Goal: Task Accomplishment & Management: Manage account settings

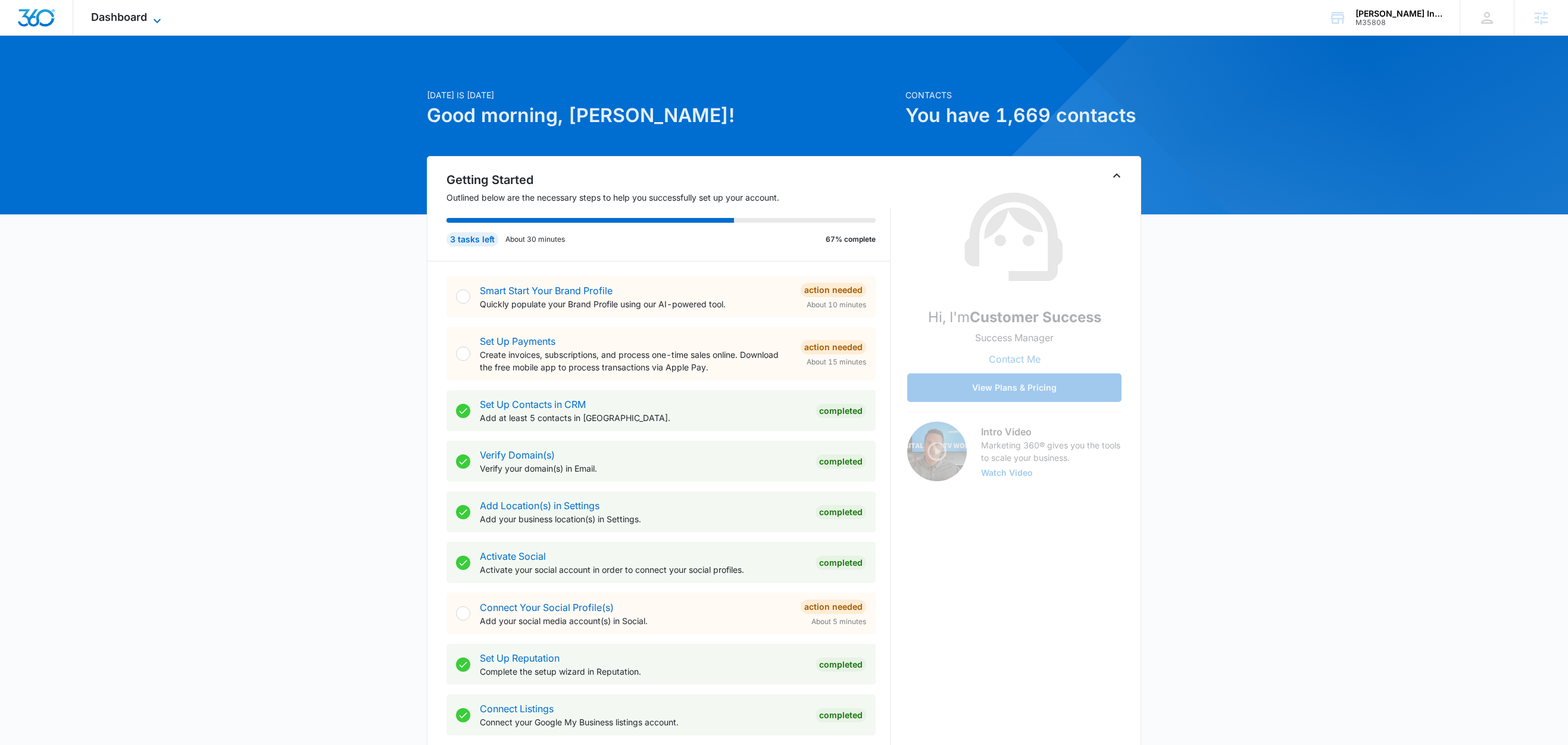
click at [154, 19] on icon at bounding box center [157, 21] width 14 height 14
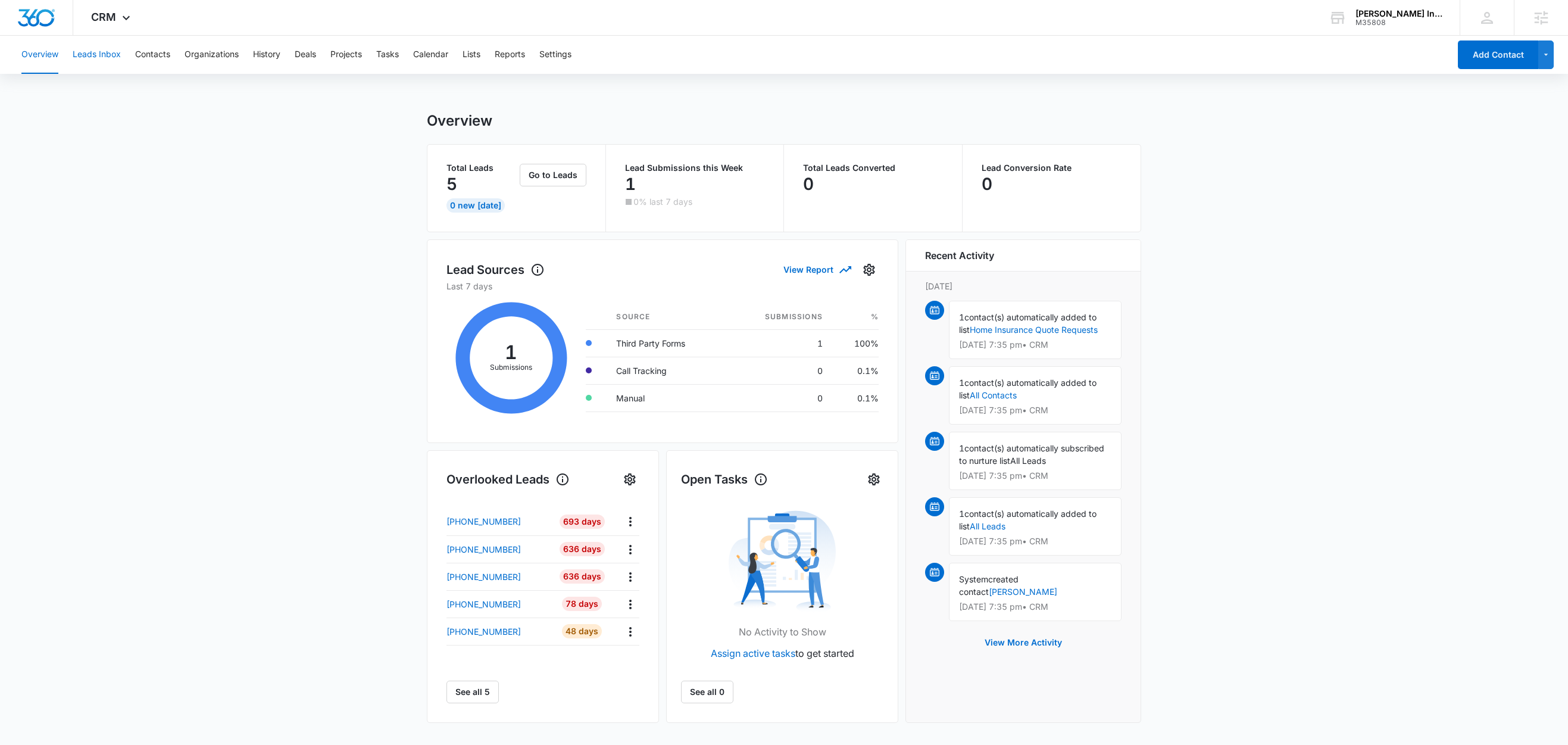
click at [93, 50] on button "Leads Inbox" at bounding box center [97, 54] width 48 height 38
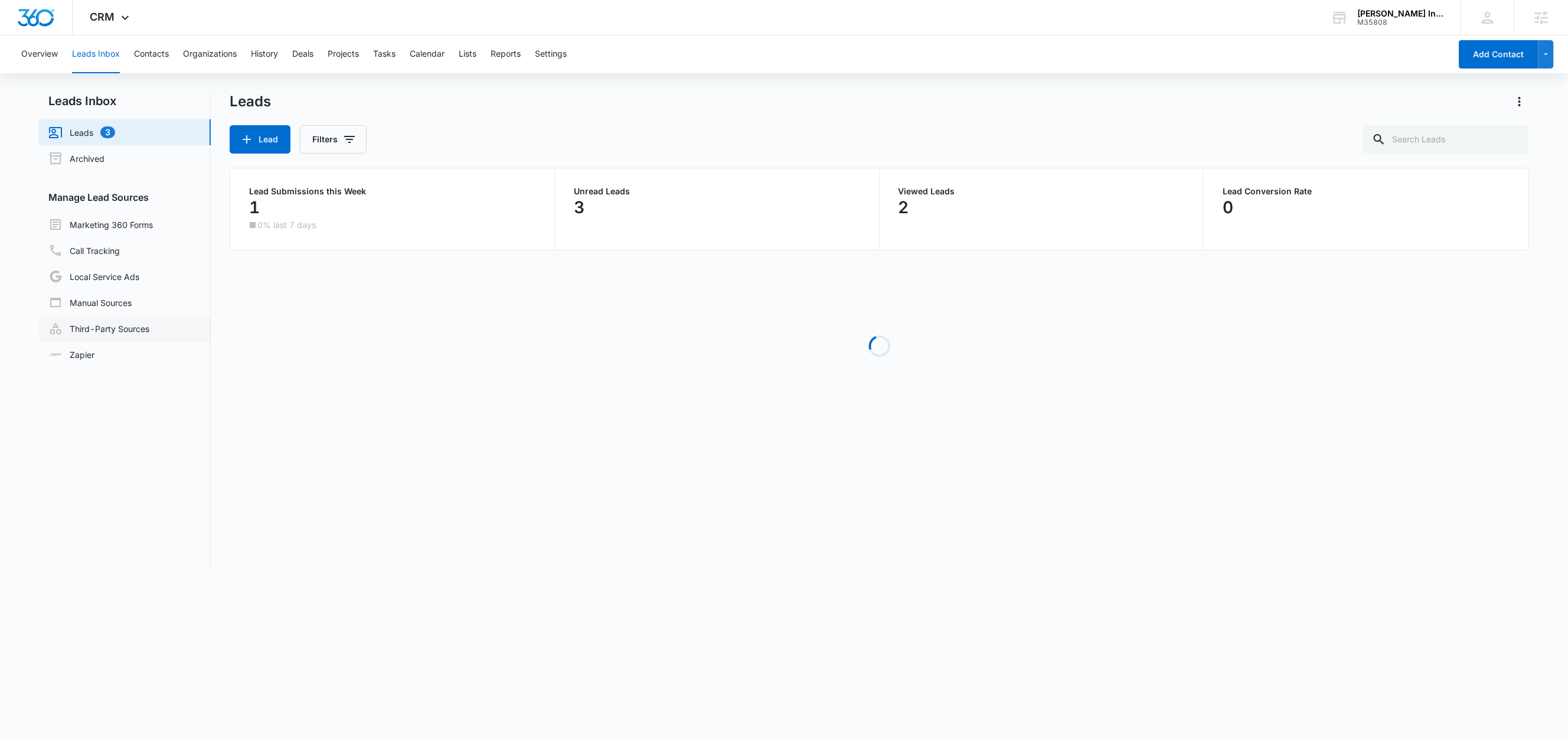
click at [121, 327] on link "Third-Party Sources" at bounding box center [98, 328] width 101 height 14
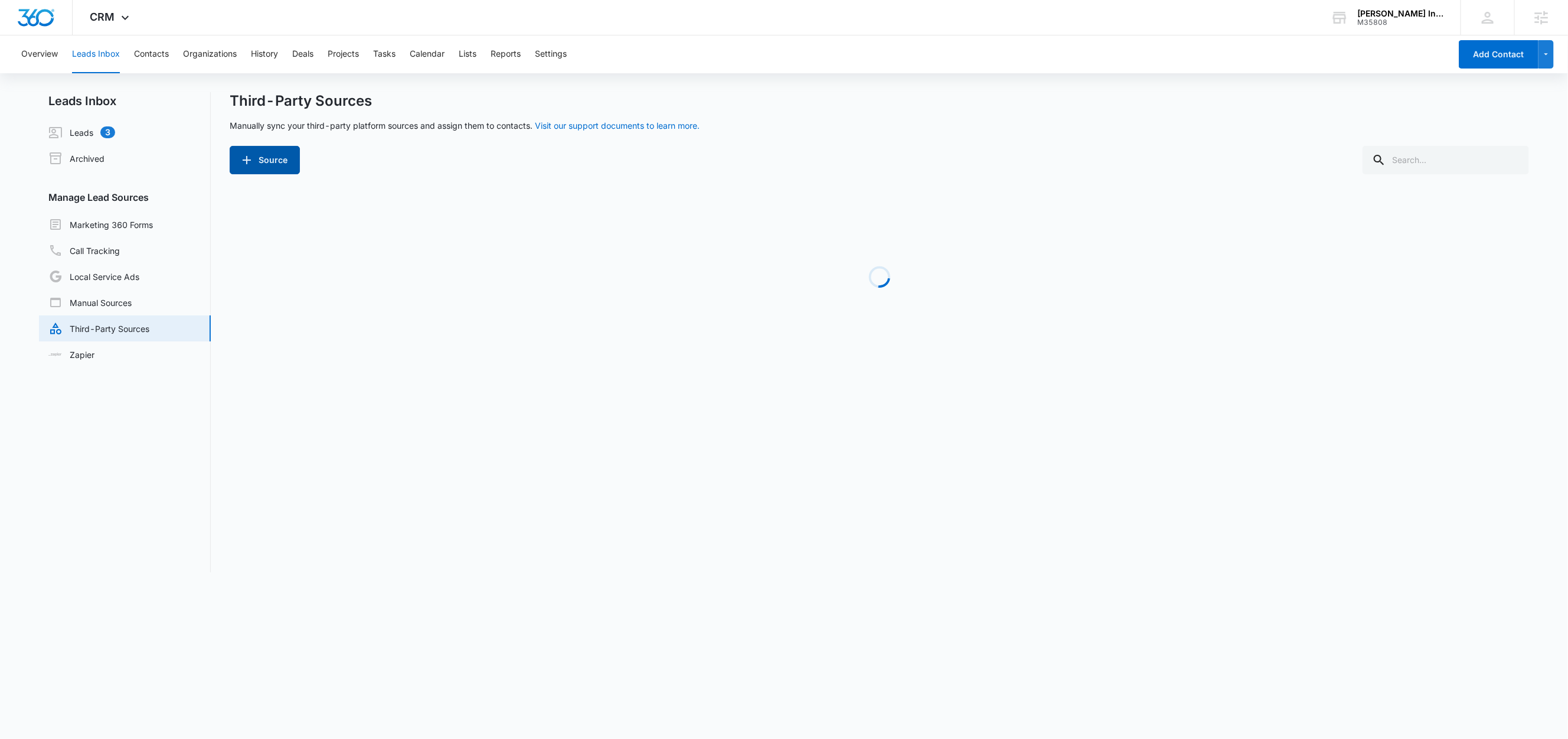
click at [284, 162] on button "Source" at bounding box center [264, 160] width 70 height 28
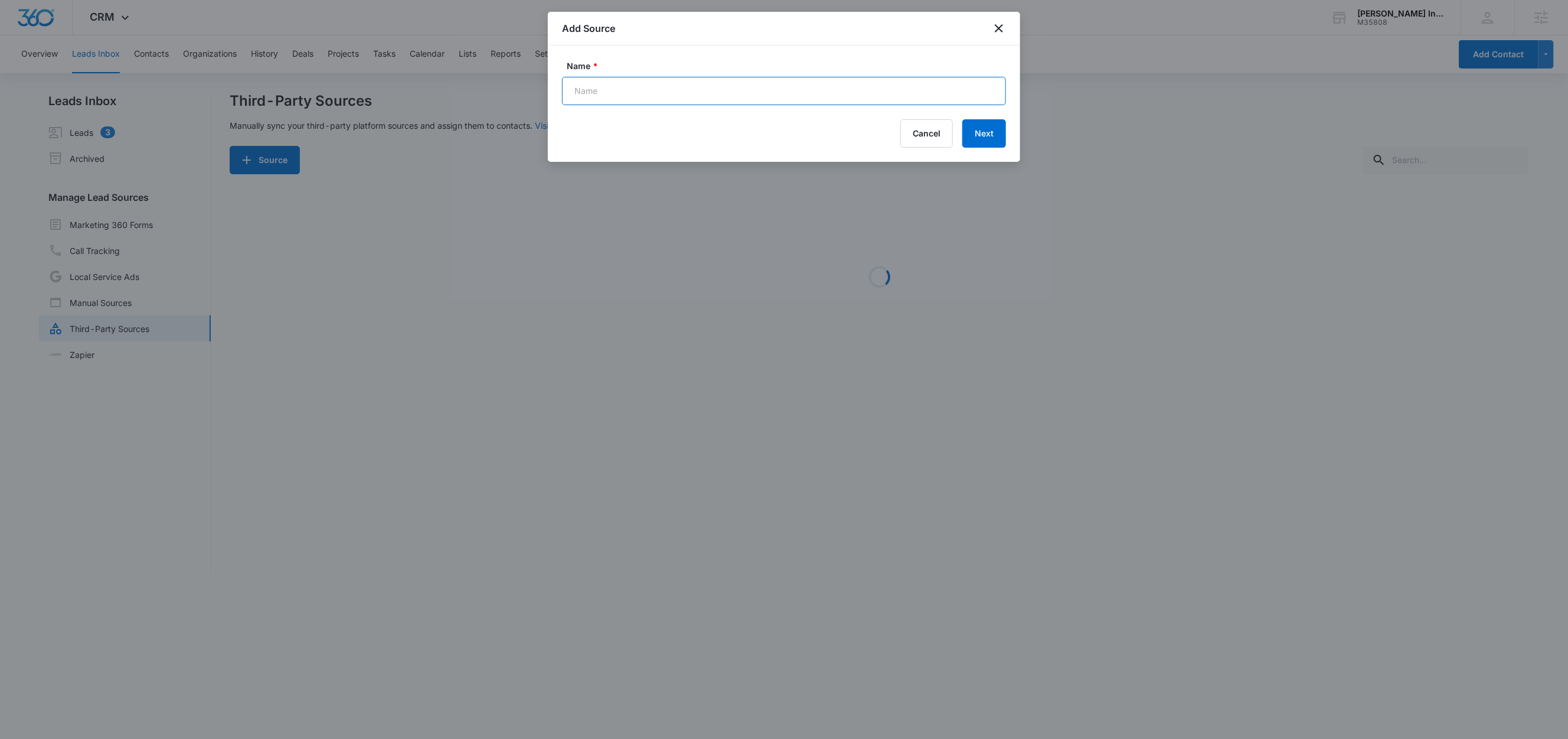
click at [603, 95] on input "Name *" at bounding box center [784, 91] width 444 height 28
paste input "Facebook Lead Gen - Insurance"
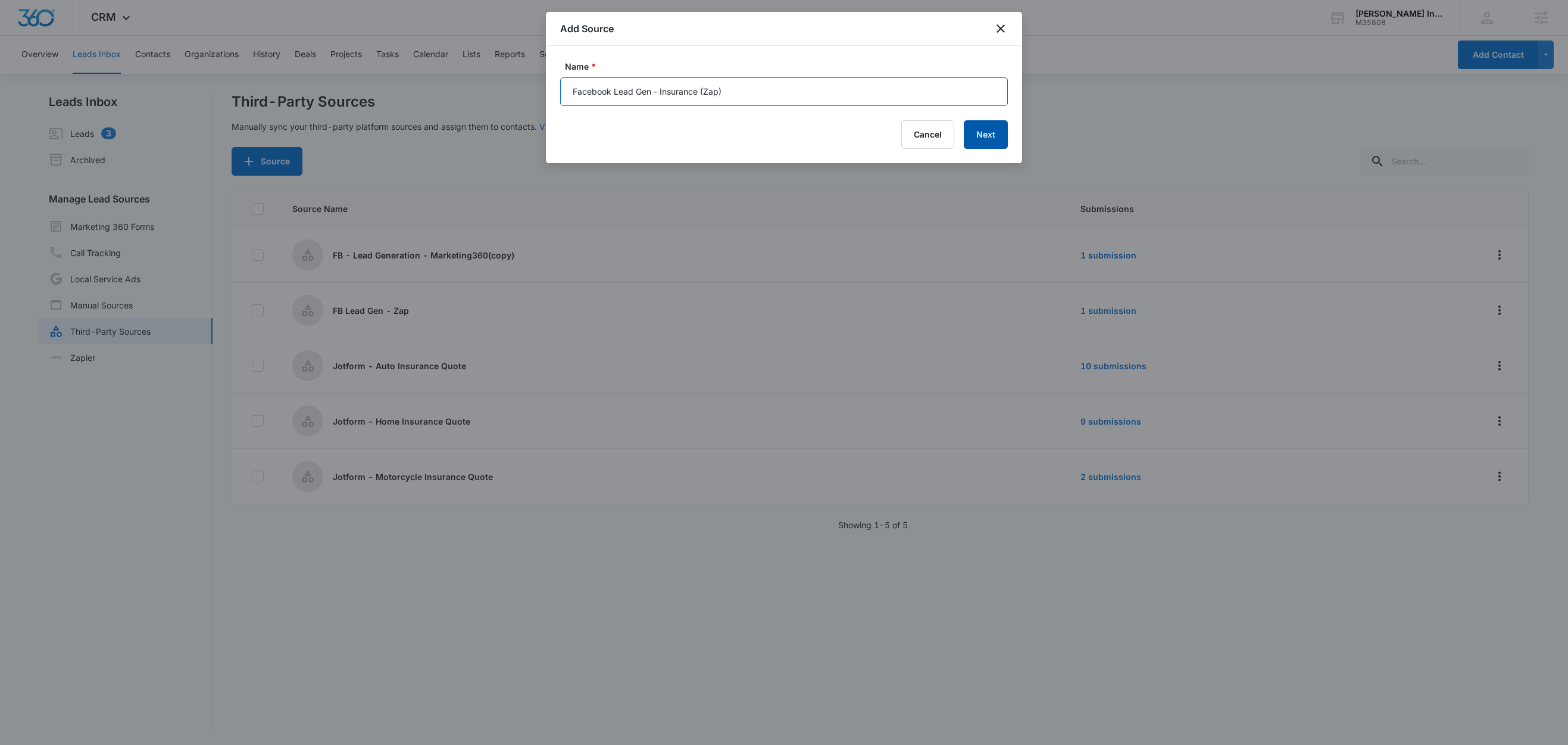
type input "Facebook Lead Gen - Insurance (Zap)"
click at [999, 139] on button "Next" at bounding box center [985, 134] width 44 height 29
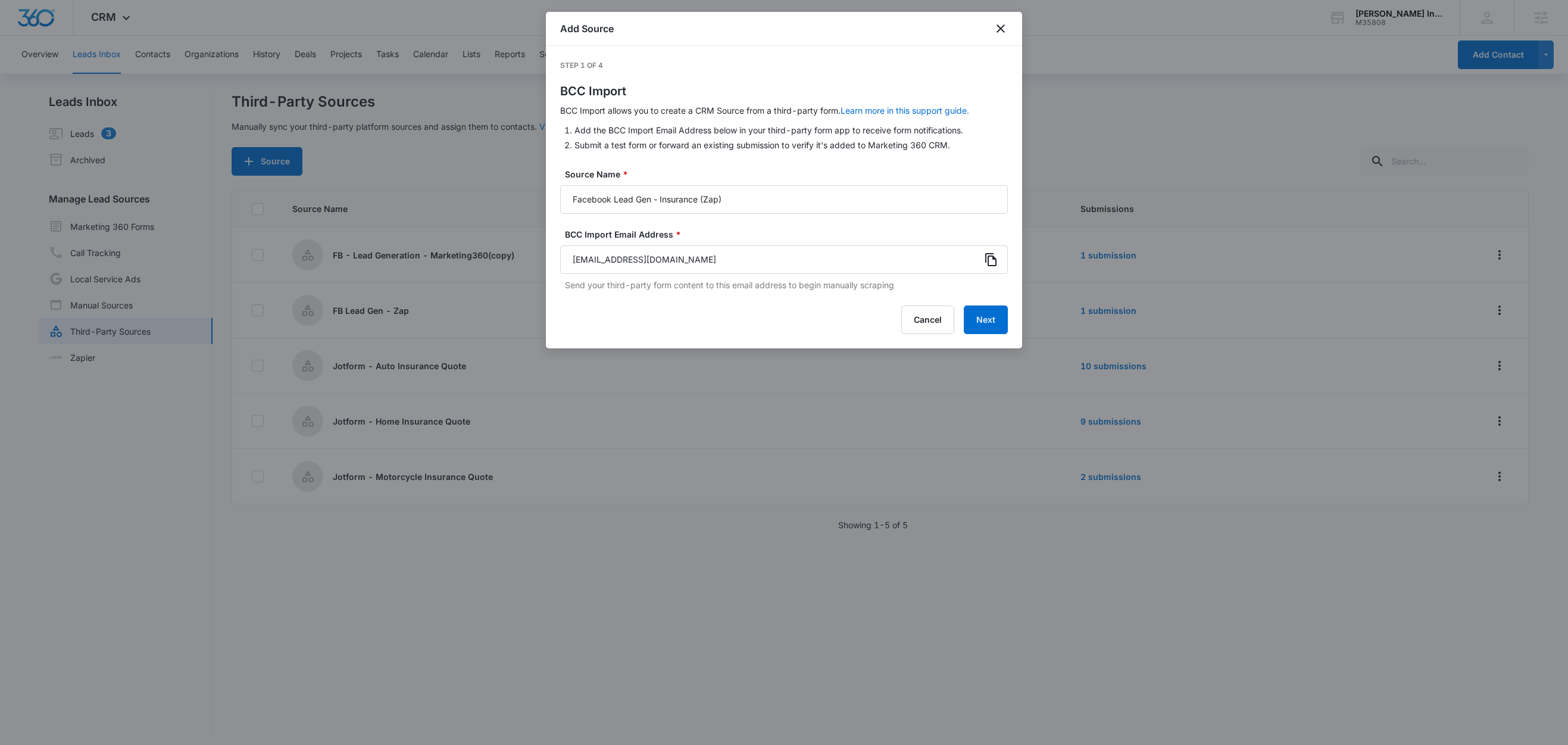
click at [996, 258] on icon at bounding box center [991, 260] width 14 height 14
click at [983, 316] on button "Next" at bounding box center [985, 319] width 44 height 29
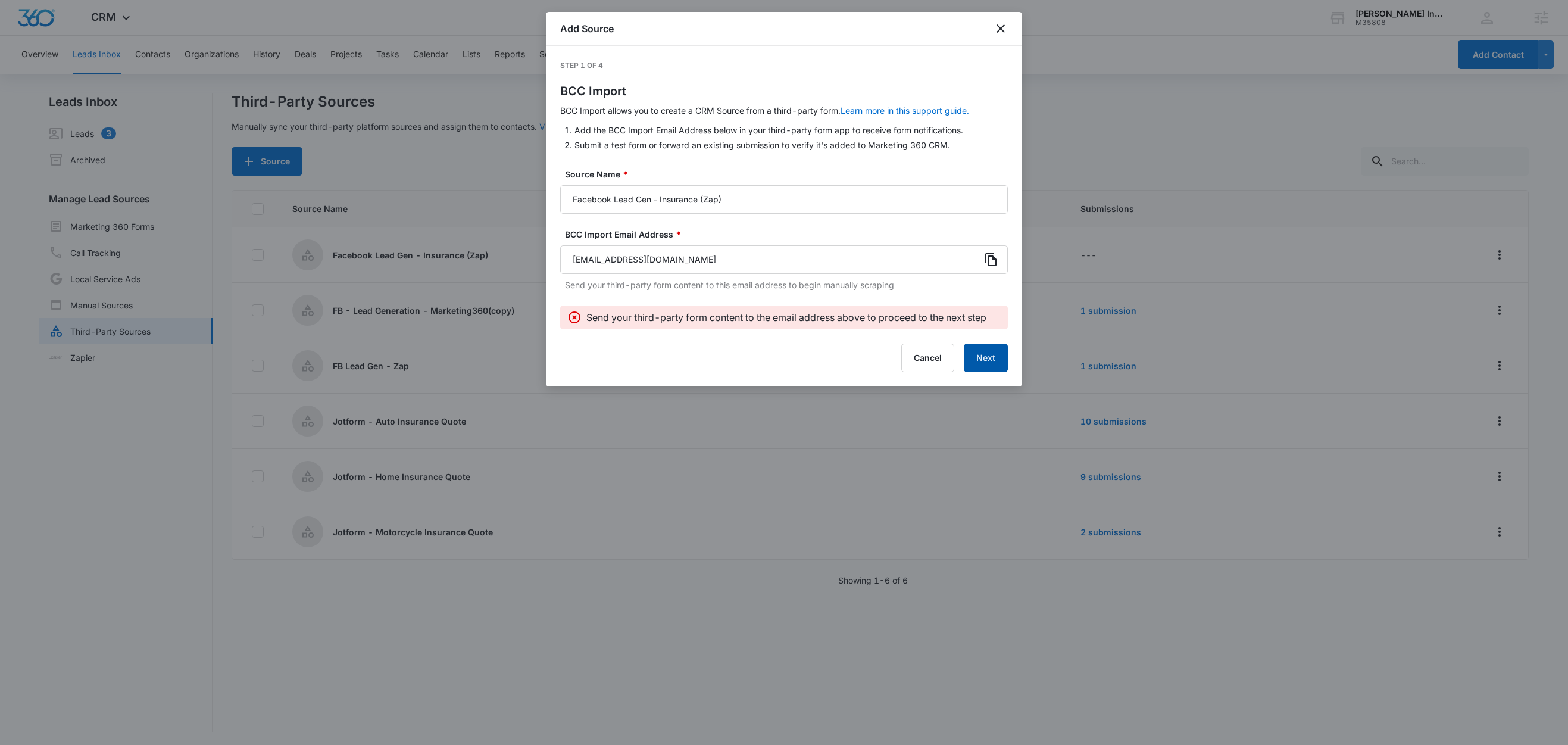
click at [988, 357] on button "Next" at bounding box center [985, 357] width 44 height 29
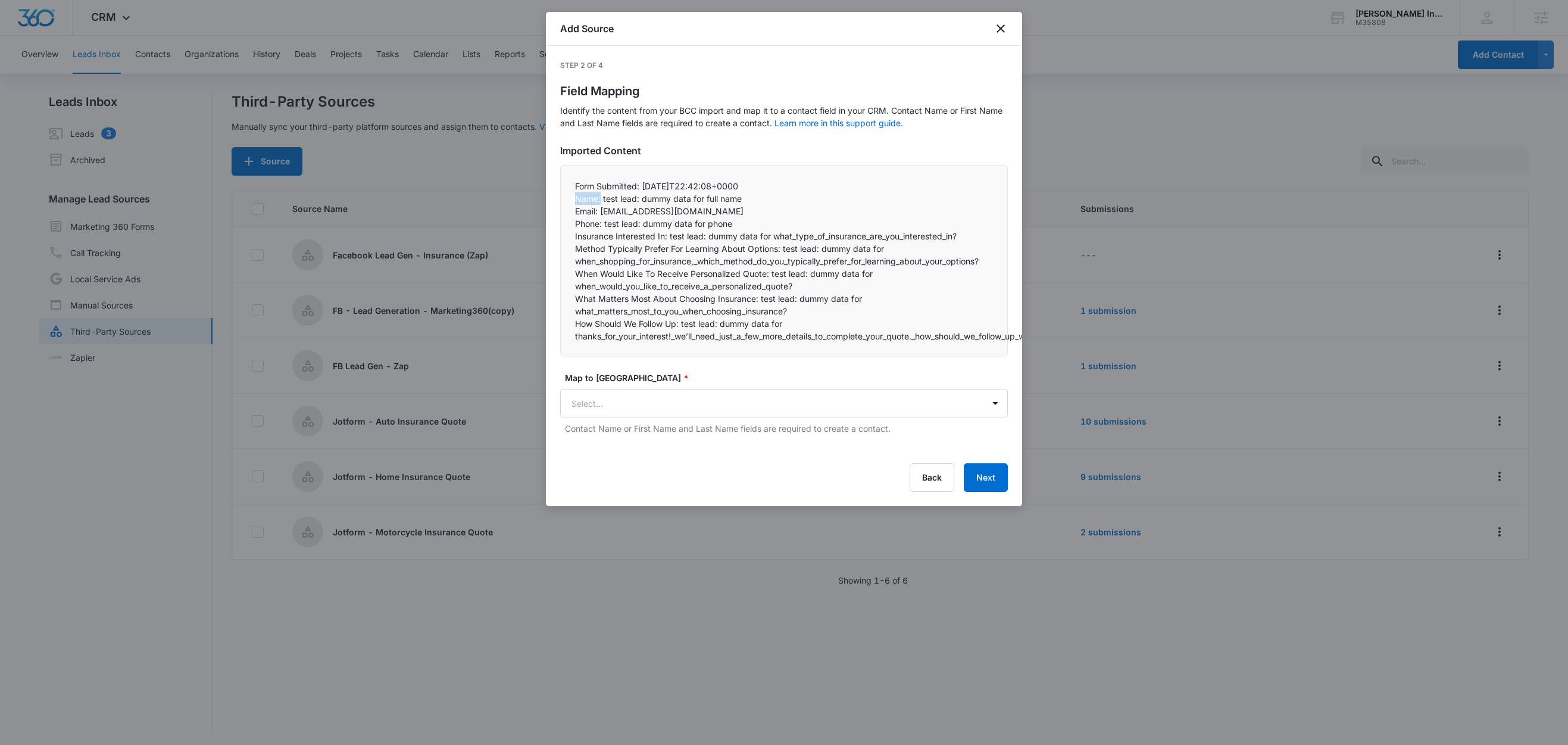
drag, startPoint x: 601, startPoint y: 200, endPoint x: 567, endPoint y: 199, distance: 34.0
click at [567, 199] on div "Form Submitted: 2025-09-09T22:42:08+0000 Name: test lead: dummy data for full …" at bounding box center [784, 261] width 448 height 192
copy p "Name:"
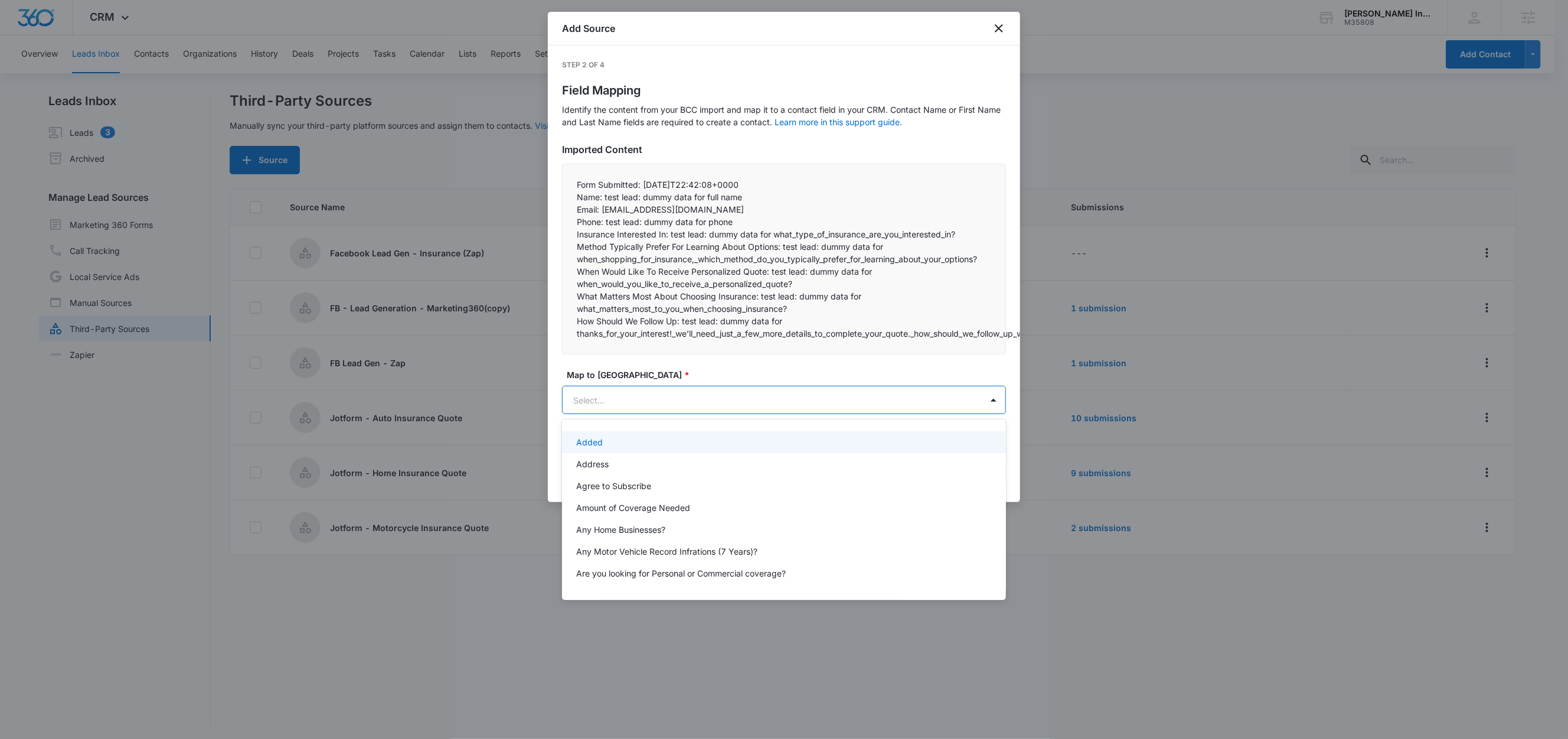
click at [630, 403] on body "CRM Apps Reputation Websites Forms CRM Email Social Shop Content Ads Intelligen…" at bounding box center [784, 369] width 1568 height 739
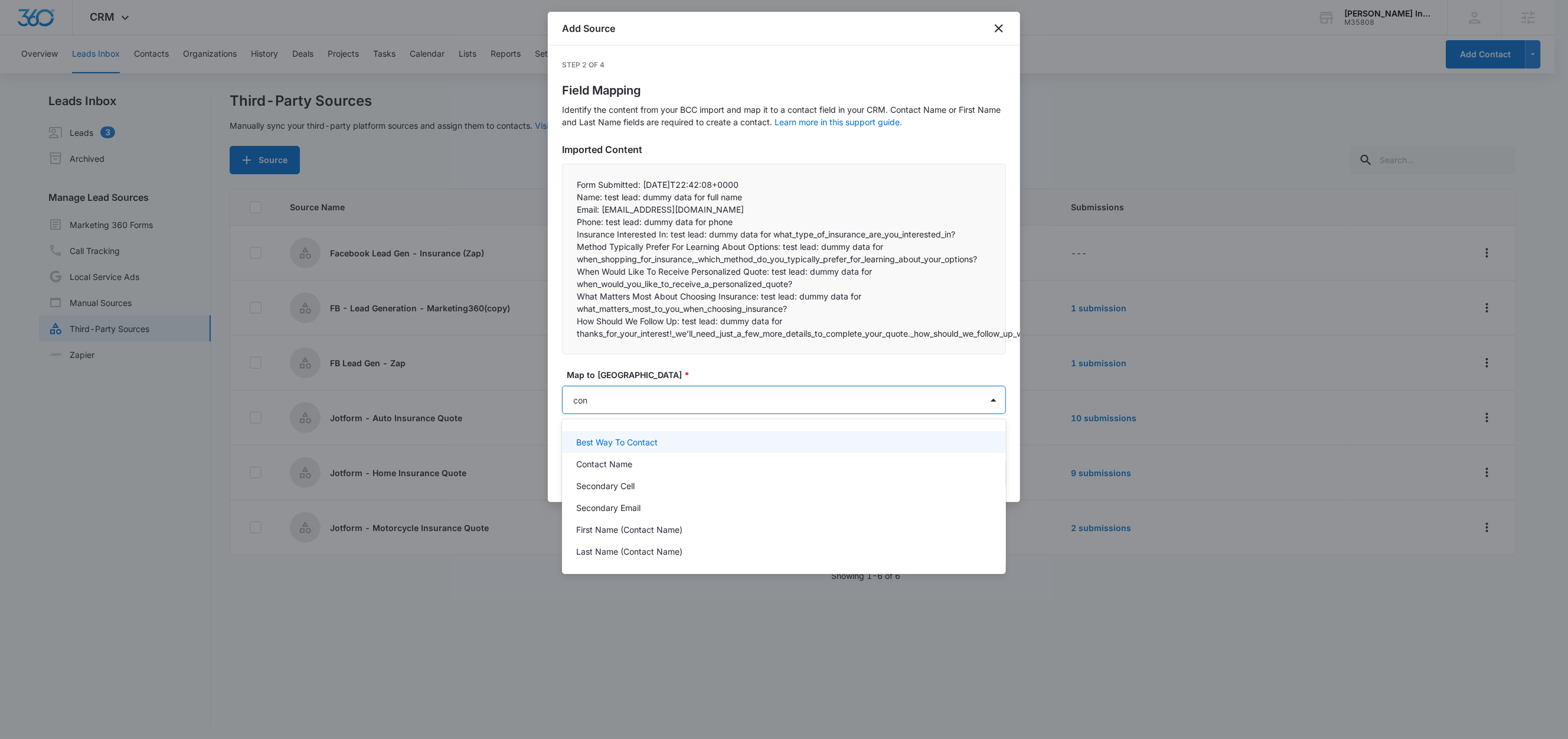
type input "cont"
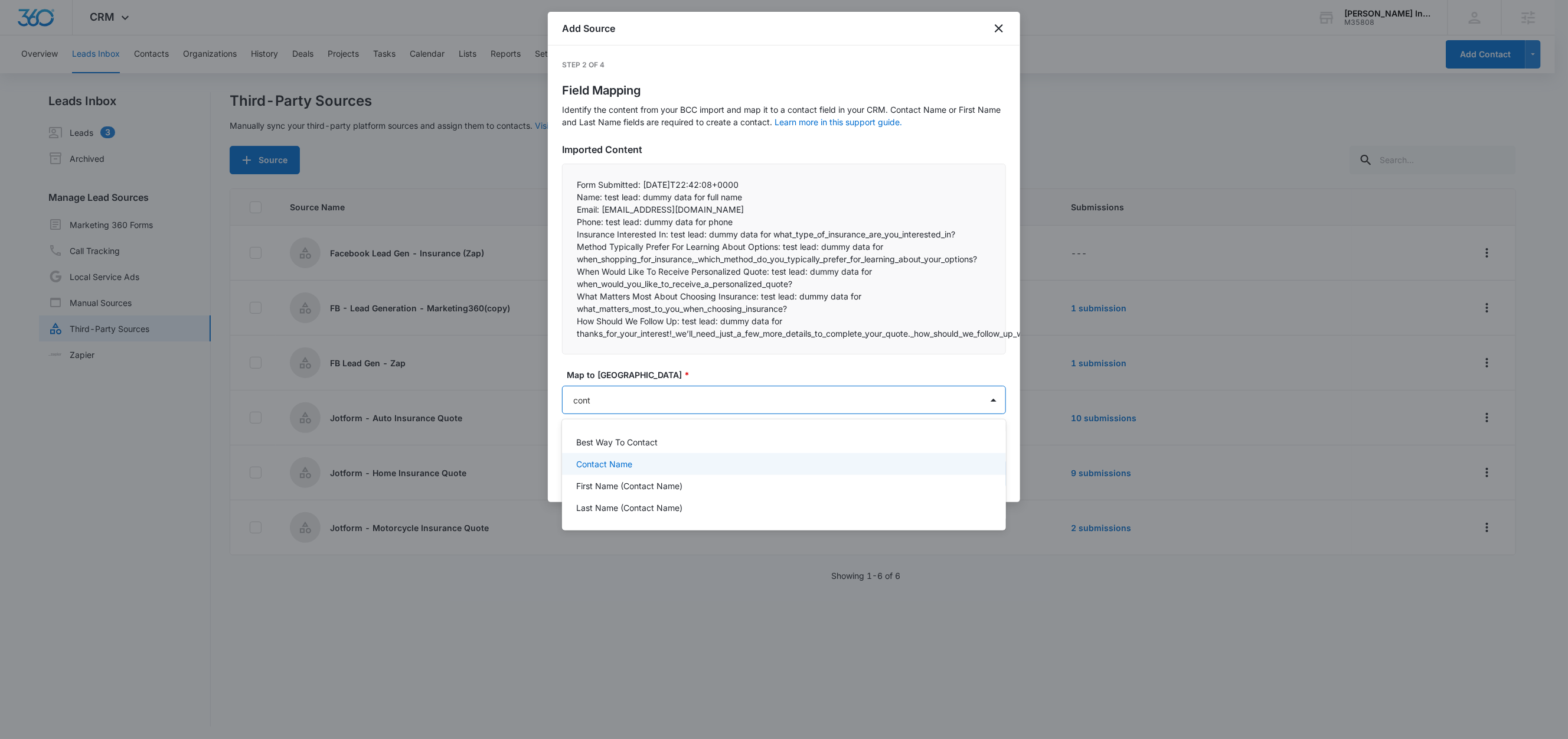
click at [615, 466] on p "Contact Name" at bounding box center [604, 464] width 56 height 12
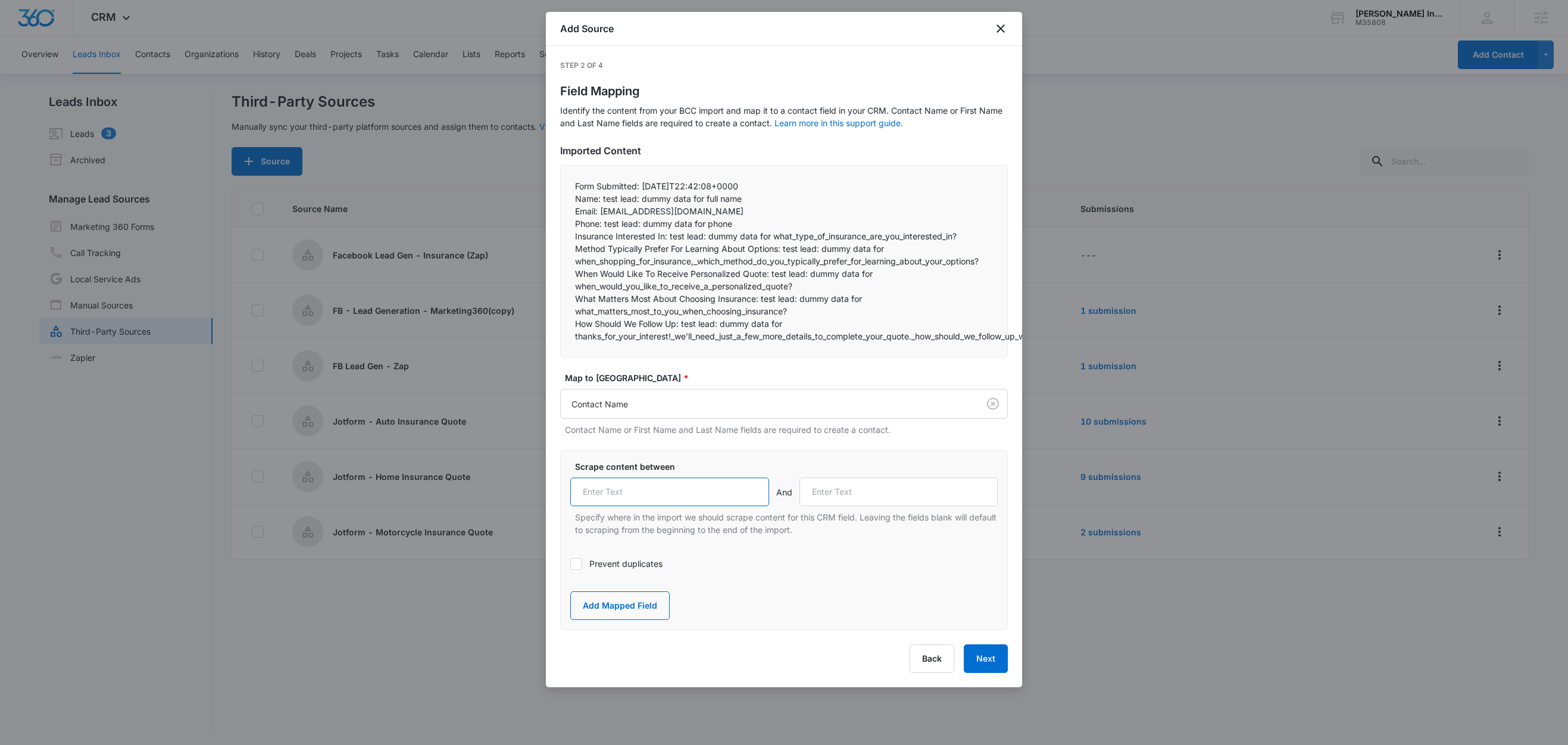
click at [655, 491] on input "text" at bounding box center [670, 491] width 199 height 29
paste input "Name:"
type input "Name:"
drag, startPoint x: 599, startPoint y: 212, endPoint x: 567, endPoint y: 213, distance: 32.0
click at [567, 213] on div "Form Submitted: 2025-09-09T22:42:08+0000 Name: test lead: dummy data for full …" at bounding box center [784, 261] width 448 height 192
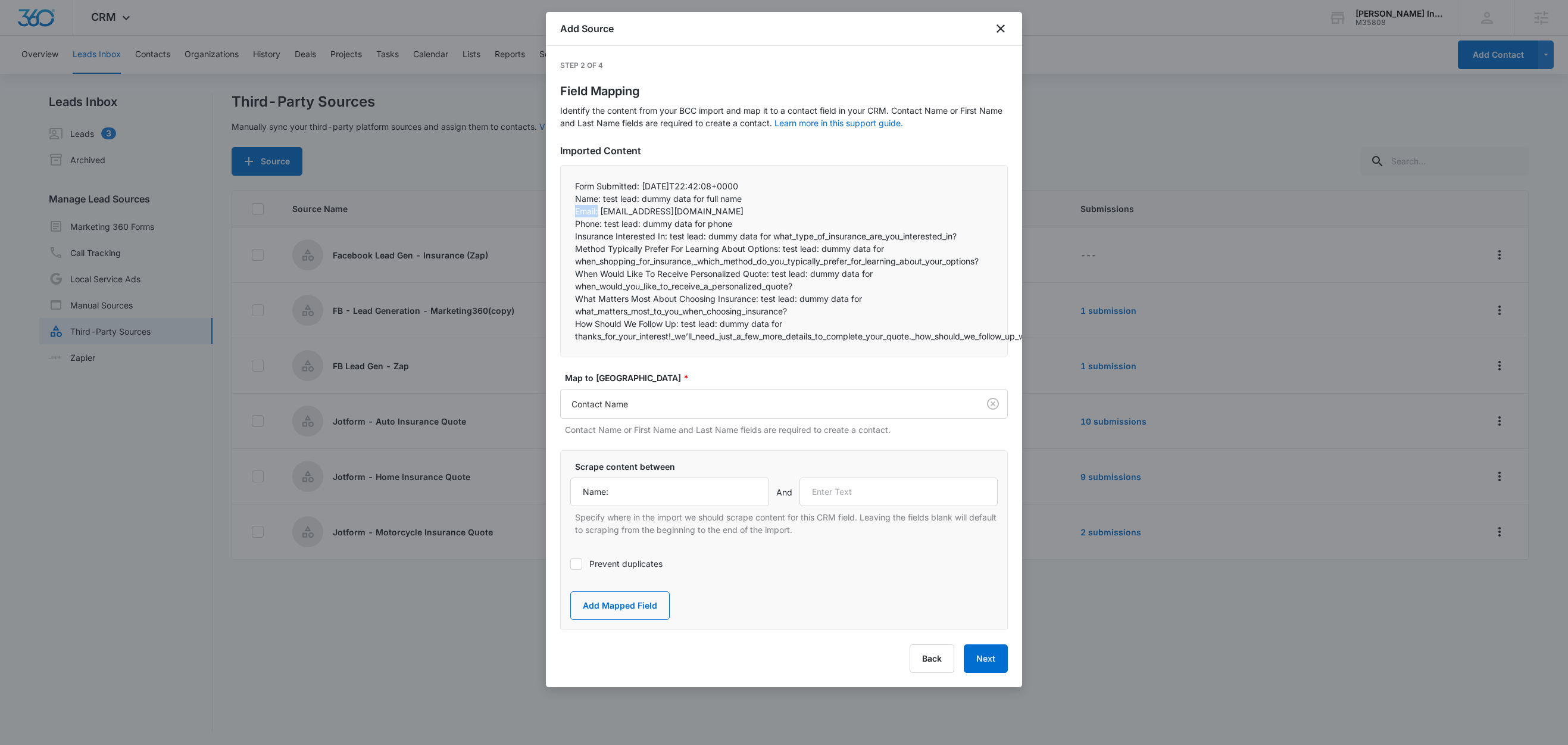
copy p "Email:"
drag, startPoint x: 838, startPoint y: 488, endPoint x: 845, endPoint y: 493, distance: 8.6
click at [839, 488] on input "text" at bounding box center [898, 491] width 199 height 29
paste input "Email:"
type input "Email:"
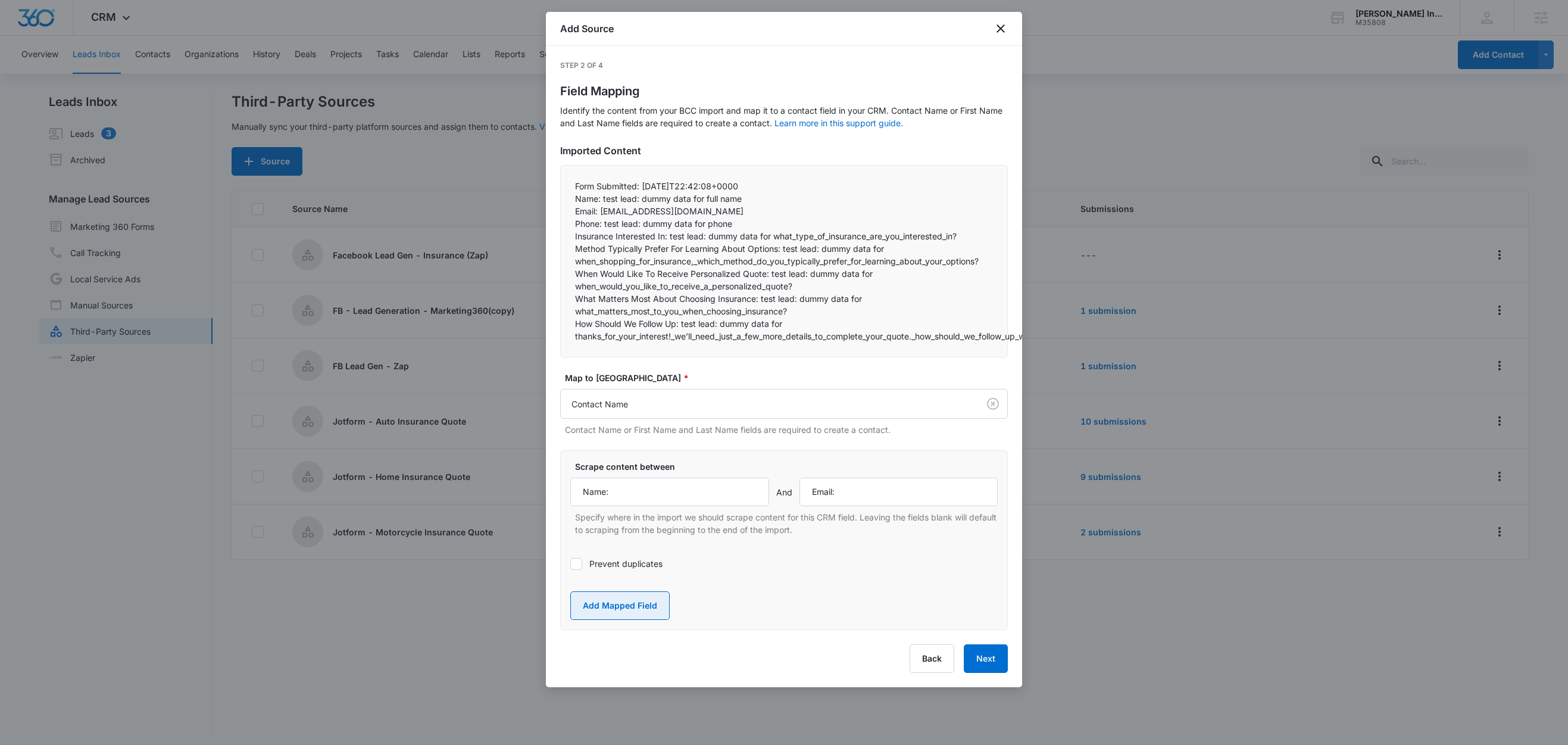
click at [634, 610] on button "Add Mapped Field" at bounding box center [620, 605] width 99 height 29
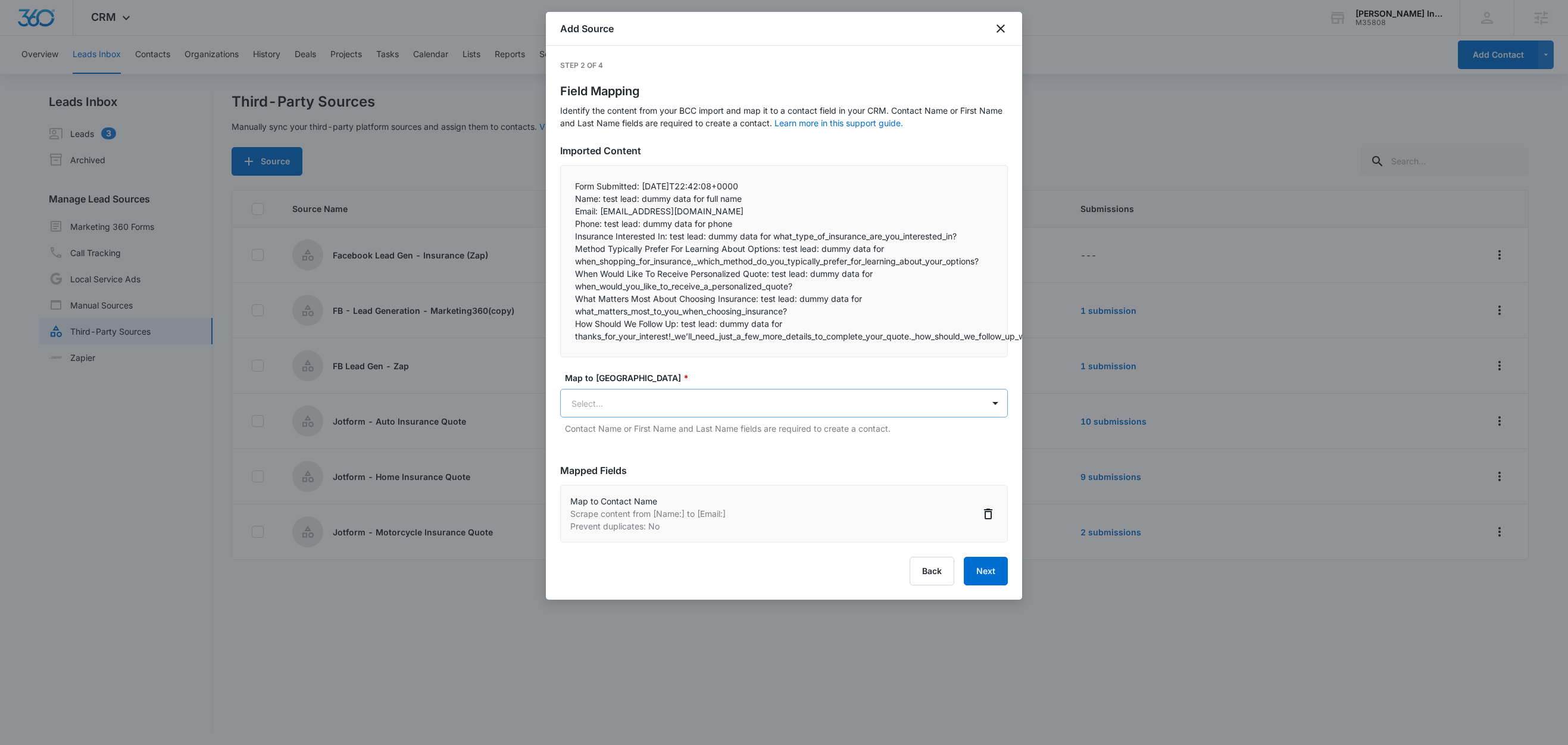
click at [643, 398] on body "CRM Apps Reputation Websites Forms CRM Email Social Shop Content Ads Intelligen…" at bounding box center [784, 373] width 1568 height 747
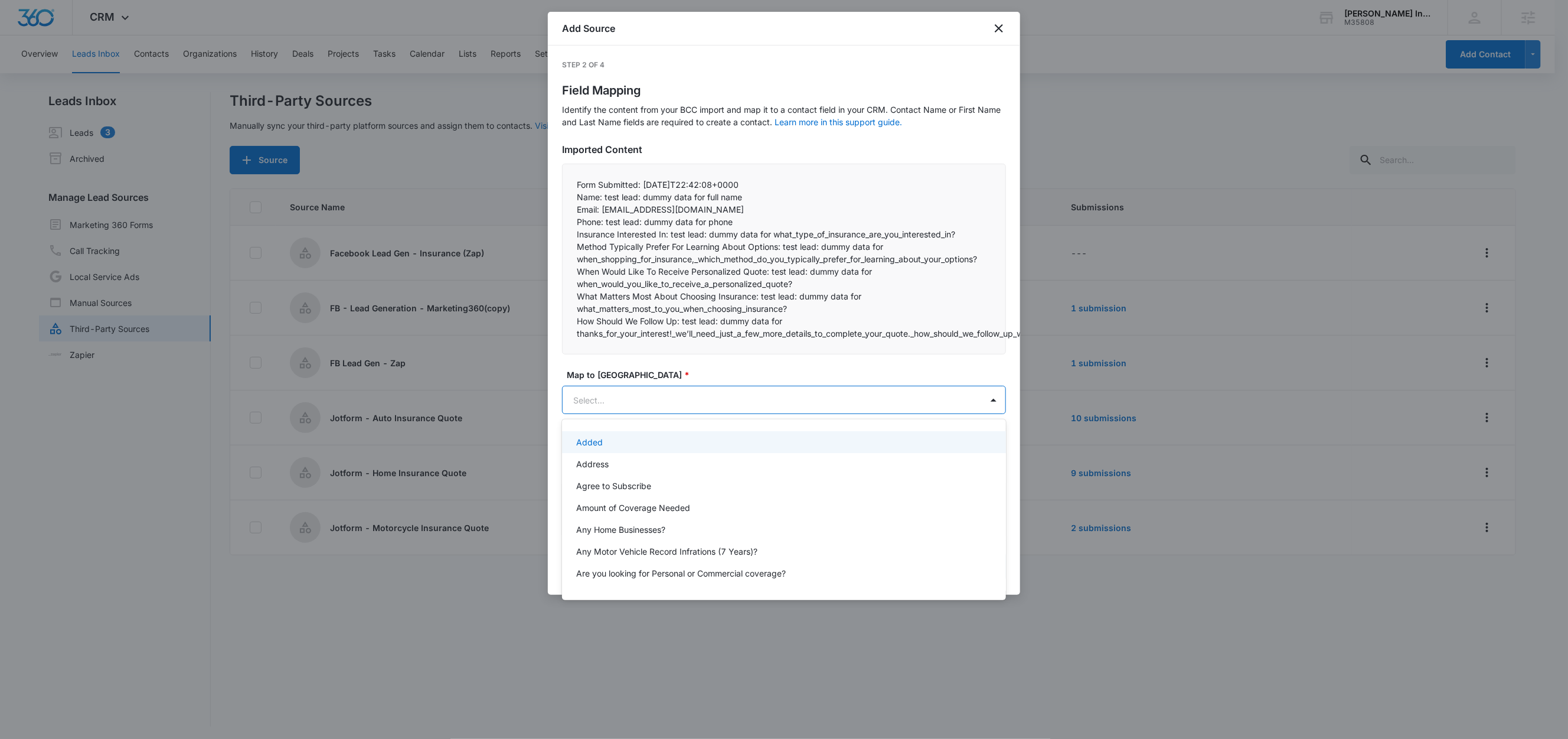
paste input "Email:"
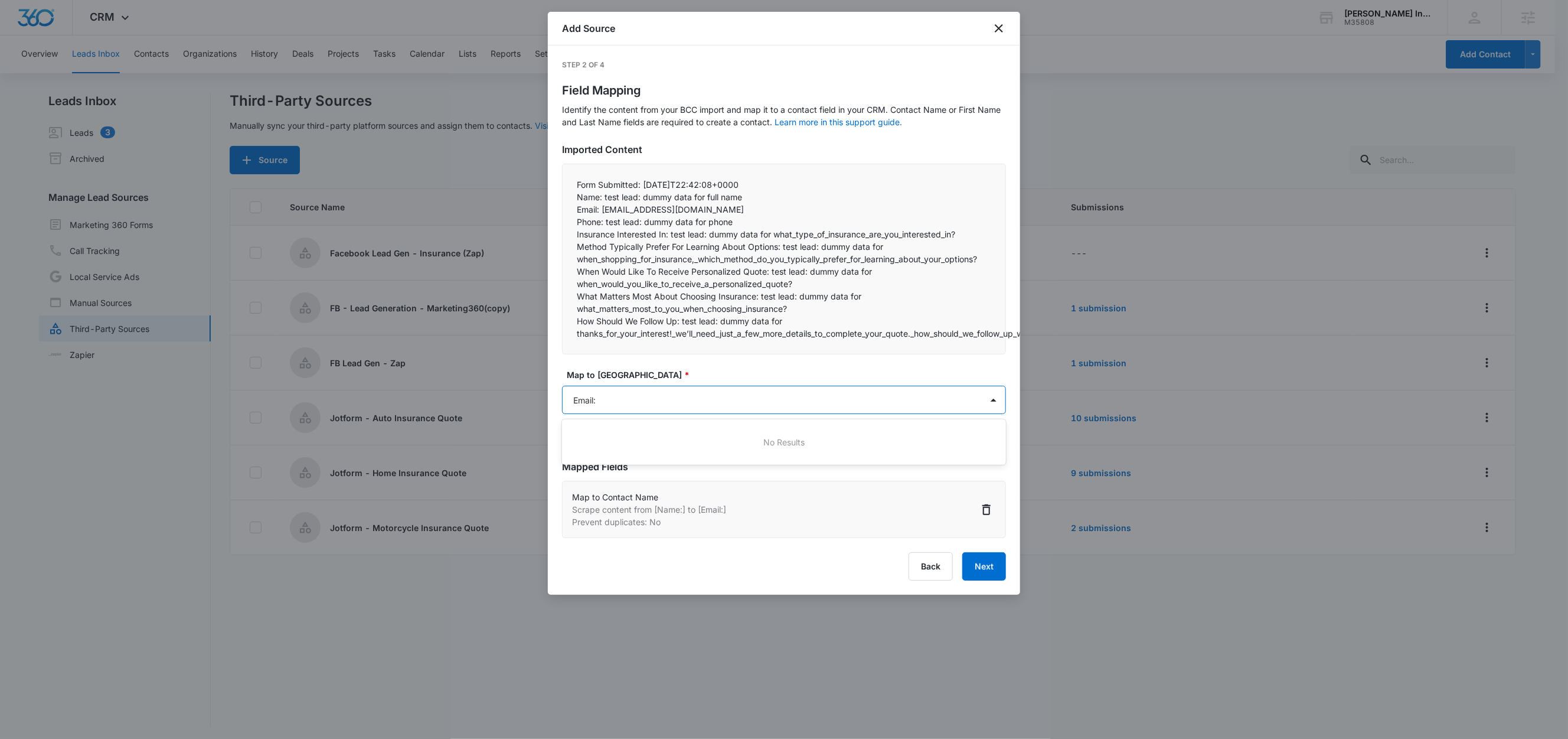
type input "Email"
click at [612, 438] on div "Email" at bounding box center [783, 442] width 414 height 12
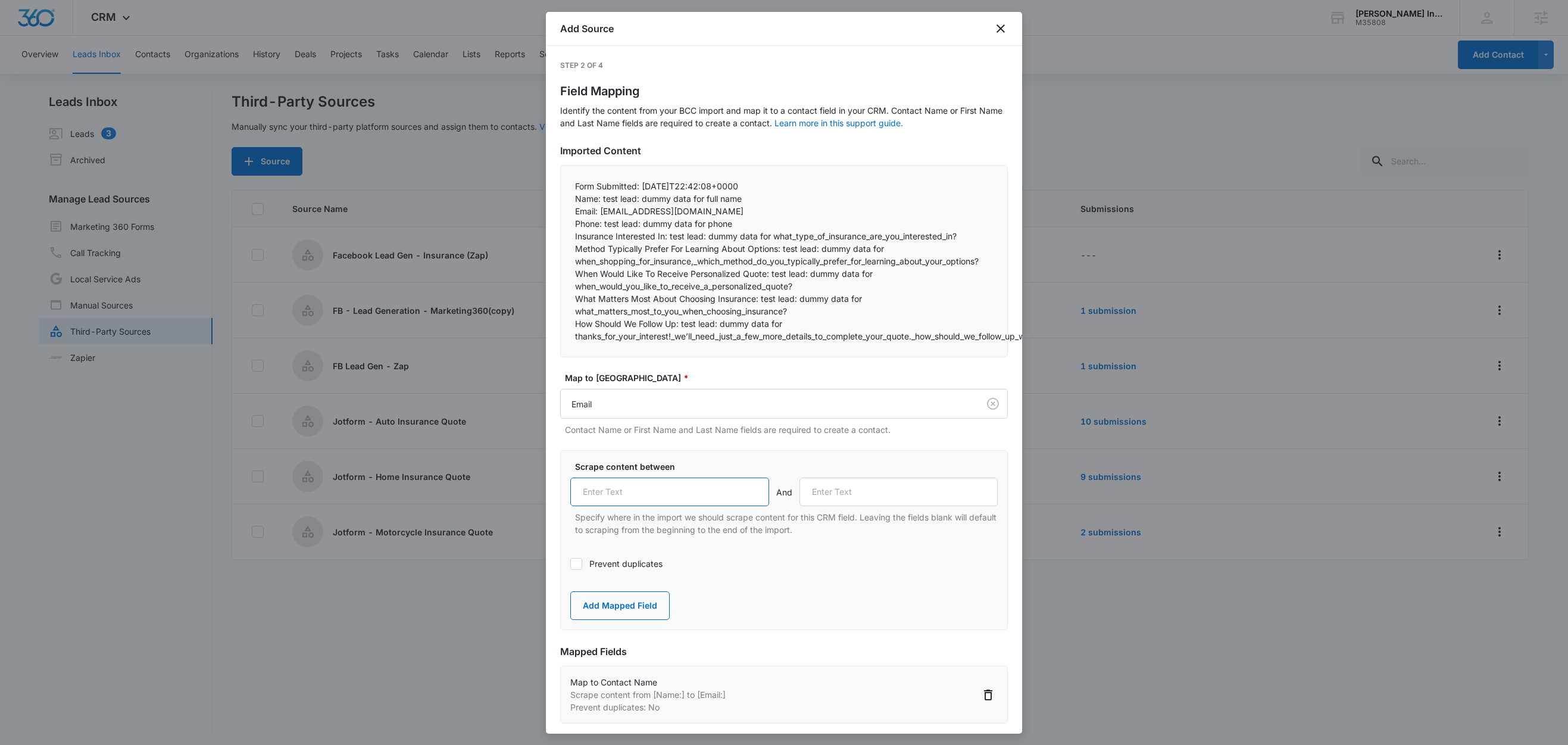
click at [632, 494] on input "text" at bounding box center [670, 491] width 199 height 29
paste input "Email:"
type input "Email:"
click at [618, 567] on label "Prevent duplicates" at bounding box center [784, 564] width 427 height 12
click at [570, 564] on input "Prevent duplicates" at bounding box center [570, 564] width 0 height 0
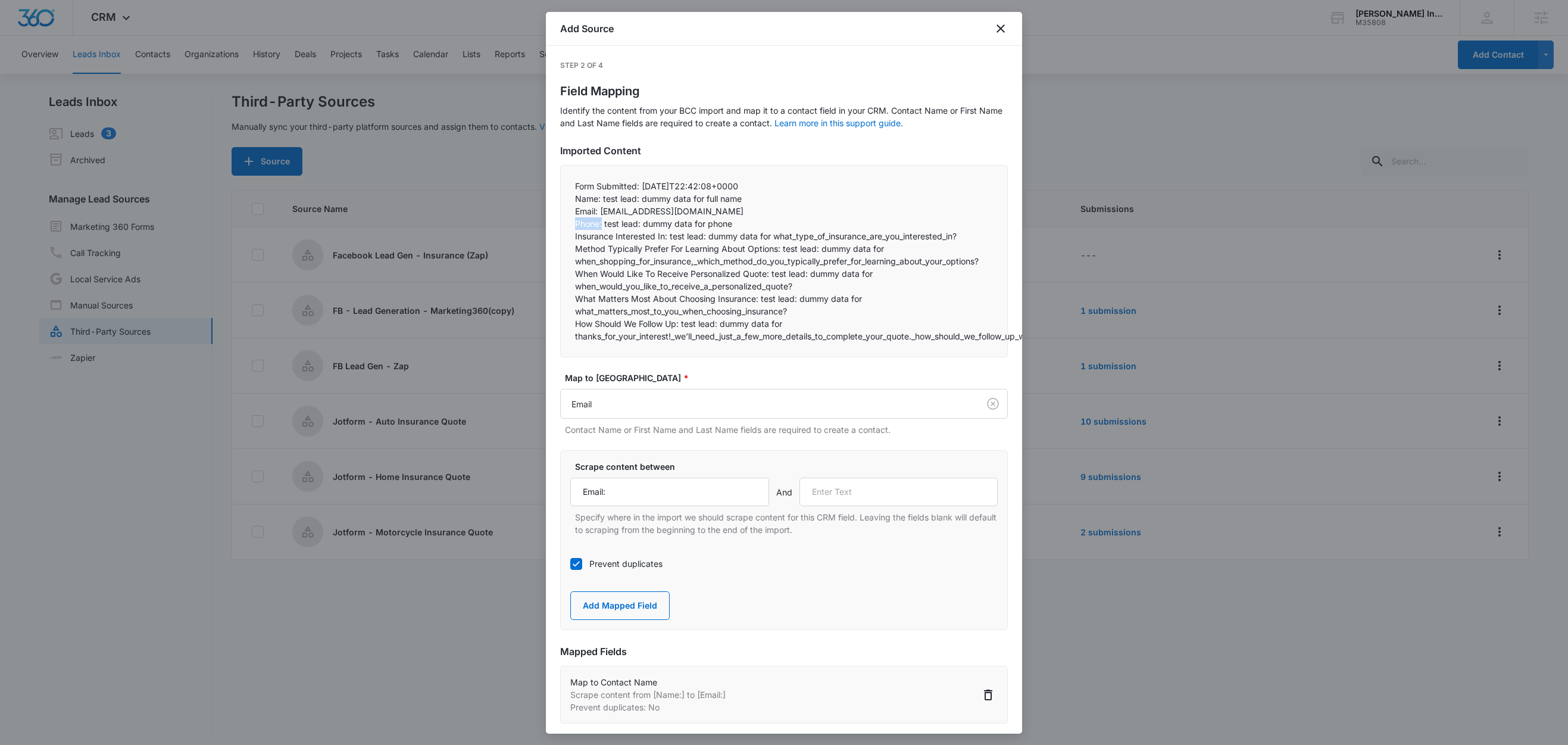
drag, startPoint x: 603, startPoint y: 224, endPoint x: 556, endPoint y: 222, distance: 47.0
click at [556, 222] on div "Step 2 of 4 Field Mapping Identify the content from your BCC import and map it …" at bounding box center [784, 389] width 476 height 688
copy p "Phone:"
click at [843, 499] on input "text" at bounding box center [898, 491] width 199 height 29
paste input "Phone:"
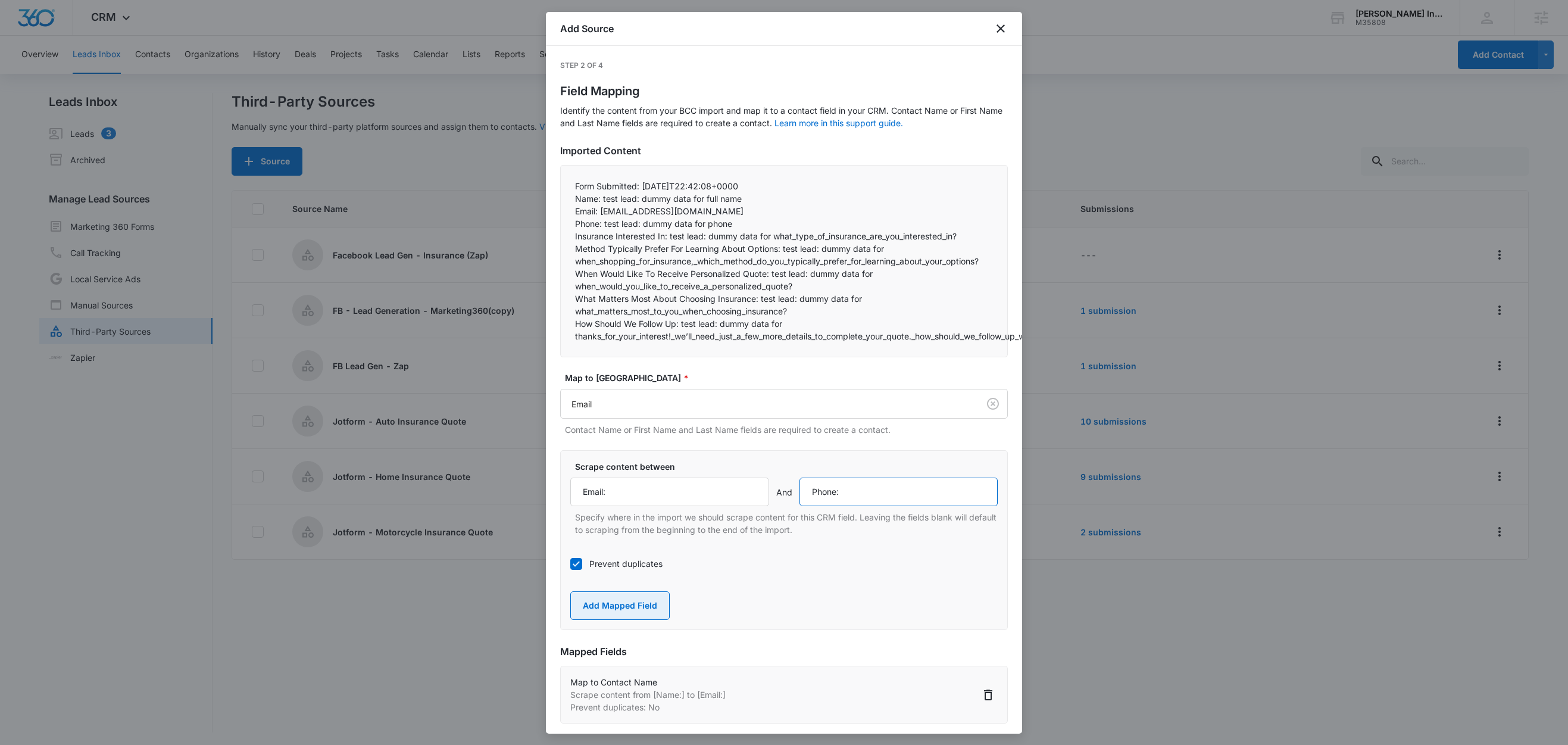
type input "Phone:"
click at [643, 611] on button "Add Mapped Field" at bounding box center [620, 605] width 99 height 29
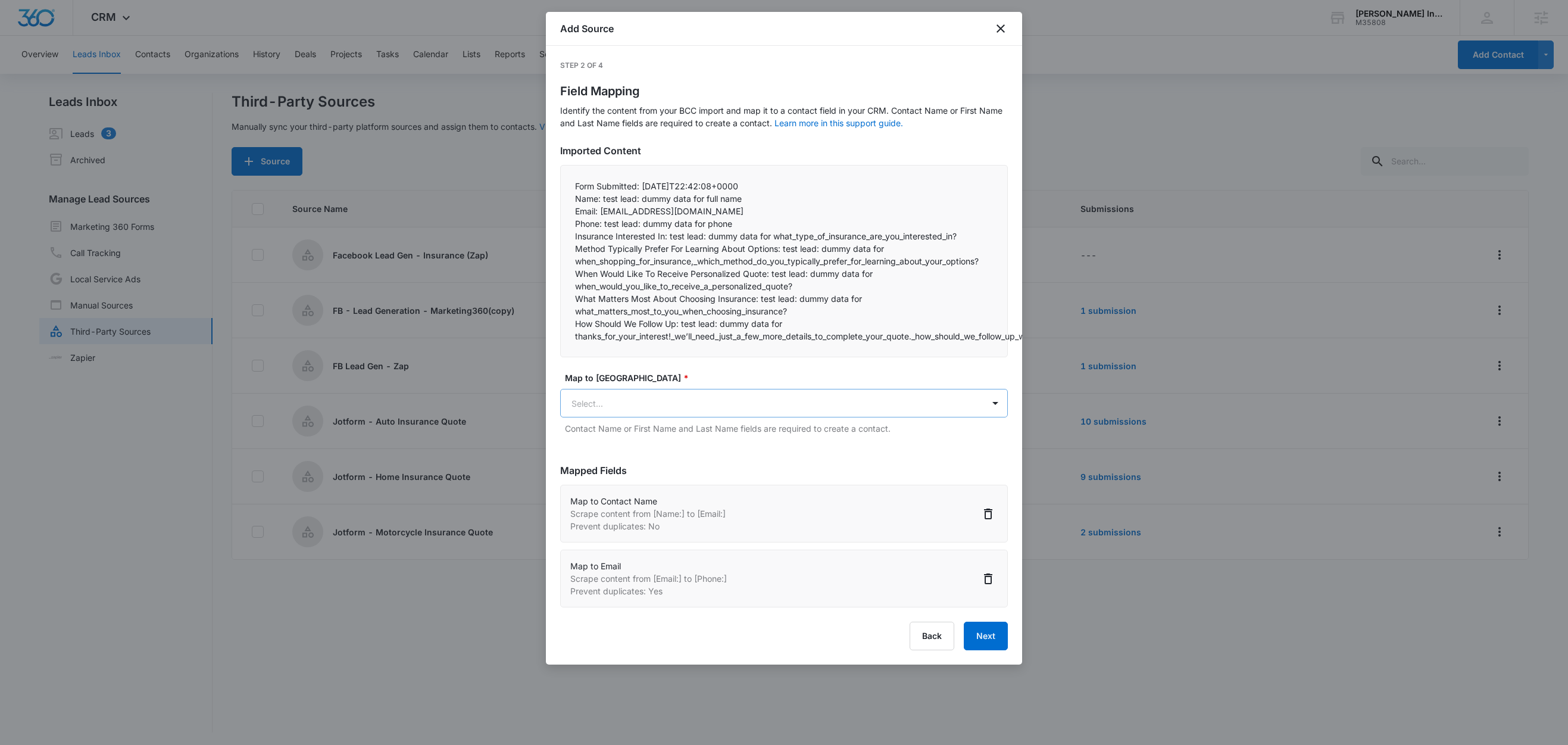
click at [650, 416] on body "CRM Apps Reputation Websites Forms CRM Email Social Shop Content Ads Intelligen…" at bounding box center [784, 373] width 1568 height 747
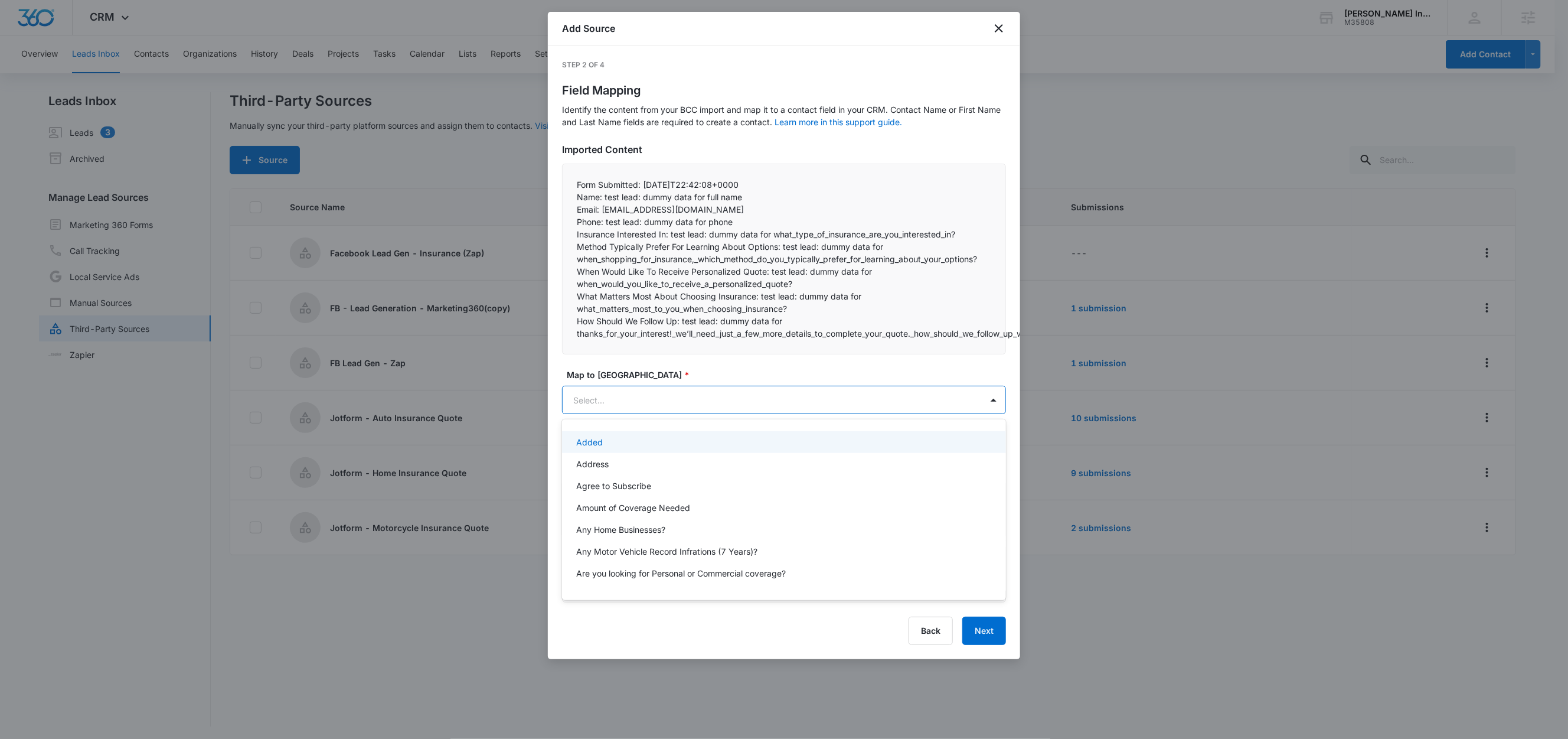
paste input "Phone:"
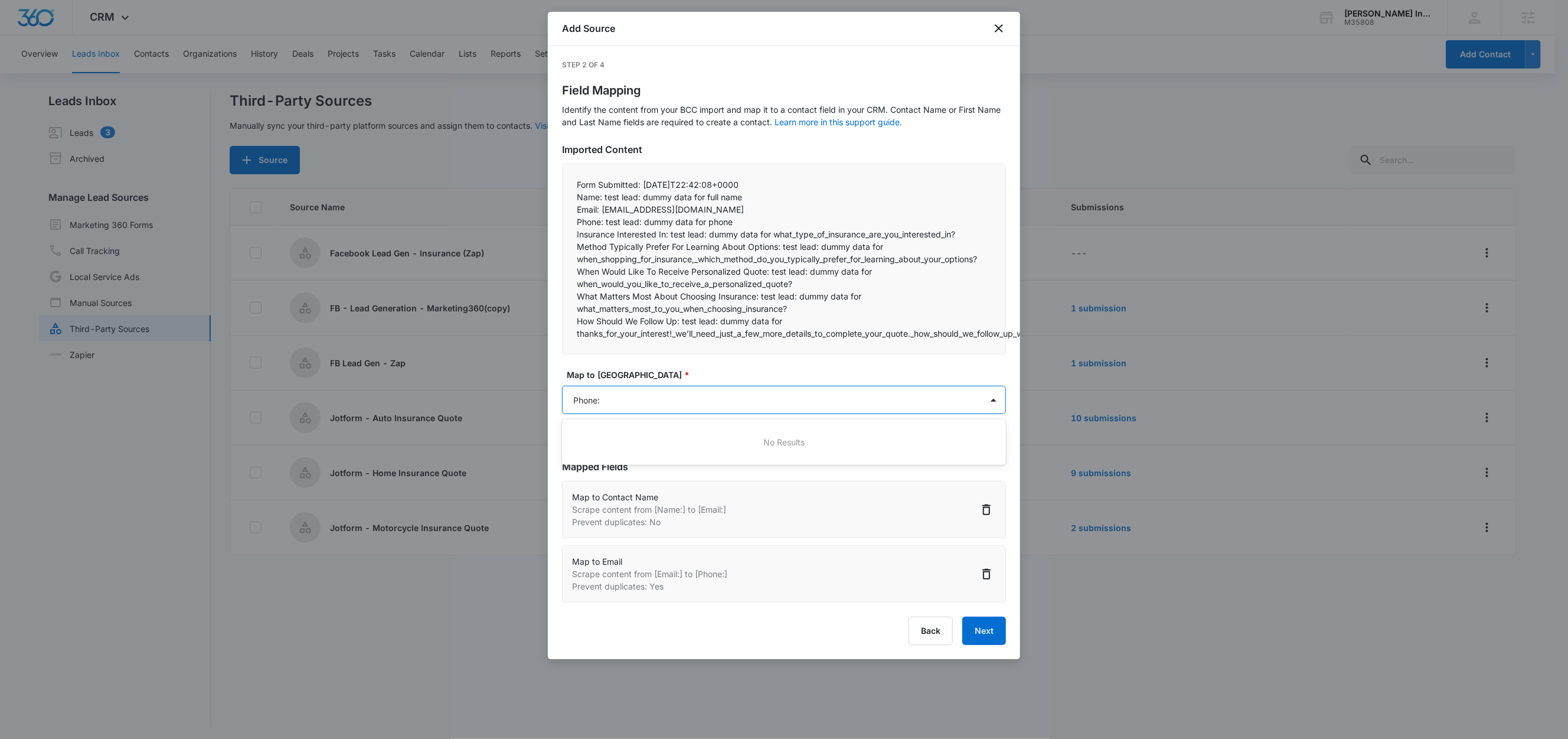
type input "Phone"
click at [594, 463] on p "Phone" at bounding box center [588, 464] width 24 height 12
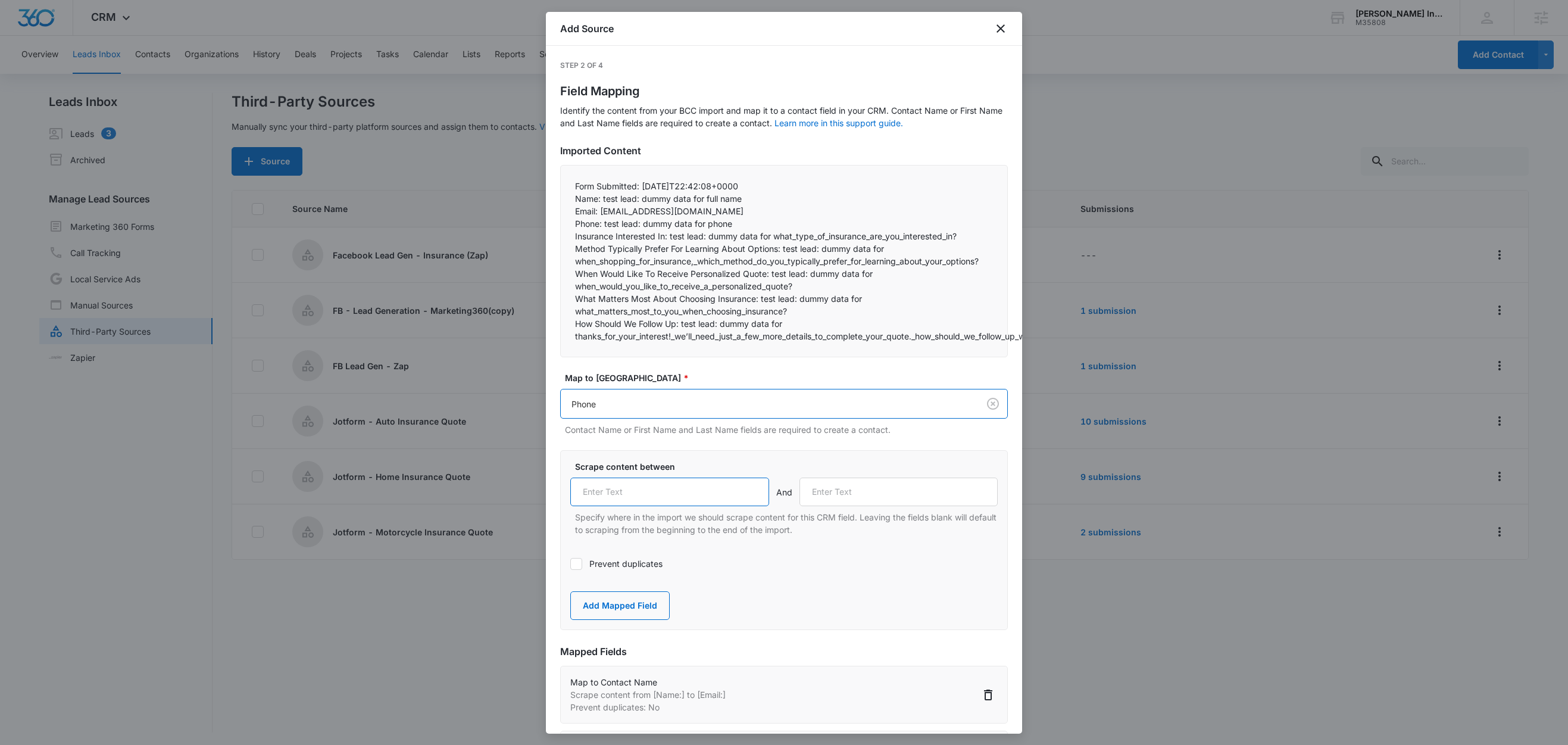
click at [623, 496] on input "text" at bounding box center [670, 491] width 199 height 29
paste input "Phone:"
type input "Phone:"
drag, startPoint x: 668, startPoint y: 239, endPoint x: 563, endPoint y: 240, distance: 105.0
click at [563, 240] on div "Form Submitted: 2025-09-09T22:42:08+0000 Name: test lead: dummy data for full …" at bounding box center [784, 261] width 448 height 192
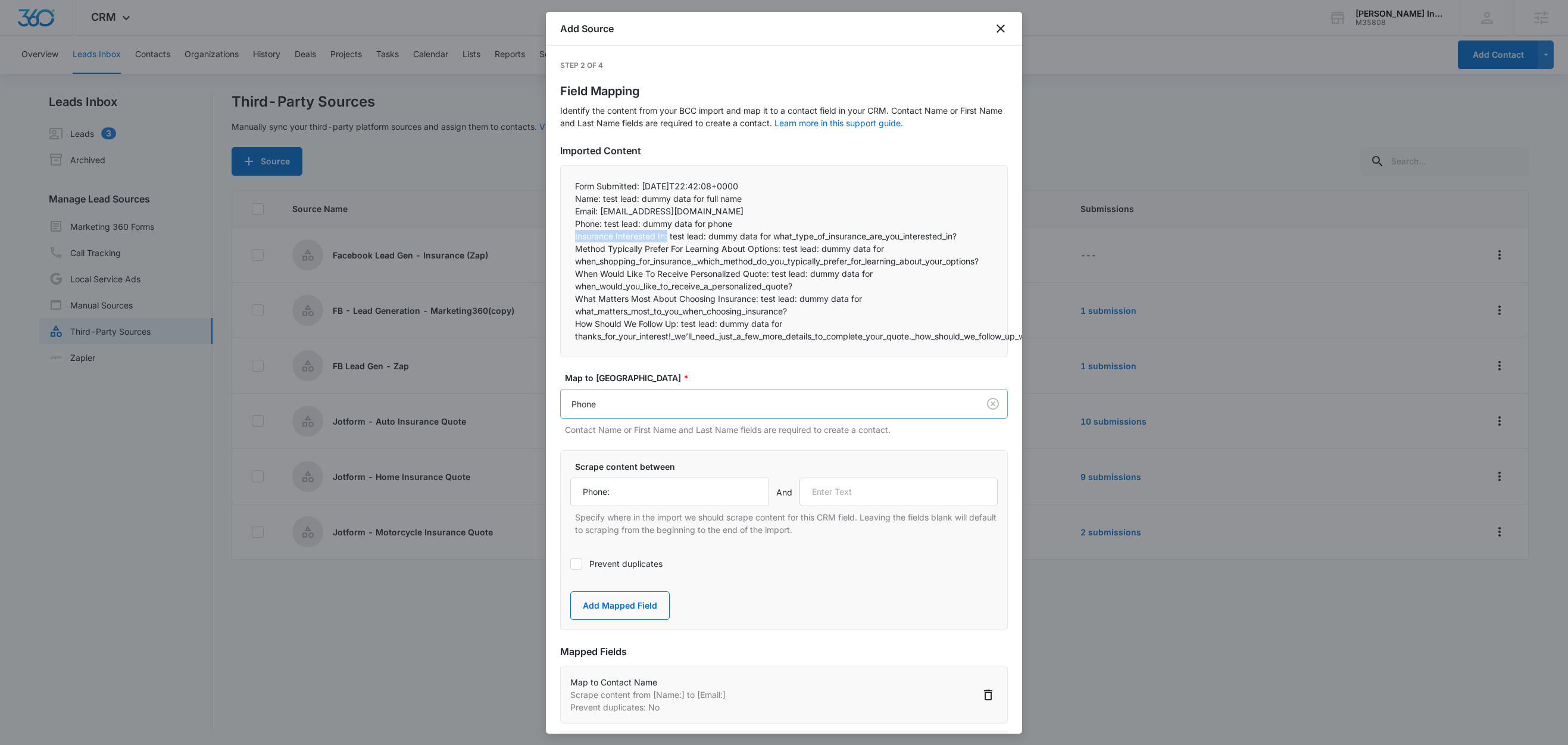
copy p "Insurance Interested In:"
click at [830, 496] on input "text" at bounding box center [898, 491] width 199 height 29
paste input "Insurance Interested In:"
type input "Insurance Interested In:"
click at [627, 607] on button "Add Mapped Field" at bounding box center [620, 605] width 99 height 29
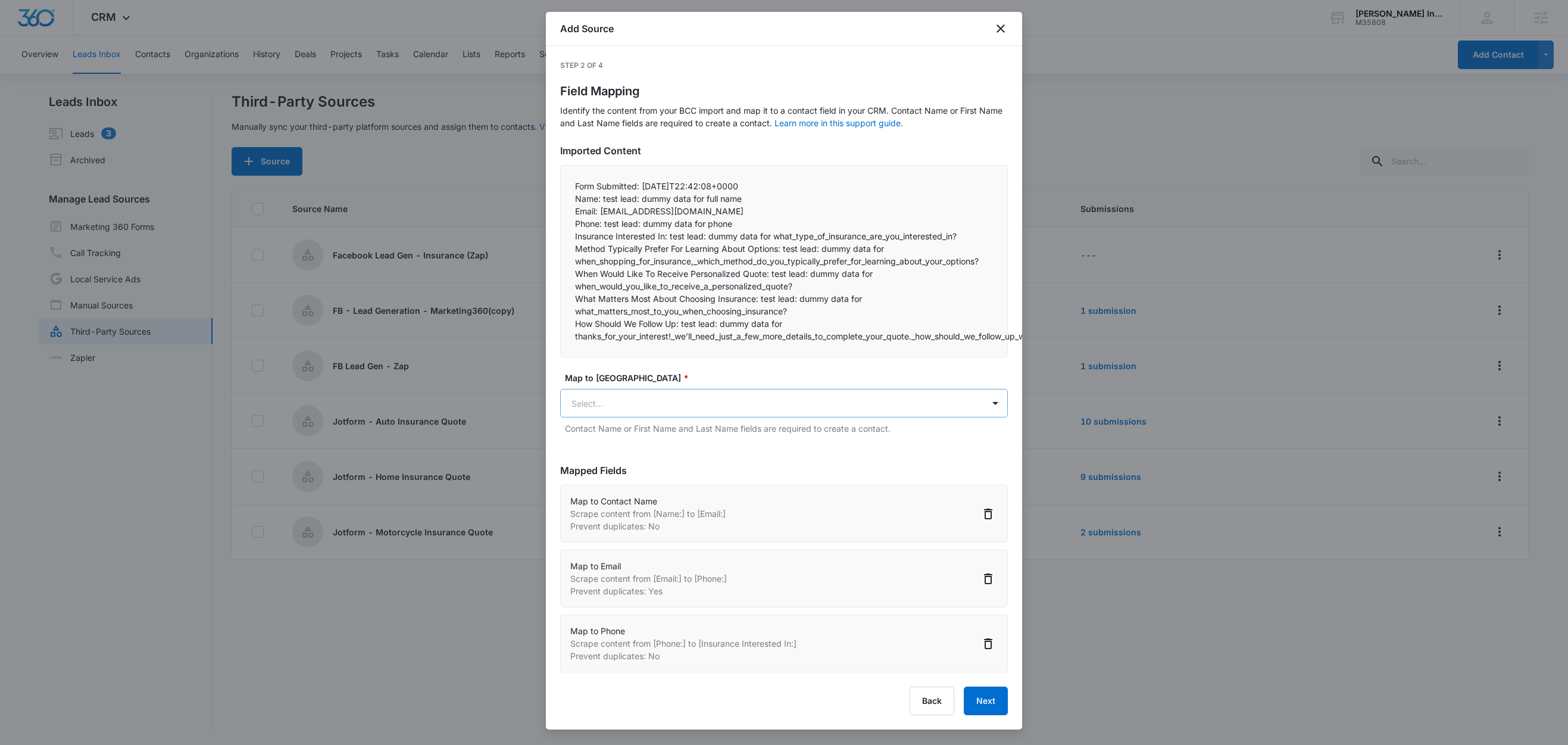
click at [618, 399] on body "CRM Apps Reputation Websites Forms CRM Email Social Shop Content Ads Intelligen…" at bounding box center [784, 373] width 1568 height 747
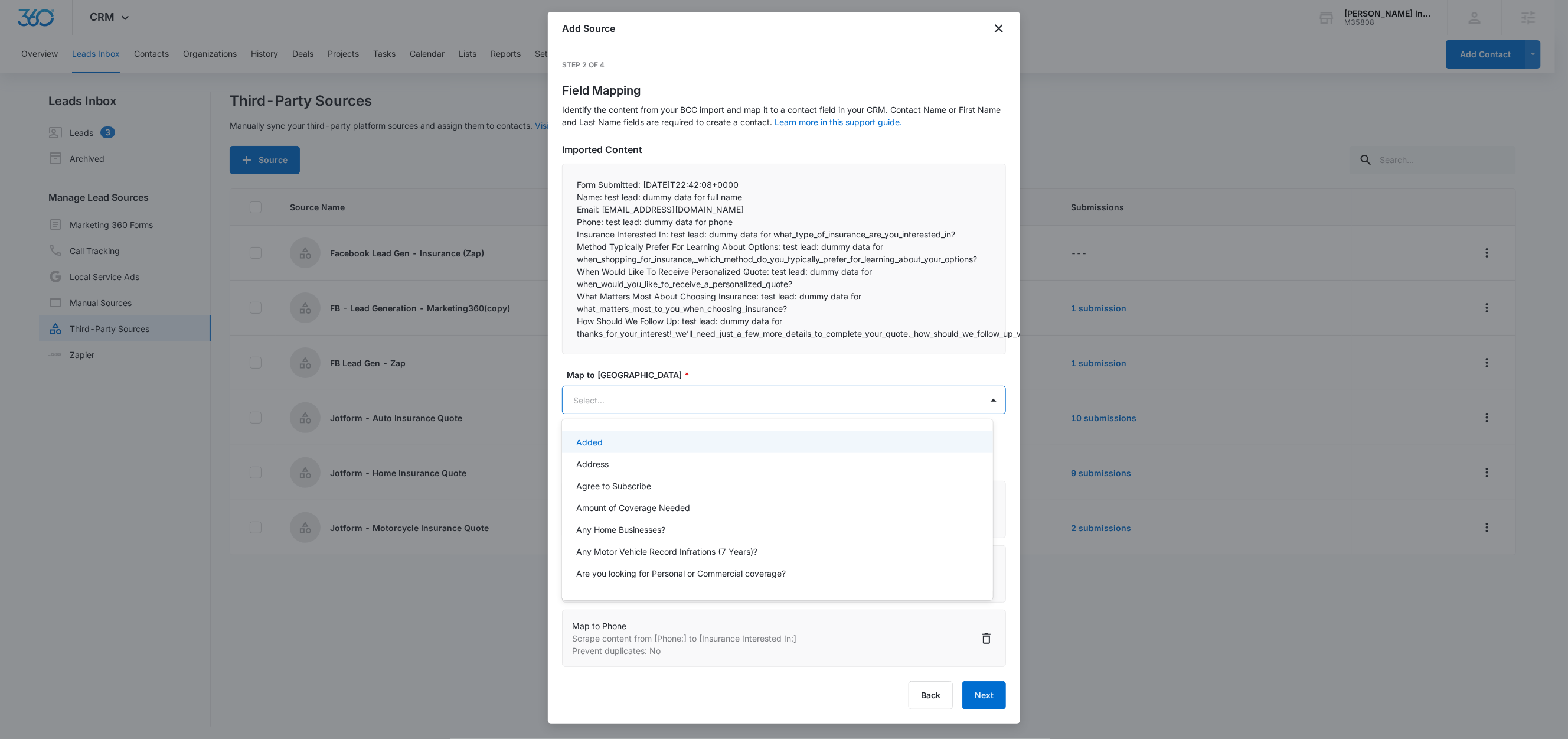
paste input "Insurance Interested In:"
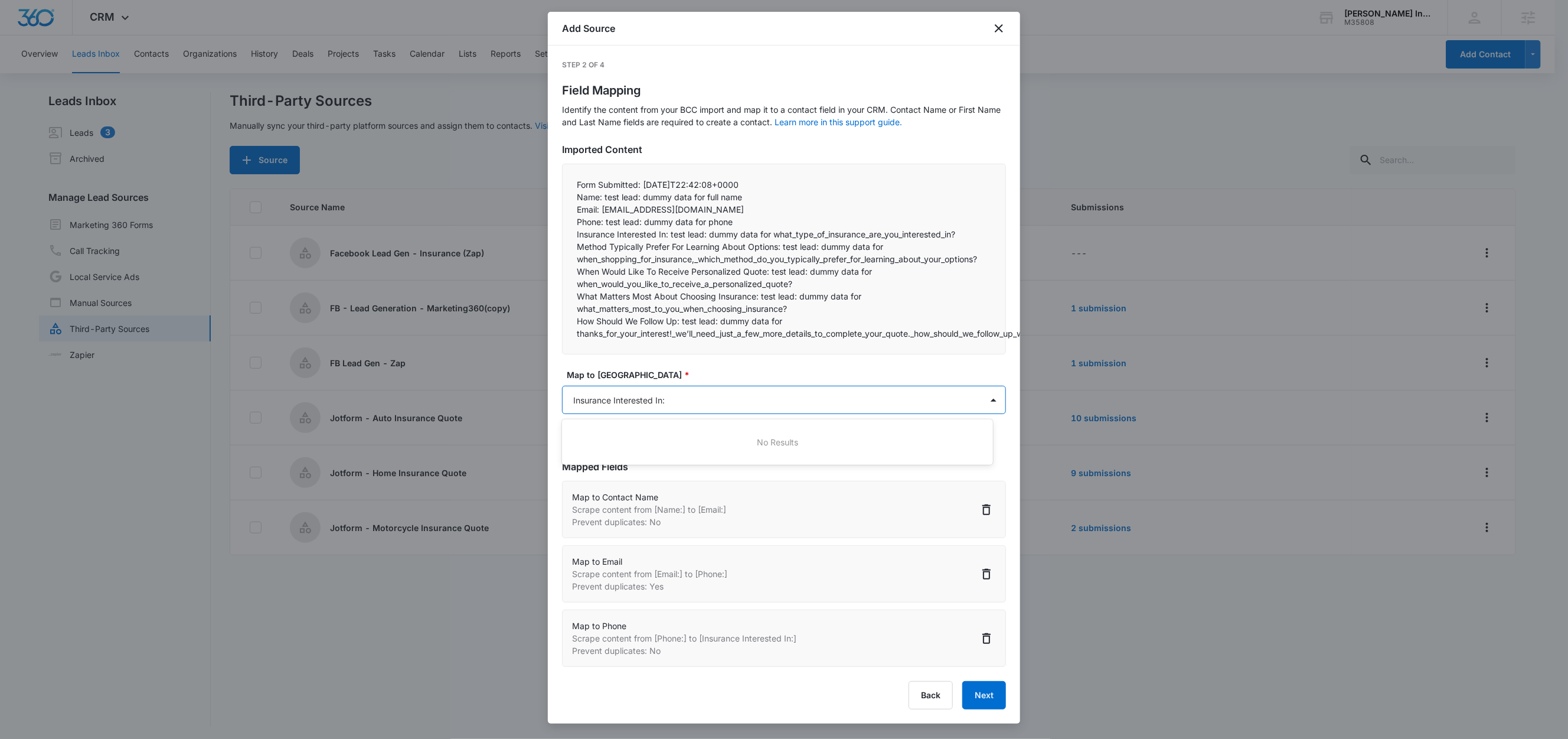
type input "Insurance Interested In"
click at [654, 439] on p "Insurance Interested In" at bounding box center [621, 442] width 89 height 12
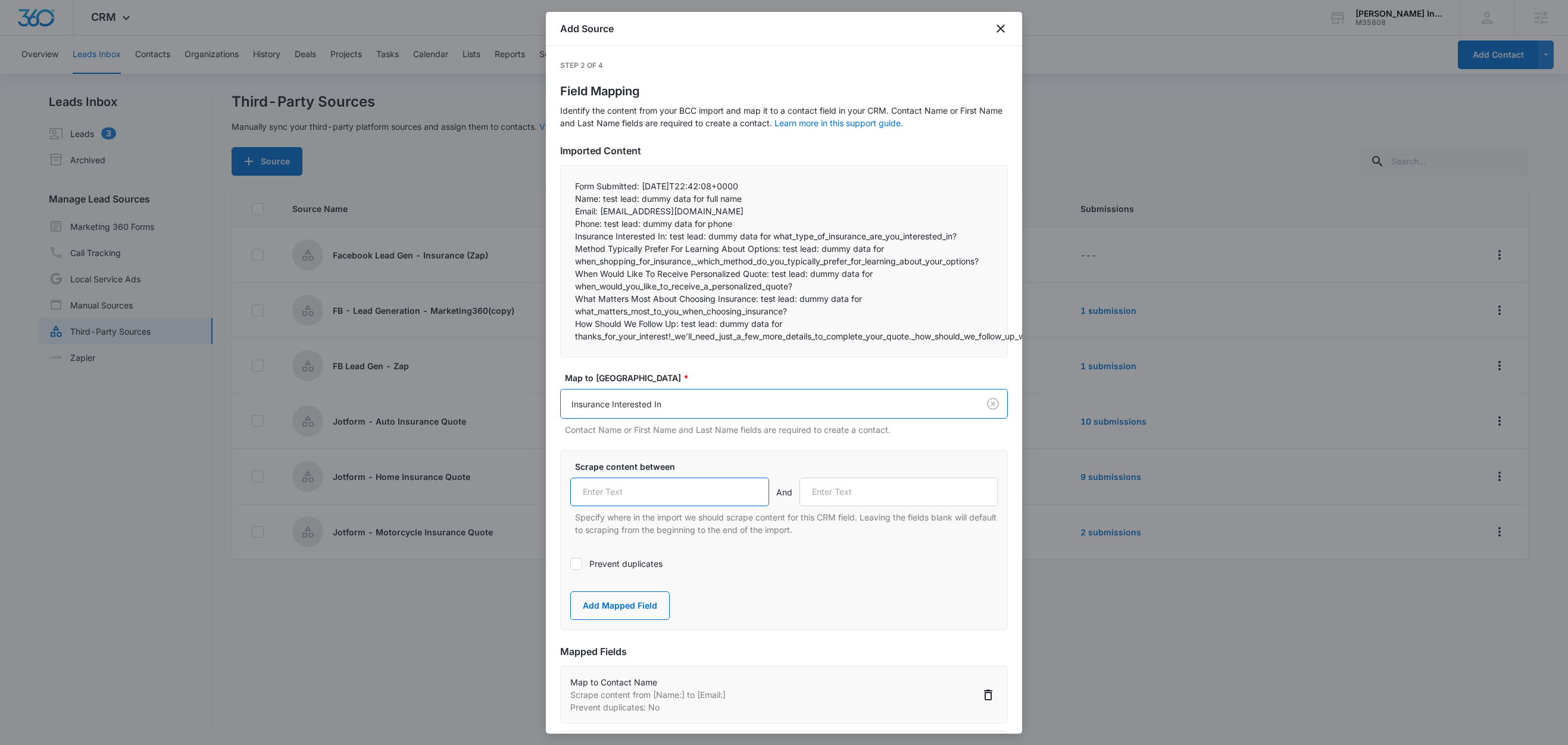
click at [656, 487] on input "text" at bounding box center [670, 491] width 199 height 29
paste input "Insurance Interested In:"
type input "Insurance Interested In:"
drag, startPoint x: 594, startPoint y: 234, endPoint x: 691, endPoint y: 231, distance: 97.0
click at [691, 231] on p "Insurance Interested In: test lead: dummy data for what_type_of_insurance_are_y…" at bounding box center [784, 236] width 418 height 12
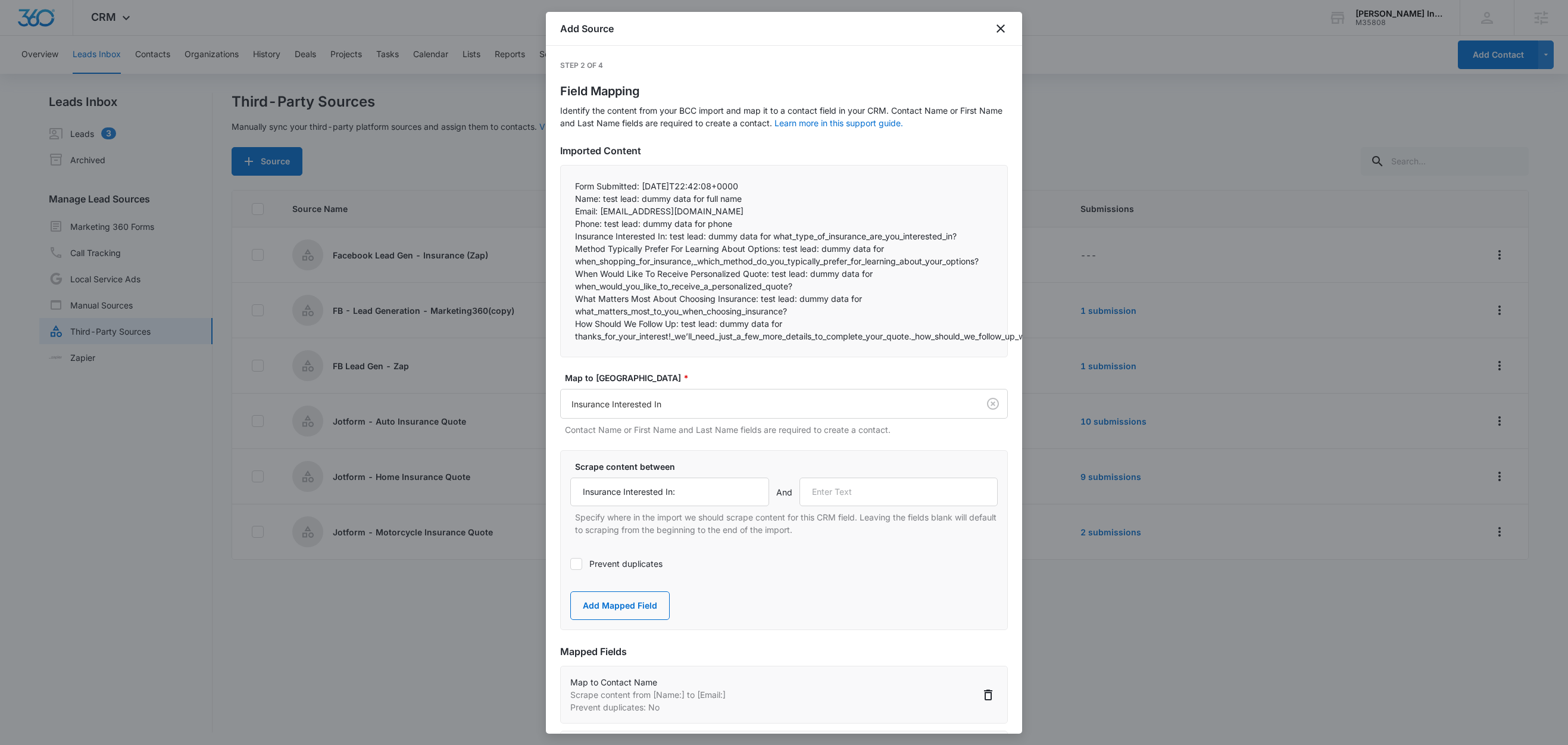
click at [665, 247] on p "Method Typically Prefer For Learning About Options: test lead: dummy data for w…" at bounding box center [784, 255] width 418 height 25
drag, startPoint x: 781, startPoint y: 252, endPoint x: 570, endPoint y: 254, distance: 211.0
click at [570, 254] on div "Form Submitted: 2025-09-09T22:42:08+0000 Name: test lead: dummy data for full …" at bounding box center [784, 261] width 448 height 192
copy p "Method Typically Prefer For Learning About Options:"
click at [839, 498] on input "text" at bounding box center [898, 491] width 199 height 29
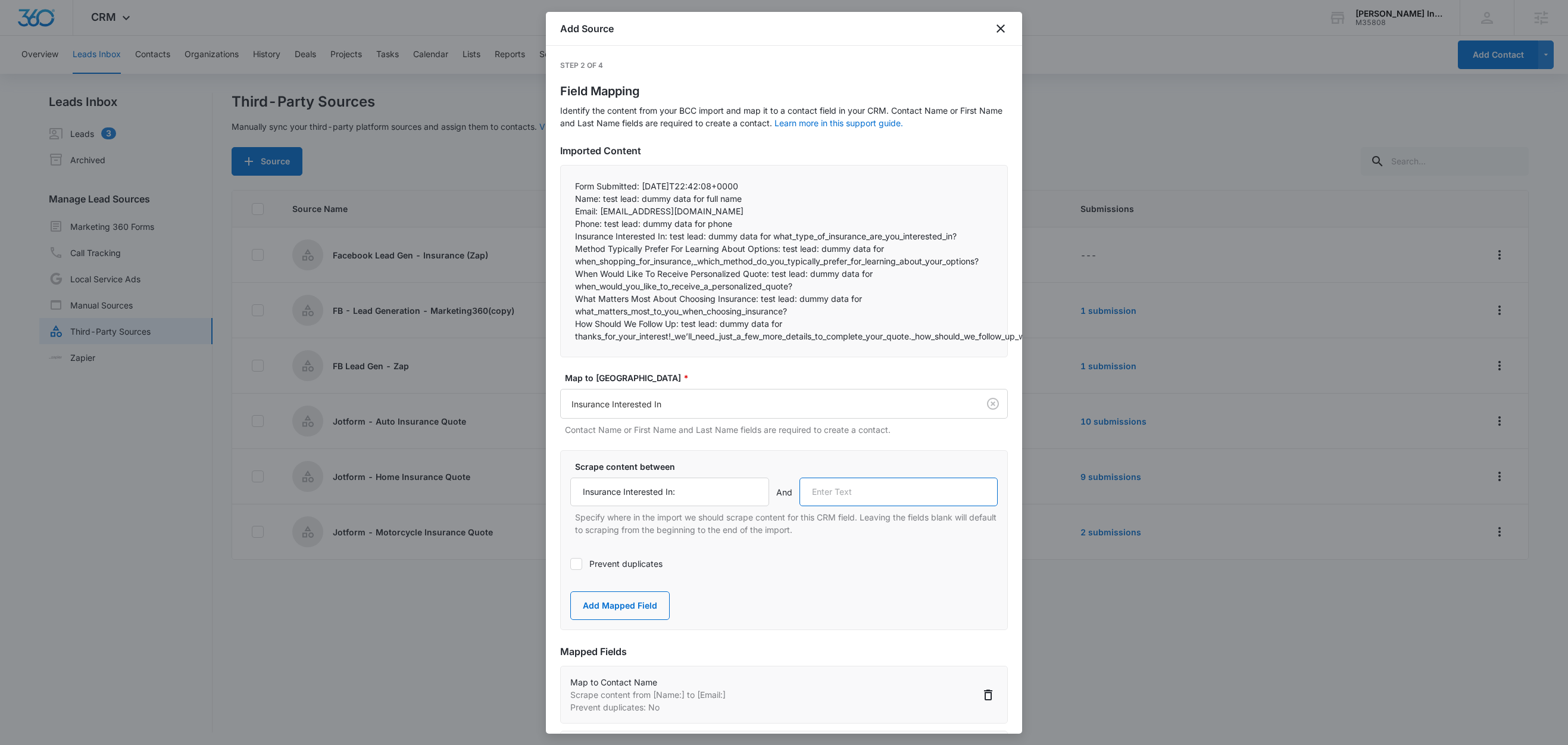
paste input "Method Typically Prefer For Learning About Options:"
type input "Method Typically Prefer For Learning About Options:"
click at [632, 612] on button "Add Mapped Field" at bounding box center [620, 605] width 99 height 29
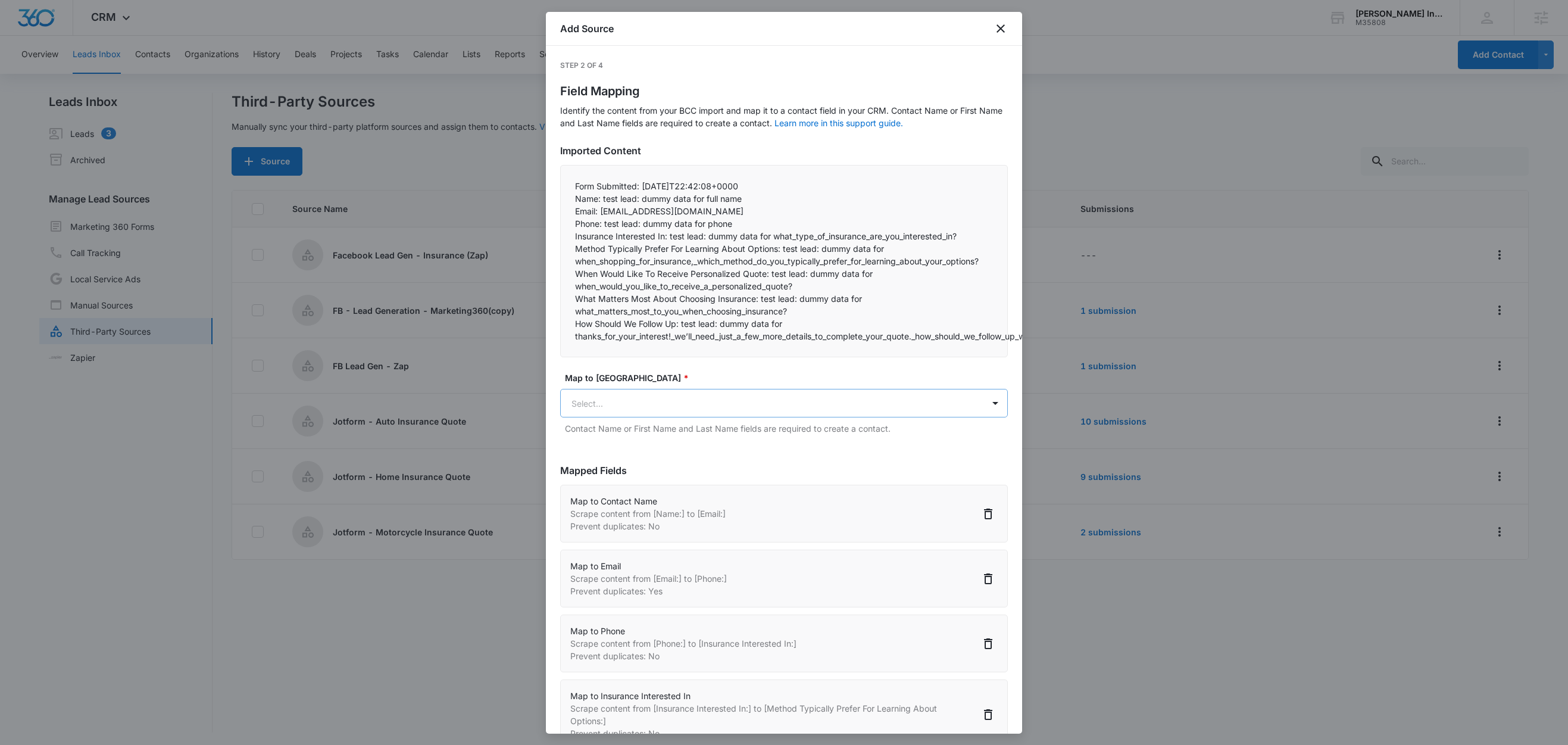
click at [643, 399] on body "CRM Apps Reputation Websites Forms CRM Email Social Shop Content Ads Intelligen…" at bounding box center [784, 373] width 1568 height 747
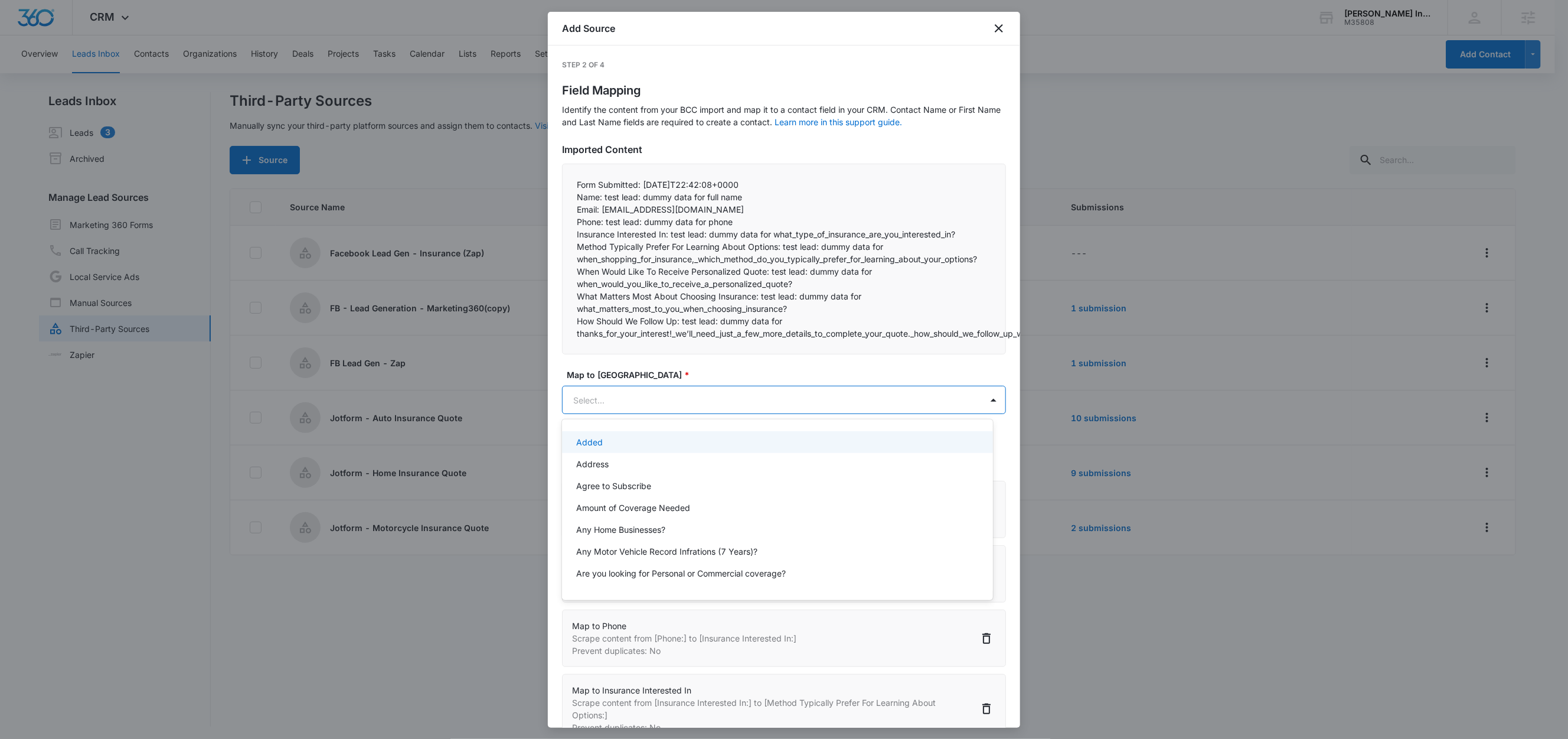
paste input "Method Typically Prefer For Learning About Options:"
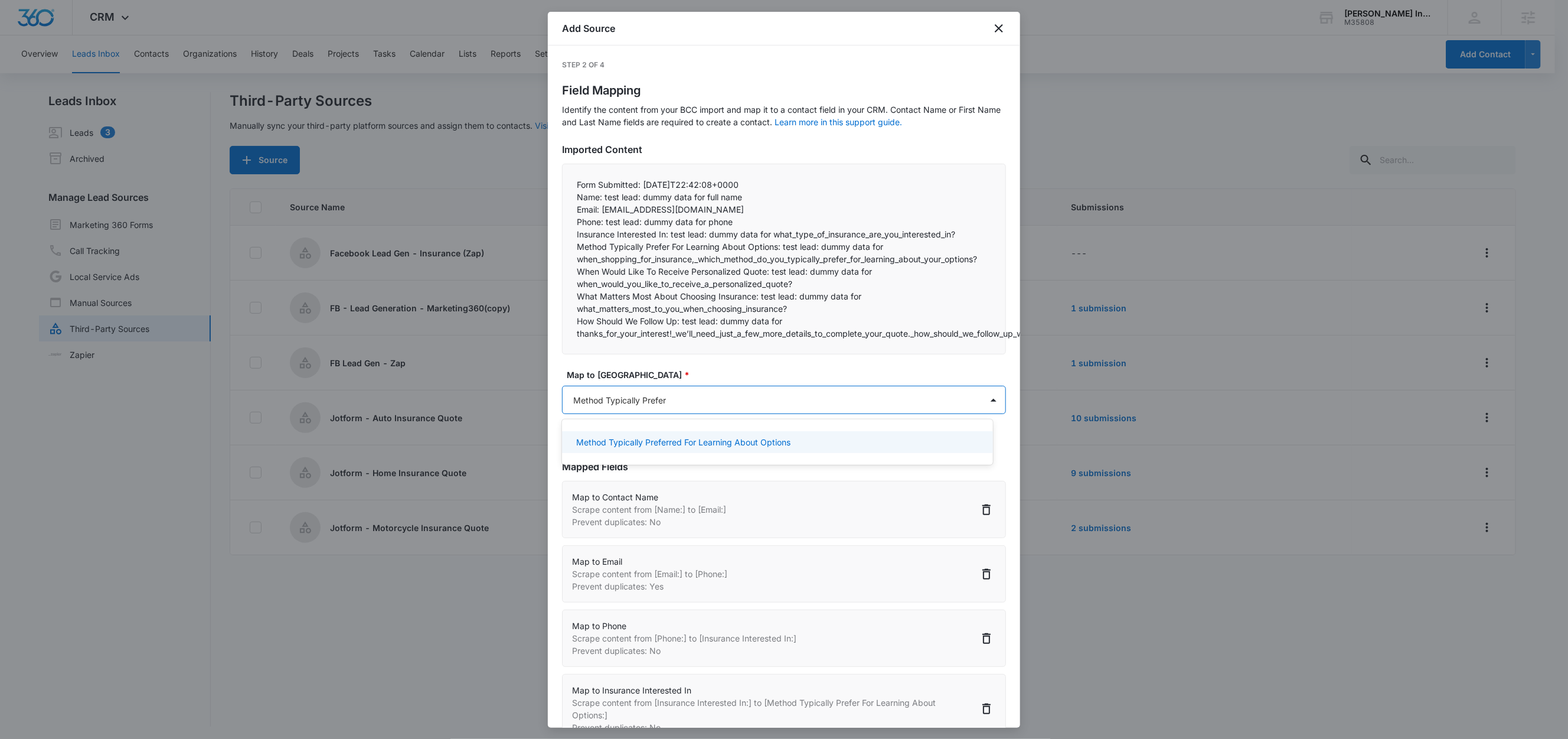
type input "Method Typically Prefer"
click at [745, 442] on p "Method Typically Preferred For Learning About Options" at bounding box center [683, 442] width 214 height 12
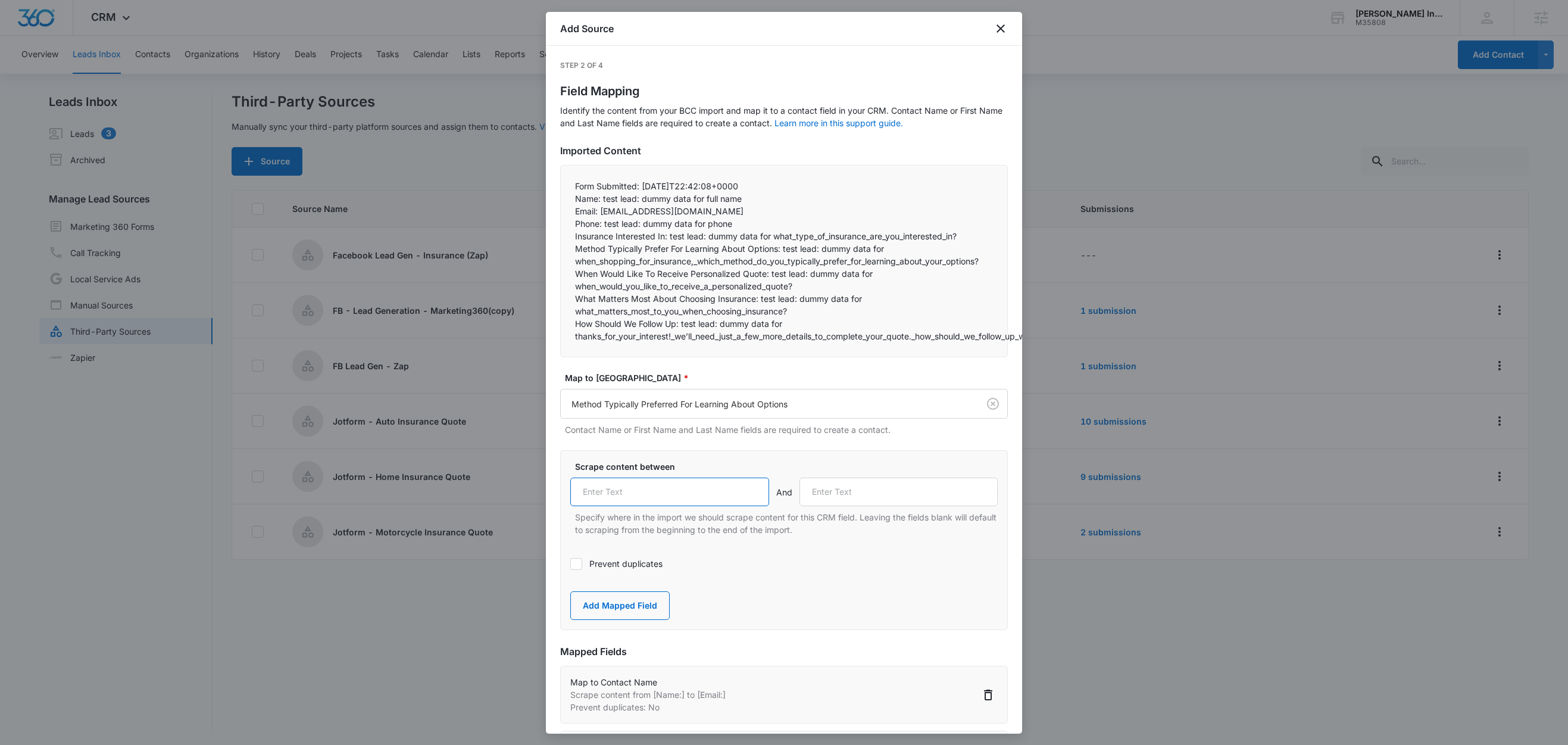
click at [688, 505] on input "text" at bounding box center [670, 491] width 199 height 29
paste input "Method Typically Prefer For Learning About Options:"
type input "Method Typically Prefer For Learning About Options:"
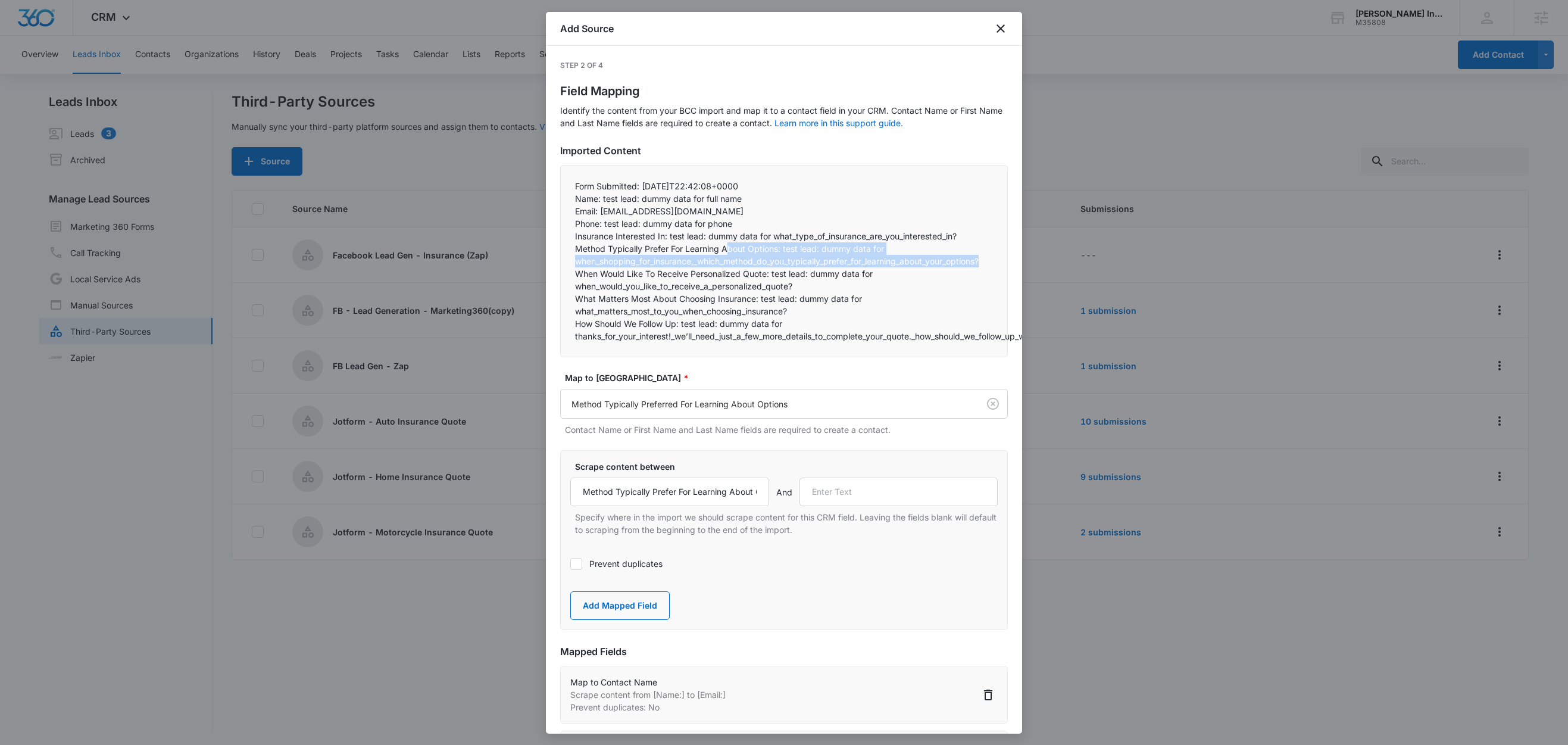
drag, startPoint x: 729, startPoint y: 250, endPoint x: 989, endPoint y: 260, distance: 260.2
click at [989, 260] on div "Form Submitted: 2025-09-09T22:42:08+0000 Name: test lead: dummy data for full …" at bounding box center [784, 261] width 448 height 192
drag, startPoint x: 768, startPoint y: 275, endPoint x: 569, endPoint y: 275, distance: 199.0
click at [569, 275] on div "Form Submitted: 2025-09-09T22:42:08+0000 Name: test lead: dummy data for full …" at bounding box center [784, 261] width 448 height 192
copy p "When Would Like To Receive Personalized Quote"
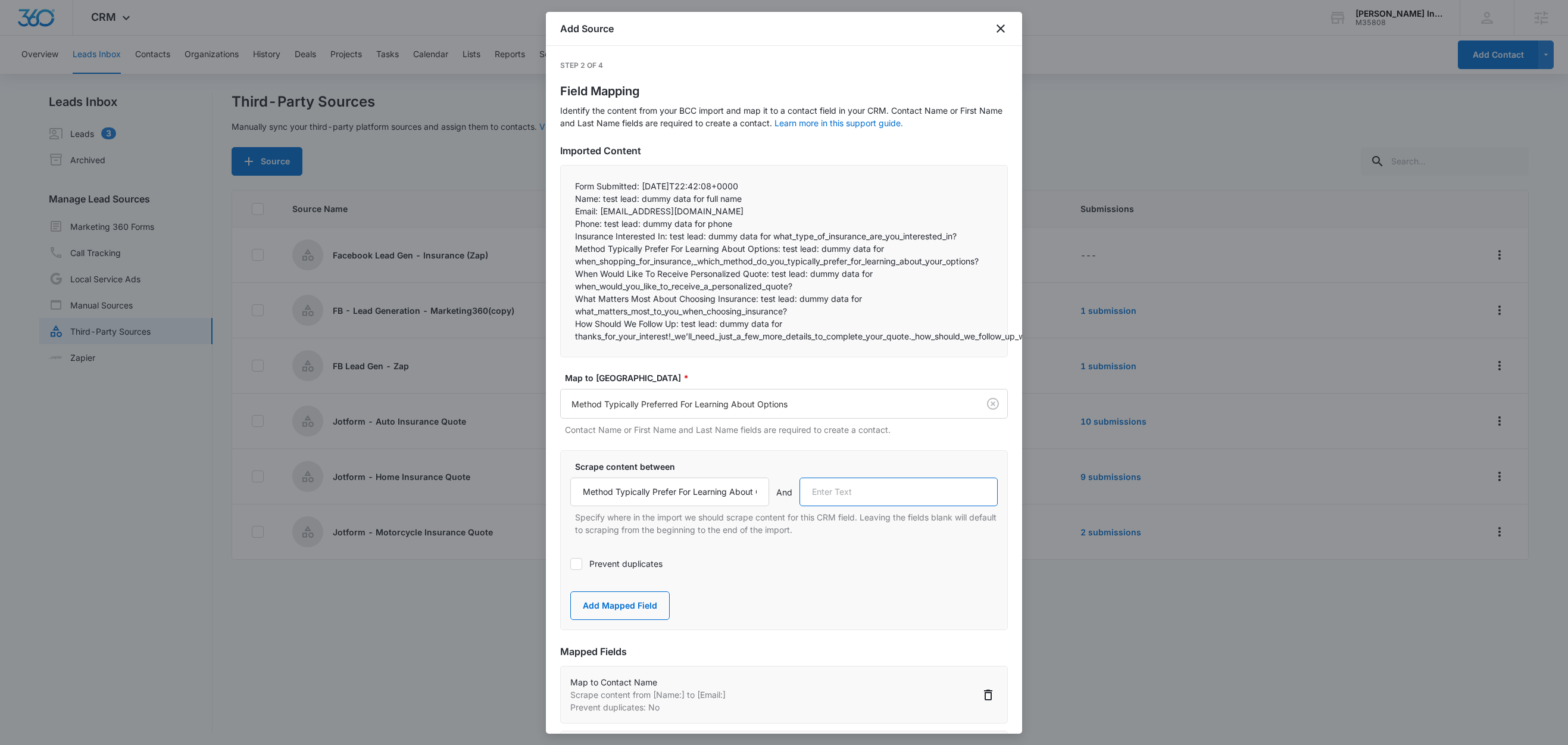
click at [866, 496] on input "text" at bounding box center [898, 491] width 199 height 29
paste input "When Would Like To Receive Personalized Quote"
click at [894, 494] on input "When Would Like To Receive Personalized Quote:" at bounding box center [898, 491] width 199 height 29
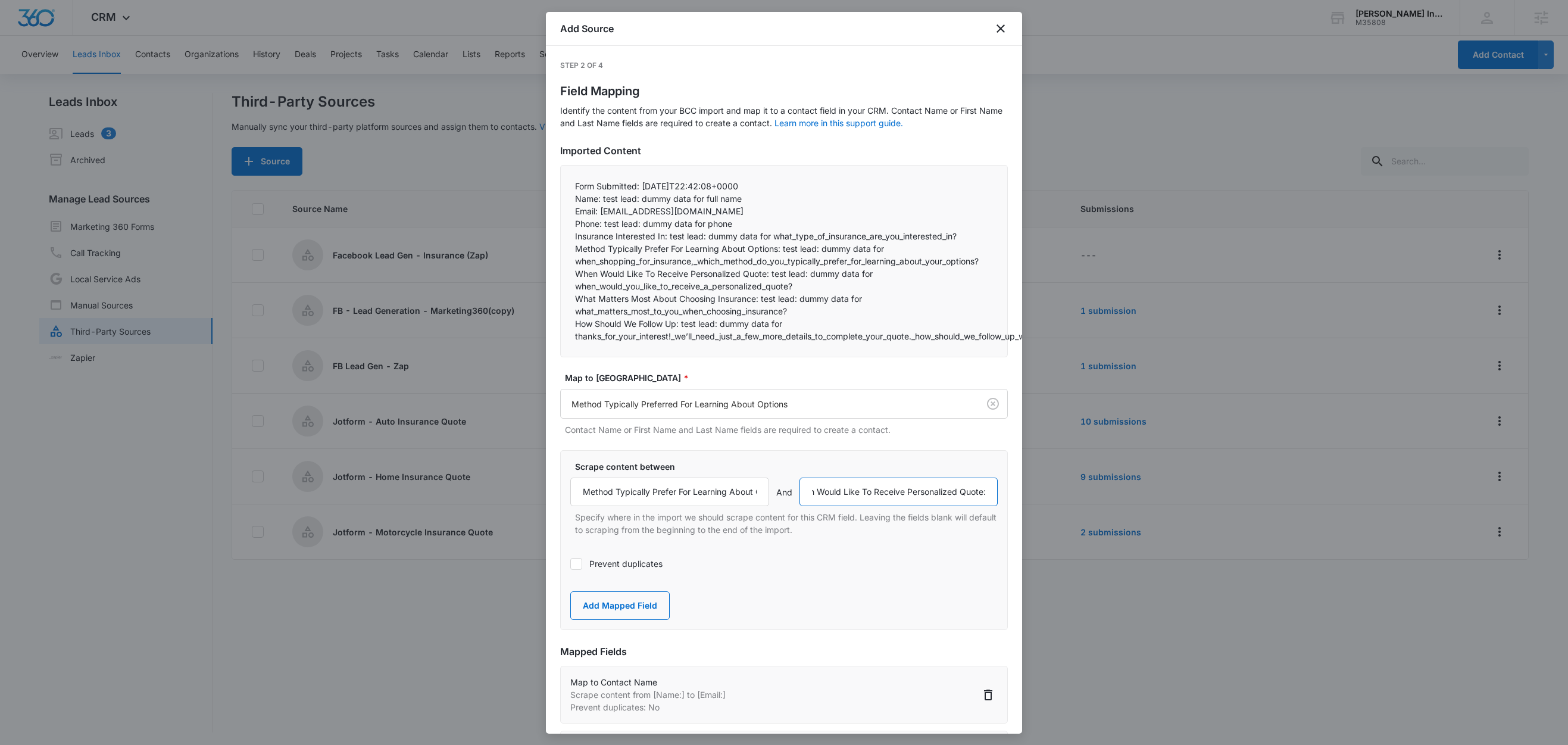
click at [894, 494] on input "When Would Like To Receive Personalized Quote:" at bounding box center [898, 491] width 199 height 29
type input "When Would Like To Receive Personalized Quote:"
click at [613, 612] on button "Add Mapped Field" at bounding box center [620, 605] width 99 height 29
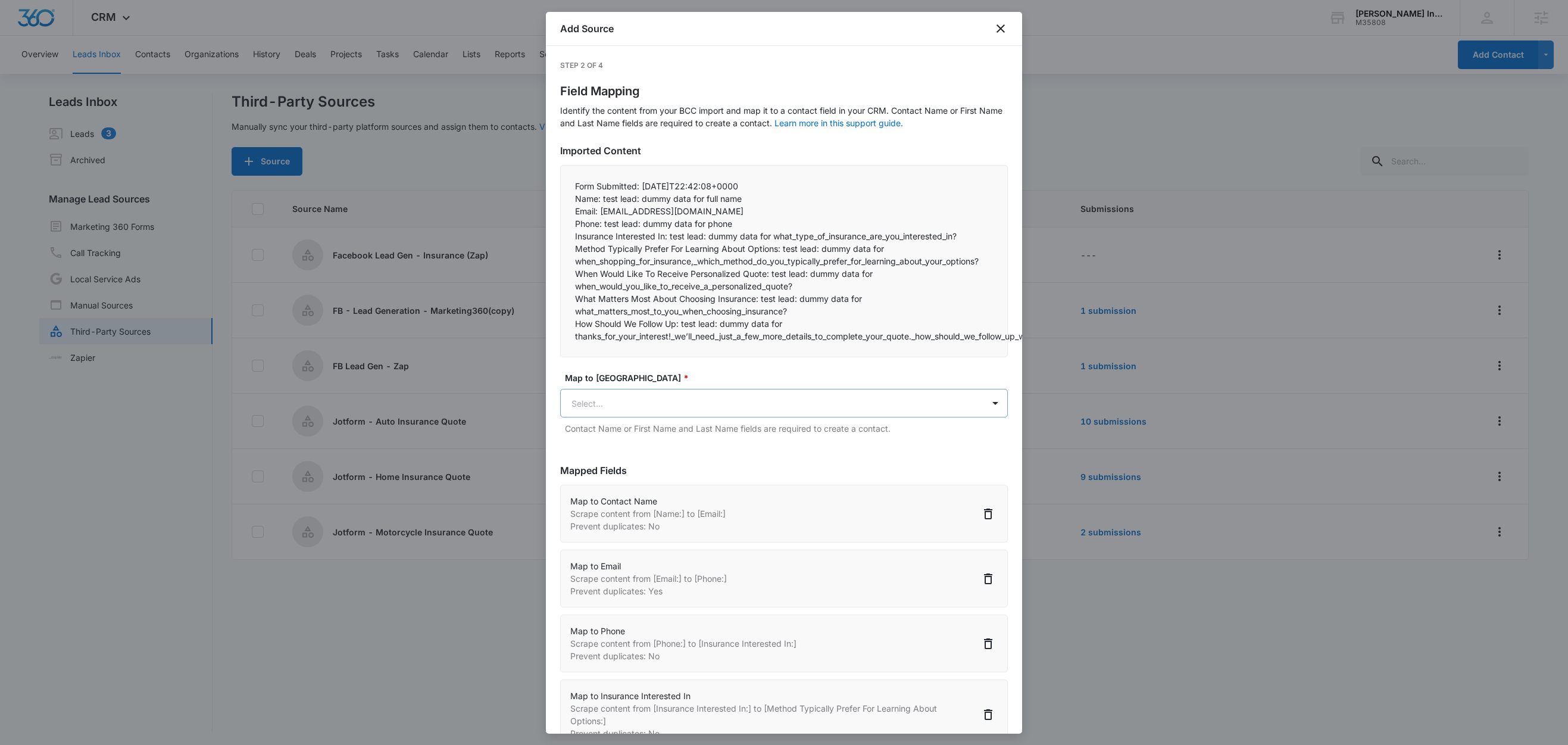
click at [681, 406] on body "CRM Apps Reputation Websites Forms CRM Email Social Shop Content Ads Intelligen…" at bounding box center [784, 373] width 1568 height 747
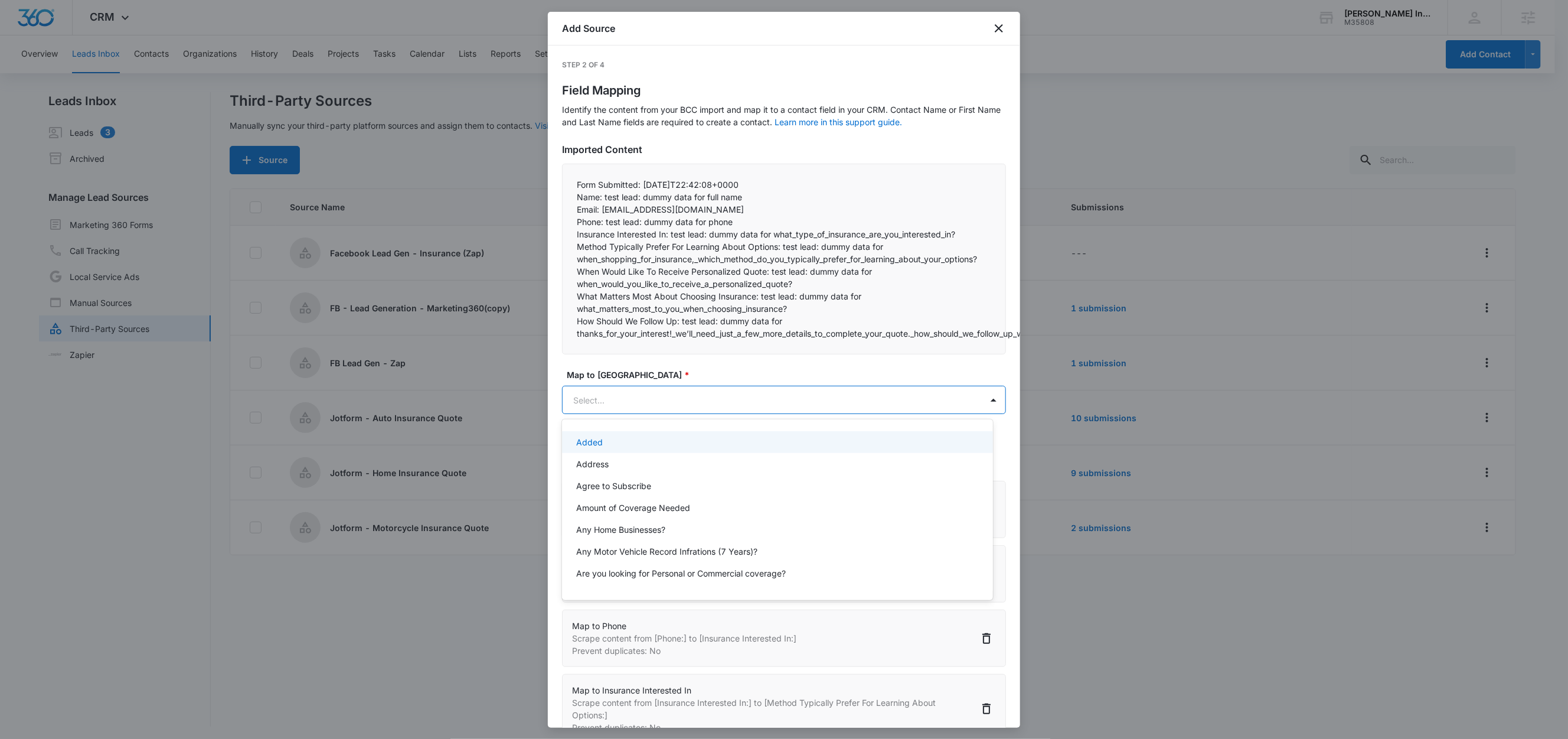
paste input "When Would Like To Receive Personalized Quote:"
type input "When Would Like To Receive Personalized Quote:"
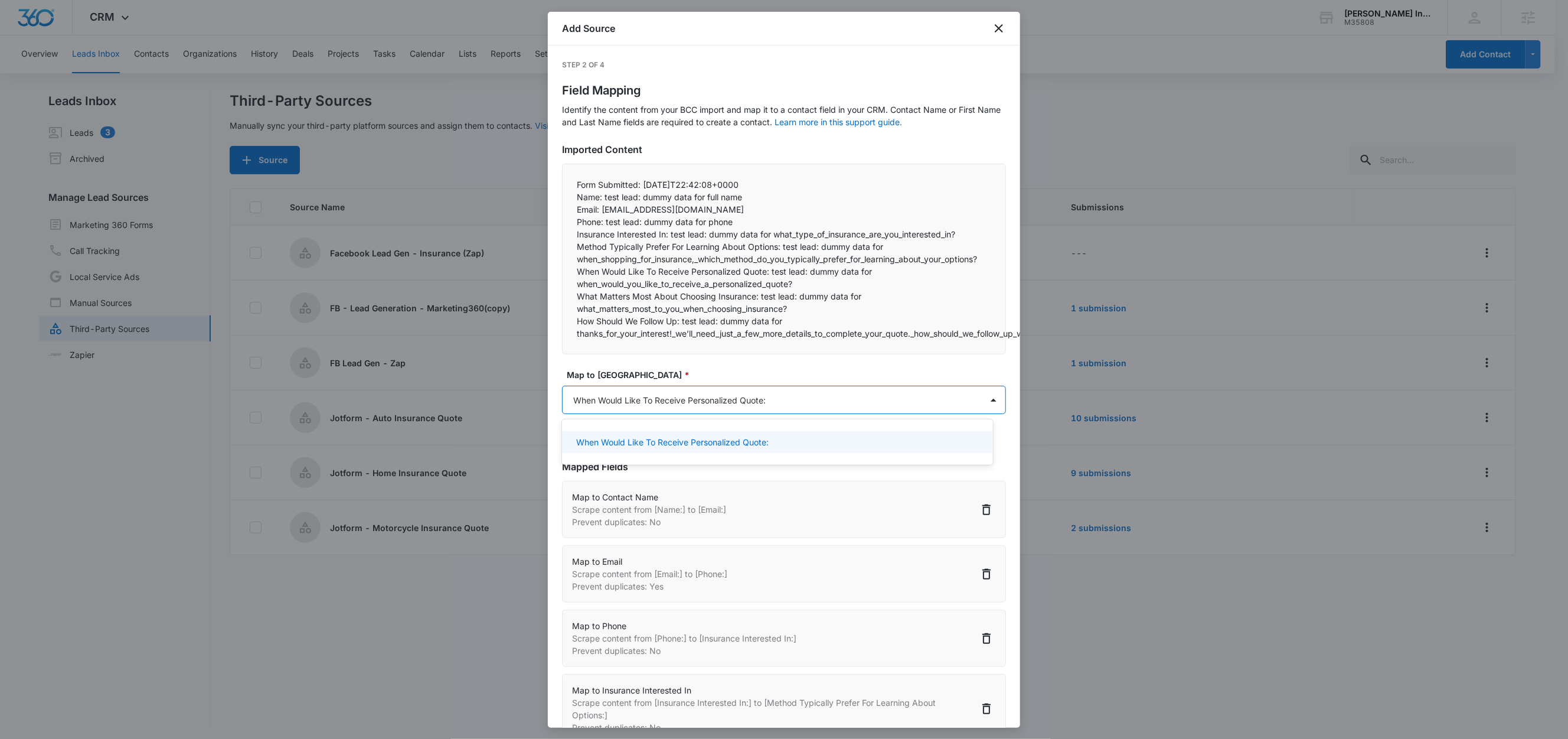
click at [709, 439] on p "When Would Like To Receive Personalized Quote:" at bounding box center [673, 442] width 192 height 12
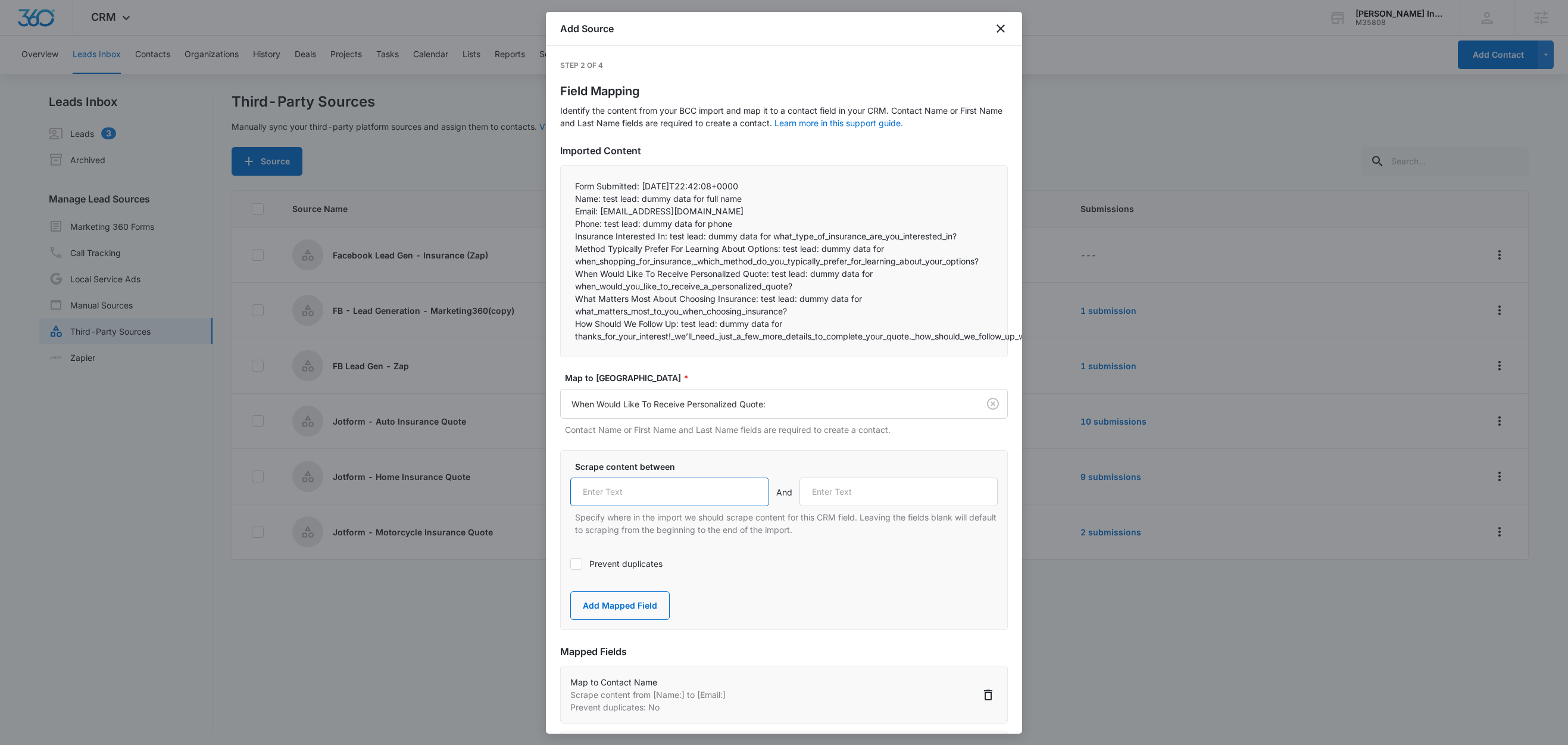
click at [707, 489] on input "text" at bounding box center [670, 491] width 199 height 29
paste input "When Would Like To Receive Personalized Quote:"
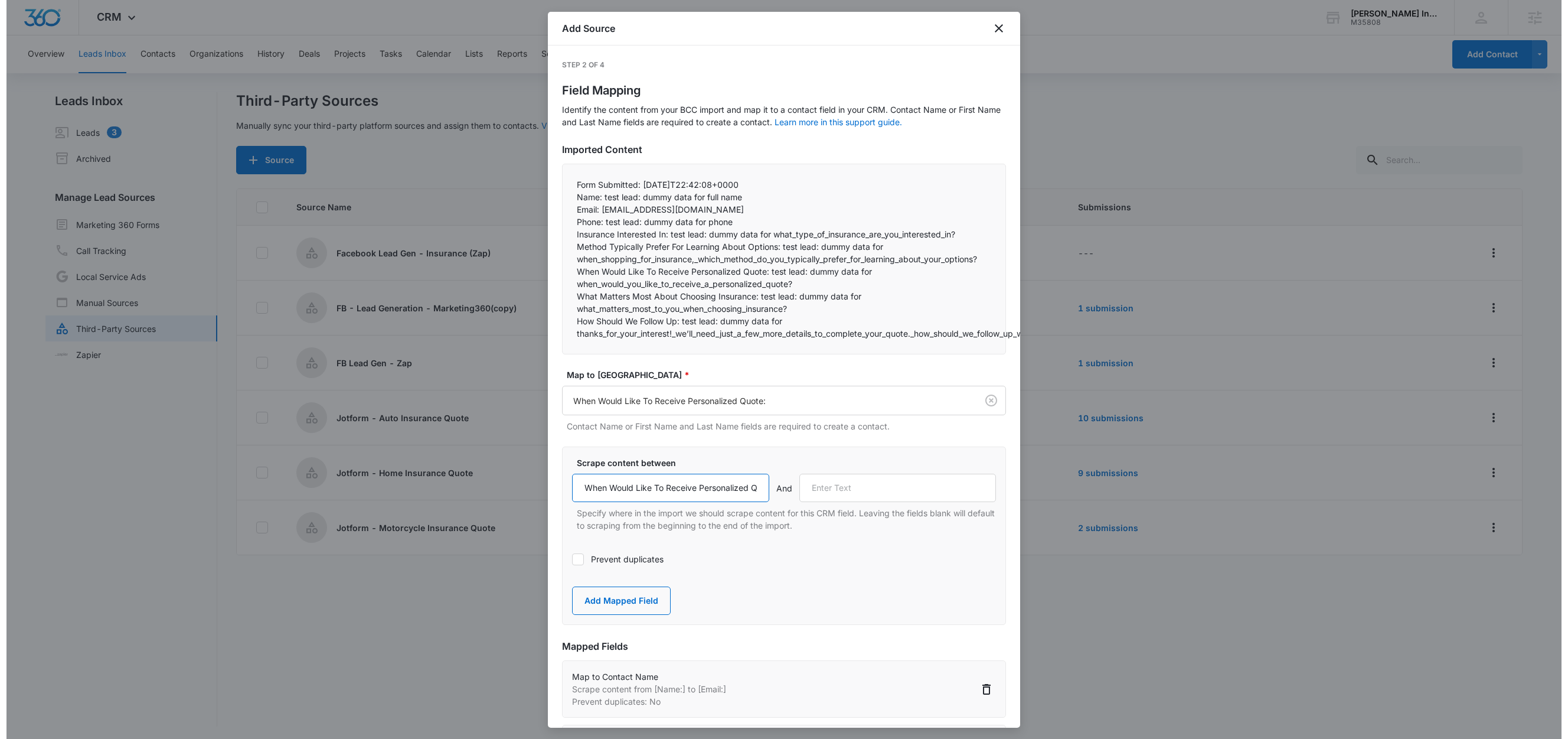
scroll to position [0, 29]
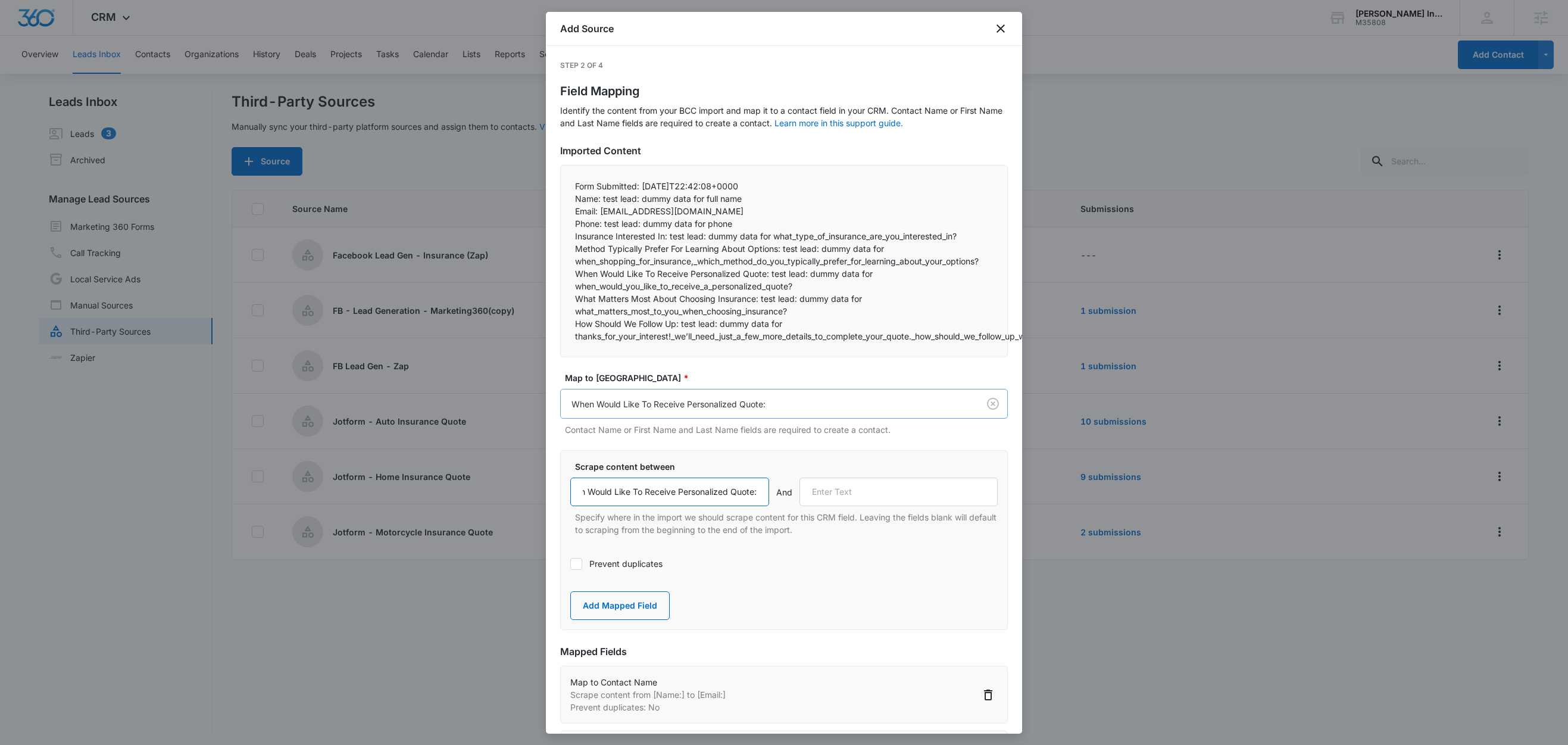
type input "When Would Like To Receive Personalized Quote:"
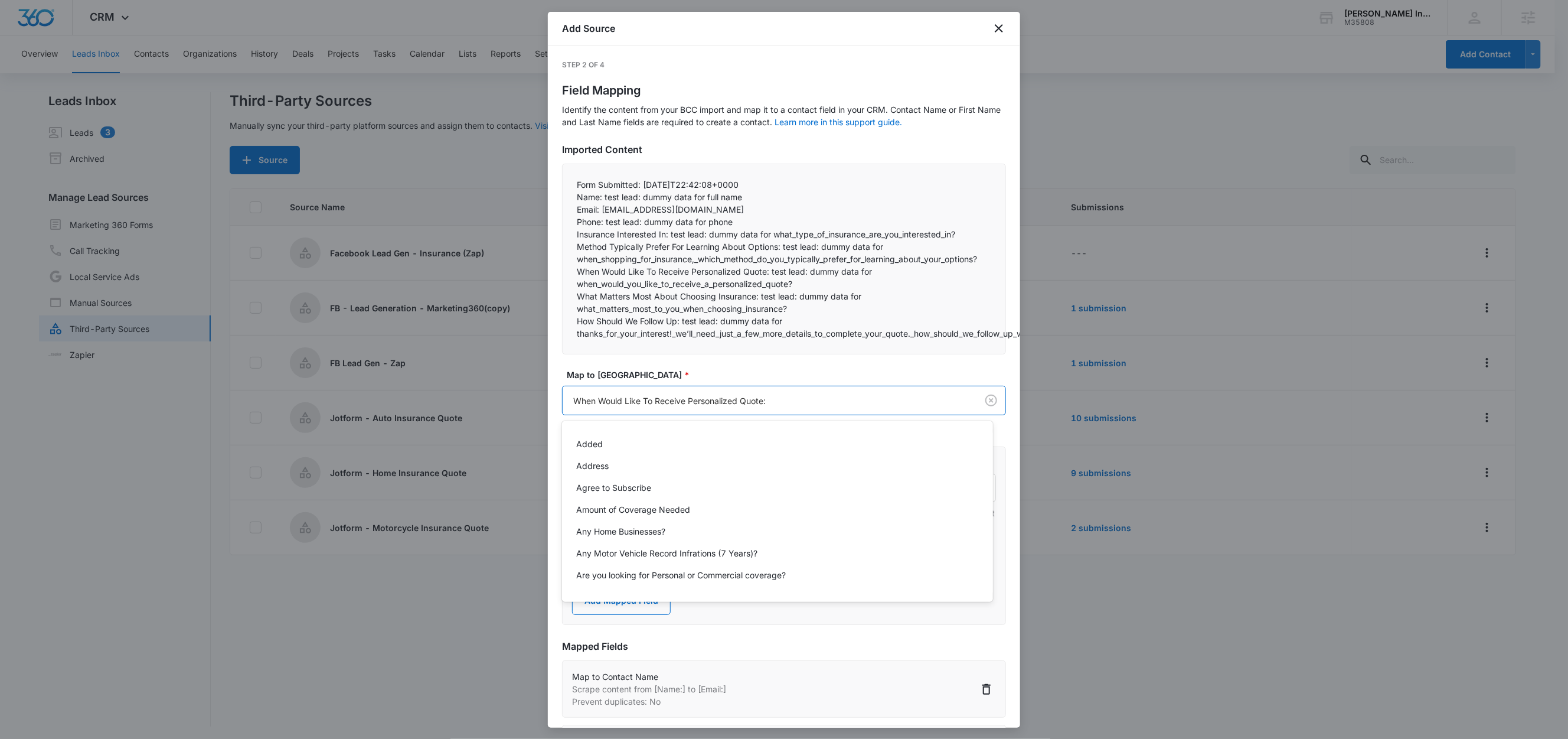
click at [777, 398] on body "CRM Apps Reputation Websites Forms CRM Email Social Shop Content Ads Intelligen…" at bounding box center [784, 369] width 1568 height 739
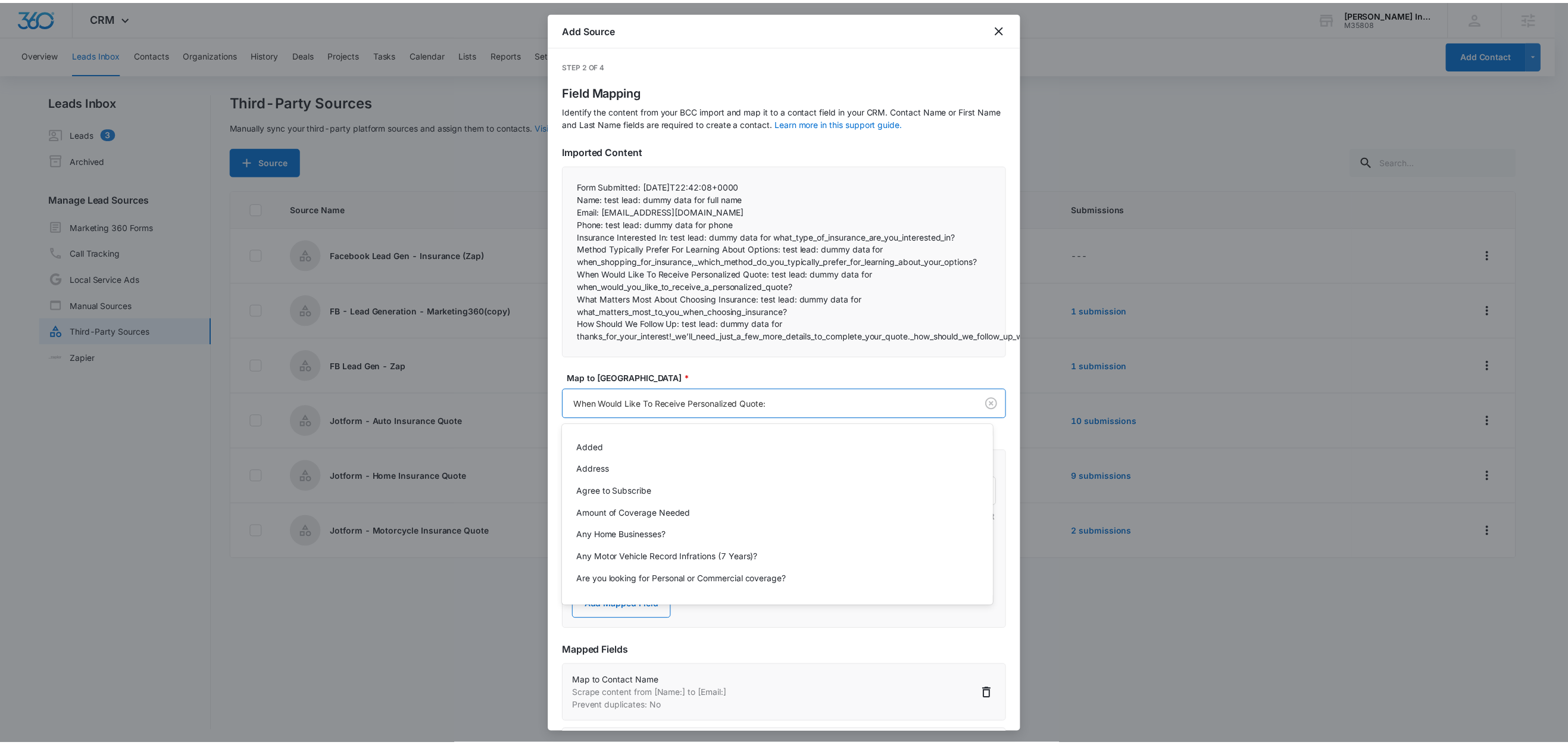
scroll to position [0, 0]
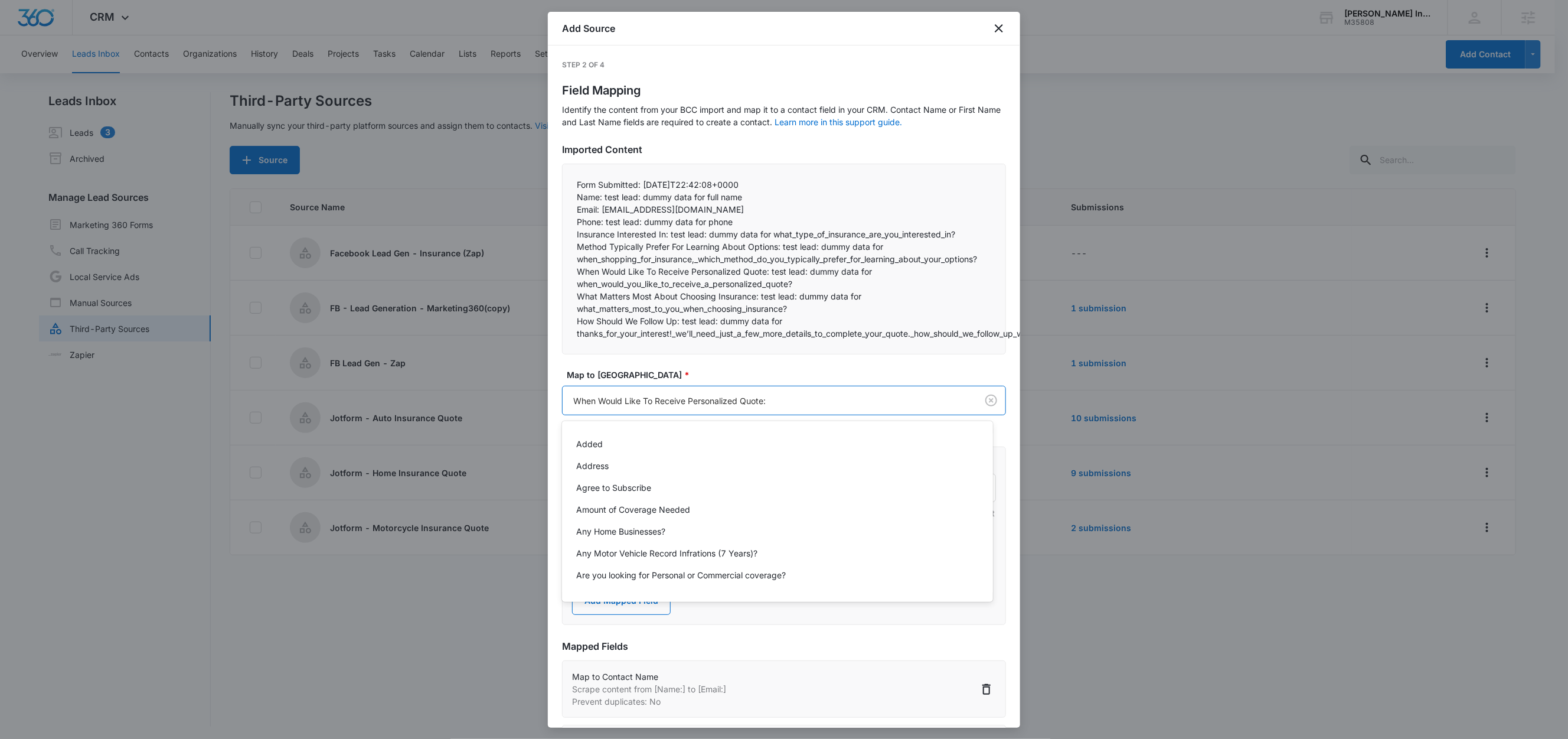
click at [777, 398] on div at bounding box center [784, 369] width 1568 height 739
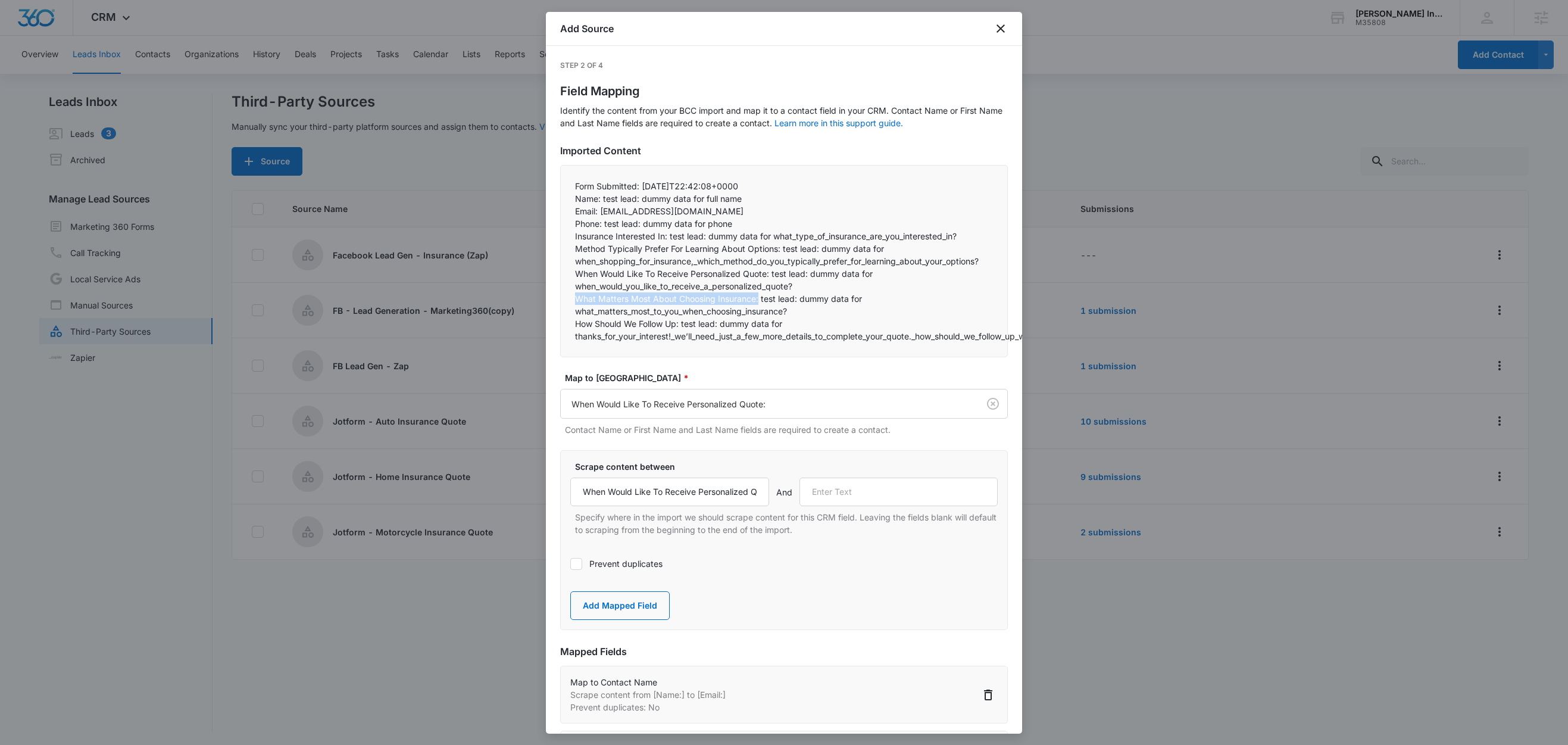
drag, startPoint x: 760, startPoint y: 299, endPoint x: 569, endPoint y: 302, distance: 191.0
click at [569, 302] on div "Form Submitted: 2025-09-09T22:42:08+0000 Name: test lead: dummy data for full …" at bounding box center [784, 261] width 448 height 192
copy p "What Matters Most About Choosing Insurance:"
click at [856, 498] on input "text" at bounding box center [898, 491] width 199 height 29
paste input "What Matters Most About Choosing Insurance:"
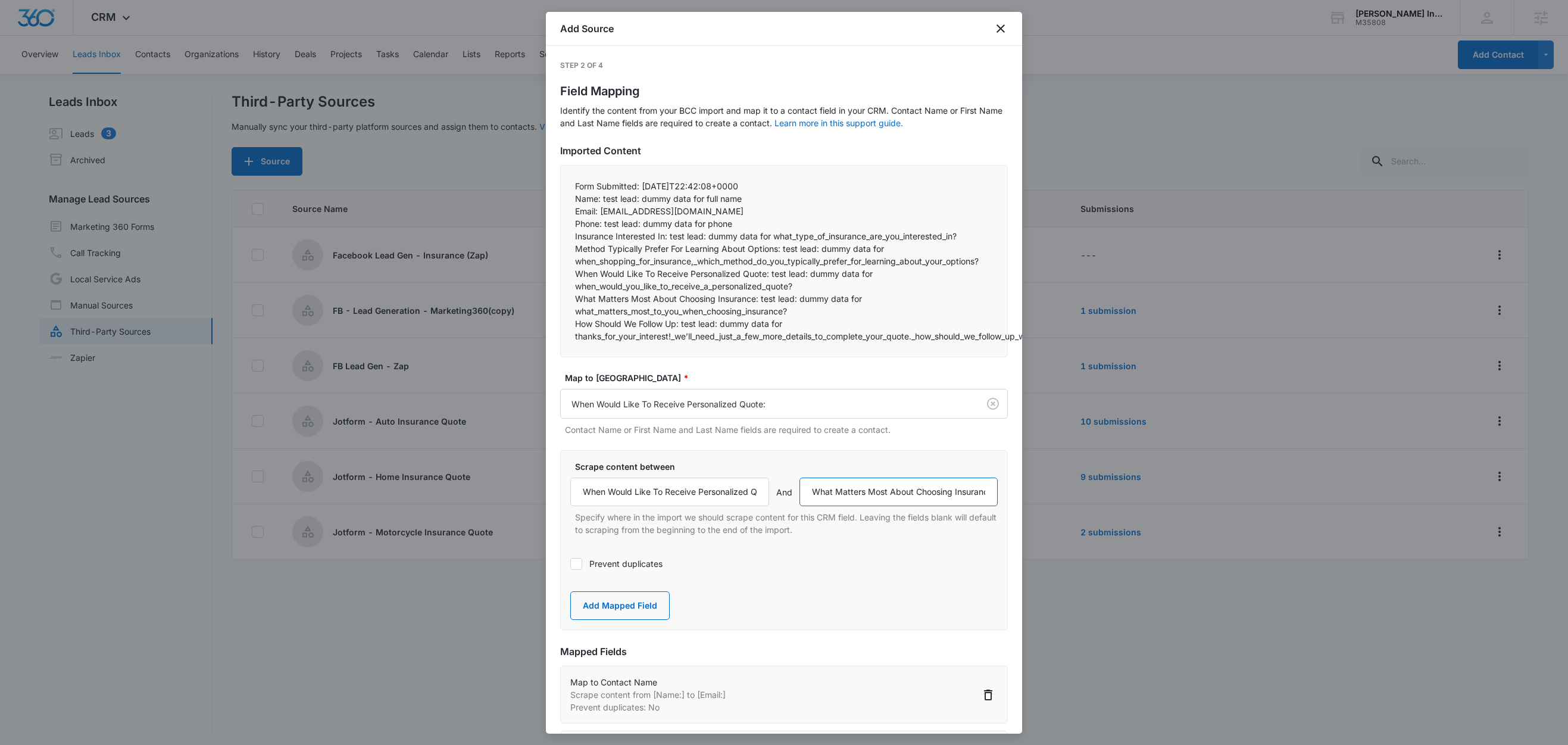
scroll to position [0, 18]
type input "What Matters Most About Choosing Insurance:"
click at [594, 612] on button "Add Mapped Field" at bounding box center [620, 605] width 99 height 29
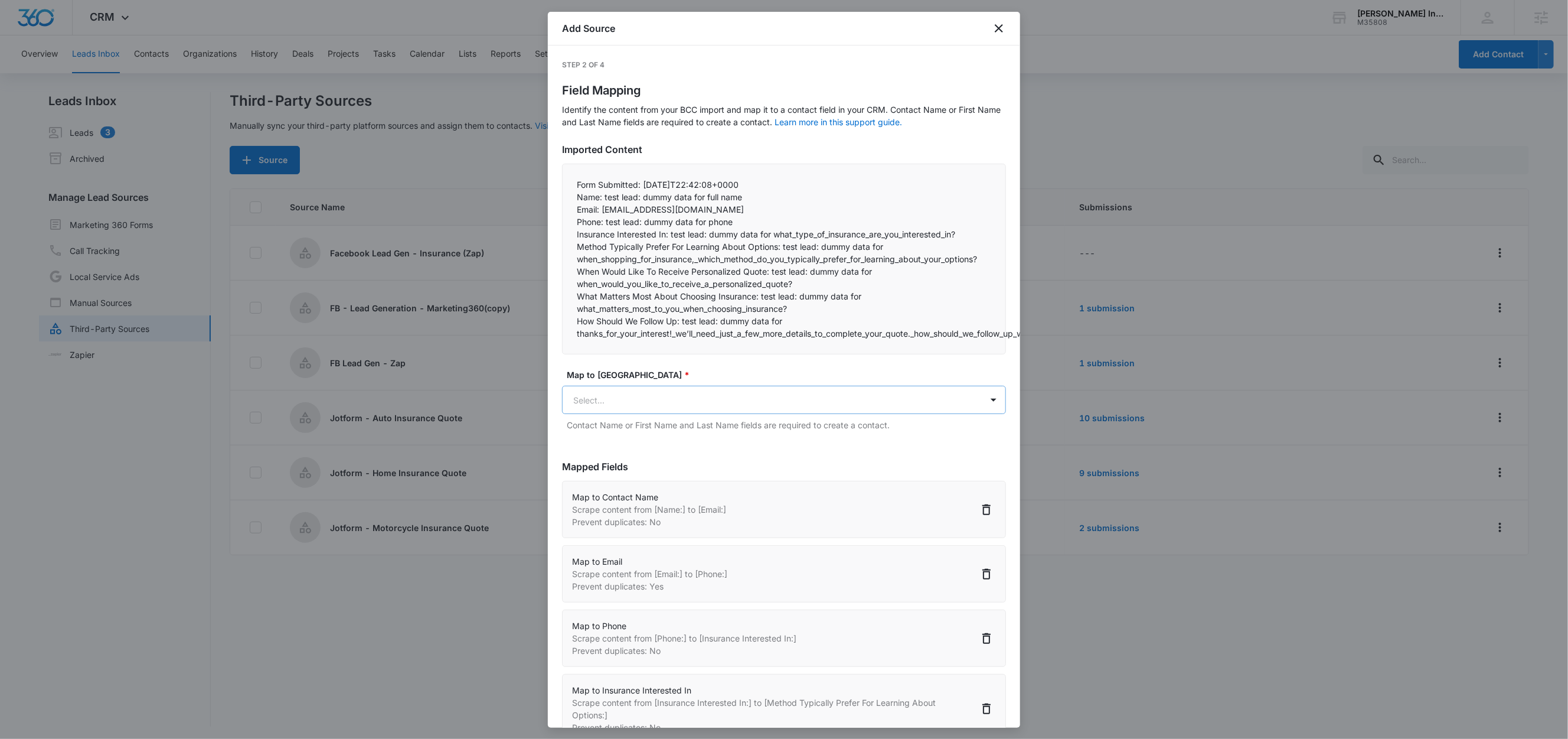
click at [646, 410] on body "CRM Apps Reputation Websites Forms CRM Email Social Shop Content Ads Intelligen…" at bounding box center [784, 370] width 1568 height 741
paste input "What Matters Most About Choosing Insurance:"
type input "What Matters Most About Choosing Insurance"
click at [702, 434] on div "What Matters Most About Choosing Insurance" at bounding box center [777, 442] width 430 height 22
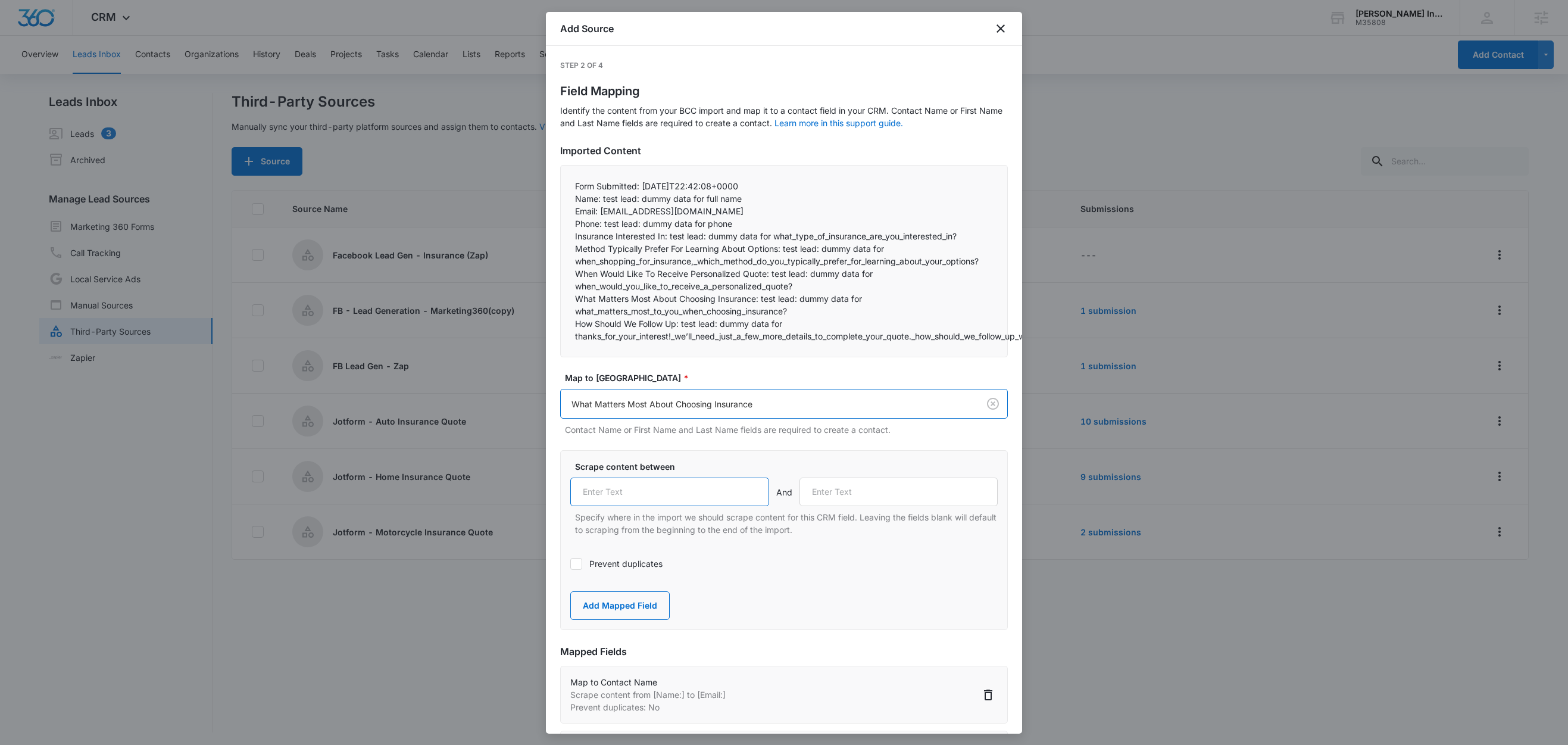
click at [681, 496] on input "text" at bounding box center [670, 491] width 199 height 29
paste input "What Matters Most About Choosing Insurance:"
type input "What Matters Most About Choosing Insurance:"
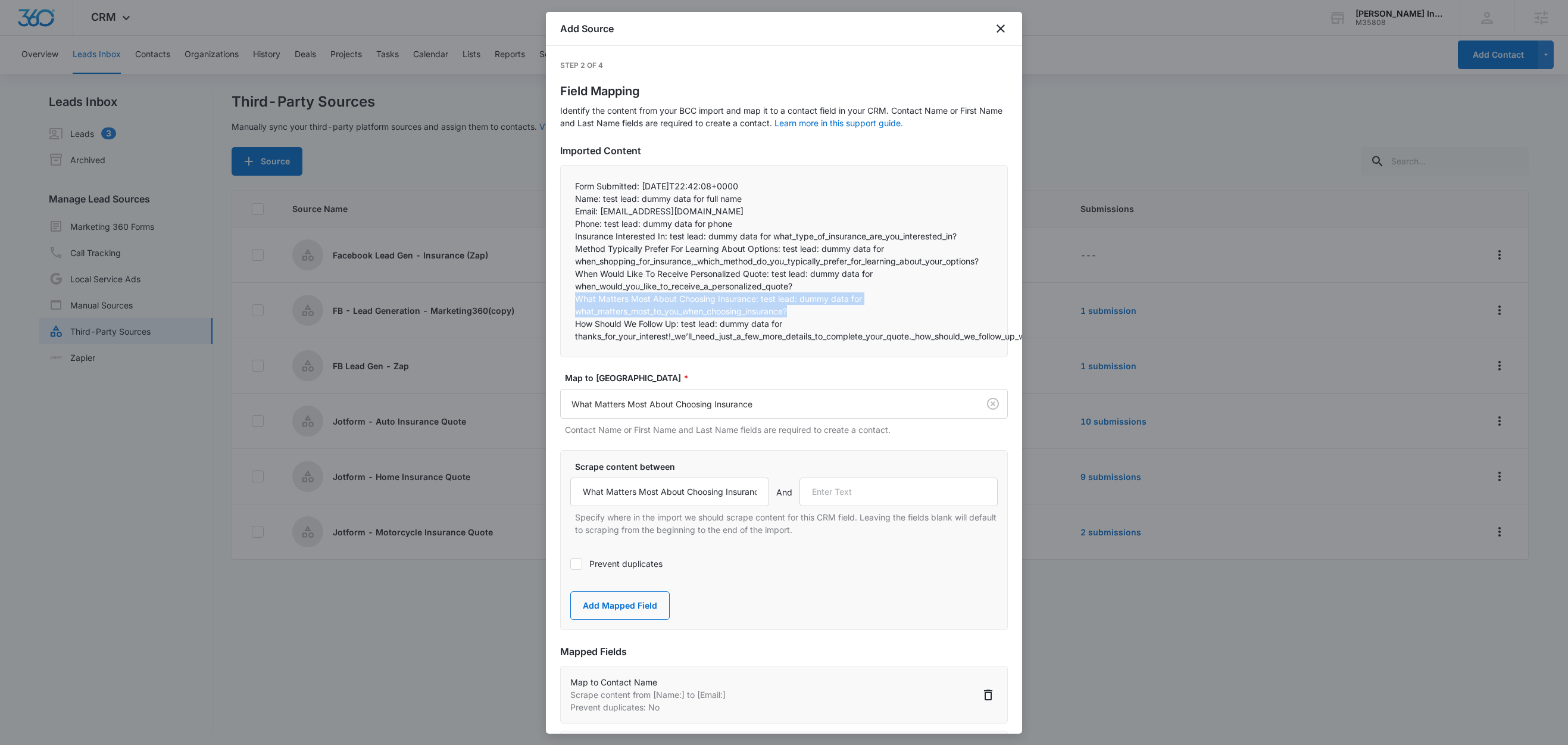
drag, startPoint x: 576, startPoint y: 300, endPoint x: 870, endPoint y: 316, distance: 294.4
click at [870, 316] on p "What Matters Most About Choosing Insurance: test lead: dummy data for what_matt…" at bounding box center [784, 305] width 418 height 25
drag, startPoint x: 718, startPoint y: 326, endPoint x: 560, endPoint y: 329, distance: 158.0
click at [560, 329] on div "Form Submitted: 2025-09-09T22:42:08+0000 Name: test lead: dummy data for full …" at bounding box center [784, 261] width 448 height 192
click at [679, 327] on p "How Should We Follow Up: test lead: dummy data for thanks_for_your_interest!_we…" at bounding box center [784, 329] width 418 height 25
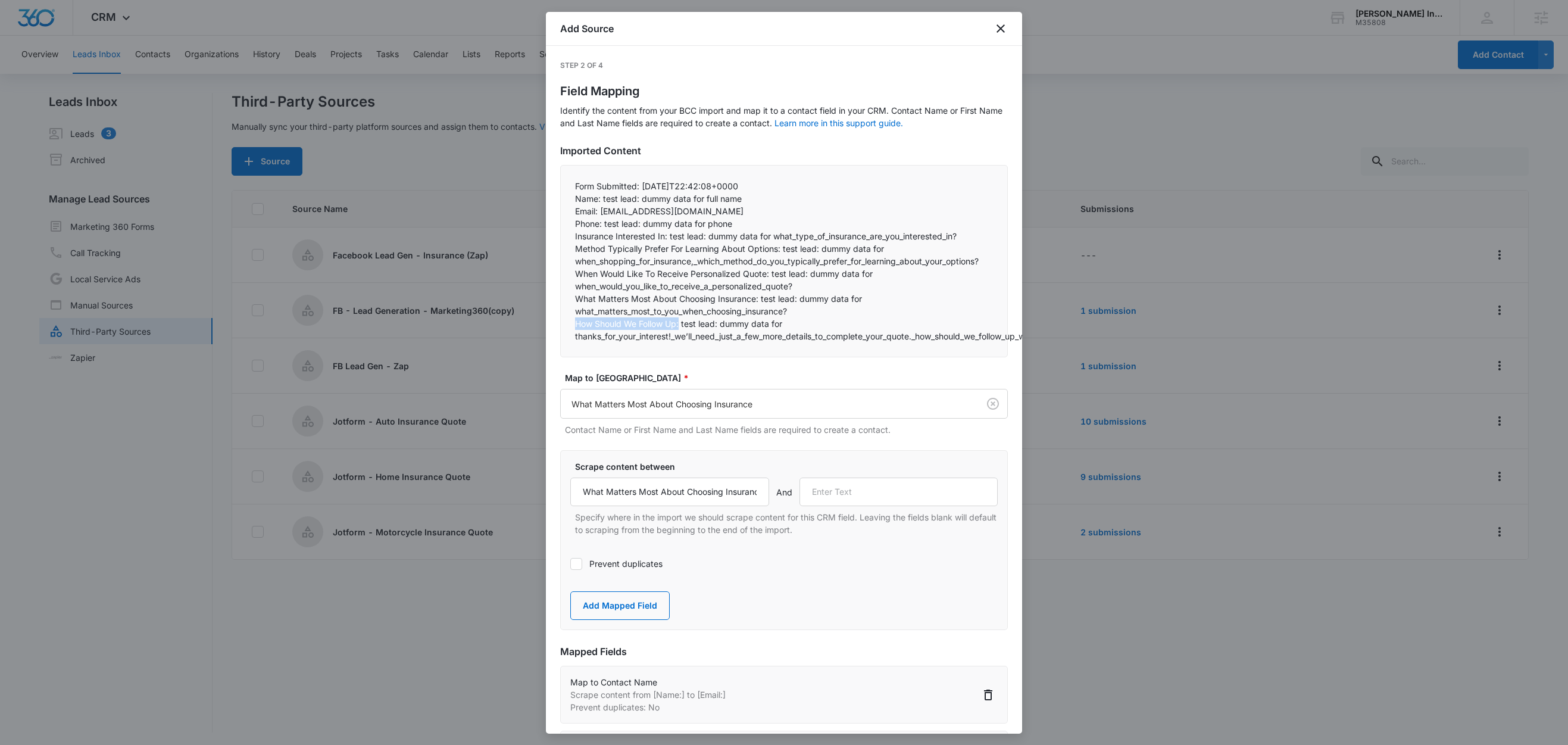
drag, startPoint x: 681, startPoint y: 325, endPoint x: 563, endPoint y: 322, distance: 118.0
click at [563, 322] on div "Form Submitted: 2025-09-09T22:42:08+0000 Name: test lead: dummy data for full …" at bounding box center [784, 261] width 448 height 192
copy p "How Should We Follow Up:"
click at [831, 489] on input "text" at bounding box center [898, 491] width 199 height 29
paste input "How Should We Follow Up:"
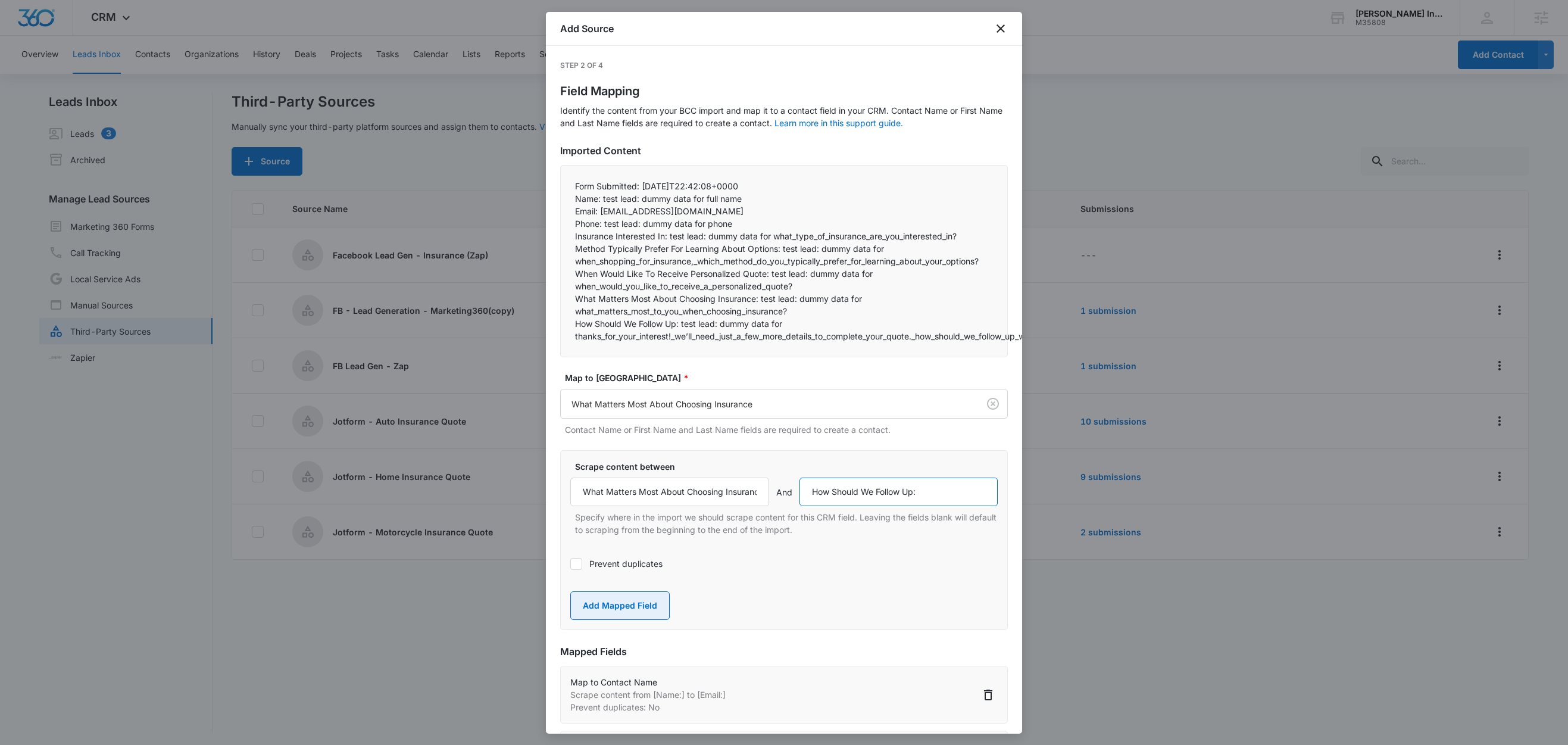
type input "How Should We Follow Up:"
click at [638, 612] on button "Add Mapped Field" at bounding box center [620, 605] width 99 height 29
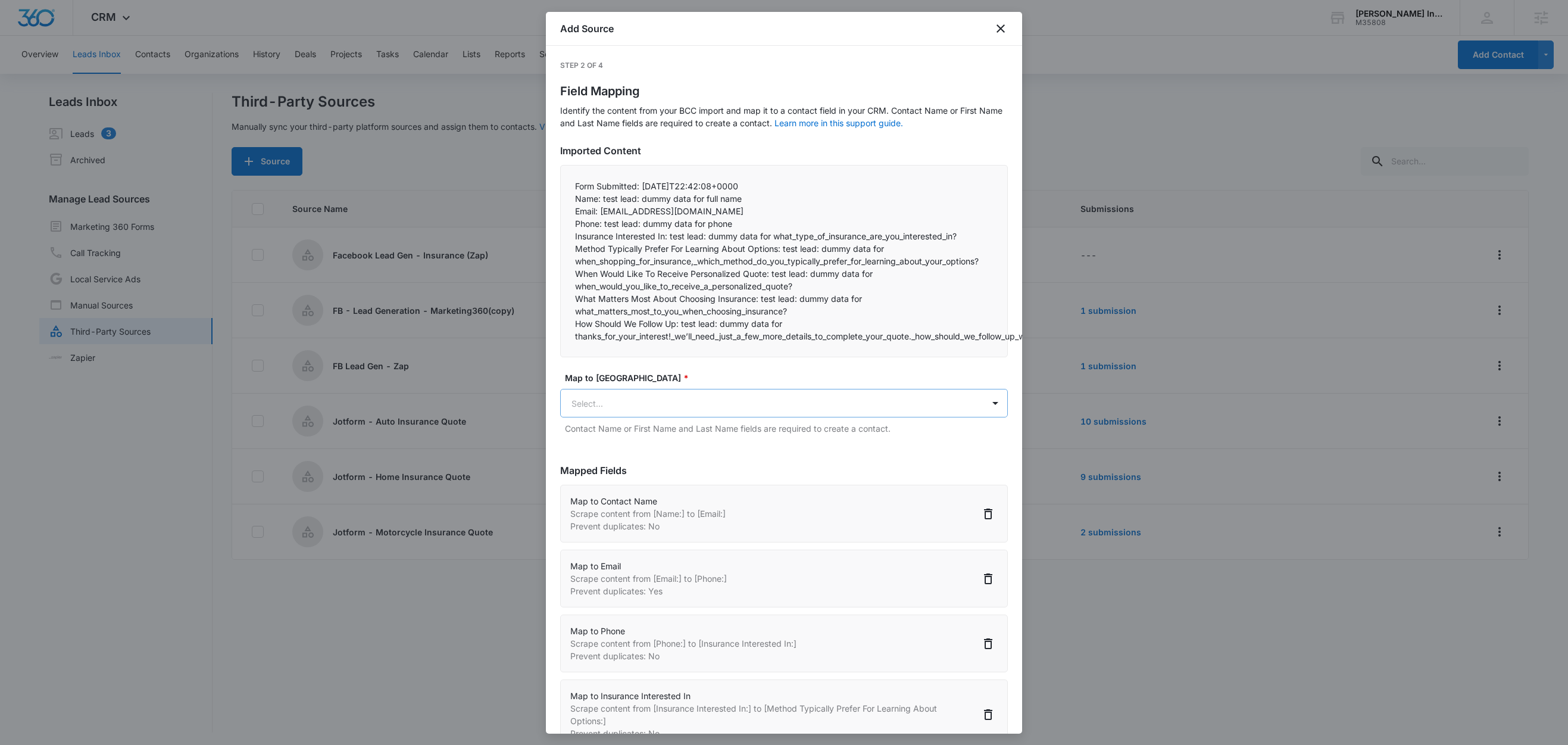
click at [654, 400] on body "CRM Apps Reputation Websites Forms CRM Email Social Shop Content Ads Intelligen…" at bounding box center [784, 373] width 1568 height 747
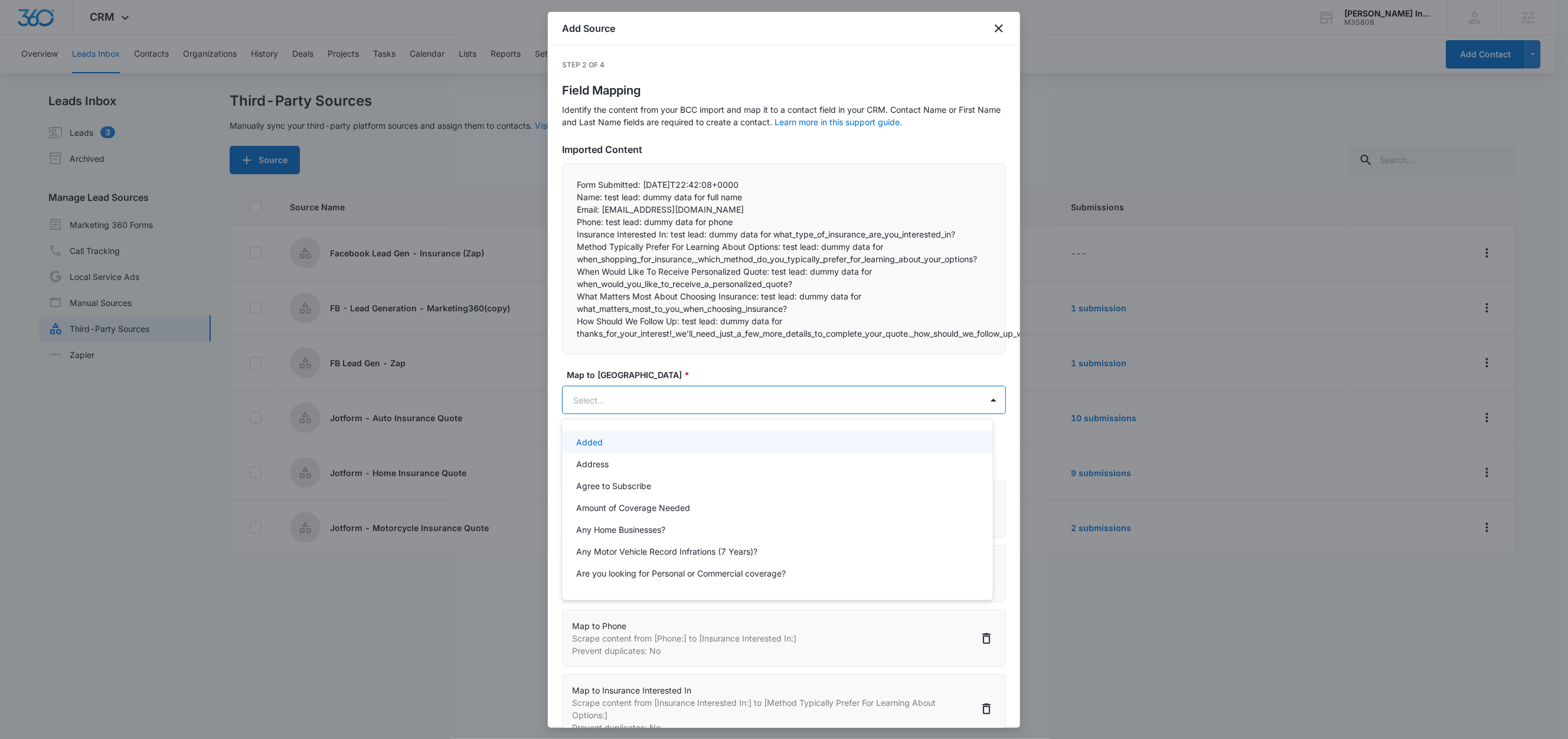
paste input "How Should We Follow Up:"
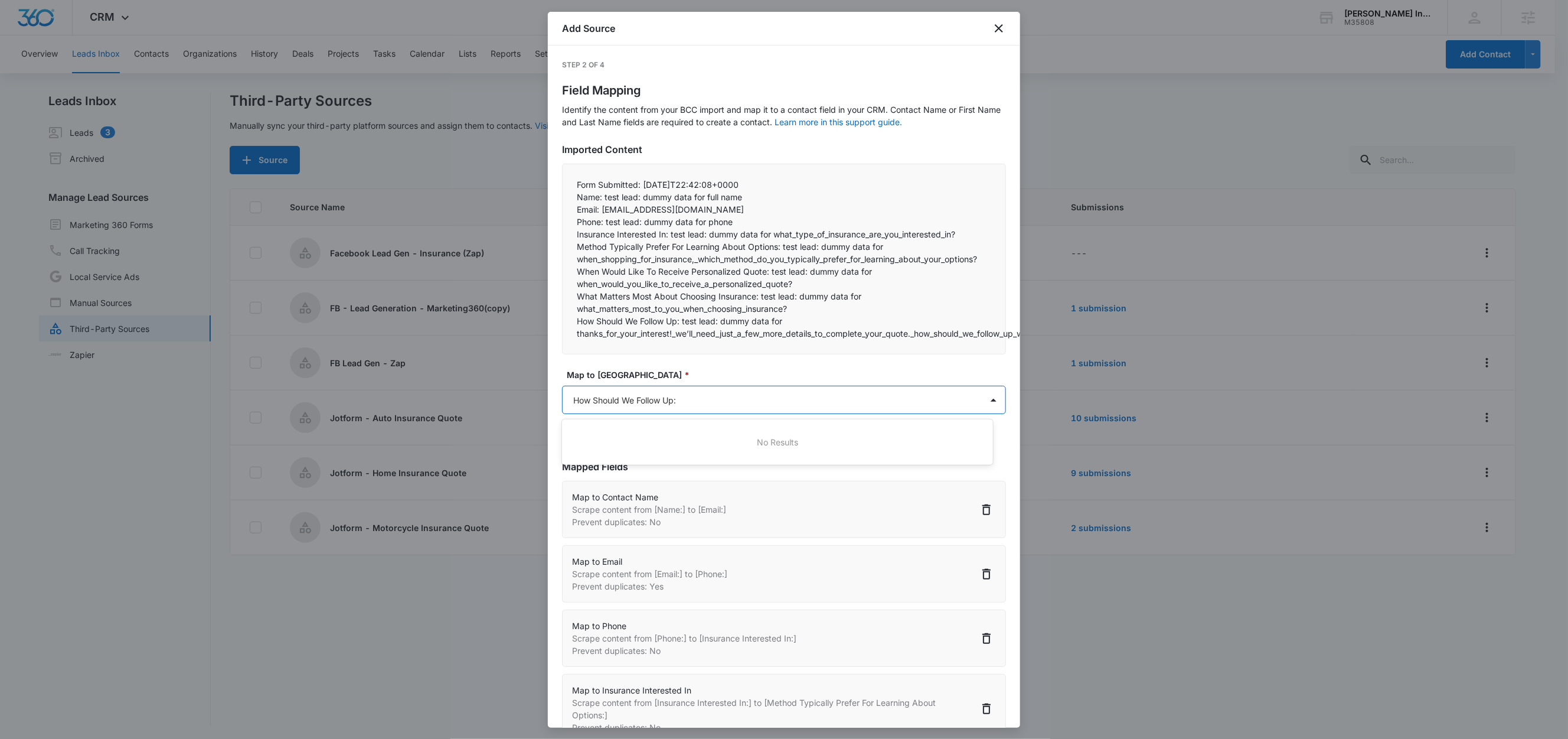
type input "How Should We Follow Up"
click at [649, 447] on p "How Should We Follow Up" at bounding box center [626, 442] width 101 height 12
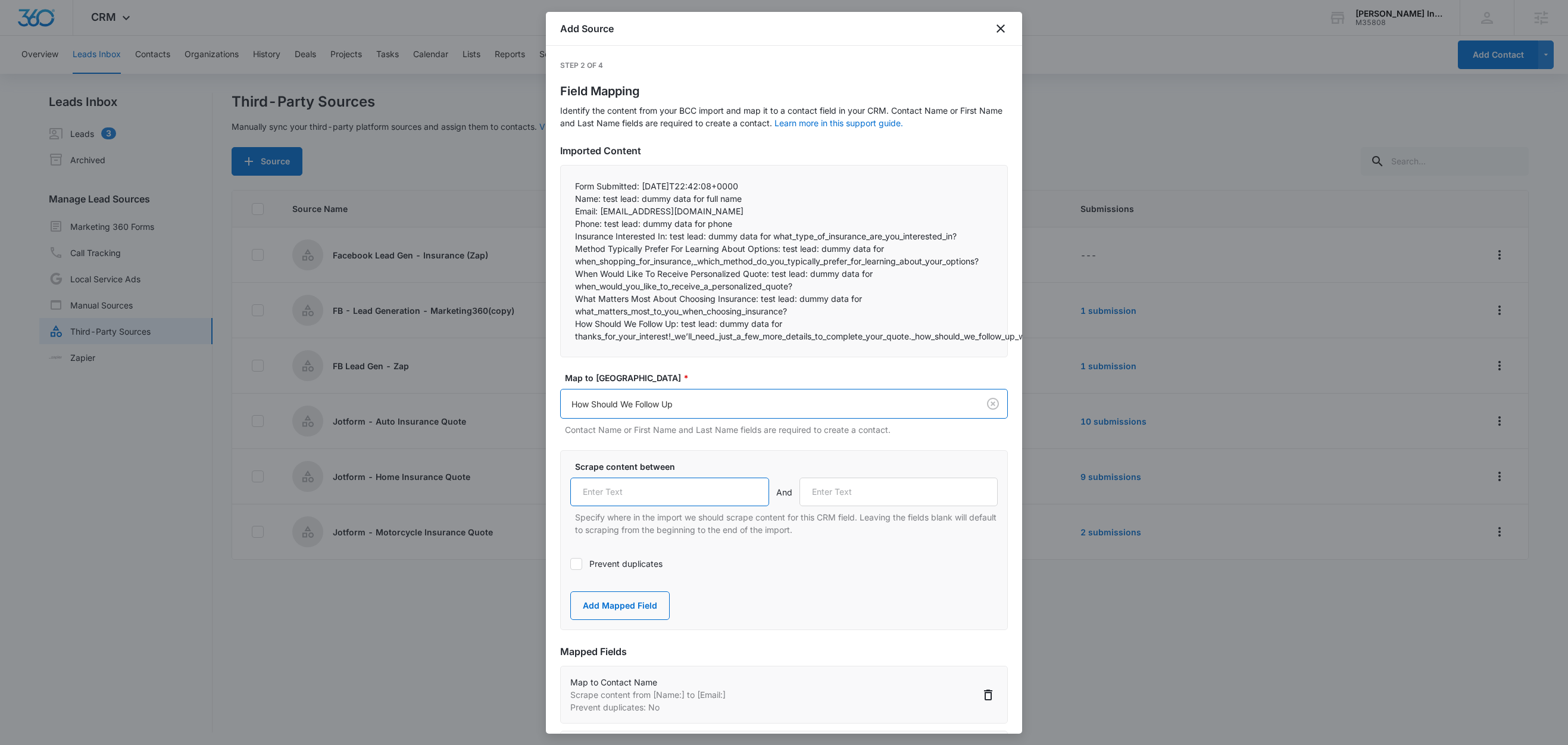
click at [682, 491] on input "text" at bounding box center [670, 491] width 199 height 29
paste input "How Should We Follow Up:"
type input "How Should We Follow Up:"
click at [629, 608] on button "Add Mapped Field" at bounding box center [620, 605] width 99 height 29
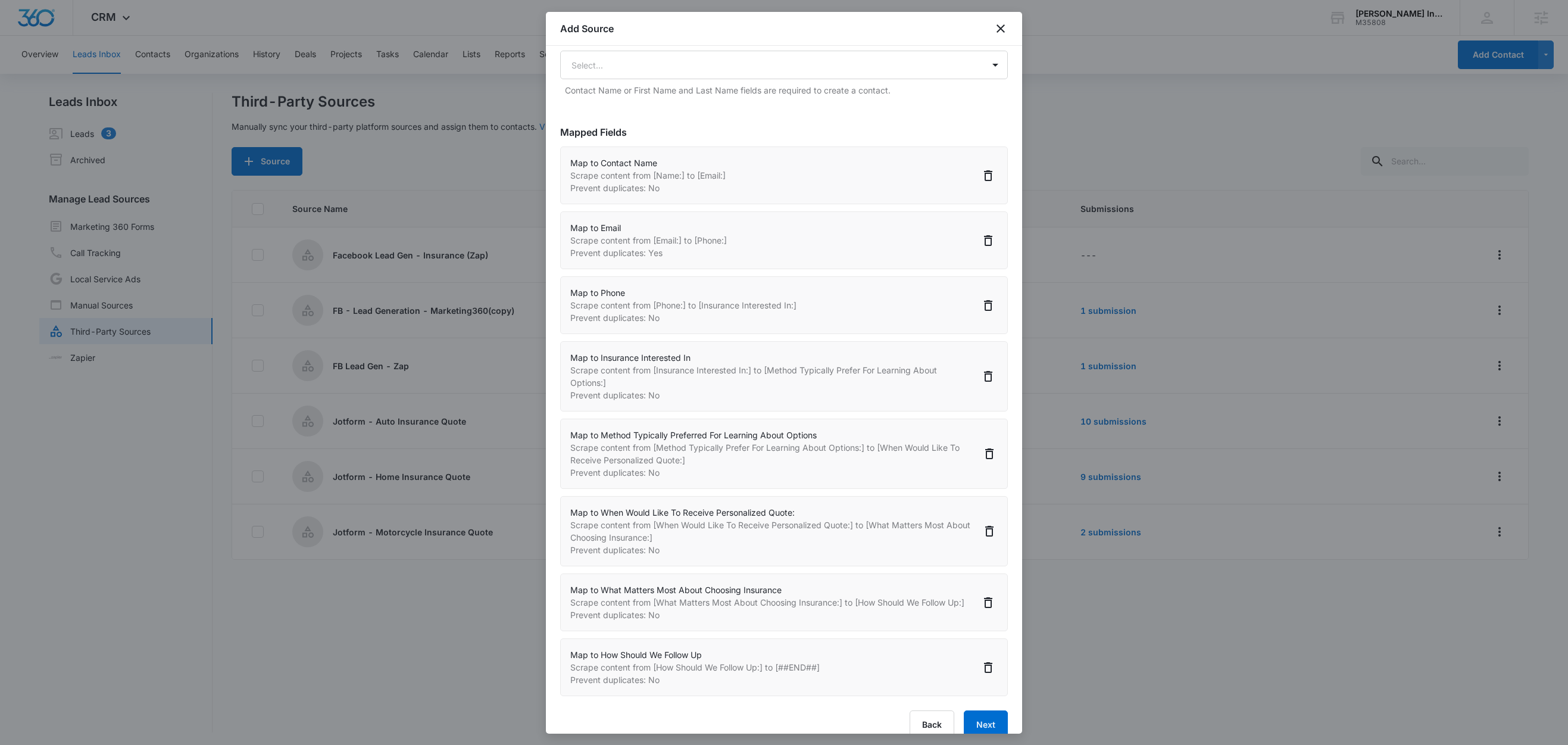
scroll to position [388, 0]
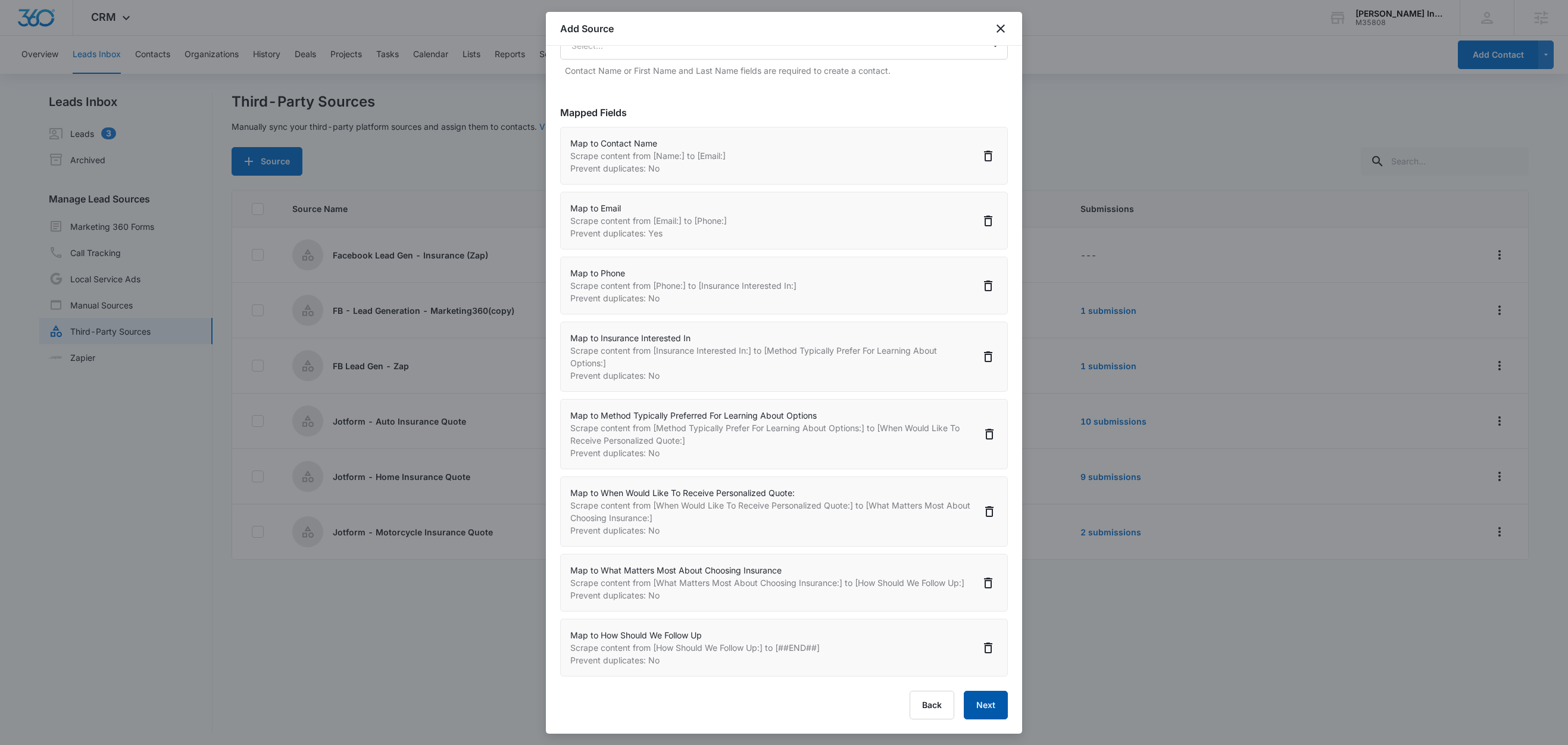
click at [970, 691] on button "Next" at bounding box center [985, 705] width 44 height 29
select select "77"
select select "185"
select select "184"
select select "393"
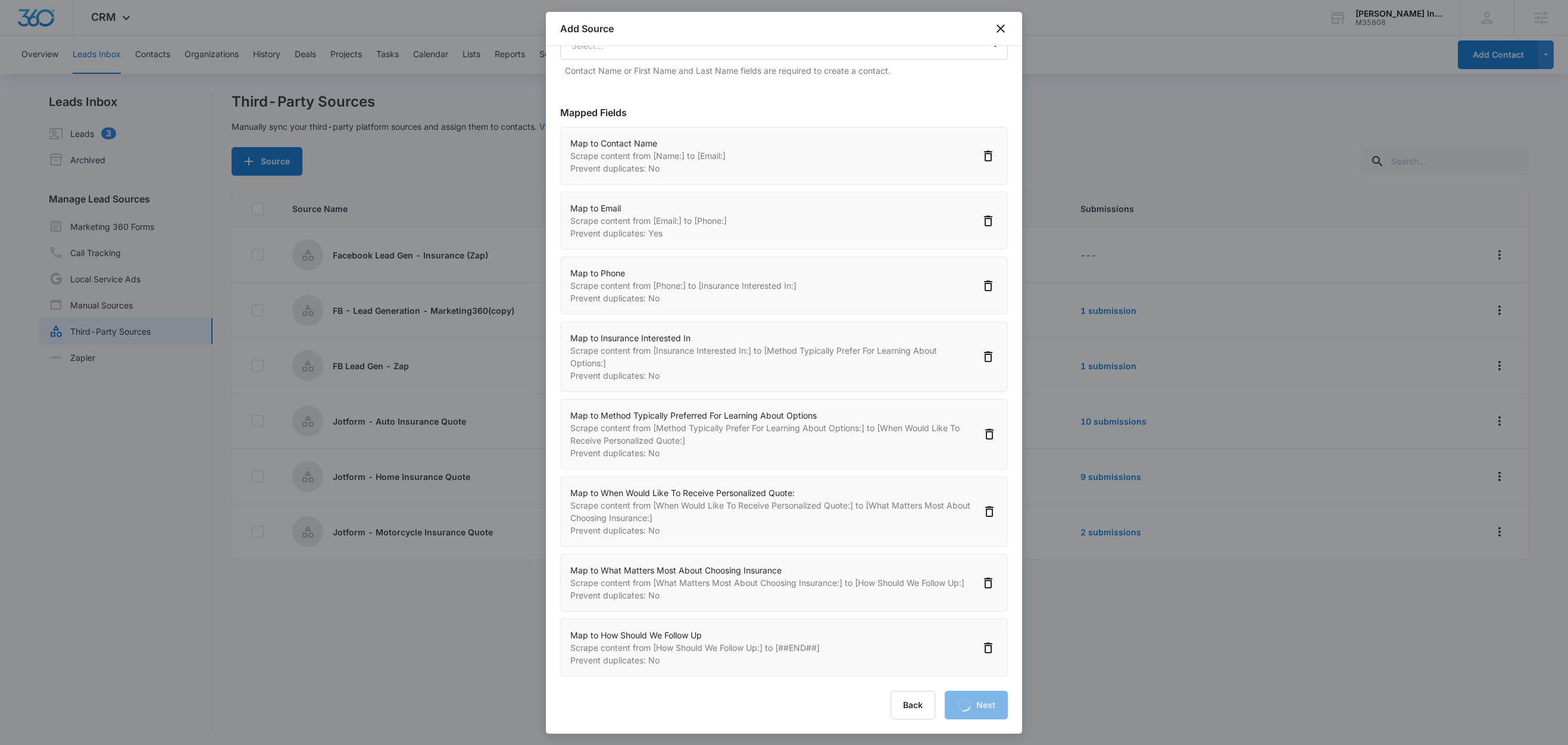
select select "394"
select select "395"
select select "396"
select select "397"
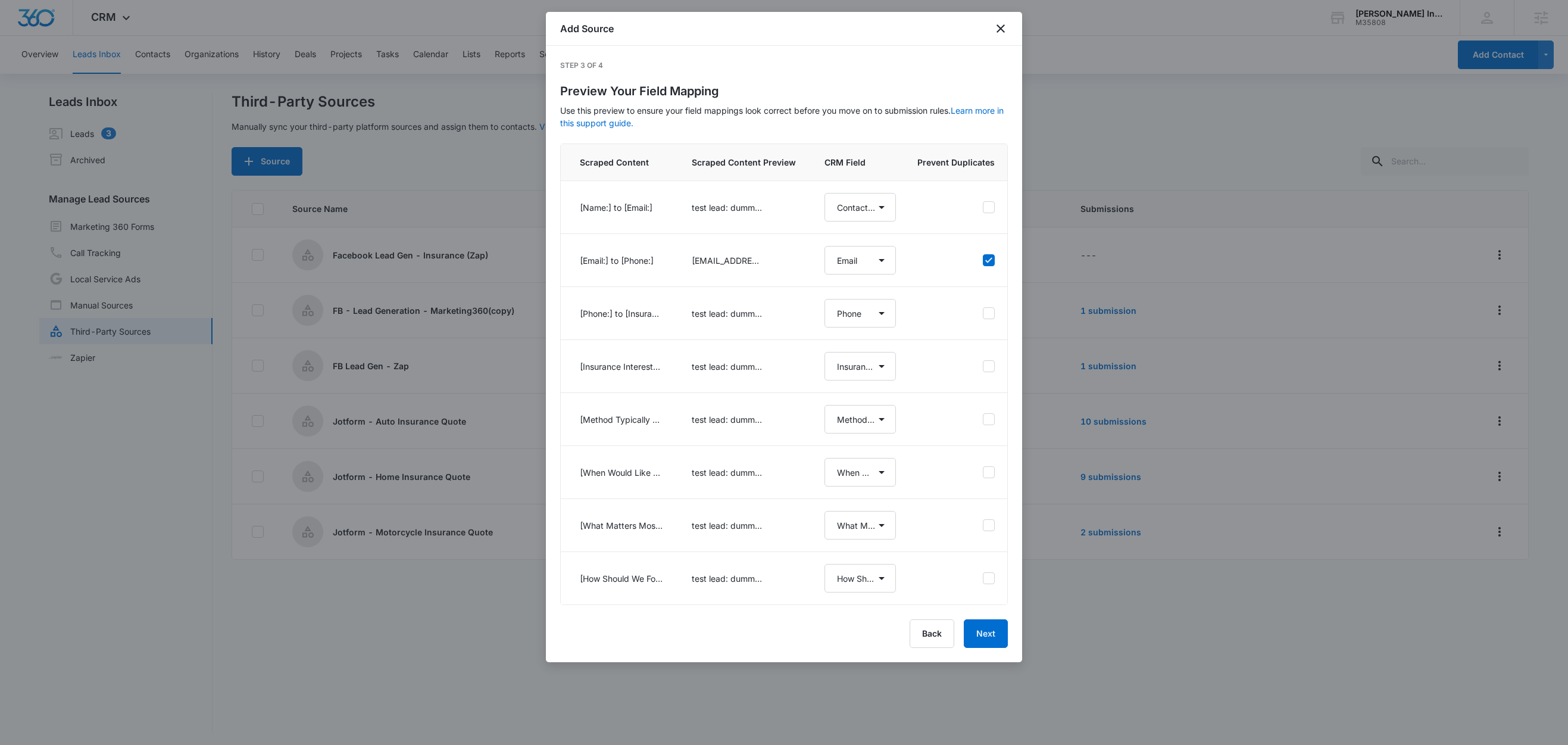
scroll to position [0, 0]
select select "77"
select select "185"
select select "184"
select select "393"
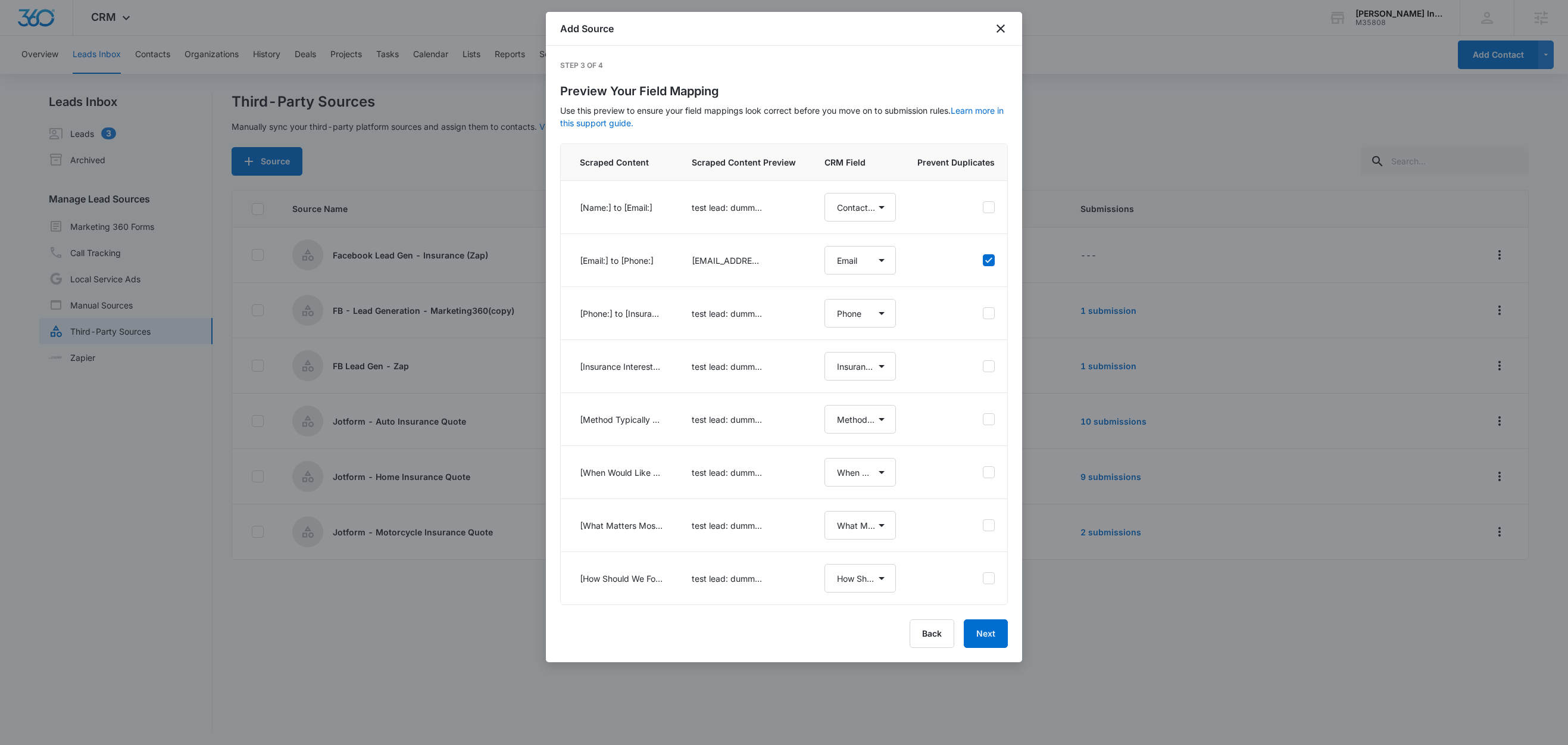
select select "394"
select select "395"
select select "396"
select select "397"
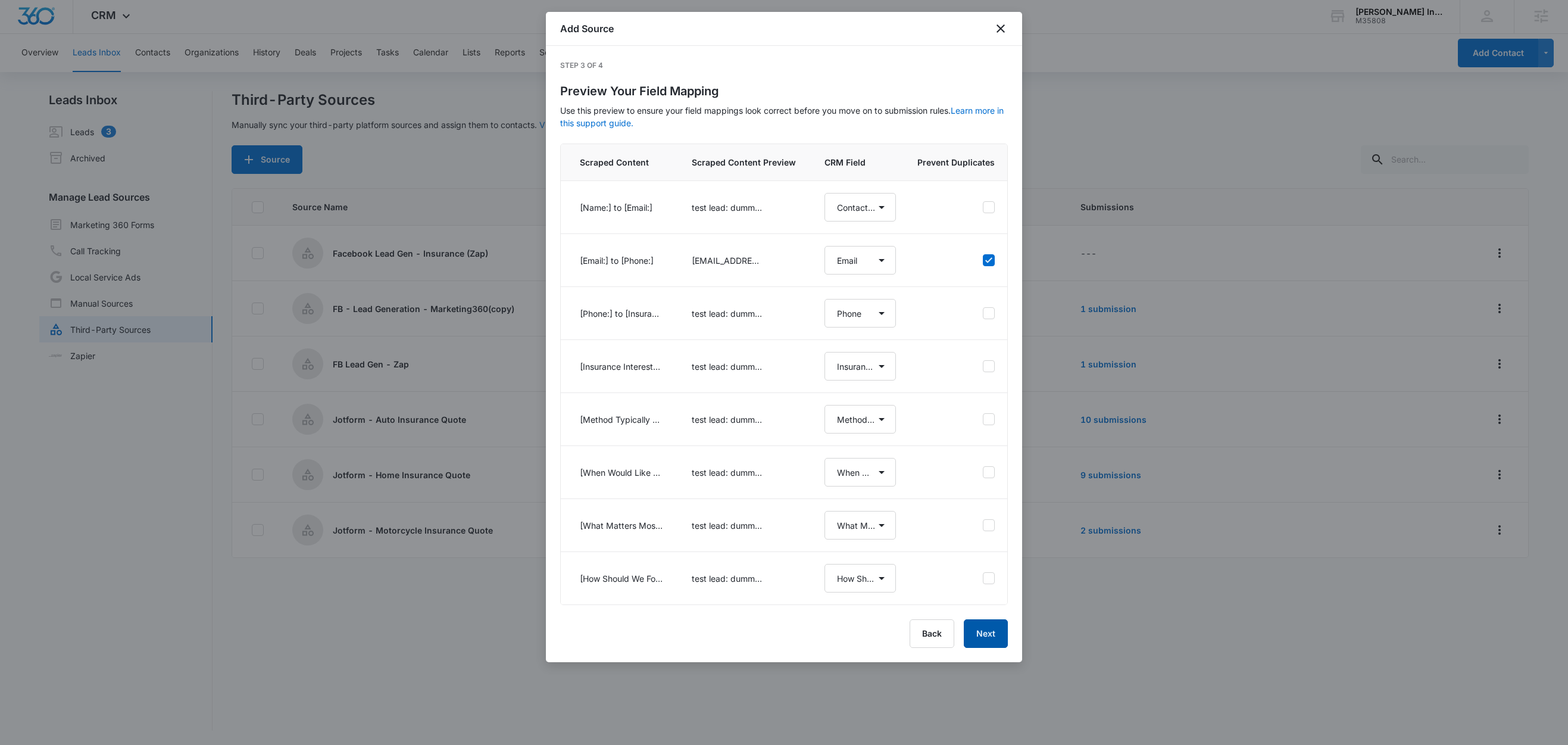
click at [998, 648] on button "Next" at bounding box center [985, 633] width 44 height 29
click at [998, 648] on div "Back Next" at bounding box center [784, 633] width 448 height 29
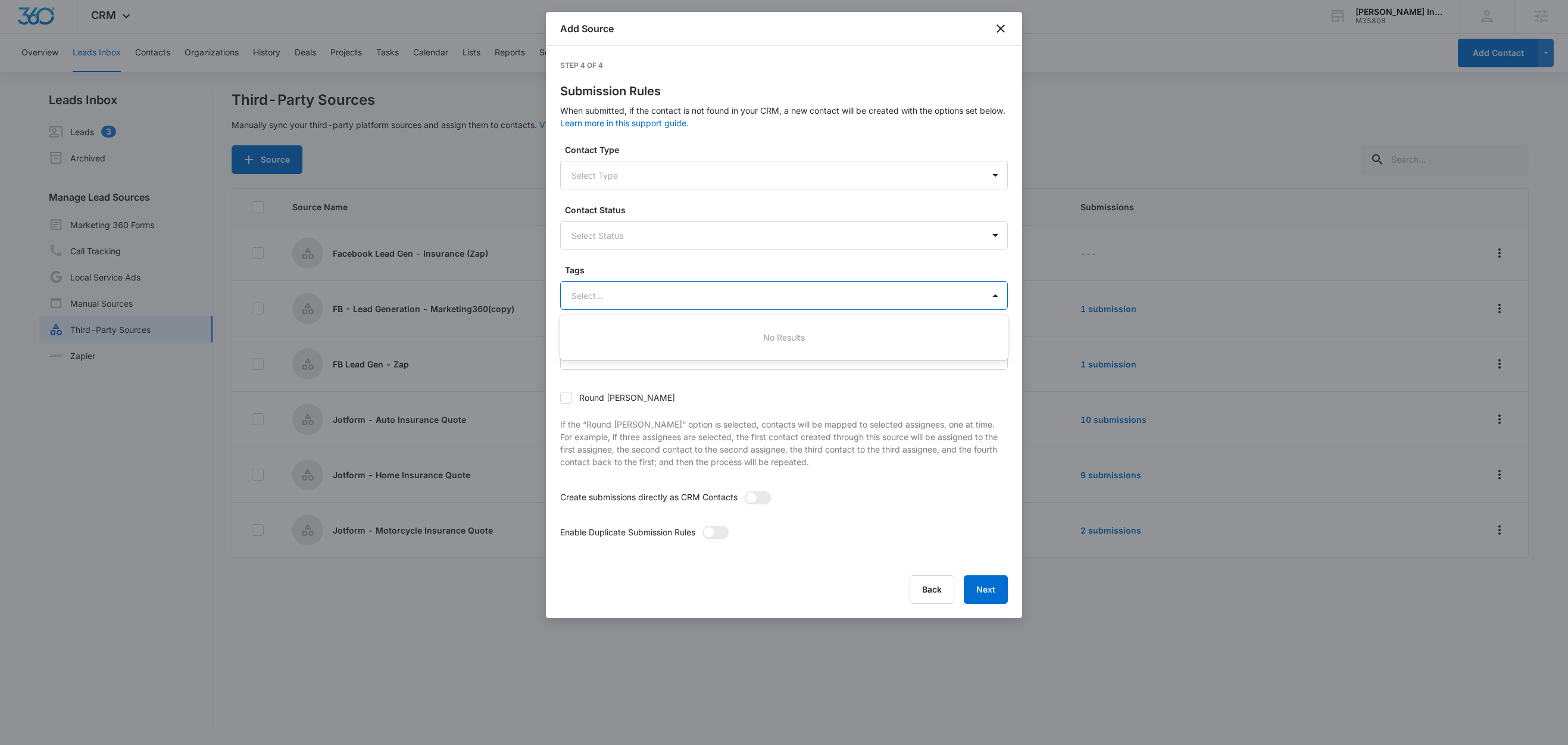
click at [665, 295] on div at bounding box center [769, 295] width 396 height 15
type input "fac"
click at [677, 336] on p "Facebook Lead Gen - Insurance" at bounding box center [638, 337] width 127 height 12
click at [666, 274] on label "Tags" at bounding box center [789, 270] width 448 height 12
click at [768, 498] on span at bounding box center [758, 498] width 26 height 13
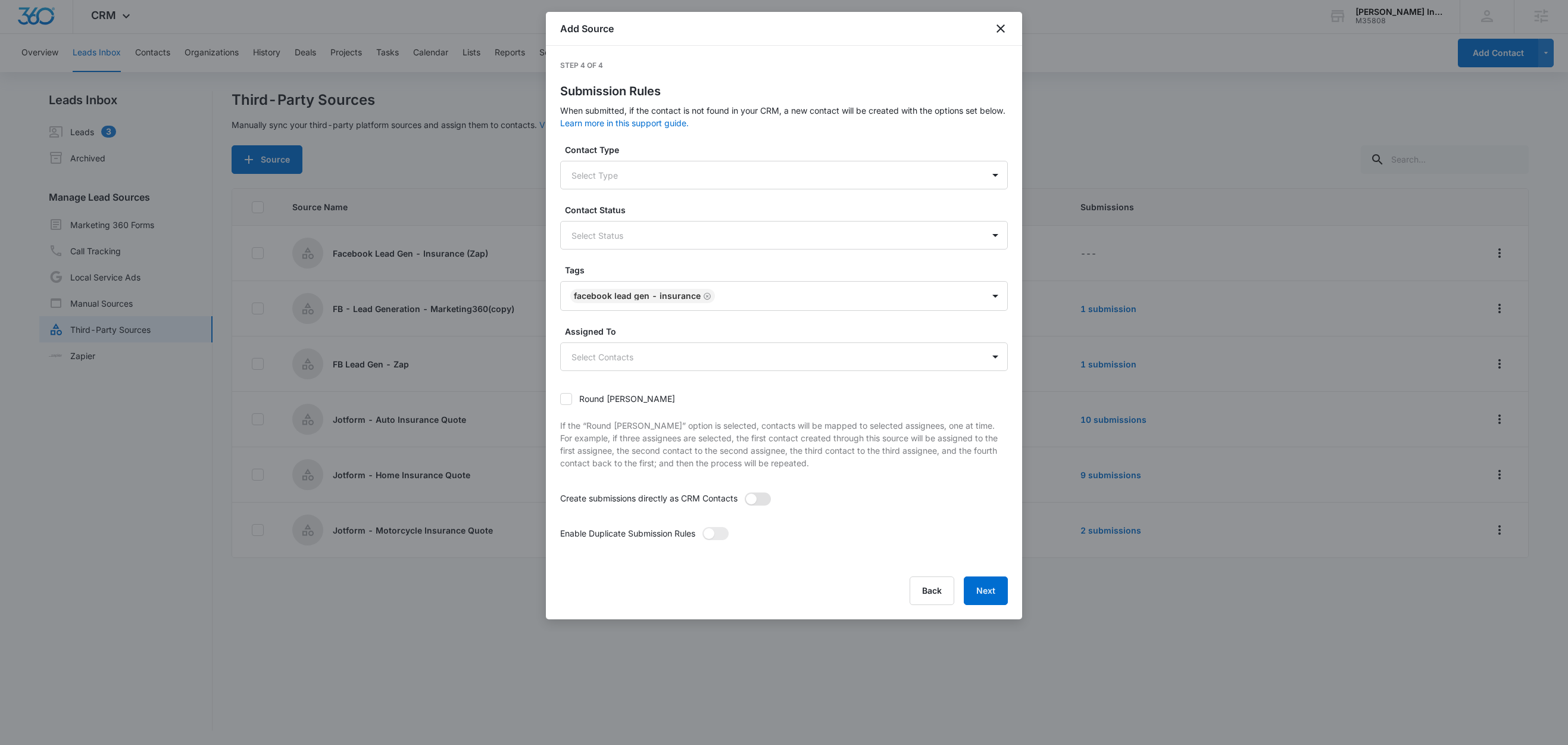
click at [744, 491] on input "checkbox" at bounding box center [744, 491] width 0 height 0
click at [727, 533] on span at bounding box center [715, 533] width 26 height 13
click at [701, 526] on input "checkbox" at bounding box center [701, 526] width 0 height 0
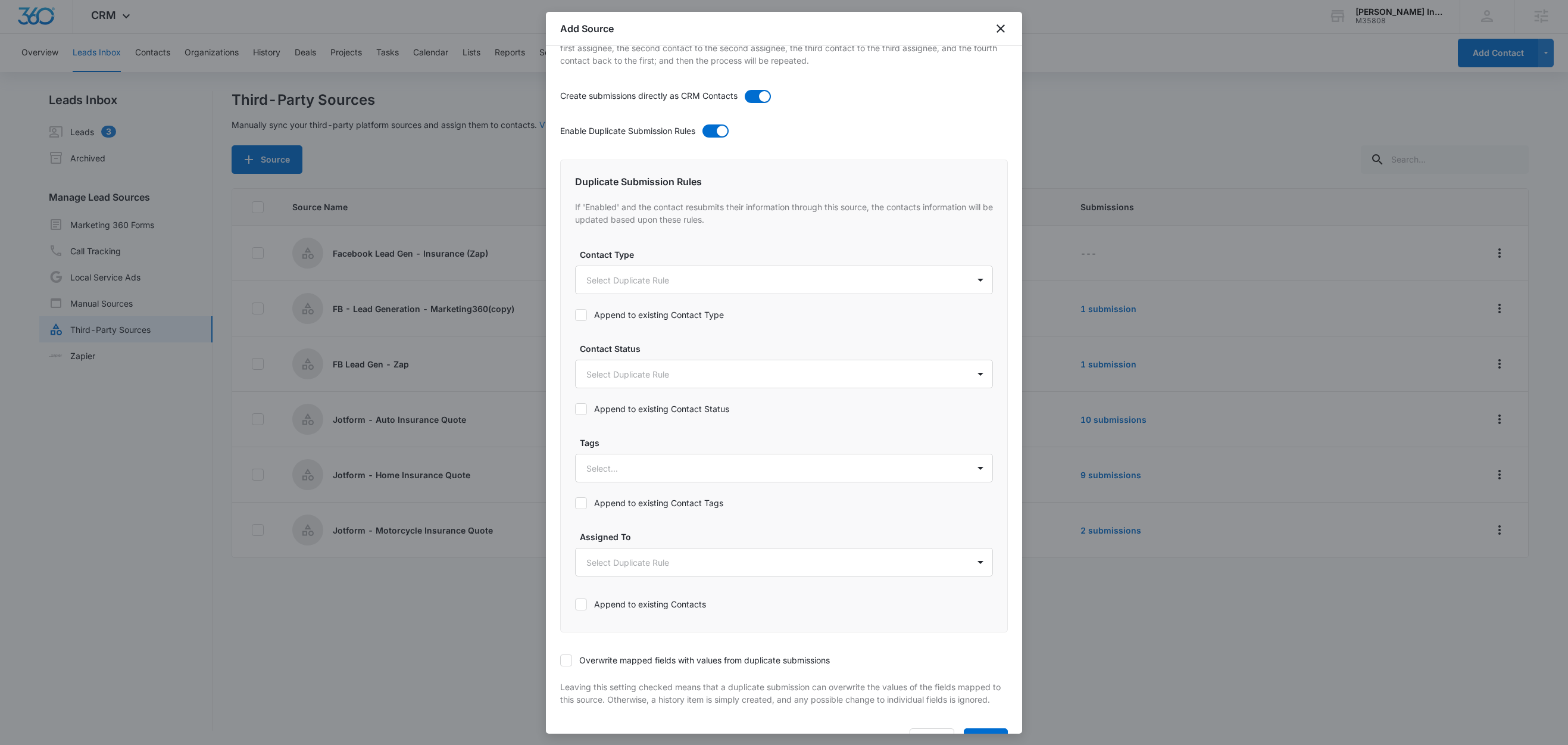
scroll to position [453, 0]
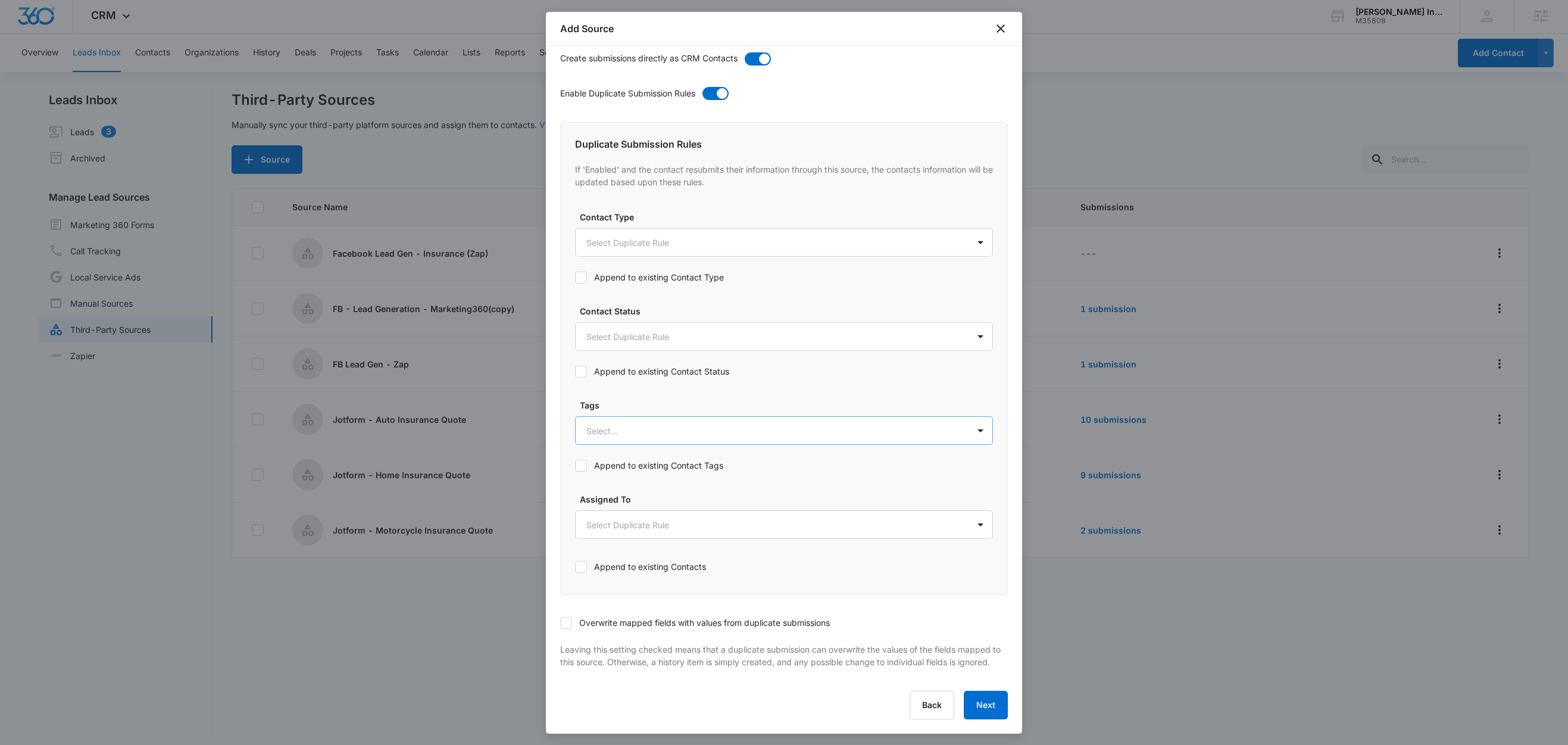
click at [663, 423] on div at bounding box center [769, 430] width 367 height 15
type input "fac"
click at [640, 466] on p "Facebook Lead Gen - Insurance" at bounding box center [653, 472] width 127 height 12
click at [652, 398] on label "Tags" at bounding box center [788, 404] width 418 height 12
click at [657, 461] on div "Append to existing Contact Tags" at bounding box center [784, 465] width 418 height 27
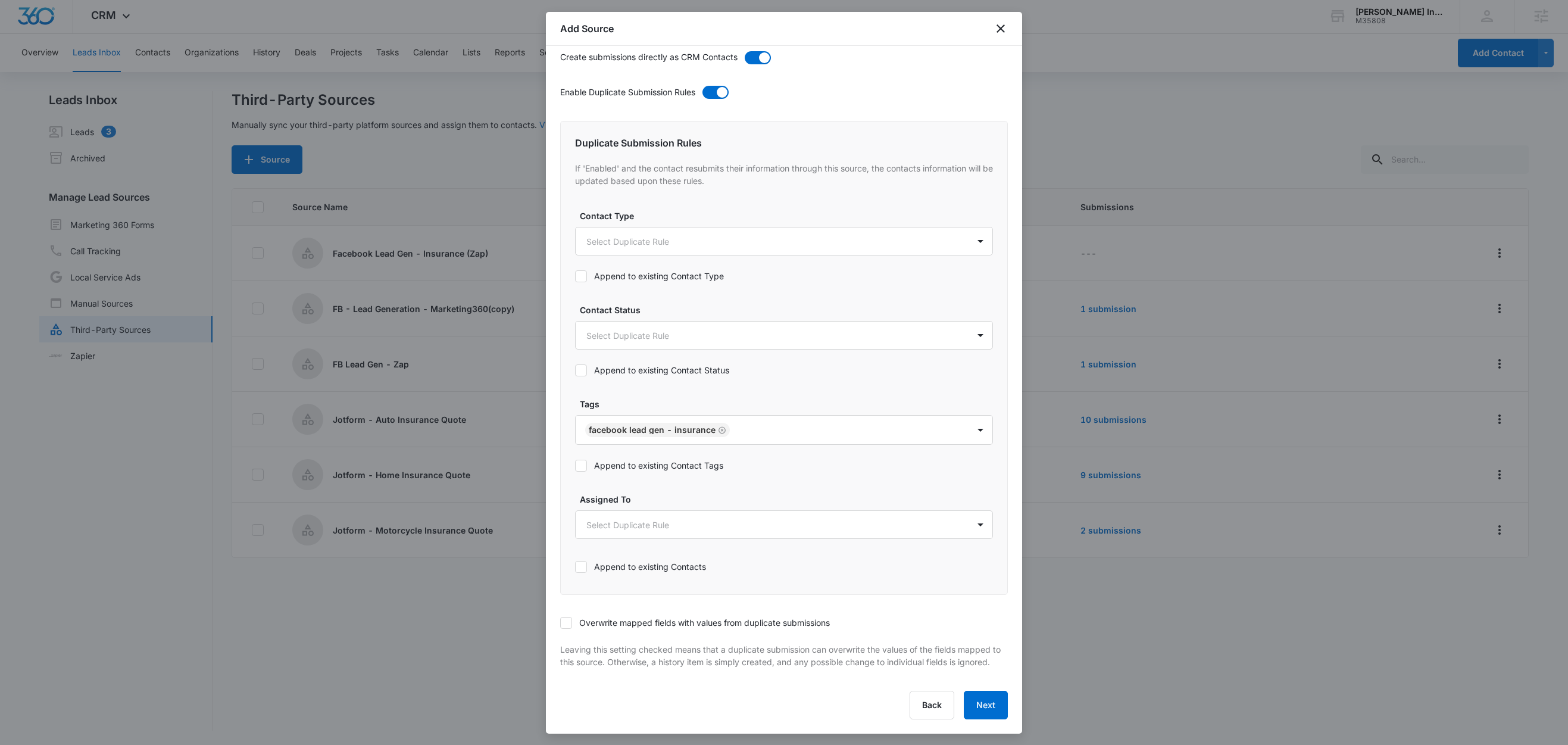
click at [660, 459] on label "Append to existing Contact Tags" at bounding box center [784, 465] width 418 height 12
click at [575, 466] on input "Append to existing Contact Tags" at bounding box center [575, 466] width 0 height 0
click at [571, 617] on icon at bounding box center [566, 623] width 11 height 11
click at [560, 623] on input "Overwrite mapped fields with values from duplicate submissions" at bounding box center [560, 623] width 0 height 0
click at [979, 702] on button "Next" at bounding box center [985, 705] width 44 height 29
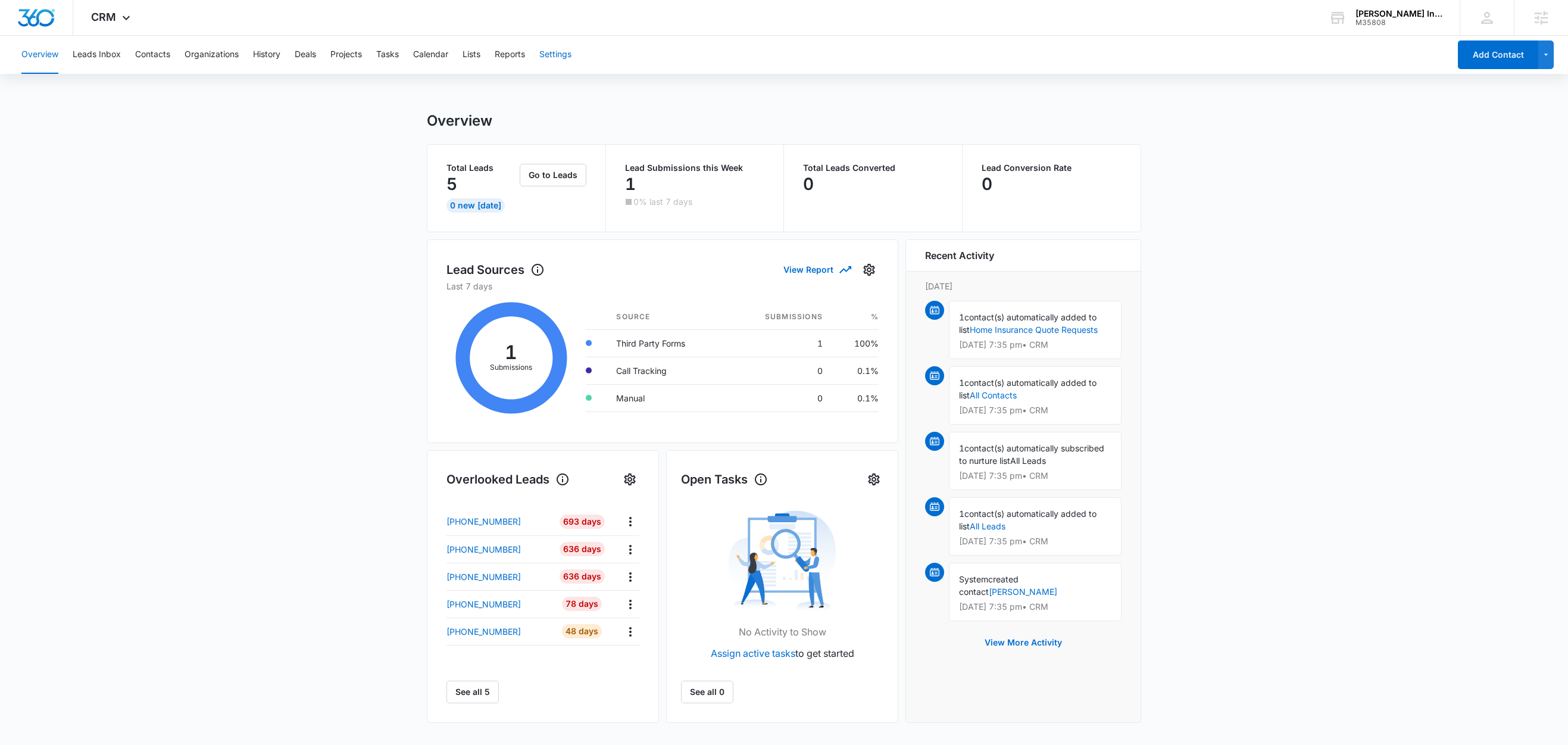
click at [566, 54] on button "Settings" at bounding box center [555, 54] width 32 height 38
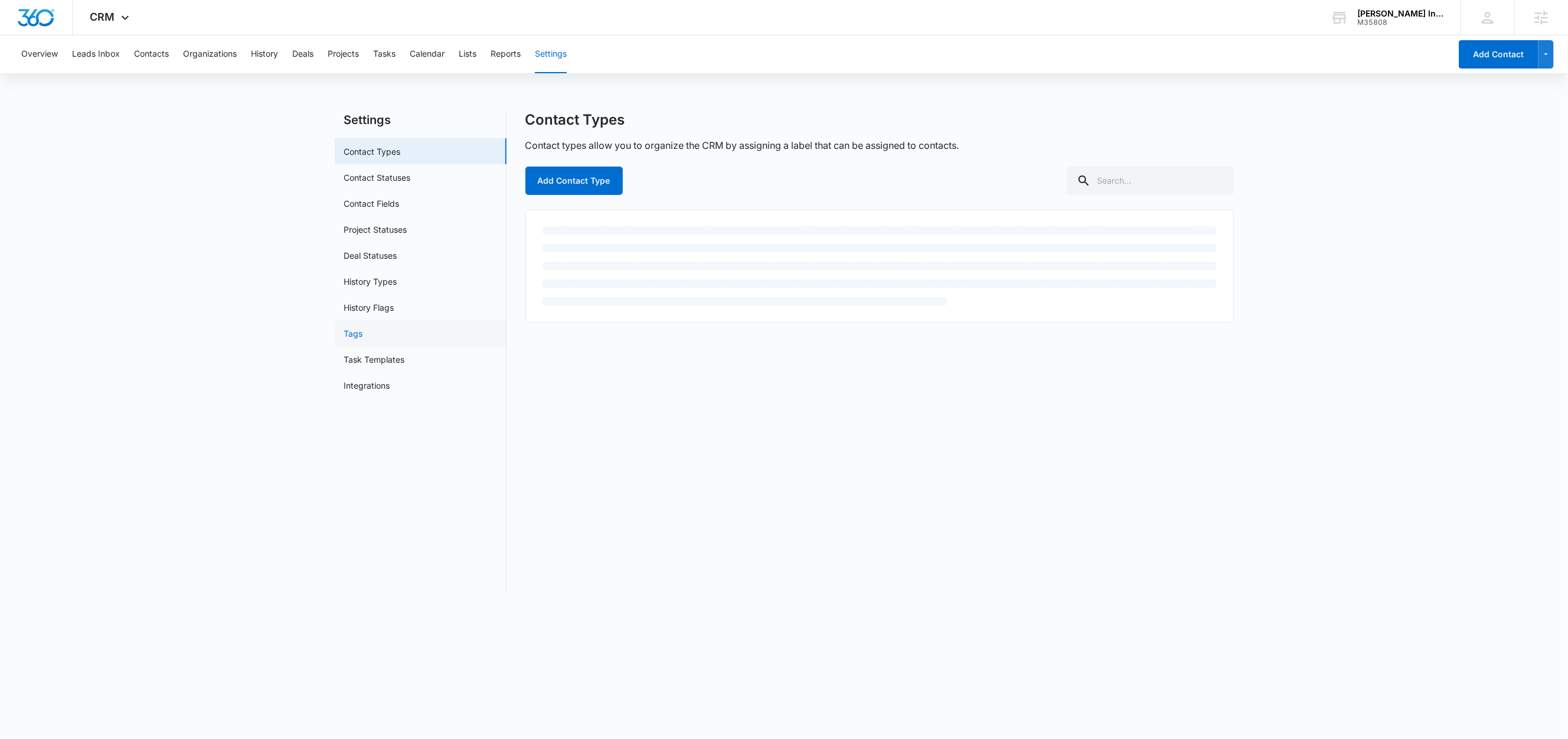
click at [357, 334] on link "Tags" at bounding box center [354, 333] width 19 height 12
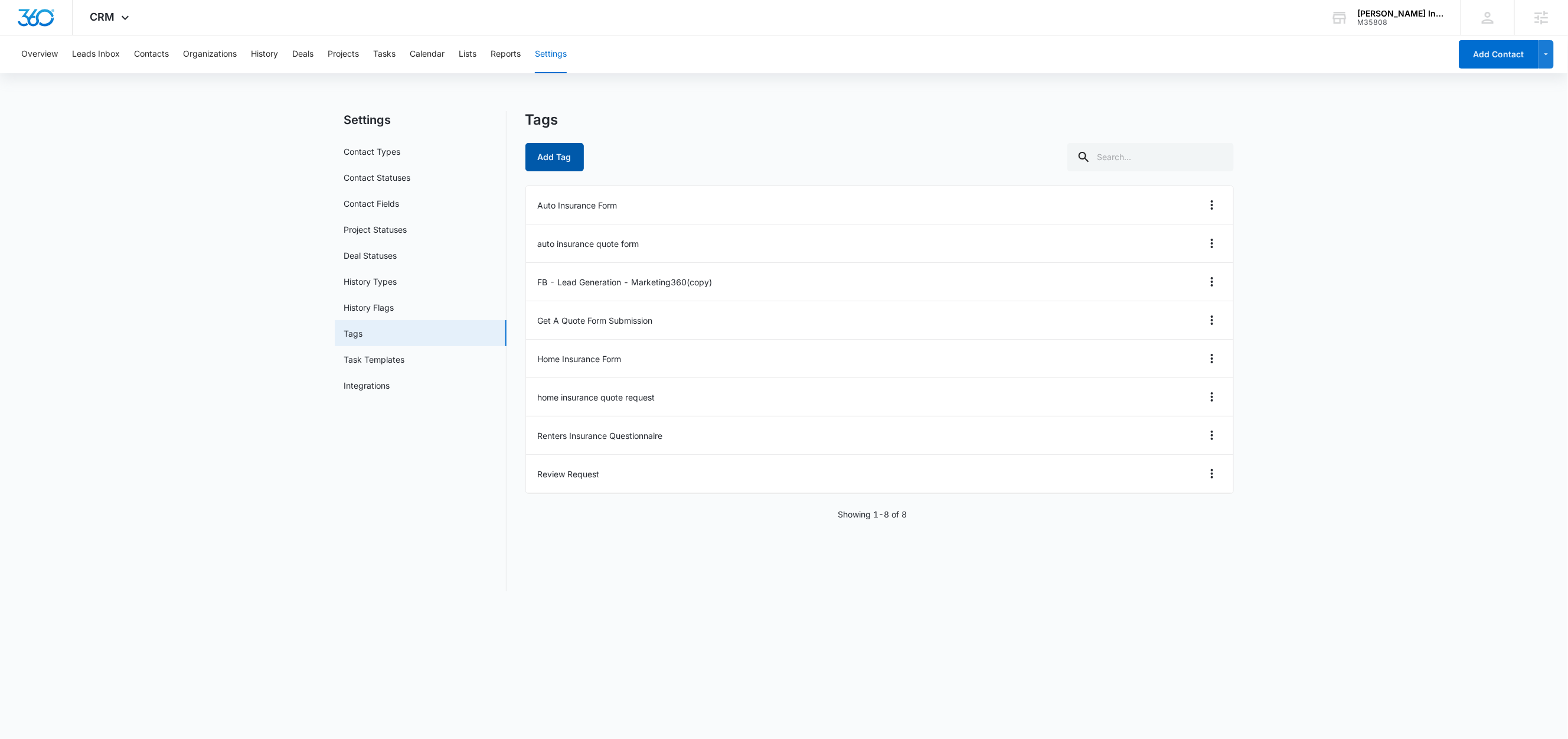
click at [563, 165] on button "Add Tag" at bounding box center [554, 157] width 58 height 28
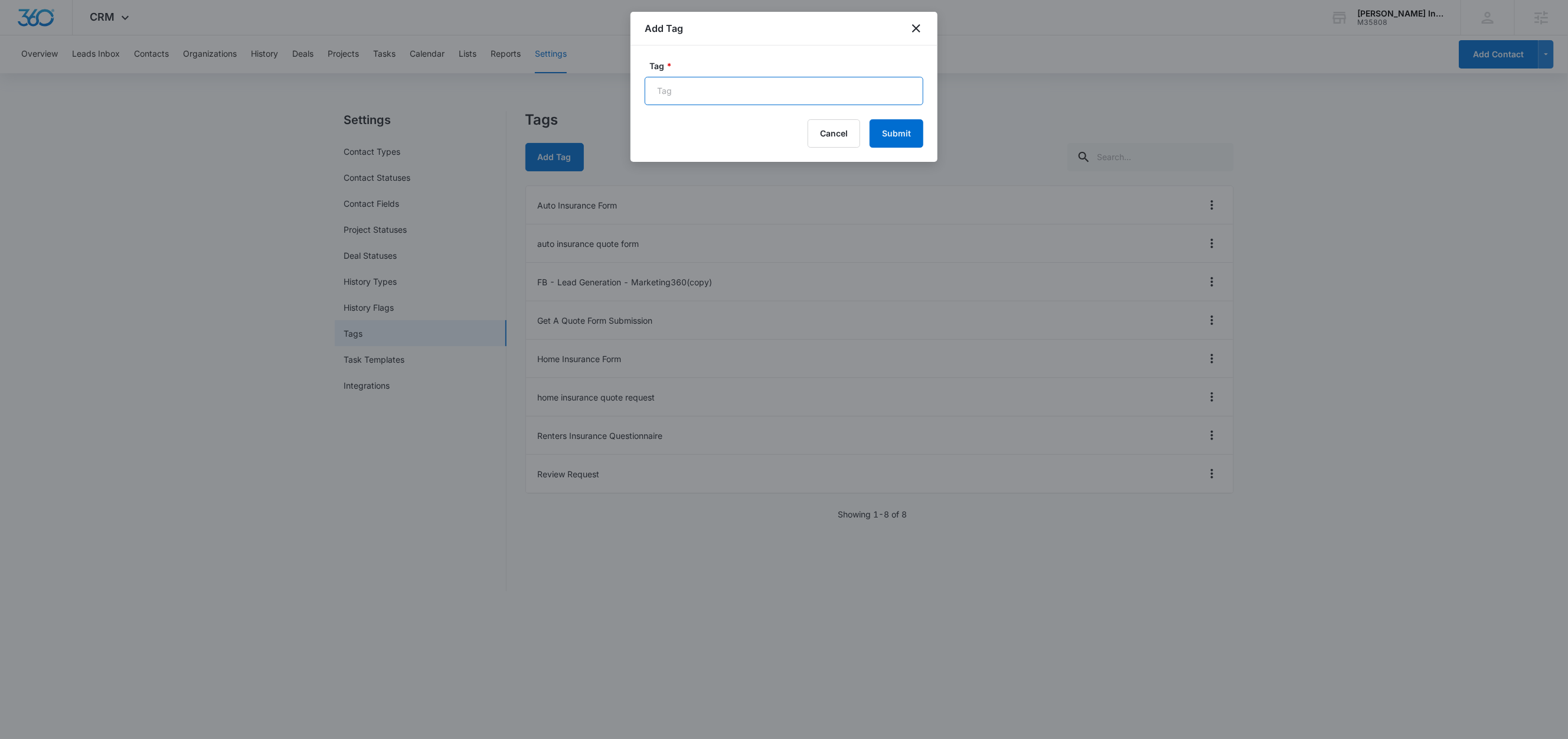
click at [719, 83] on input "Tag *" at bounding box center [784, 91] width 278 height 28
paste input "Facebook Lead Gen - Insurance"
type input "Facebook Lead Gen - Insurance"
click at [907, 133] on button "Submit" at bounding box center [896, 133] width 54 height 28
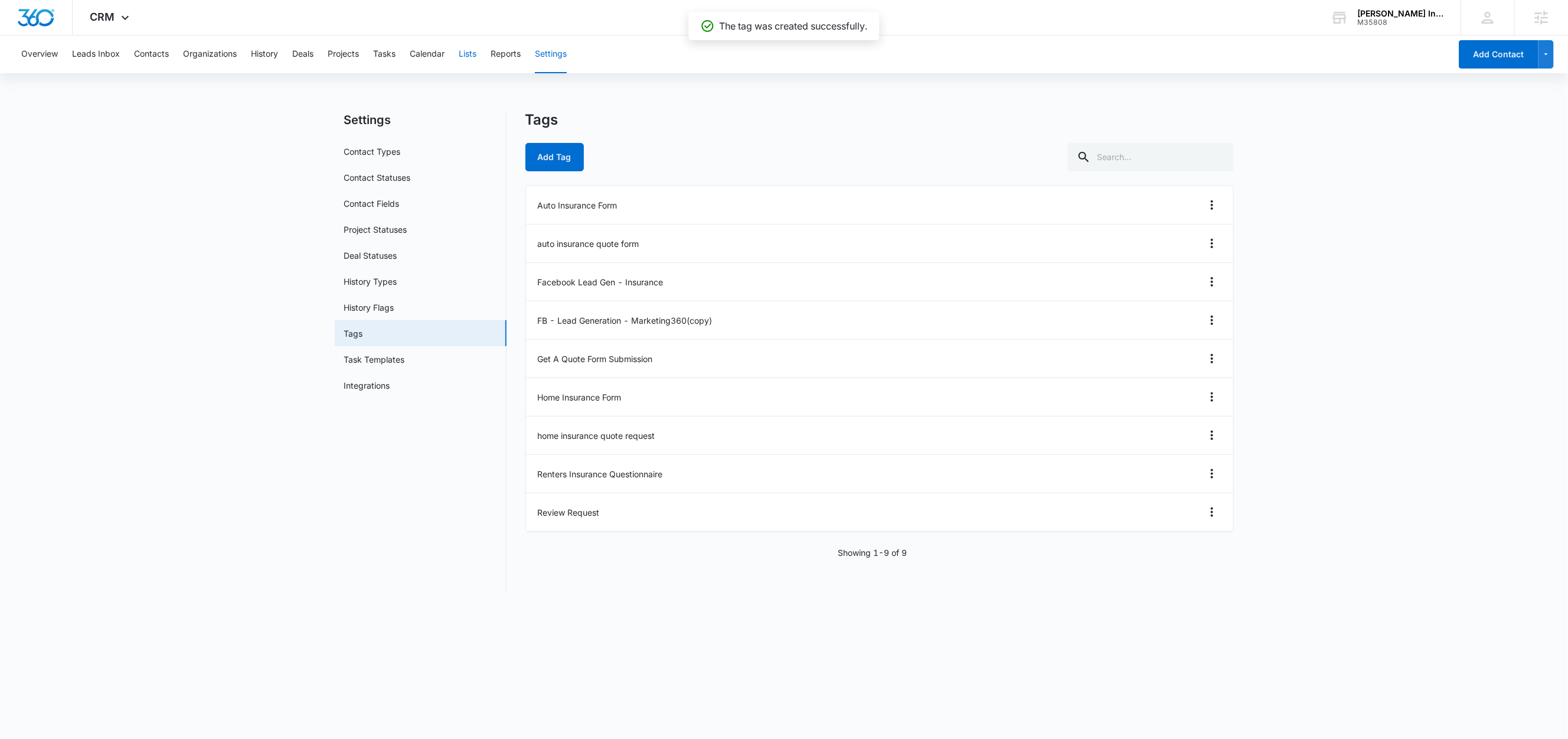
click at [475, 55] on button "Lists" at bounding box center [467, 54] width 18 height 38
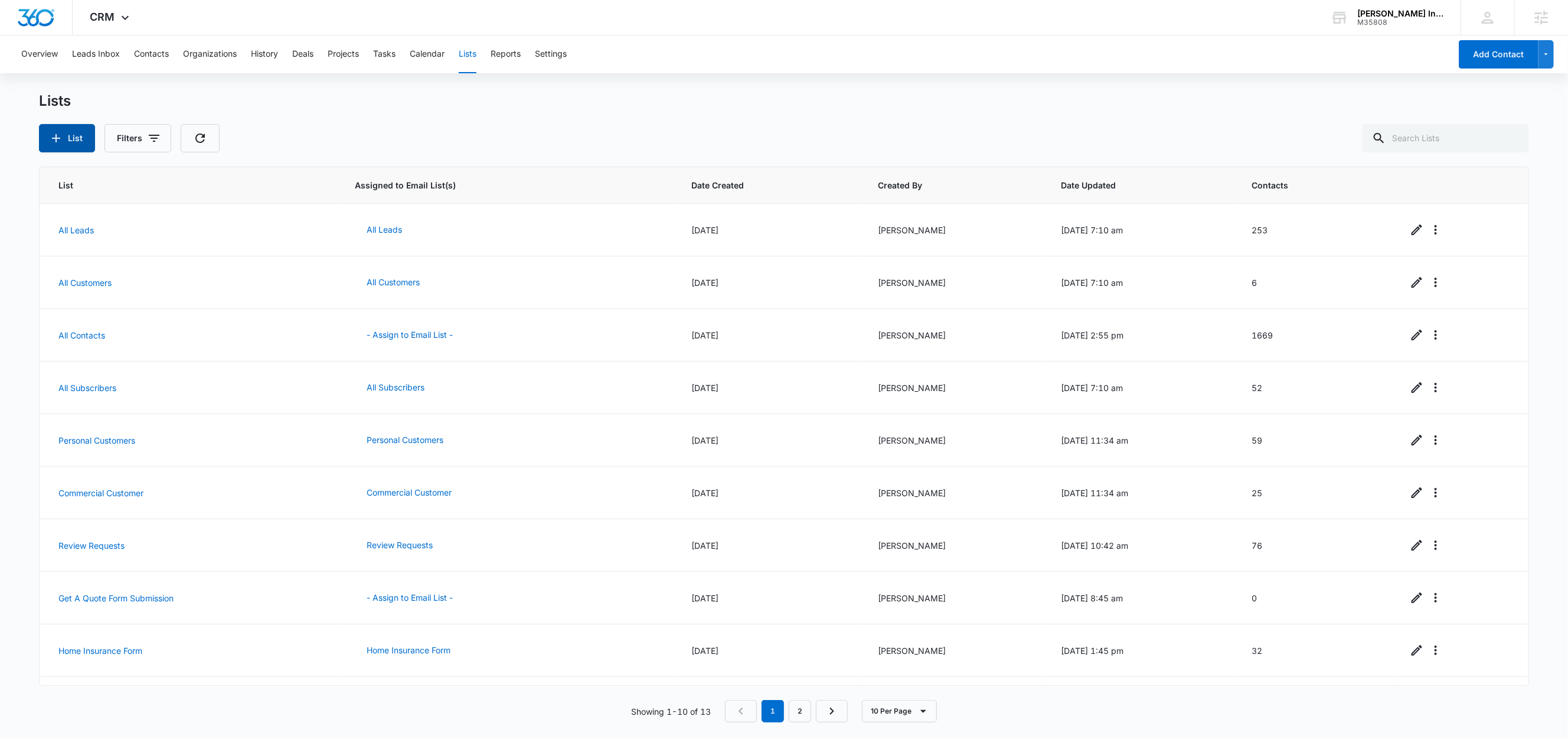
click at [81, 141] on button "List" at bounding box center [67, 138] width 56 height 28
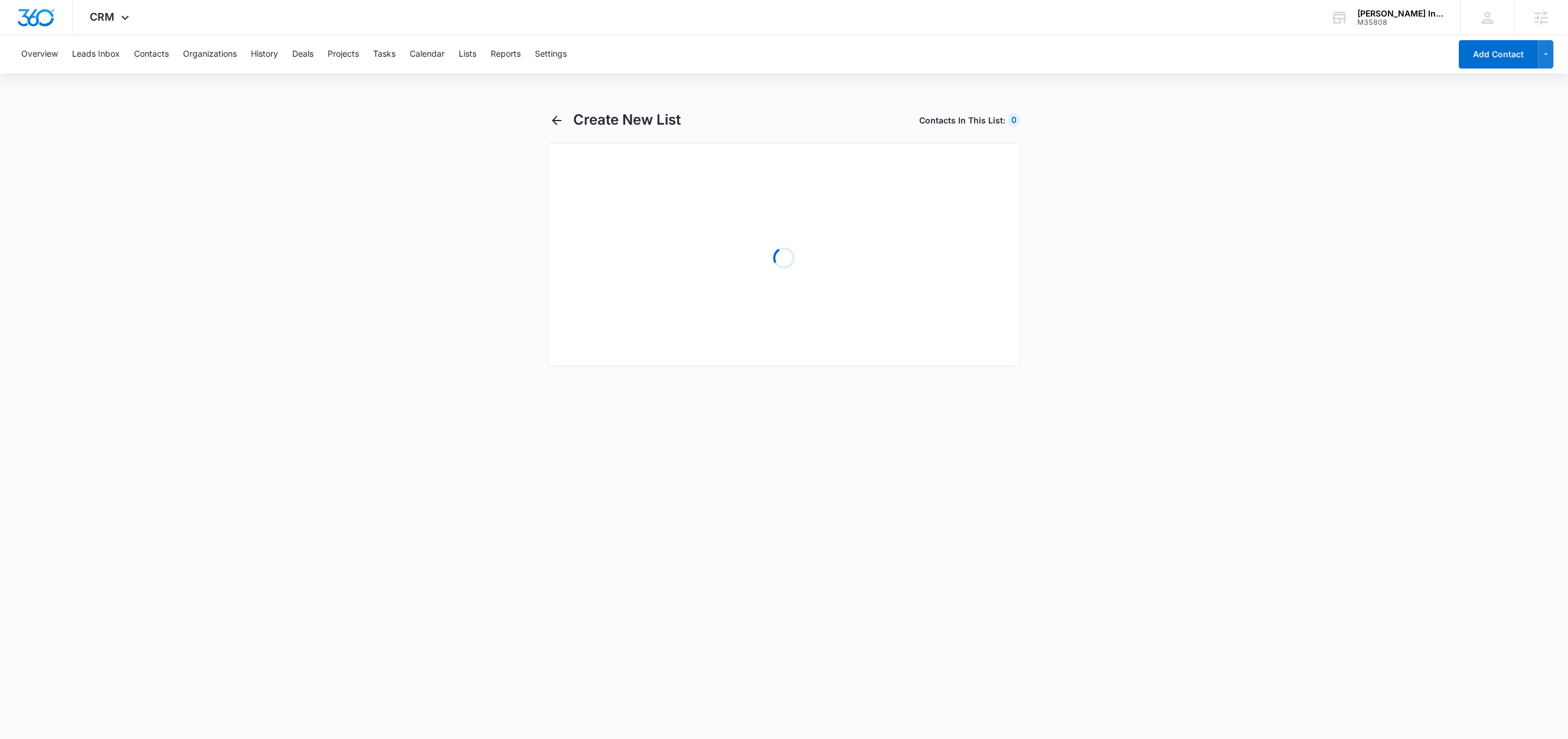
select select "31"
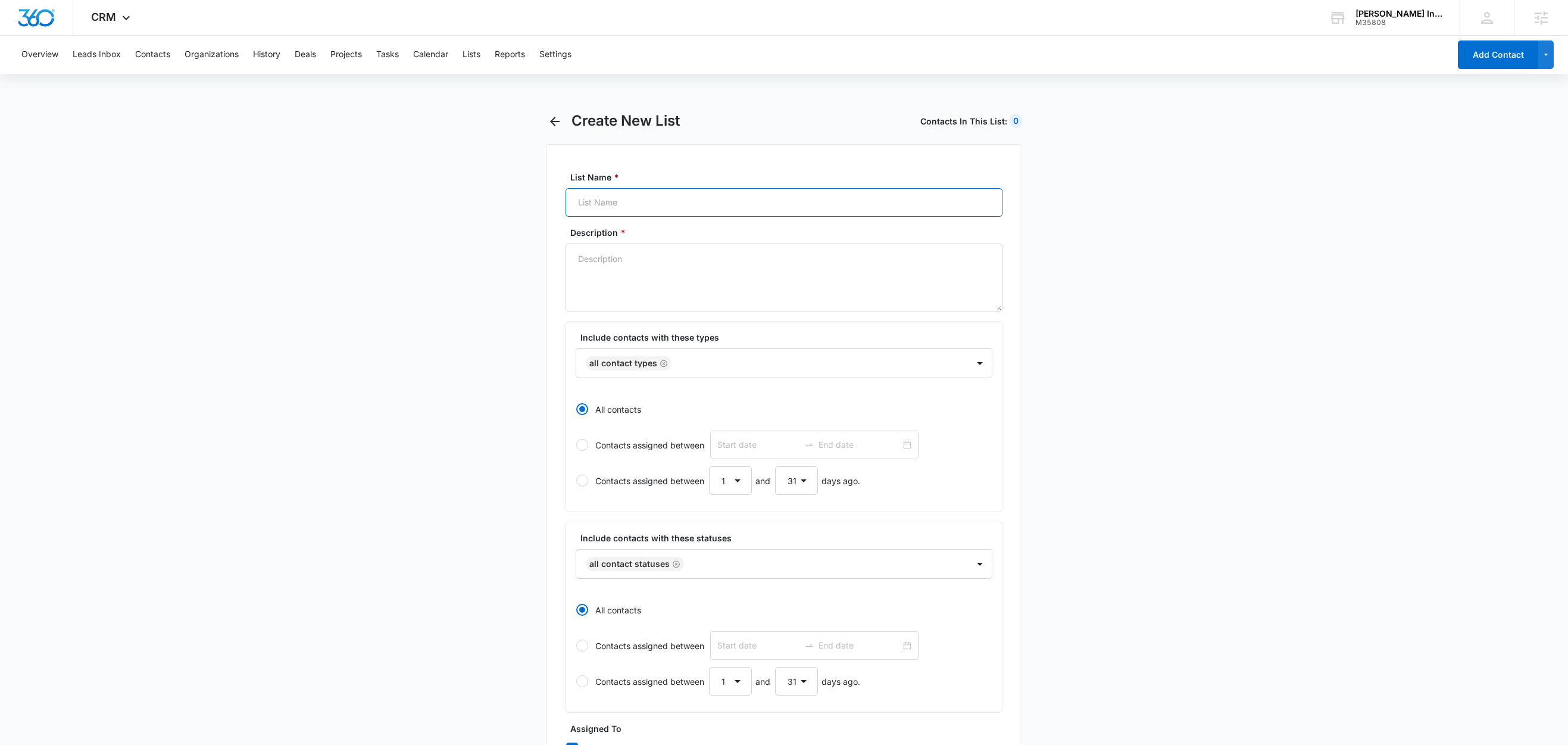
click at [646, 196] on input "List Name *" at bounding box center [784, 202] width 437 height 29
paste input "Facebook Lead Gen - Insurance"
type input "Facebook Lead Gen - Insurance"
click at [612, 268] on textarea "Description *" at bounding box center [784, 278] width 437 height 68
paste textarea "Facebook Lead Gen - Insurance"
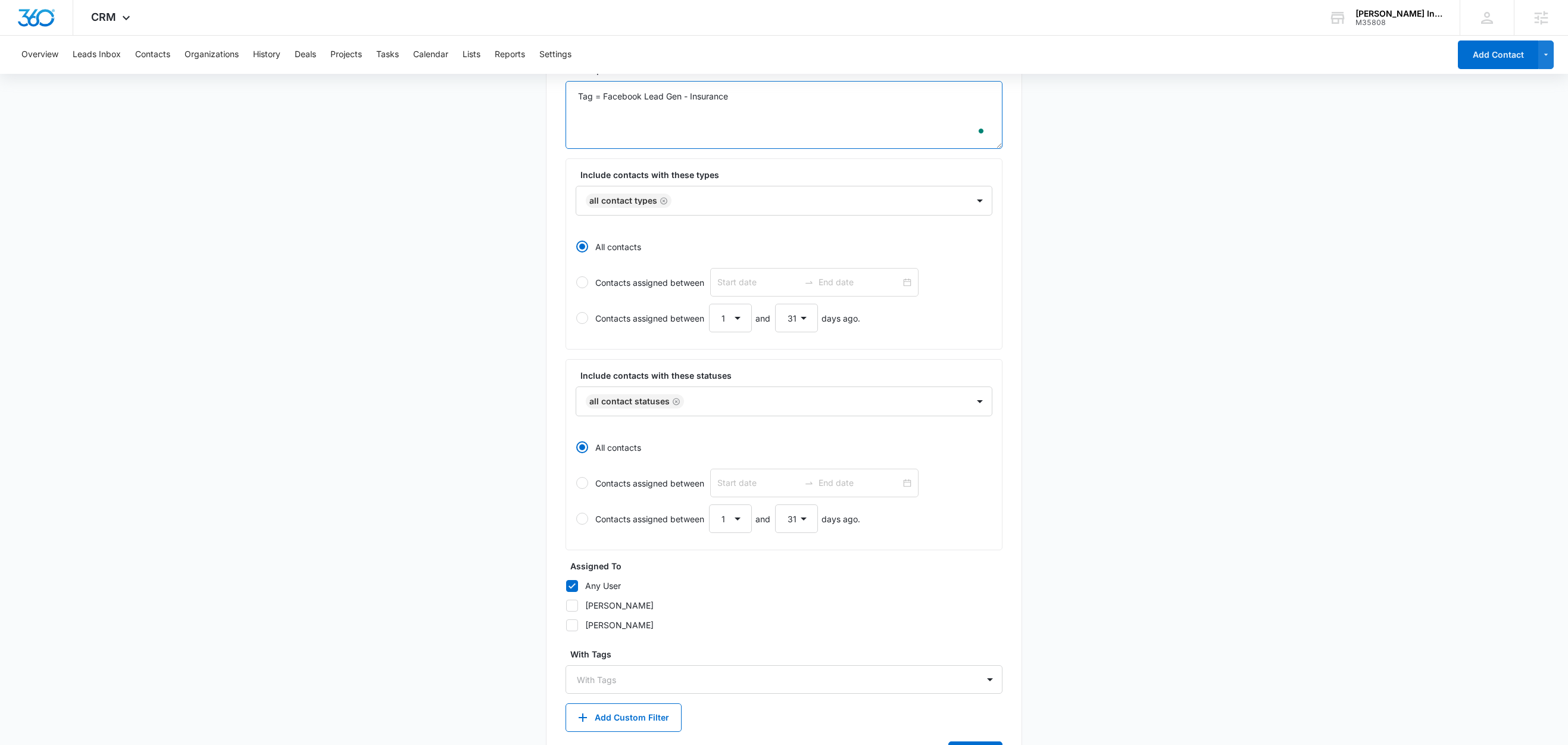
scroll to position [225, 0]
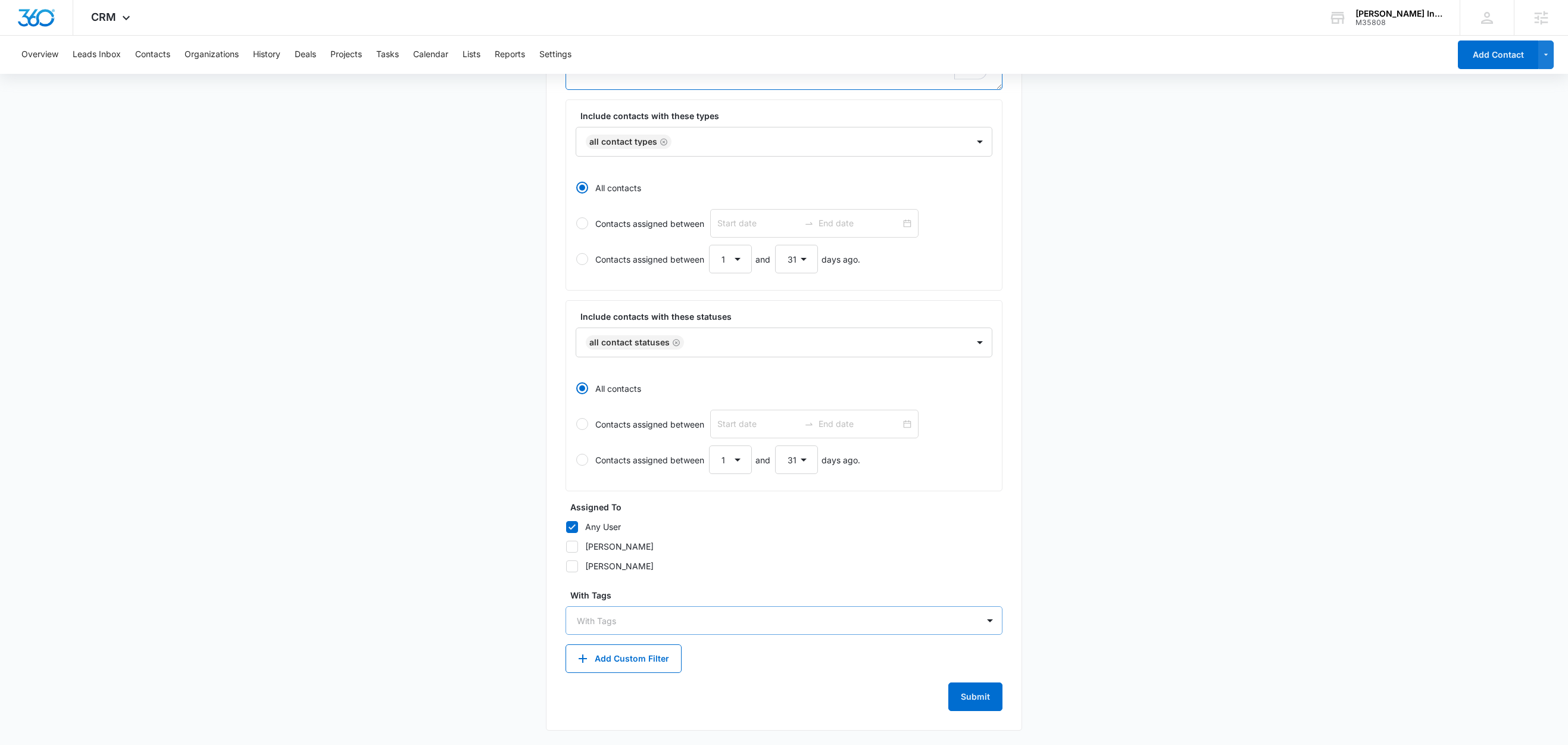
type textarea "Tag = Facebook Lead Gen - Insurance"
click at [594, 622] on div at bounding box center [777, 620] width 400 height 15
type input "fac"
click at [668, 660] on p "Facebook Lead Gen - Insurance" at bounding box center [643, 662] width 127 height 12
click at [491, 597] on main "Create New List Contacts In This List : 0 List Name * Facebook Lead Gen - Insur…" at bounding box center [784, 317] width 1568 height 856
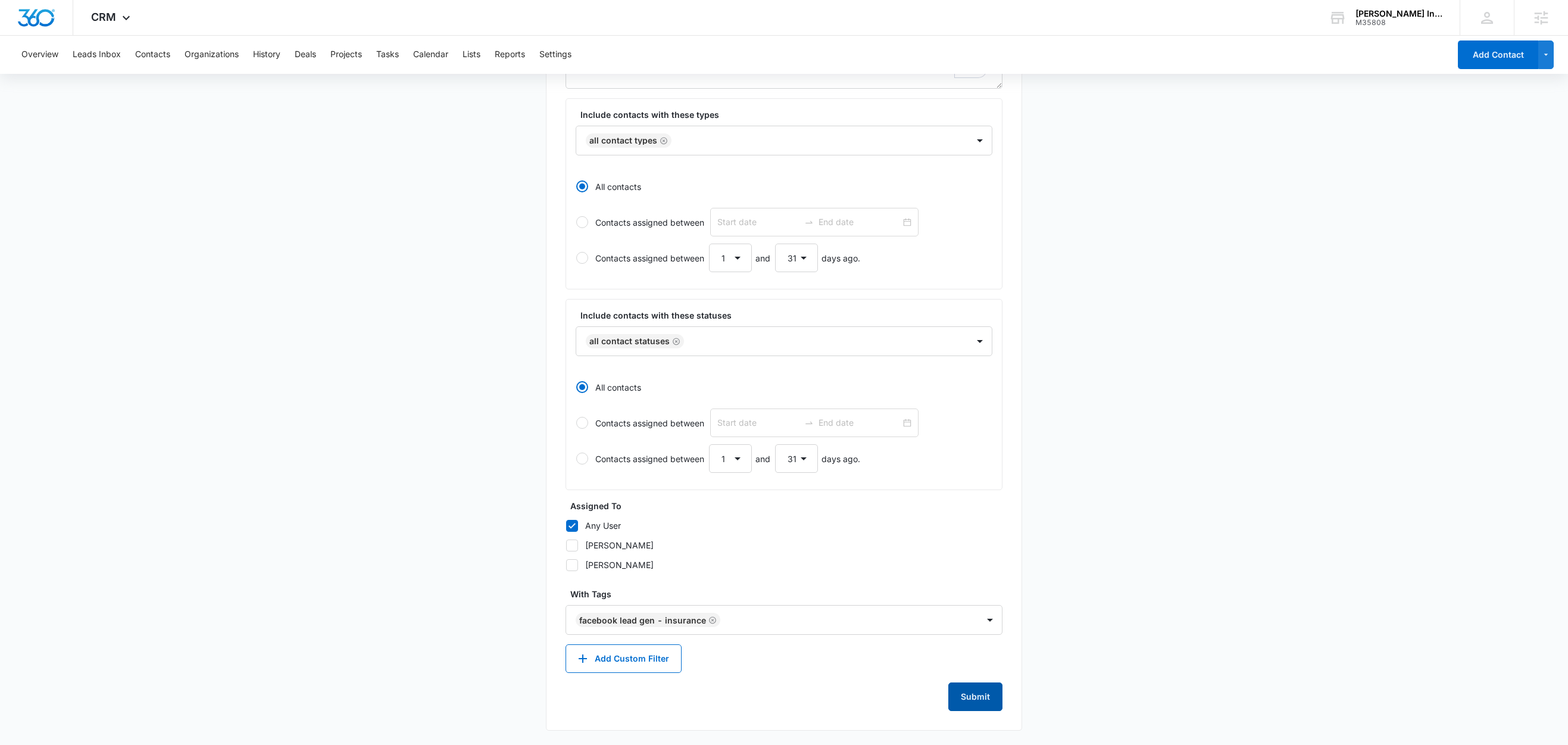
click at [982, 702] on button "Submit" at bounding box center [975, 696] width 54 height 29
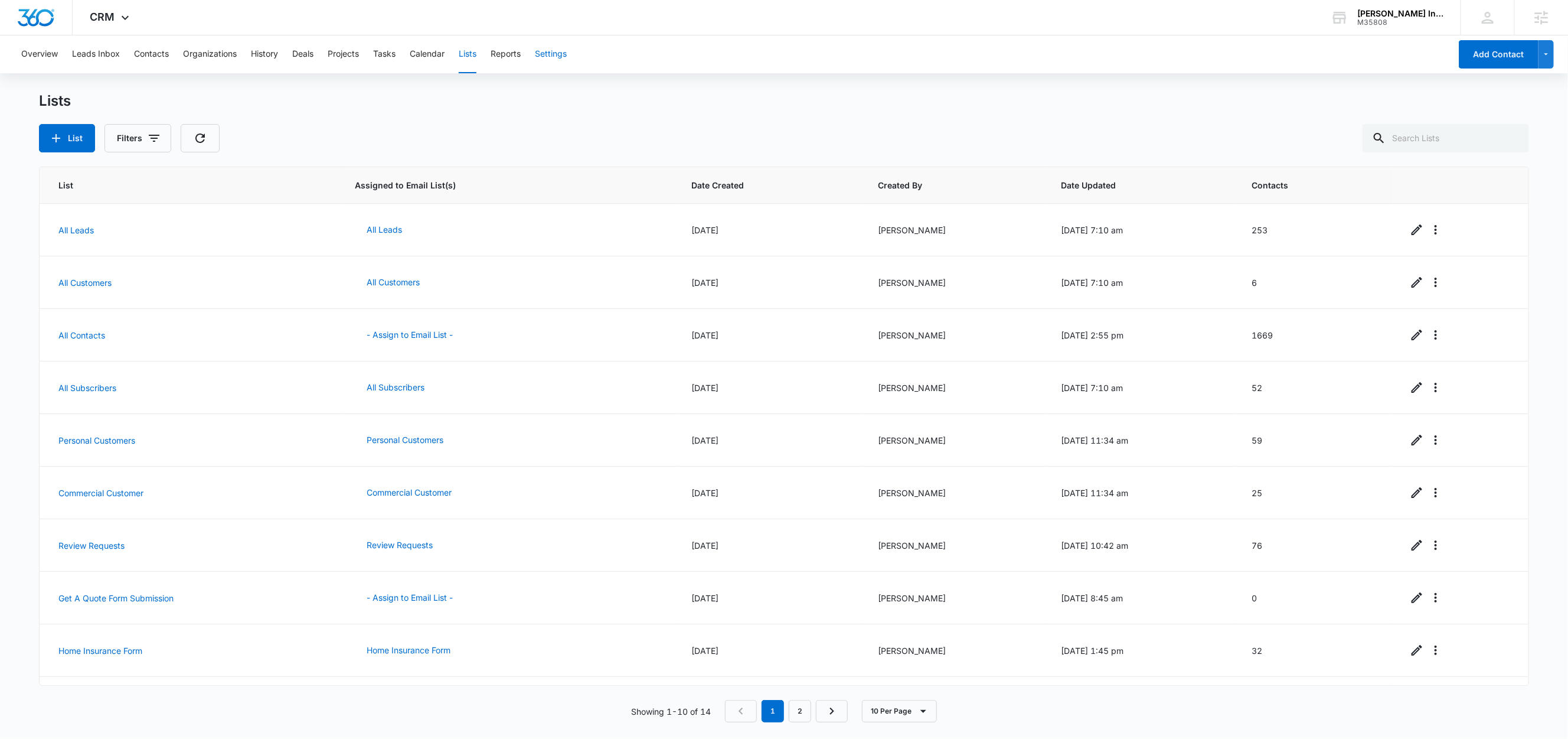
click at [548, 56] on button "Settings" at bounding box center [550, 54] width 32 height 38
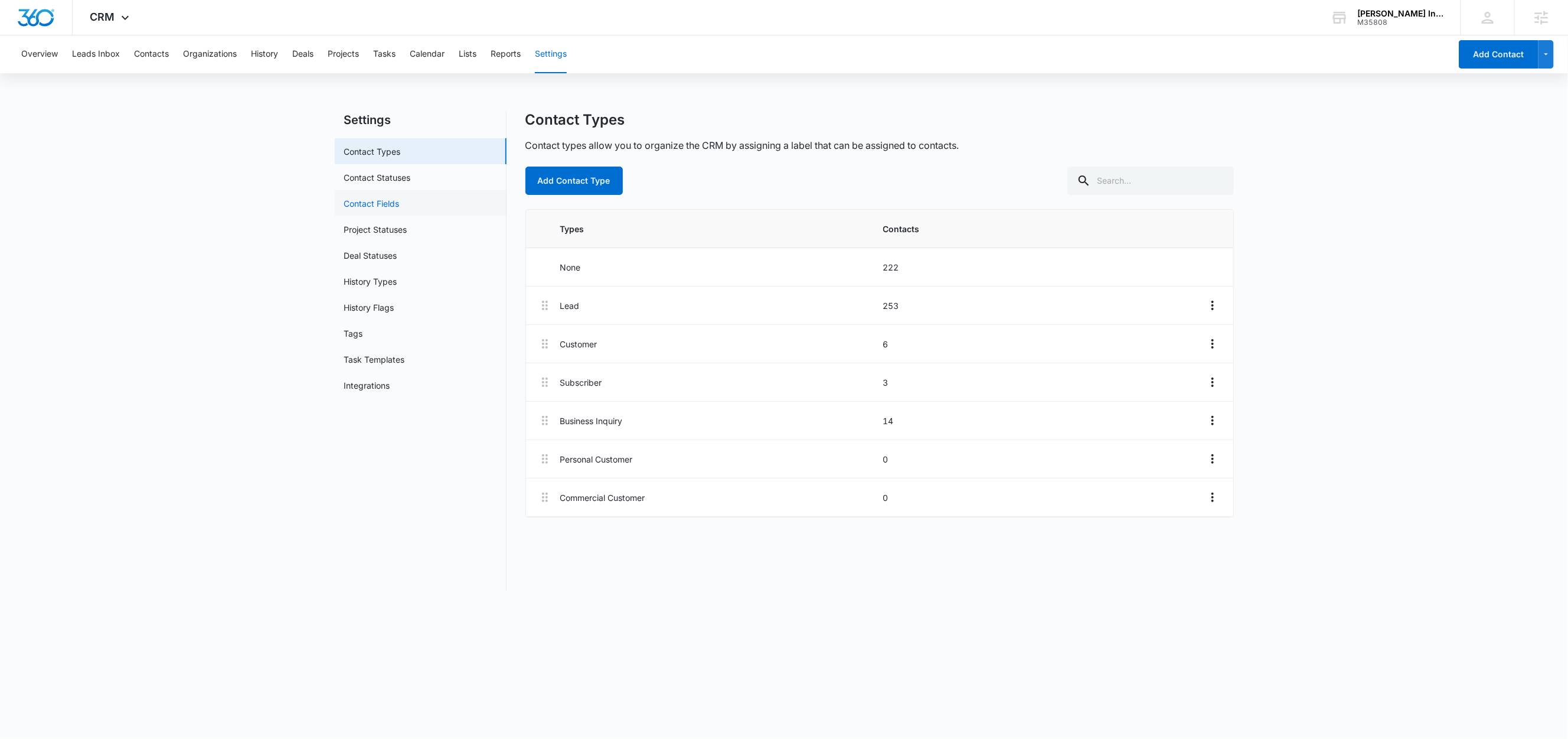
click at [391, 203] on link "Contact Fields" at bounding box center [372, 204] width 55 height 12
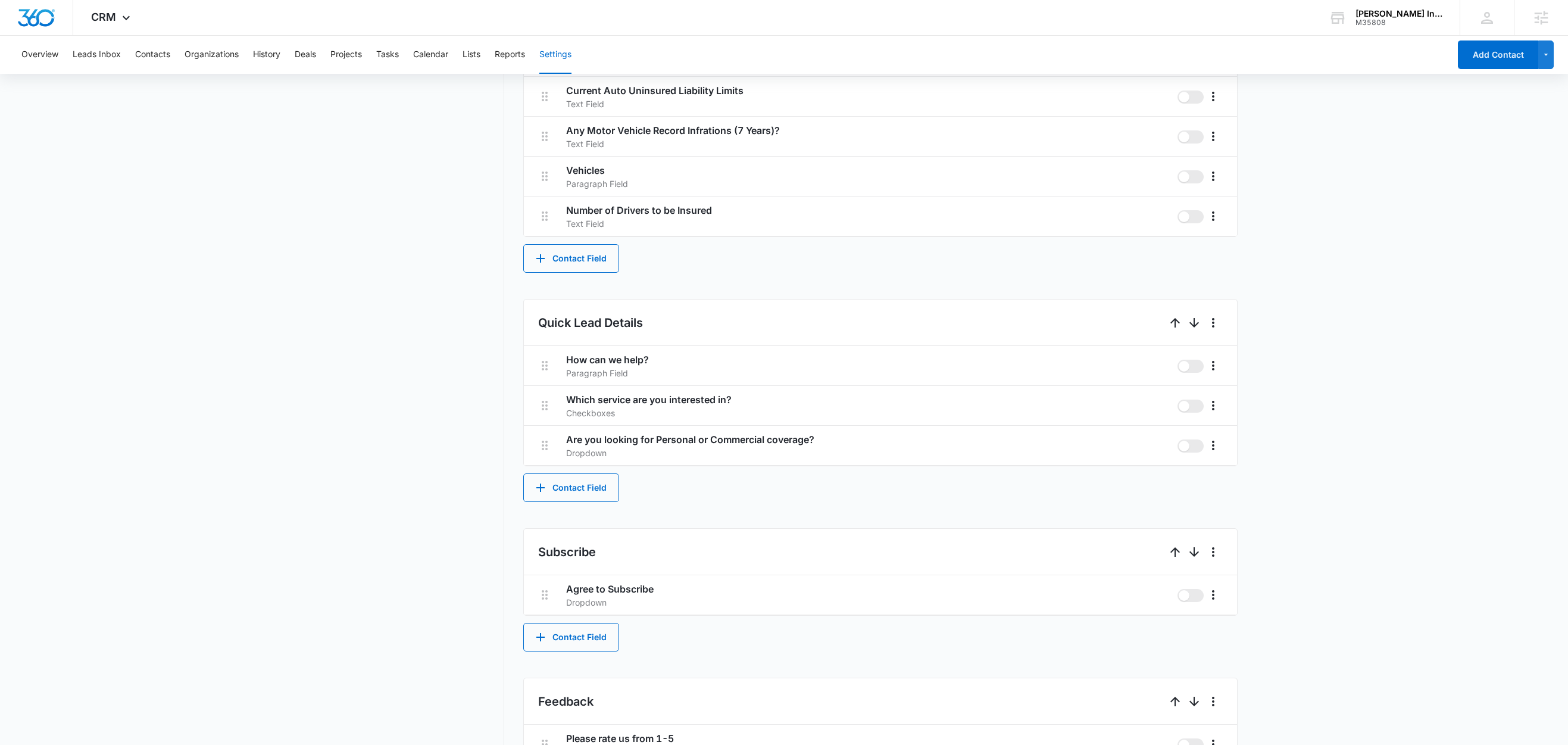
scroll to position [1311, 0]
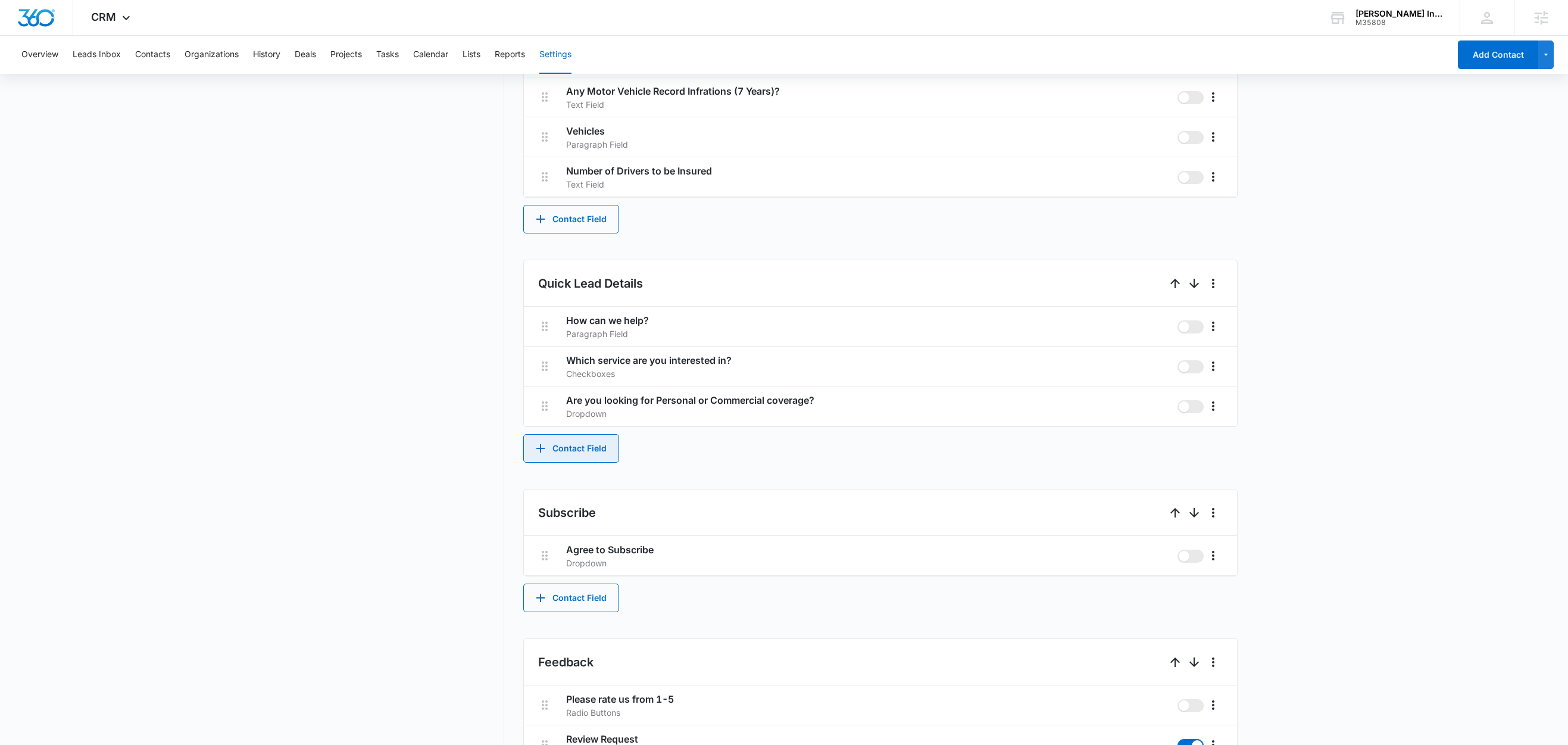
click at [597, 452] on button "Contact Field" at bounding box center [571, 448] width 96 height 29
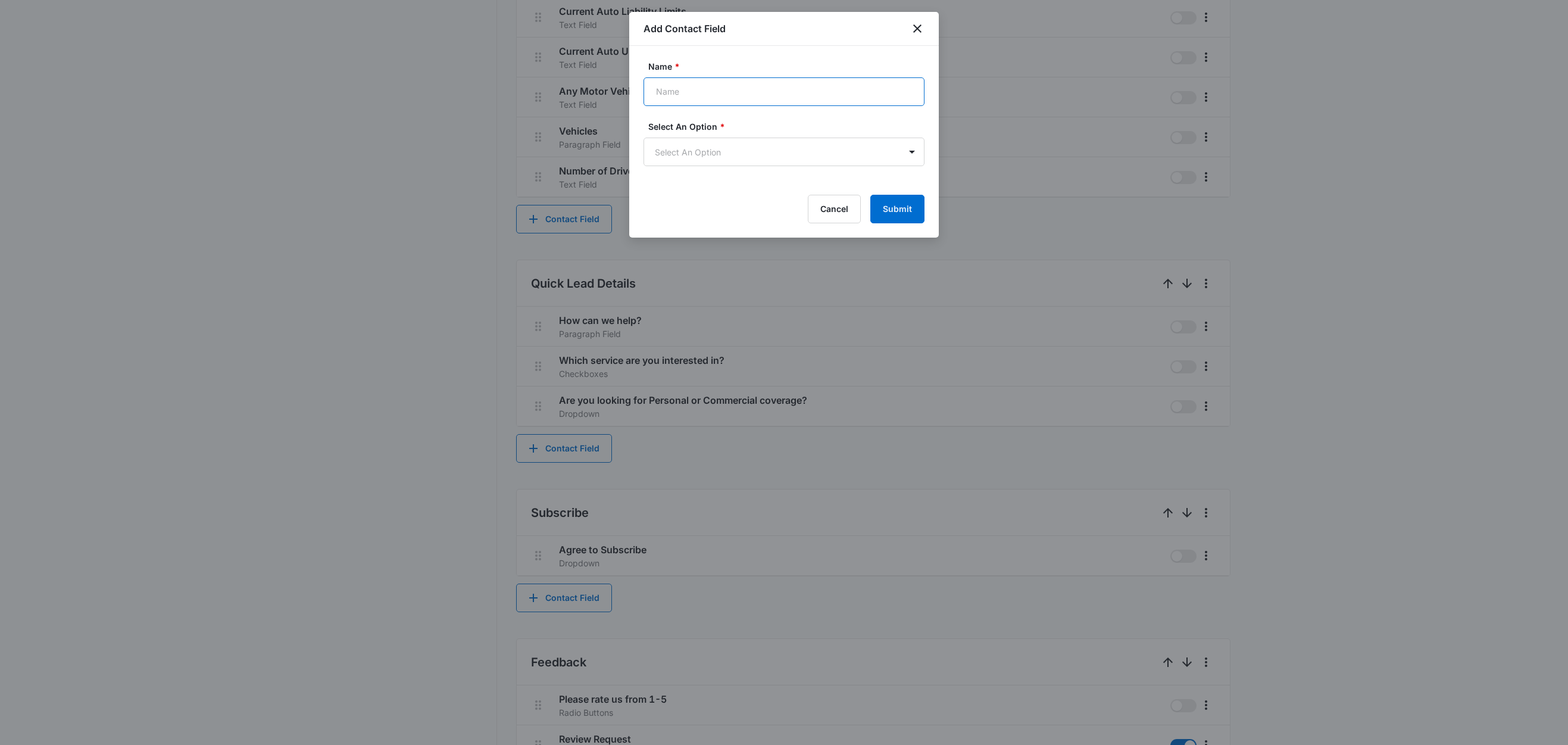
click at [694, 97] on input "Name *" at bounding box center [784, 91] width 281 height 29
paste input "Insurance Interested In"
type input "Insurance Interested In"
click at [688, 147] on body "CRM Apps Reputation Websites Forms CRM Email Social Shop Content Ads Intelligen…" at bounding box center [784, 6] width 1568 height 2635
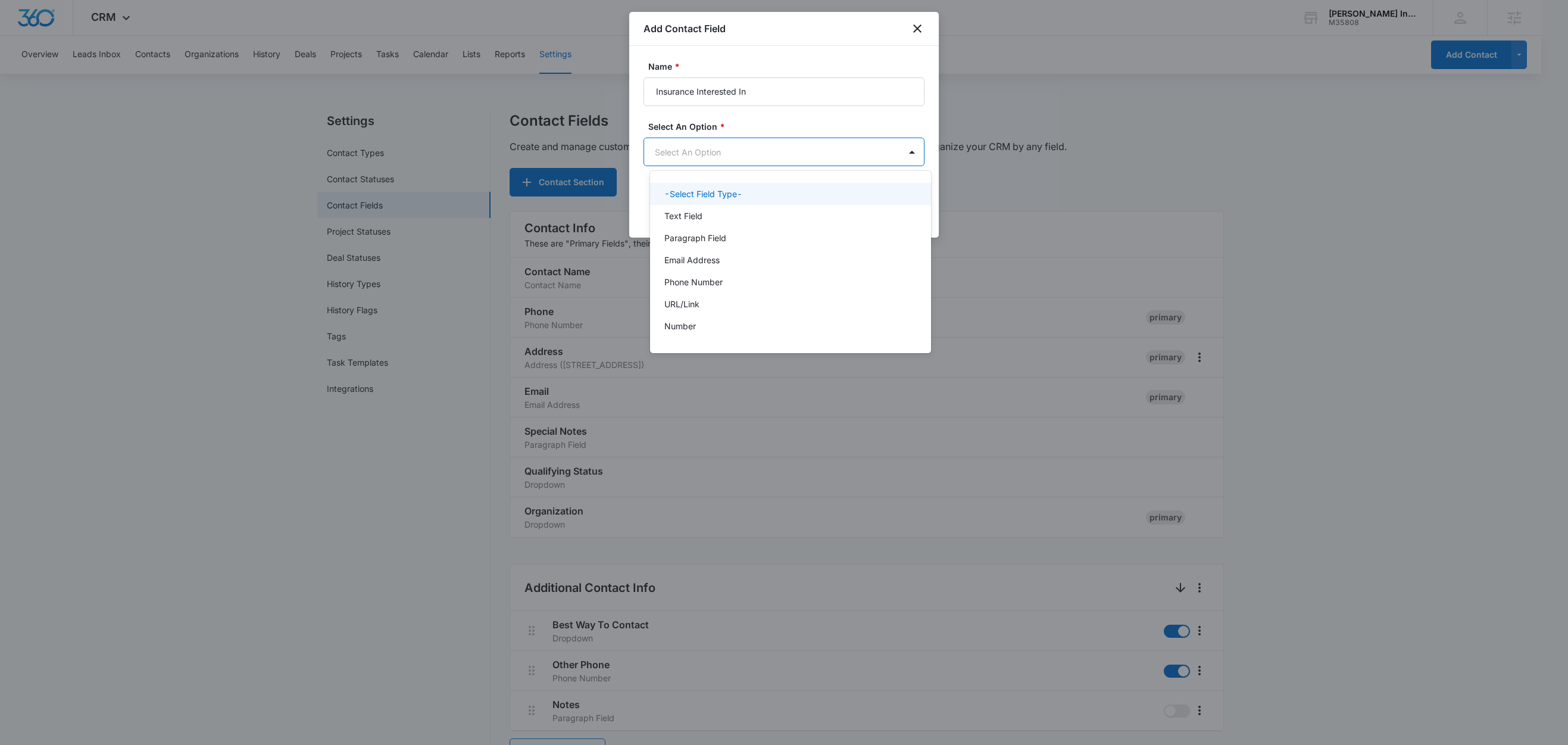
scroll to position [0, 0]
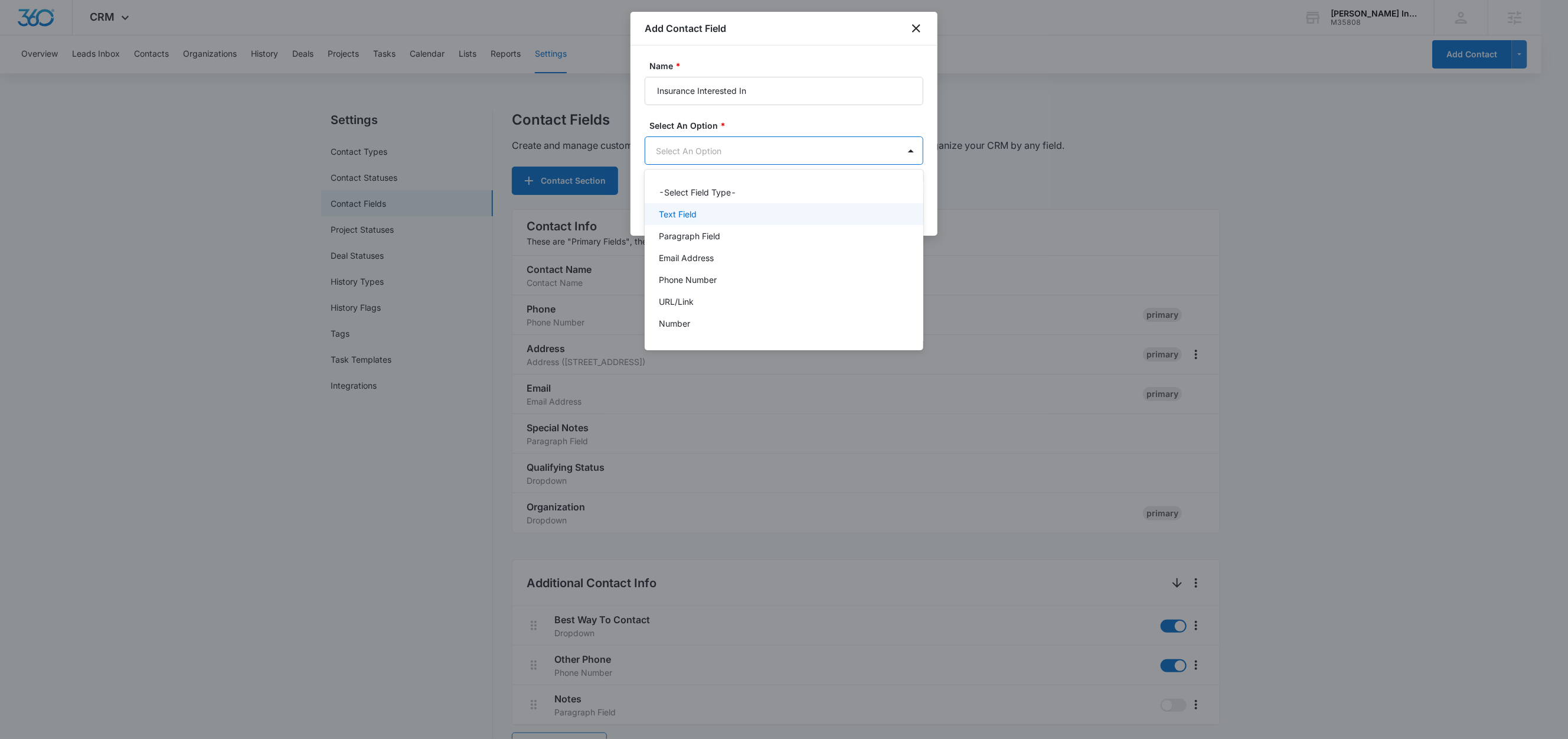
click at [688, 215] on p "Text Field" at bounding box center [677, 214] width 38 height 12
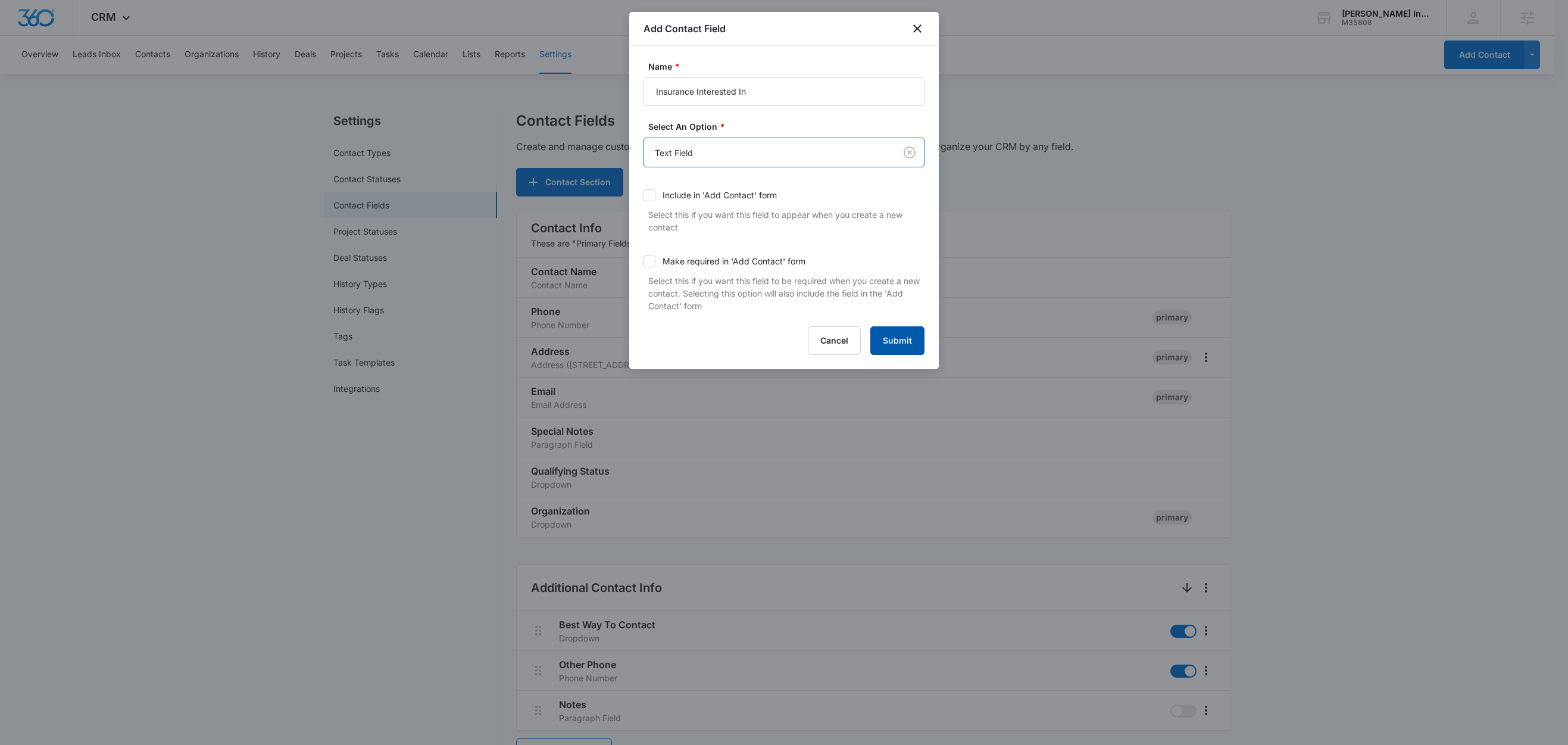
click at [892, 338] on button "Submit" at bounding box center [898, 340] width 54 height 29
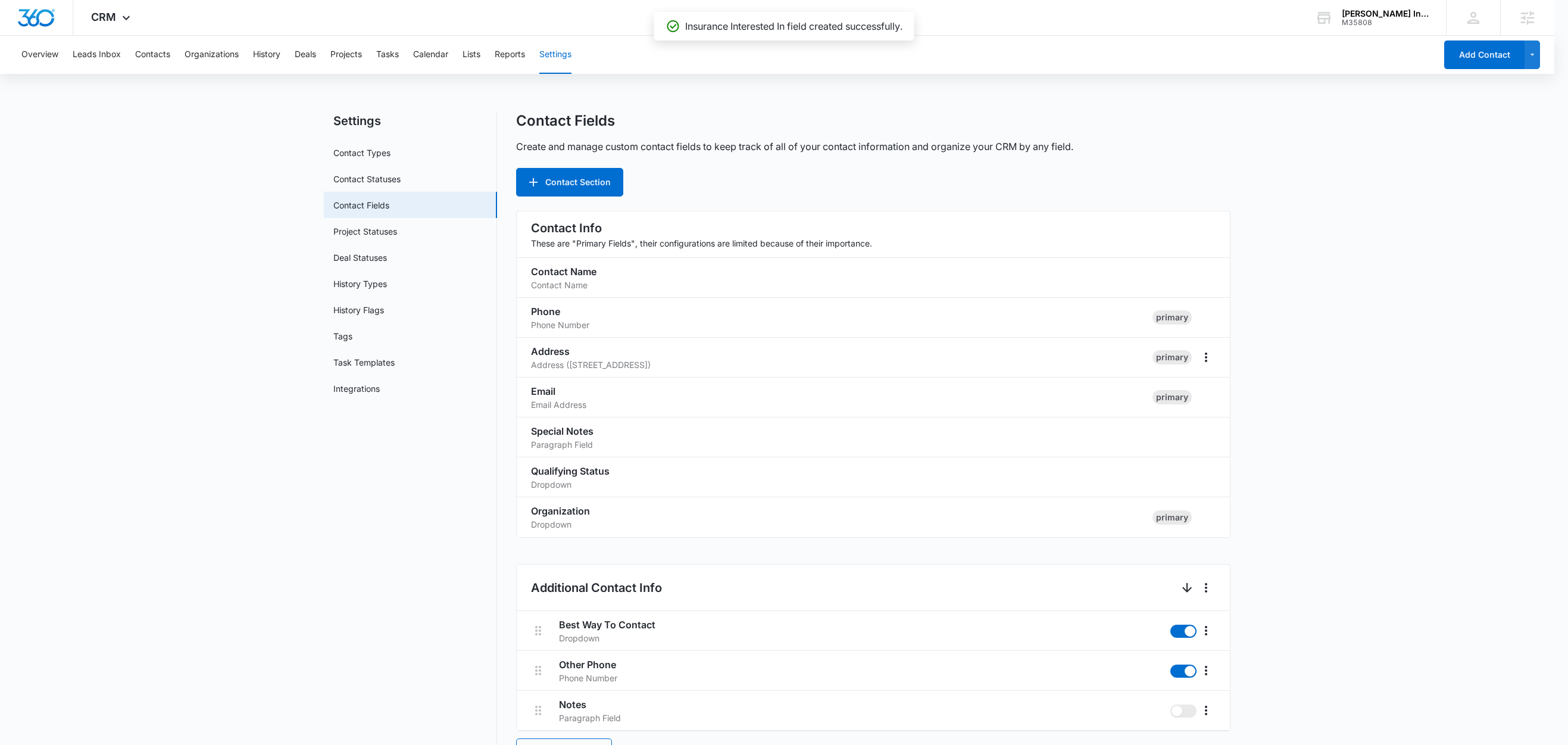
scroll to position [1430, 0]
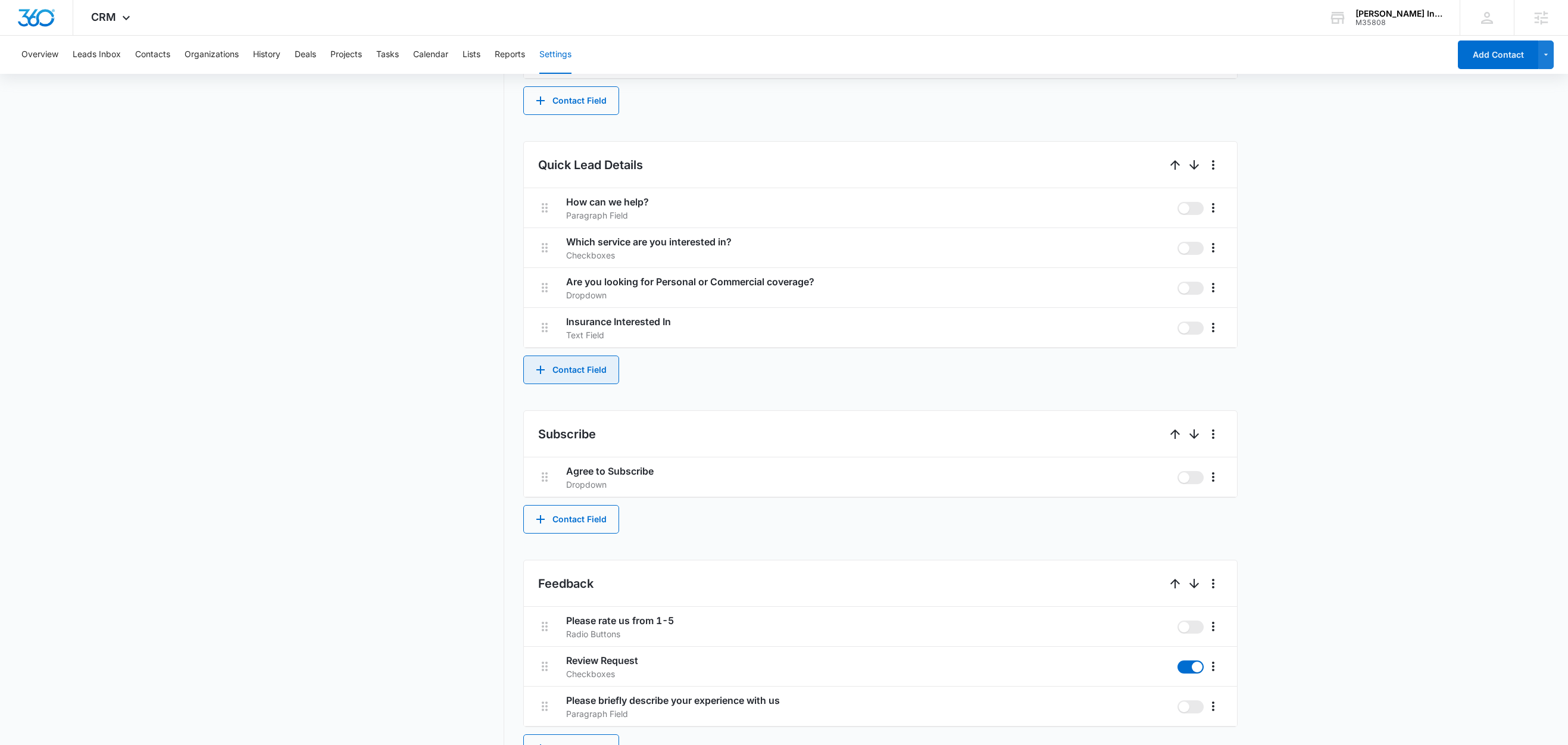
click at [559, 365] on button "Contact Field" at bounding box center [571, 369] width 96 height 29
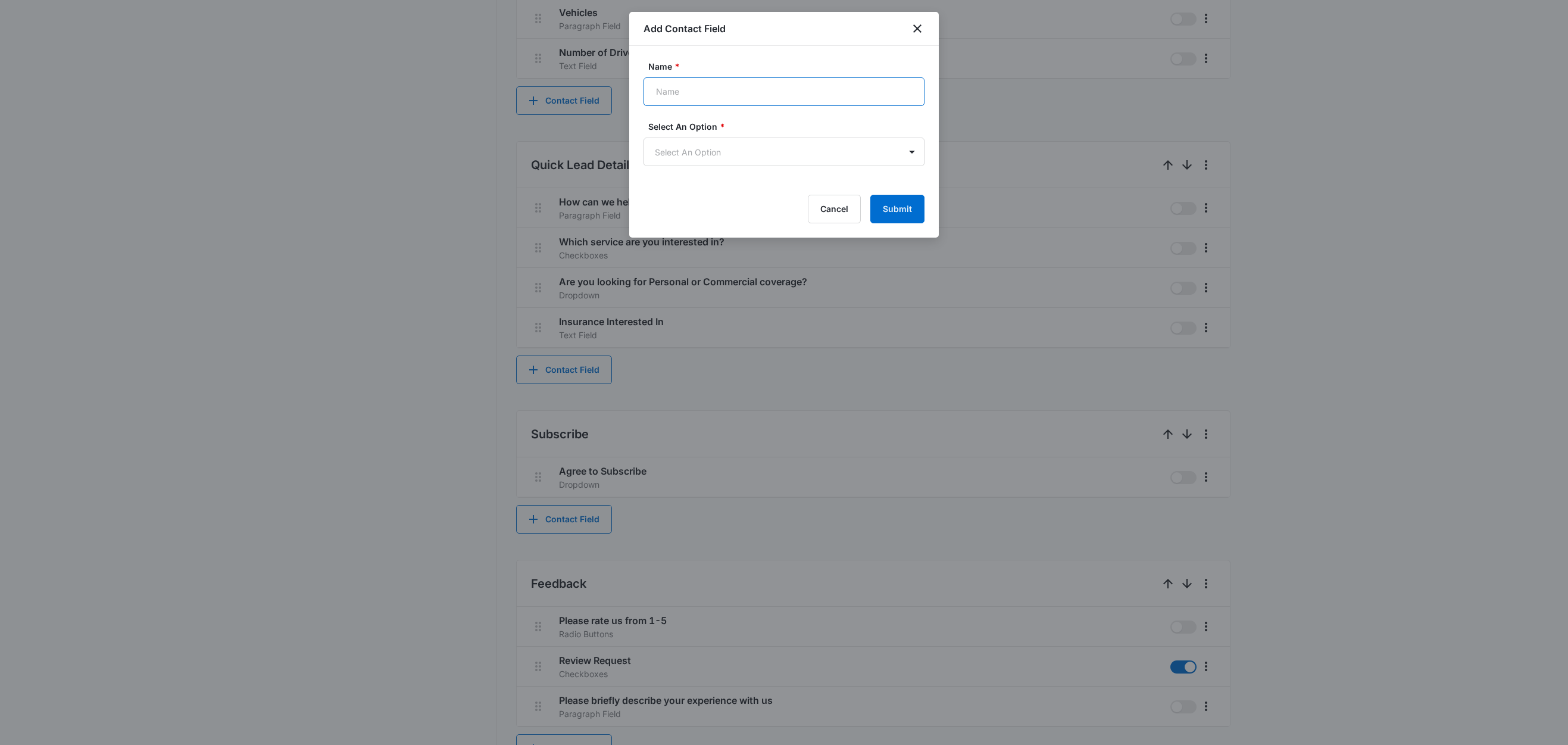
click at [702, 88] on input "Name *" at bounding box center [784, 91] width 281 height 29
paste input "Method Typically Prefer For Learning About Options"
type input "Method Typically Prefer For Learning About Options"
click at [708, 92] on input "Method Typically Prefer For Learning About Options" at bounding box center [784, 91] width 281 height 29
paste input "Method Typically Preferred For Learning About Options"
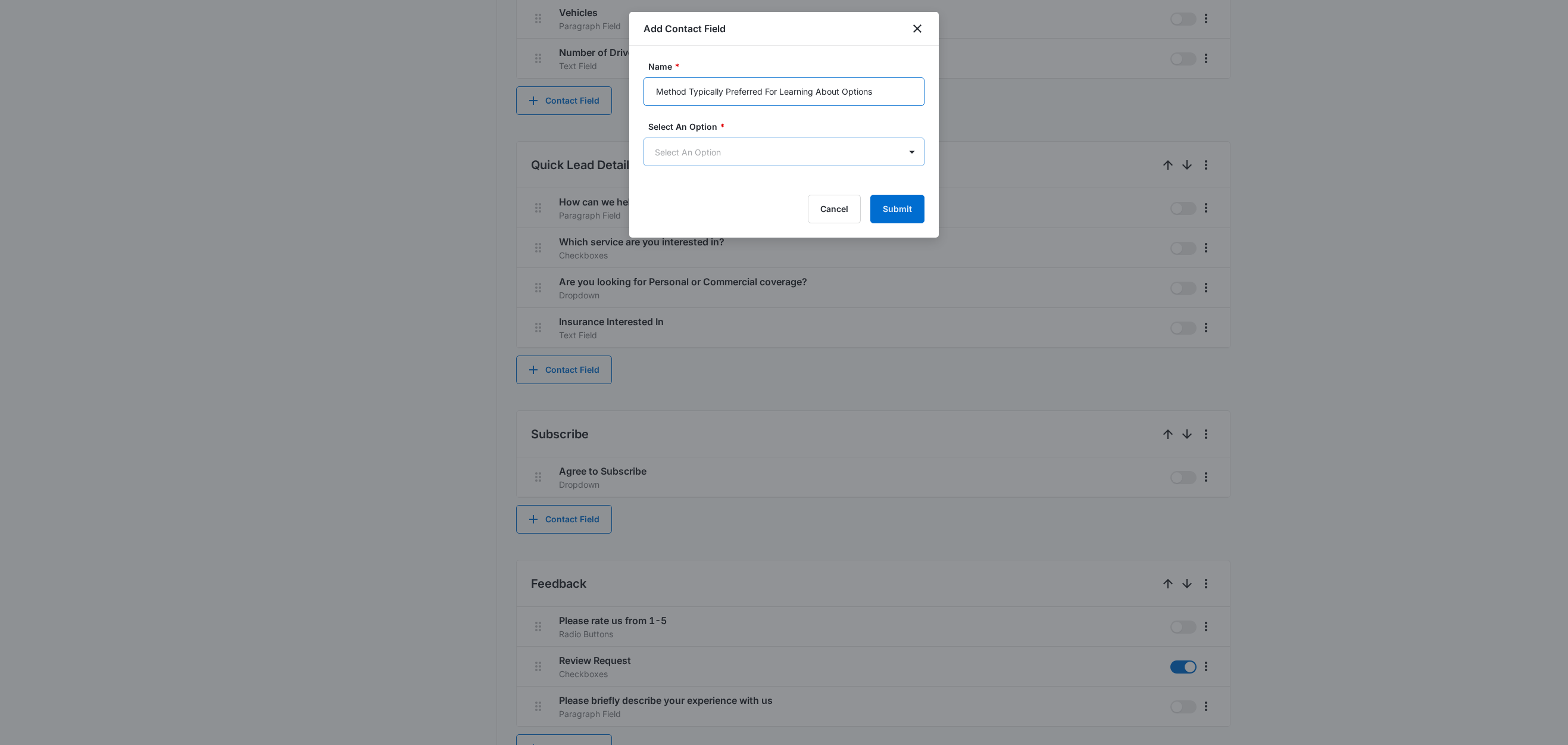
type input "Method Typically Preferred For Learning About Options"
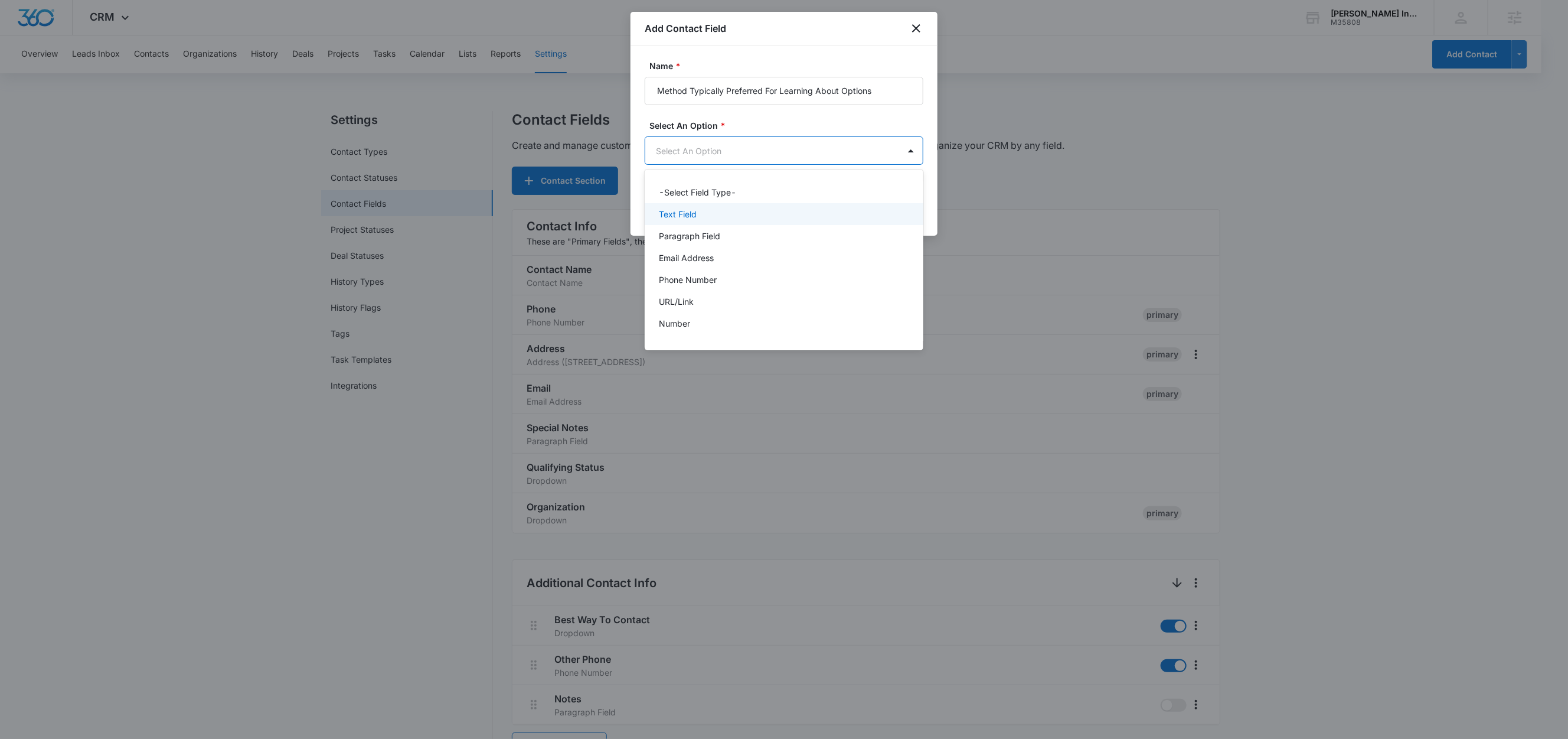
click at [680, 210] on p "Text Field" at bounding box center [677, 214] width 38 height 12
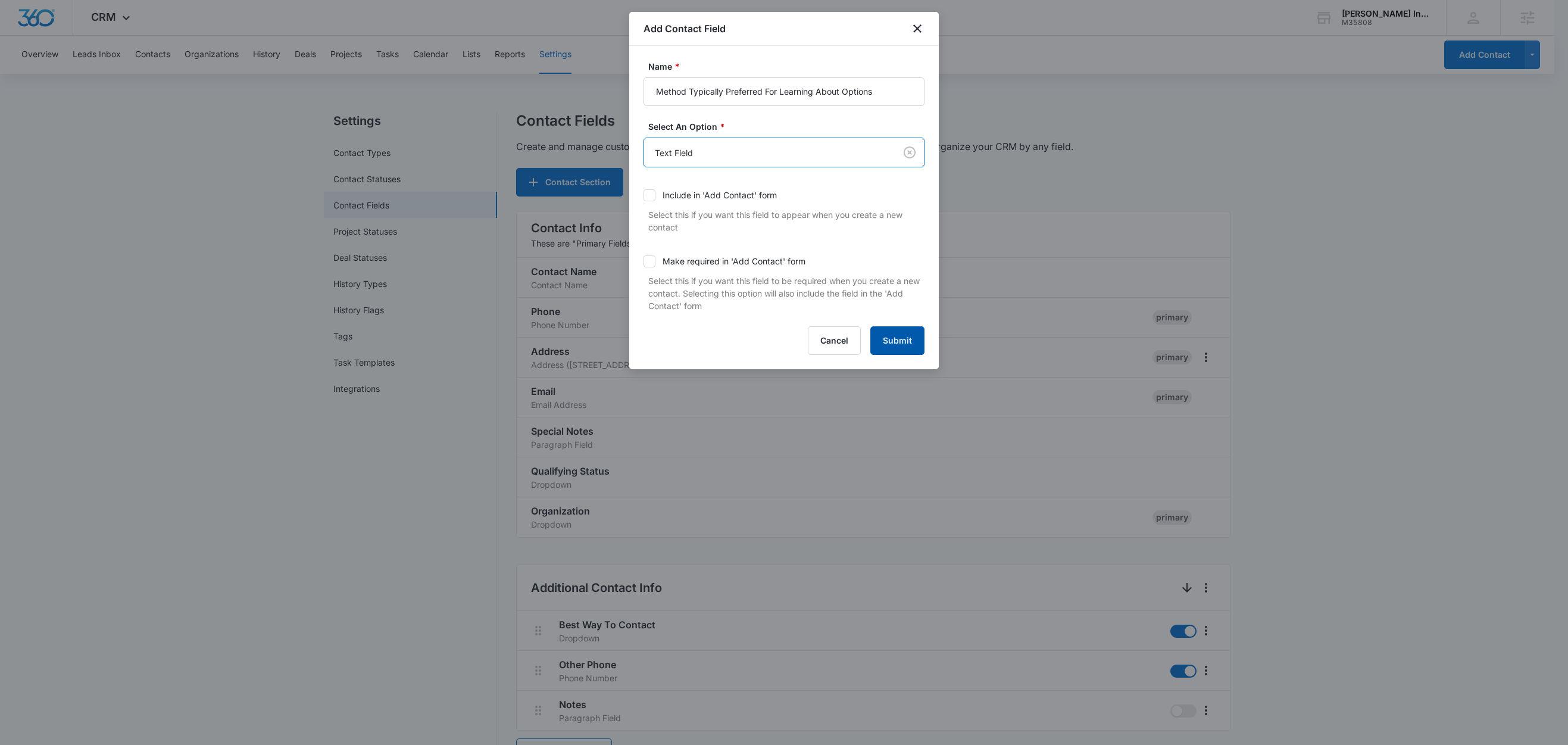
click at [902, 343] on button "Submit" at bounding box center [898, 340] width 54 height 29
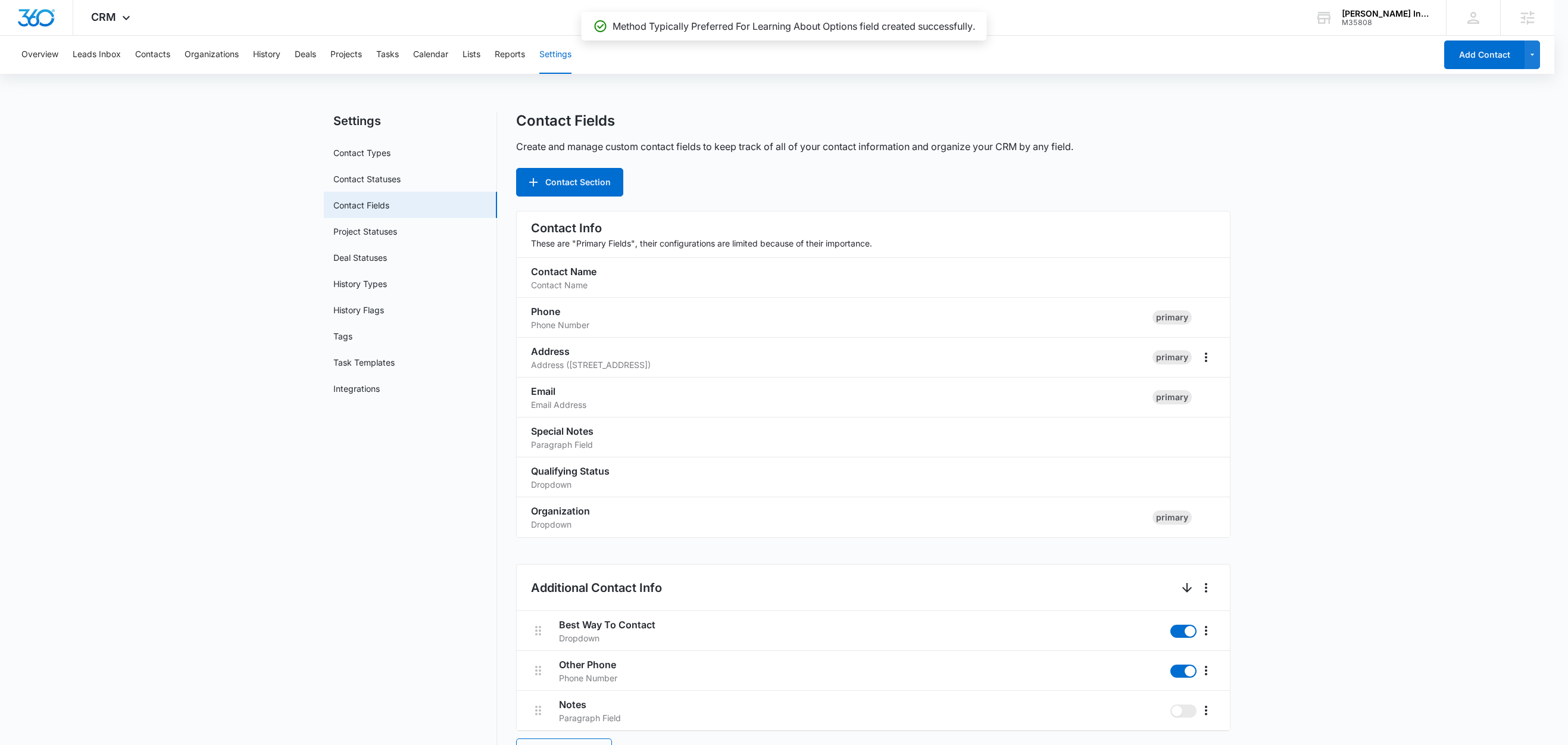
scroll to position [1469, 0]
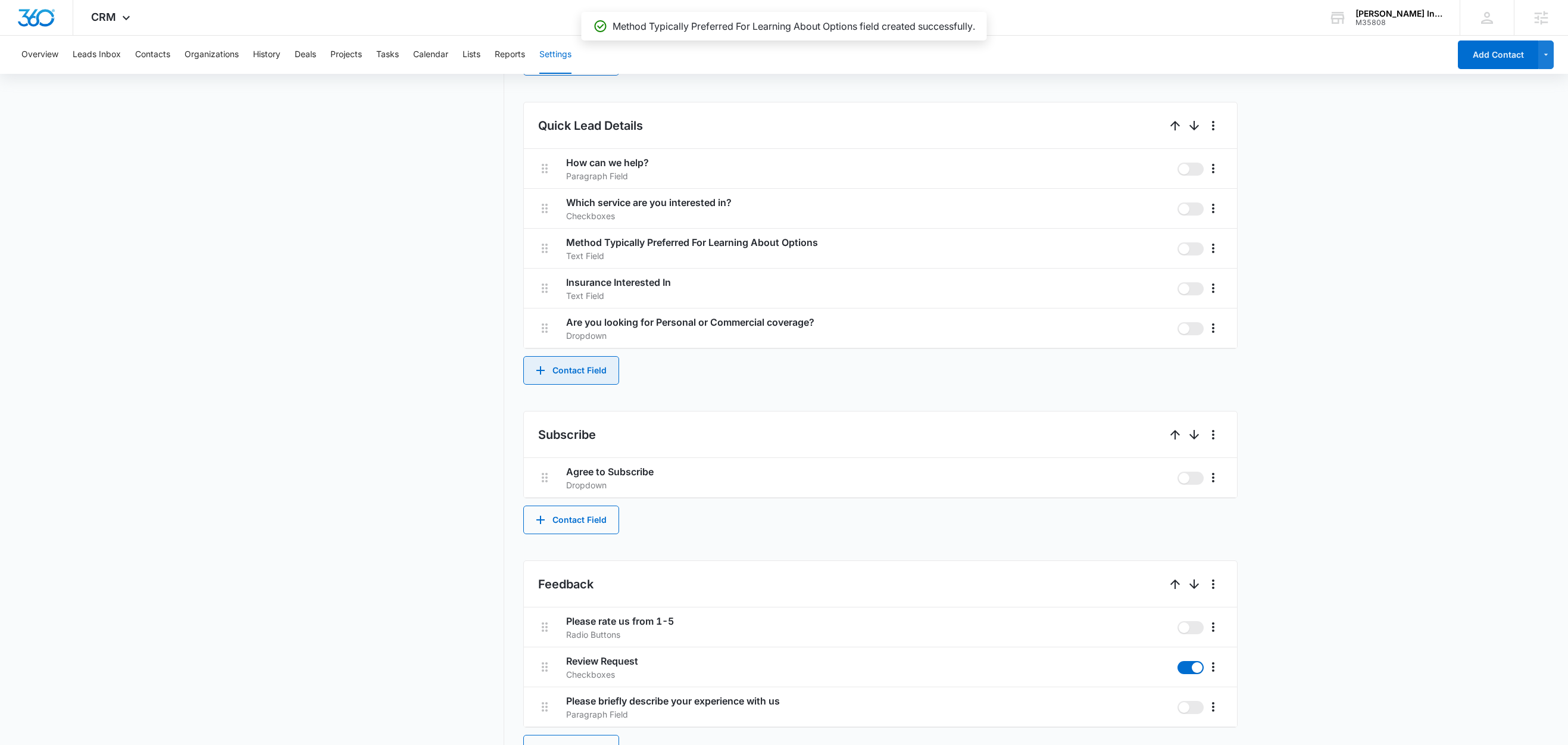
click at [579, 374] on button "Contact Field" at bounding box center [571, 370] width 96 height 29
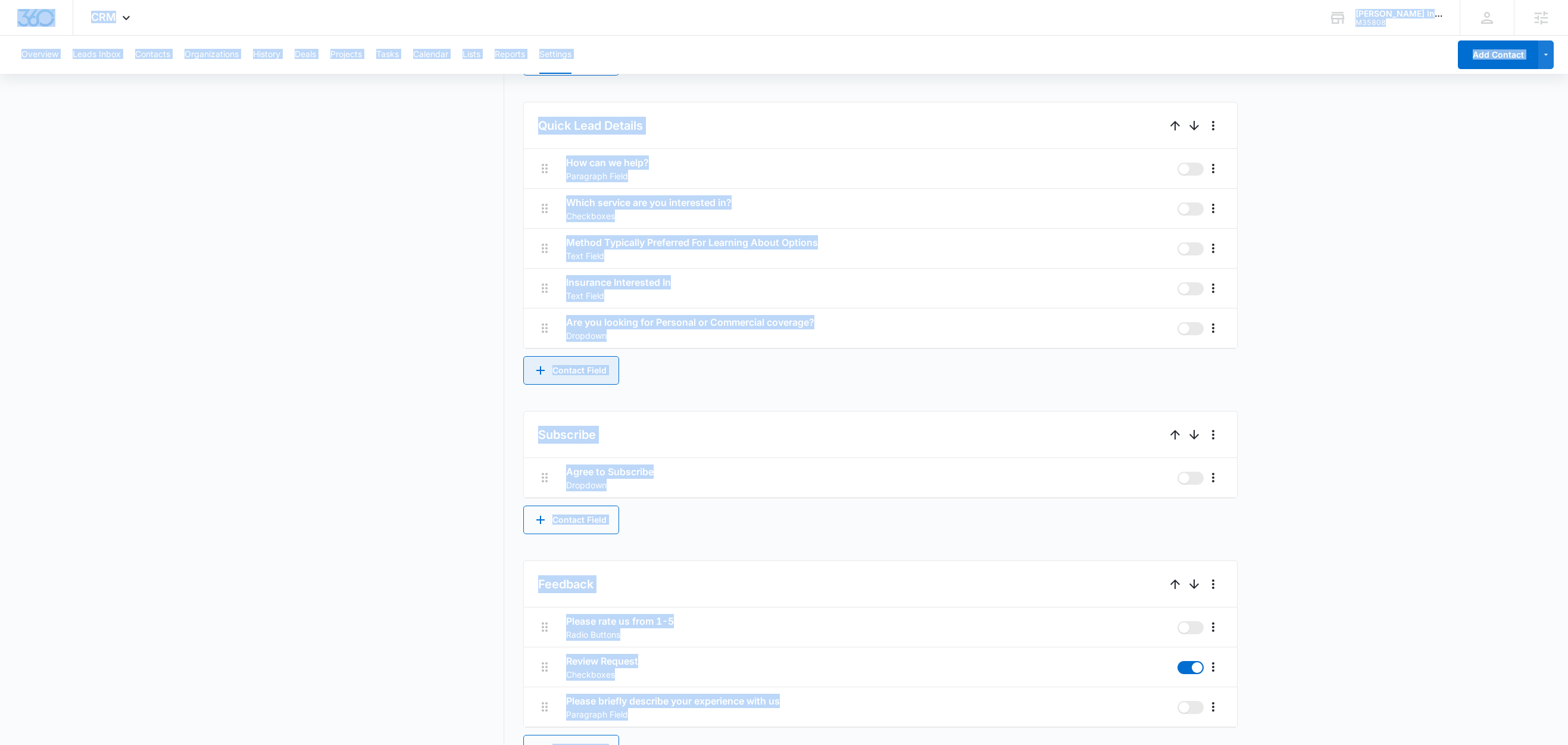
click at [581, 370] on button "Contact Field" at bounding box center [571, 370] width 96 height 29
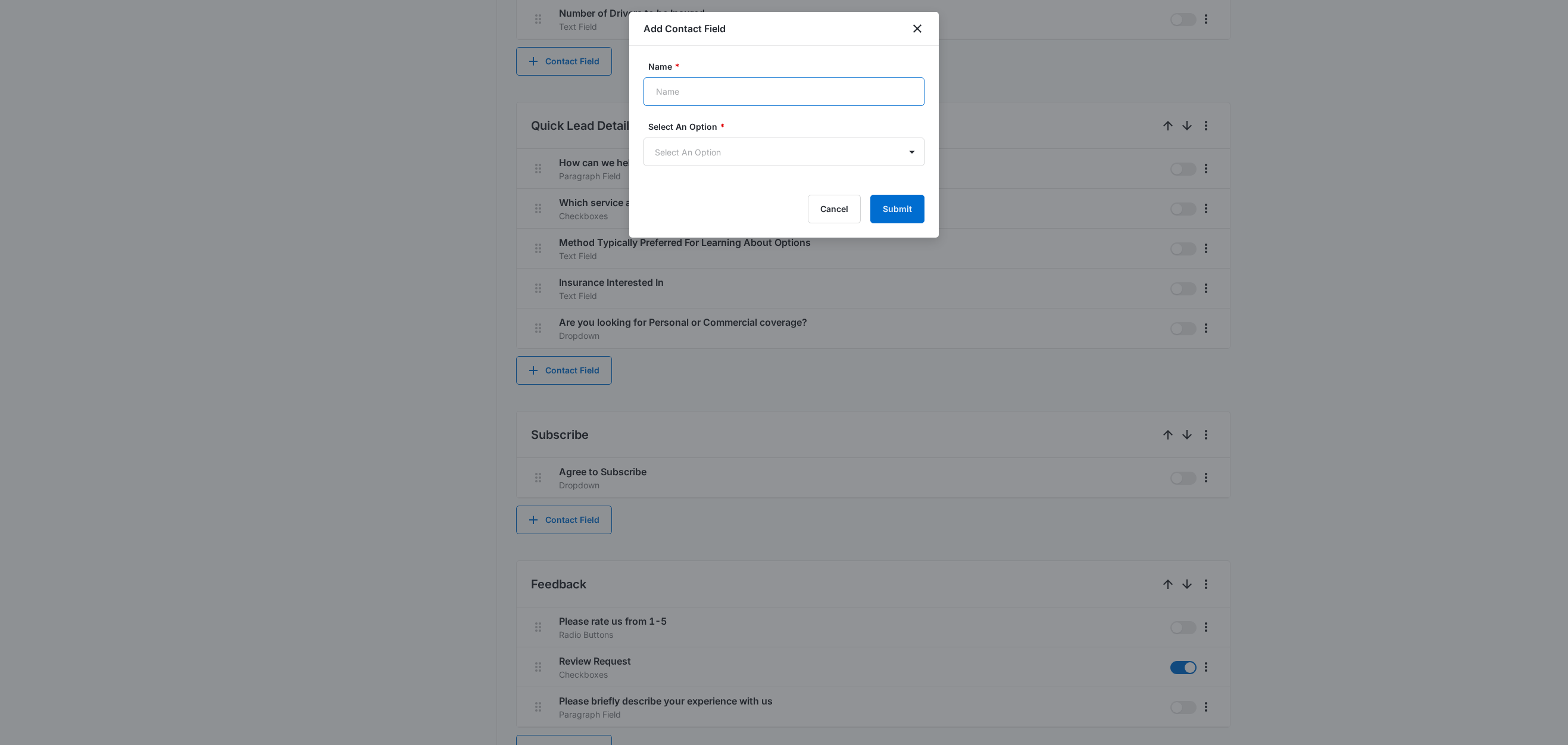
click at [722, 91] on input "Name *" at bounding box center [784, 91] width 281 height 29
paste input "When Would Like To Receive Personalized Quote:"
type input "When Would Like To Receive Personalized Quote:"
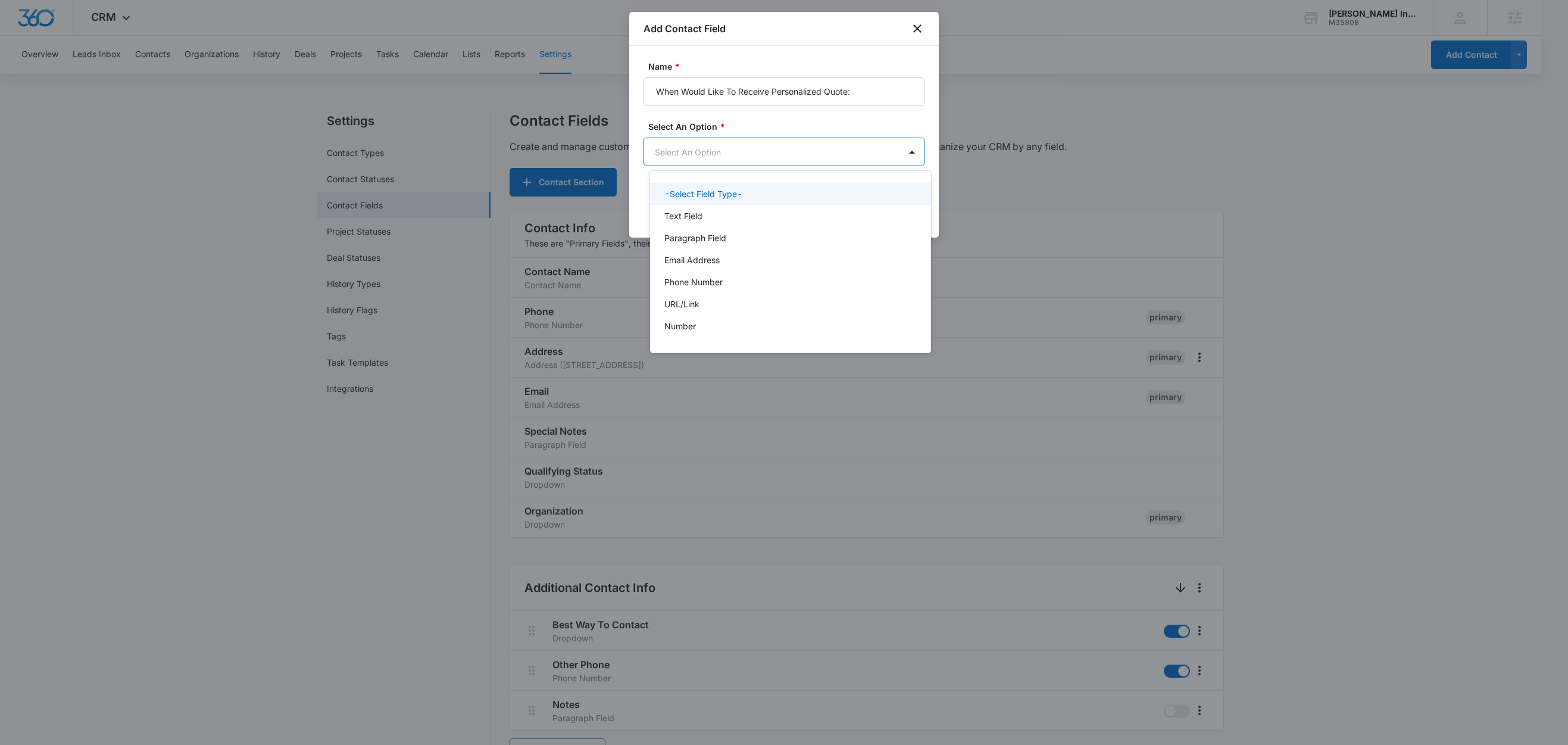
scroll to position [0, 0]
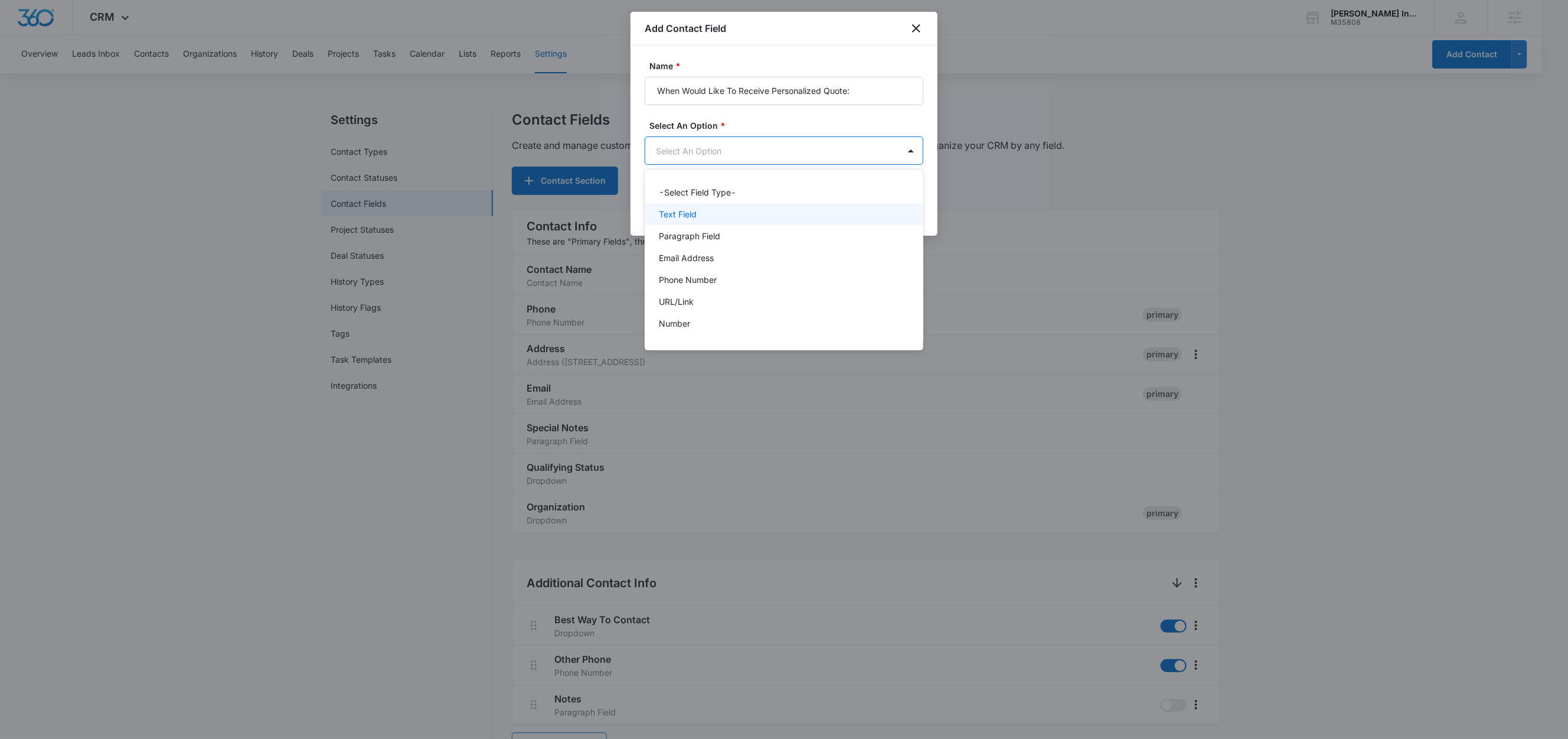
click at [693, 213] on p "Text Field" at bounding box center [677, 214] width 38 height 12
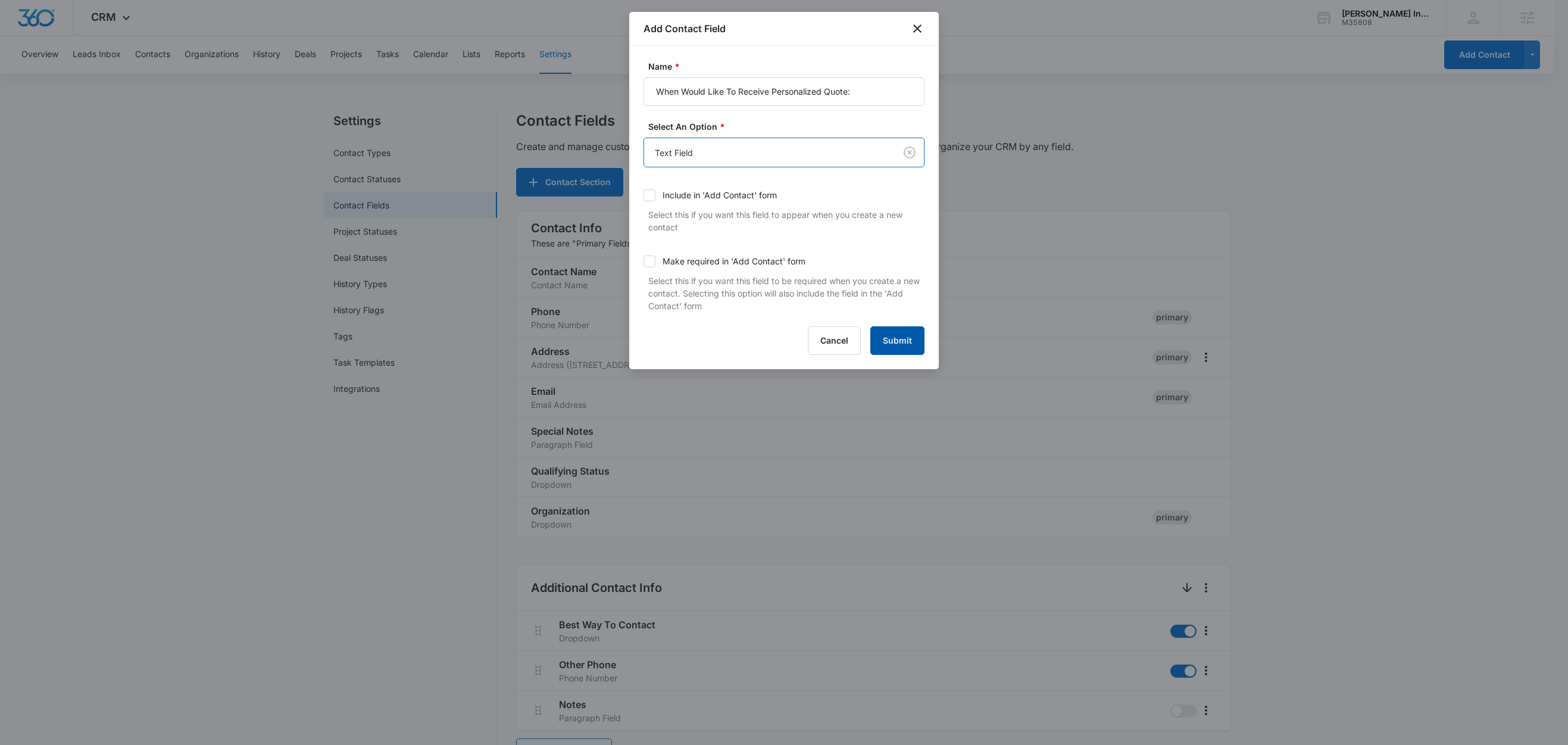
click at [913, 347] on button "Submit" at bounding box center [898, 340] width 54 height 29
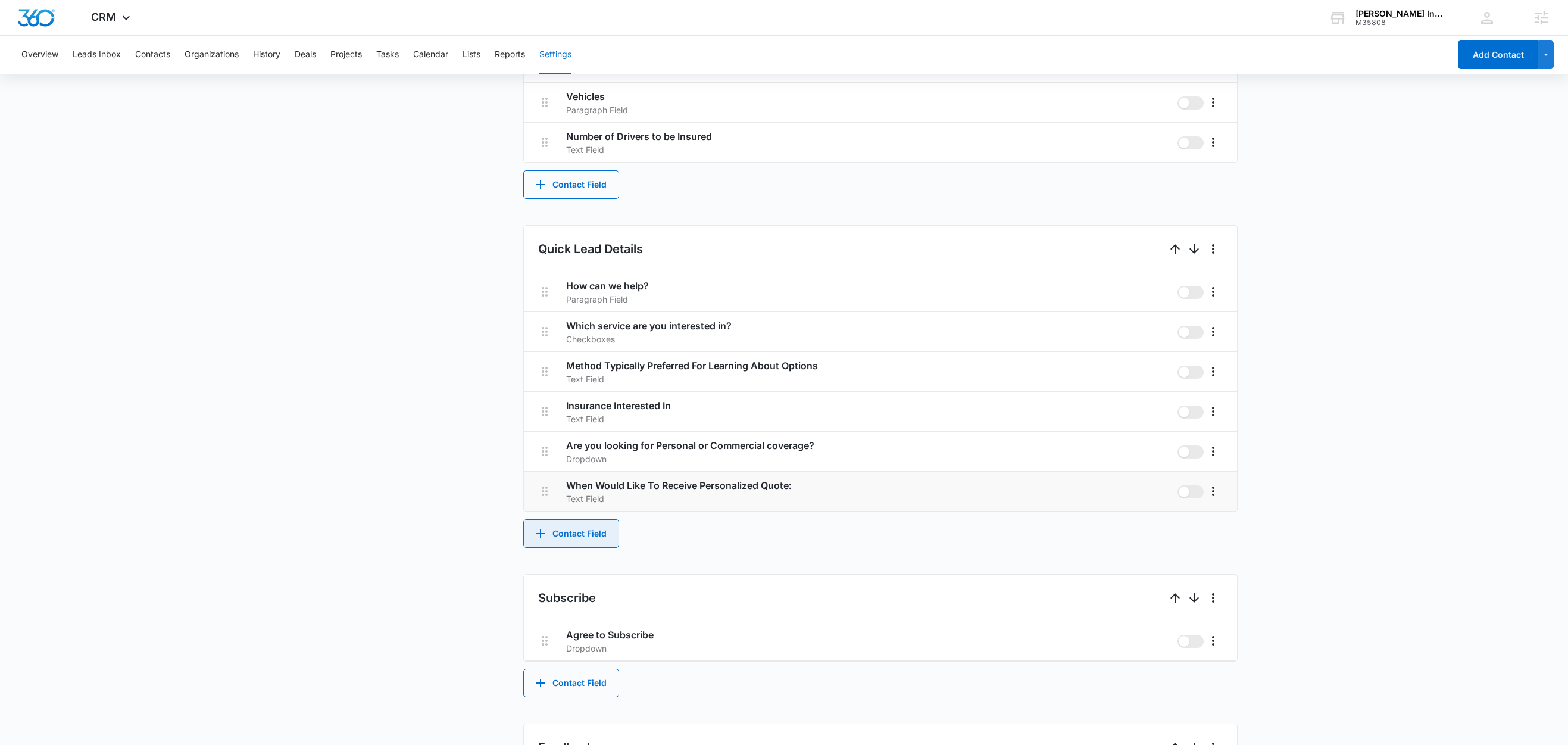
scroll to position [1330, 0]
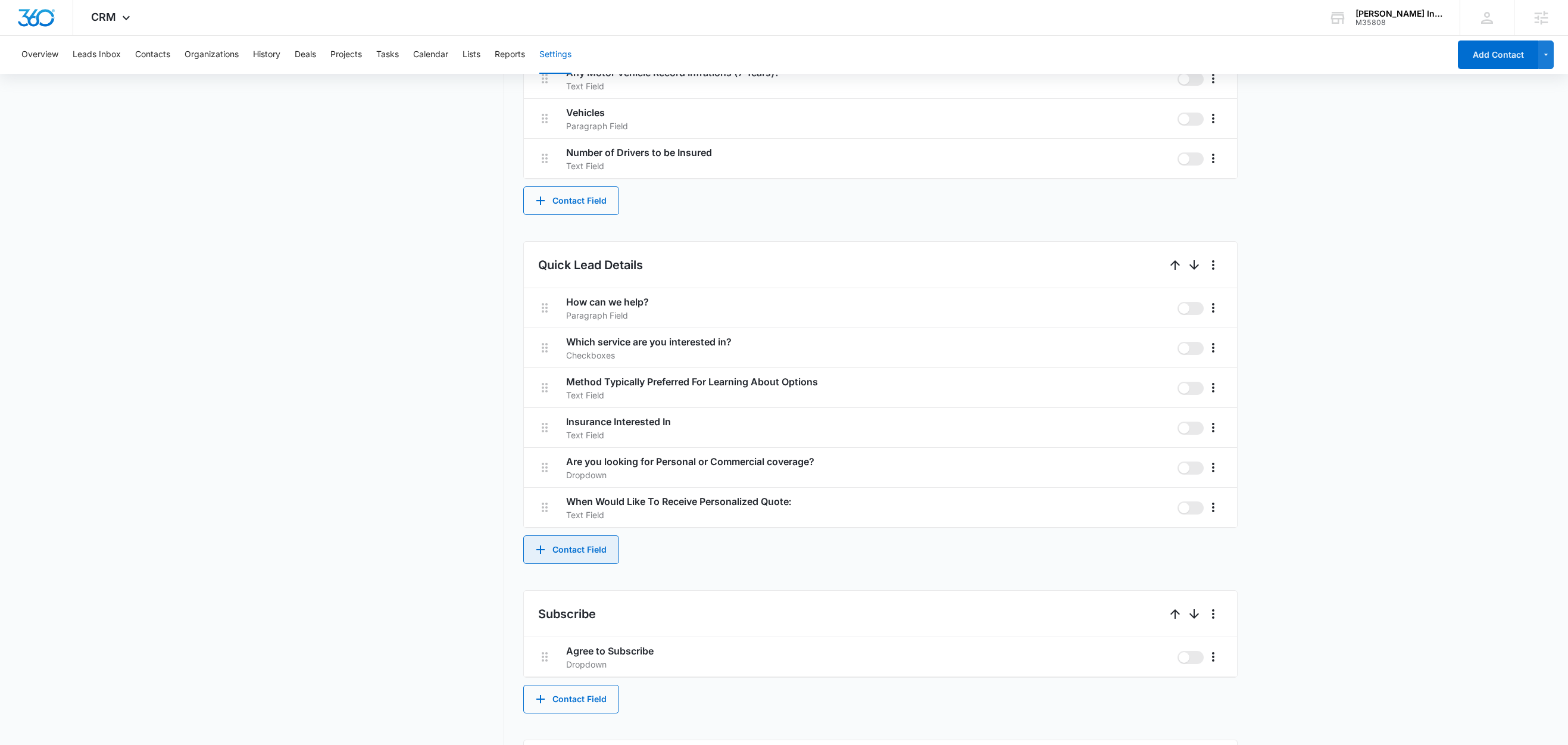
click at [550, 559] on button "Contact Field" at bounding box center [571, 549] width 96 height 29
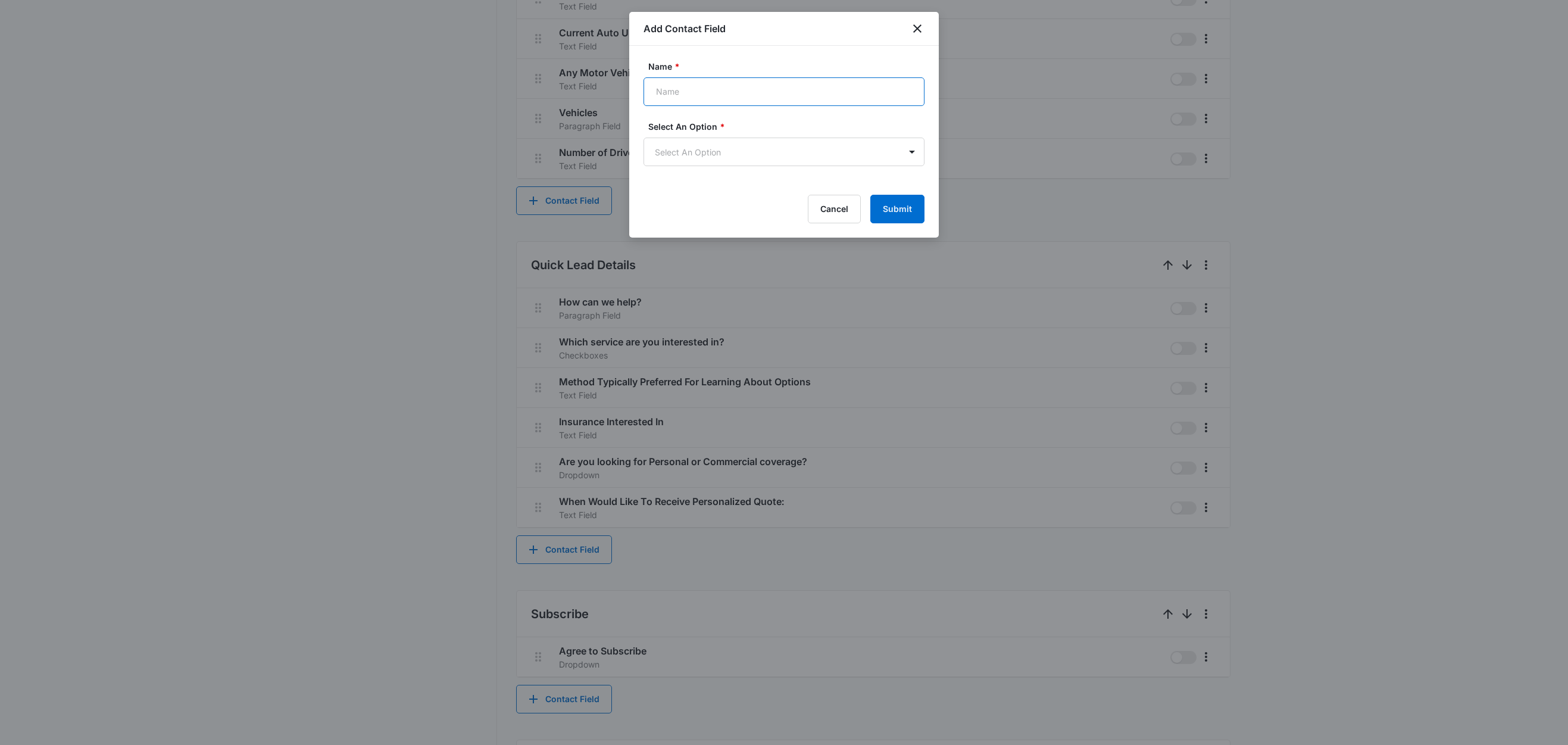
click at [668, 91] on input "Name *" at bounding box center [784, 91] width 281 height 29
paste input "What Matters Most About Choosing Insurance"
type input "What Matters Most About Choosing Insurance"
click at [684, 157] on body "CRM Apps Reputation Websites Forms CRM Email Social Shop Content Ads Intelligen…" at bounding box center [784, 47] width 1568 height 2754
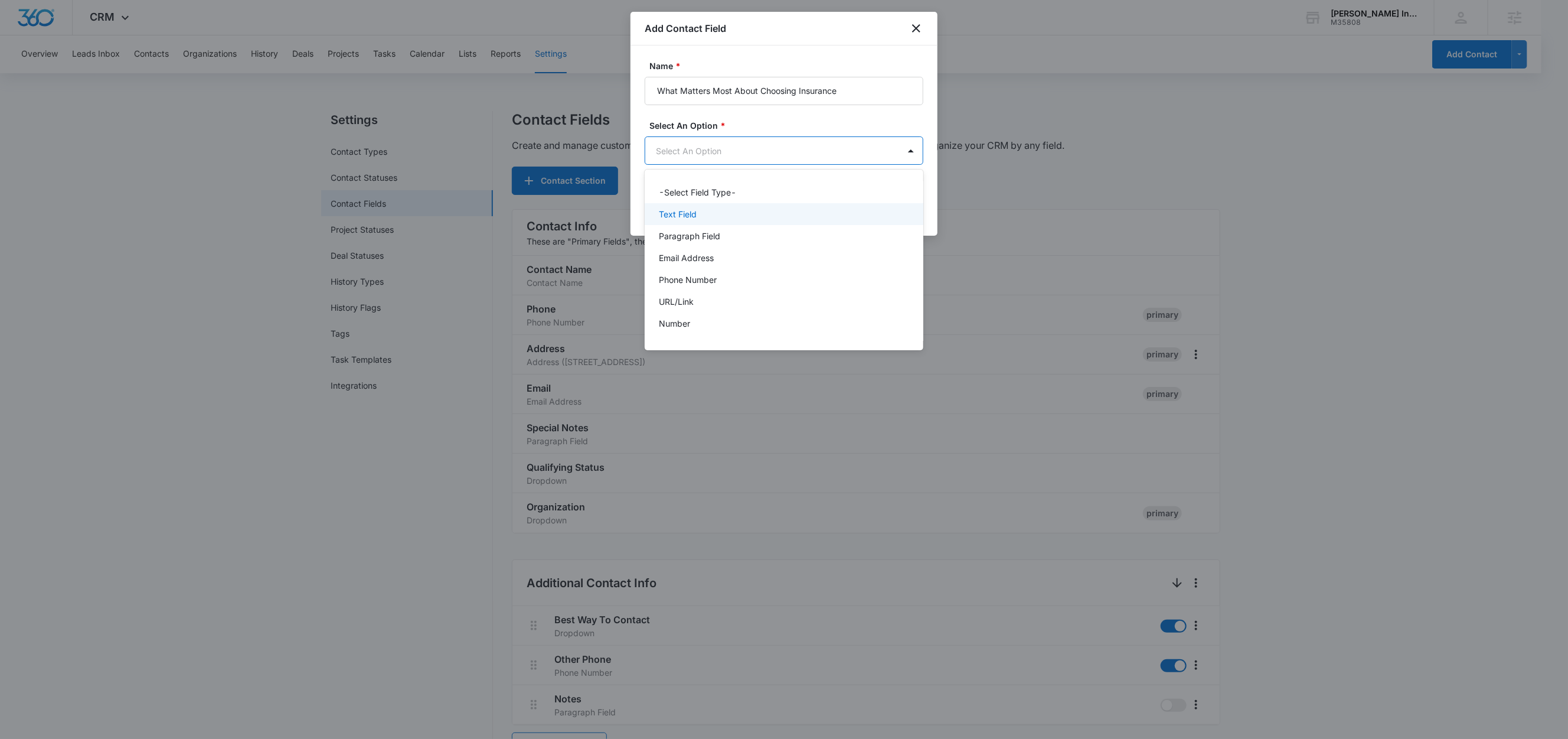
click at [678, 217] on p "Text Field" at bounding box center [677, 214] width 38 height 12
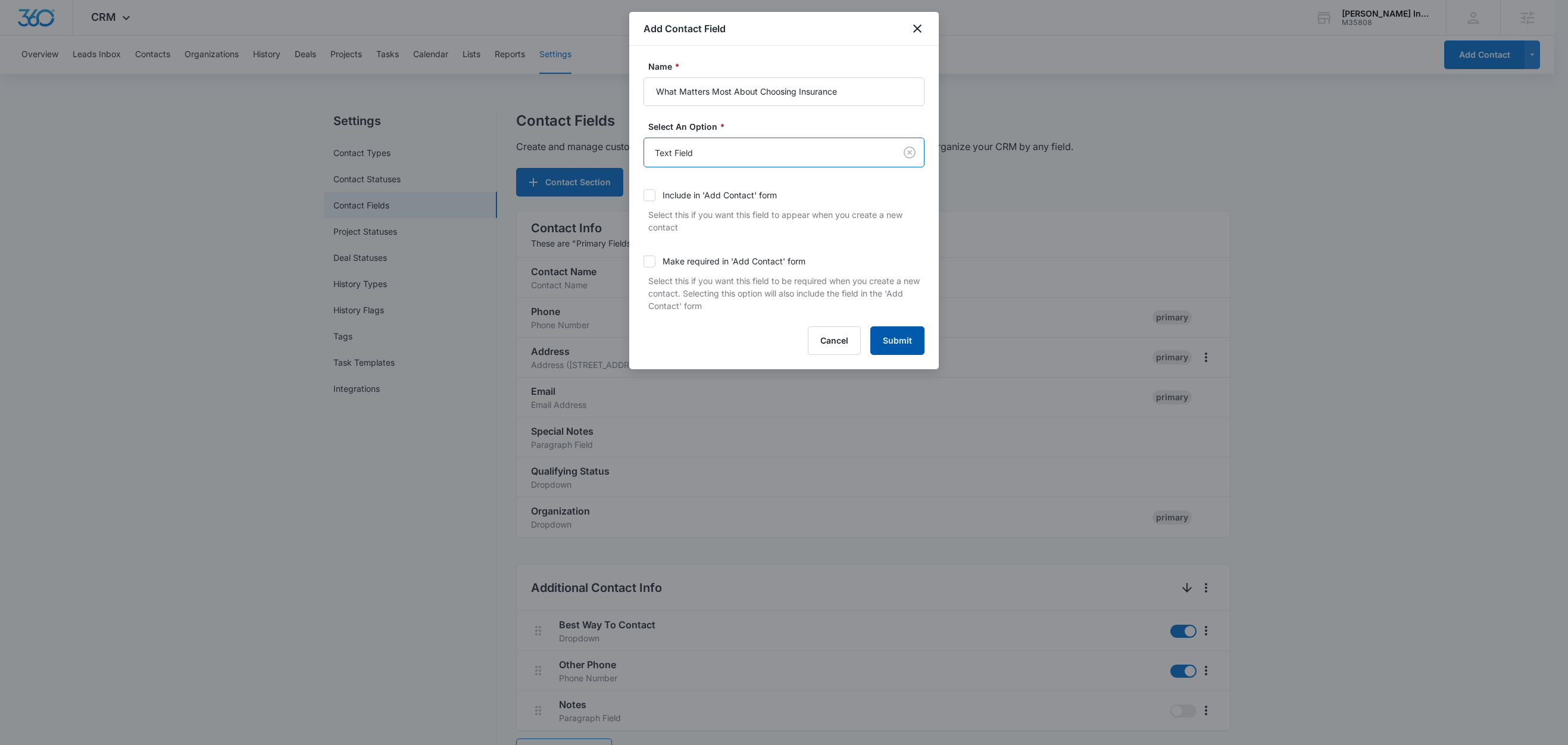
click at [908, 340] on button "Submit" at bounding box center [898, 340] width 54 height 29
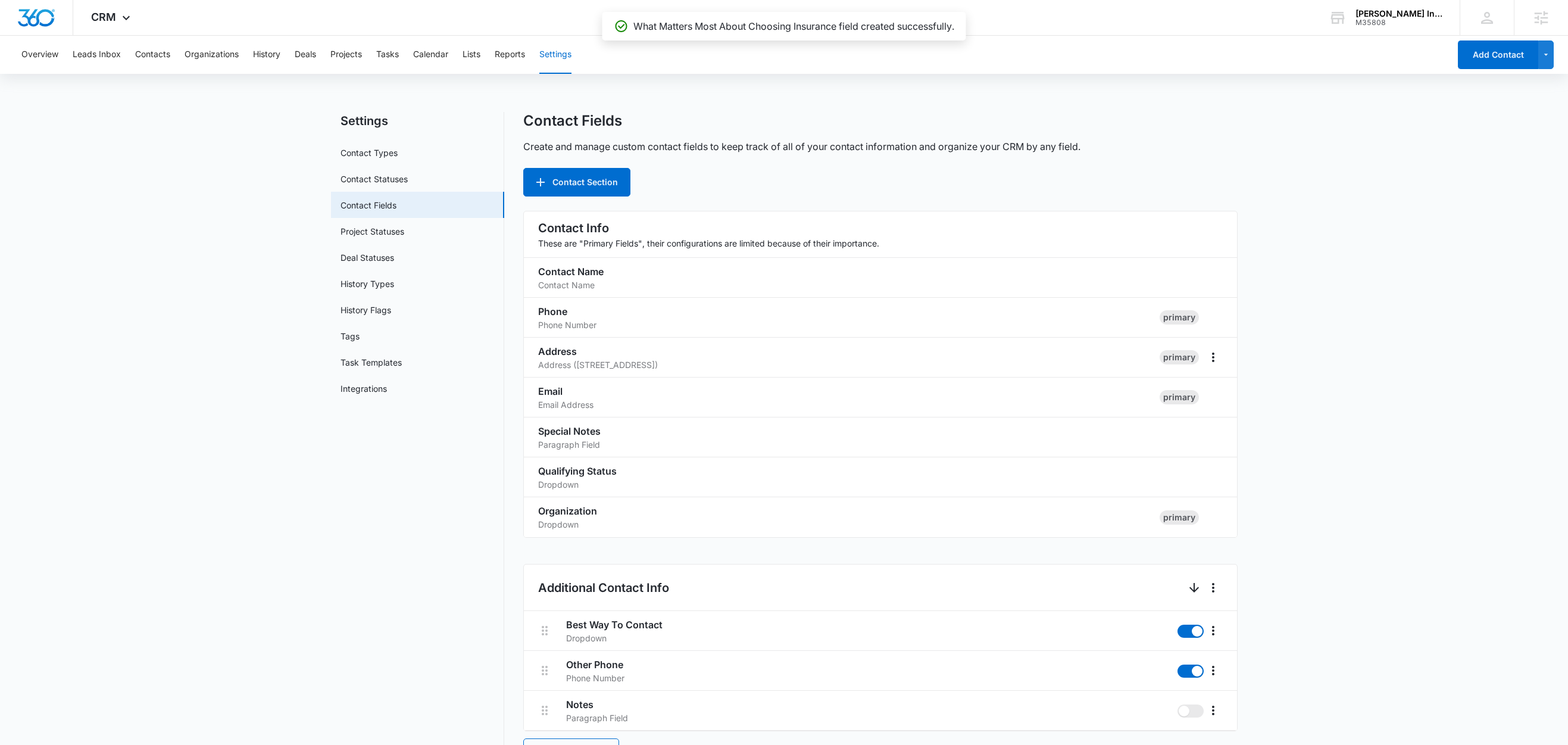
scroll to position [1549, 0]
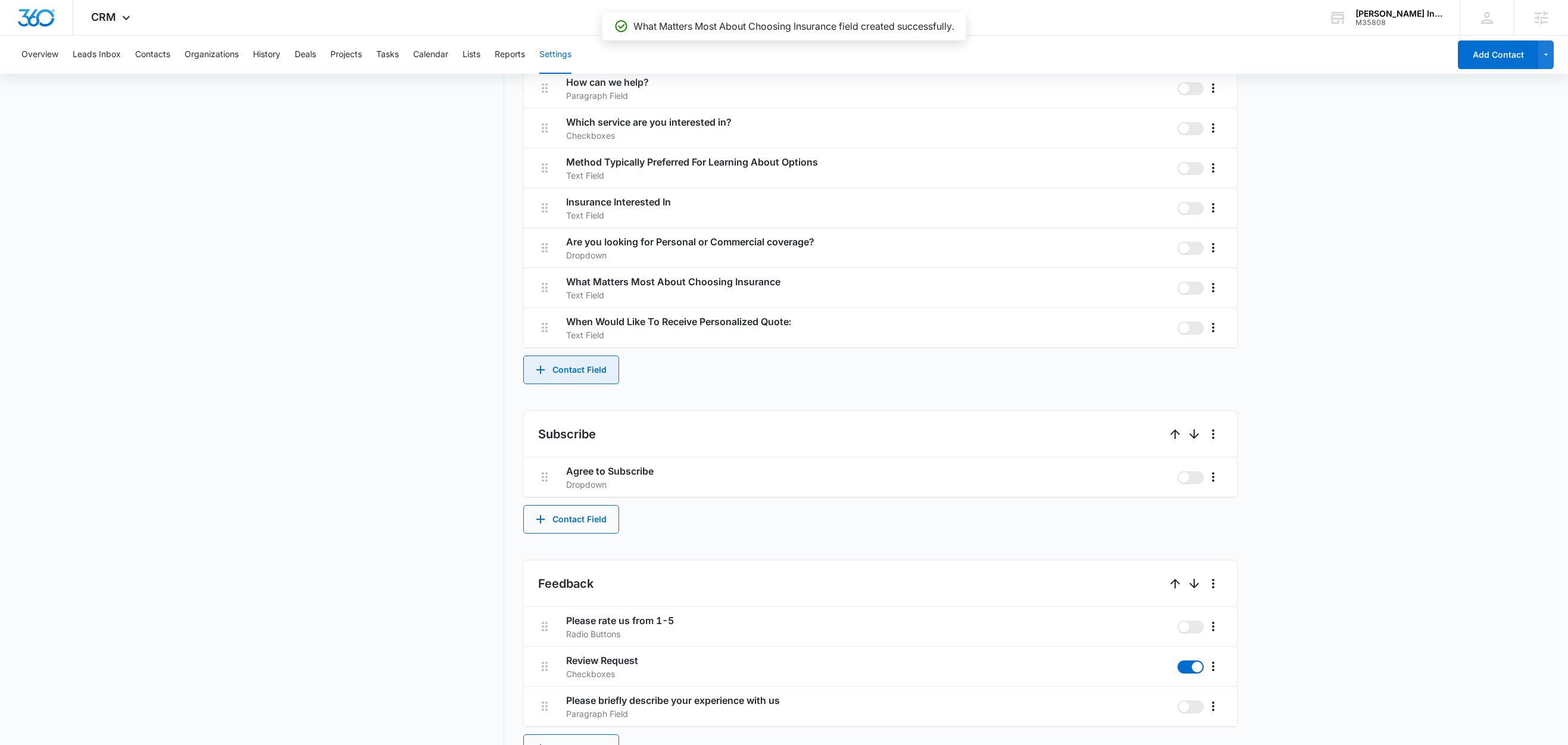
click at [591, 371] on button "Contact Field" at bounding box center [571, 369] width 96 height 29
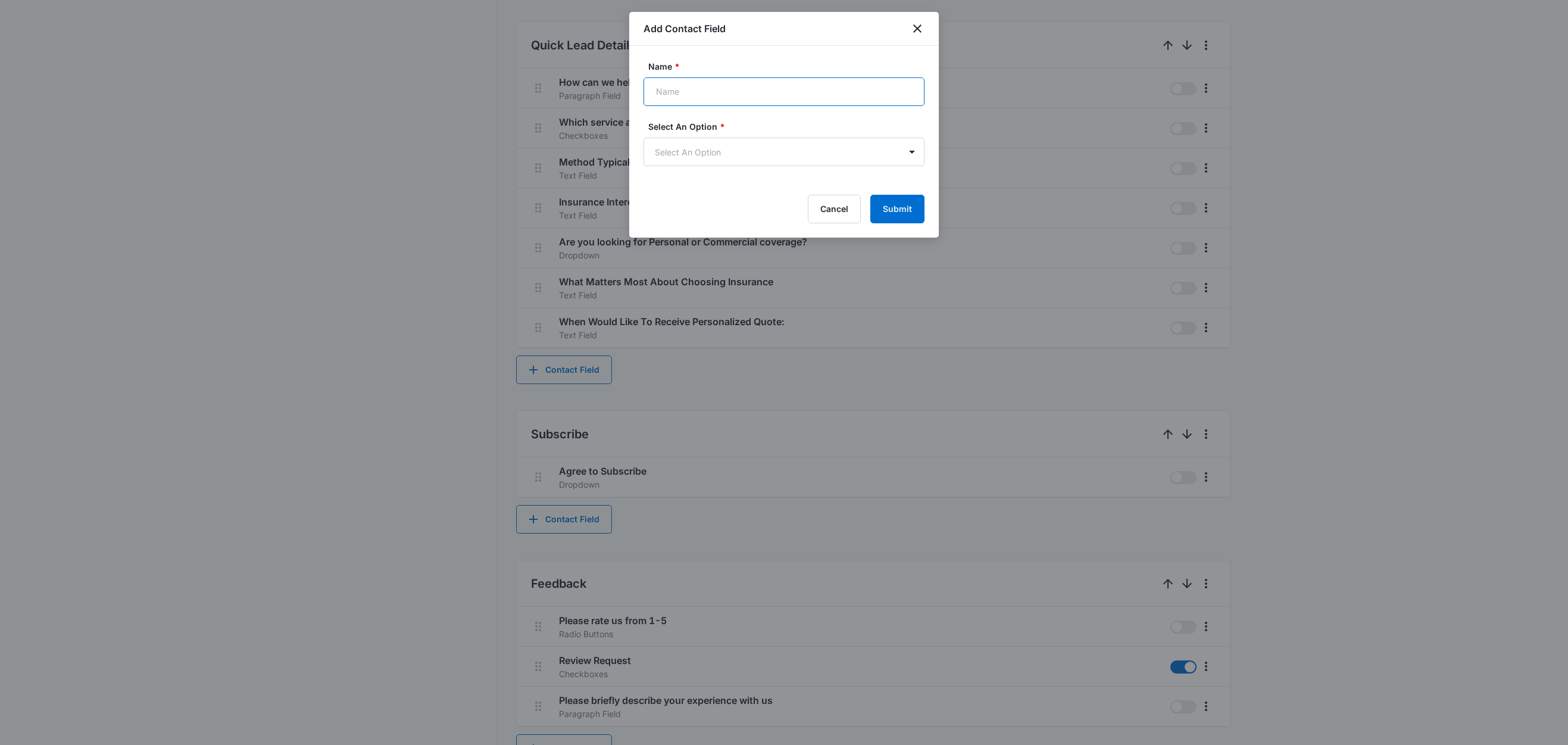
drag, startPoint x: 785, startPoint y: 80, endPoint x: 783, endPoint y: 86, distance: 6.3
click at [785, 81] on input "Name *" at bounding box center [784, 91] width 281 height 29
paste input "How Should We Follow Up"
type input "How Should We Follow Up"
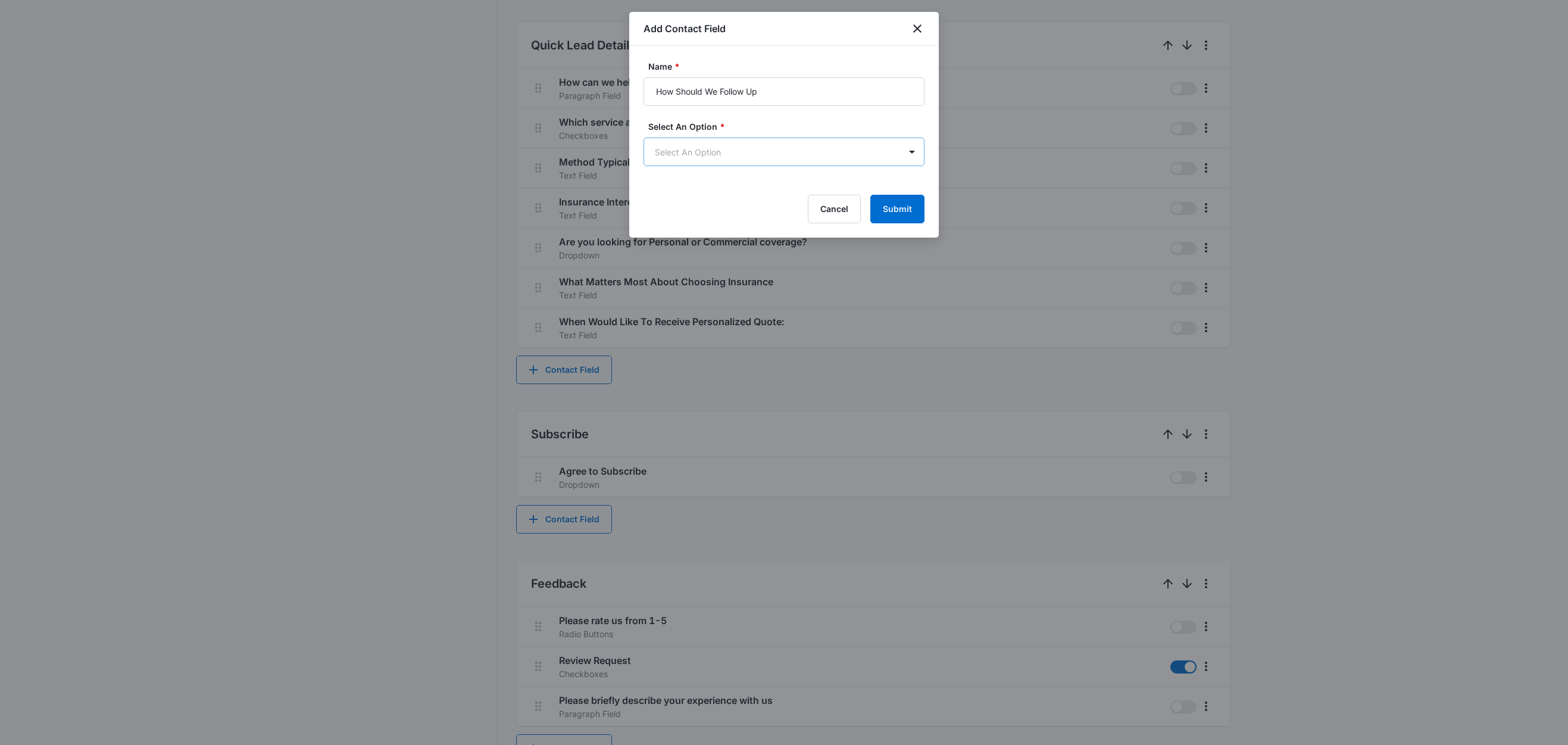
scroll to position [0, 0]
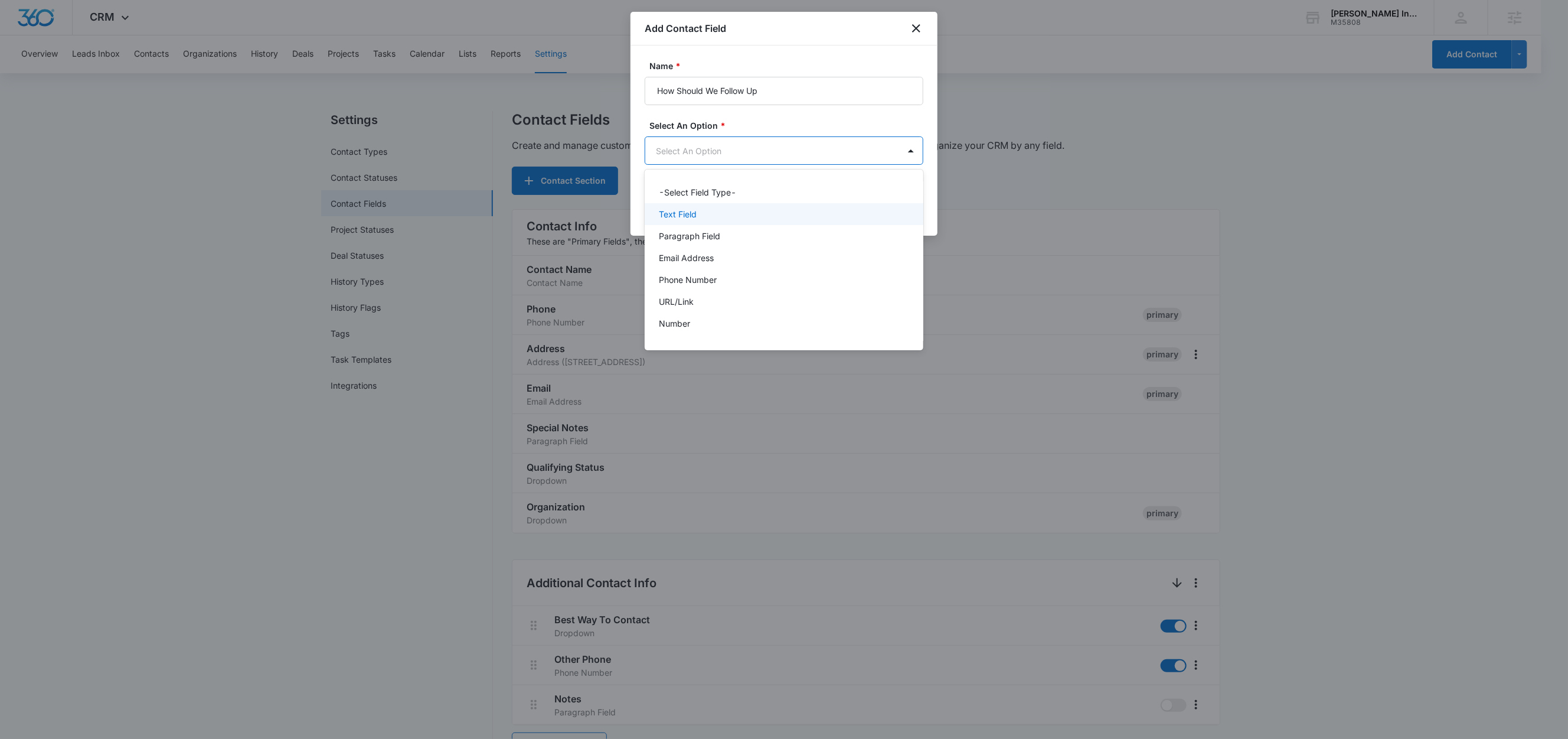
click at [683, 218] on p "Text Field" at bounding box center [677, 214] width 38 height 12
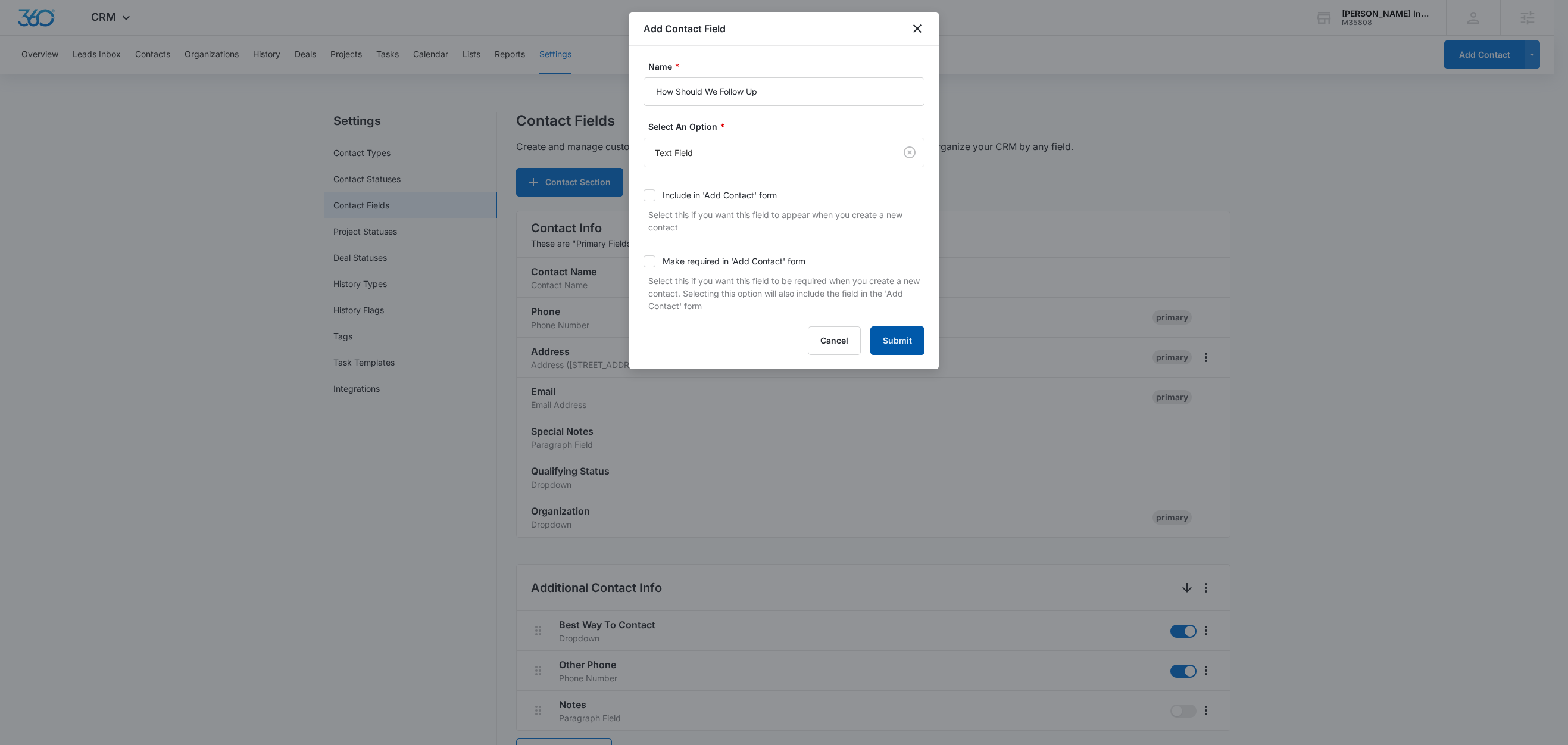
click at [897, 343] on button "Submit" at bounding box center [898, 340] width 54 height 29
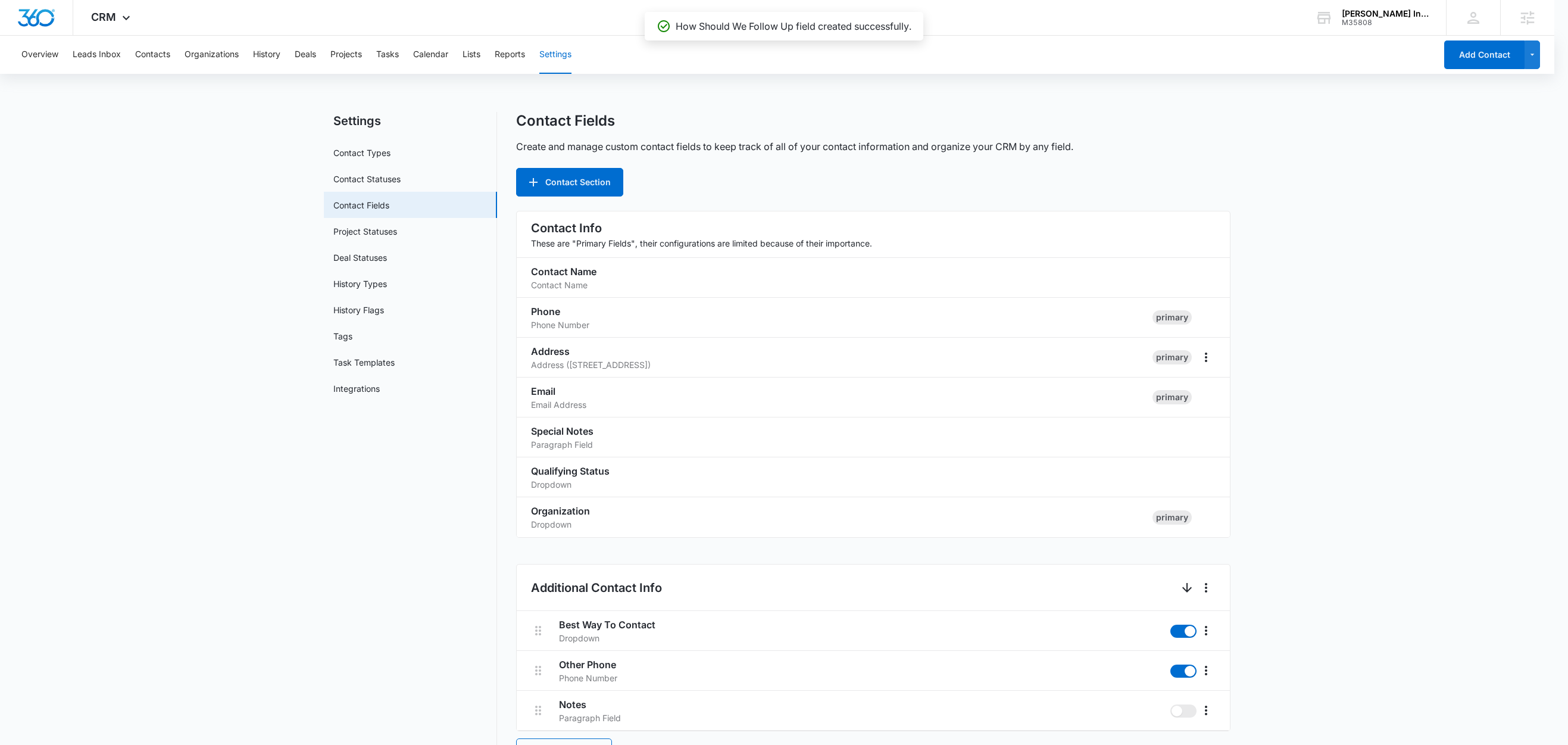
scroll to position [1588, 0]
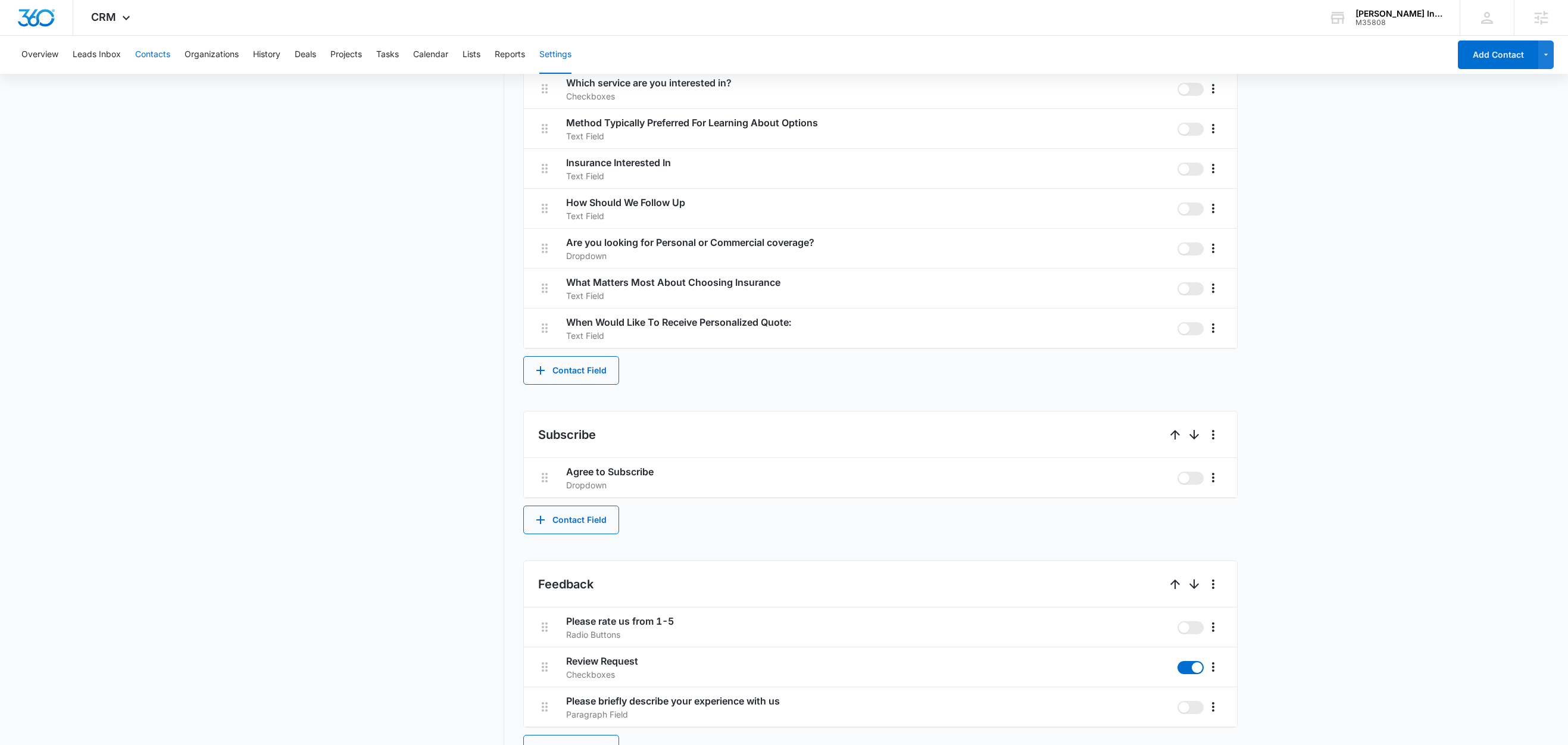
click at [163, 57] on button "Contacts" at bounding box center [152, 54] width 35 height 38
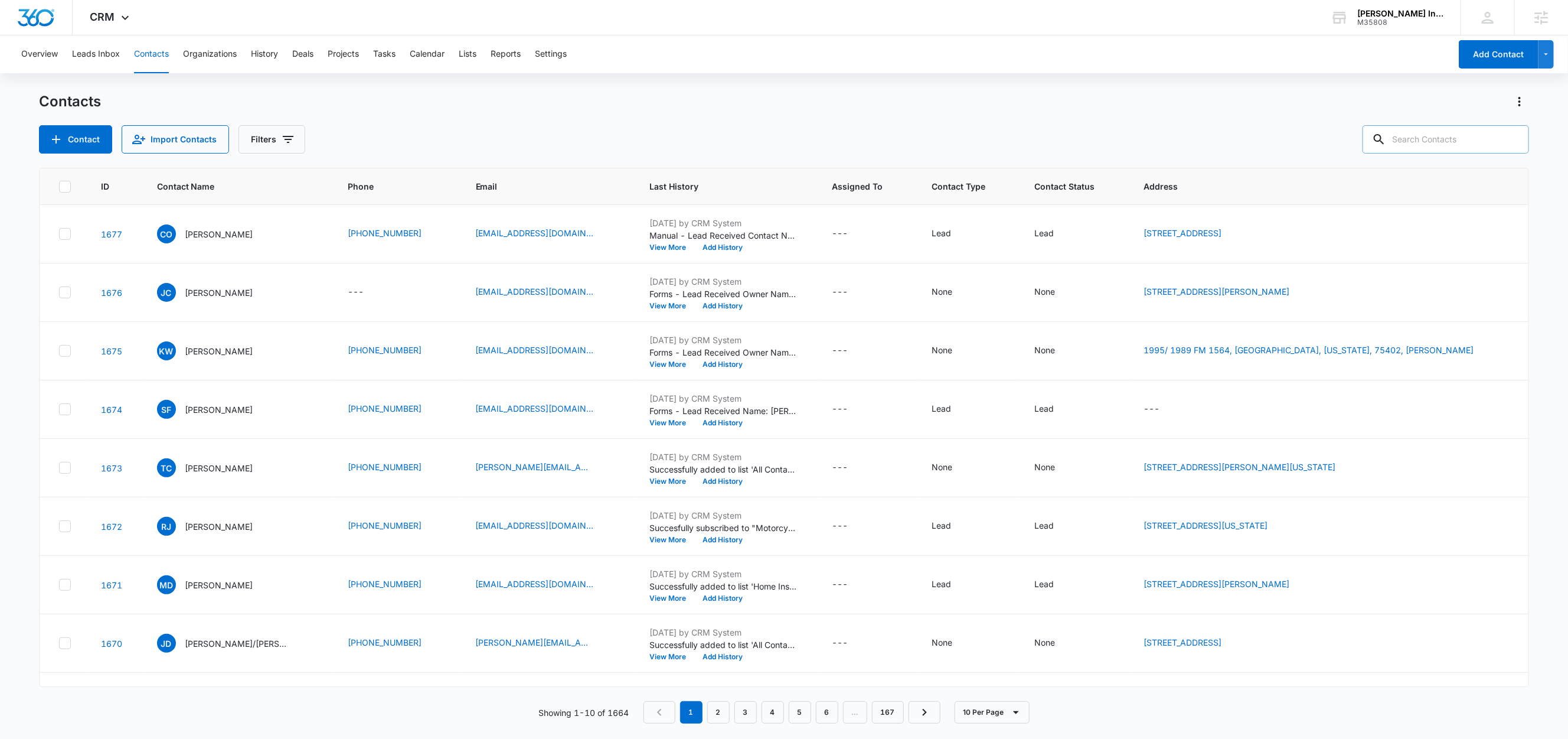
click at [1430, 142] on input "text" at bounding box center [1445, 139] width 167 height 28
type input "test"
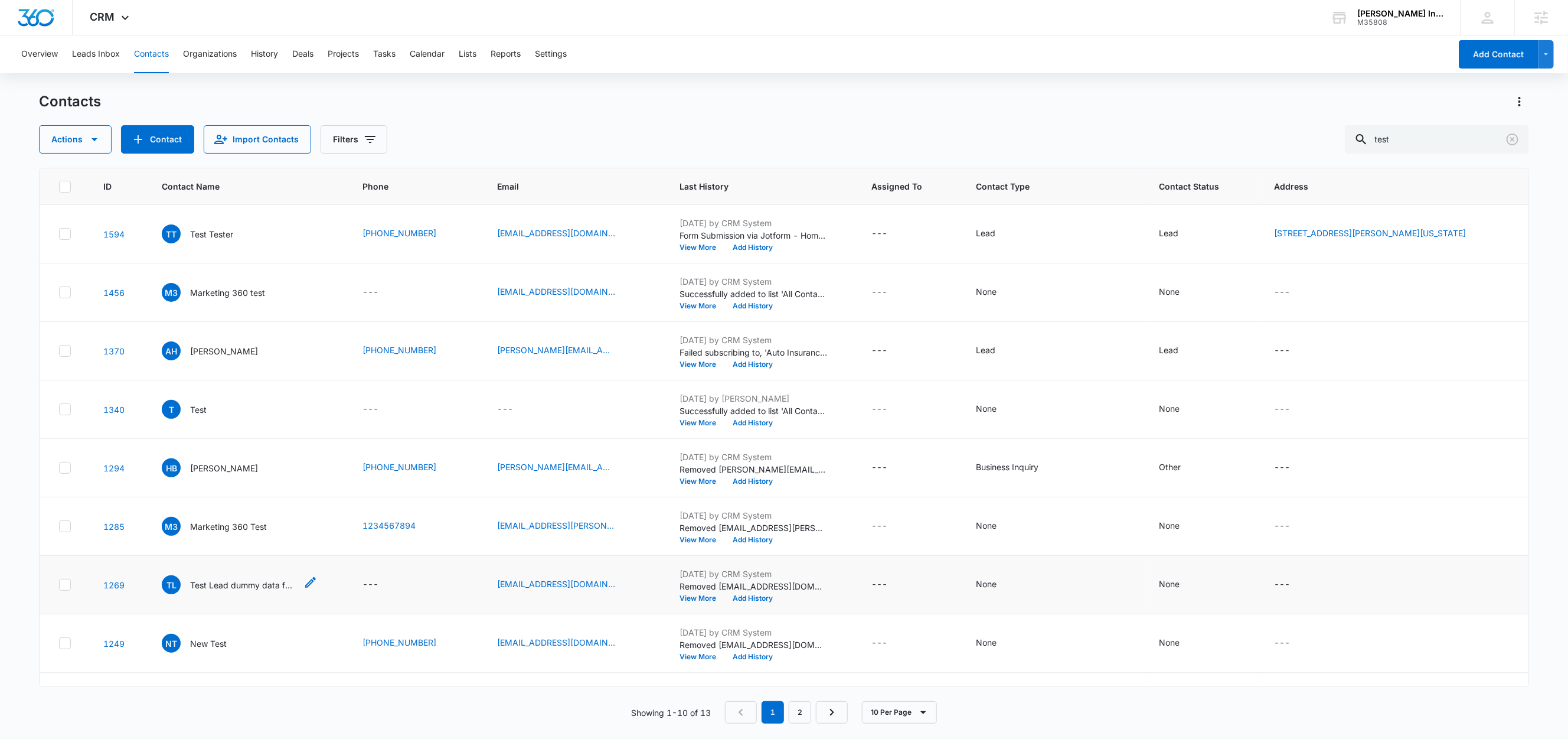
click at [212, 584] on p "Test Lead dummy data for first_name test lead dummy data for last_name" at bounding box center [243, 585] width 106 height 12
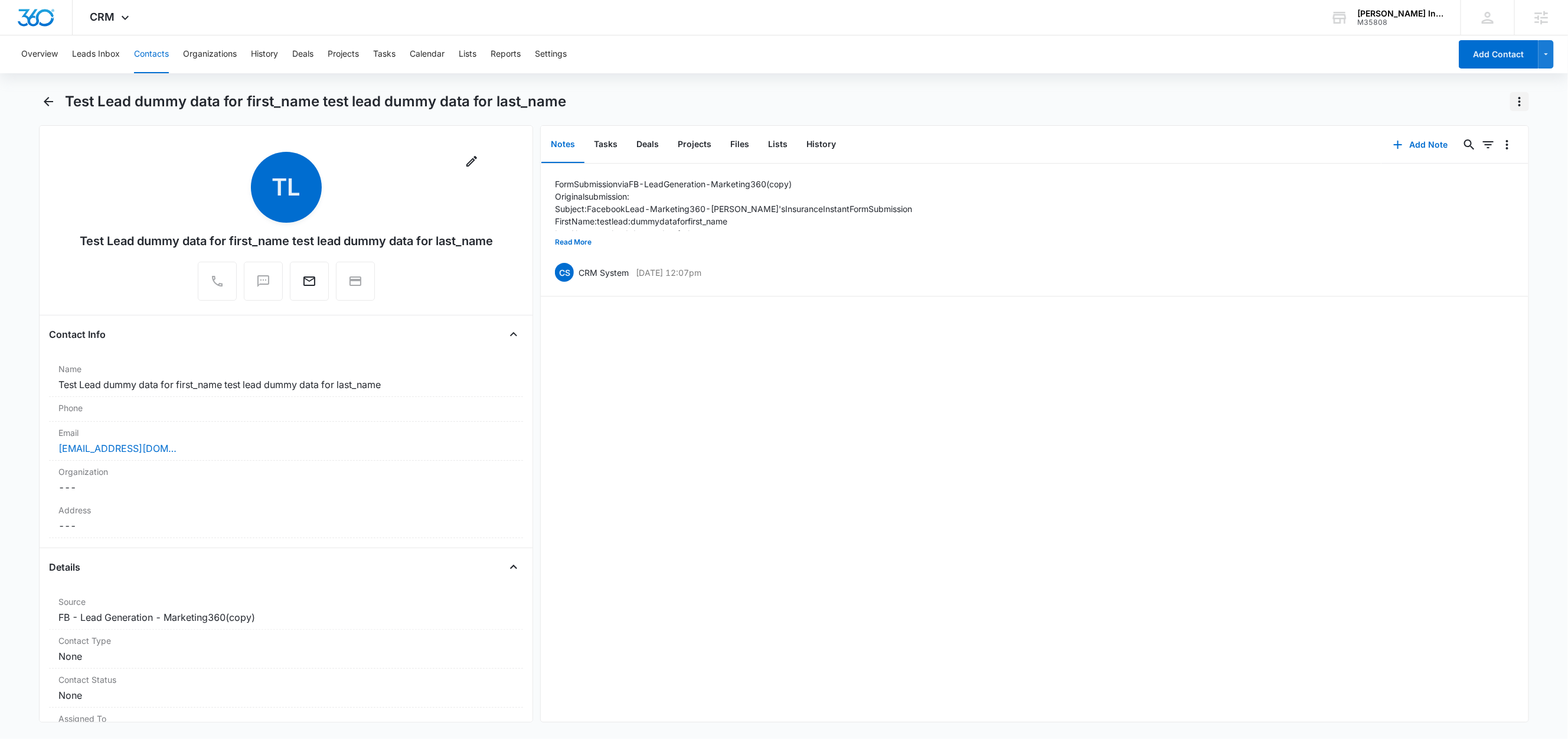
click at [1520, 103] on icon "Actions" at bounding box center [1520, 102] width 14 height 14
click at [1490, 171] on div "Delete" at bounding box center [1474, 171] width 52 height 8
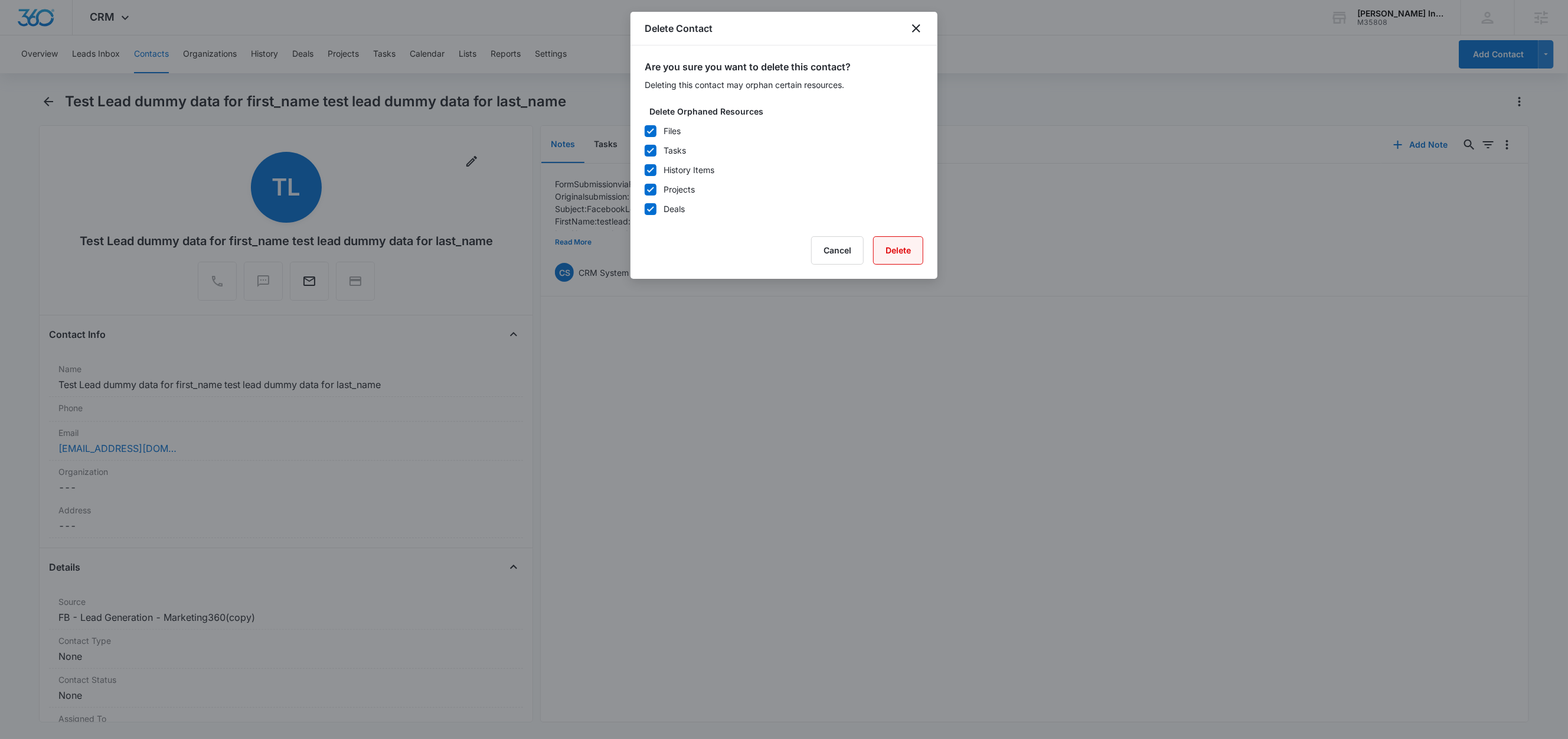
click at [915, 256] on button "Delete" at bounding box center [898, 250] width 50 height 28
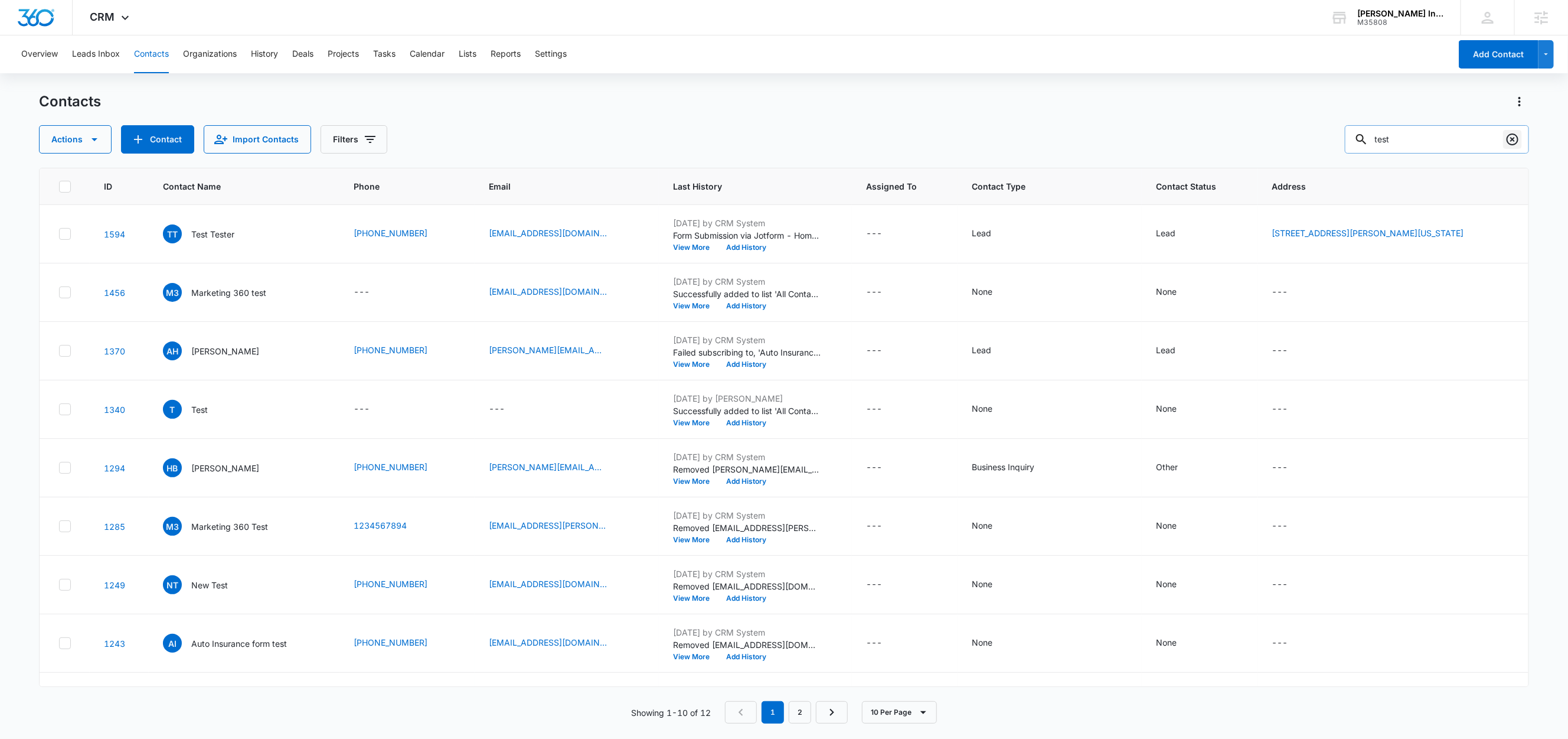
click at [1518, 136] on icon "Clear" at bounding box center [1512, 139] width 14 height 14
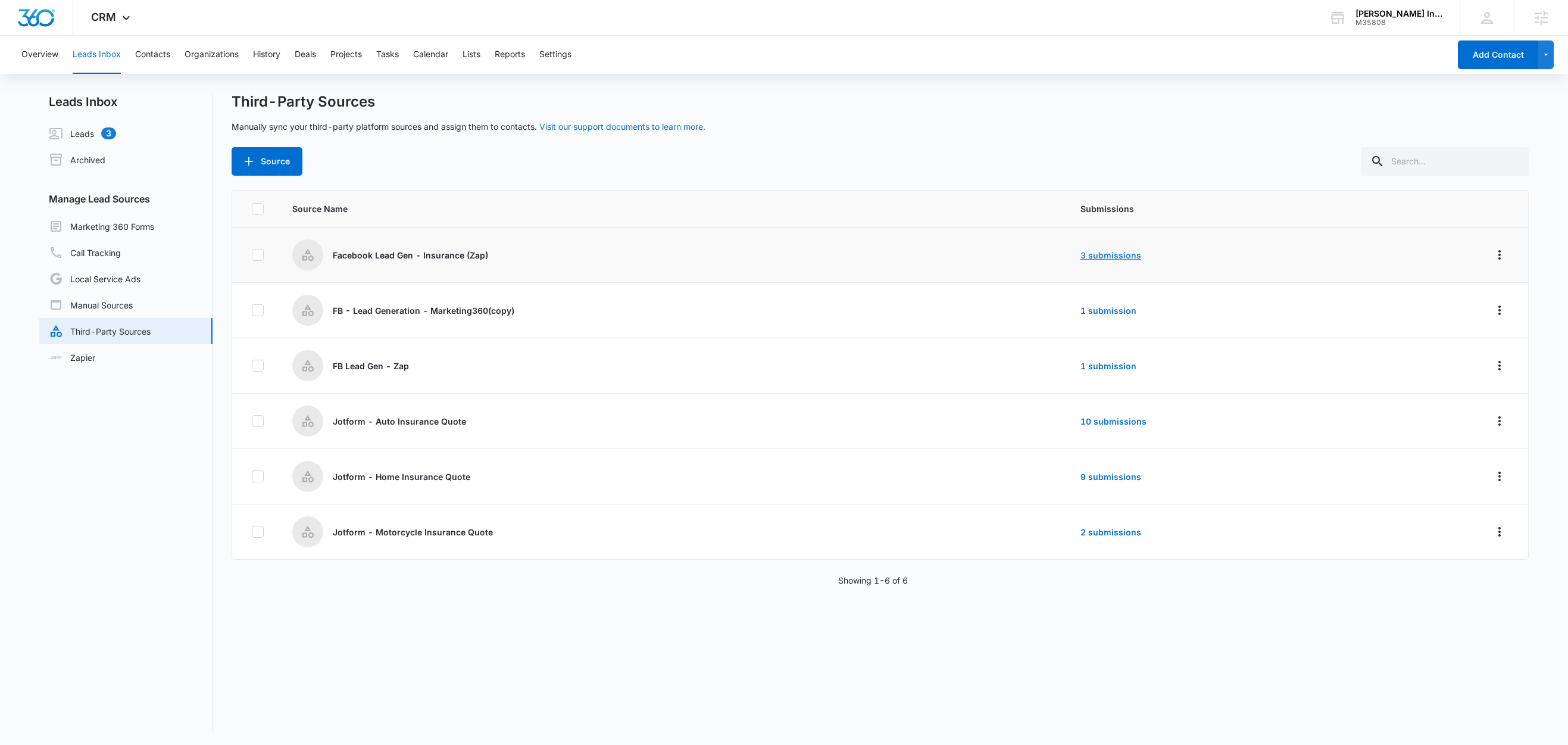
click at [1118, 254] on link "3 submissions" at bounding box center [1111, 255] width 60 height 10
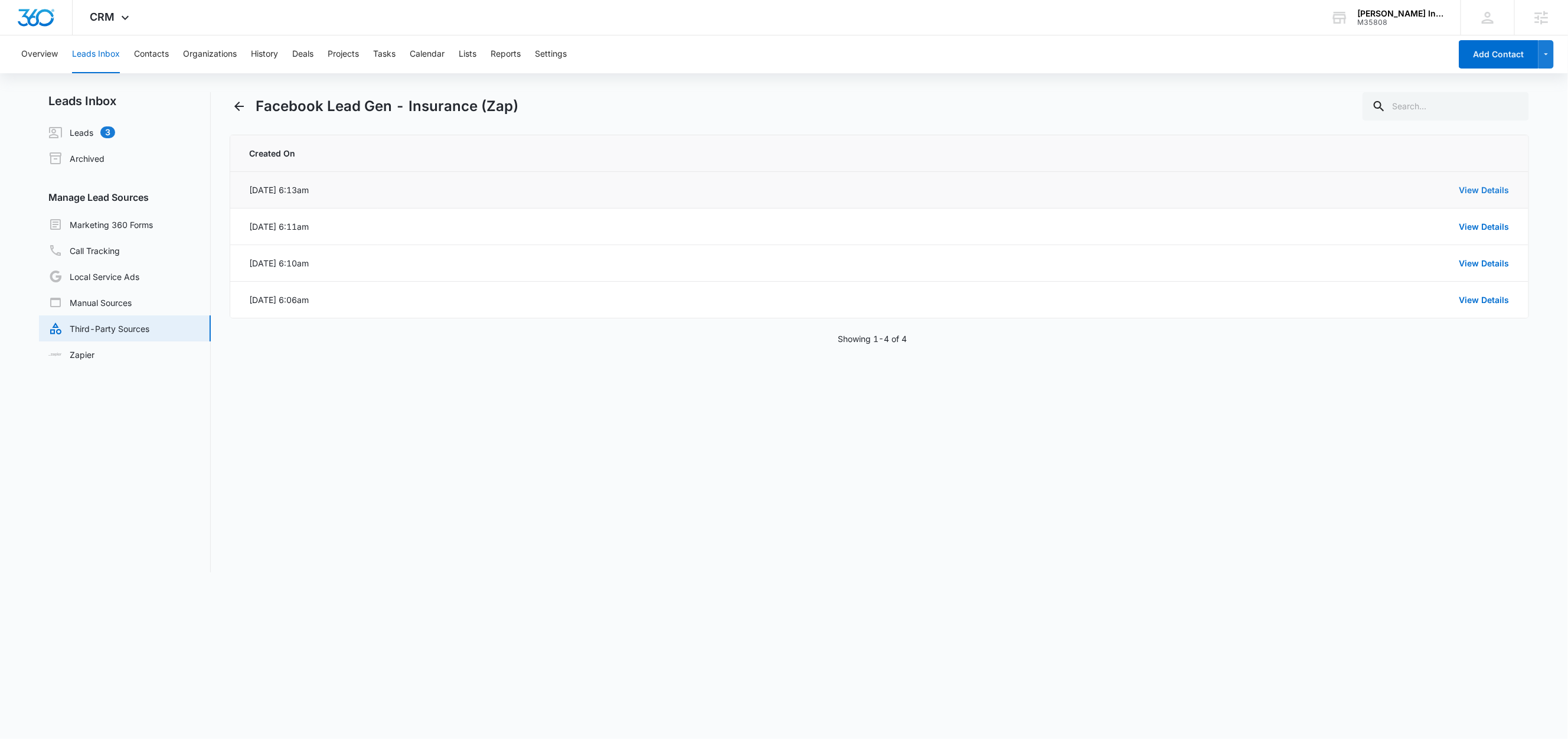
click at [1476, 190] on link "View Details" at bounding box center [1483, 189] width 50 height 10
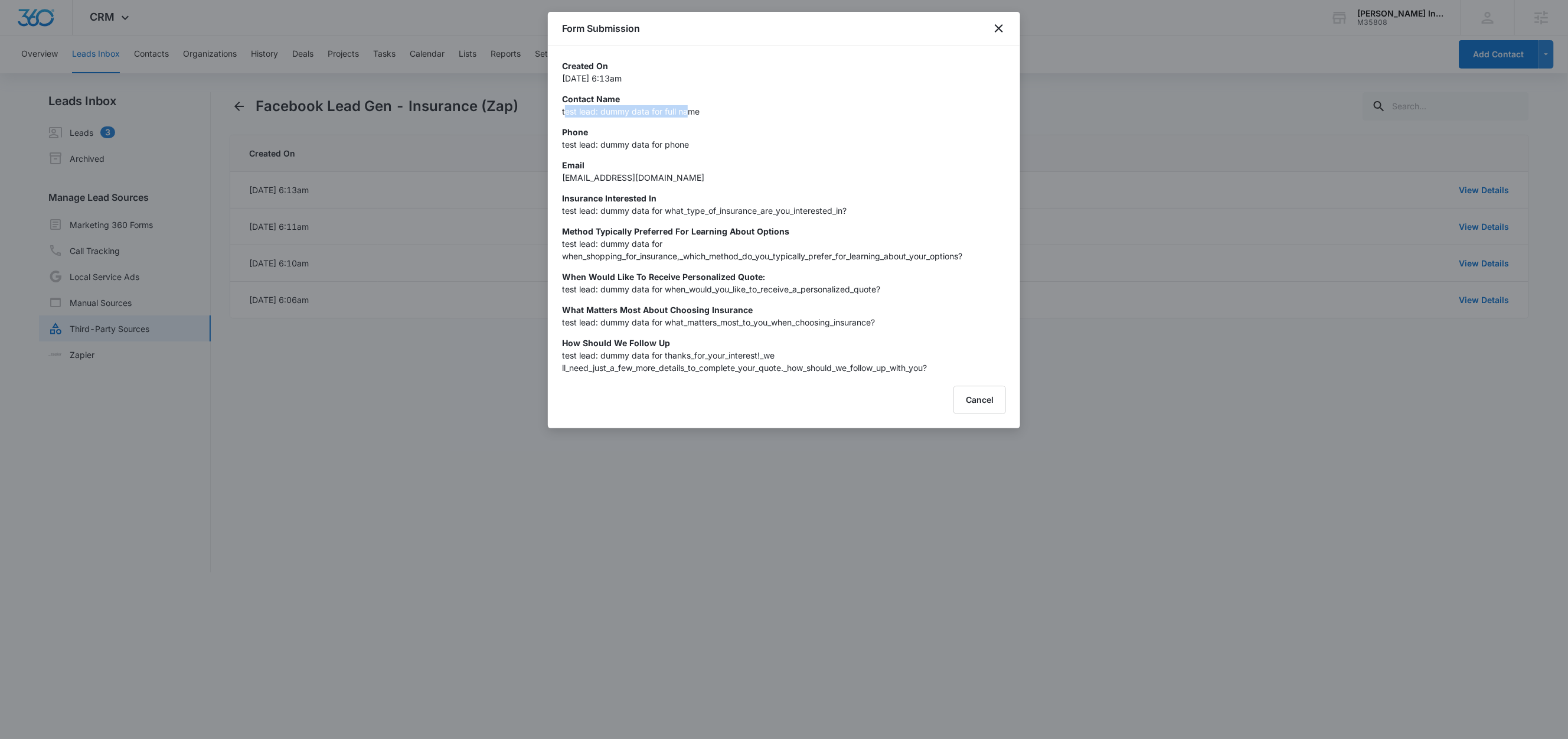
drag, startPoint x: 566, startPoint y: 111, endPoint x: 668, endPoint y: 123, distance: 102.7
click at [689, 112] on p "test lead: dummy data for full name" at bounding box center [784, 112] width 444 height 12
drag, startPoint x: 561, startPoint y: 143, endPoint x: 703, endPoint y: 153, distance: 142.4
click at [703, 153] on div "Created On Sep 12, 2025 at 6:13am Contact Name test lead: dummy data for full n…" at bounding box center [784, 217] width 444 height 315
drag, startPoint x: 563, startPoint y: 178, endPoint x: 662, endPoint y: 175, distance: 99.0
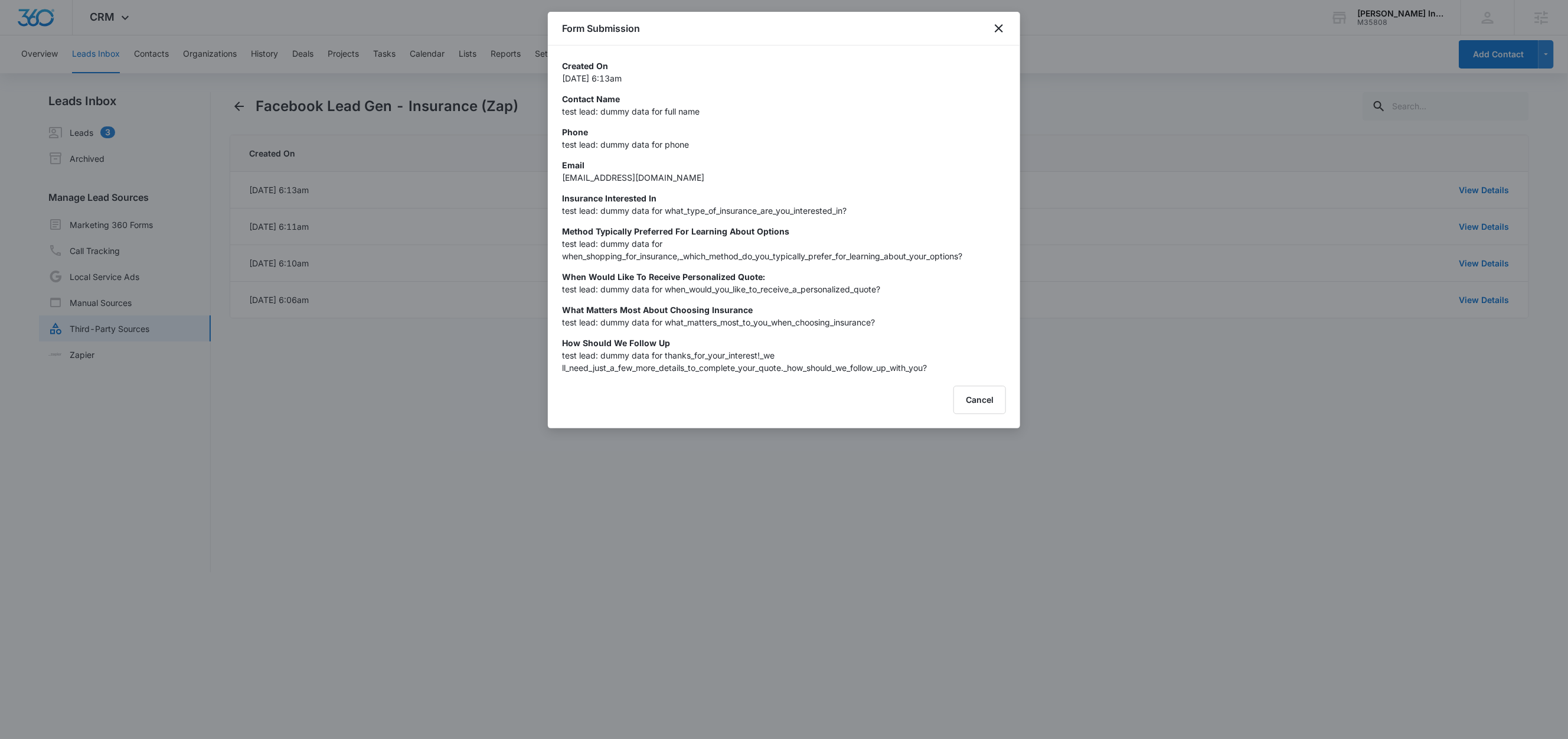
click at [662, 175] on p "[EMAIL_ADDRESS][DOMAIN_NAME]" at bounding box center [784, 178] width 444 height 12
drag, startPoint x: 559, startPoint y: 178, endPoint x: 668, endPoint y: 164, distance: 109.9
click at [668, 164] on div "Created On Sep 12, 2025 at 6:13am Contact Name test lead: dummy data for full n…" at bounding box center [784, 209] width 472 height 328
drag, startPoint x: 564, startPoint y: 210, endPoint x: 868, endPoint y: 208, distance: 304.0
click at [868, 208] on p "test lead: dummy data for what_type_of_insurance_are_you_interested_in?" at bounding box center [784, 211] width 444 height 12
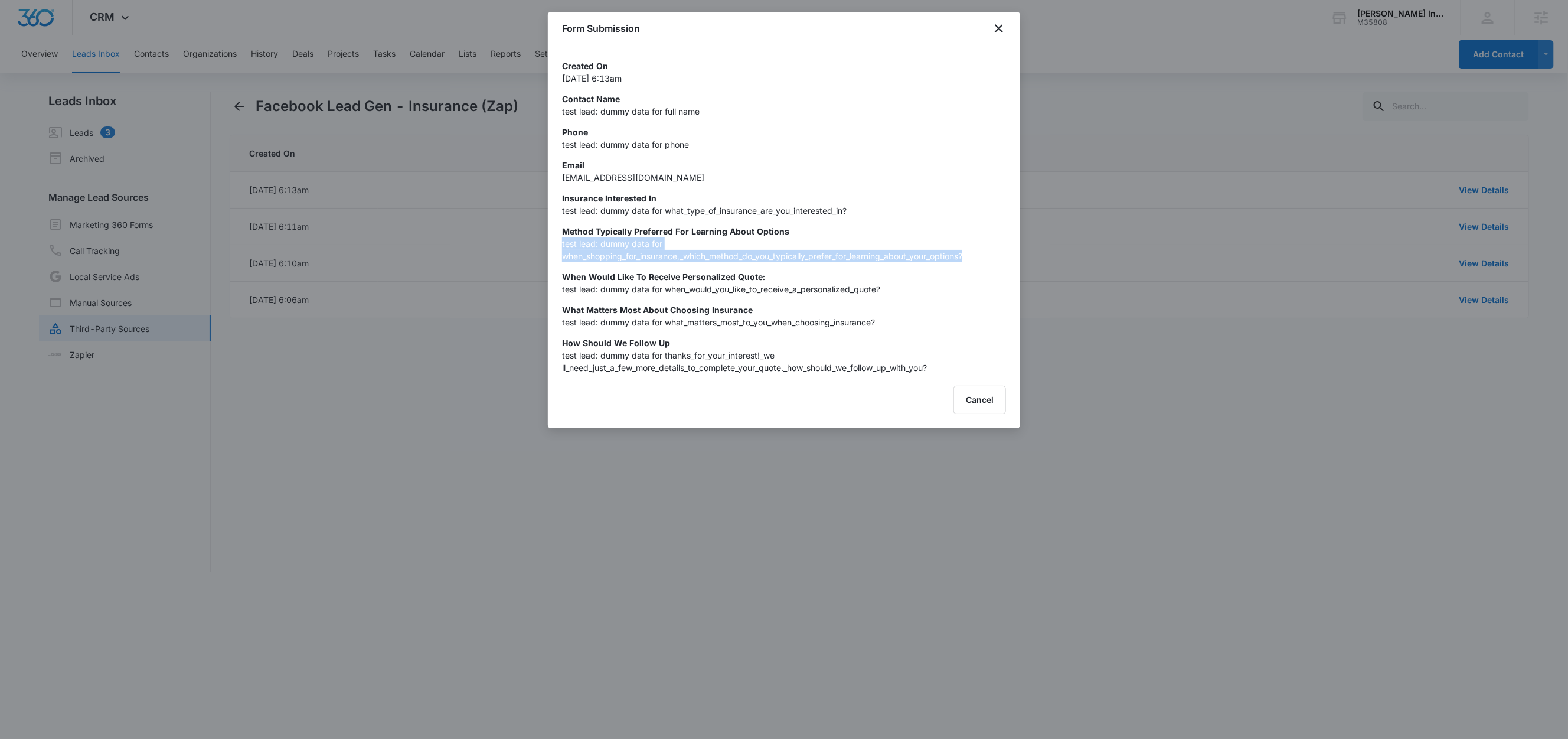
drag, startPoint x: 563, startPoint y: 245, endPoint x: 974, endPoint y: 258, distance: 411.2
click at [974, 258] on p "test lead: dummy data for when_shopping_for_insurance,_which_method_do_you_typi…" at bounding box center [784, 250] width 444 height 25
drag, startPoint x: 563, startPoint y: 291, endPoint x: 886, endPoint y: 287, distance: 323.0
click at [886, 287] on p "test lead: dummy data for when_would_you_like_to_receive_a_personalized_quote?" at bounding box center [784, 289] width 444 height 12
drag, startPoint x: 589, startPoint y: 311, endPoint x: 869, endPoint y: 329, distance: 280.6
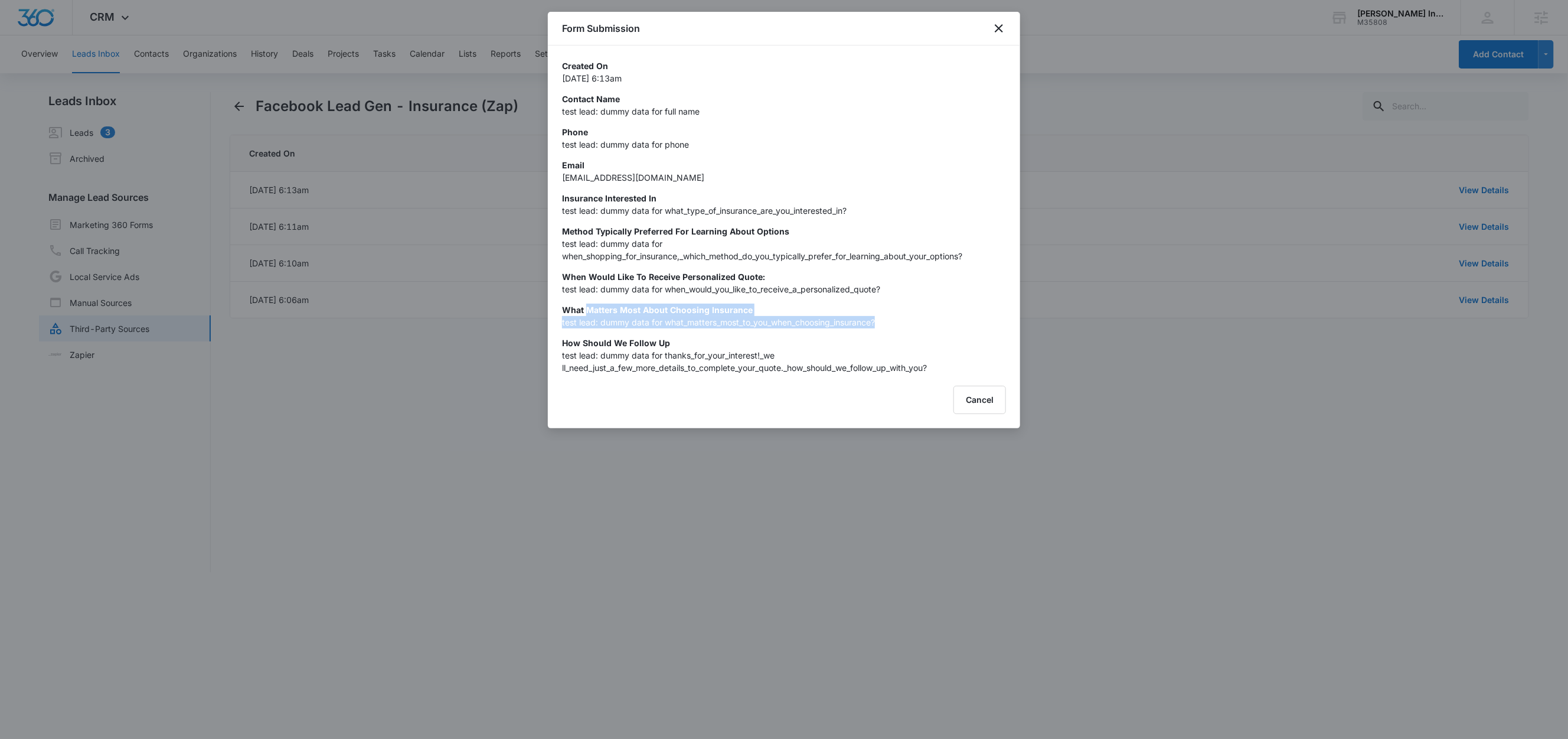
click at [869, 329] on div "Created On Sep 12, 2025 at 6:13am Contact Name test lead: dummy data for full n…" at bounding box center [784, 217] width 444 height 315
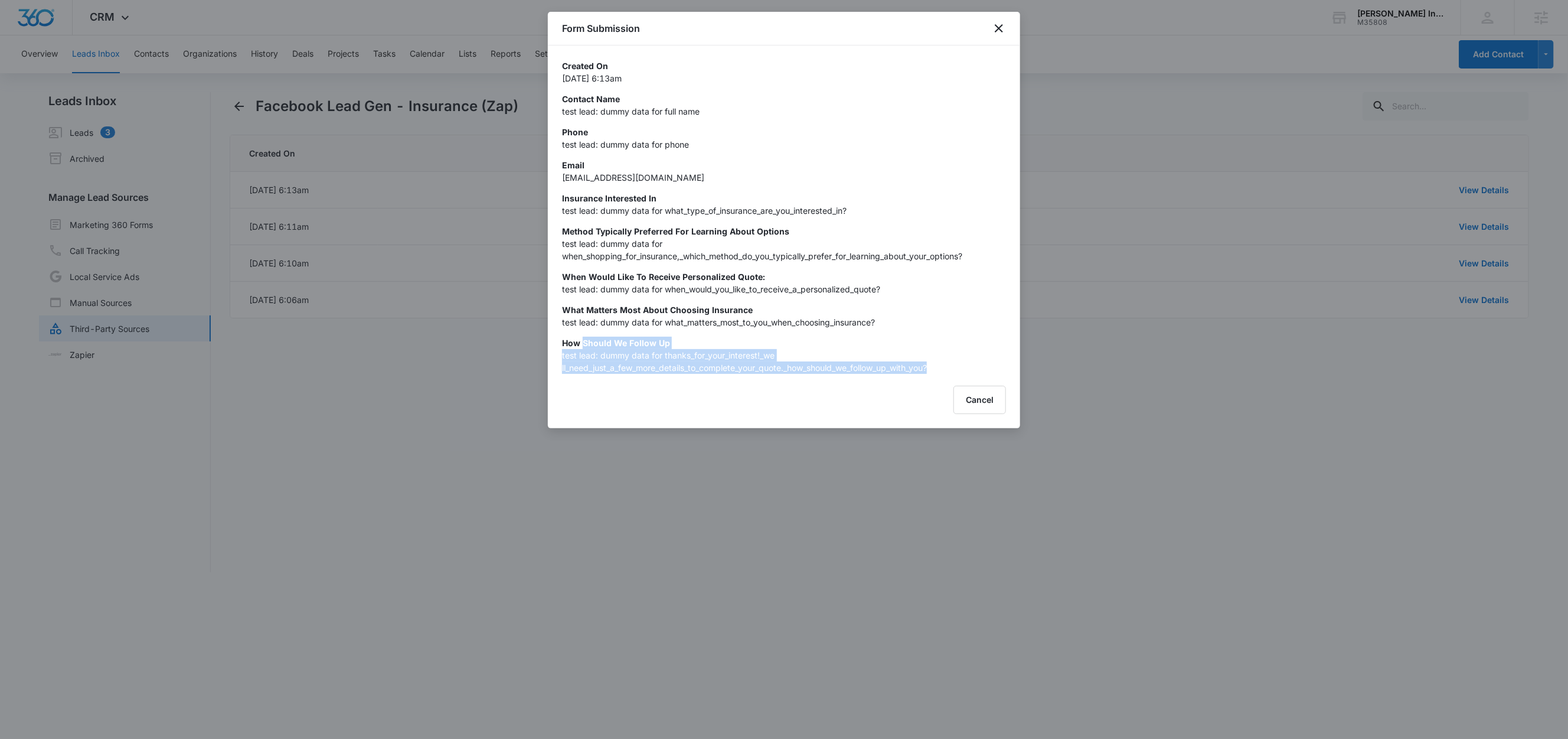
drag, startPoint x: 582, startPoint y: 341, endPoint x: 945, endPoint y: 371, distance: 364.2
click at [945, 371] on div "How Should We Follow Up test lead: dummy data for thanks_for_your_interest!_we …" at bounding box center [784, 355] width 444 height 37
click at [762, 414] on div "Cancel" at bounding box center [784, 399] width 444 height 28
drag, startPoint x: 619, startPoint y: 175, endPoint x: 561, endPoint y: 177, distance: 58.0
click at [561, 177] on div "Created On Sep 12, 2025 at 6:13am Contact Name test lead: dummy data for full n…" at bounding box center [784, 209] width 472 height 328
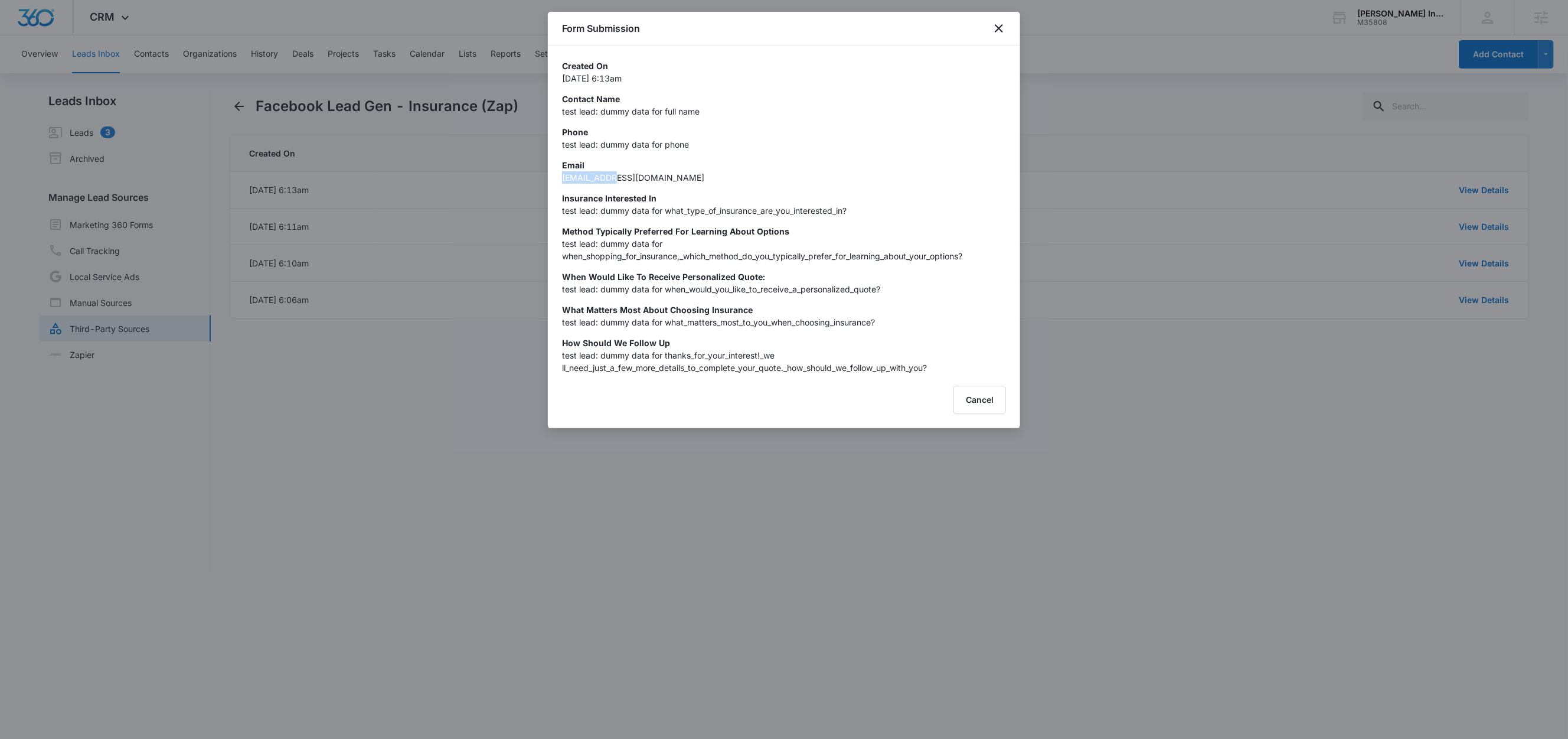
copy p "[EMAIL_ADDRESS][DOMAIN_NAME]"
click at [988, 409] on button "Cancel" at bounding box center [979, 399] width 52 height 28
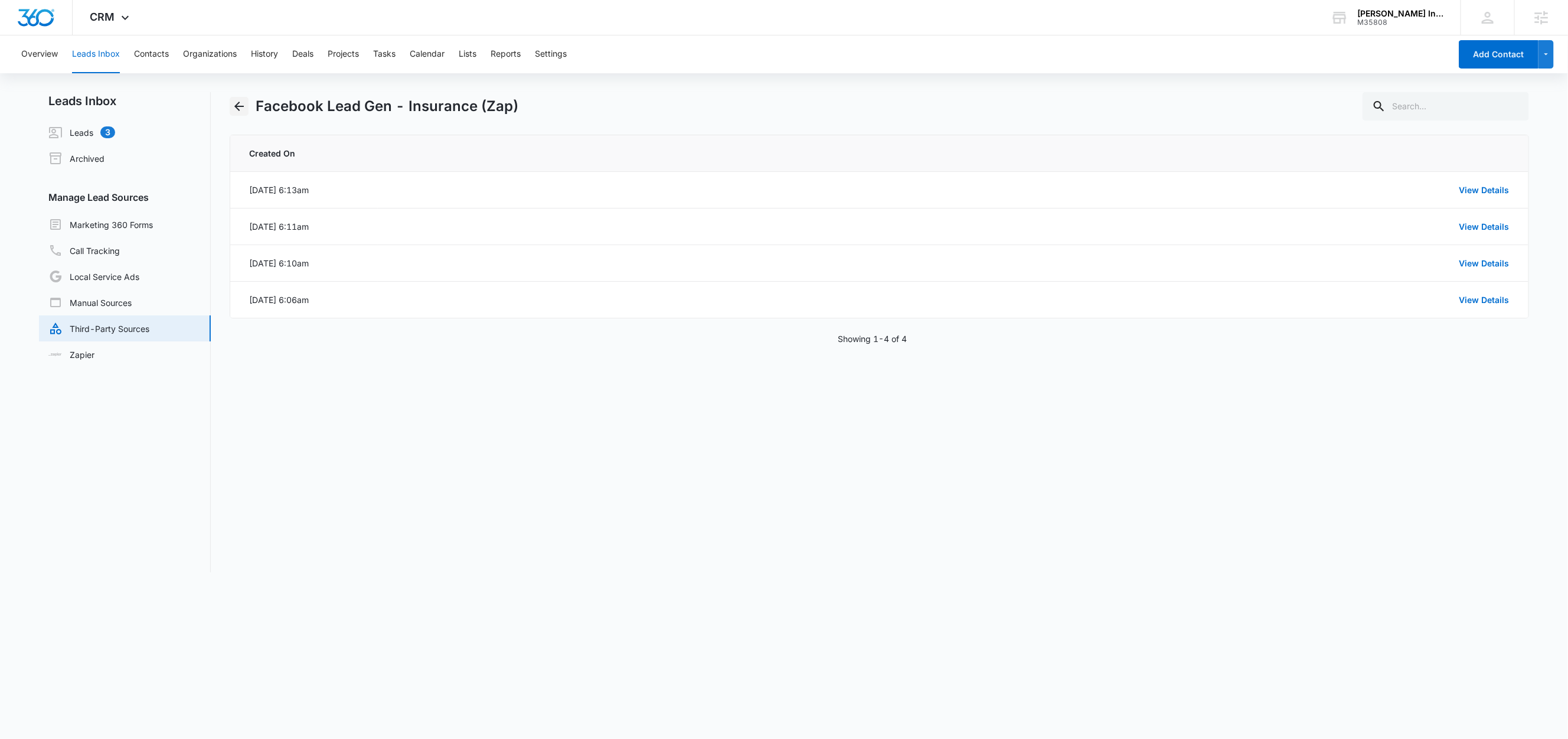
click at [238, 100] on icon "Back" at bounding box center [239, 106] width 14 height 14
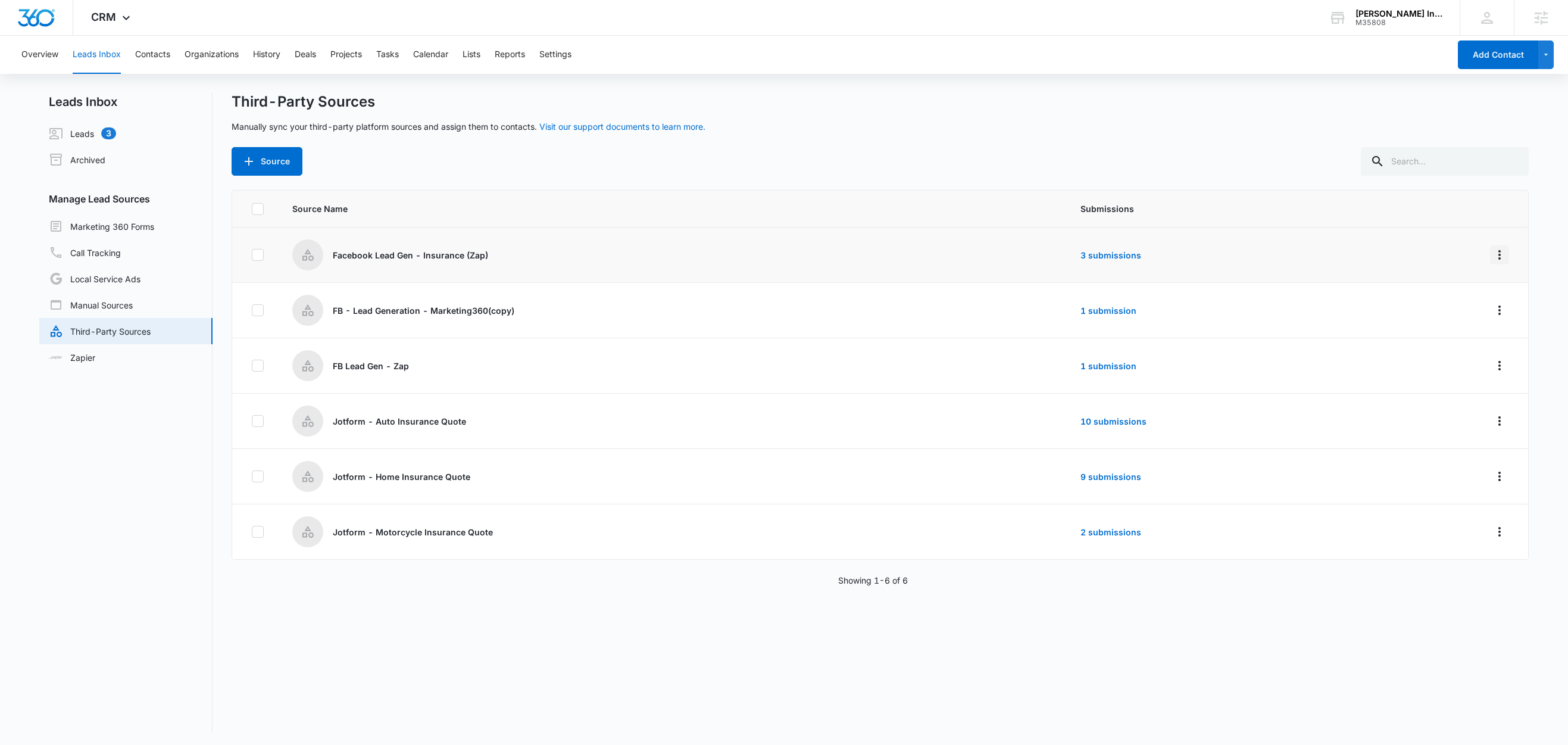
click at [1492, 249] on icon "Overflow Menu" at bounding box center [1499, 254] width 14 height 14
click at [1451, 302] on div "Edit" at bounding box center [1433, 305] width 67 height 9
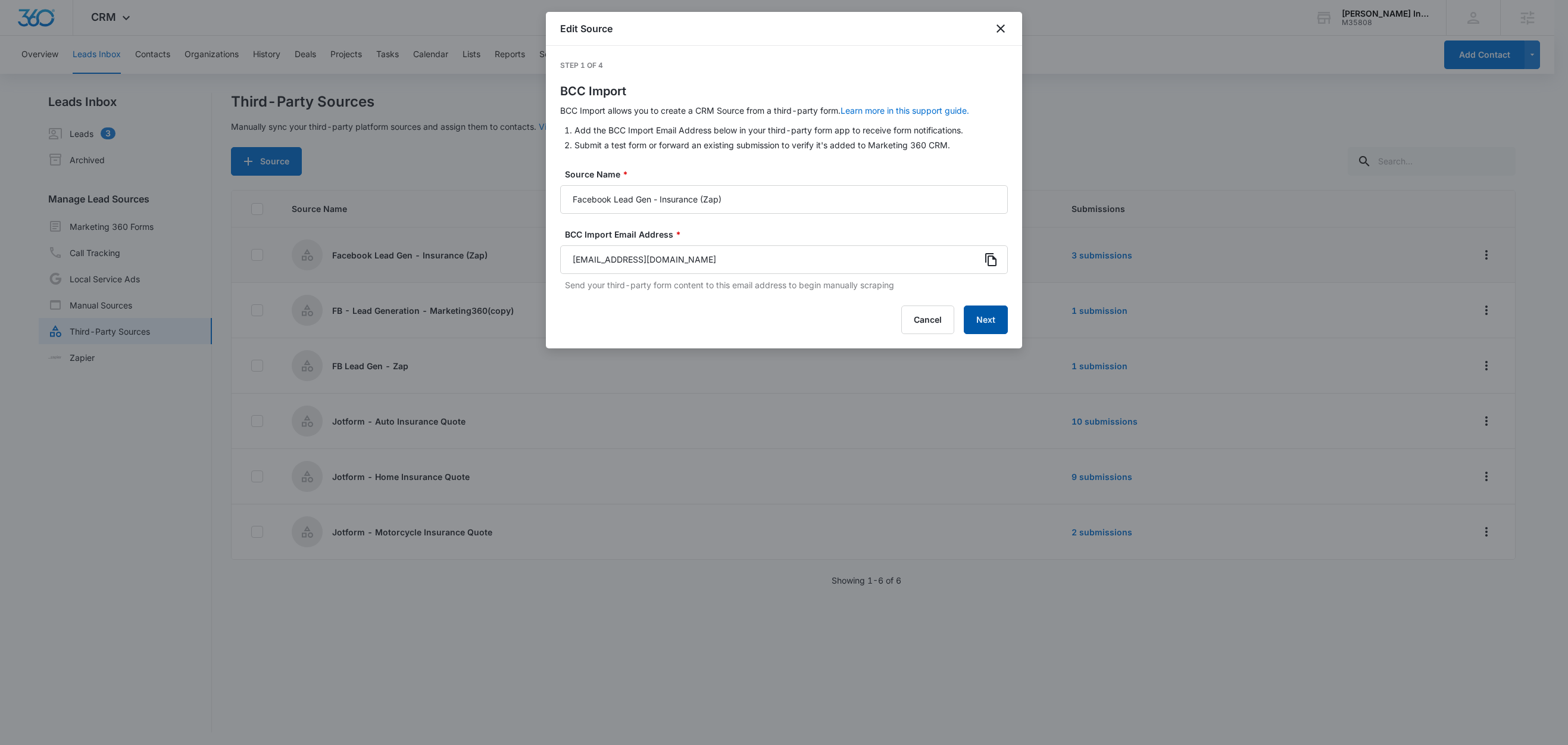
click at [1007, 314] on button "Next" at bounding box center [985, 319] width 44 height 29
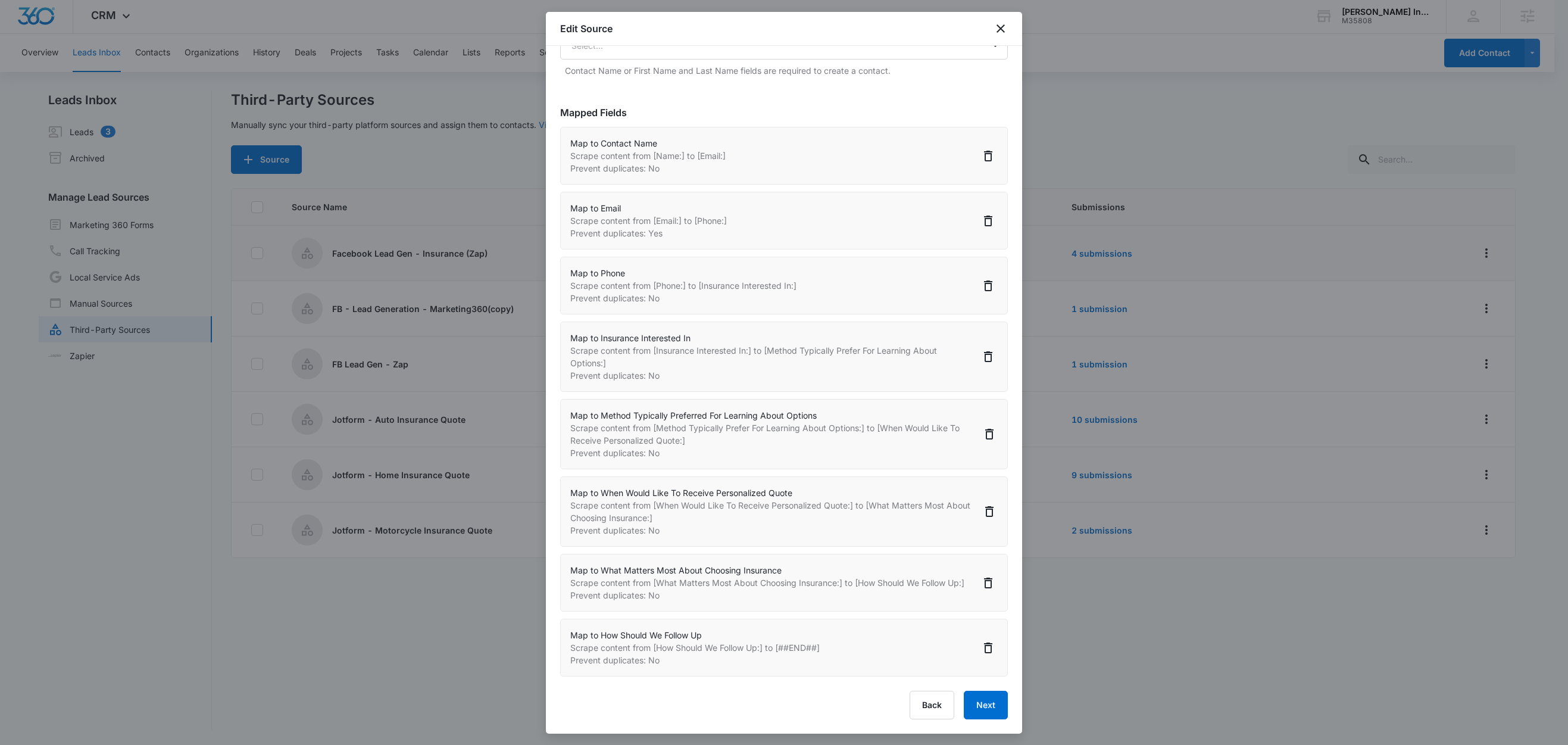
scroll to position [388, 0]
click at [982, 504] on icon "Delete" at bounding box center [989, 511] width 14 height 14
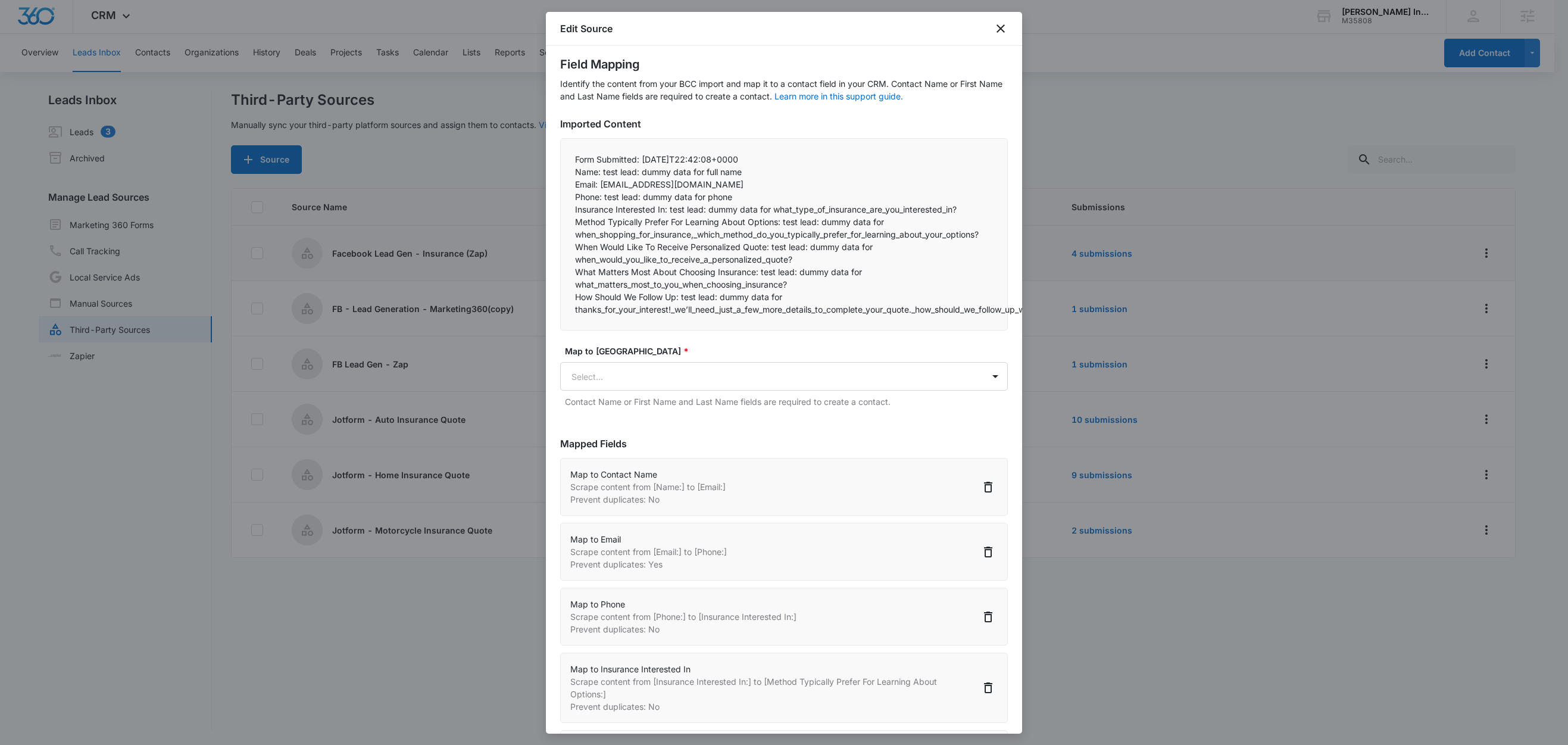
scroll to position [26, 0]
drag, startPoint x: 576, startPoint y: 249, endPoint x: 887, endPoint y: 250, distance: 311.0
click at [887, 250] on p "When Would Like To Receive Personalized Quote: test lead: dummy data for when_w…" at bounding box center [784, 254] width 418 height 25
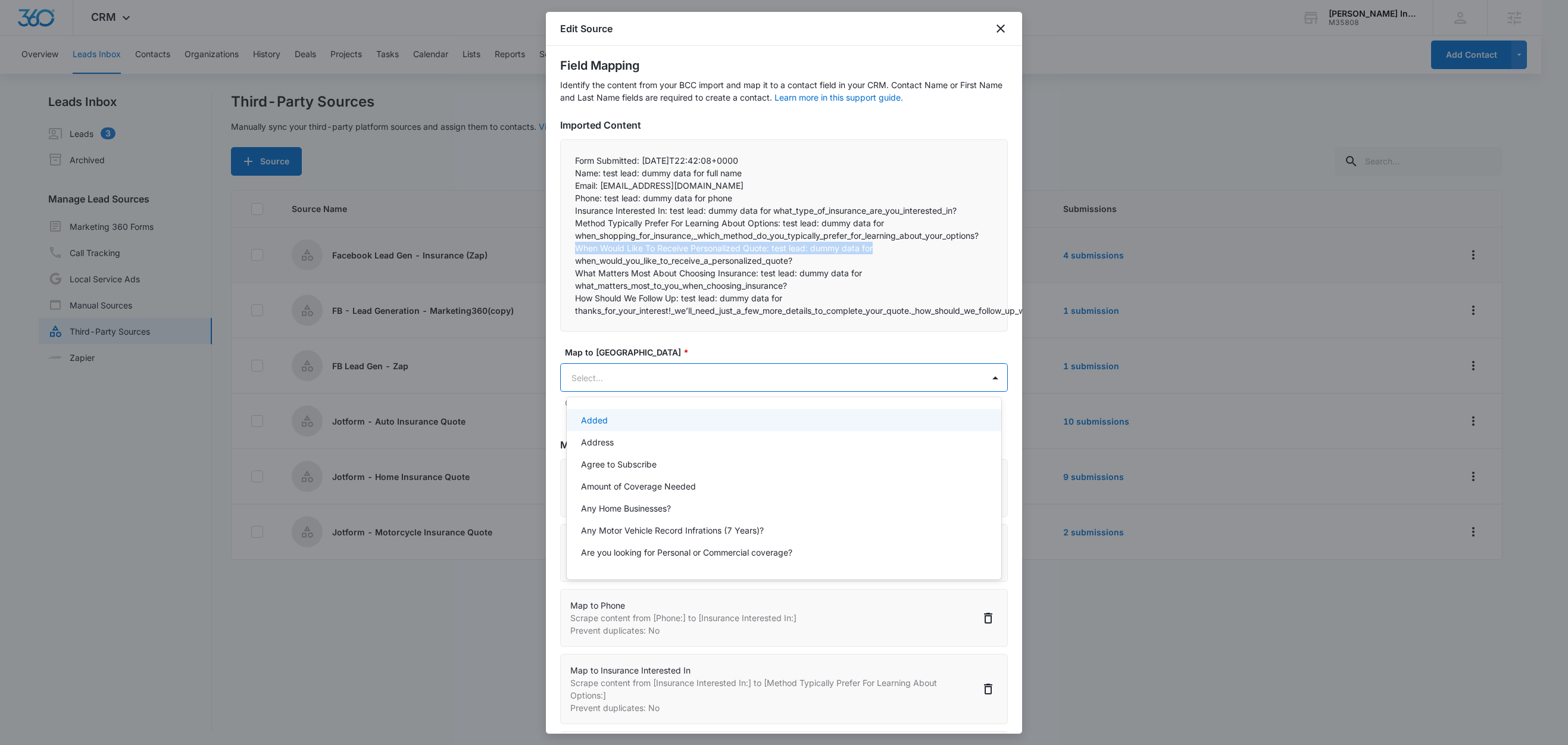
scroll to position [0, 0]
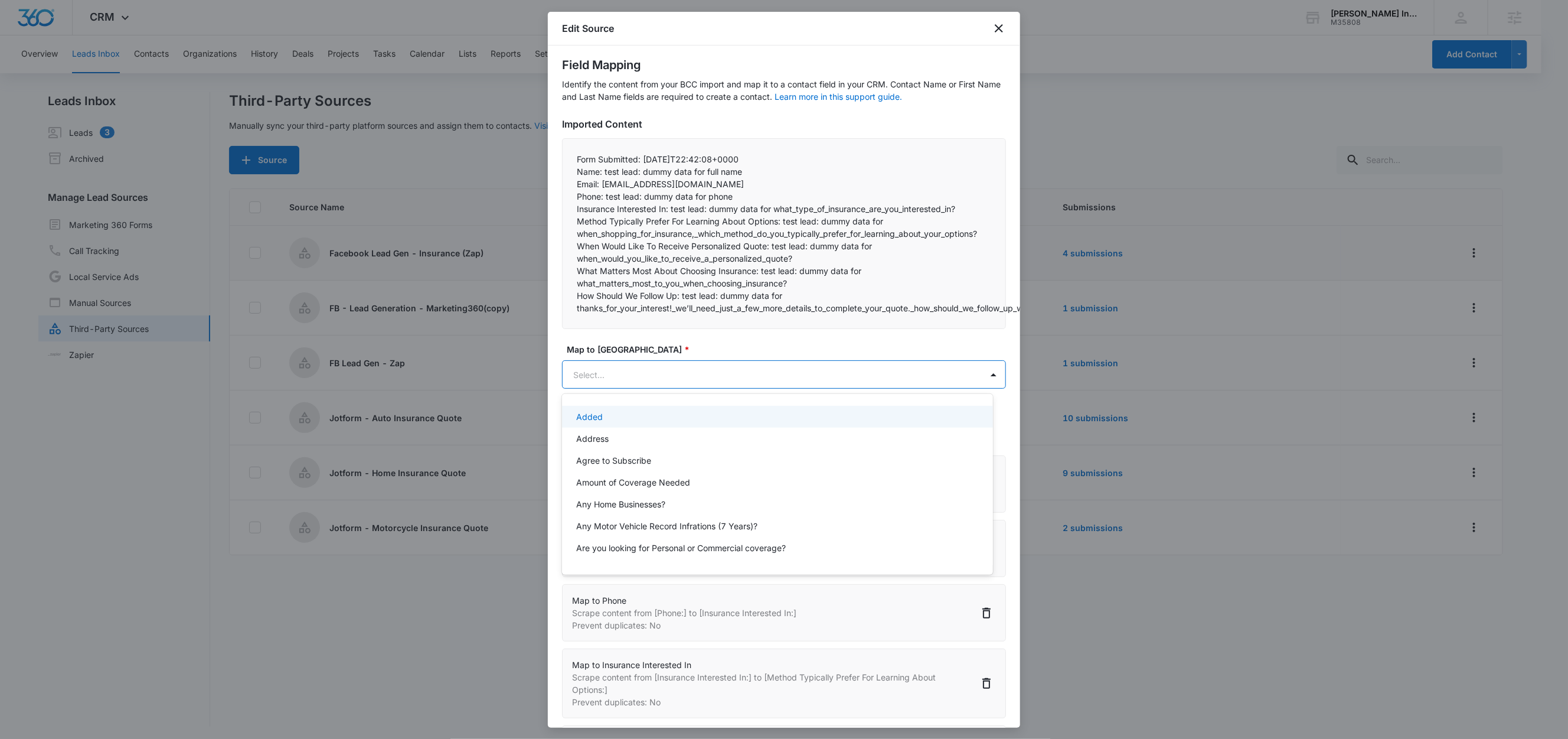
click at [680, 378] on body "CRM Apps Reputation Websites Forms CRM Email Social Shop Content Ads Intelligen…" at bounding box center [784, 369] width 1568 height 739
paste input "When Would Like To Receive Personalized Quote"
type input "When Would Like To Receive Personalized Quote"
click at [721, 419] on p "When Would Like To Receive Personalized Quote" at bounding box center [671, 417] width 190 height 12
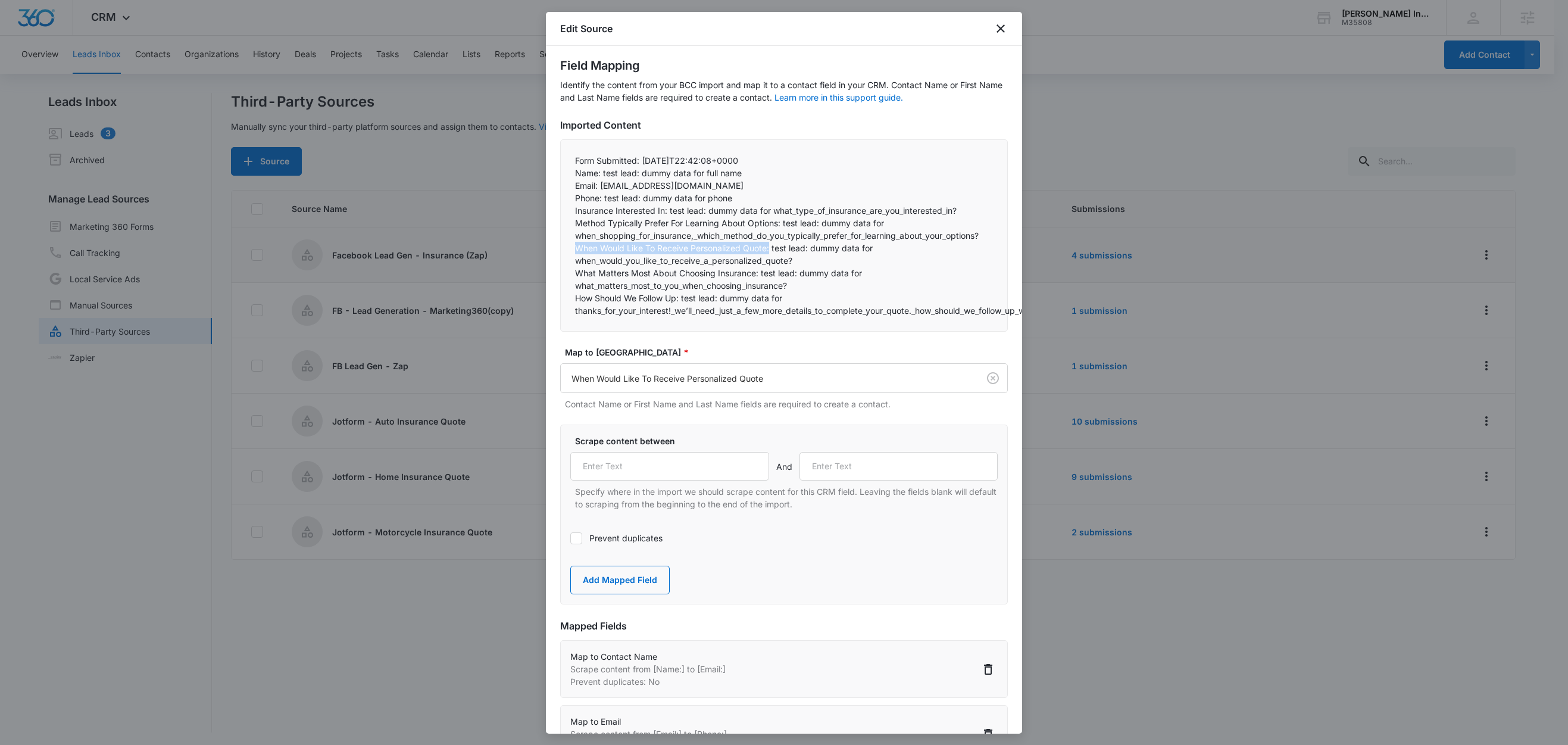
drag, startPoint x: 770, startPoint y: 247, endPoint x: 573, endPoint y: 248, distance: 197.0
click at [573, 248] on div "Form Submitted: 2025-09-09T22:42:08+0000 Name: test lead: dummy data for full …" at bounding box center [784, 236] width 448 height 192
copy p "When Would Like To Receive Personalized Quote:"
click at [641, 470] on input "text" at bounding box center [670, 466] width 199 height 29
paste input "When Would Like To Receive Personalized Quote:"
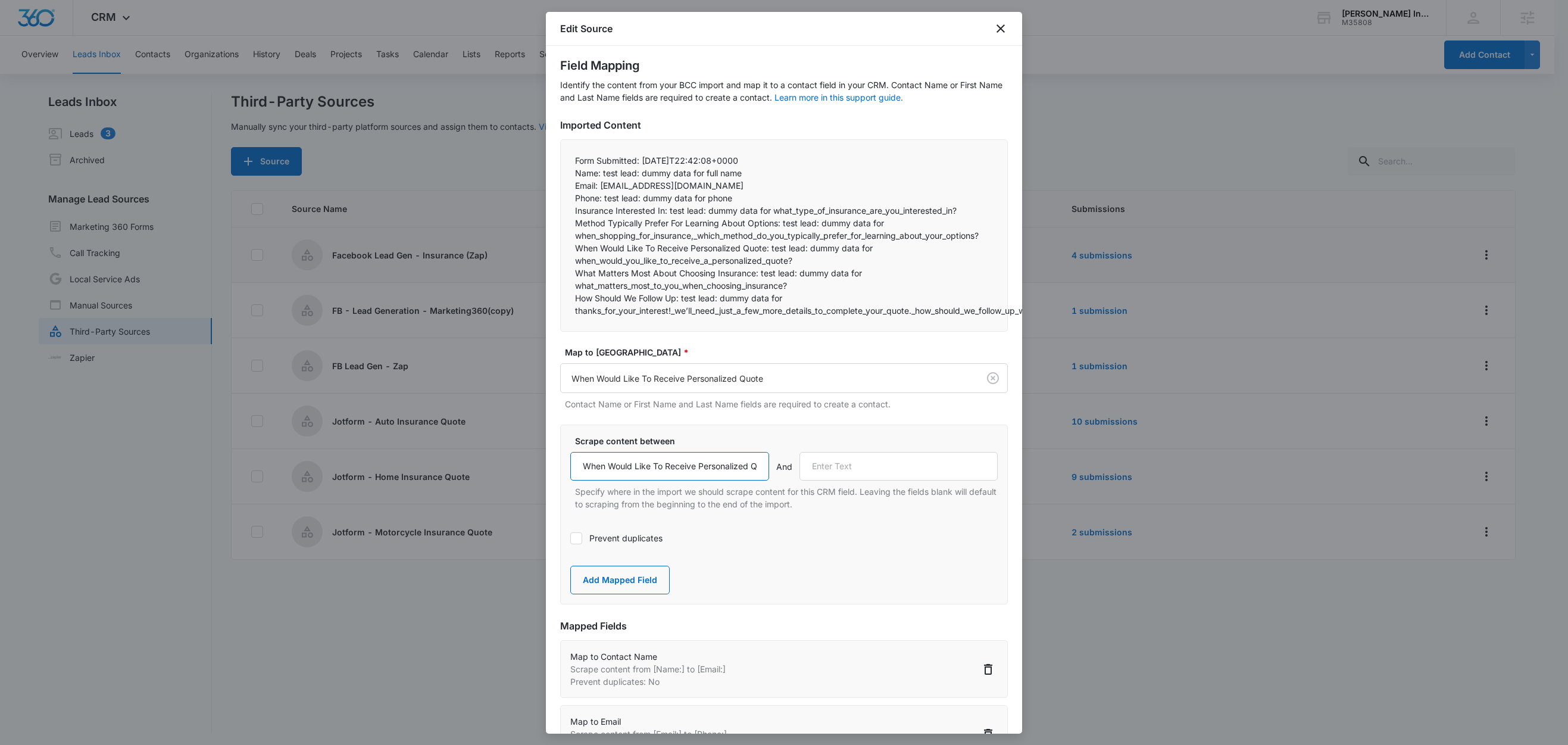
scroll to position [0, 29]
type input "When Would Like To Receive Personalized Quote:"
drag, startPoint x: 758, startPoint y: 275, endPoint x: 574, endPoint y: 276, distance: 184.0
click at [574, 276] on div "Form Submitted: 2025-09-09T22:42:08+0000 Name: test lead: dummy data for full …" at bounding box center [784, 236] width 448 height 192
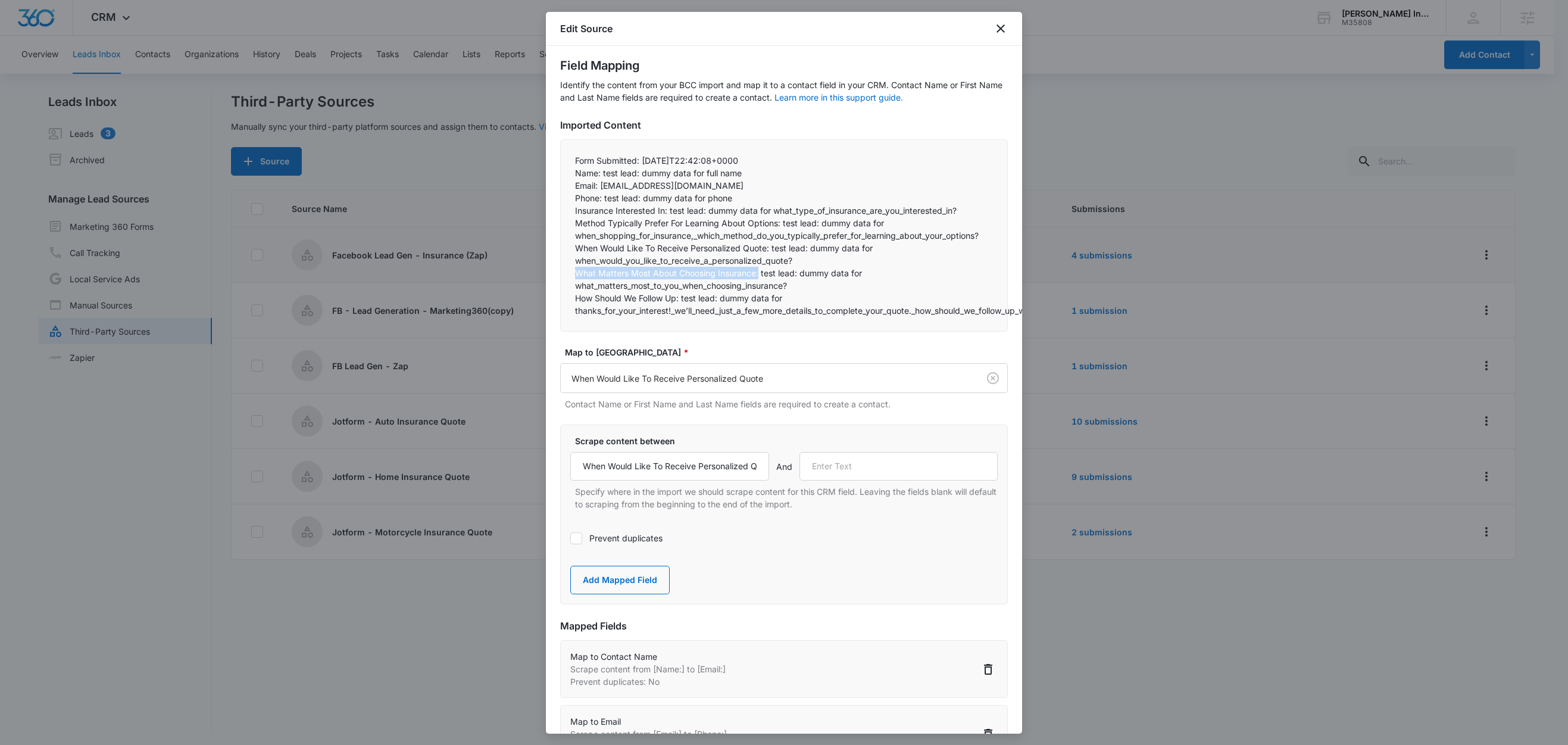
copy p "What Matters Most About Choosing Insurance:"
click at [866, 463] on input "text" at bounding box center [898, 466] width 199 height 29
paste input "What Matters Most About Choosing Insurance:"
type input "What Matters Most About Choosing Insurance:"
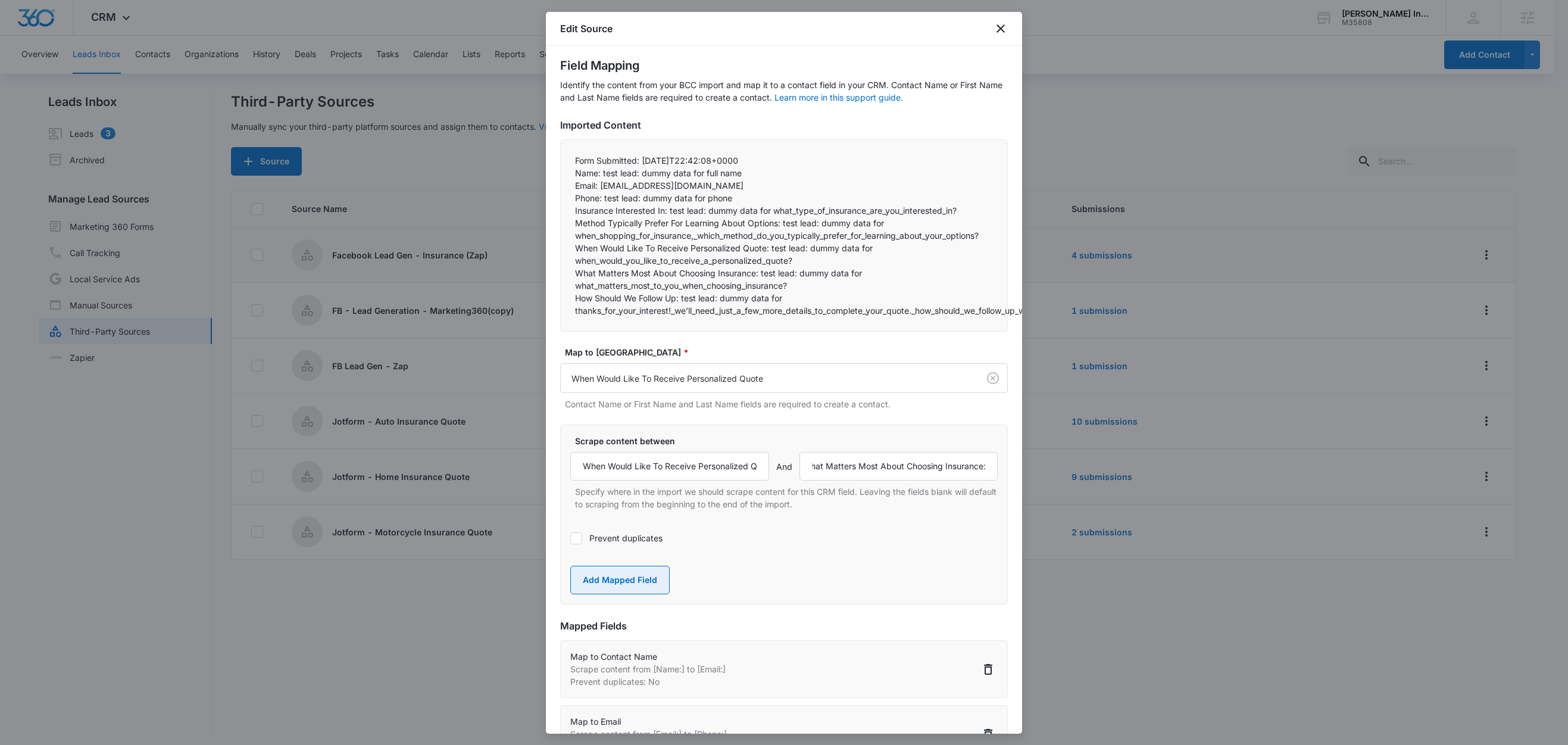
click at [651, 581] on button "Add Mapped Field" at bounding box center [620, 580] width 99 height 29
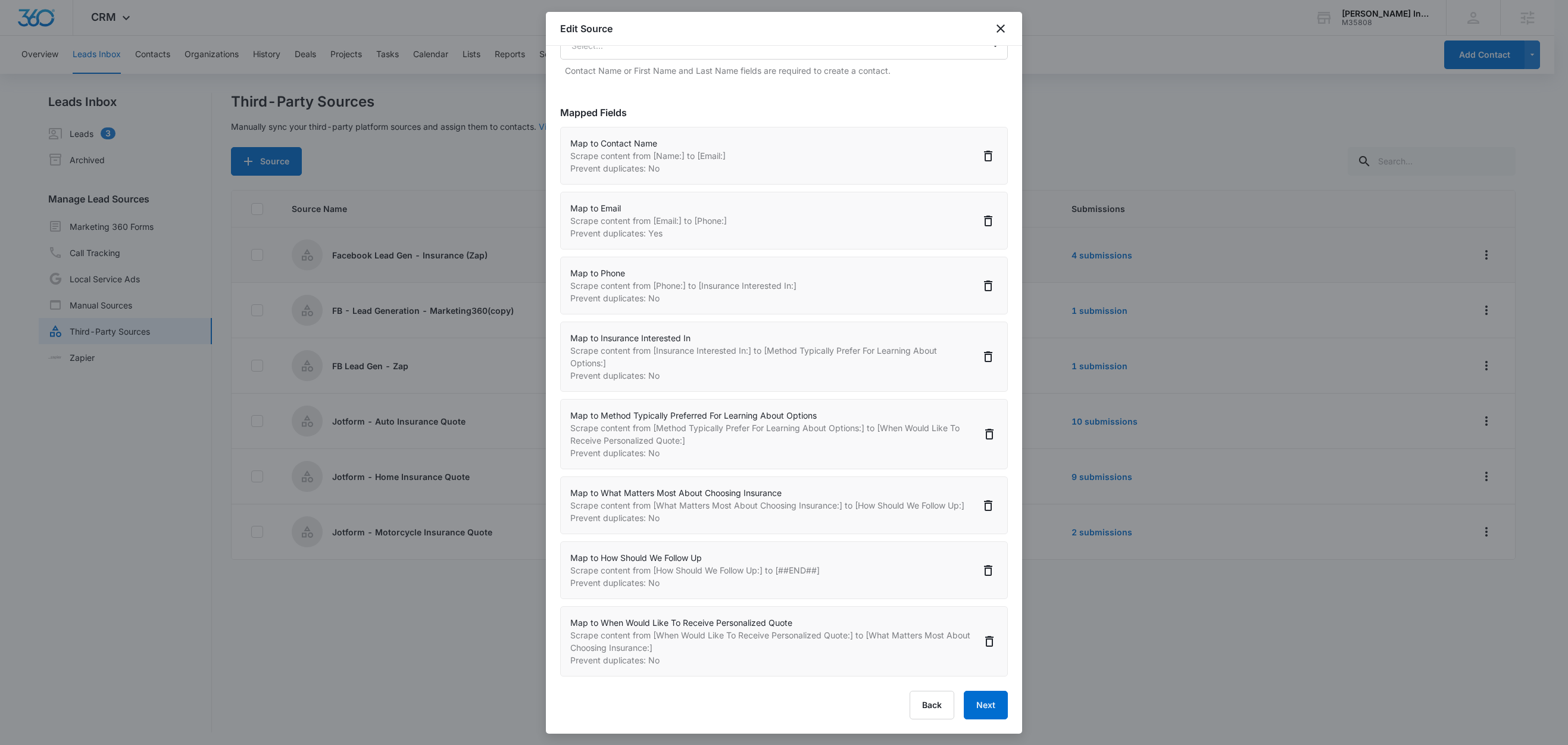
scroll to position [2, 0]
click at [971, 695] on button "Next" at bounding box center [985, 705] width 44 height 29
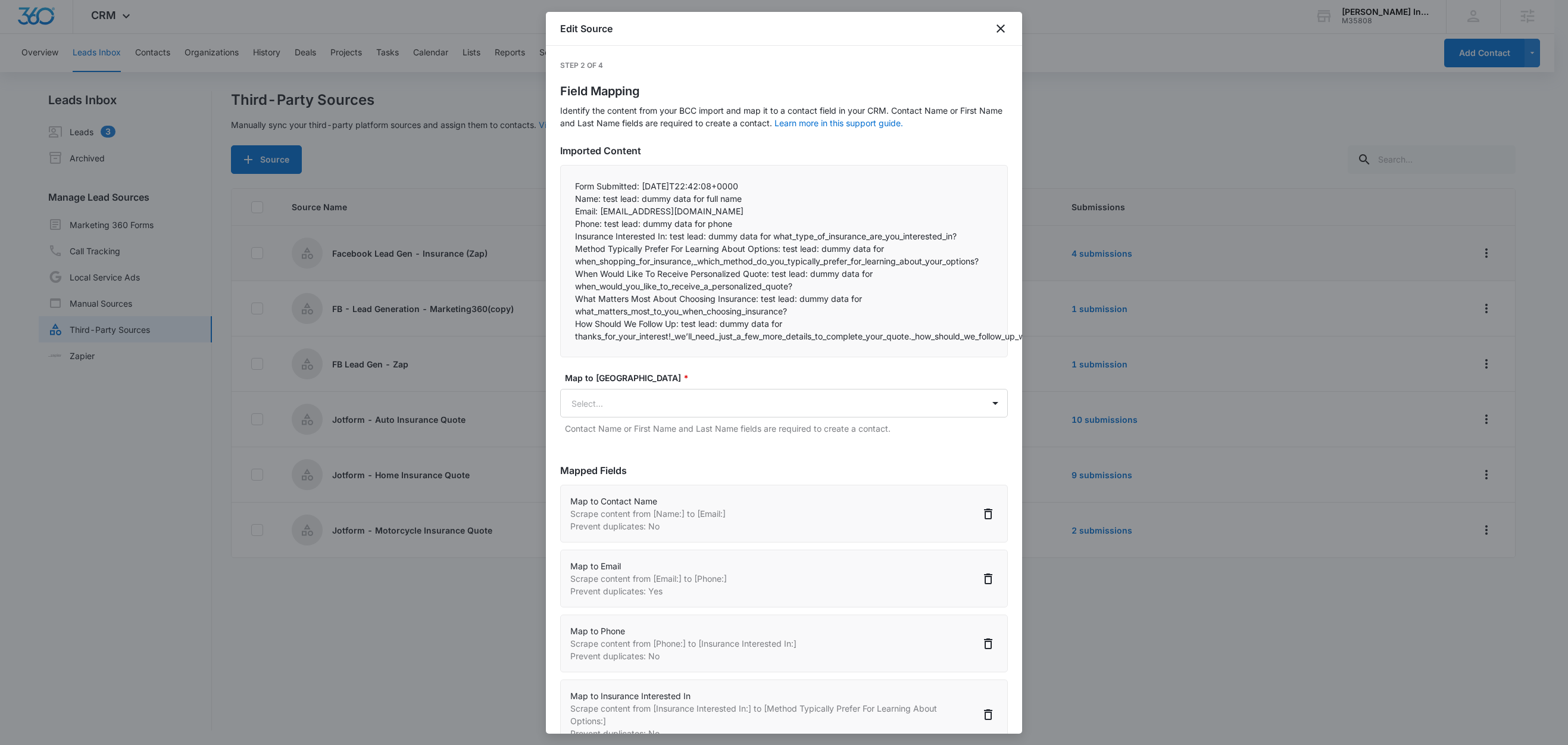
select select "77"
select select "185"
select select "184"
select select "393"
select select "394"
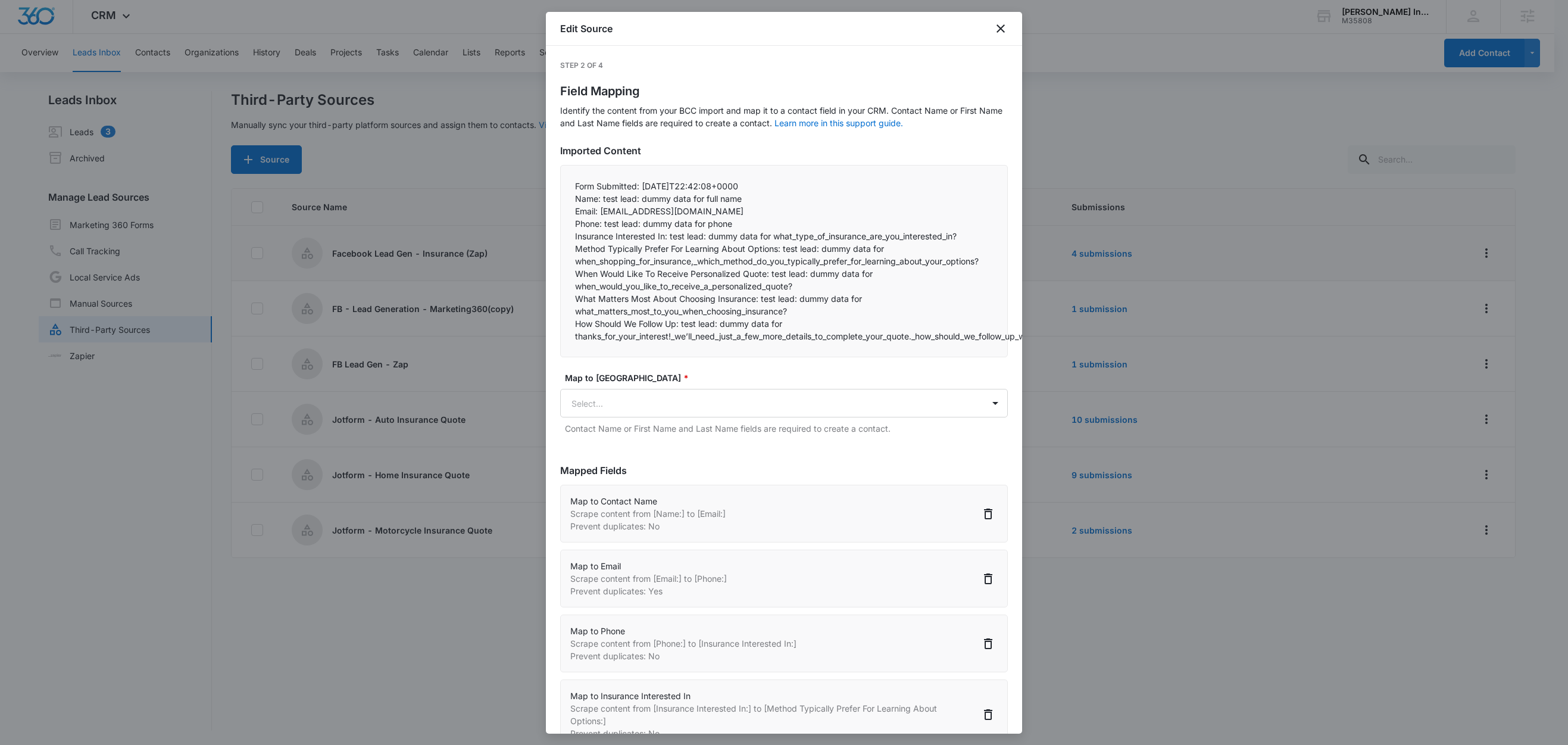
select select "396"
select select "397"
select select "395"
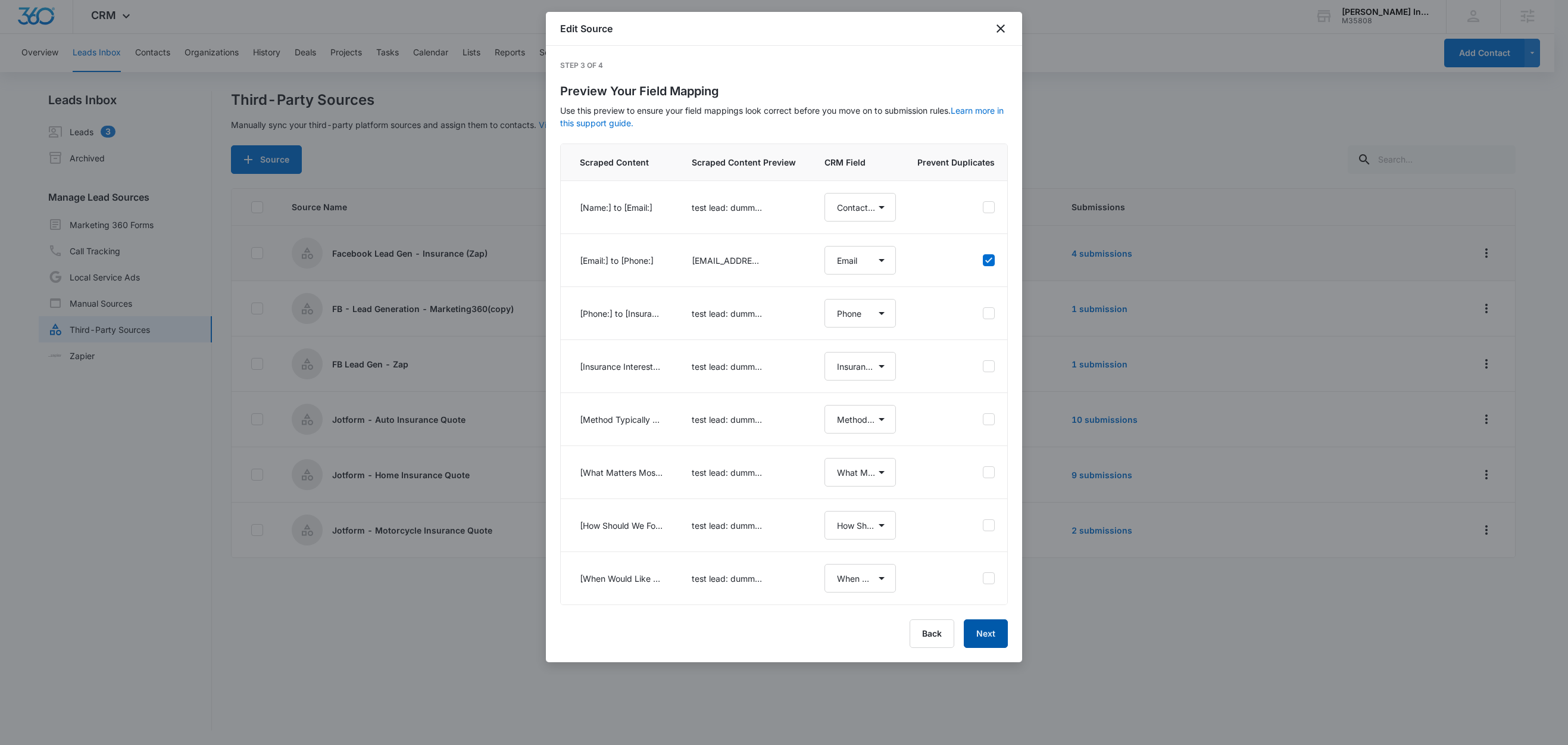
click at [987, 648] on button "Next" at bounding box center [985, 633] width 44 height 29
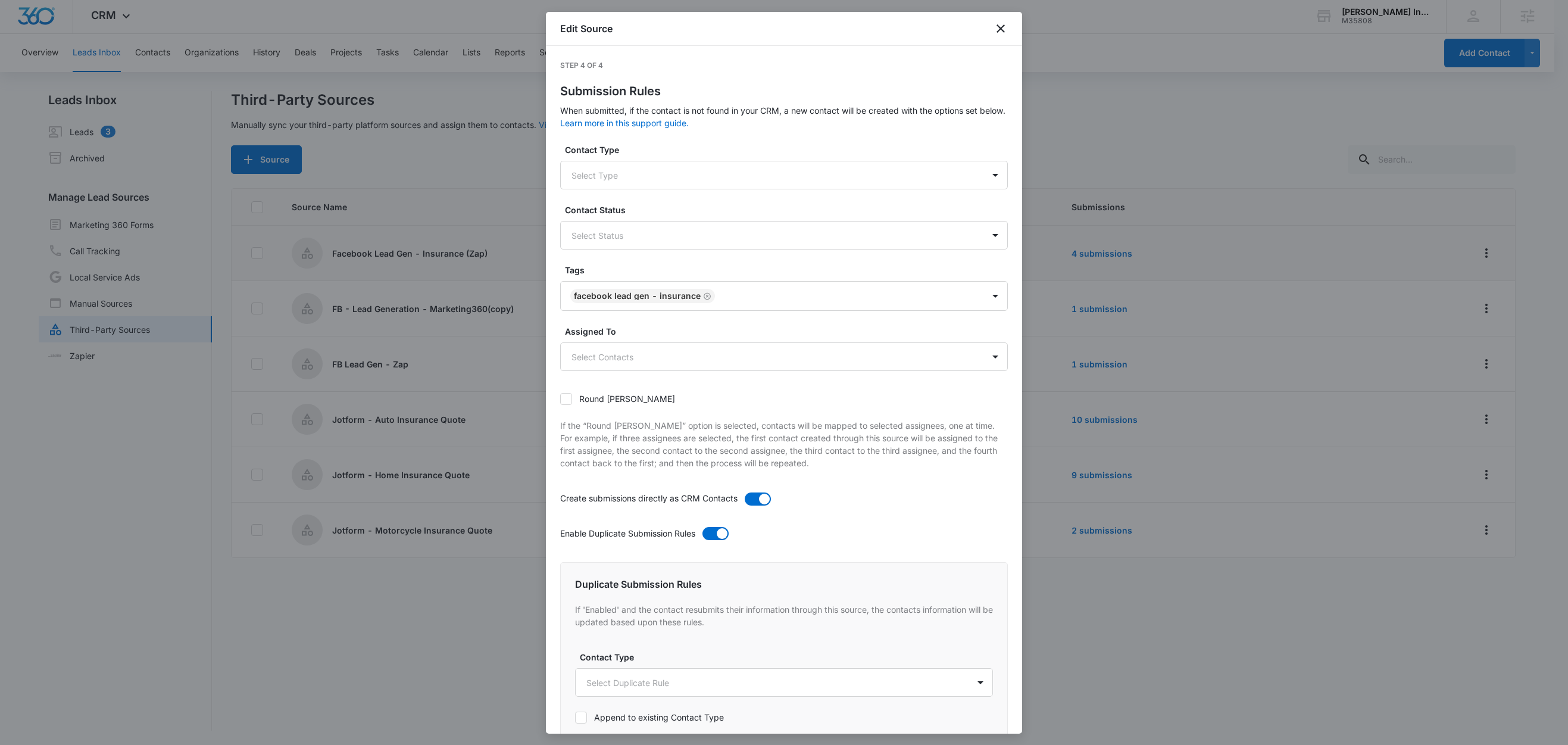
scroll to position [454, 0]
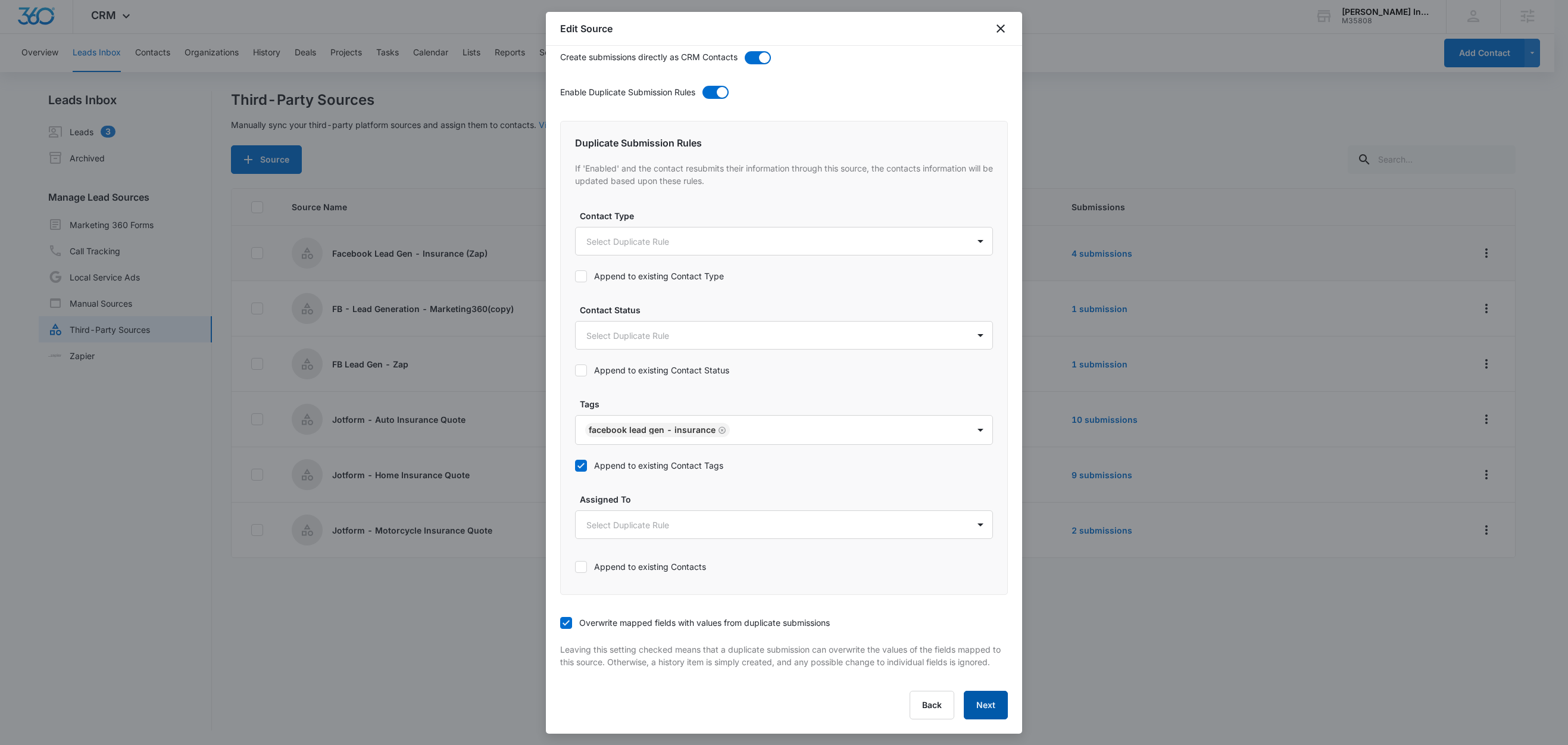
click at [978, 703] on button "Next" at bounding box center [985, 705] width 44 height 29
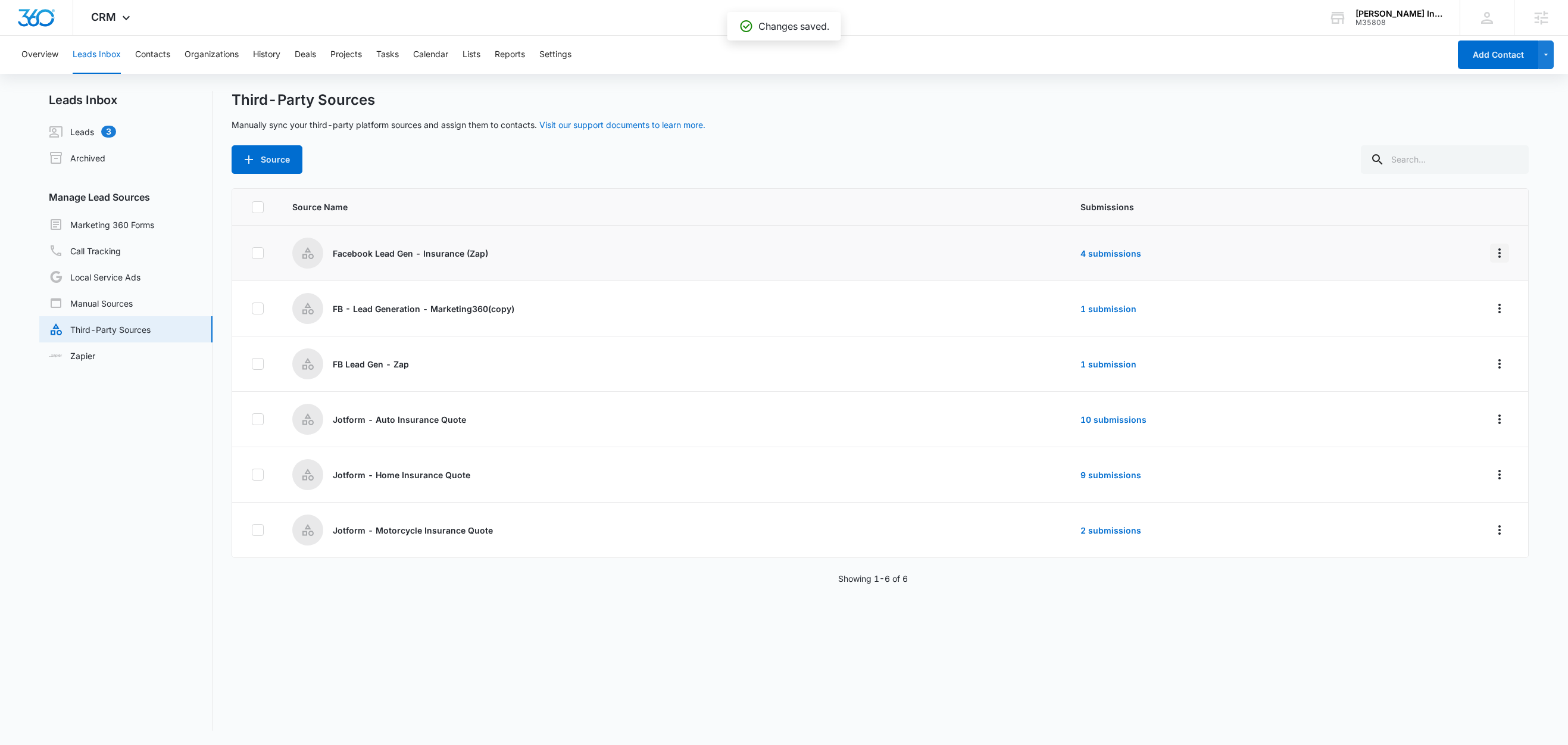
click at [1492, 254] on icon "Overflow Menu" at bounding box center [1499, 253] width 14 height 14
click at [1441, 326] on div "Submission Rules" at bounding box center [1433, 322] width 67 height 9
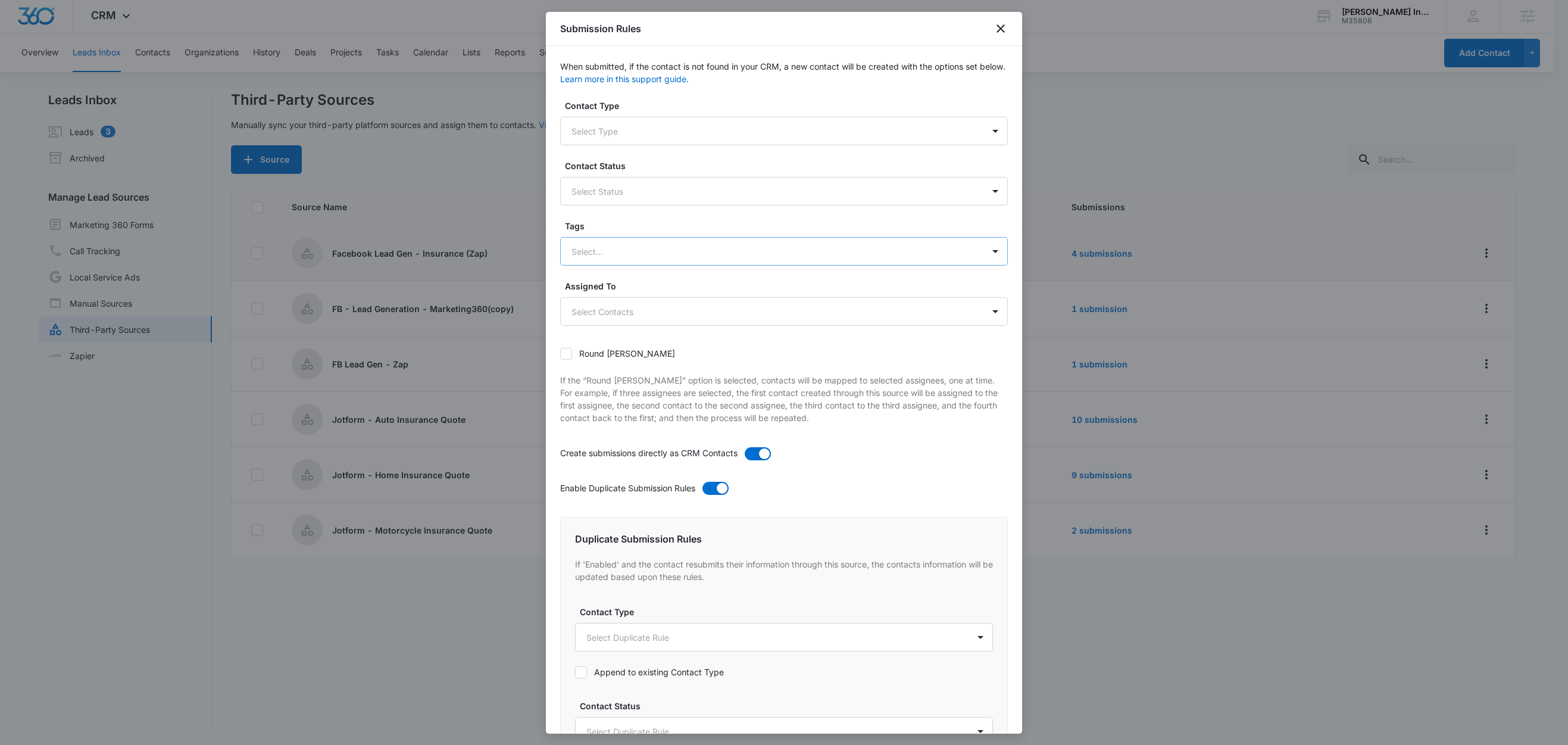
click at [607, 253] on div at bounding box center [769, 251] width 396 height 15
type input "fac"
click at [632, 297] on p "Facebook Lead Gen - Insurance" at bounding box center [638, 293] width 127 height 12
click at [645, 227] on label "Tags" at bounding box center [789, 226] width 448 height 12
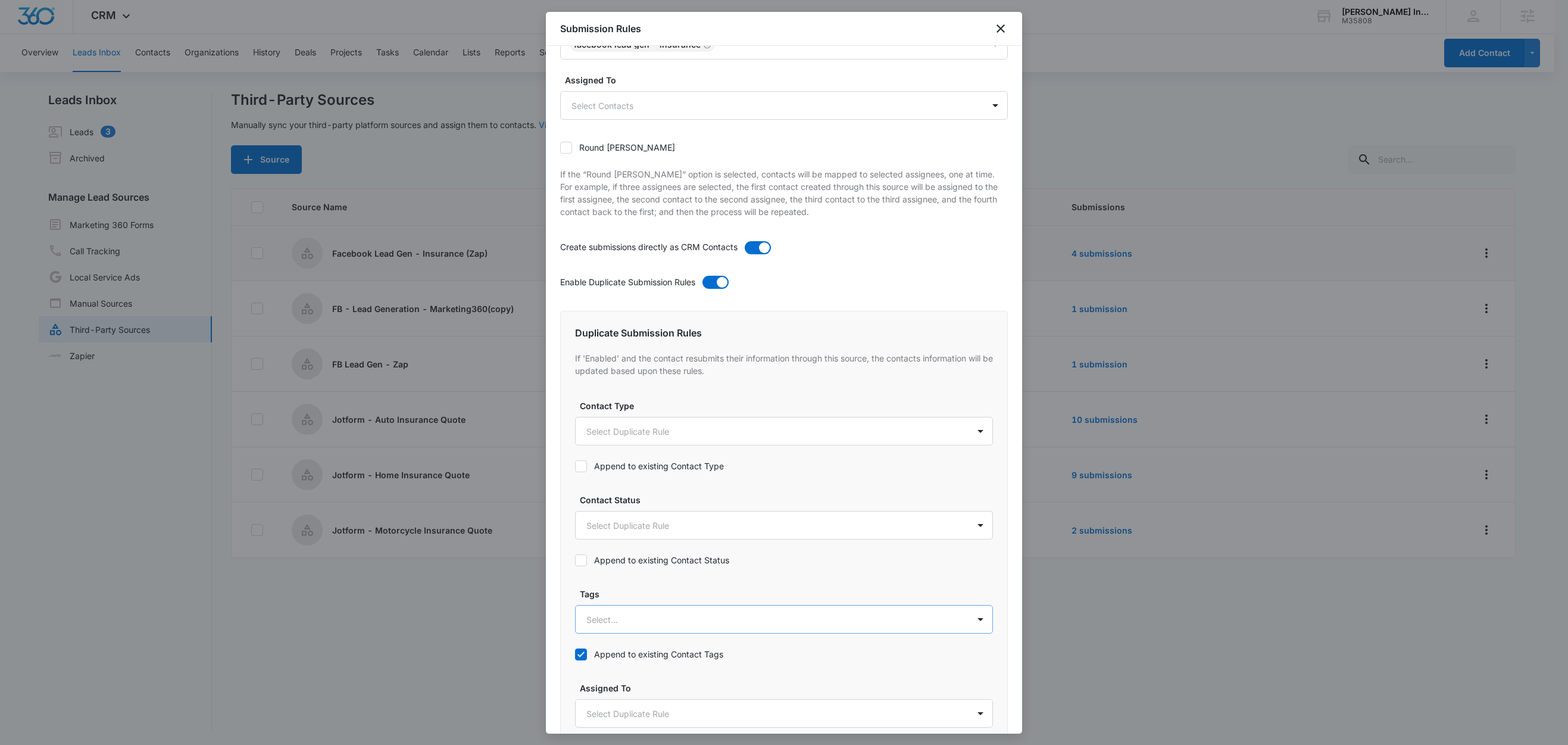
scroll to position [409, 0]
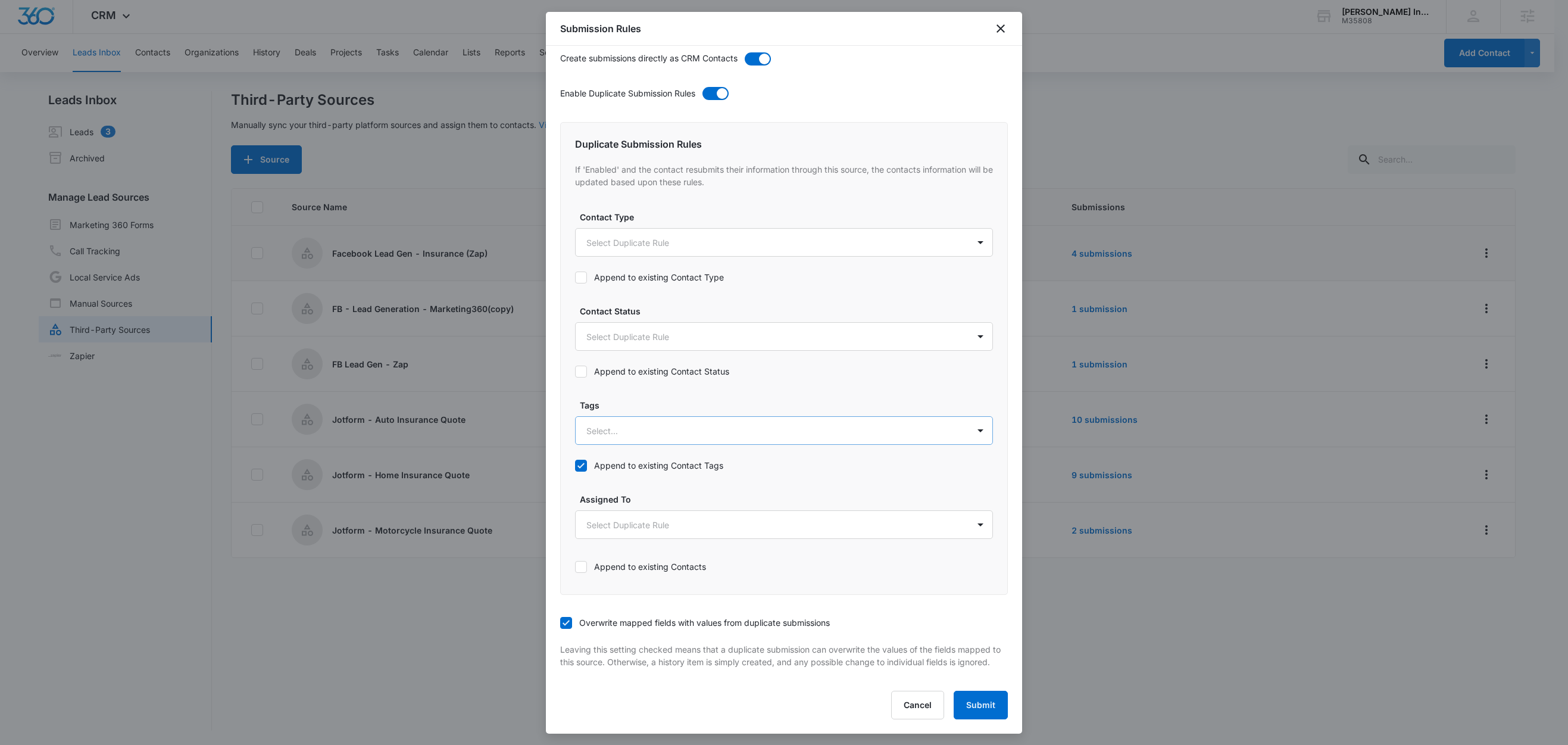
click at [685, 423] on div at bounding box center [769, 430] width 367 height 15
type input "fac"
click at [656, 466] on p "Facebook Lead Gen - Insurance" at bounding box center [653, 472] width 127 height 12
click at [647, 398] on label "Tags" at bounding box center [788, 404] width 418 height 12
click at [970, 703] on button "Submit" at bounding box center [980, 705] width 54 height 29
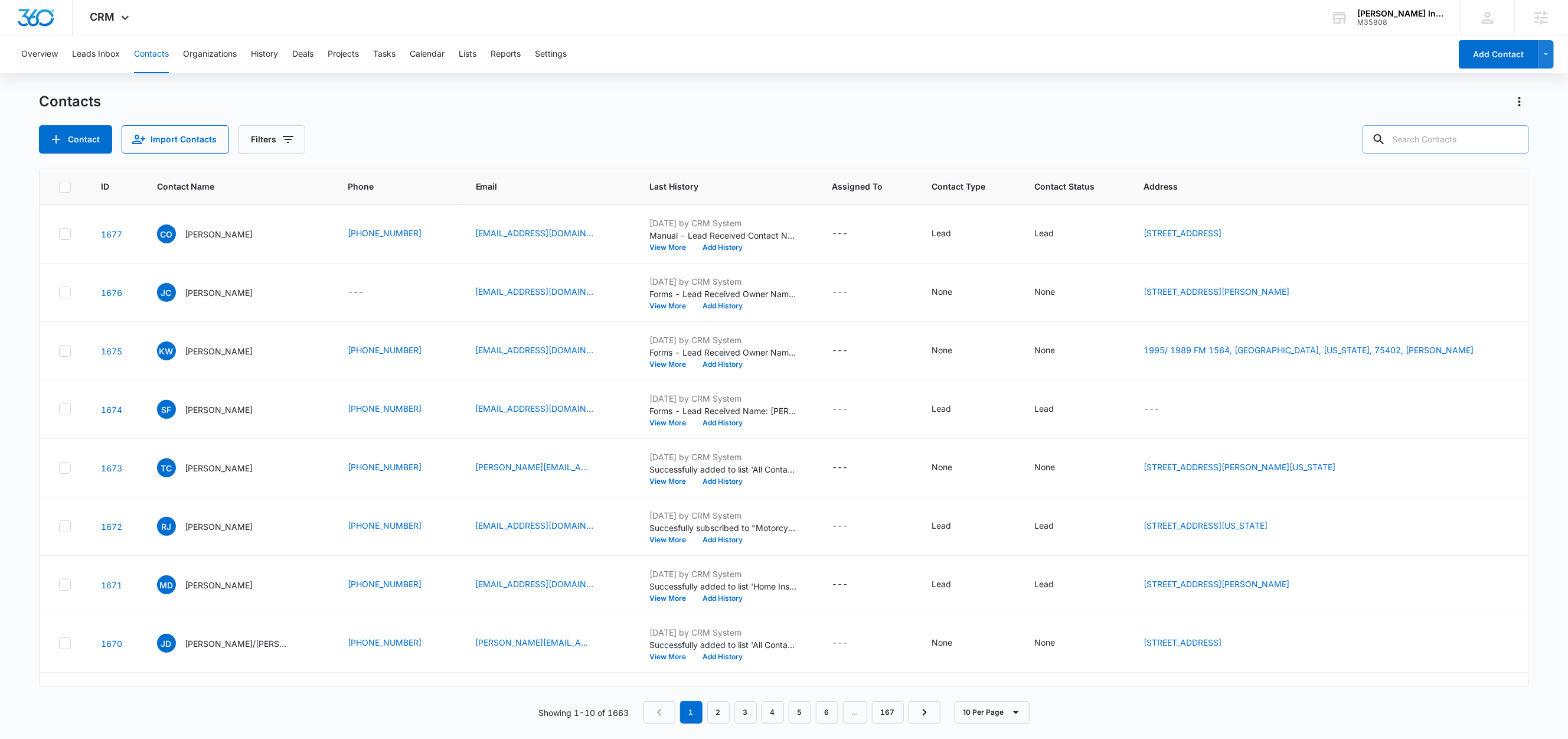
click at [1467, 138] on input "text" at bounding box center [1445, 139] width 167 height 28
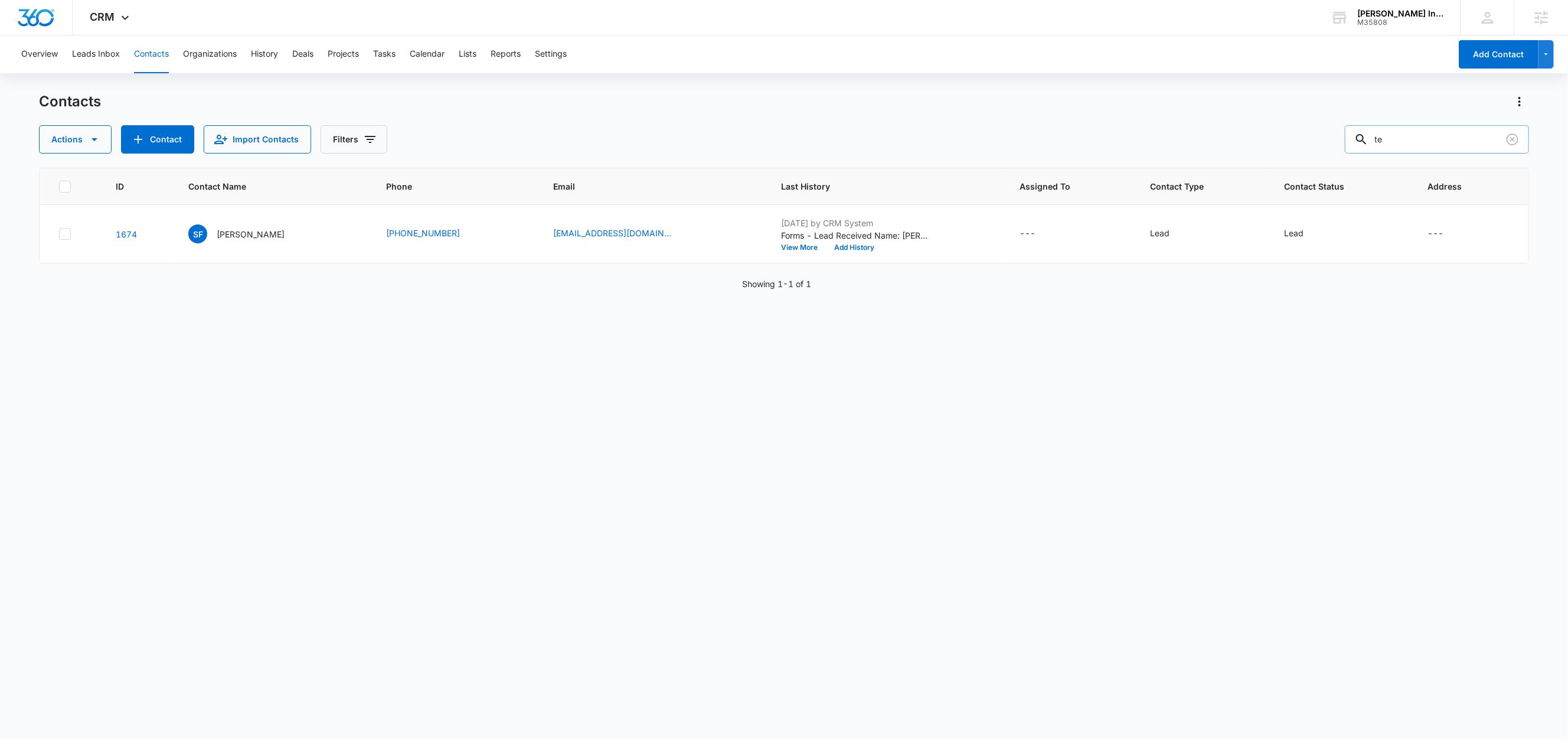
type input "t"
click at [849, 144] on div "Actions Contact Import Contacts Filters" at bounding box center [784, 139] width 1490 height 28
click at [1453, 138] on input "text" at bounding box center [1445, 139] width 167 height 28
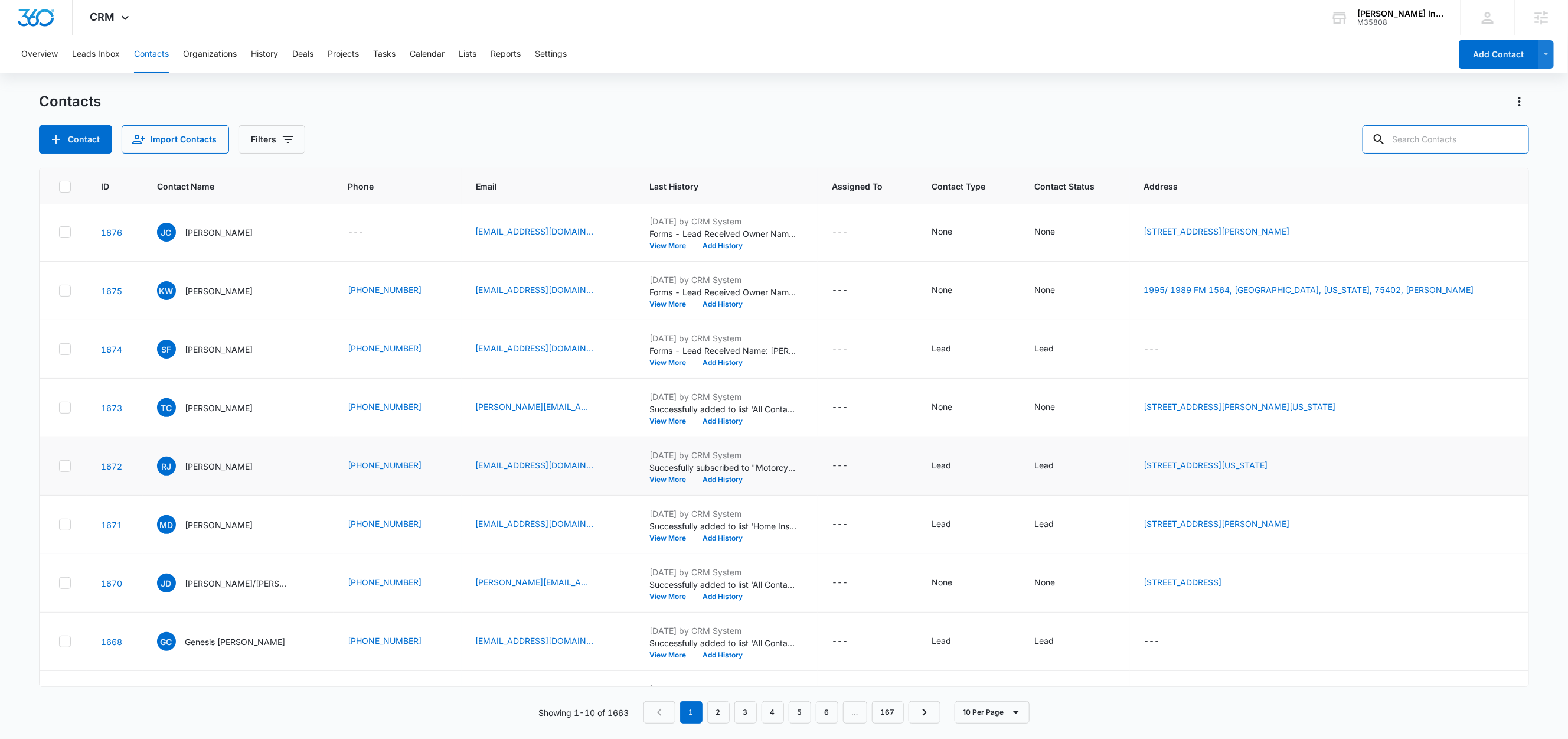
scroll to position [105, 0]
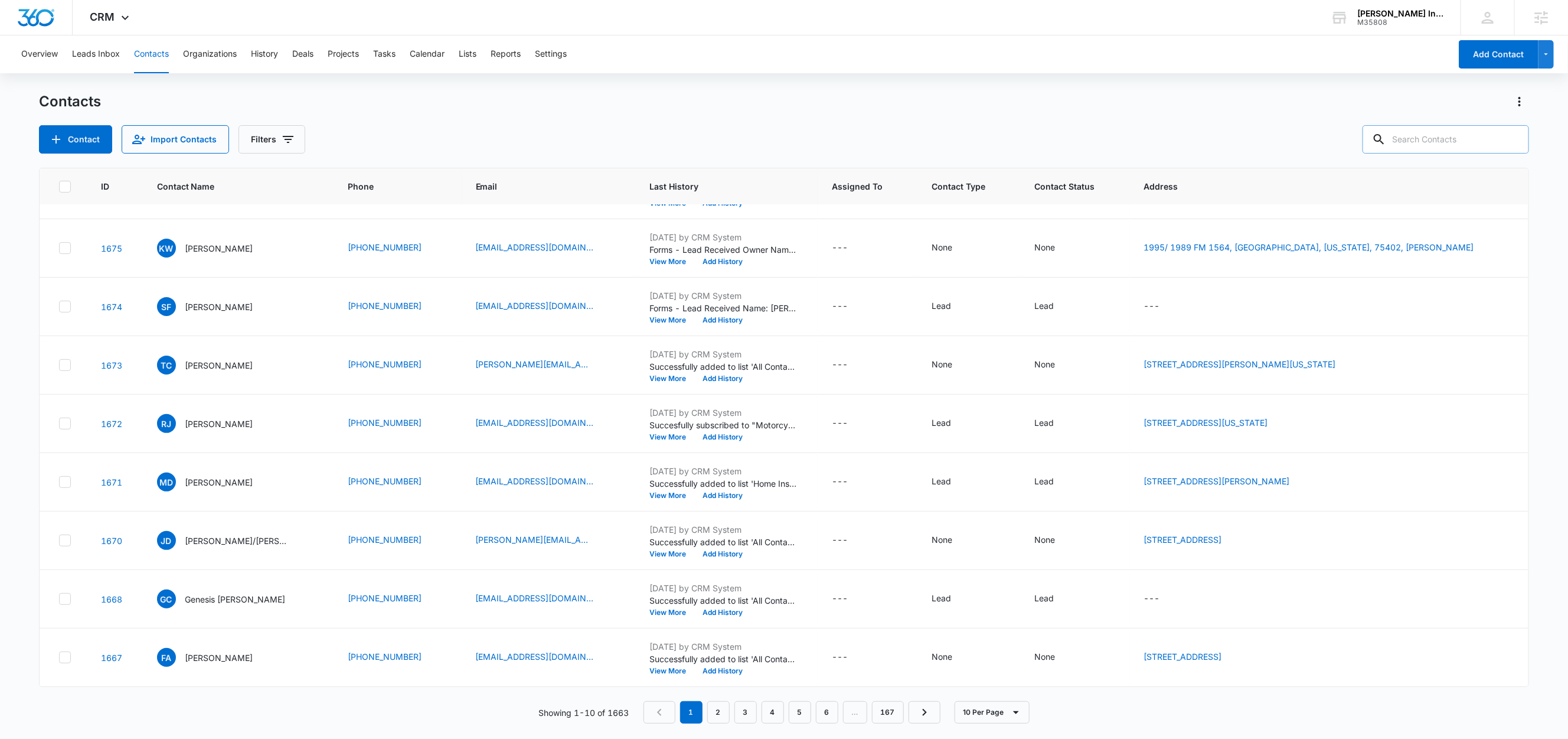
click at [1451, 138] on input "text" at bounding box center [1445, 139] width 167 height 28
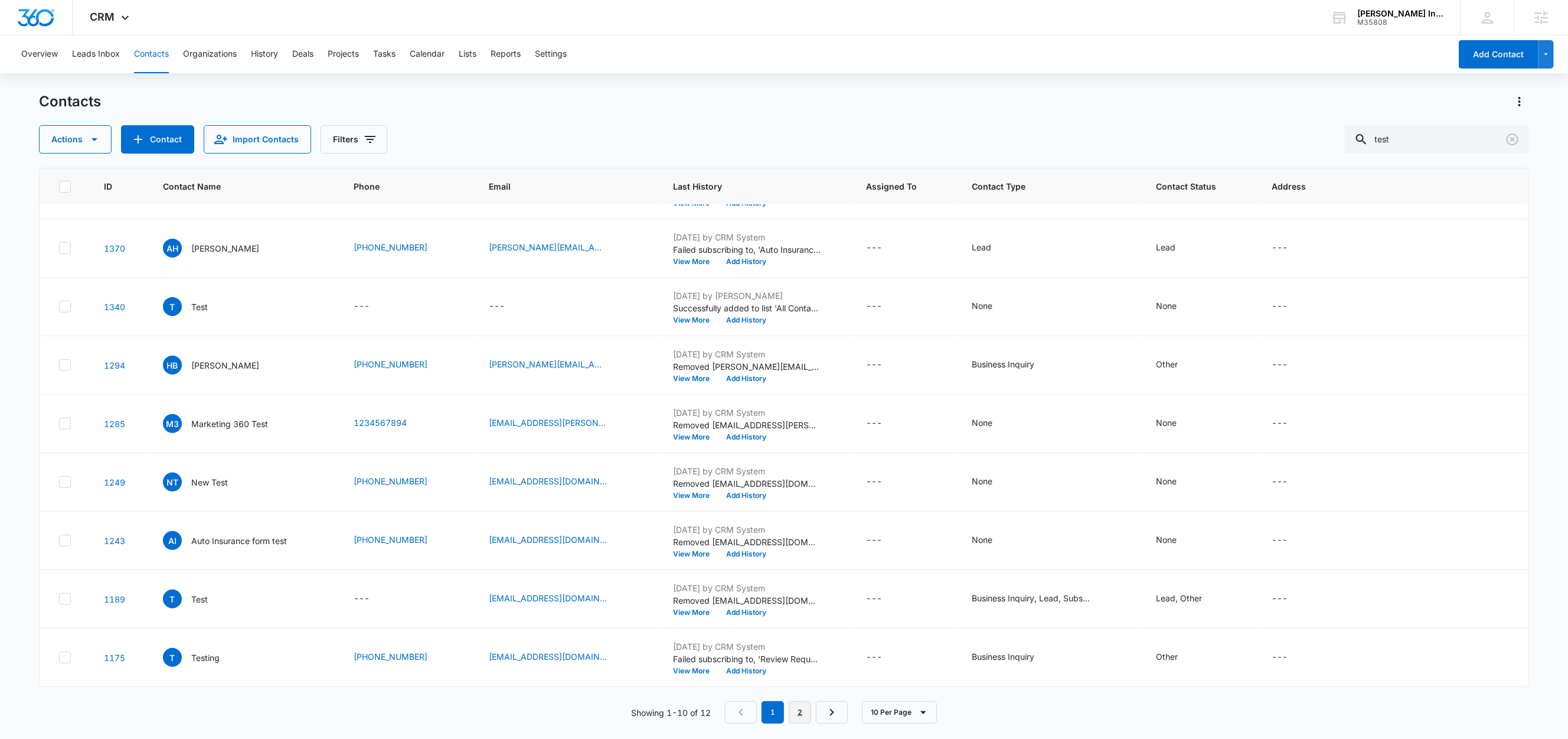
click at [802, 718] on link "2" at bounding box center [799, 712] width 22 height 22
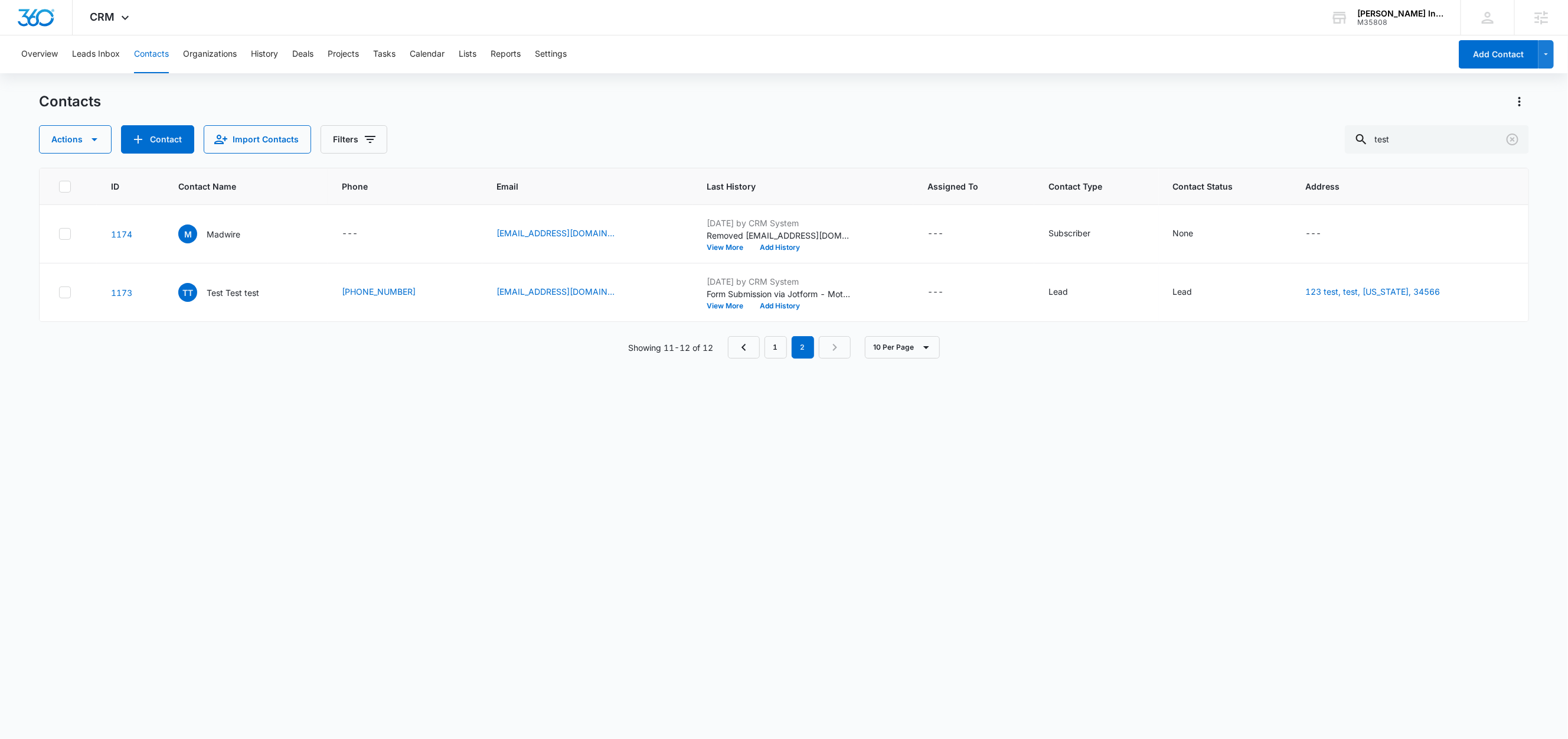
scroll to position [0, 0]
click at [785, 351] on link "1" at bounding box center [776, 347] width 22 height 22
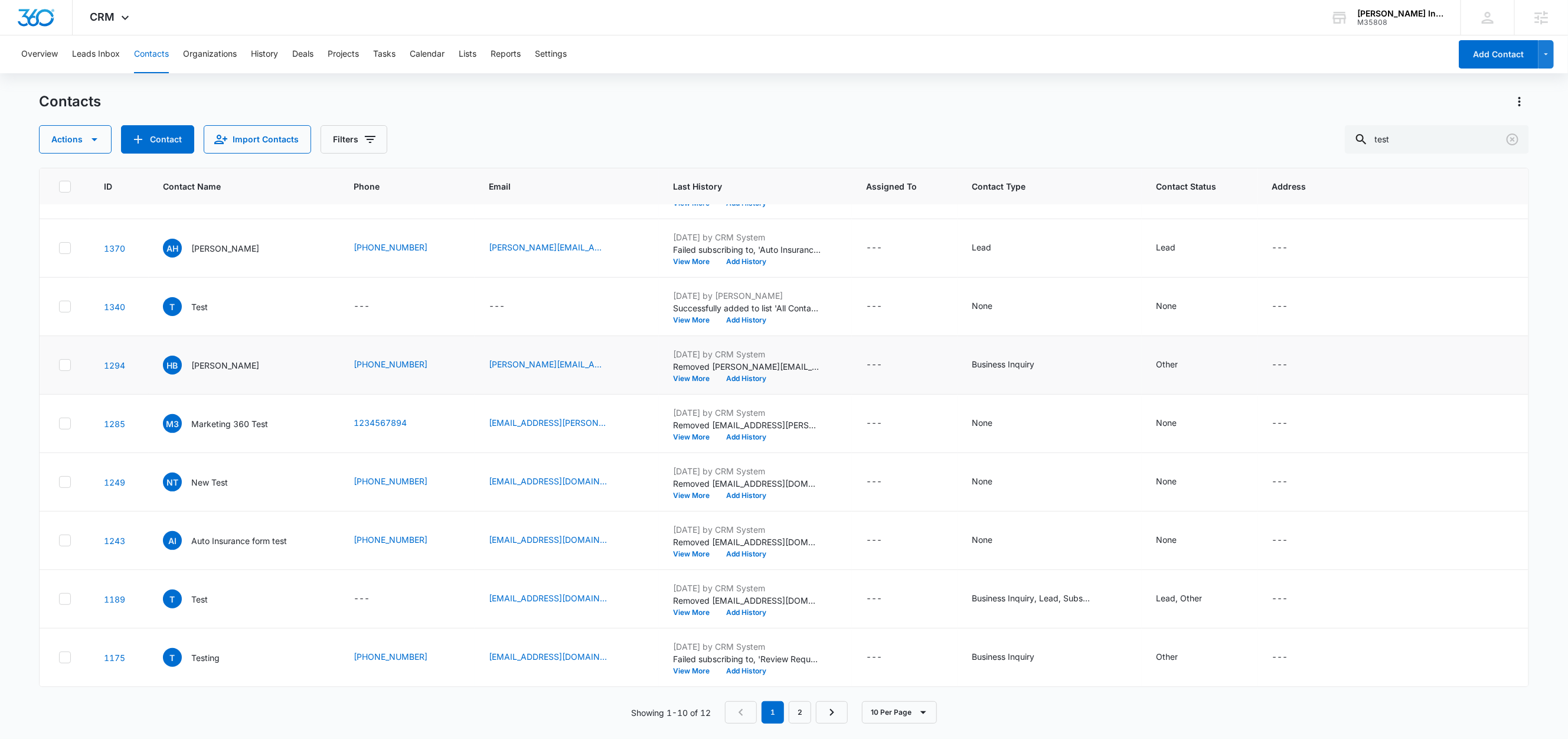
scroll to position [105, 0]
click at [1464, 134] on input "test" at bounding box center [1437, 139] width 184 height 28
type input "[EMAIL_ADDRESS][DOMAIN_NAME]"
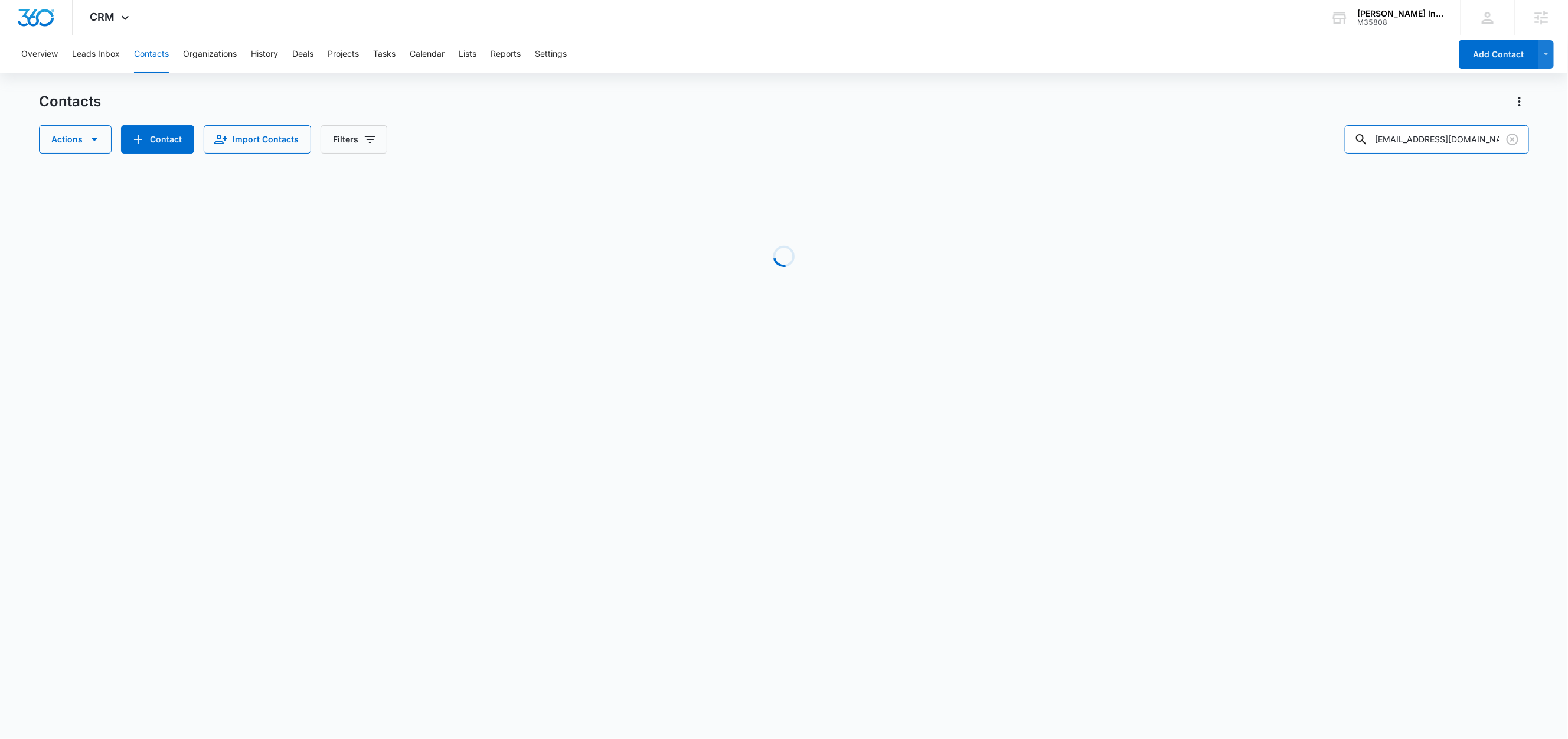
scroll to position [0, 0]
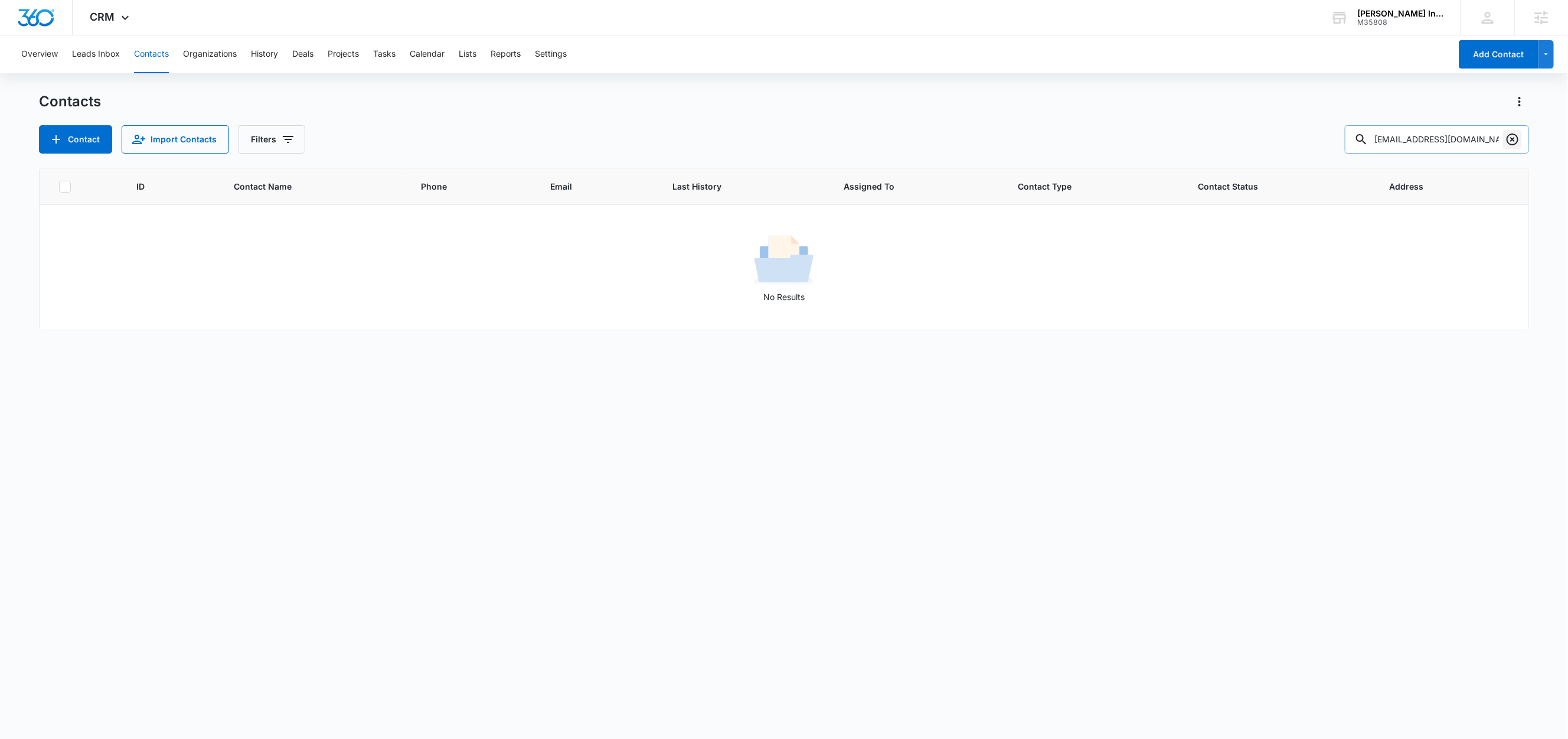
click at [1516, 145] on icon "Clear" at bounding box center [1512, 139] width 14 height 14
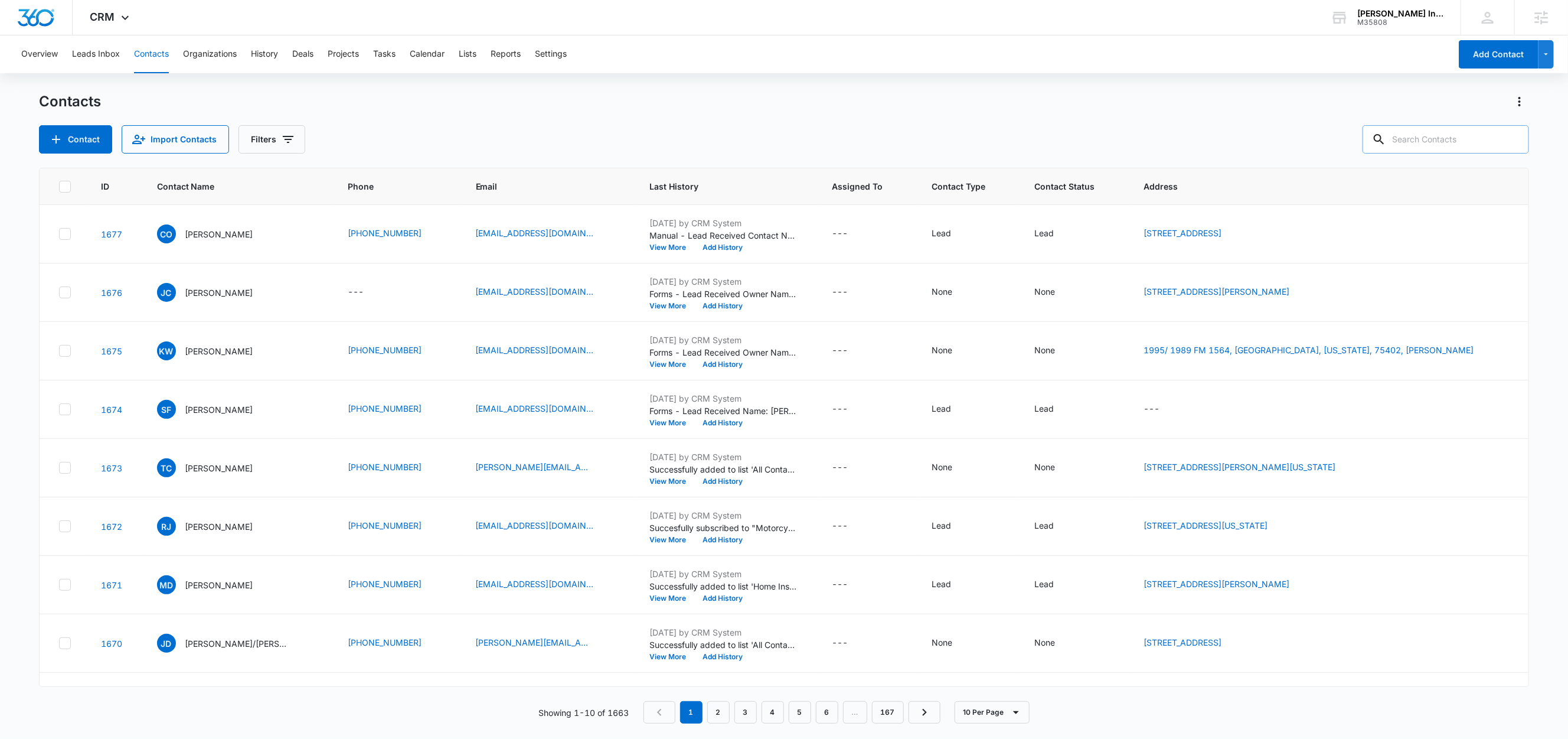
click at [1465, 138] on input "text" at bounding box center [1445, 139] width 167 height 28
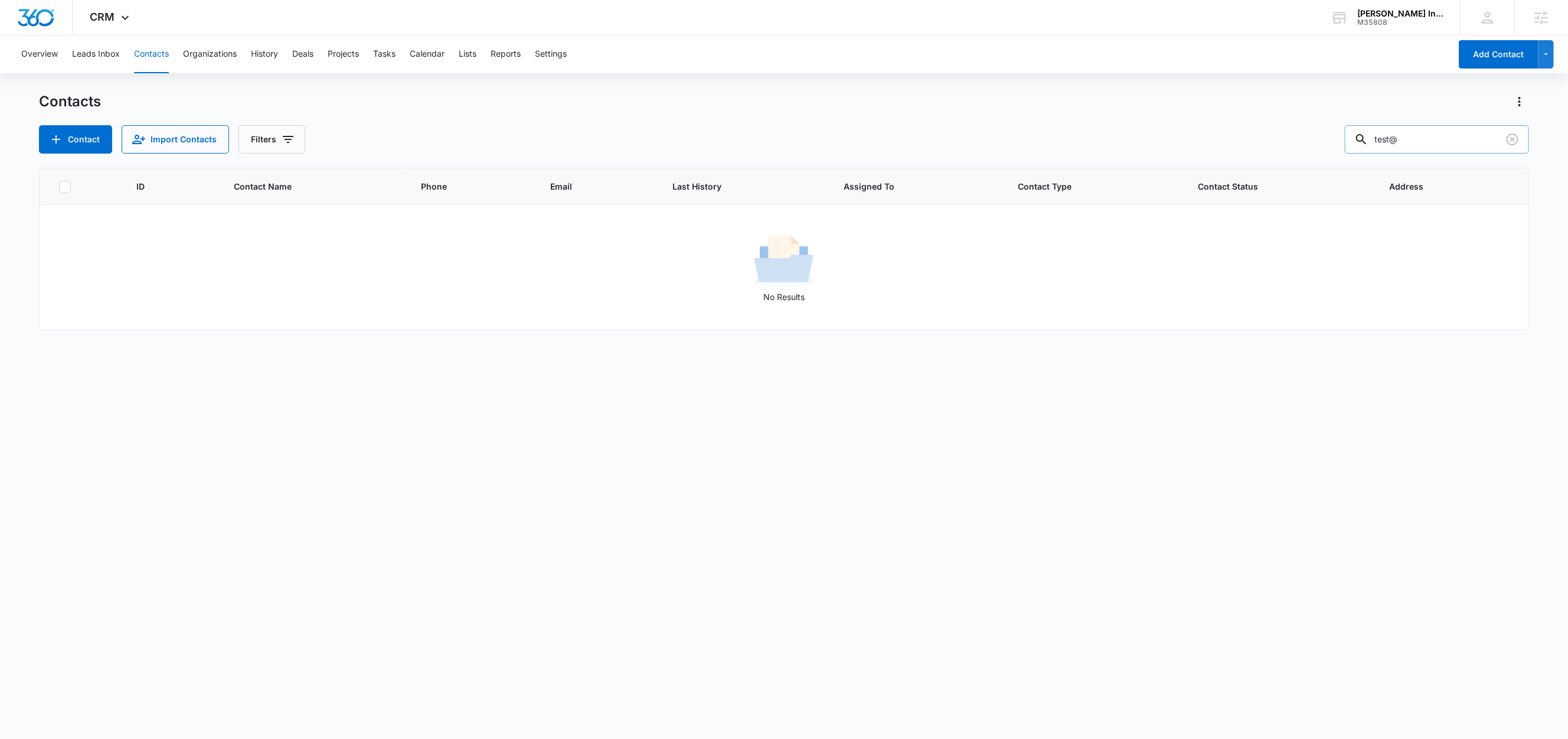
type input "test@"
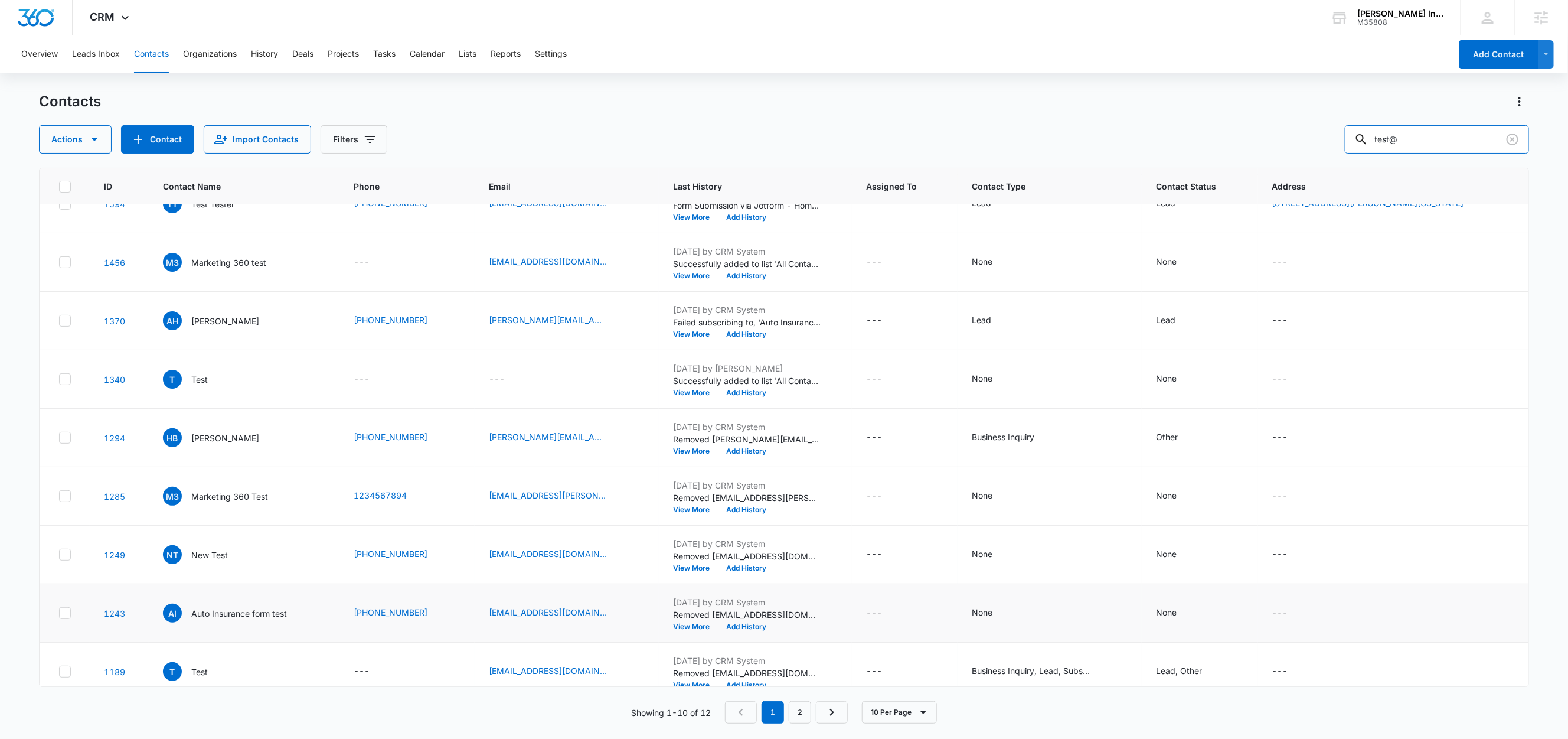
scroll to position [105, 0]
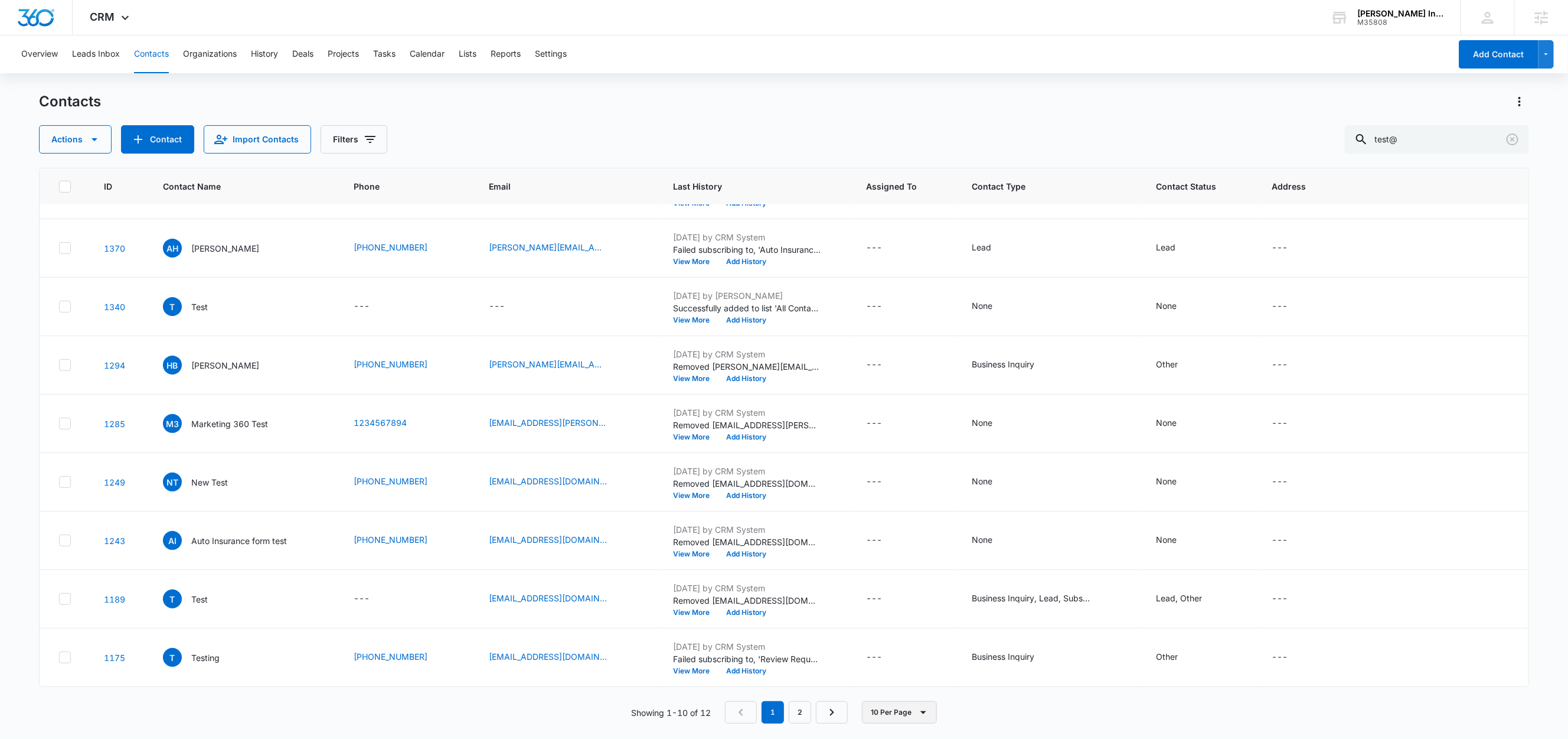
click at [892, 716] on button "10 Per Page" at bounding box center [899, 712] width 75 height 22
click at [906, 686] on button "50 Per Page" at bounding box center [909, 677] width 91 height 18
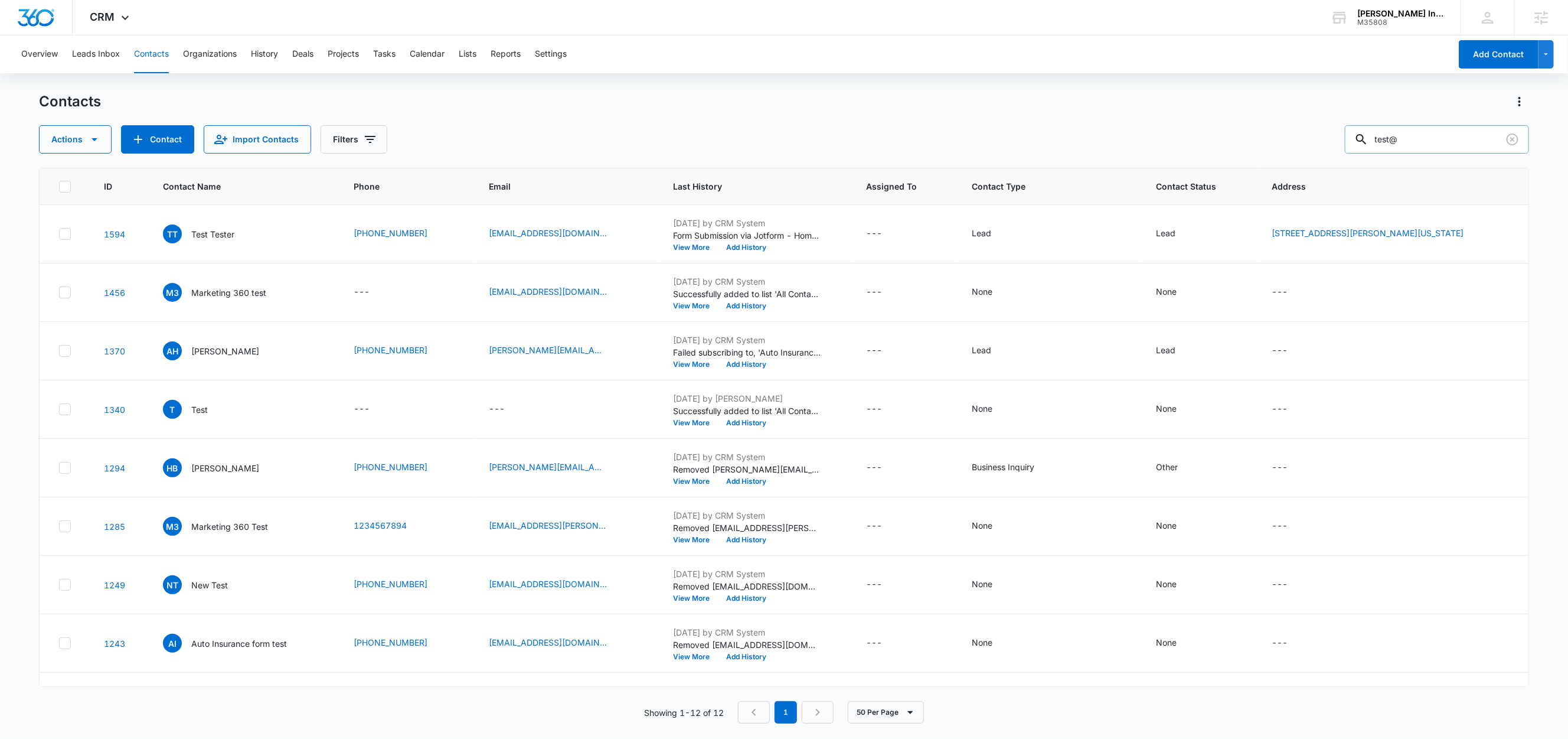
click at [1434, 138] on input "test@" at bounding box center [1437, 139] width 184 height 28
click at [1433, 138] on input "test@" at bounding box center [1437, 139] width 184 height 28
paste input "fb.com"
type input "[EMAIL_ADDRESS][DOMAIN_NAME]"
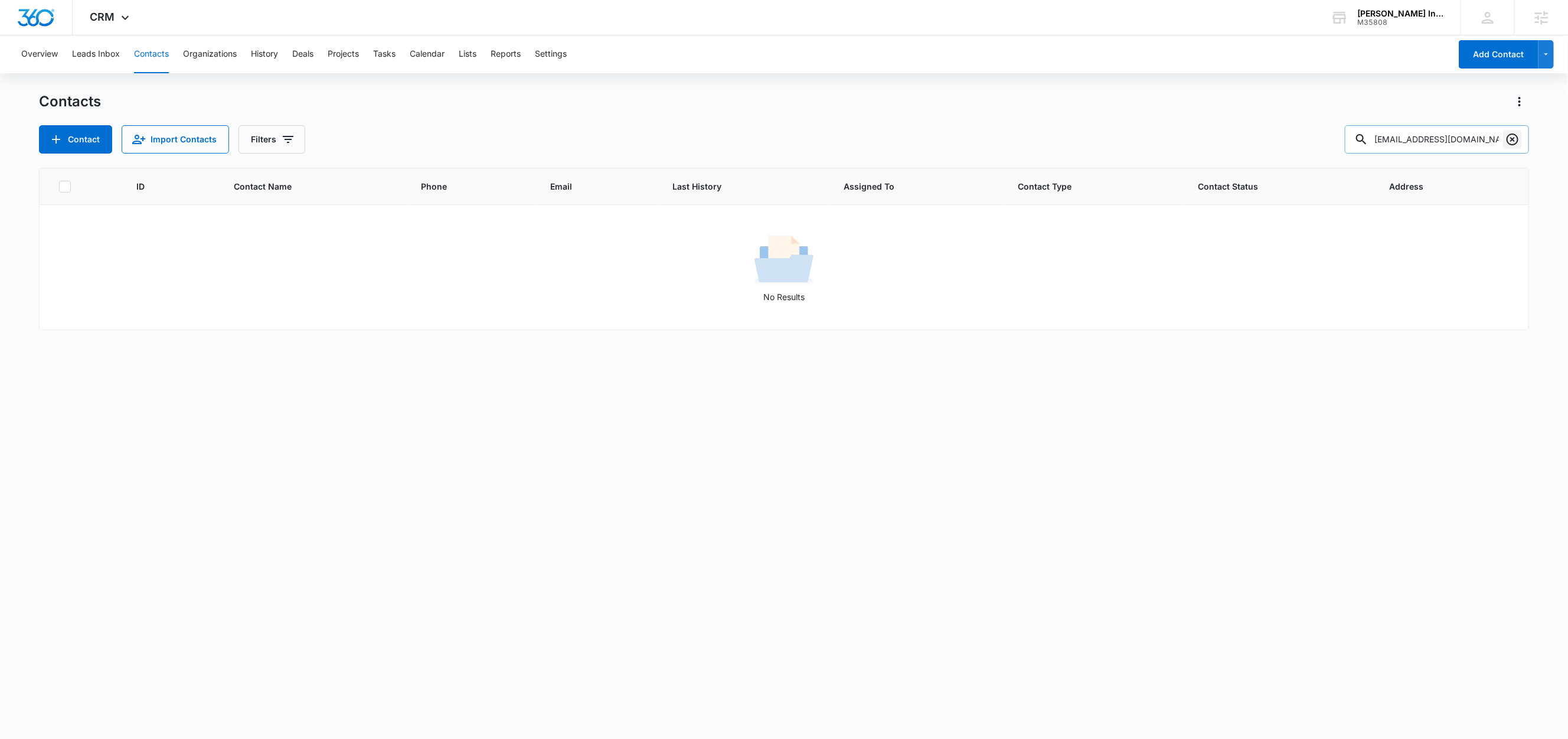
click at [1515, 141] on icon "Clear" at bounding box center [1512, 139] width 14 height 14
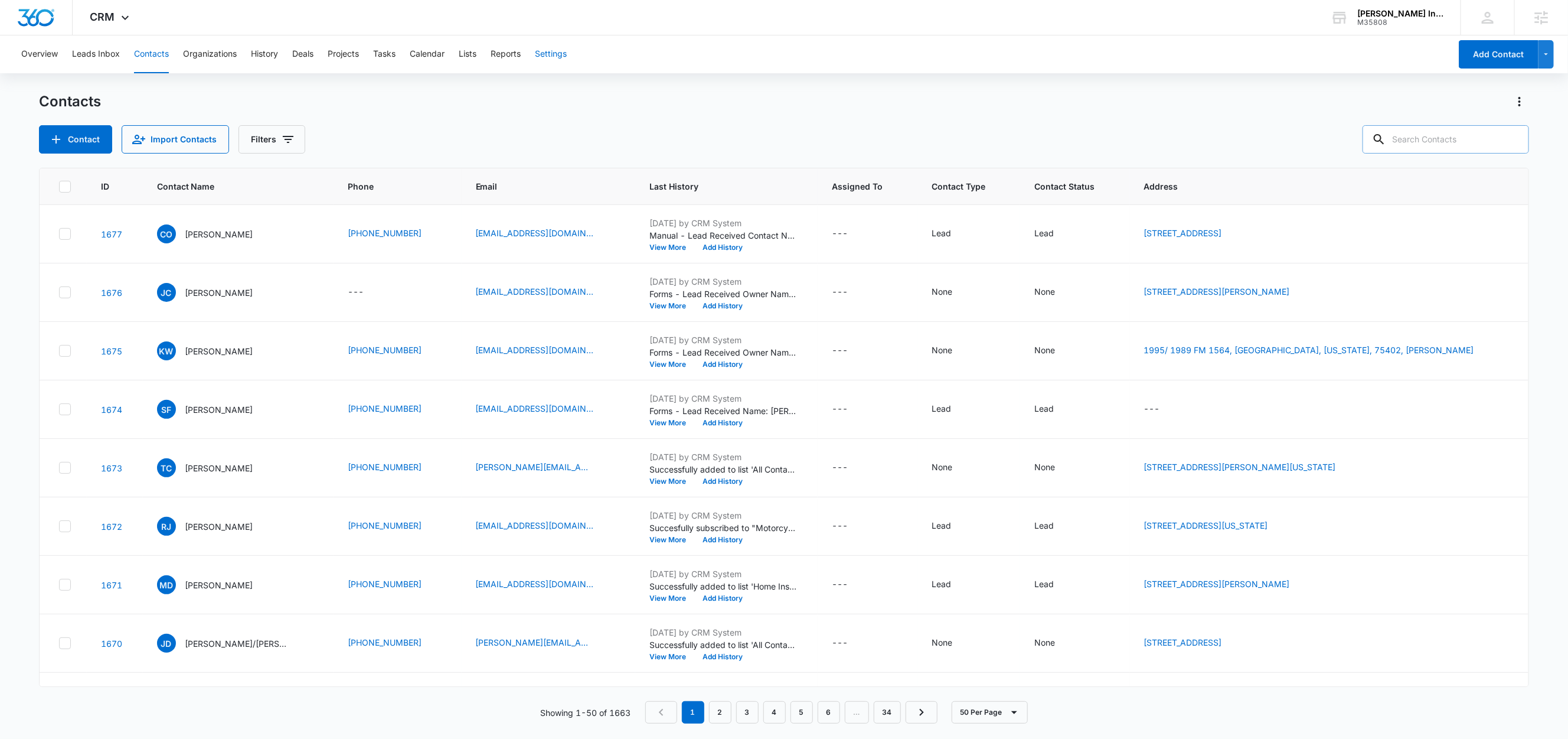
click at [555, 50] on button "Settings" at bounding box center [550, 54] width 32 height 38
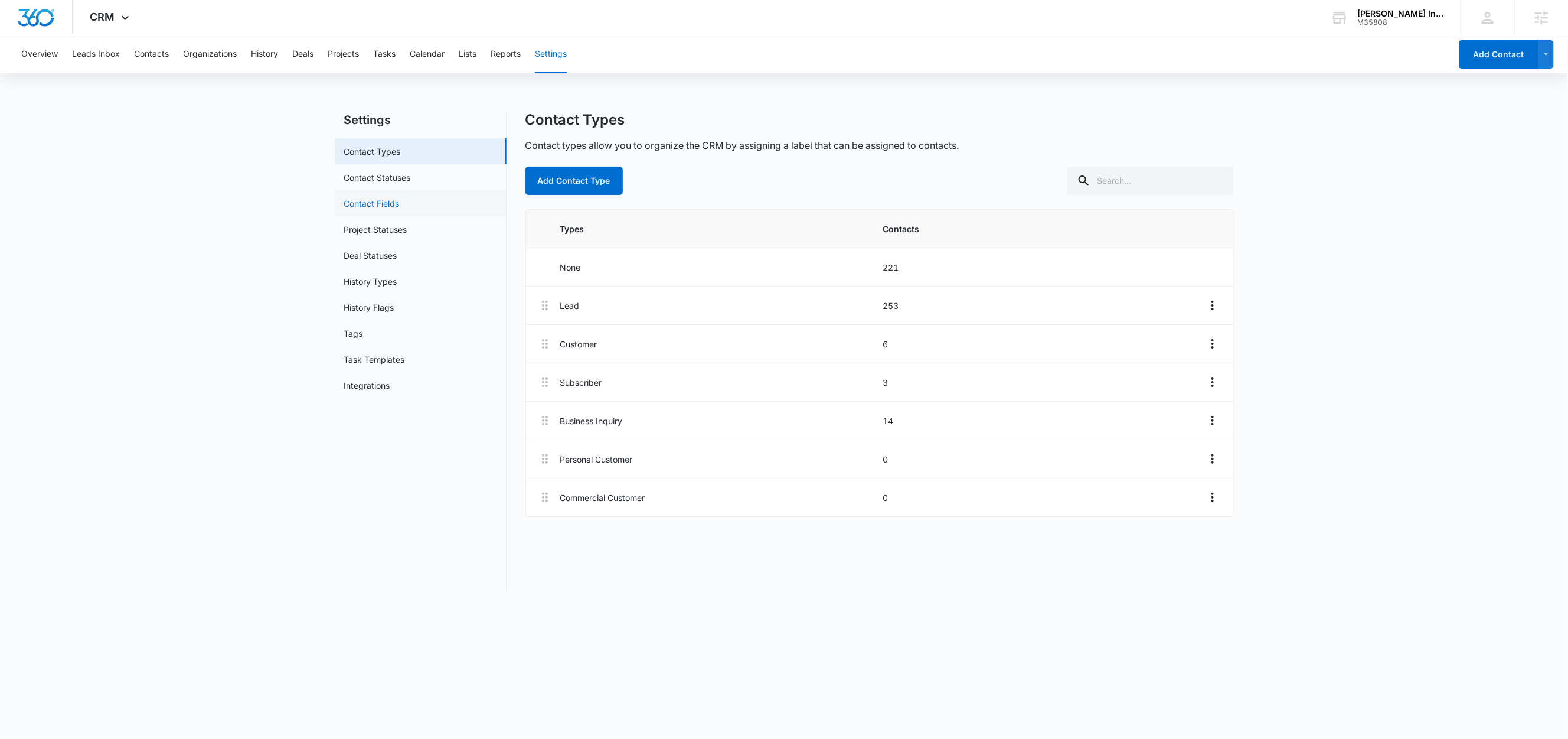
click at [365, 200] on link "Contact Fields" at bounding box center [372, 204] width 55 height 12
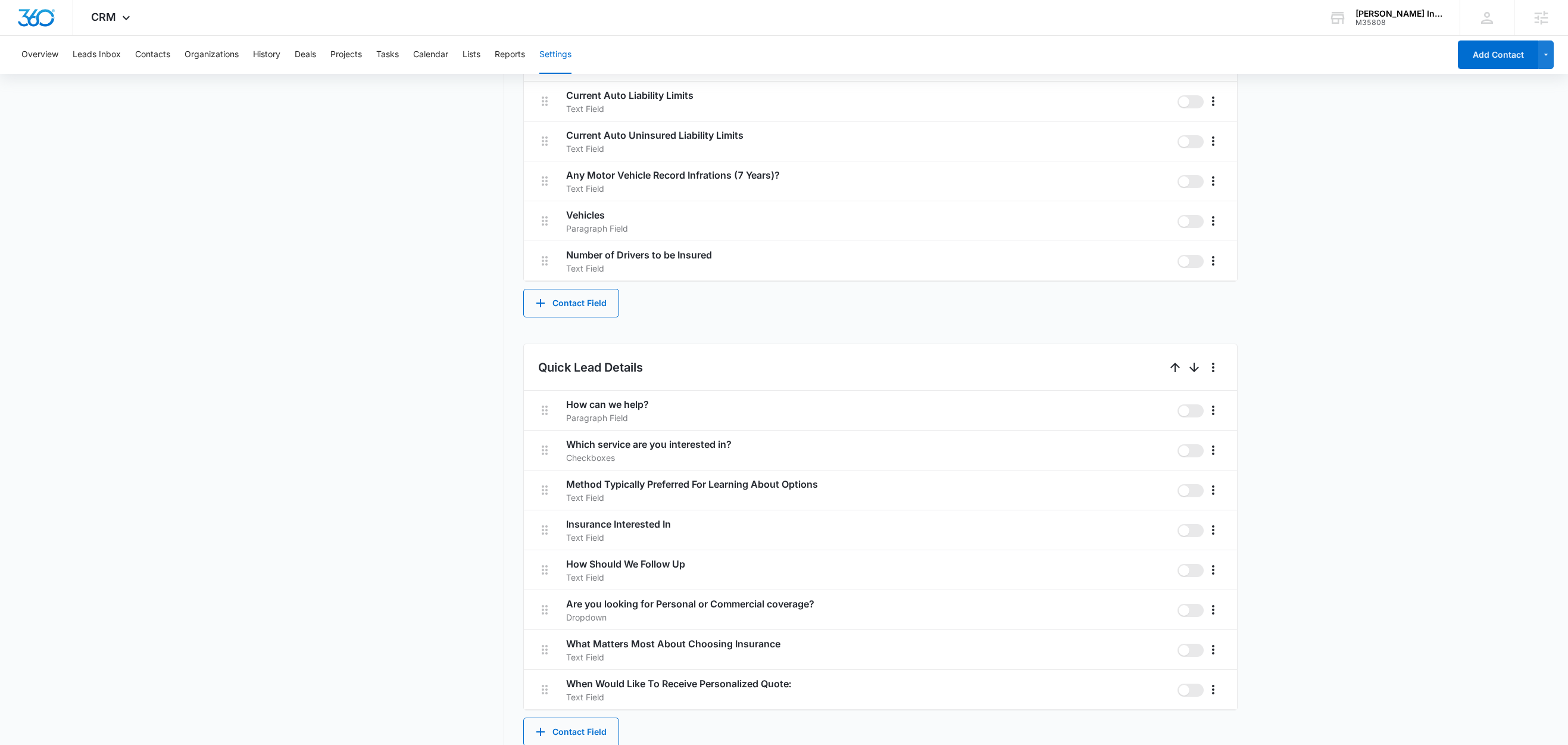
scroll to position [1420, 0]
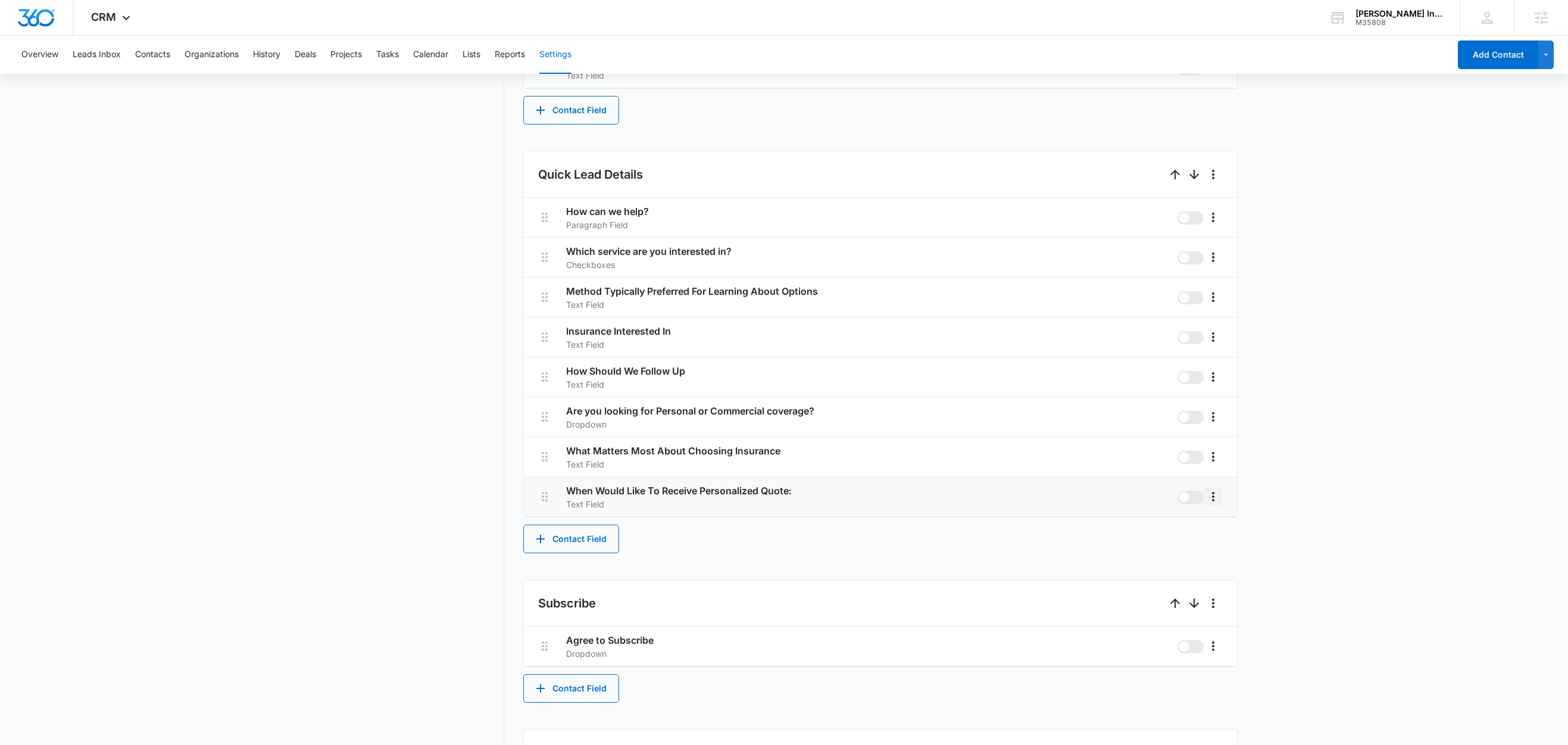
click at [1210, 493] on icon "More" at bounding box center [1213, 496] width 14 height 14
click at [1228, 527] on div "Edit" at bounding box center [1230, 531] width 25 height 9
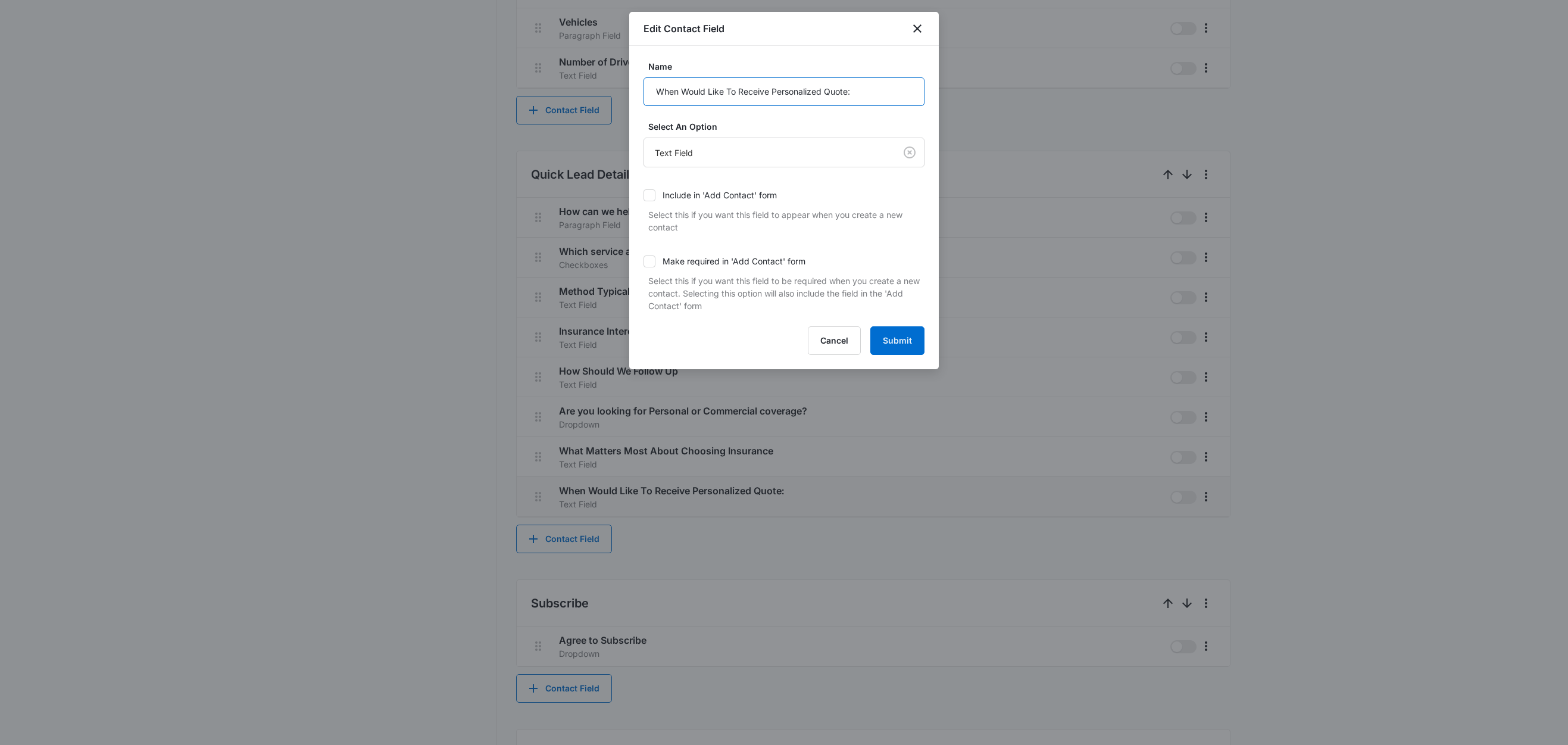
click at [859, 85] on input "When Would Like To Receive Personalized Quote:" at bounding box center [784, 91] width 281 height 29
click at [867, 98] on input "When Would Like To Receive Personalized Quote" at bounding box center [784, 91] width 281 height 29
type input "When Would Like To Receive Personalized Quote"
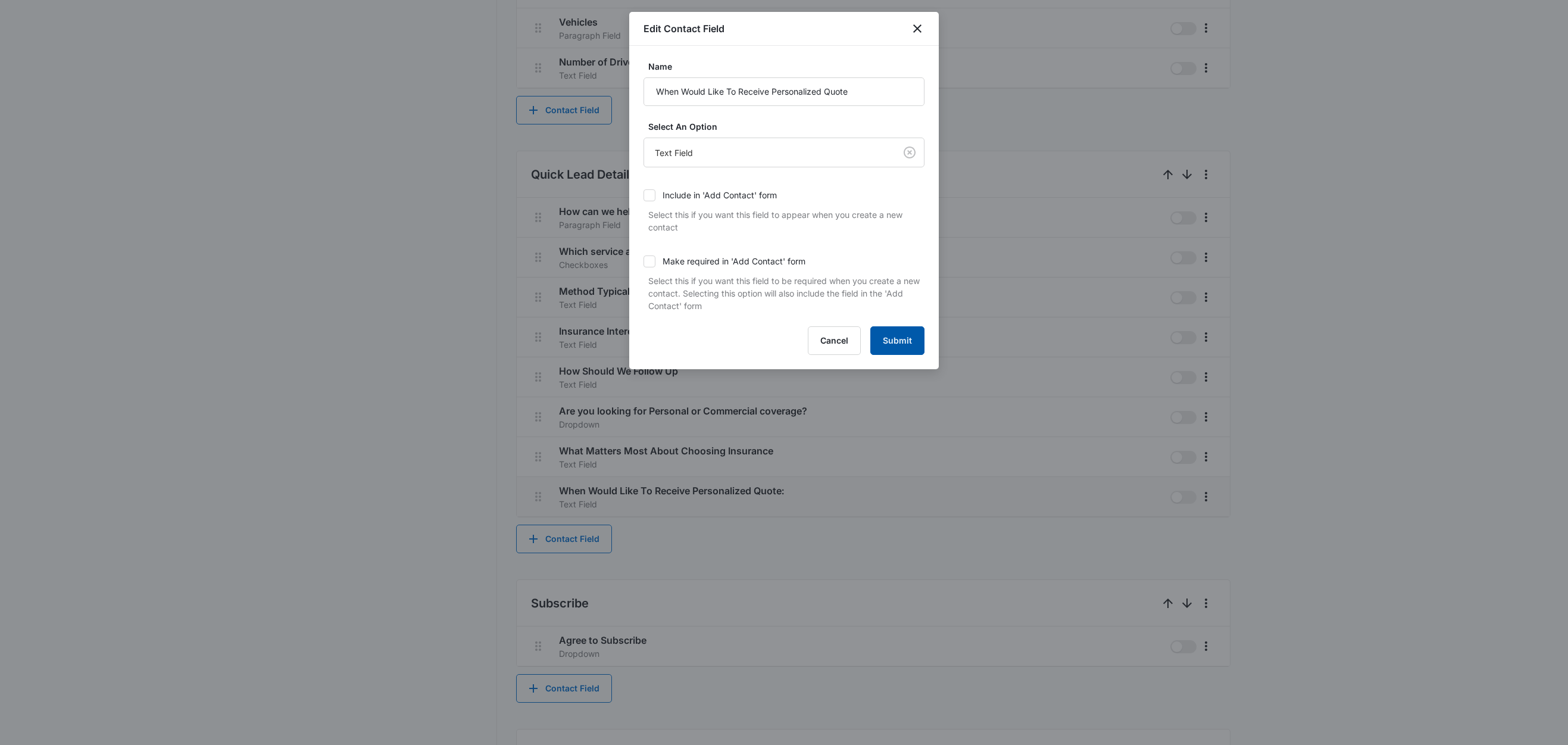
click at [891, 340] on button "Submit" at bounding box center [898, 340] width 54 height 29
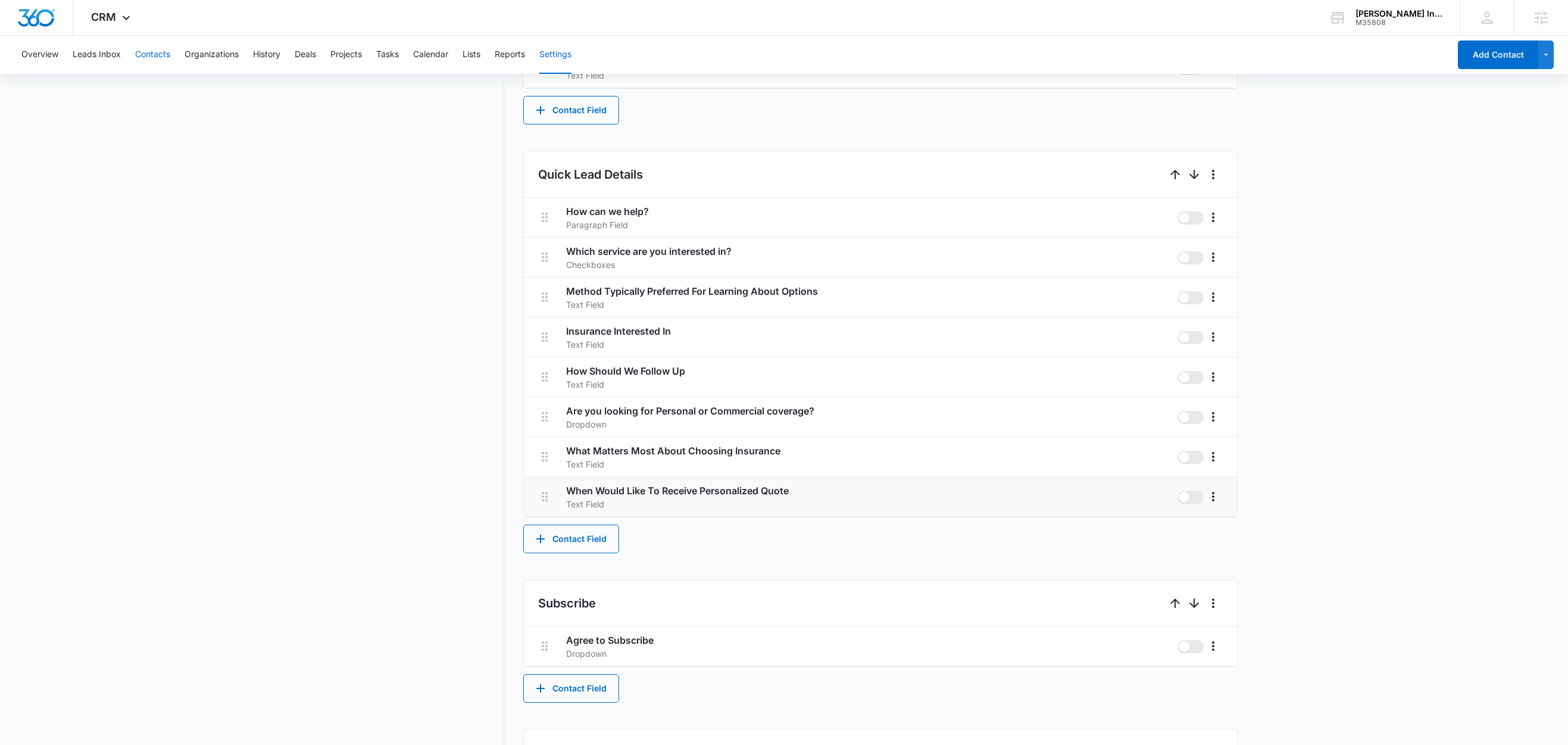
click at [160, 50] on button "Contacts" at bounding box center [152, 54] width 35 height 38
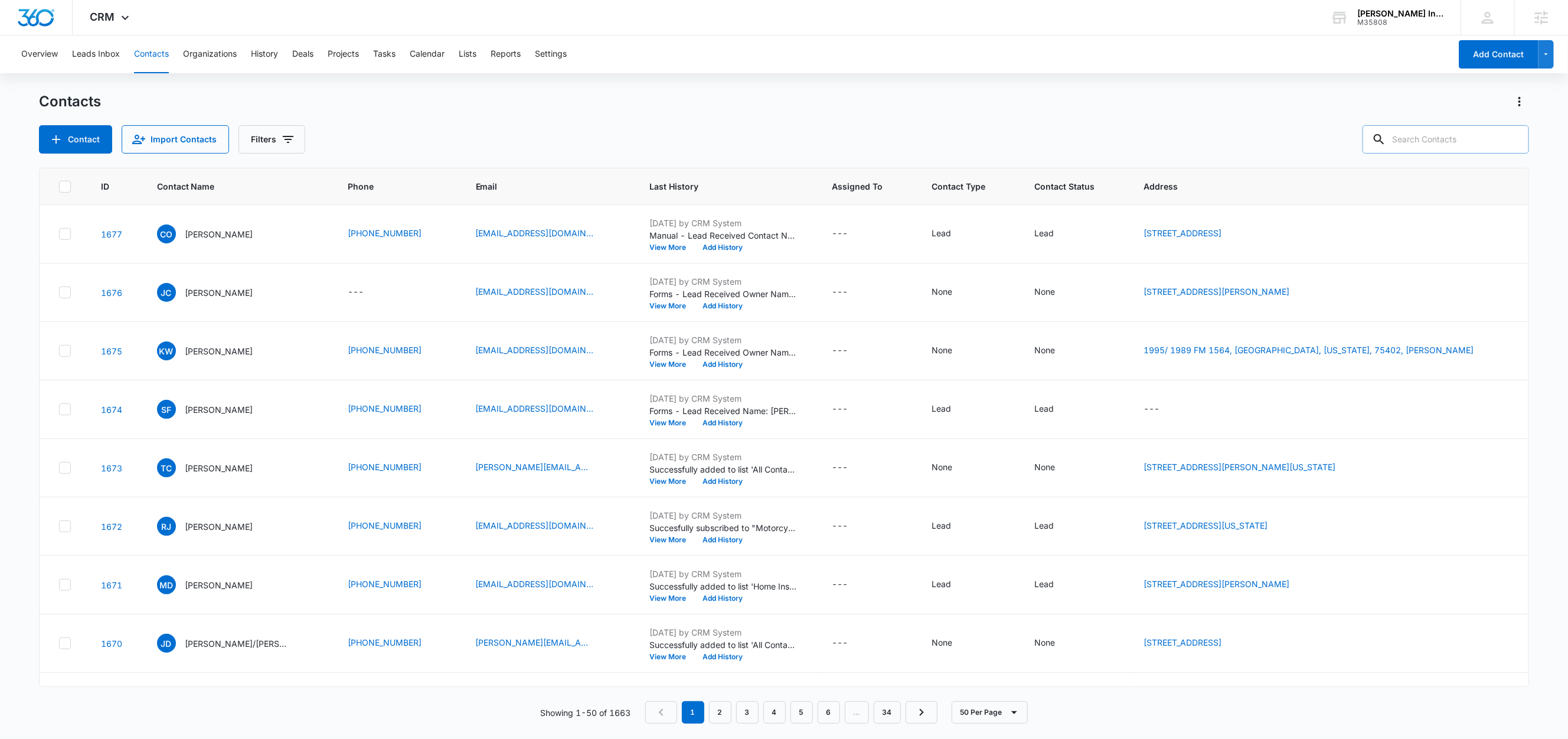
click at [1449, 140] on input "text" at bounding box center [1445, 139] width 167 height 28
type input "test"
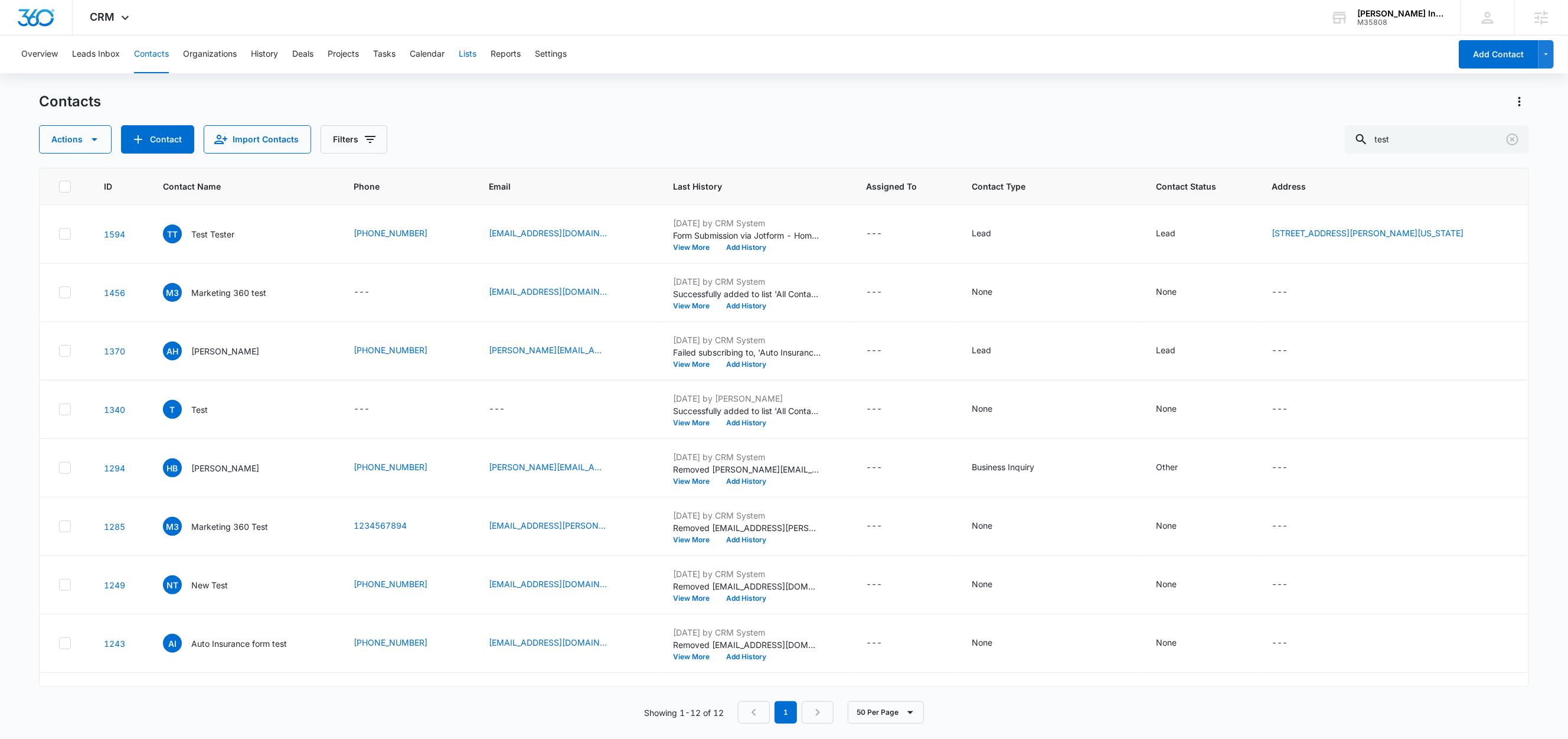
click at [467, 52] on button "Lists" at bounding box center [467, 54] width 18 height 38
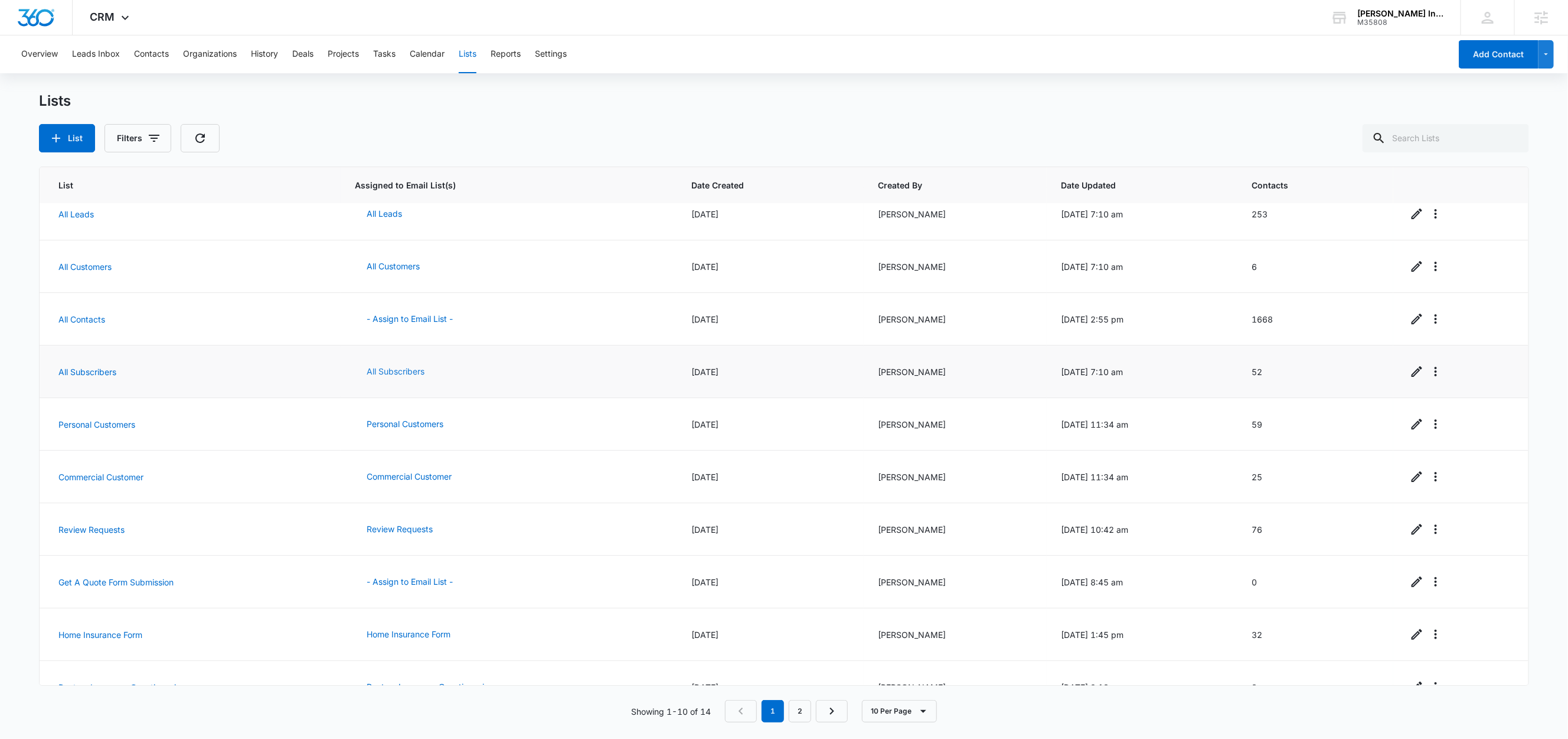
scroll to position [47, 0]
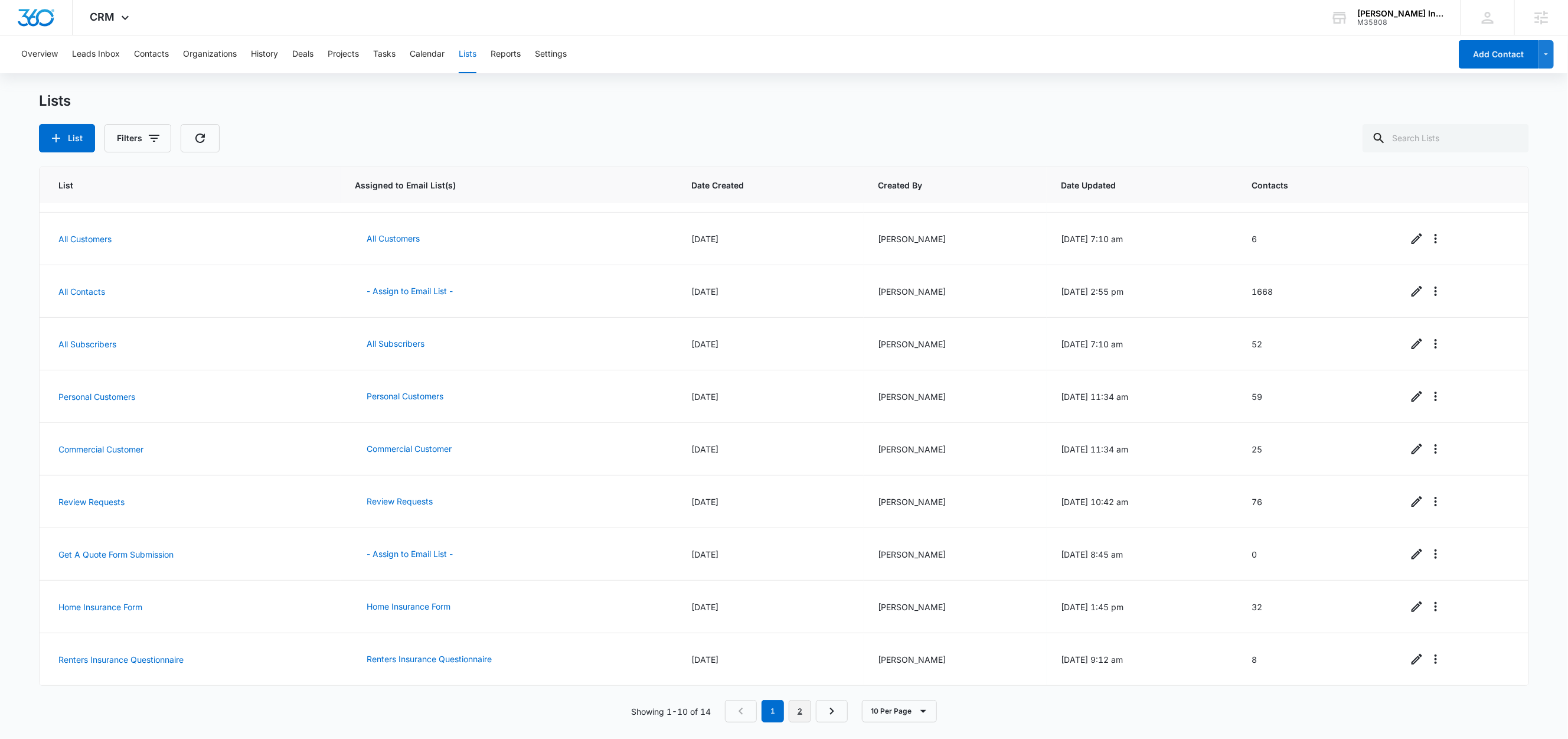
click at [806, 716] on link "2" at bounding box center [799, 711] width 22 height 22
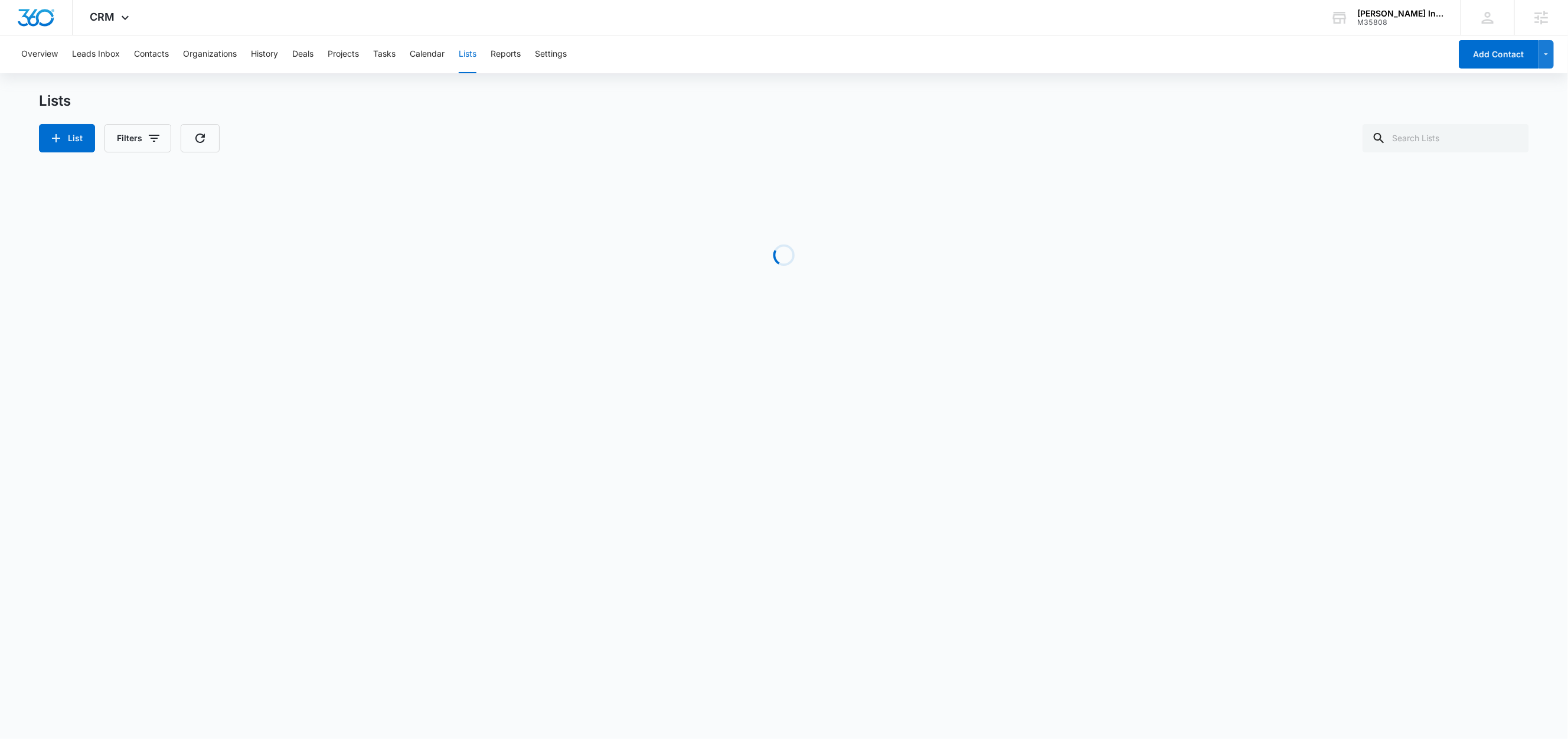
scroll to position [0, 0]
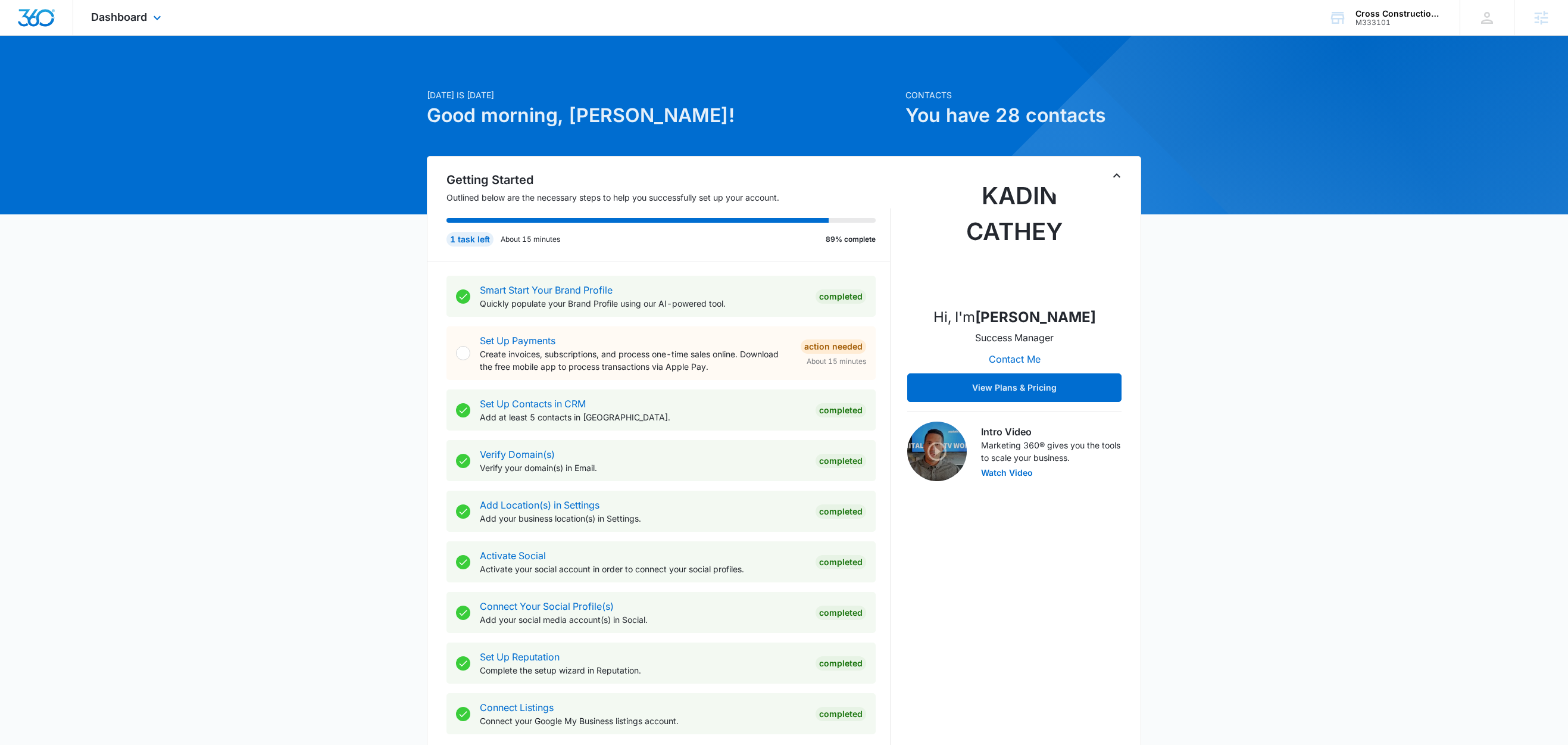
click at [160, 25] on div "Dashboard Apps Reputation Websites Forms CRM Email Social Content Ads Intellige…" at bounding box center [127, 17] width 109 height 35
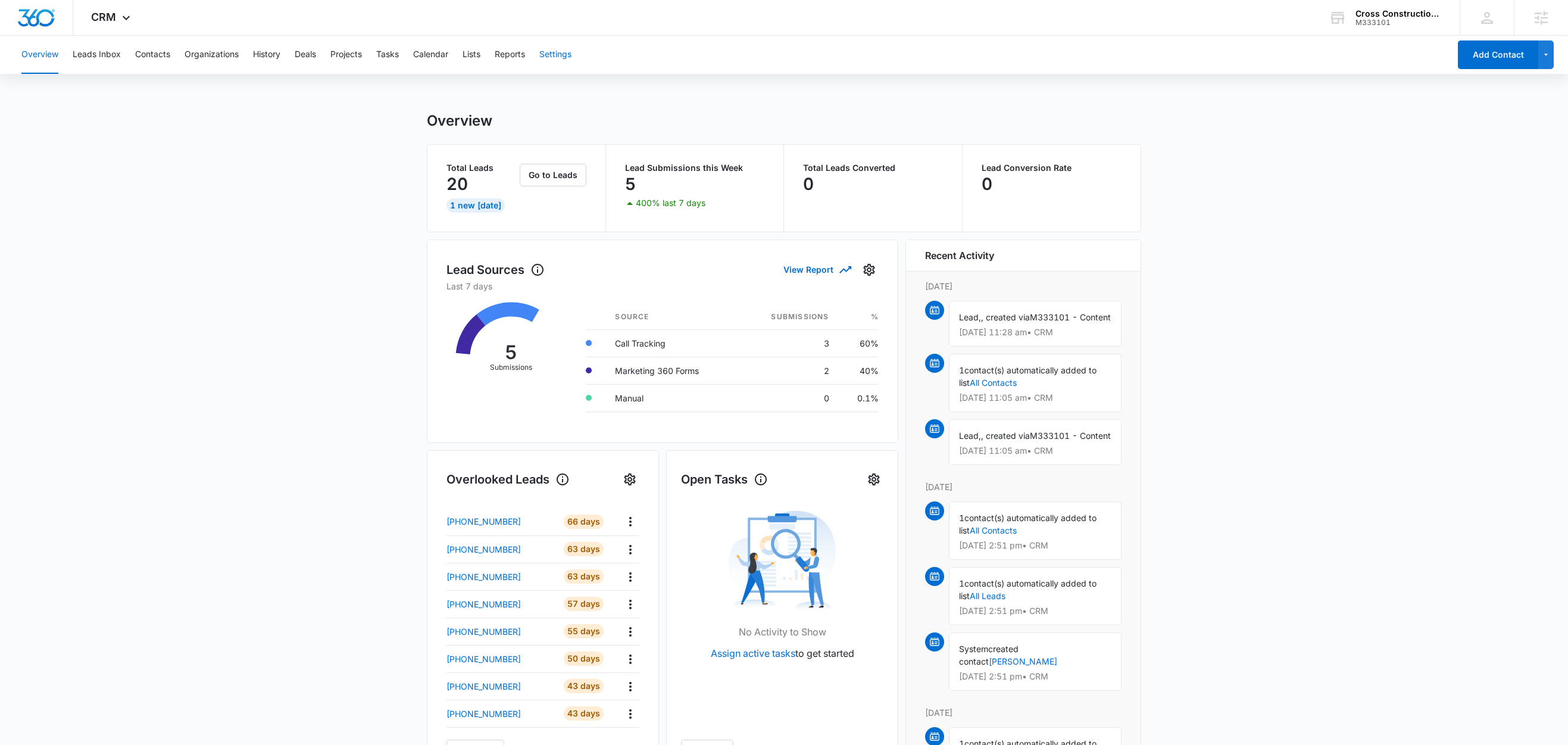
click at [554, 57] on button "Settings" at bounding box center [555, 54] width 32 height 38
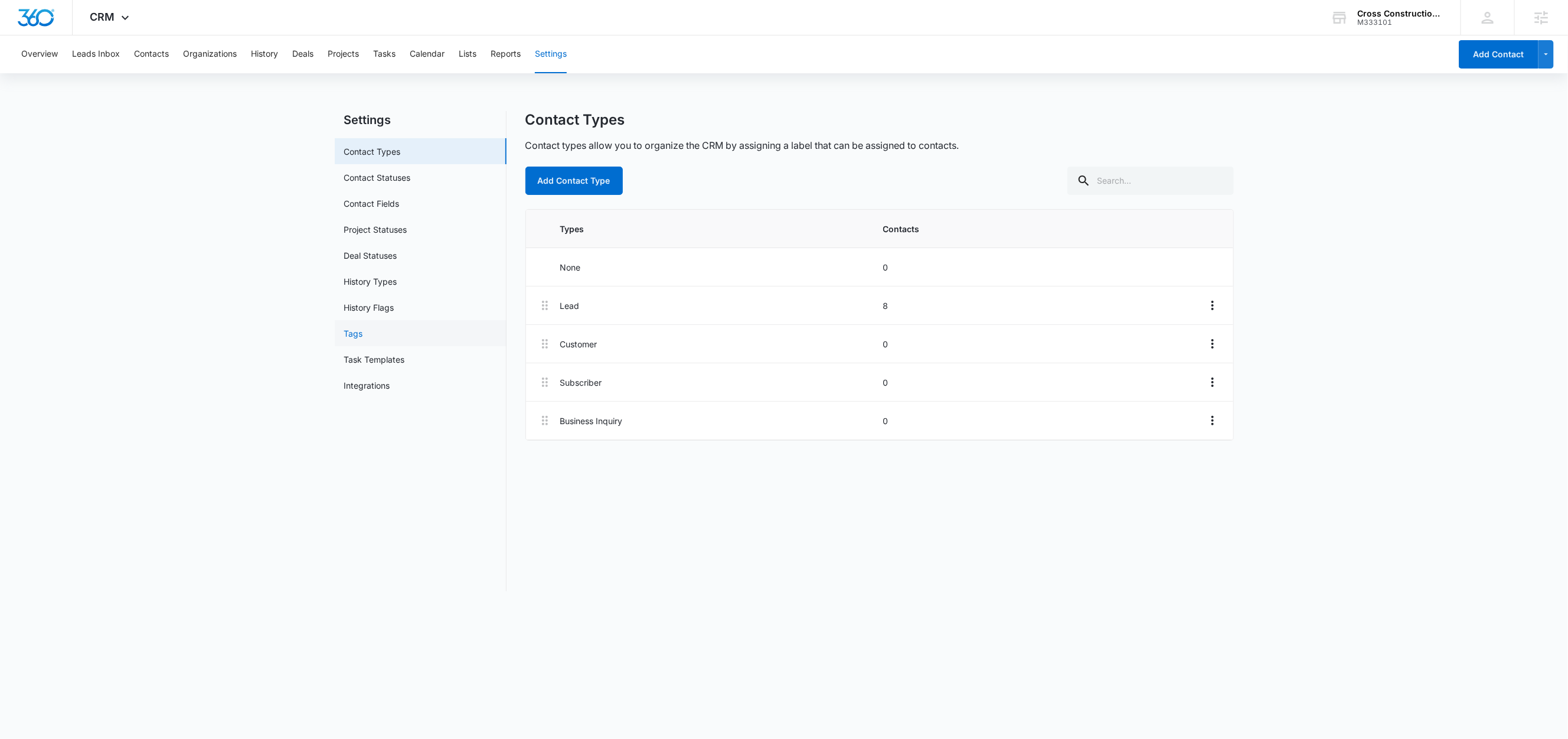
click at [363, 327] on link "Tags" at bounding box center [354, 333] width 19 height 12
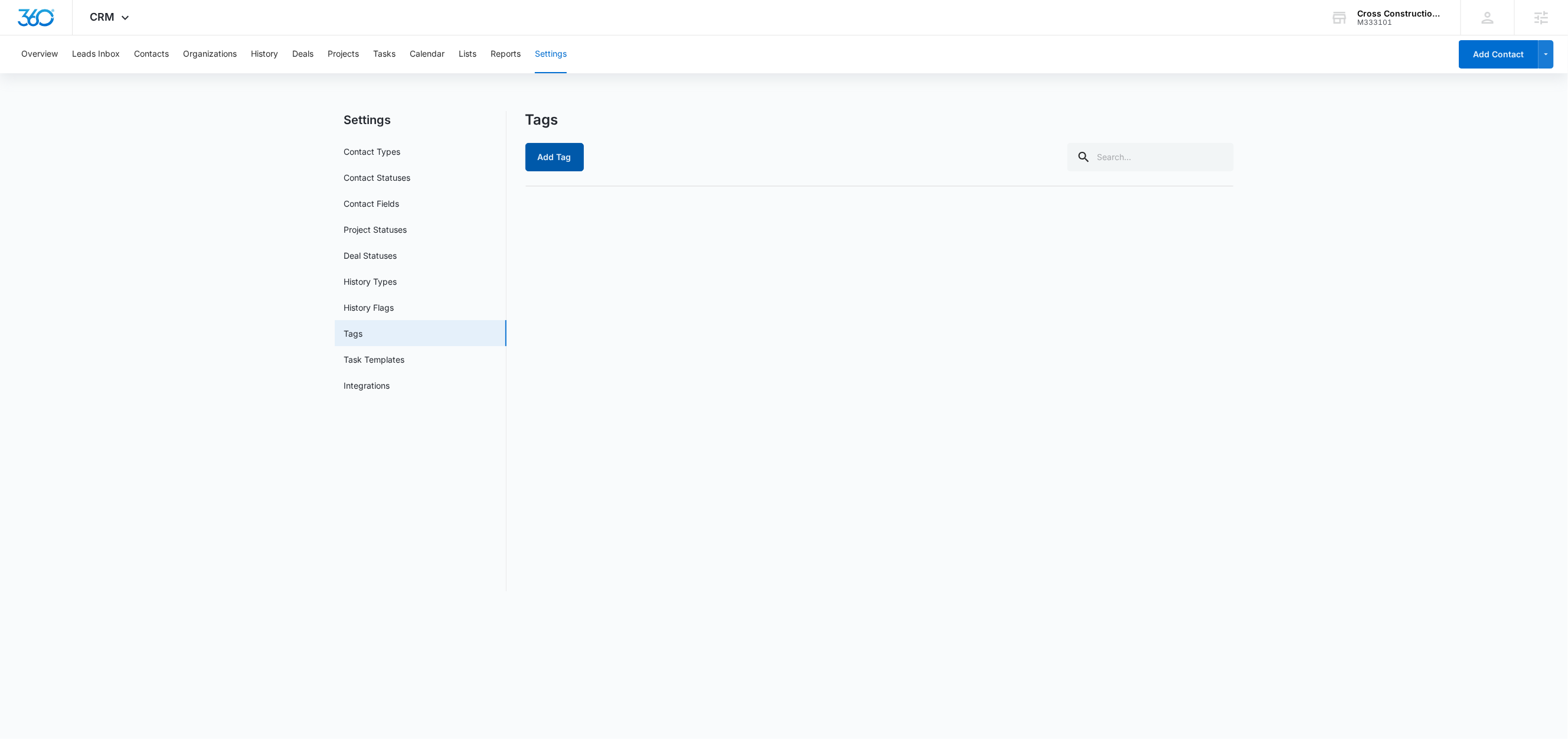
click at [560, 159] on button "Add Tag" at bounding box center [554, 157] width 58 height 28
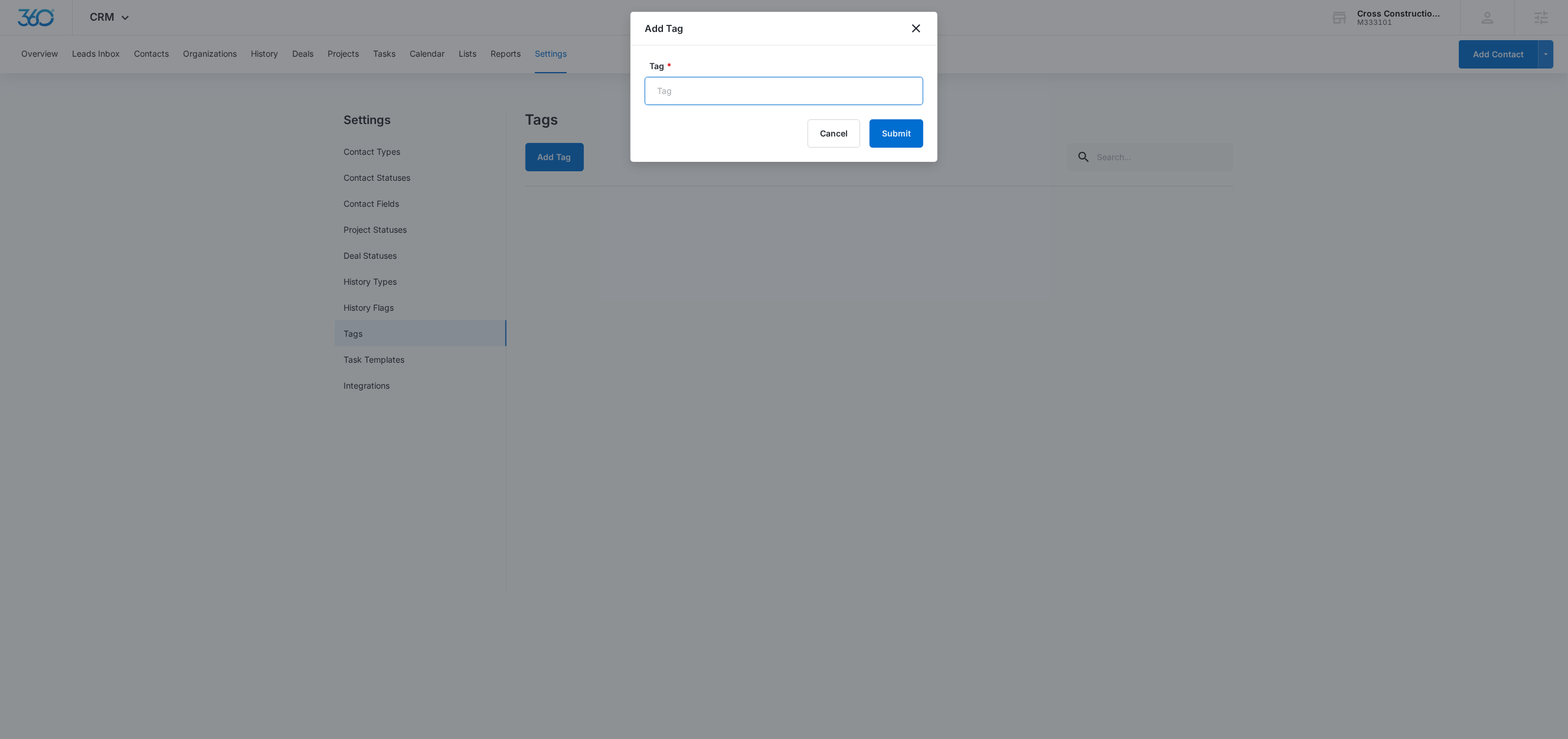
click at [699, 104] on input "Tag *" at bounding box center [784, 91] width 278 height 28
paste input "Marketing 360 - Lead Form"
type input "Marketing 360 - Lead Form"
click at [889, 130] on button "Submit" at bounding box center [896, 133] width 54 height 28
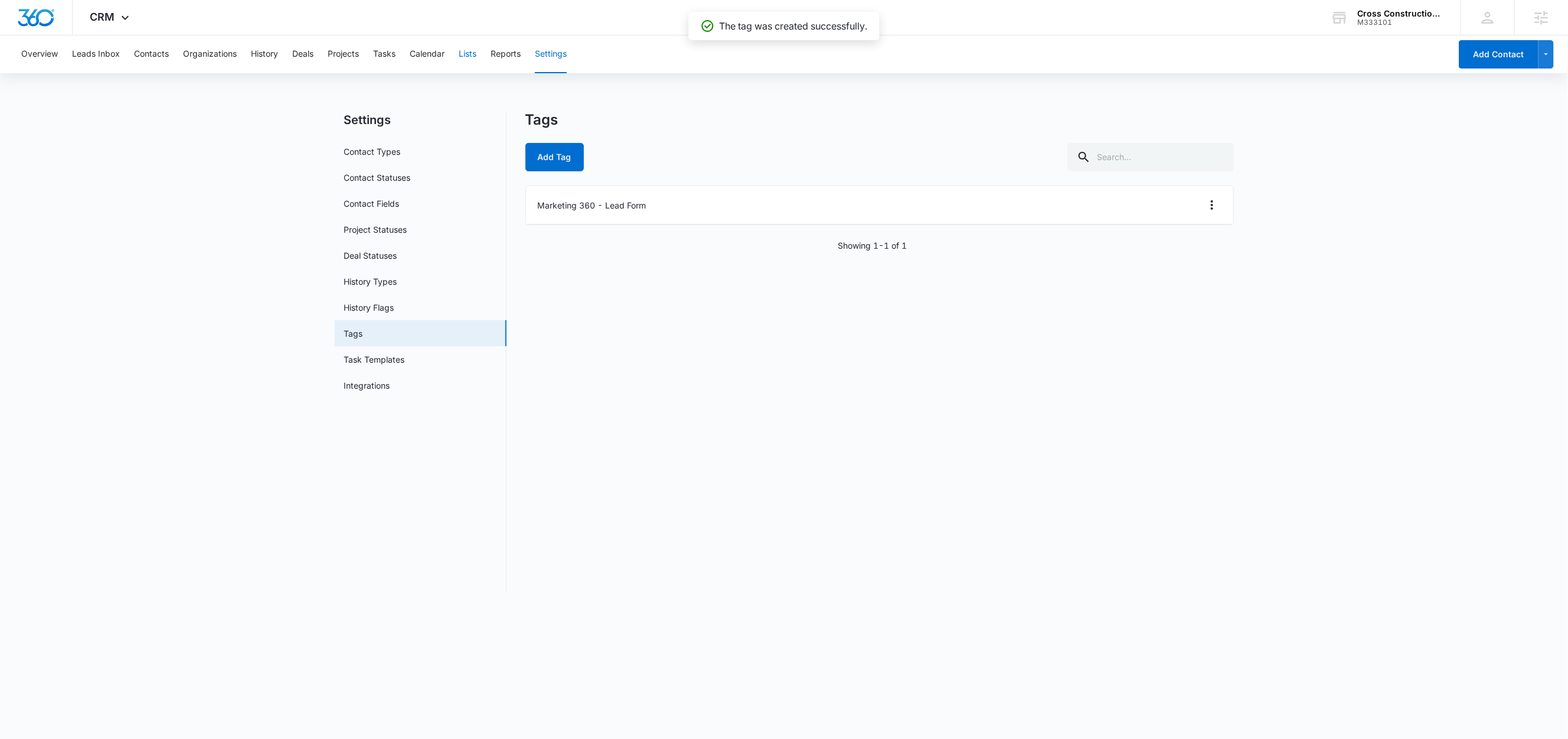
click at [473, 58] on button "Lists" at bounding box center [467, 54] width 18 height 38
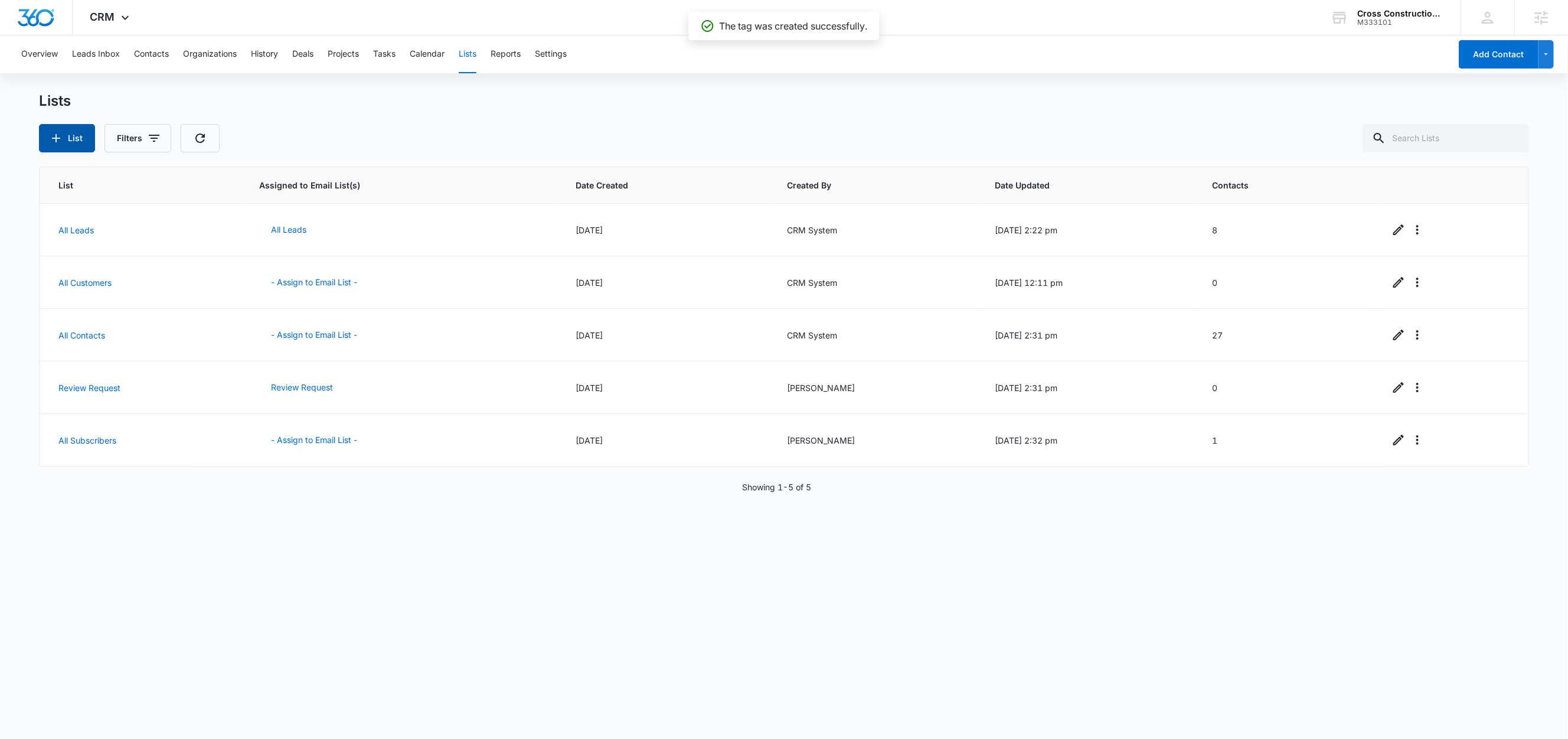
click at [90, 140] on button "List" at bounding box center [67, 138] width 56 height 28
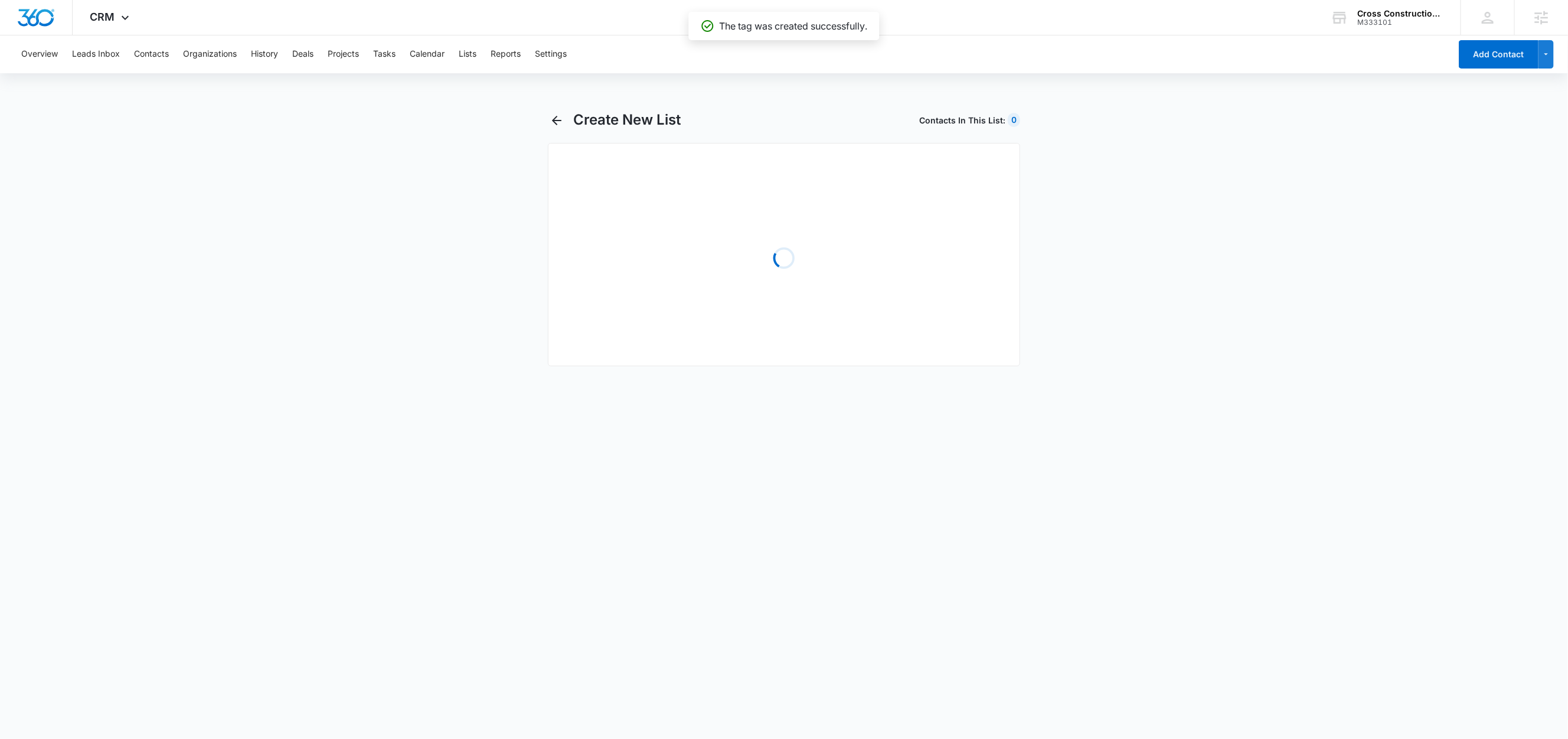
select select "31"
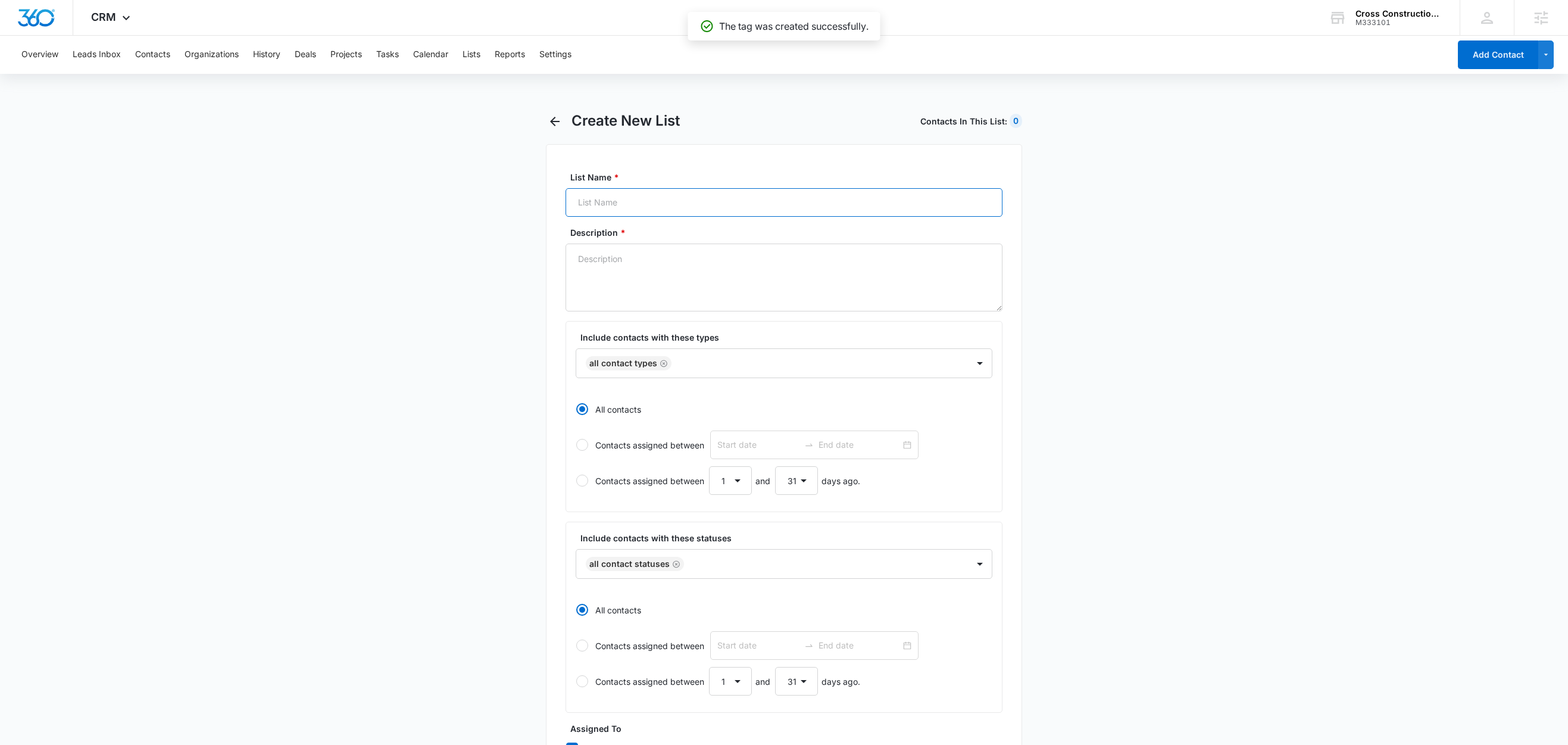
click at [619, 205] on input "List Name *" at bounding box center [784, 202] width 437 height 29
paste input "Marketing 360 - Lead Form"
type input "Marketing 360 - Lead Form"
click at [609, 268] on textarea "Description *" at bounding box center [784, 278] width 437 height 68
paste textarea "Marketing 360 - Lead Form"
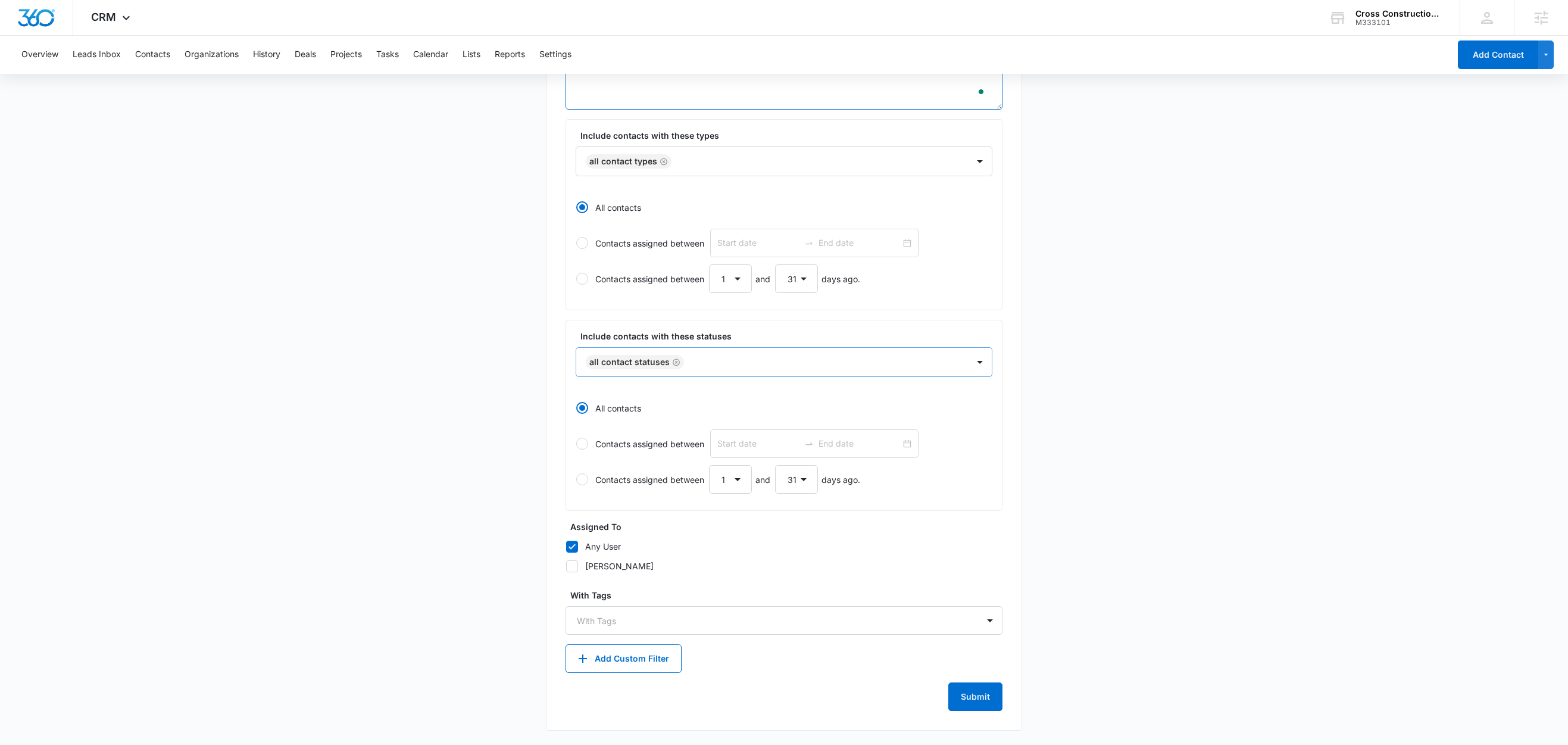
scroll to position [205, 0]
type textarea "Tag = Marketing 360 - Lead Form"
click at [628, 616] on div at bounding box center [777, 620] width 400 height 15
type input "mar"
click at [630, 658] on p "Marketing 360 - Lead Form" at bounding box center [634, 662] width 109 height 12
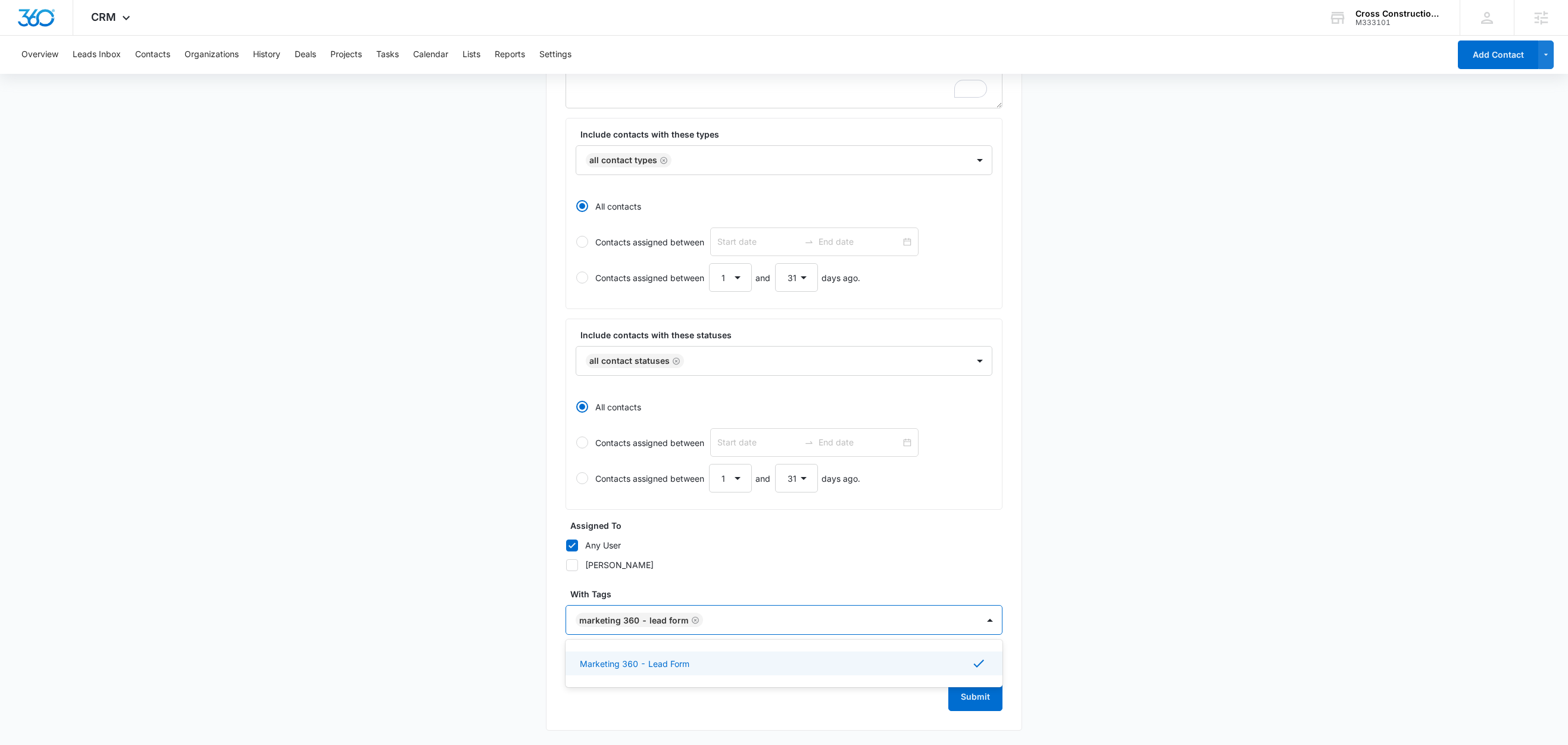
click at [489, 573] on main "Create New List Contacts In This List : 0 List Name * Marketing 360 - Lead Form…" at bounding box center [784, 326] width 1568 height 836
click at [991, 705] on button "Submit" at bounding box center [975, 696] width 54 height 29
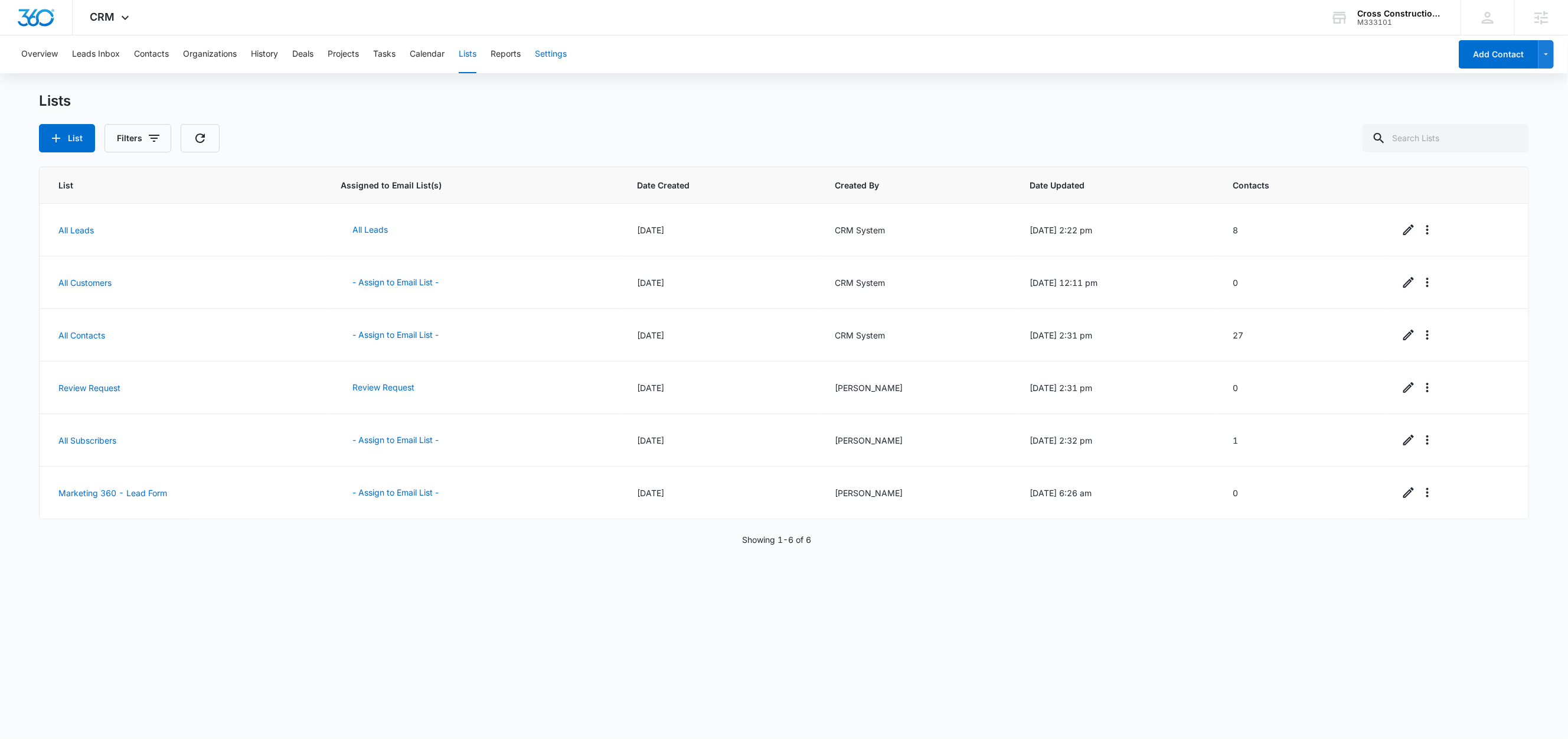
click at [556, 52] on button "Settings" at bounding box center [550, 54] width 32 height 38
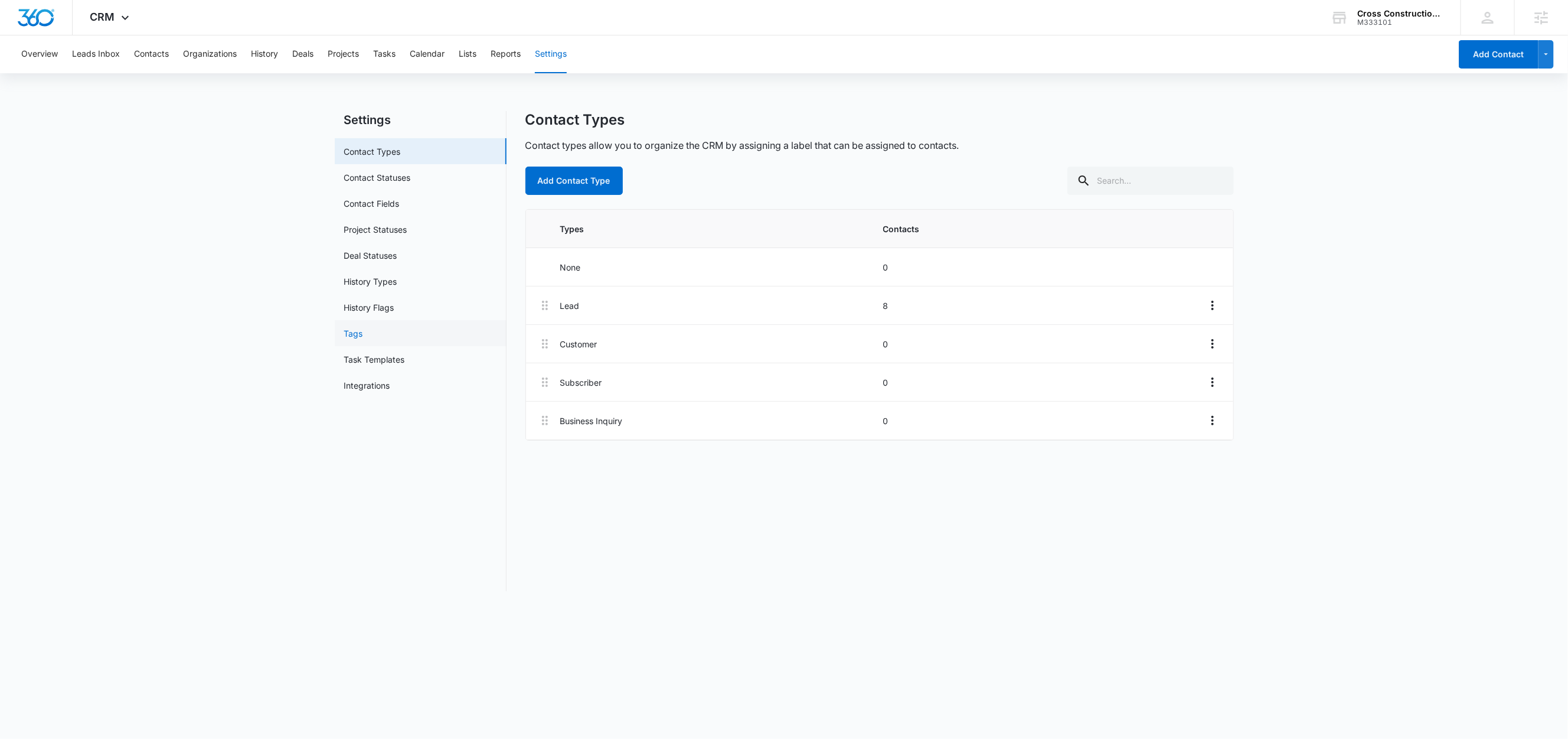
click at [363, 328] on link "Tags" at bounding box center [354, 333] width 19 height 12
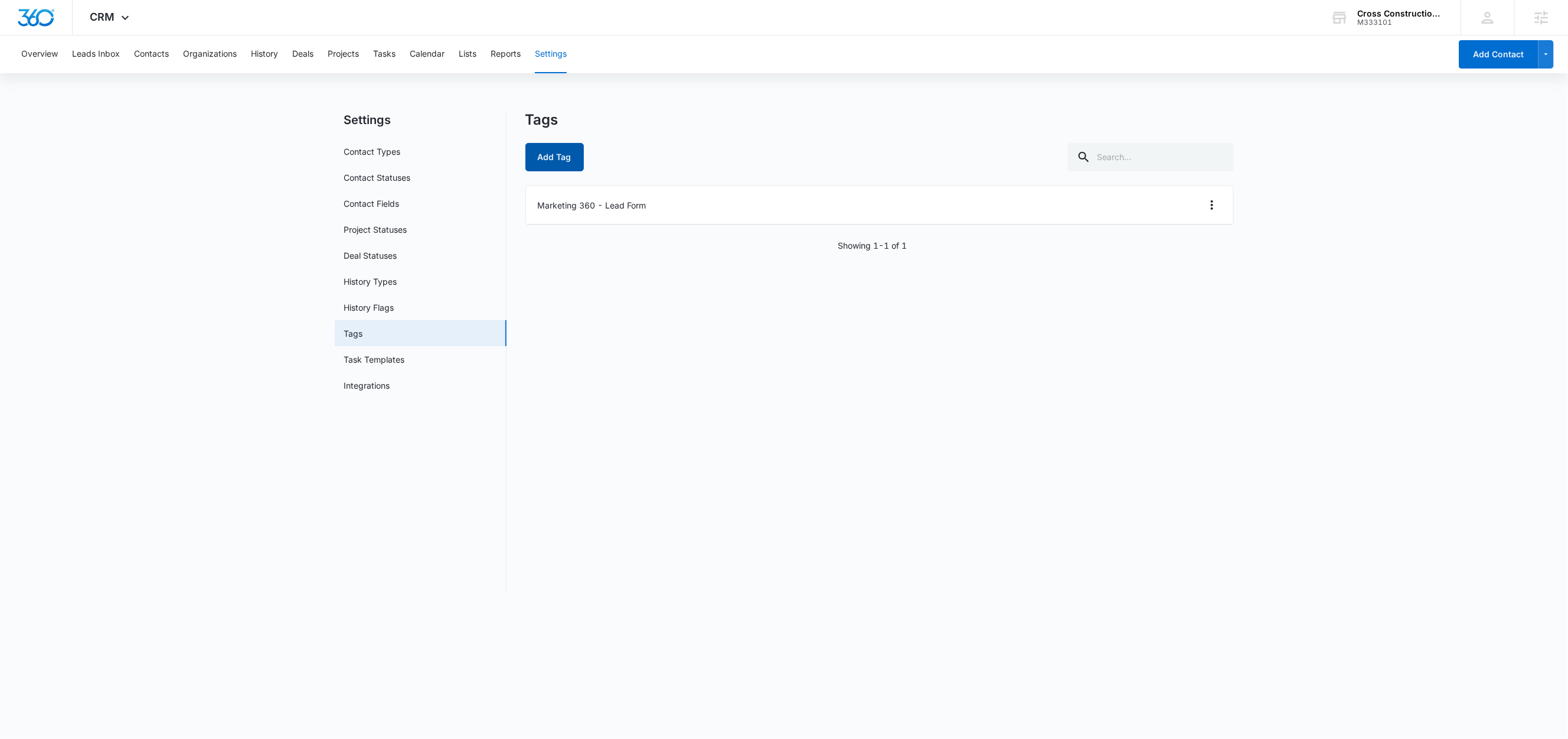
click at [563, 159] on button "Add Tag" at bounding box center [554, 157] width 58 height 28
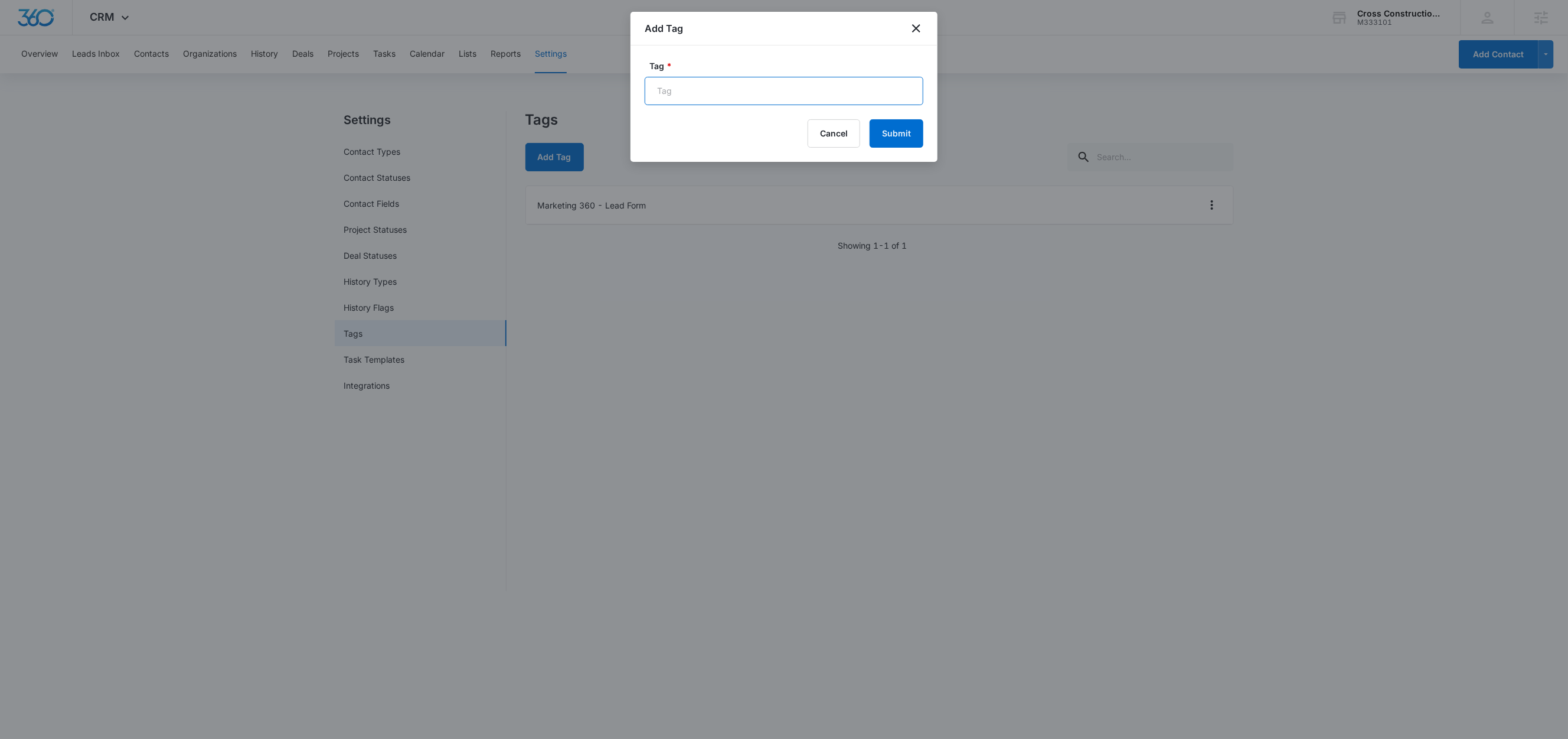
click at [660, 97] on input "Tag *" at bounding box center [784, 91] width 278 height 28
type input "Lead"
click at [889, 128] on button "Submit" at bounding box center [896, 133] width 54 height 28
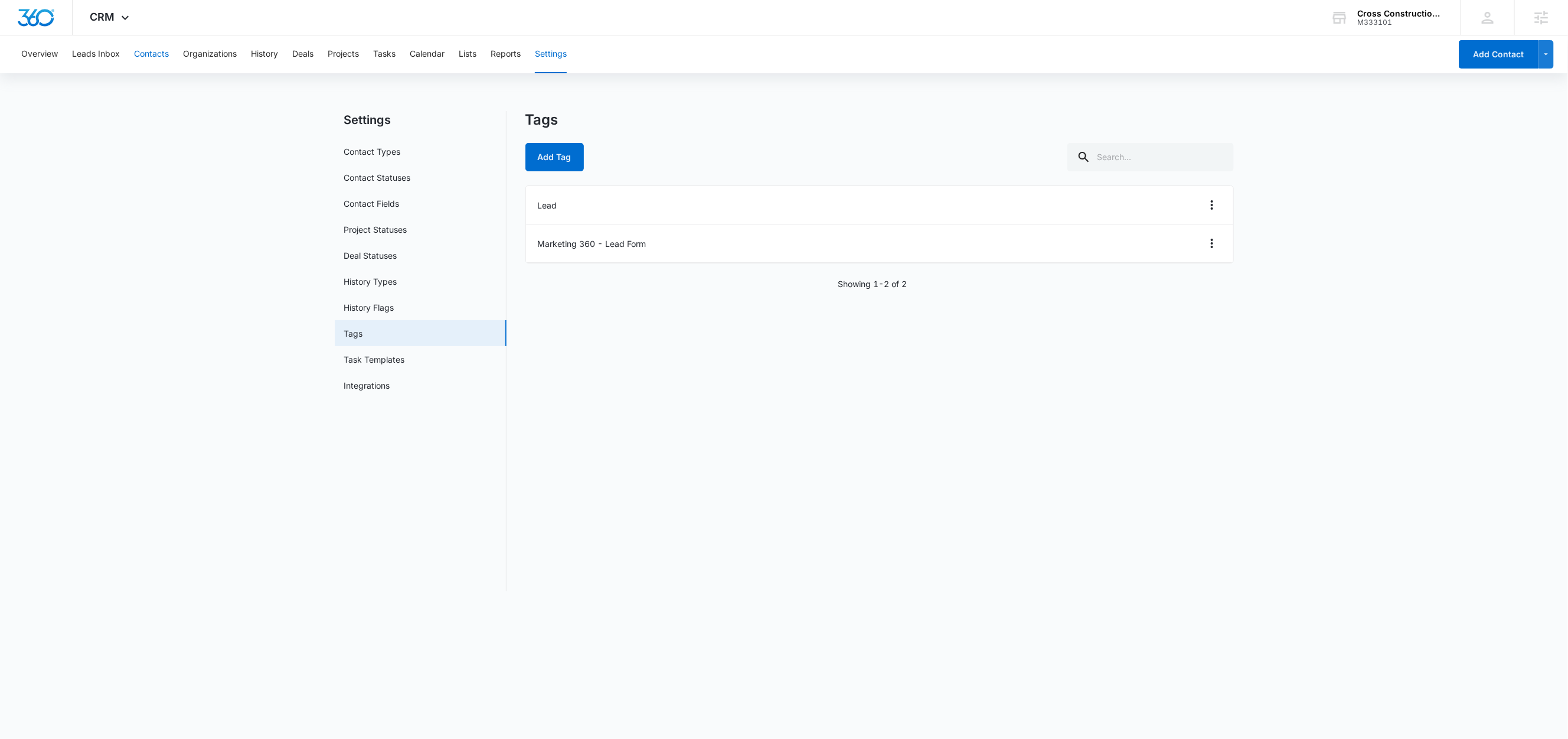
click at [152, 57] on button "Contacts" at bounding box center [151, 54] width 35 height 38
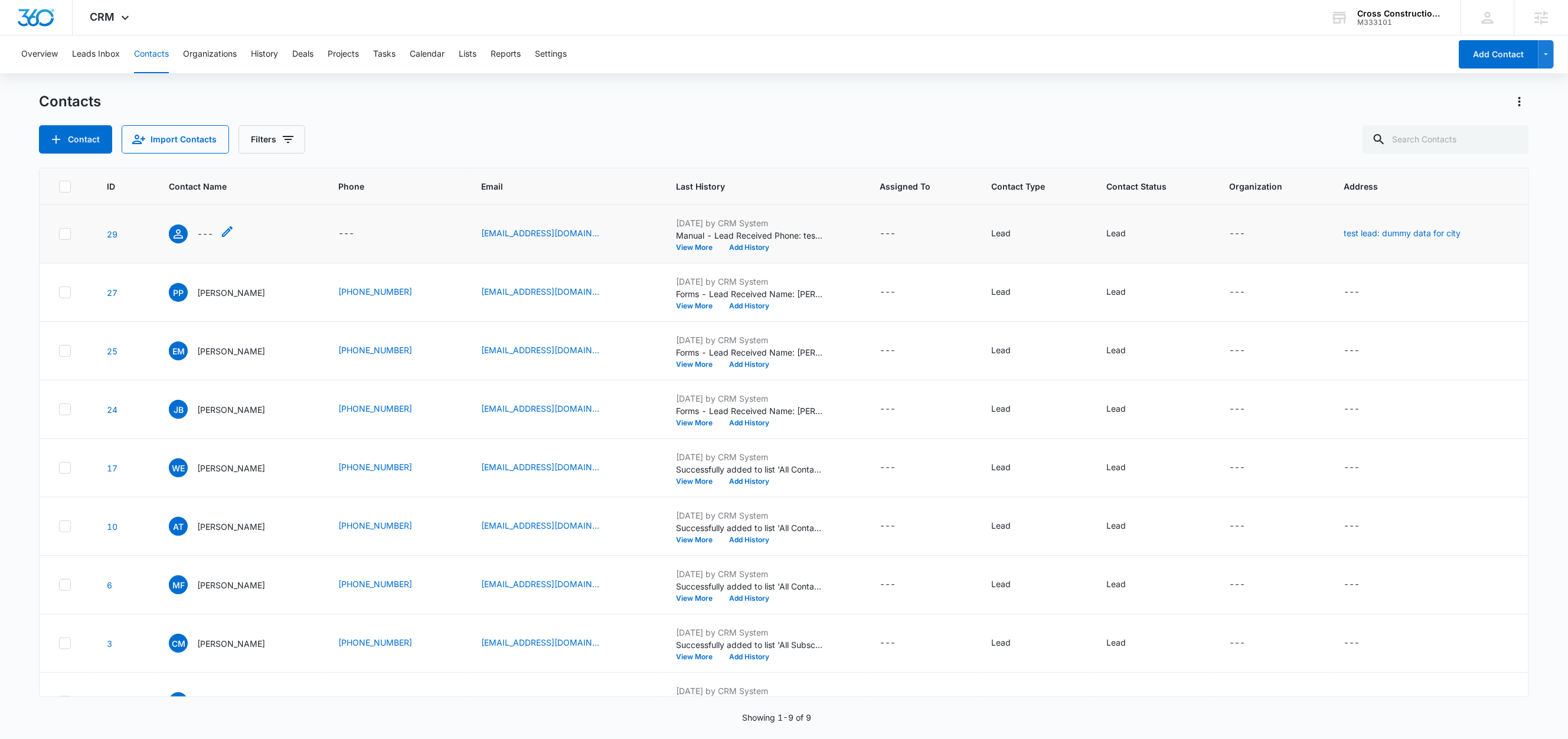
click at [209, 235] on p "---" at bounding box center [205, 234] width 16 height 12
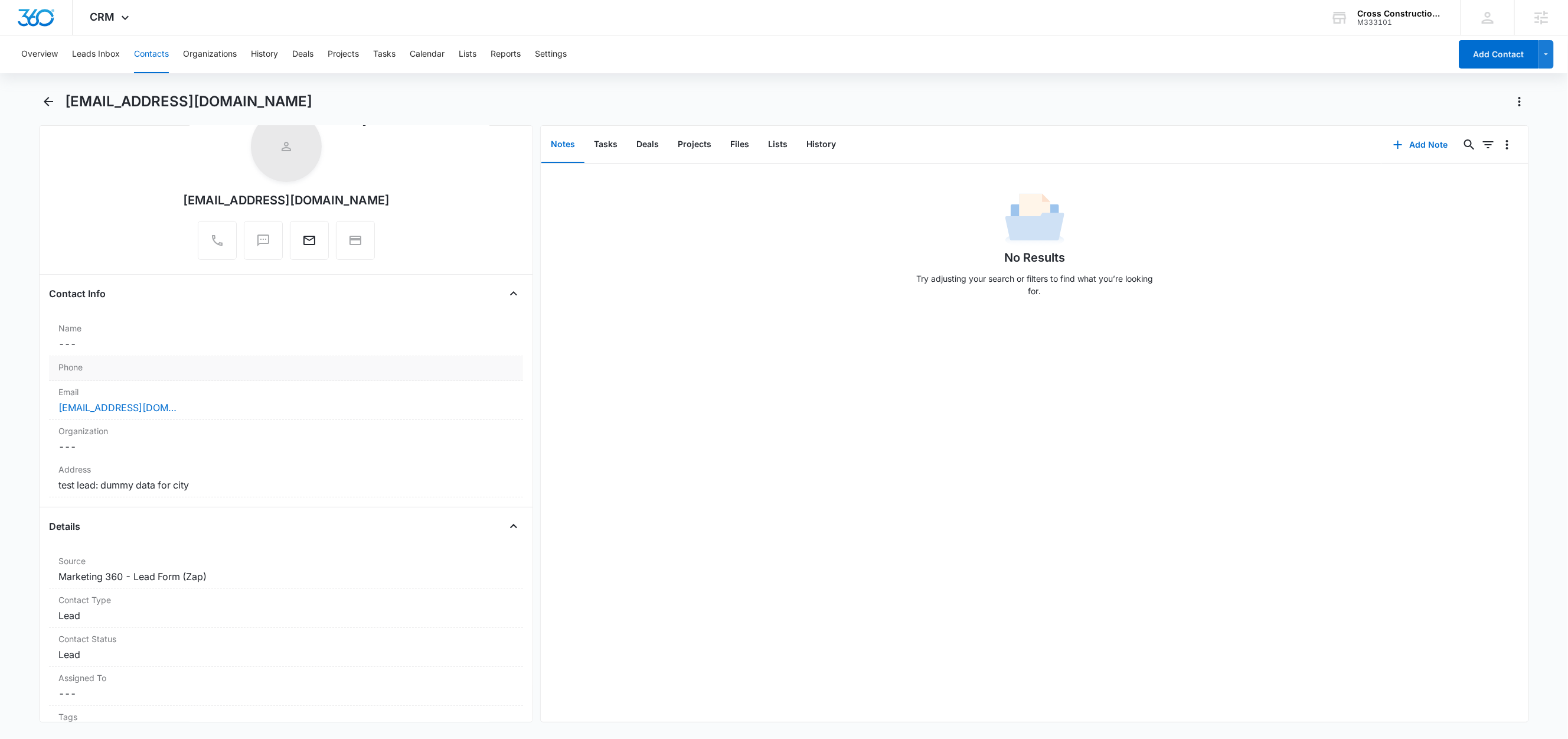
scroll to position [152, 0]
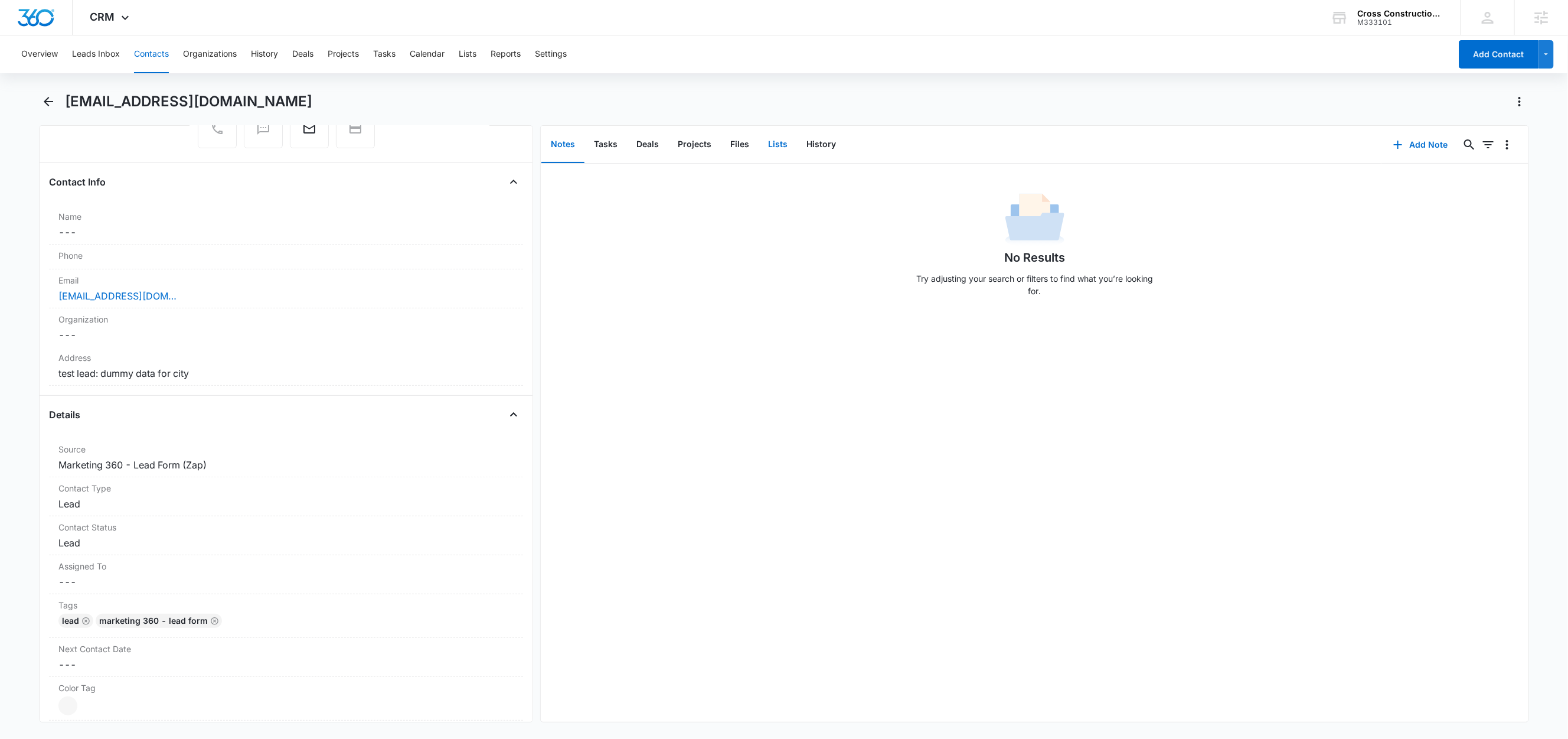
click at [786, 143] on button "Lists" at bounding box center [778, 145] width 38 height 37
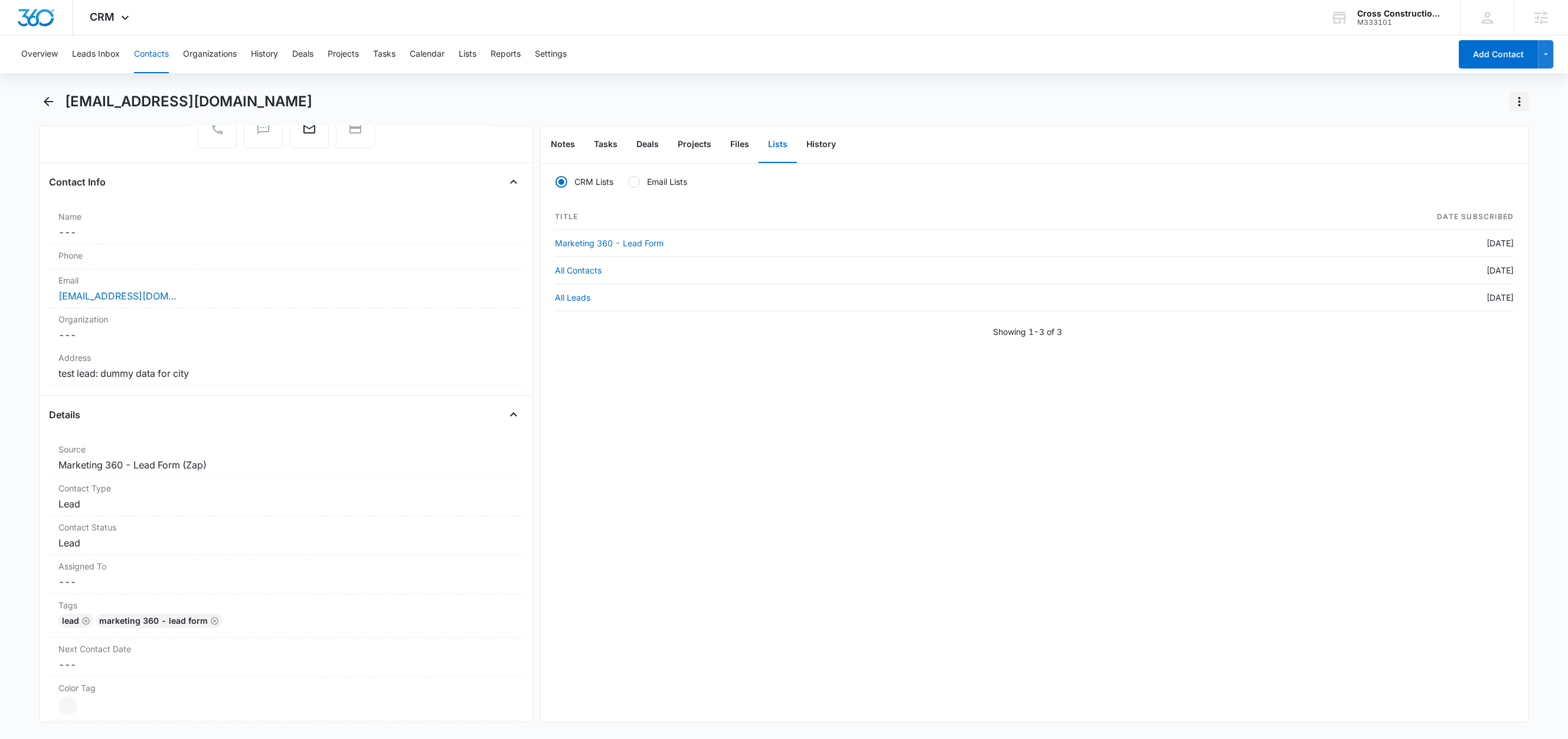
click at [1522, 101] on icon "Actions" at bounding box center [1520, 102] width 14 height 14
click at [1482, 170] on div "Delete" at bounding box center [1474, 171] width 52 height 8
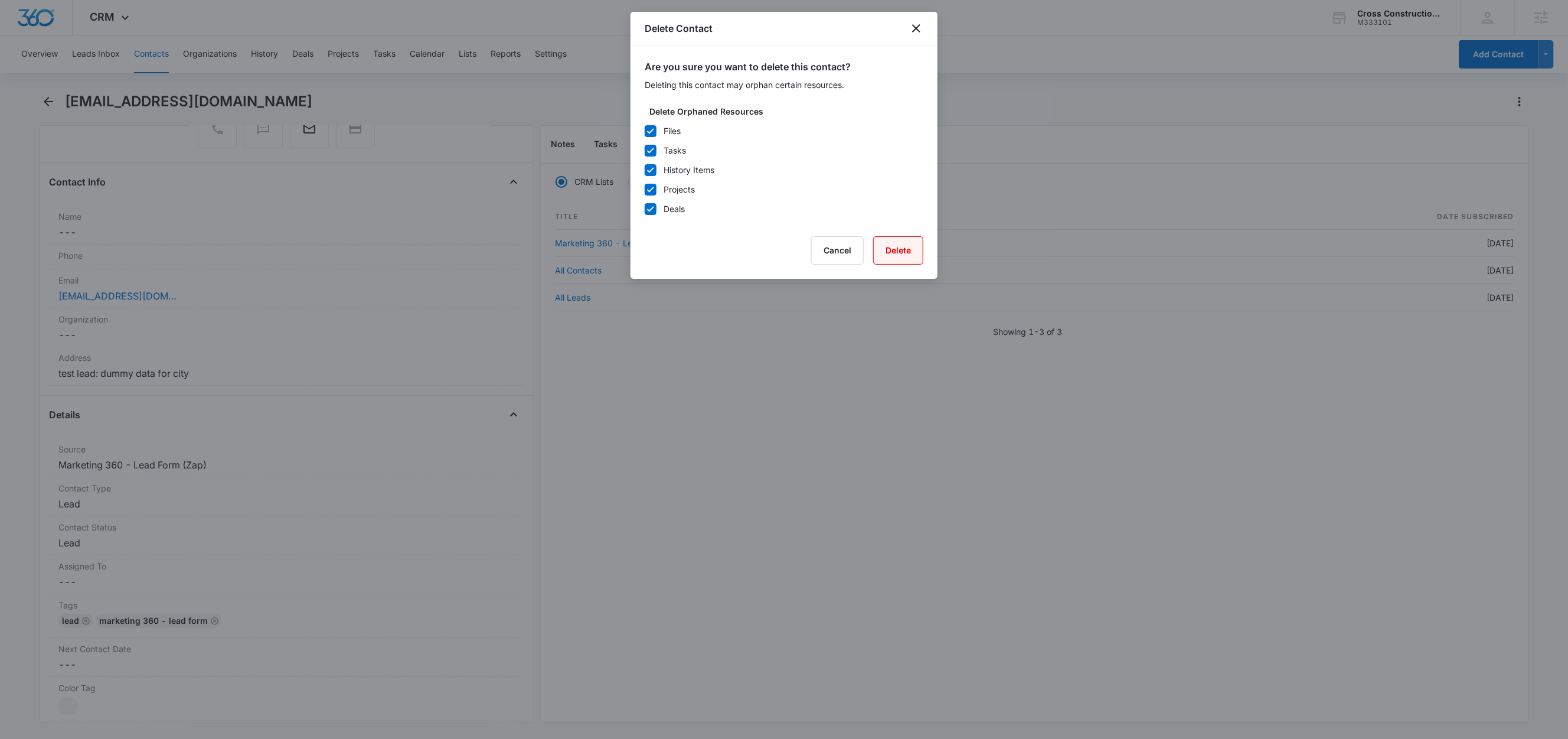
click at [897, 255] on button "Delete" at bounding box center [898, 250] width 50 height 28
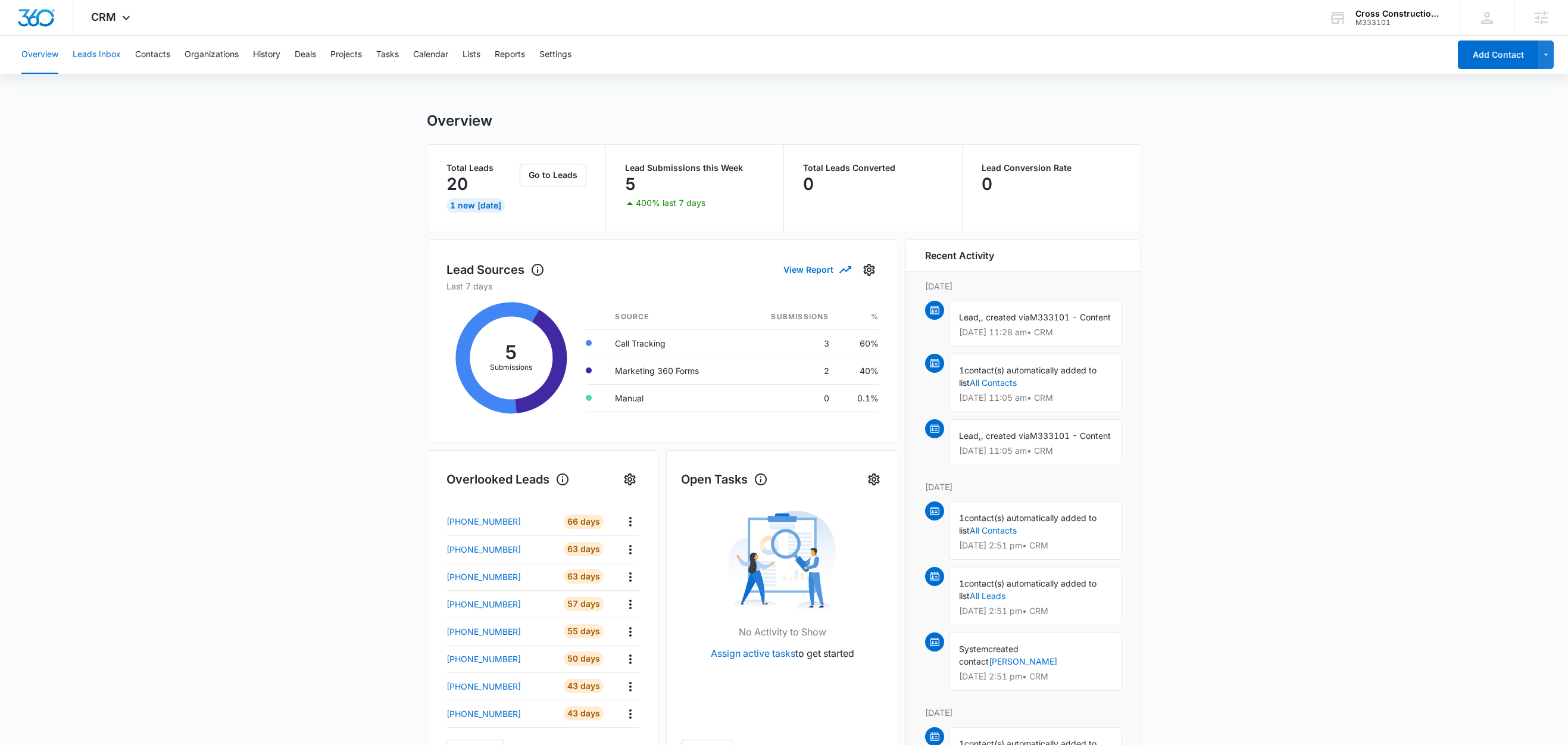
click at [114, 49] on button "Leads Inbox" at bounding box center [97, 54] width 48 height 38
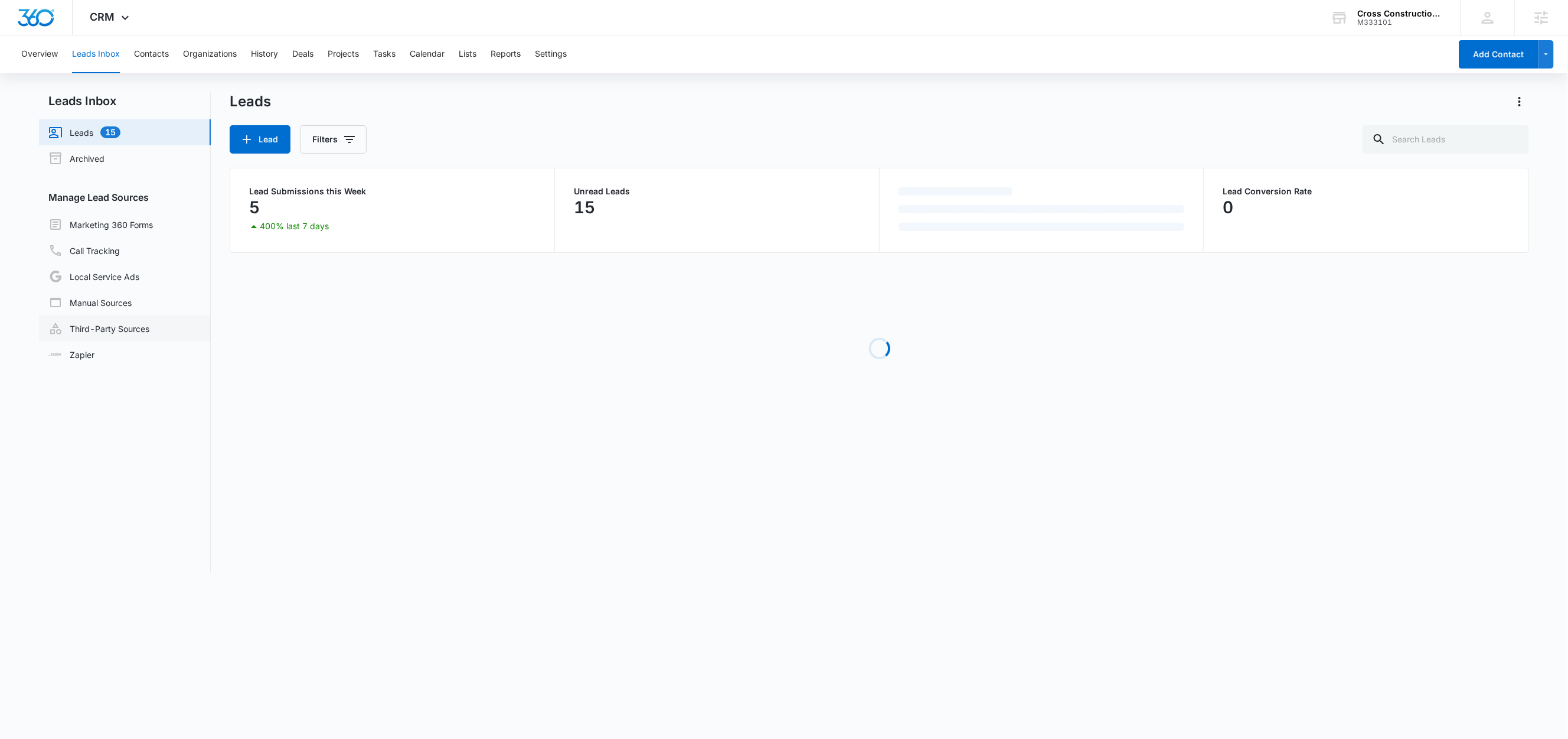
click at [118, 326] on link "Third-Party Sources" at bounding box center [98, 328] width 101 height 14
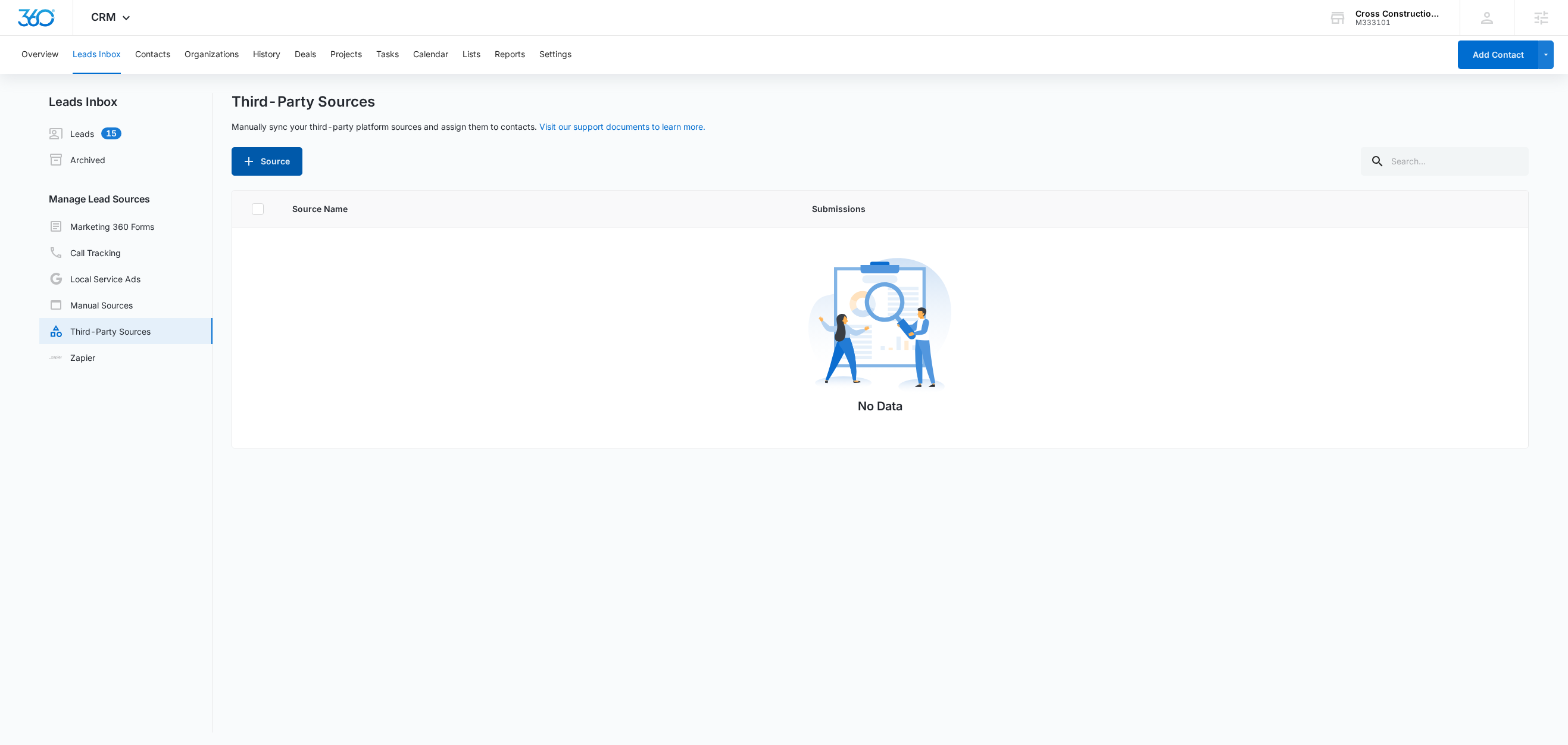
click at [288, 167] on button "Source" at bounding box center [267, 161] width 71 height 29
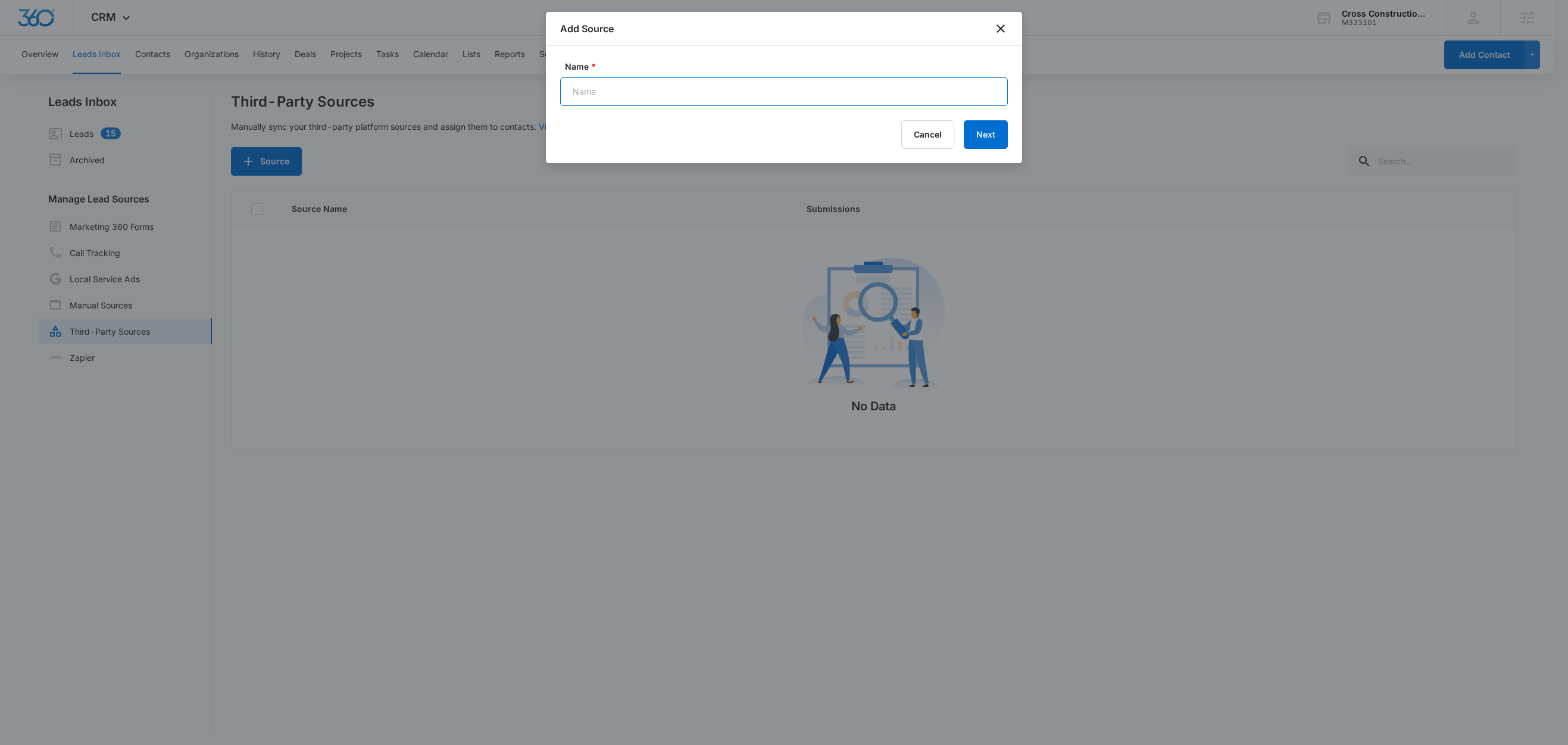
click at [693, 98] on input "Name *" at bounding box center [784, 91] width 448 height 29
paste input "Marketing 360 - Lead Form"
type input "Marketing 360 - Lead Form (Zap)"
click at [982, 136] on button "Next" at bounding box center [985, 134] width 44 height 29
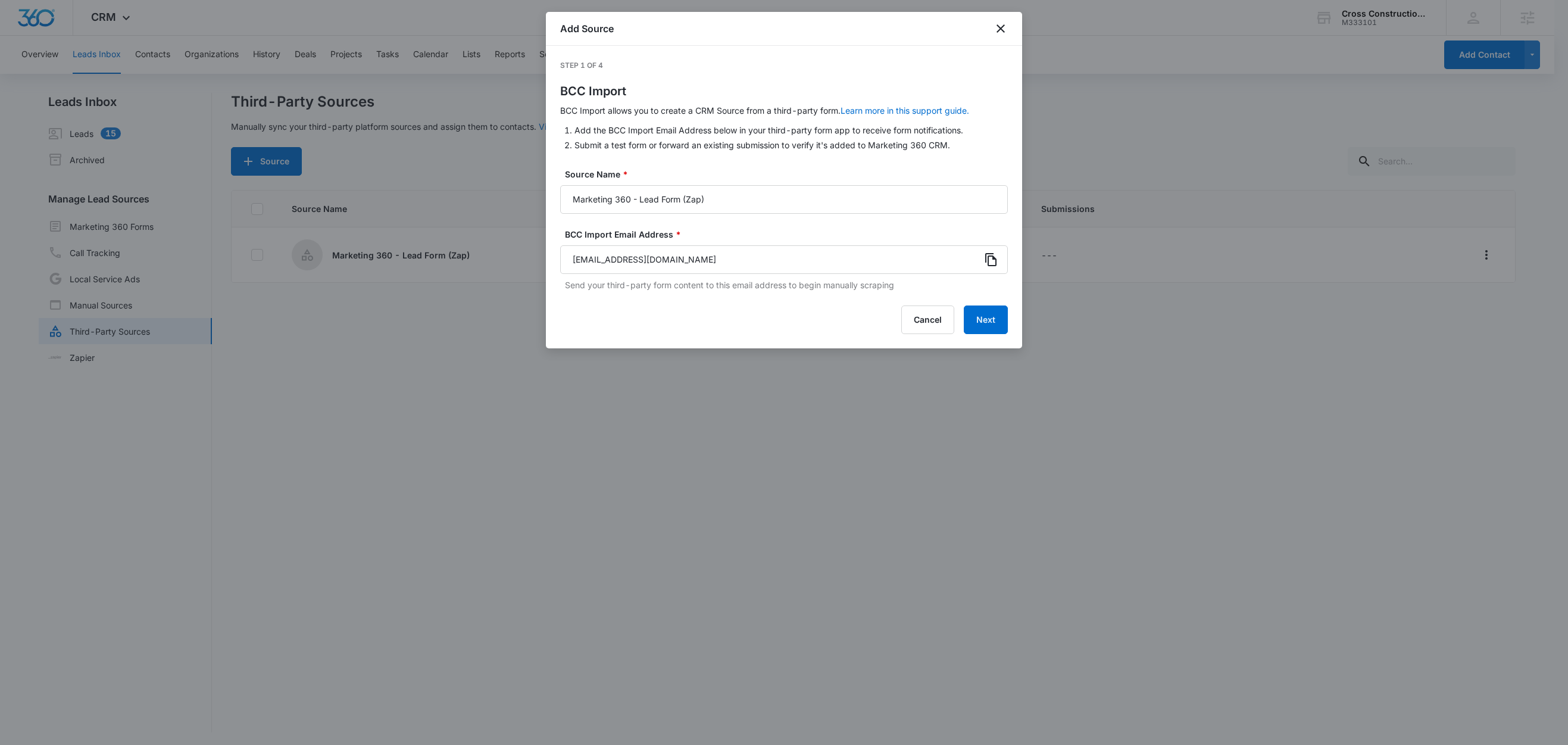
click at [995, 260] on icon at bounding box center [991, 259] width 12 height 13
click at [982, 312] on button "Next" at bounding box center [985, 319] width 44 height 29
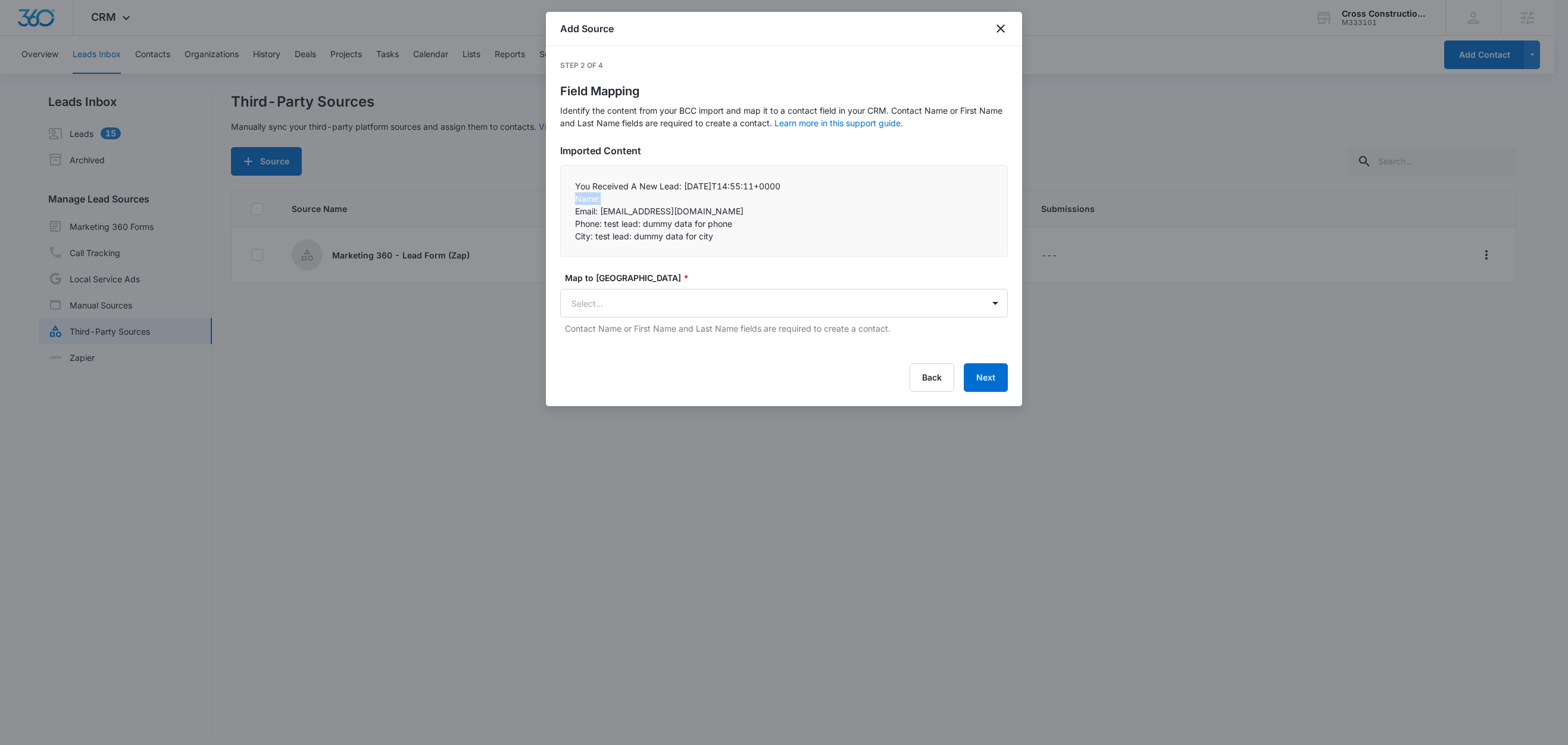
drag, startPoint x: 600, startPoint y: 197, endPoint x: 562, endPoint y: 196, distance: 38.0
click at [563, 196] on div "You Received A New Lead: [DATE]T14:55:11+0000 Name:  Email: [EMAIL_ADDRESS][D…" at bounding box center [784, 211] width 448 height 92
click at [608, 195] on p "Name:" at bounding box center [784, 198] width 418 height 12
drag, startPoint x: 607, startPoint y: 196, endPoint x: 560, endPoint y: 198, distance: 47.0
click at [560, 198] on div "You Received A New Lead: [DATE]T14:55:11+0000 Name:  Email: [EMAIL_ADDRESS][D…" at bounding box center [784, 211] width 448 height 92
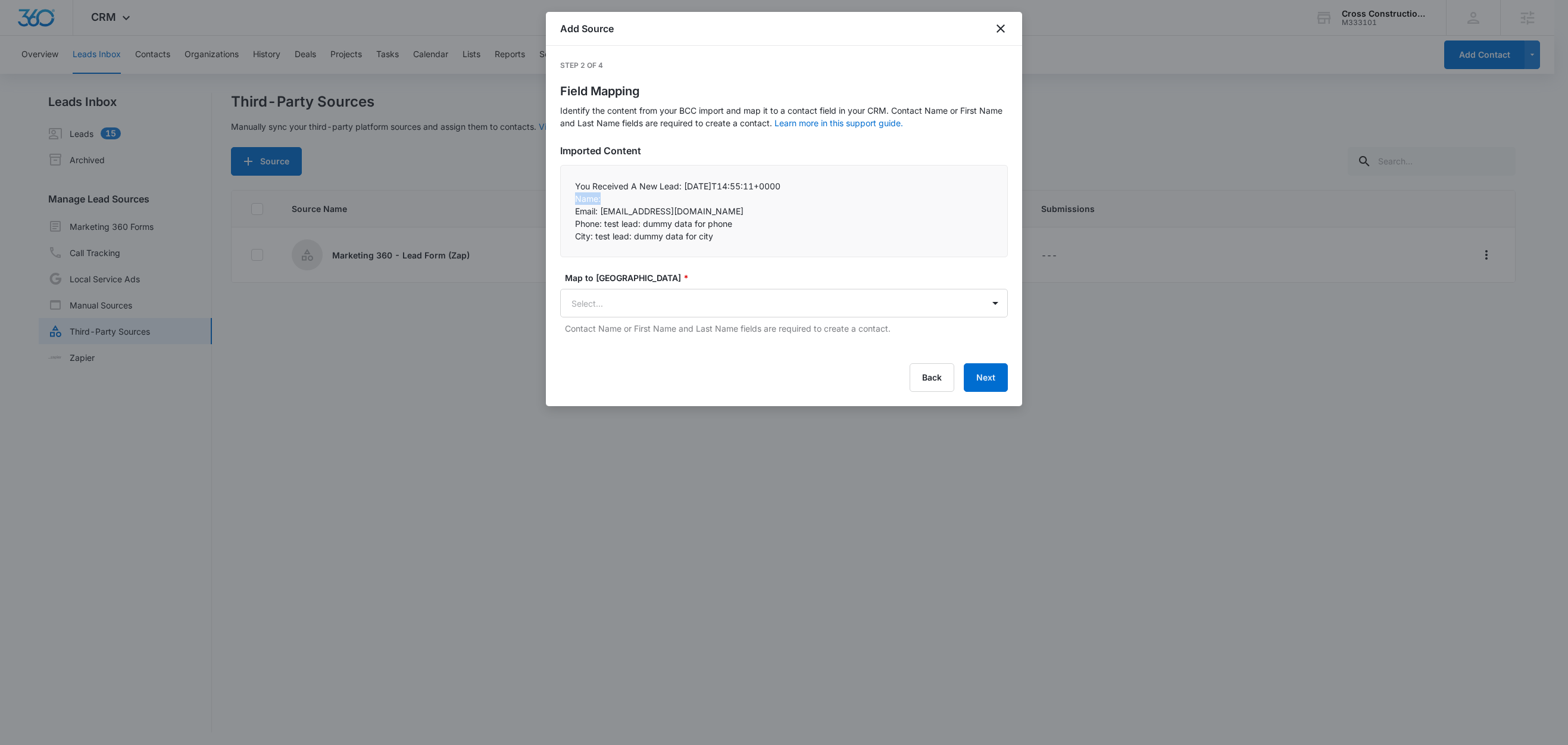
copy p "Name:"
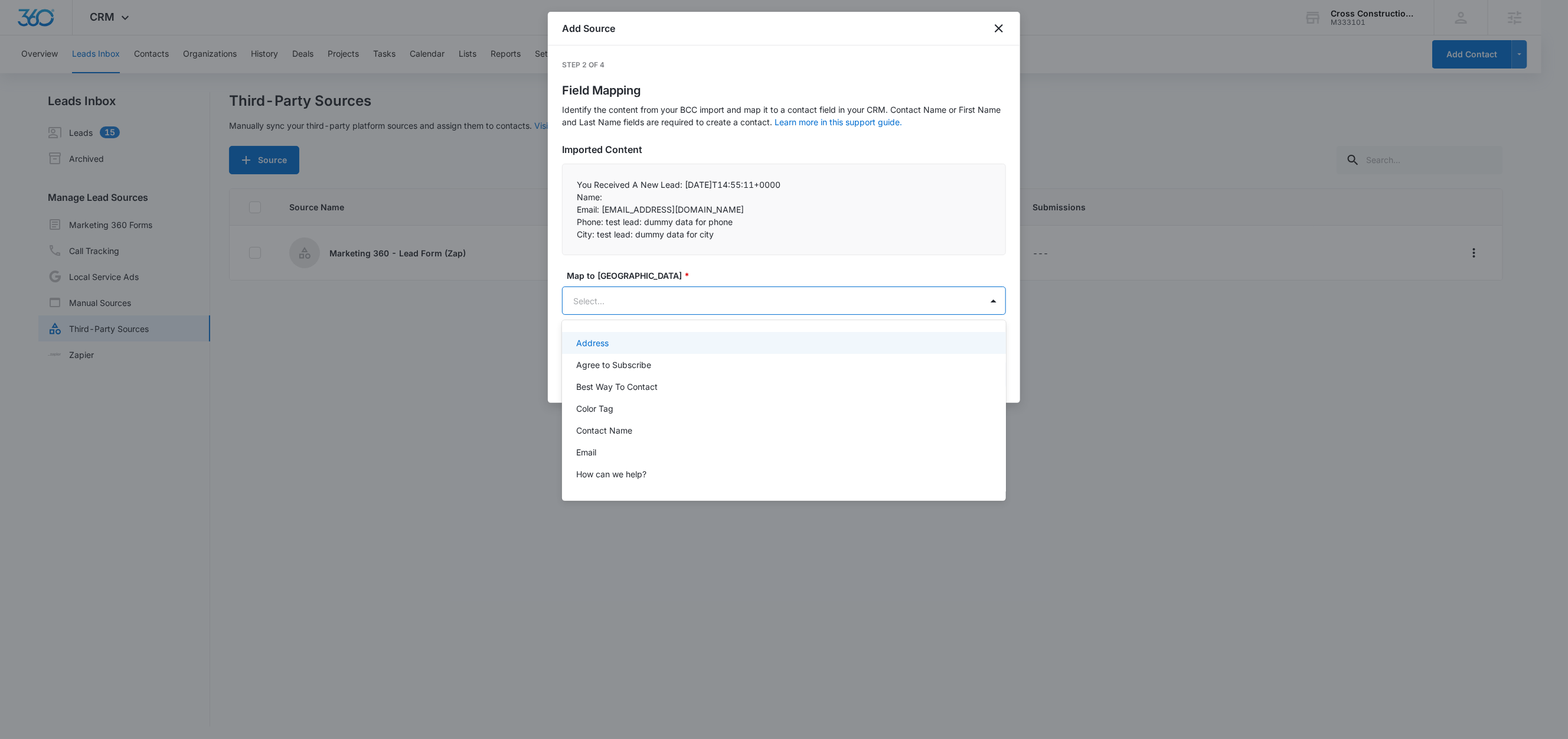
click at [633, 300] on body "CRM Apps Reputation Websites Forms CRM Email Social Content Ads Intelligence Fi…" at bounding box center [784, 369] width 1568 height 739
click at [617, 426] on p "Contact Name" at bounding box center [604, 430] width 56 height 12
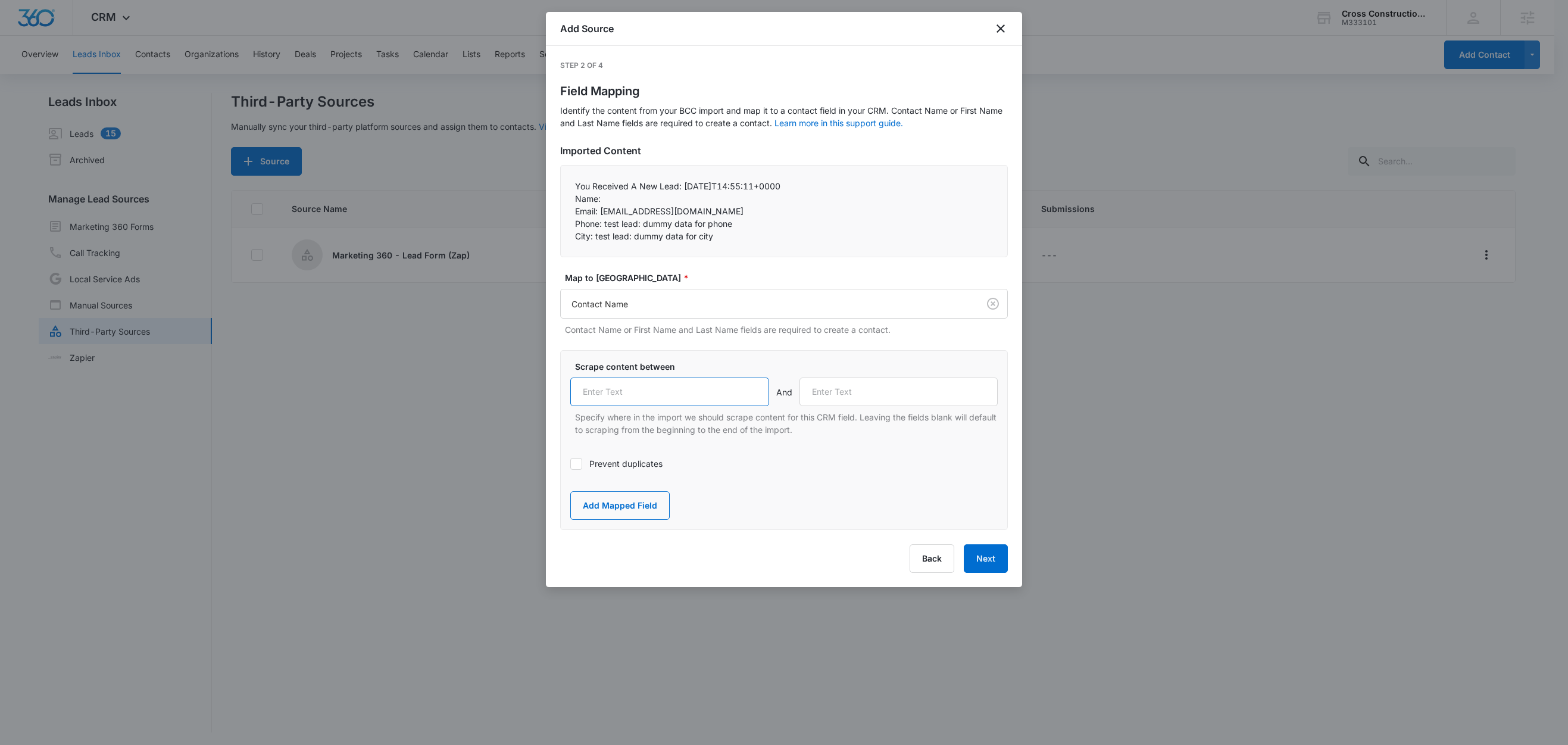
click at [622, 391] on input "text" at bounding box center [670, 391] width 199 height 29
paste input "Name:"
type input "Name:"
drag, startPoint x: 599, startPoint y: 212, endPoint x: 568, endPoint y: 209, distance: 31.1
click at [568, 209] on div "You Received A New Lead: [DATE]T14:55:11+0000 Name:  Email: [EMAIL_ADDRESS][D…" at bounding box center [784, 211] width 448 height 92
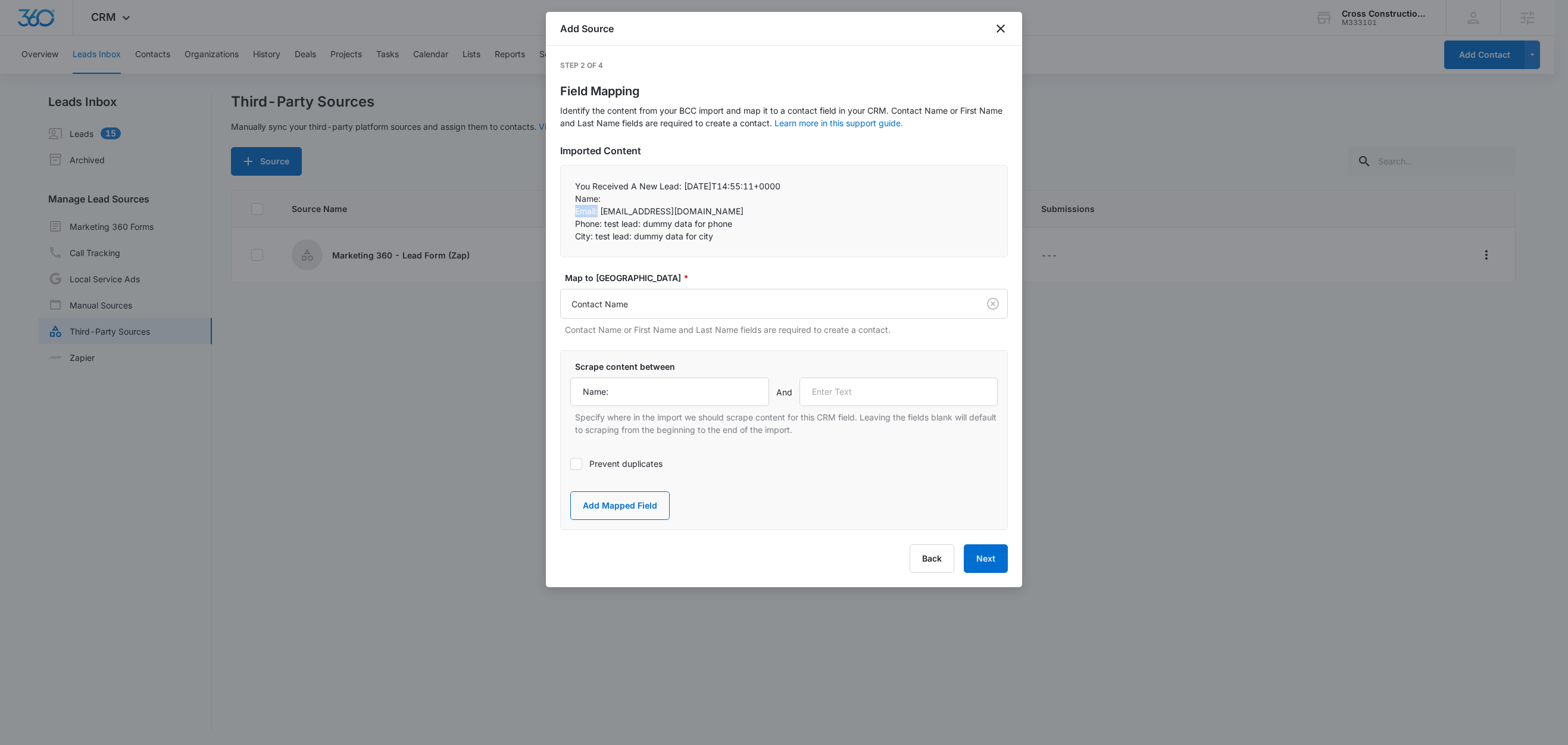
copy p "Email:"
click at [869, 402] on input "text" at bounding box center [898, 391] width 199 height 29
paste input "Email:"
type input "Email:"
click at [638, 506] on button "Add Mapped Field" at bounding box center [620, 505] width 99 height 29
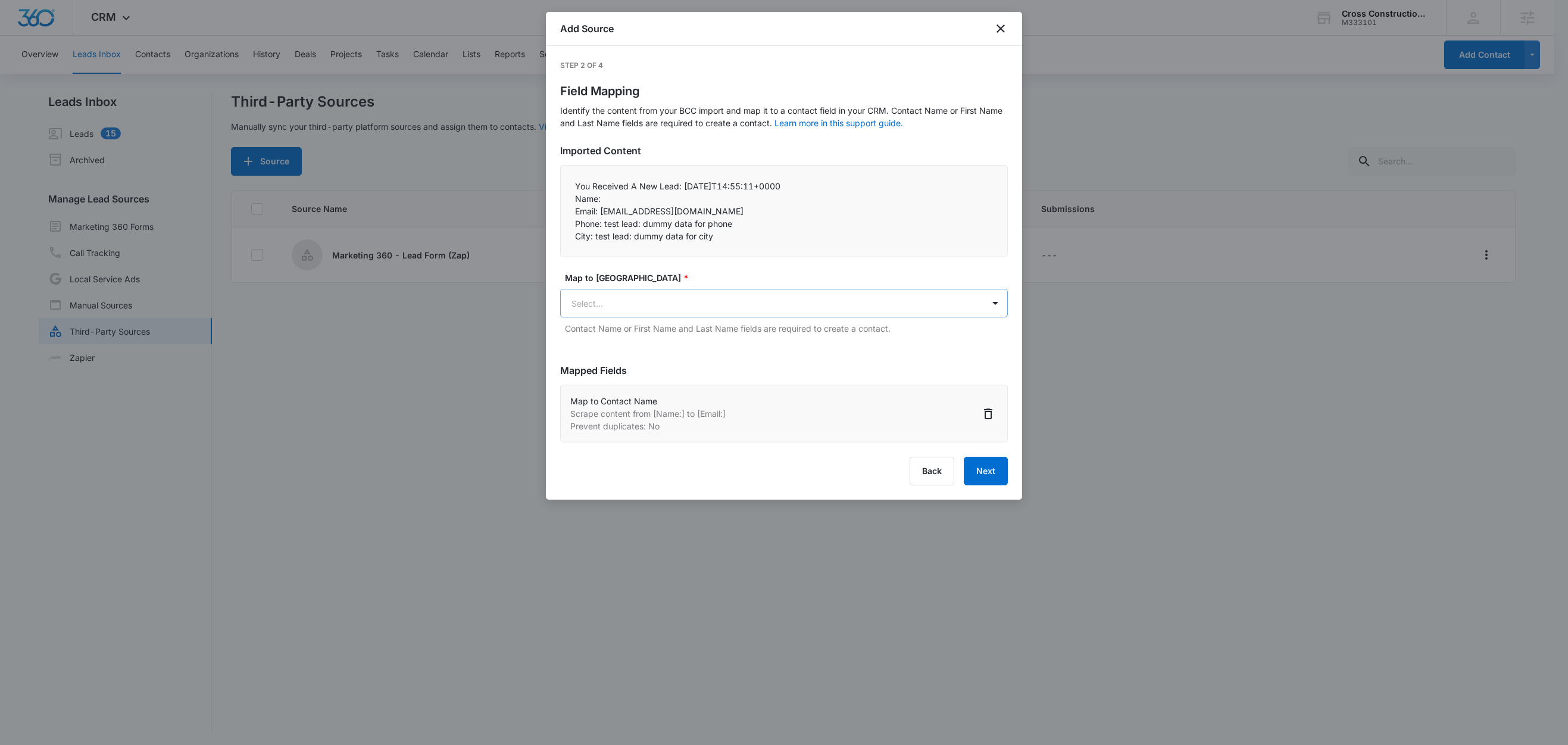
click at [712, 303] on body "CRM Apps Reputation Websites Forms CRM Email Social Content Ads Intelligence Fi…" at bounding box center [784, 373] width 1568 height 747
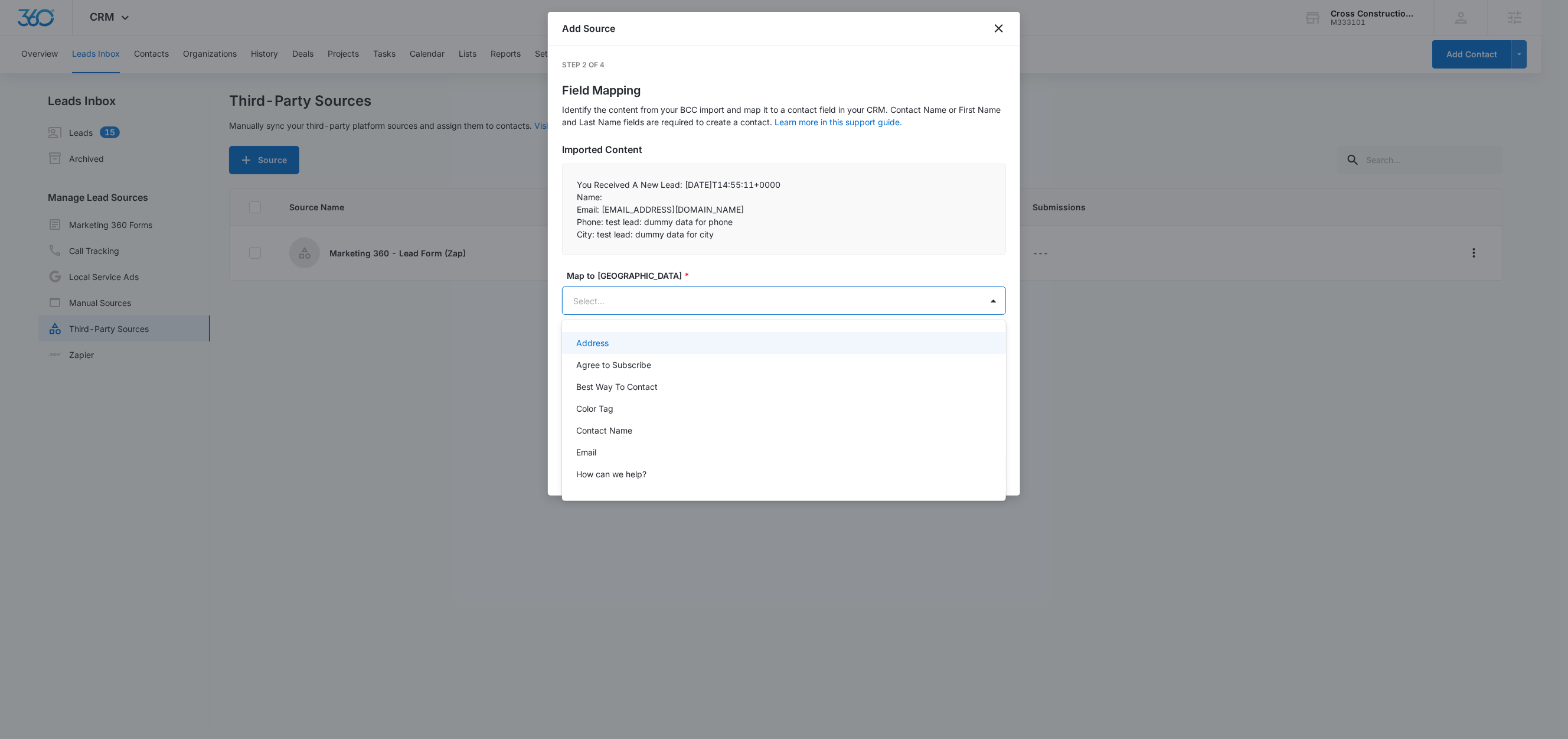
paste input "Email:"
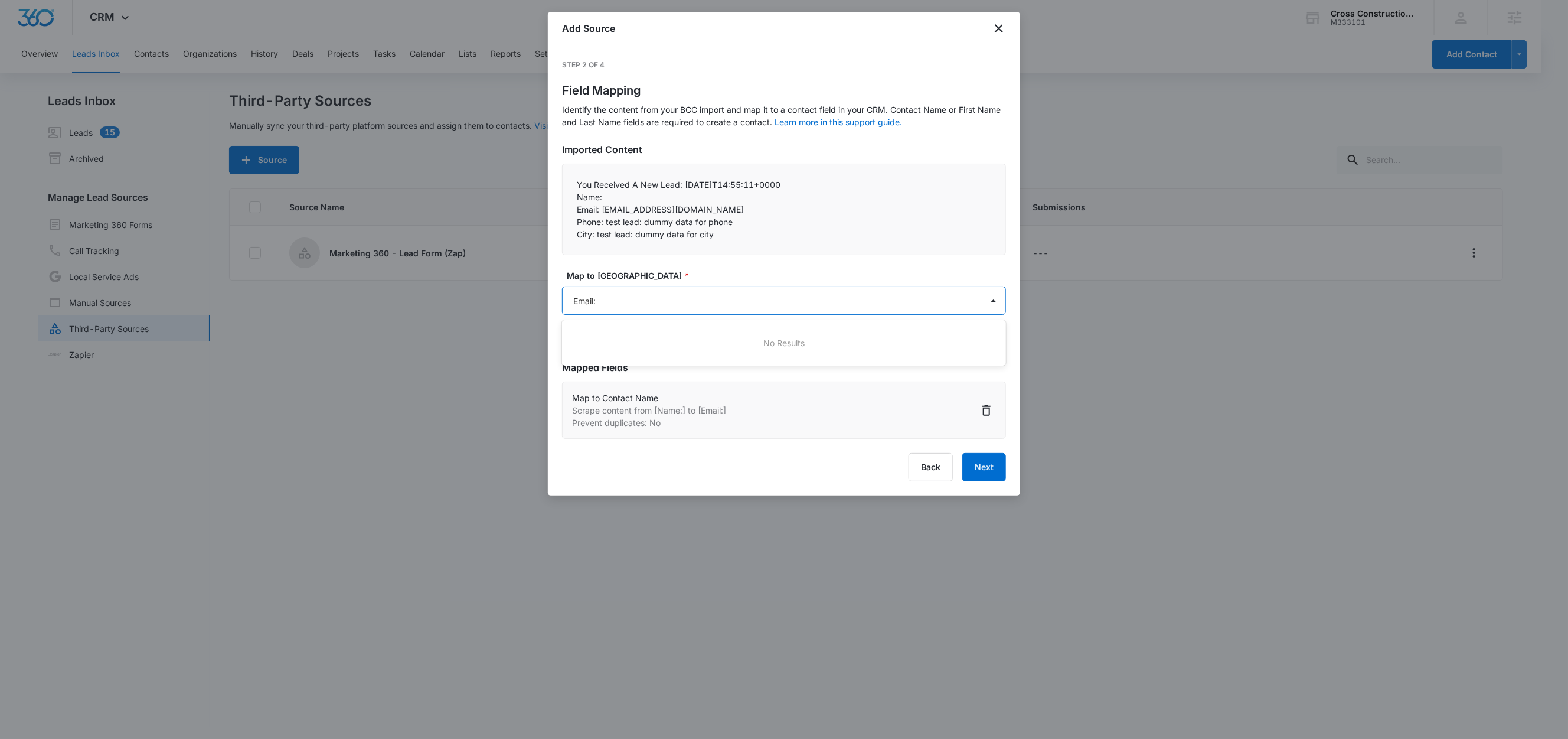
type input "Email"
click at [636, 350] on div "Email" at bounding box center [784, 343] width 444 height 22
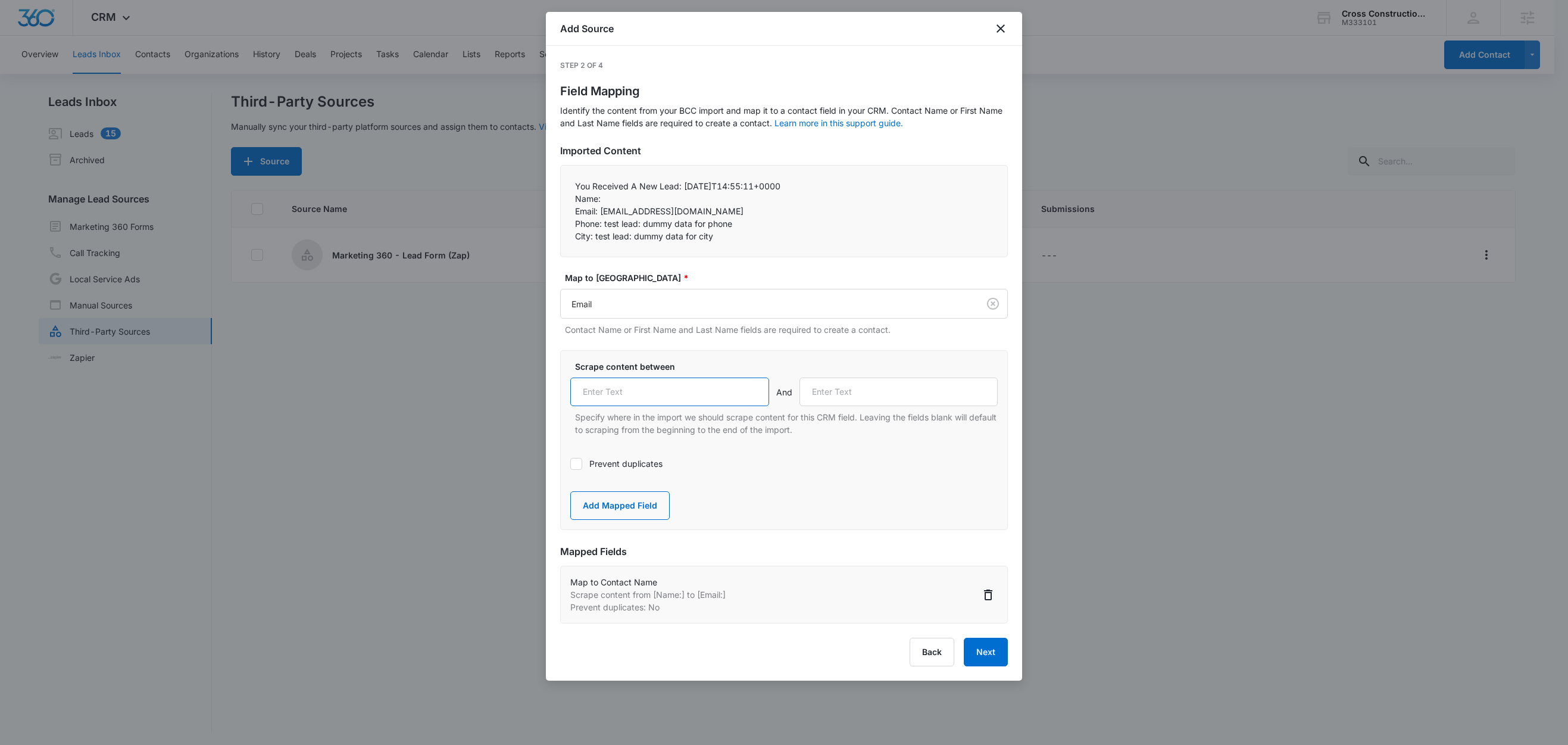
click at [645, 391] on input "text" at bounding box center [670, 391] width 199 height 29
paste input "Email:"
type input "Email:"
click at [608, 470] on label "Prevent duplicates" at bounding box center [784, 464] width 427 height 12
click at [570, 464] on input "Prevent duplicates" at bounding box center [570, 464] width 0 height 0
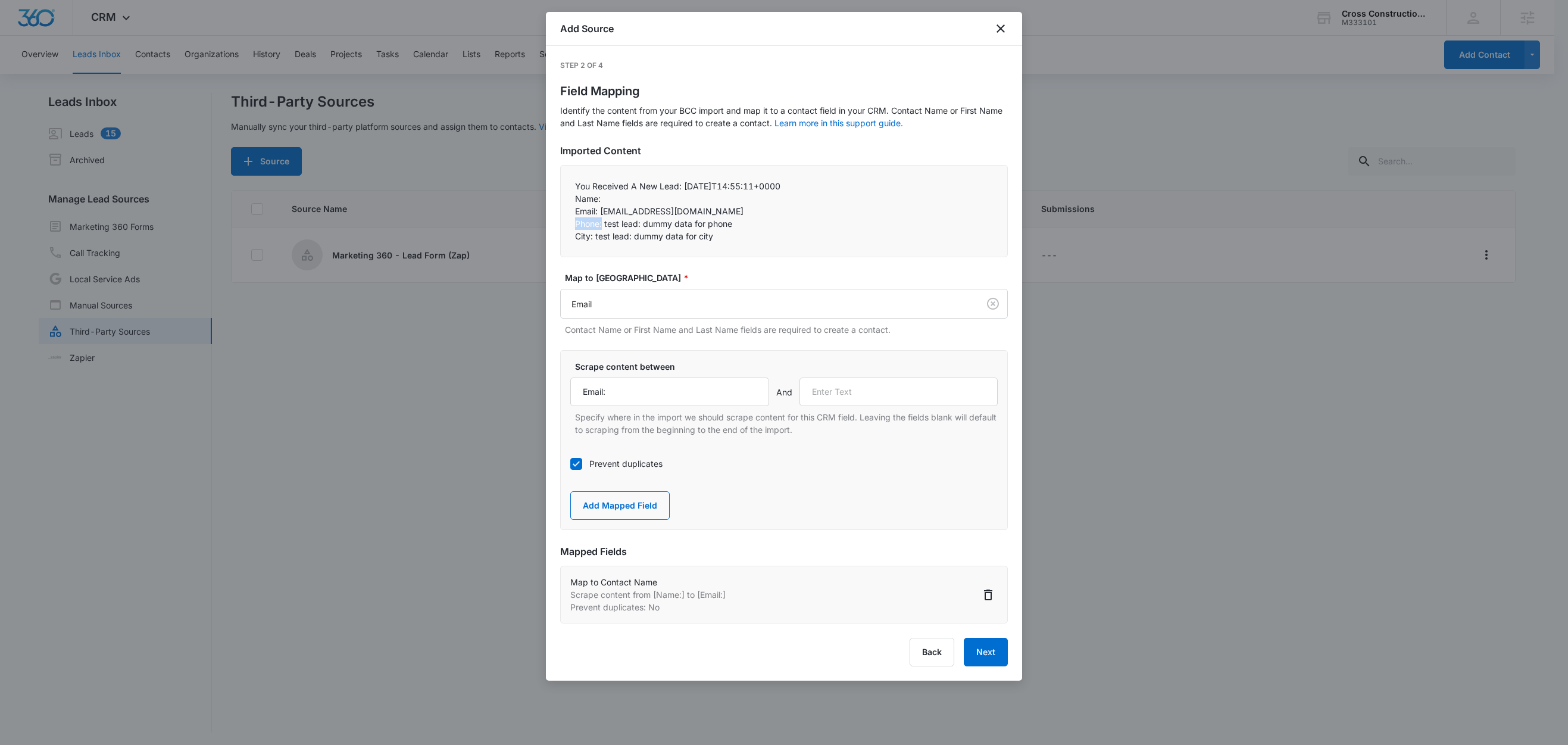
drag, startPoint x: 604, startPoint y: 225, endPoint x: 563, endPoint y: 222, distance: 41.1
click at [563, 222] on div "You Received A New Lead: [DATE]T14:55:11+0000 Name:  Email: [EMAIL_ADDRESS][D…" at bounding box center [784, 211] width 448 height 92
copy p "Phone:"
click at [852, 395] on input "text" at bounding box center [898, 391] width 199 height 29
paste input "Phone:"
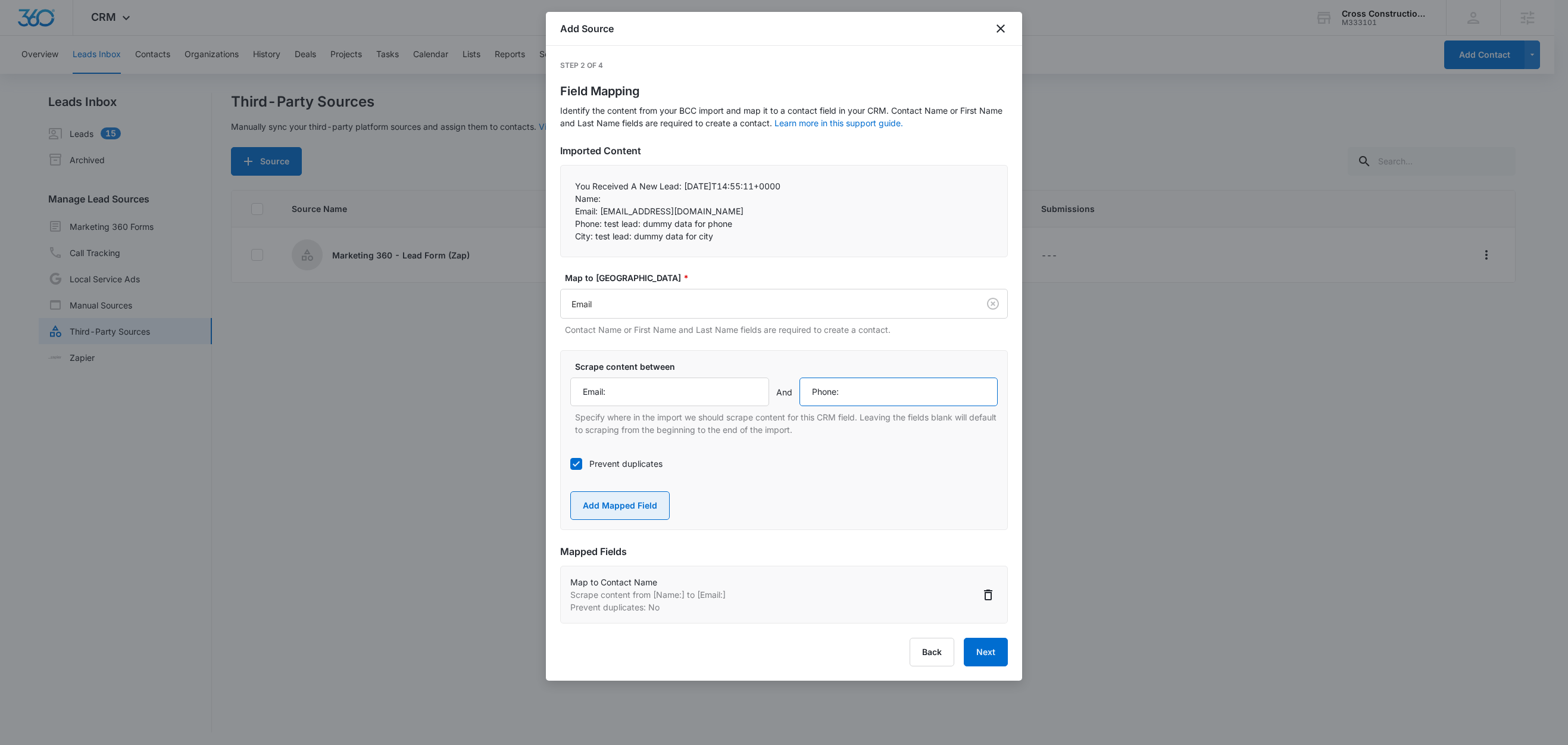
type input "Phone:"
click at [617, 514] on button "Add Mapped Field" at bounding box center [620, 505] width 99 height 29
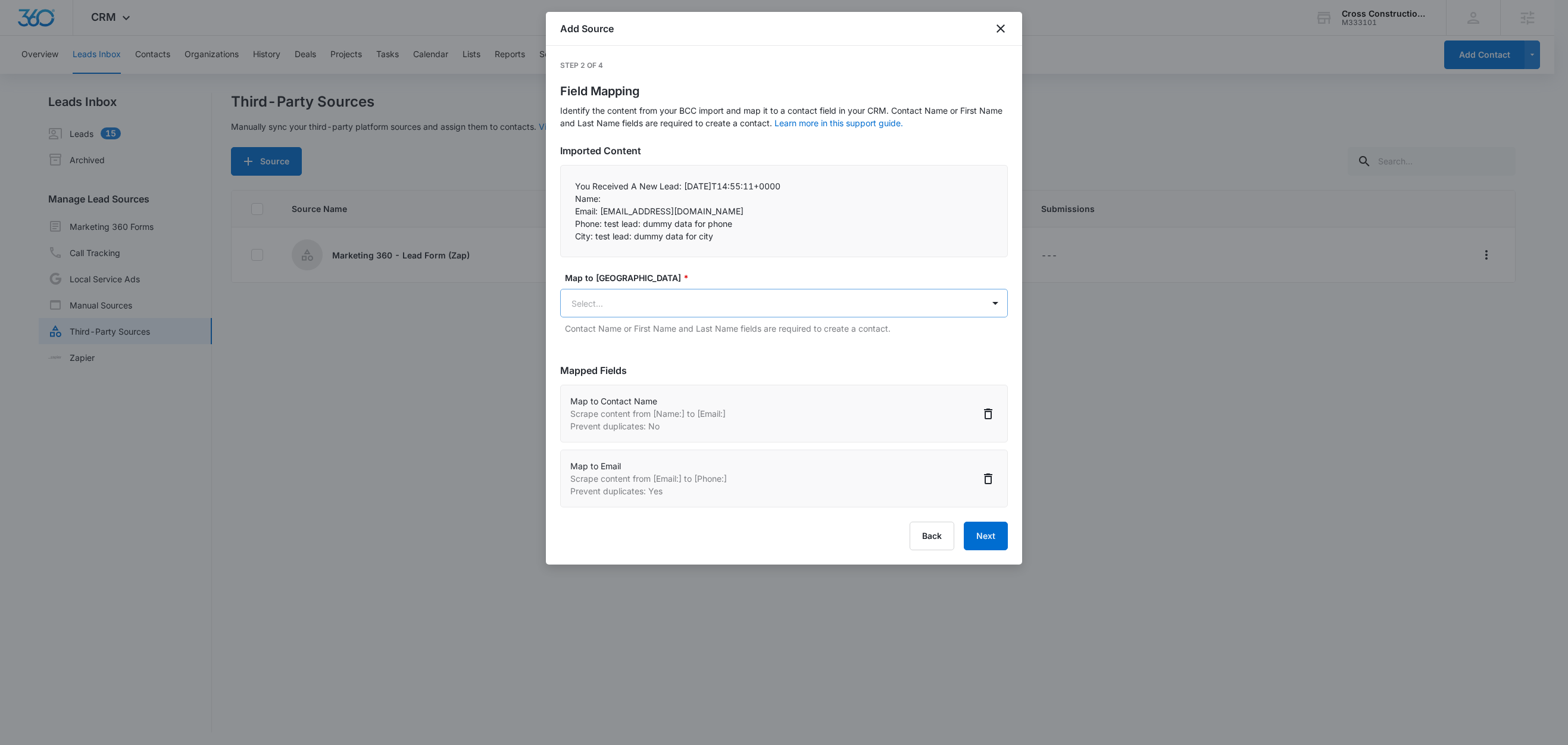
click at [660, 306] on body "CRM Apps Reputation Websites Forms CRM Email Social Content Ads Intelligence Fi…" at bounding box center [784, 373] width 1568 height 747
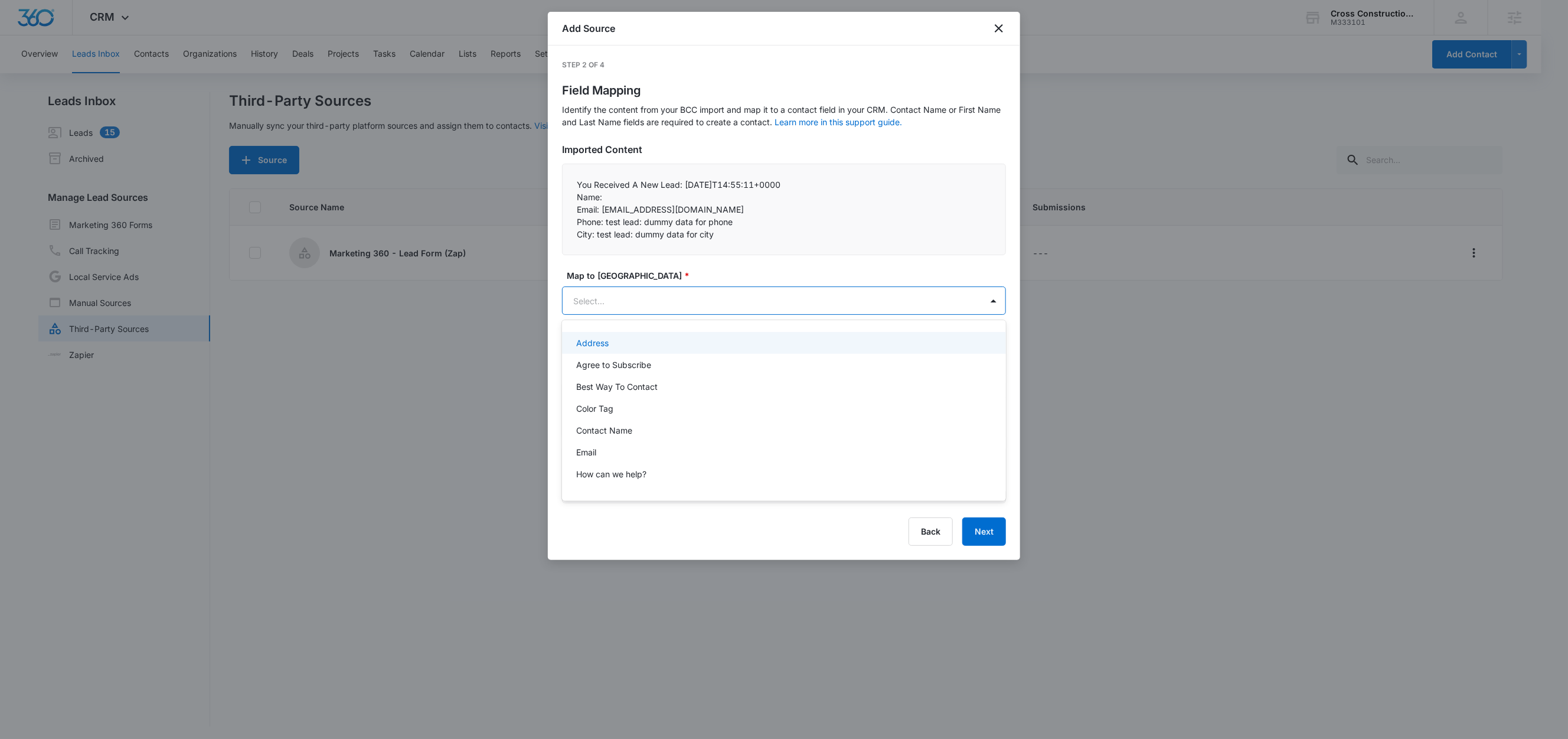
paste input "Phone:"
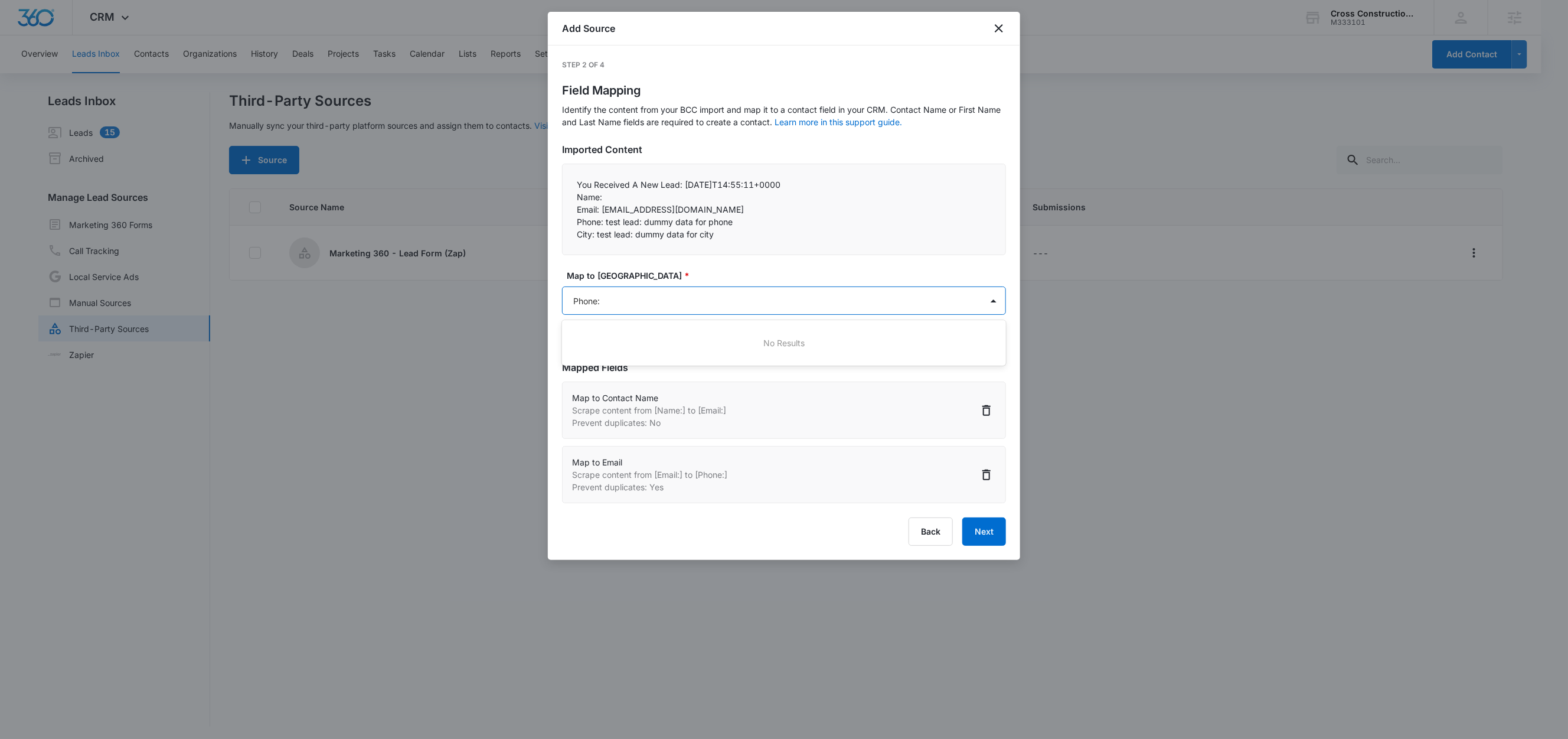
type input "Phone"
drag, startPoint x: 617, startPoint y: 365, endPoint x: 623, endPoint y: 377, distance: 13.4
click at [617, 365] on div "Phone" at bounding box center [783, 365] width 414 height 12
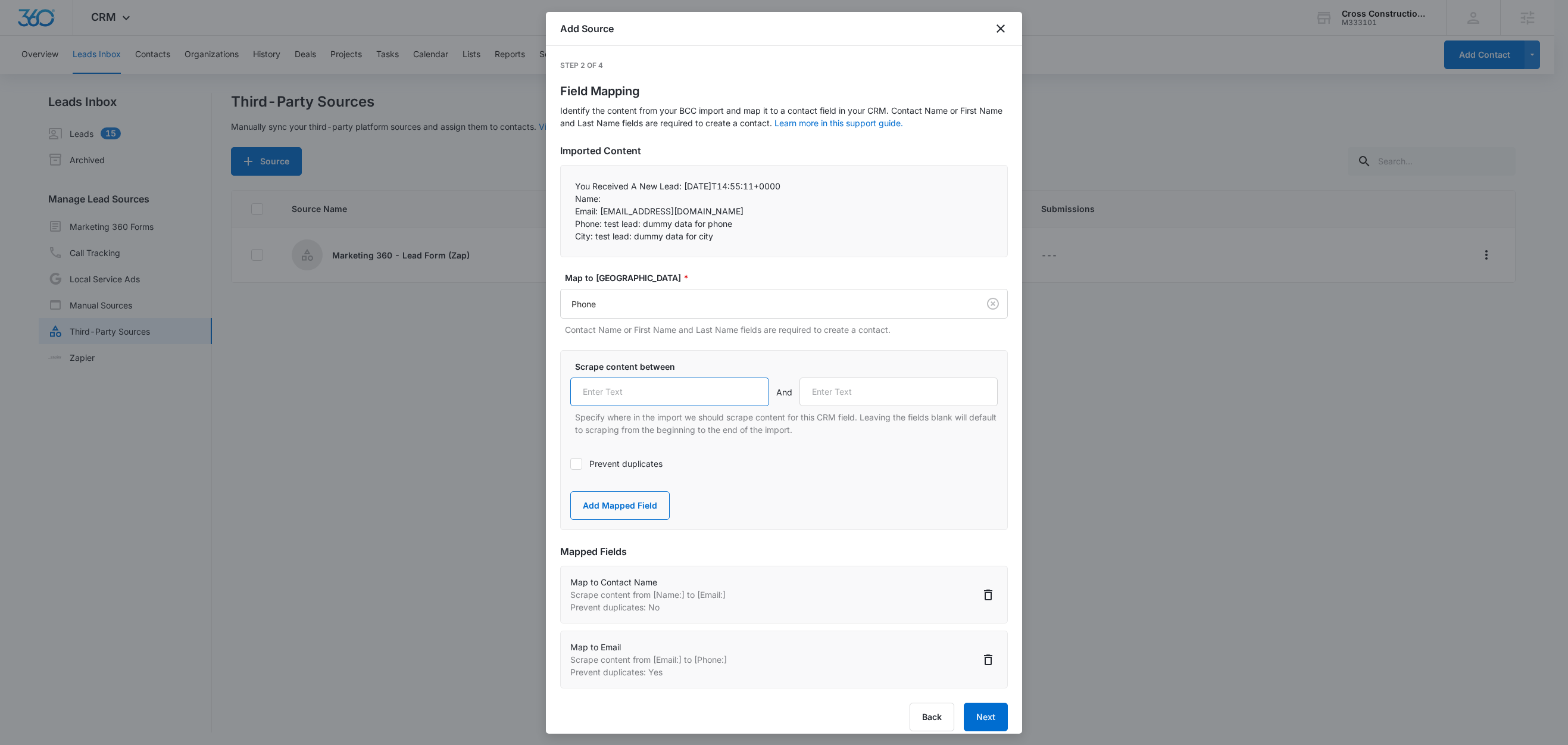
click at [630, 400] on input "text" at bounding box center [670, 391] width 199 height 29
paste input "Phone:"
type input "Phone:"
drag, startPoint x: 594, startPoint y: 237, endPoint x: 560, endPoint y: 236, distance: 34.0
click at [560, 236] on div "You Received A New Lead: [DATE]T14:55:11+0000 Name:  Email: [EMAIL_ADDRESS][D…" at bounding box center [784, 211] width 448 height 92
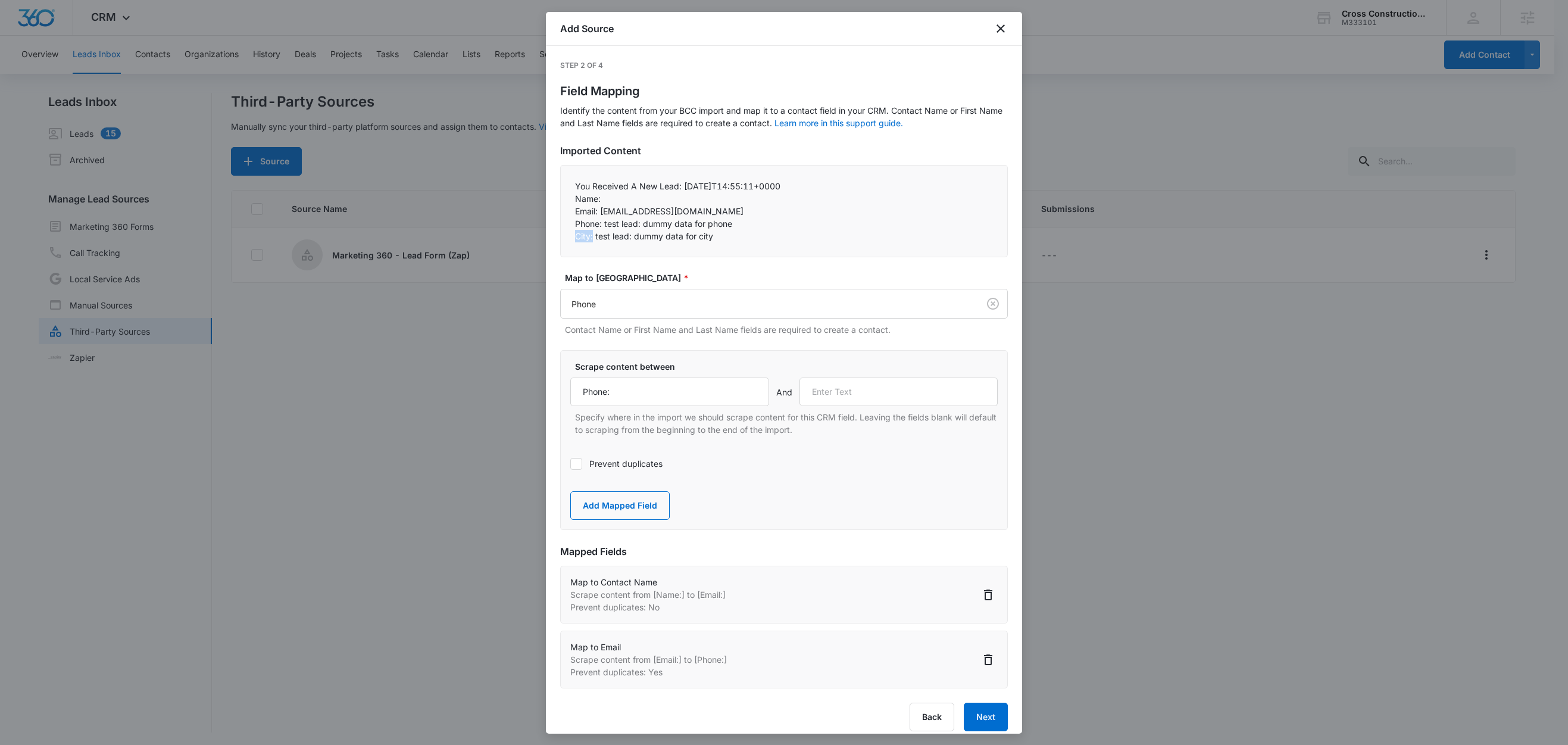
copy p "City:"
click at [843, 402] on input "text" at bounding box center [898, 391] width 199 height 29
paste input "City:"
type input "City:"
click at [652, 505] on button "Add Mapped Field" at bounding box center [620, 505] width 99 height 29
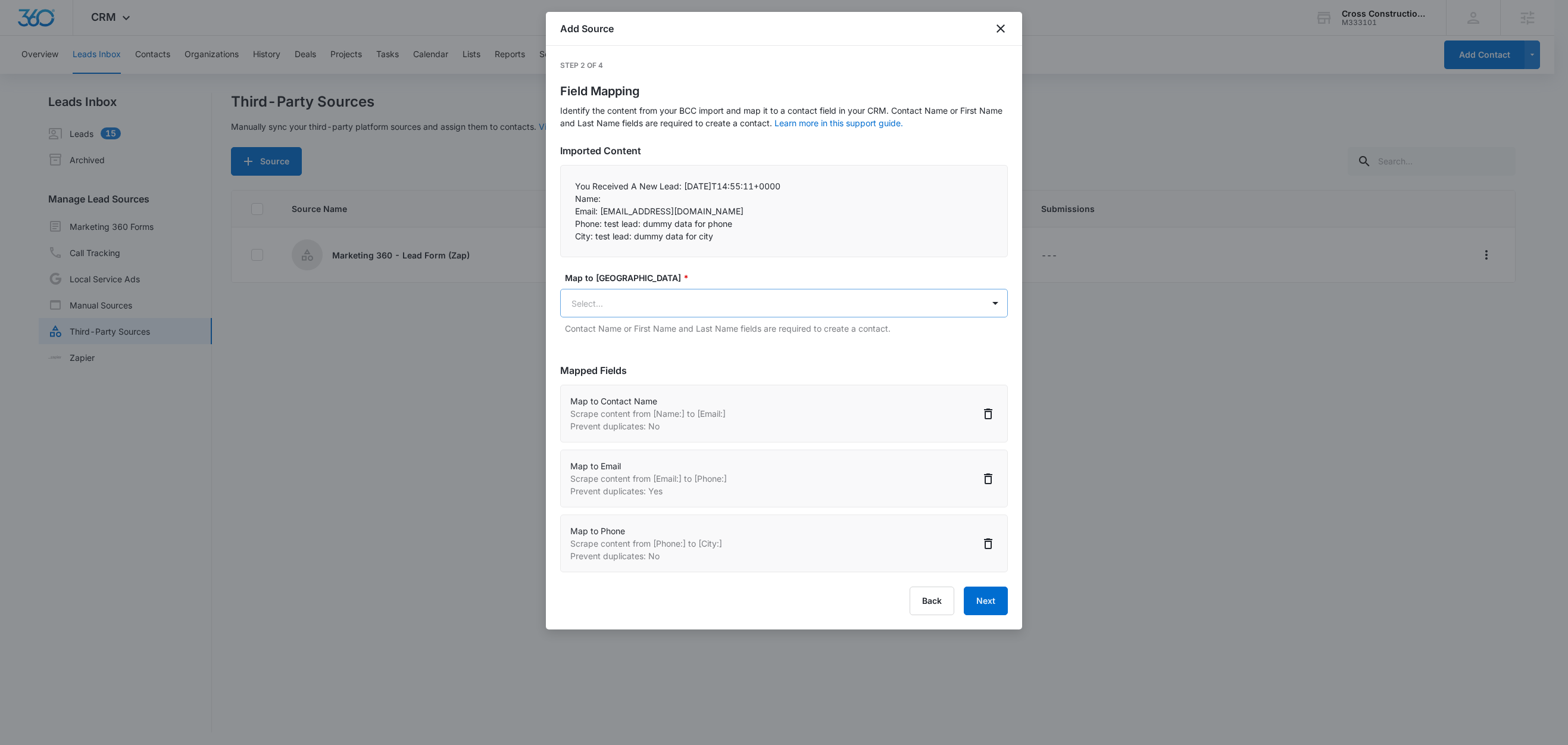
click at [671, 308] on body "CRM Apps Reputation Websites Forms CRM Email Social Content Ads Intelligence Fi…" at bounding box center [784, 373] width 1568 height 747
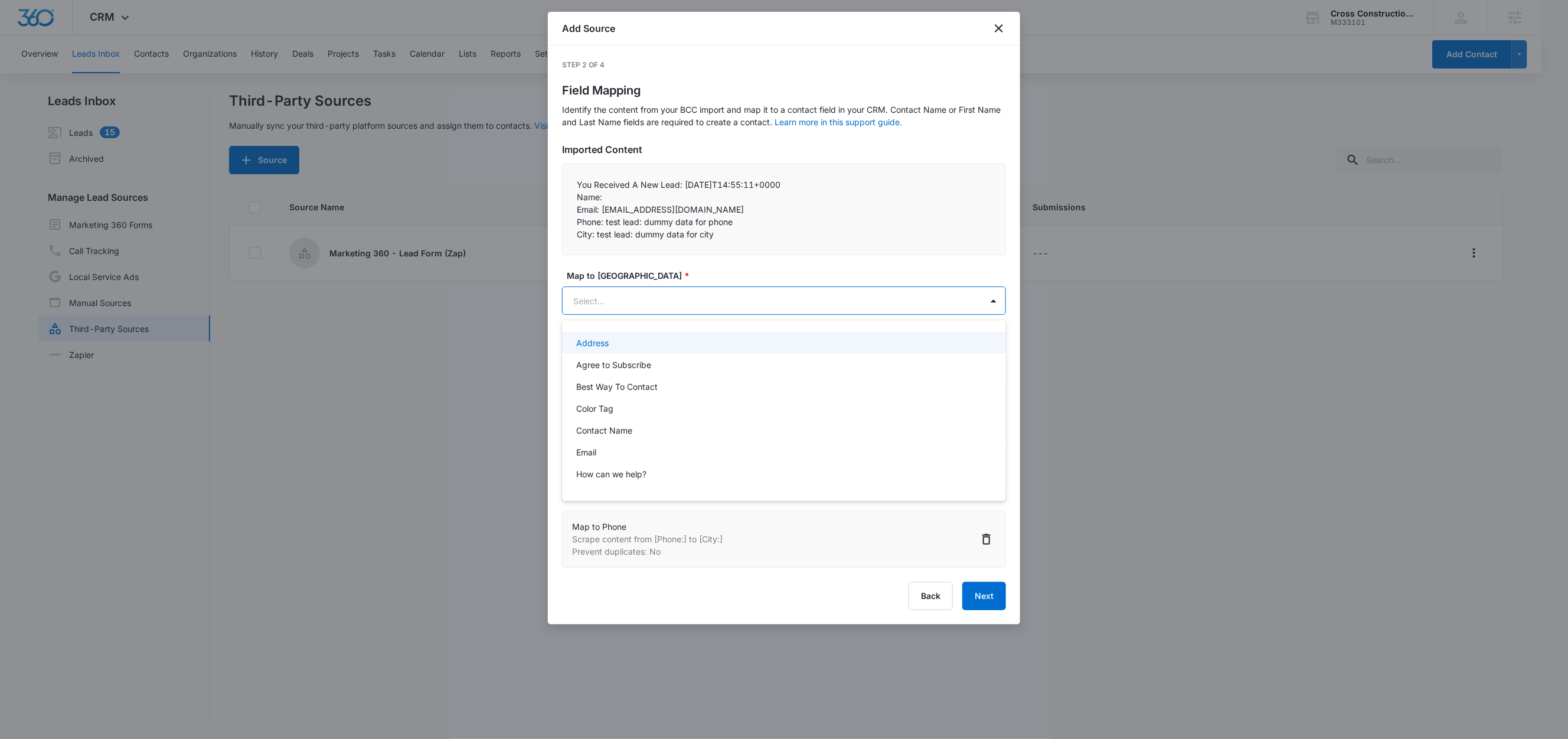
paste input "City:"
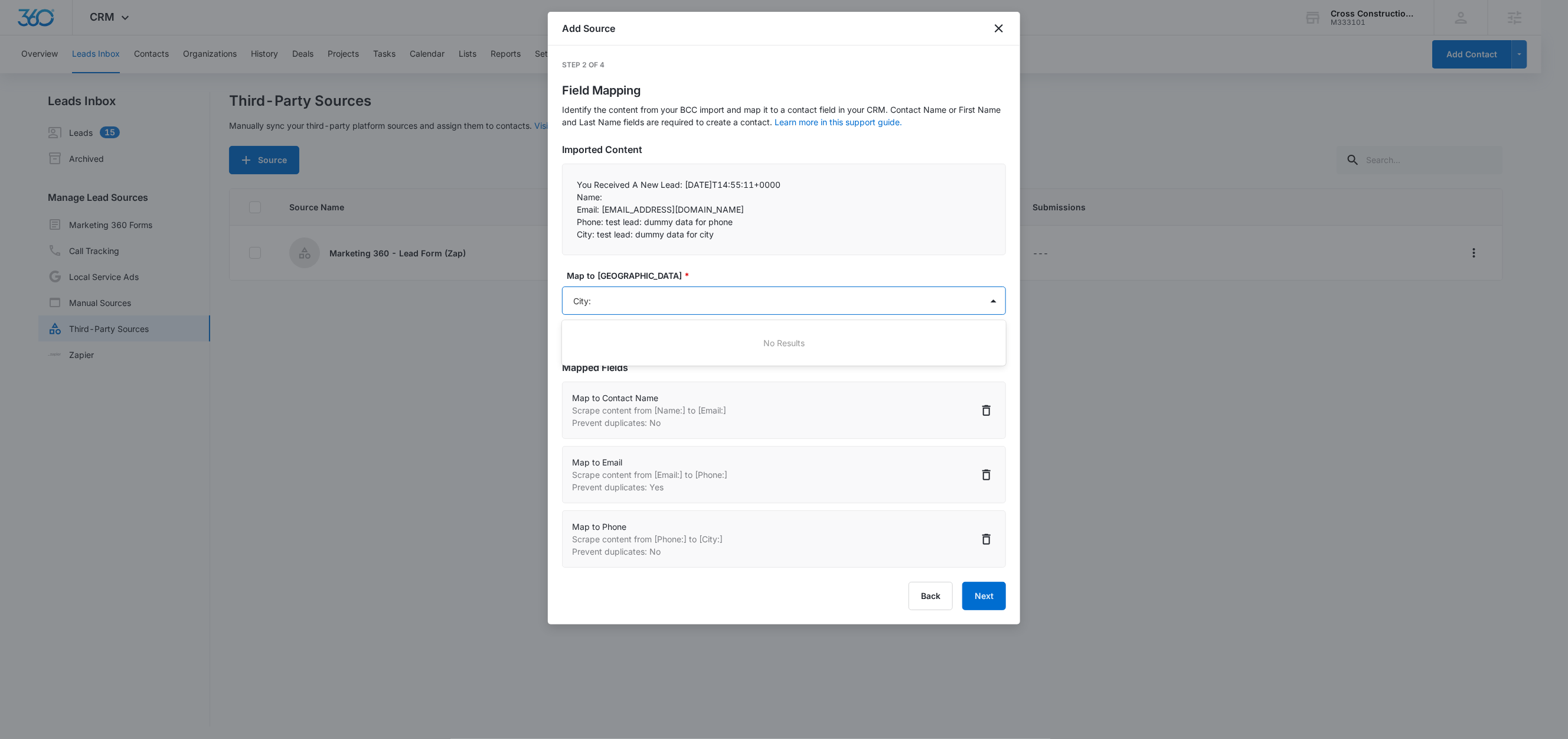
type input "City"
click at [659, 332] on div "City (Address)" at bounding box center [784, 343] width 444 height 22
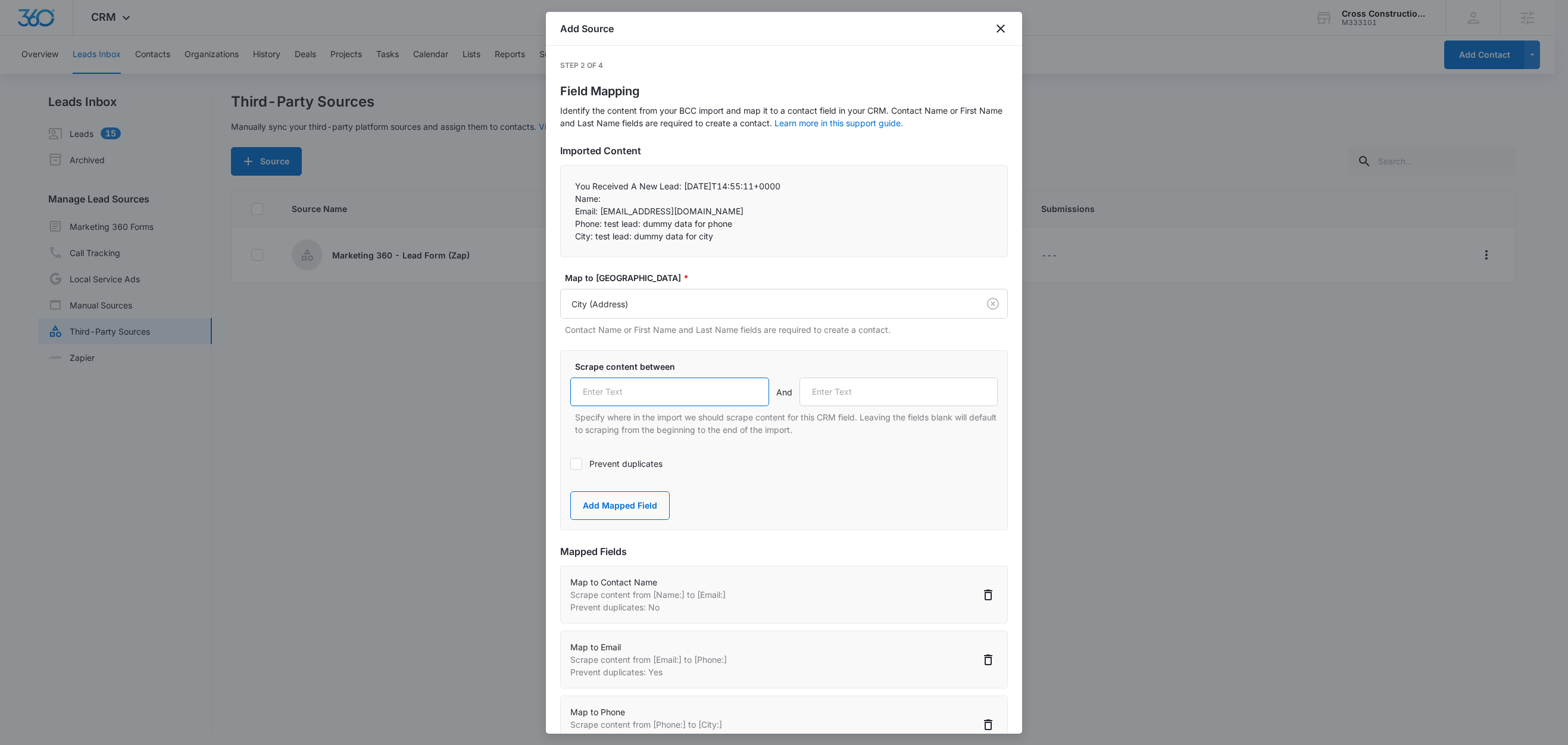
click at [658, 400] on input "text" at bounding box center [670, 391] width 199 height 29
paste input "City:"
type input "City:"
click at [598, 499] on button "Add Mapped Field" at bounding box center [620, 505] width 99 height 29
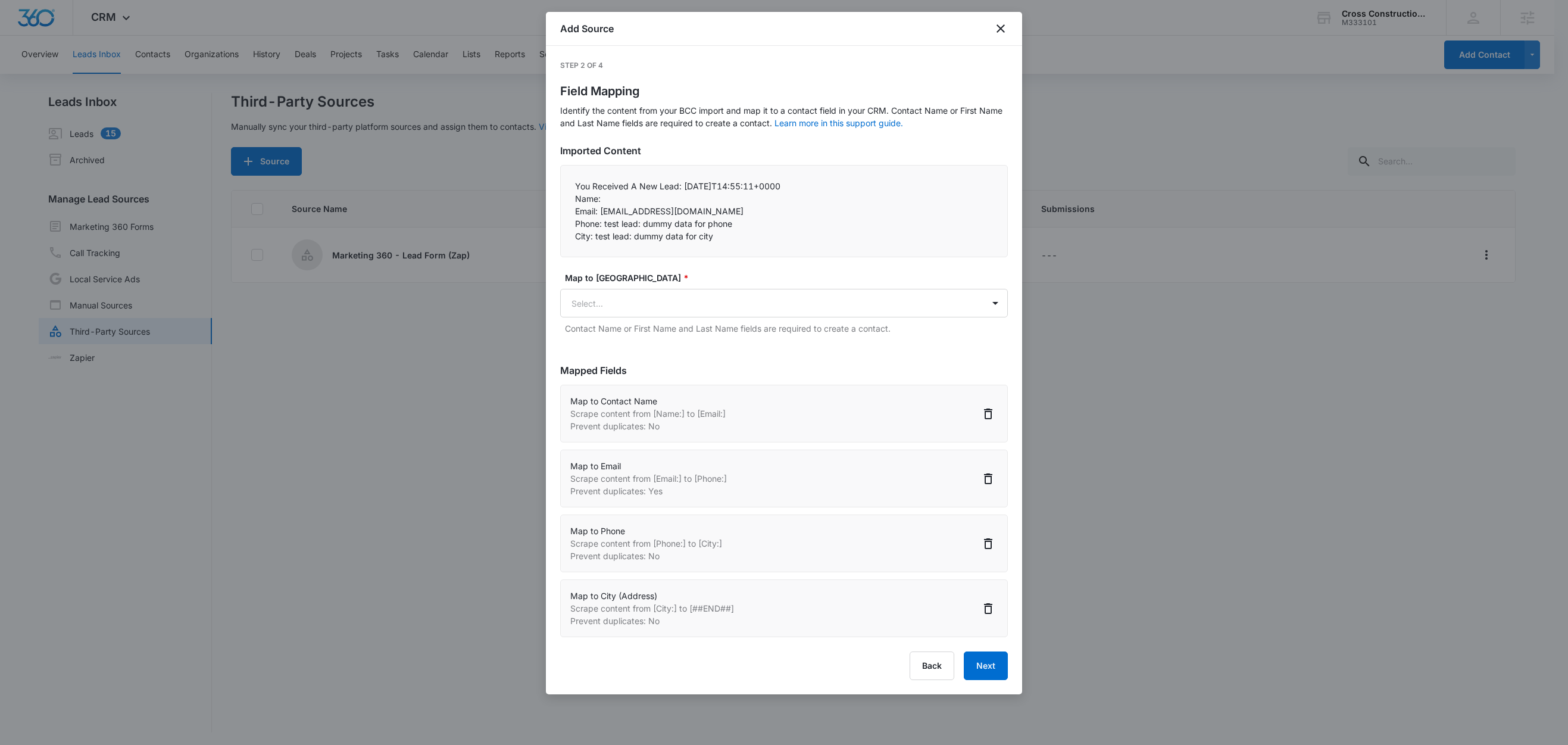
scroll to position [2, 0]
click at [976, 668] on button "Next" at bounding box center [985, 665] width 44 height 29
select select "77"
select select "185"
select select "184"
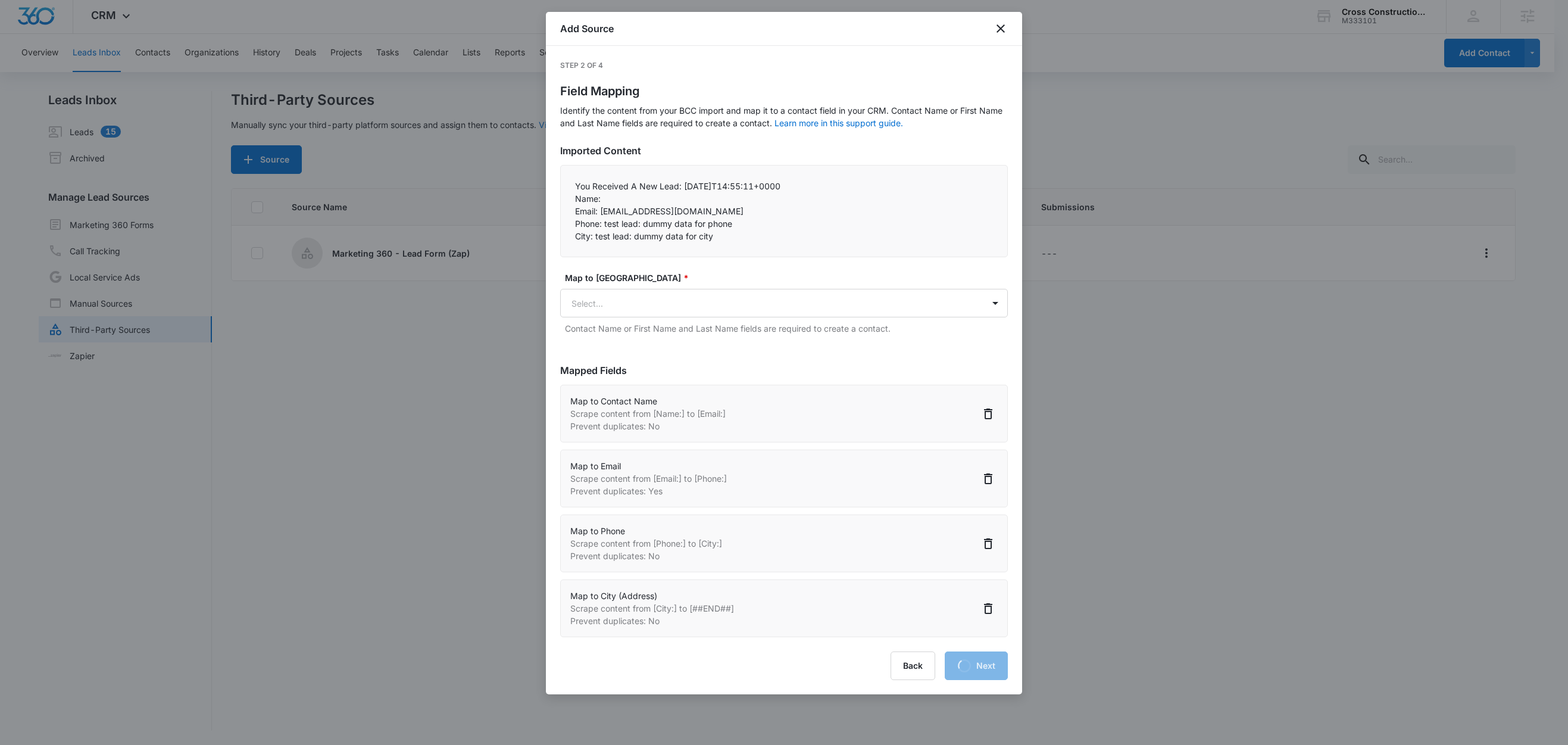
select select "188"
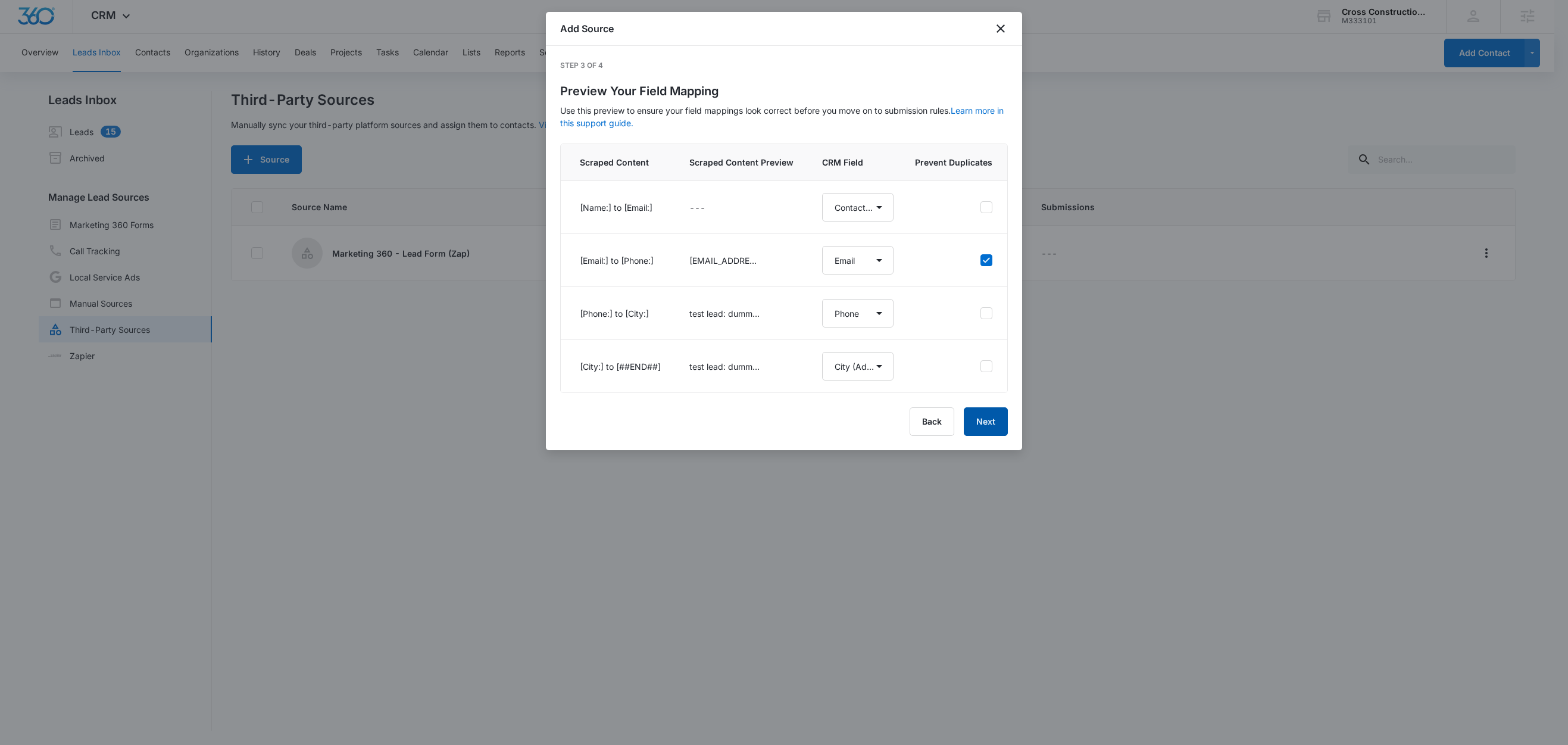
click at [988, 436] on button "Next" at bounding box center [985, 421] width 44 height 29
select select "77"
select select "185"
select select "184"
select select "188"
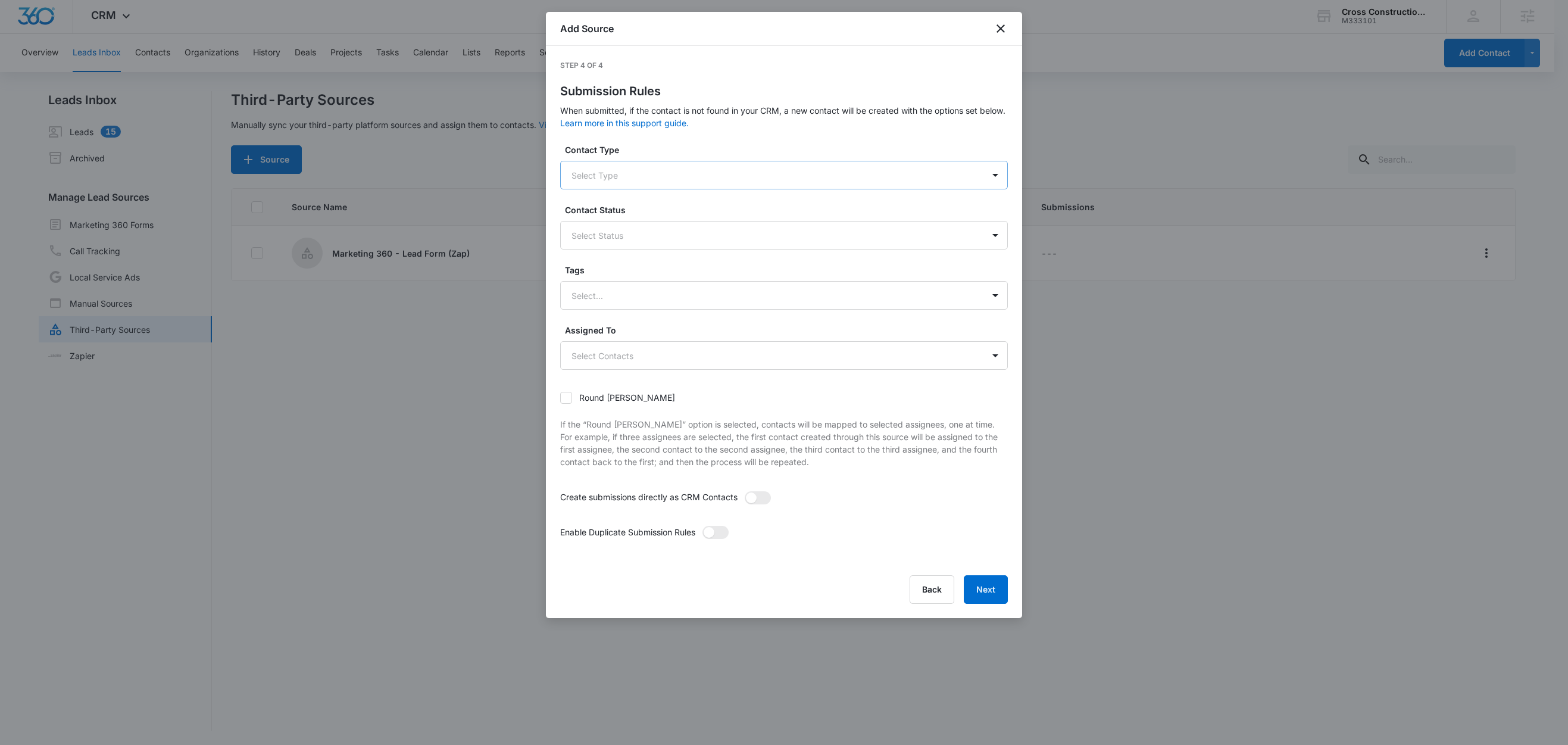
click at [643, 179] on div at bounding box center [769, 175] width 396 height 15
click at [611, 215] on div "Lead" at bounding box center [783, 217] width 417 height 12
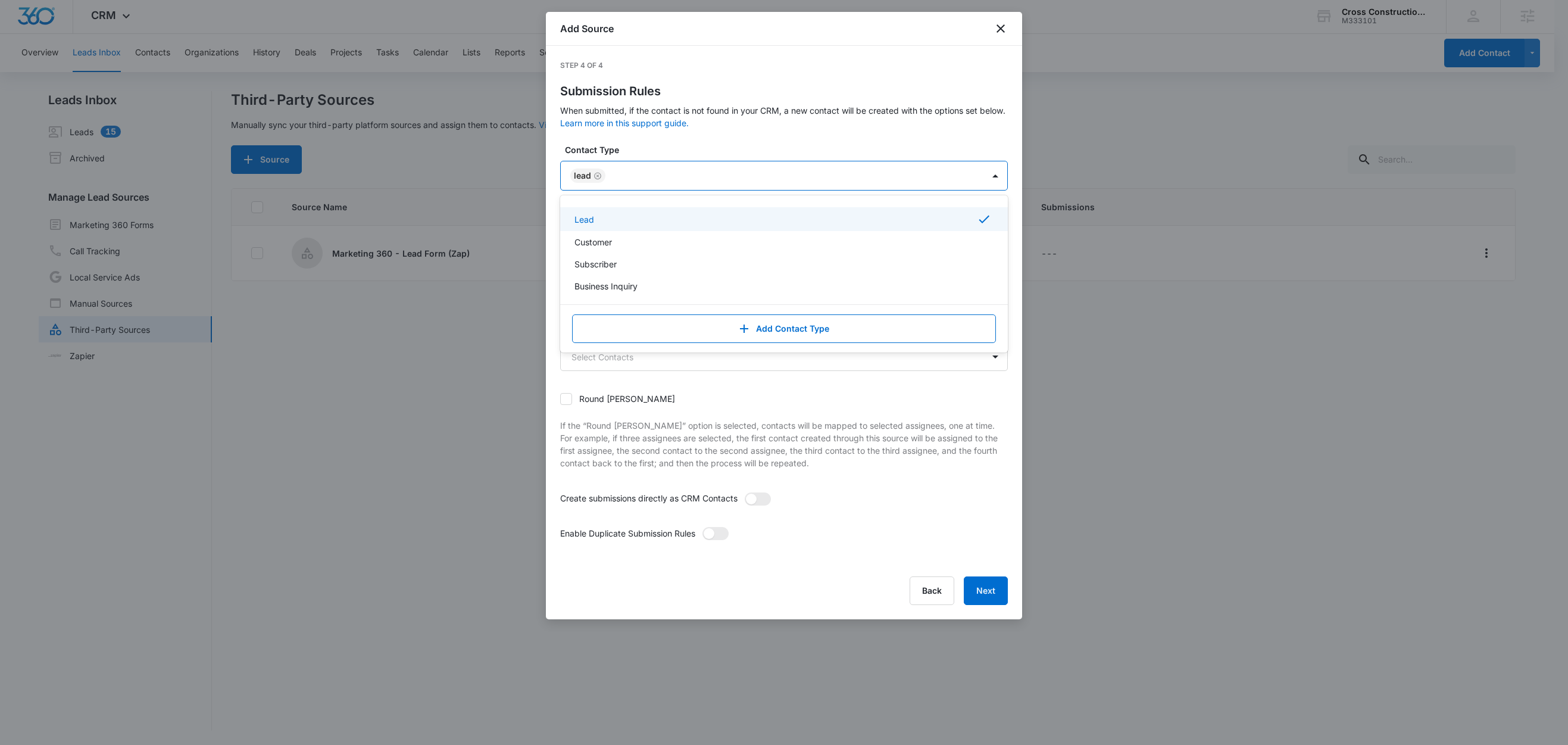
click at [681, 147] on label "Contact Type" at bounding box center [789, 150] width 448 height 12
click at [602, 229] on div at bounding box center [769, 236] width 396 height 15
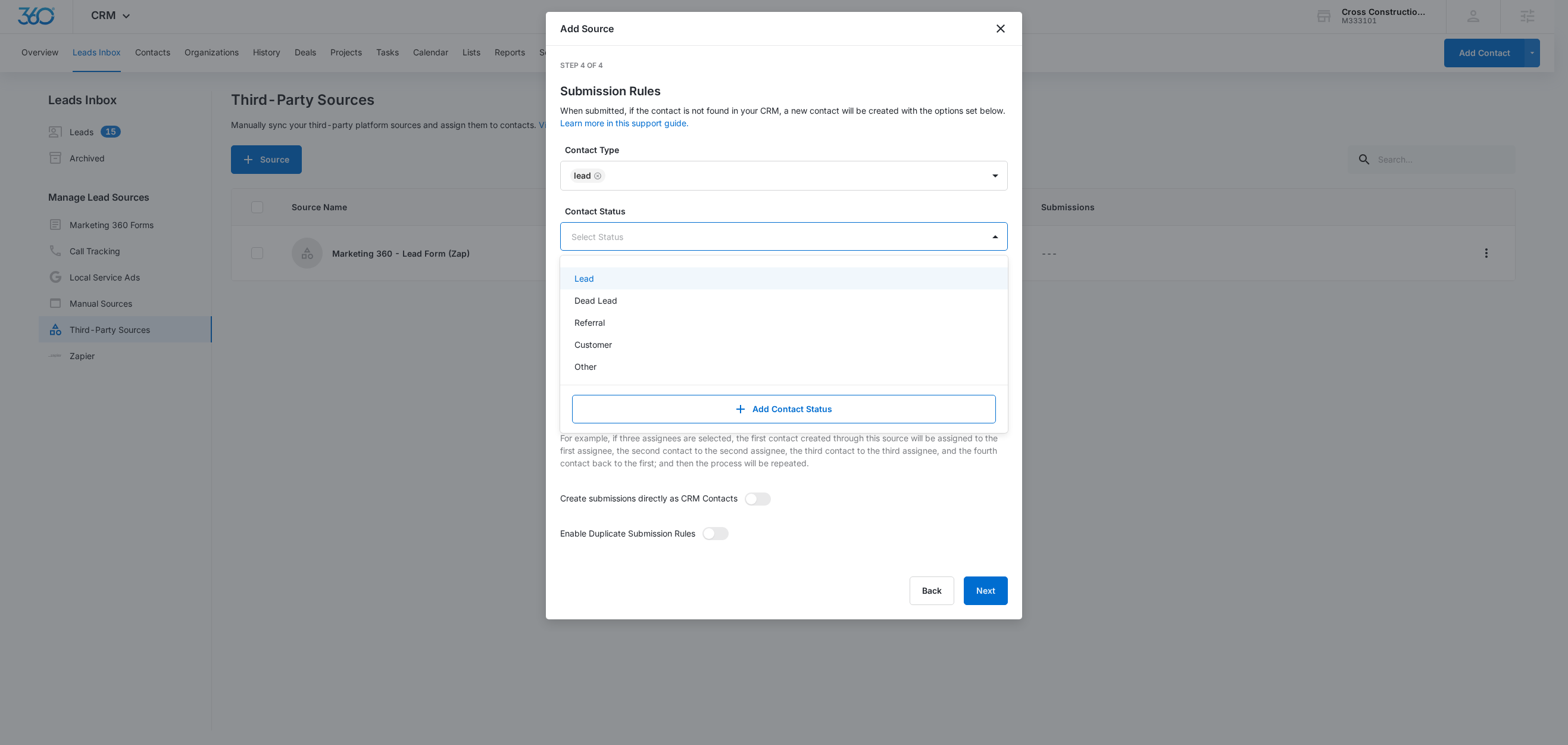
click at [603, 281] on div "Lead" at bounding box center [783, 278] width 417 height 12
click at [652, 205] on label "Contact Status" at bounding box center [789, 211] width 448 height 12
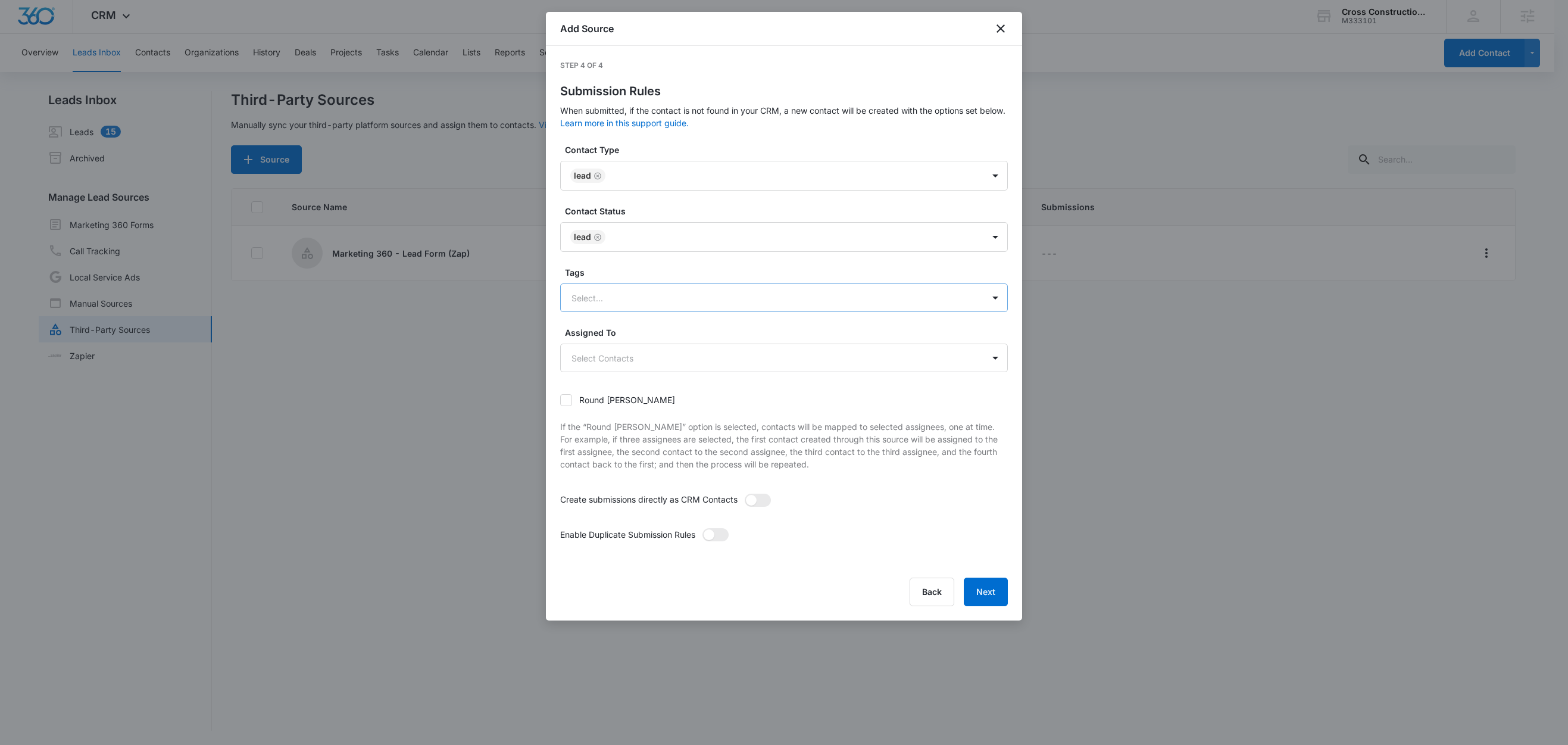
click at [619, 298] on div at bounding box center [769, 298] width 396 height 15
type input "ma"
click at [640, 340] on p "Marketing 360 - Lead Form" at bounding box center [629, 340] width 109 height 12
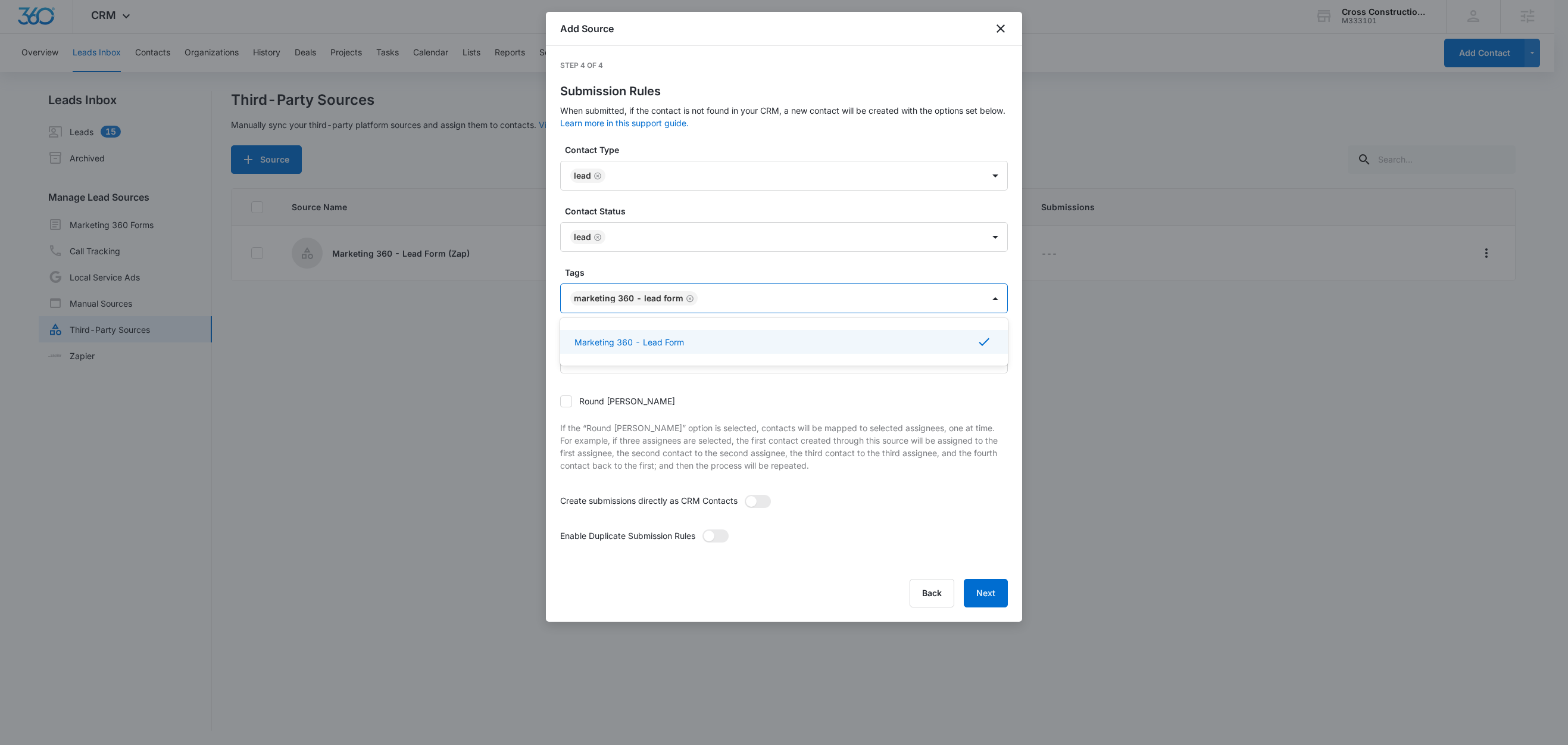
click at [741, 271] on label "Tags" at bounding box center [789, 272] width 448 height 12
click at [757, 301] on div at bounding box center [835, 298] width 267 height 15
type input "le"
click at [588, 350] on div "Lead" at bounding box center [784, 340] width 448 height 22
drag, startPoint x: 628, startPoint y: 273, endPoint x: 642, endPoint y: 280, distance: 15.7
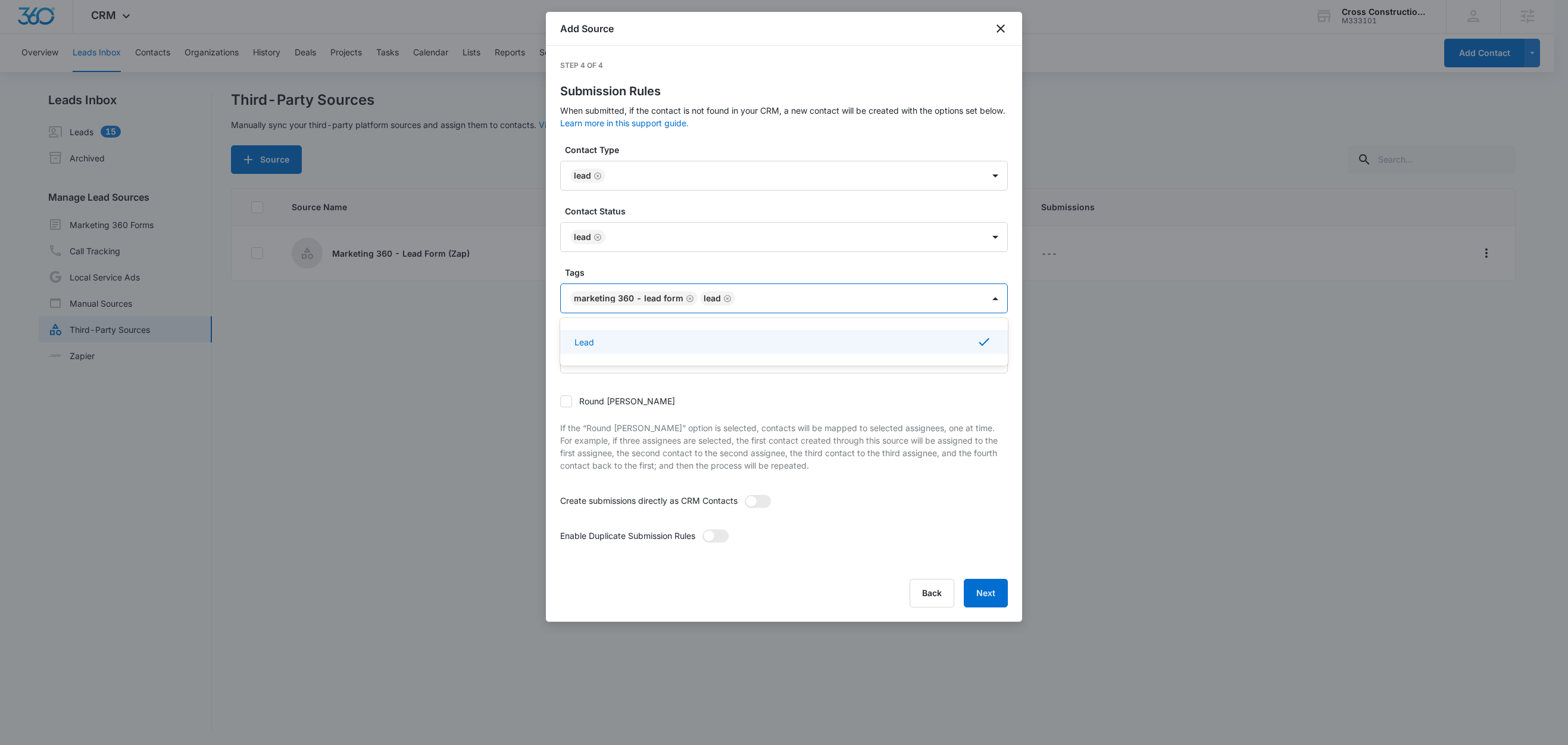
click at [628, 273] on label "Tags" at bounding box center [789, 272] width 448 height 12
click at [760, 501] on span at bounding box center [758, 501] width 26 height 13
click at [744, 494] on input "checkbox" at bounding box center [744, 494] width 0 height 0
click at [715, 535] on span at bounding box center [709, 536] width 11 height 11
click at [701, 529] on input "checkbox" at bounding box center [701, 529] width 0 height 0
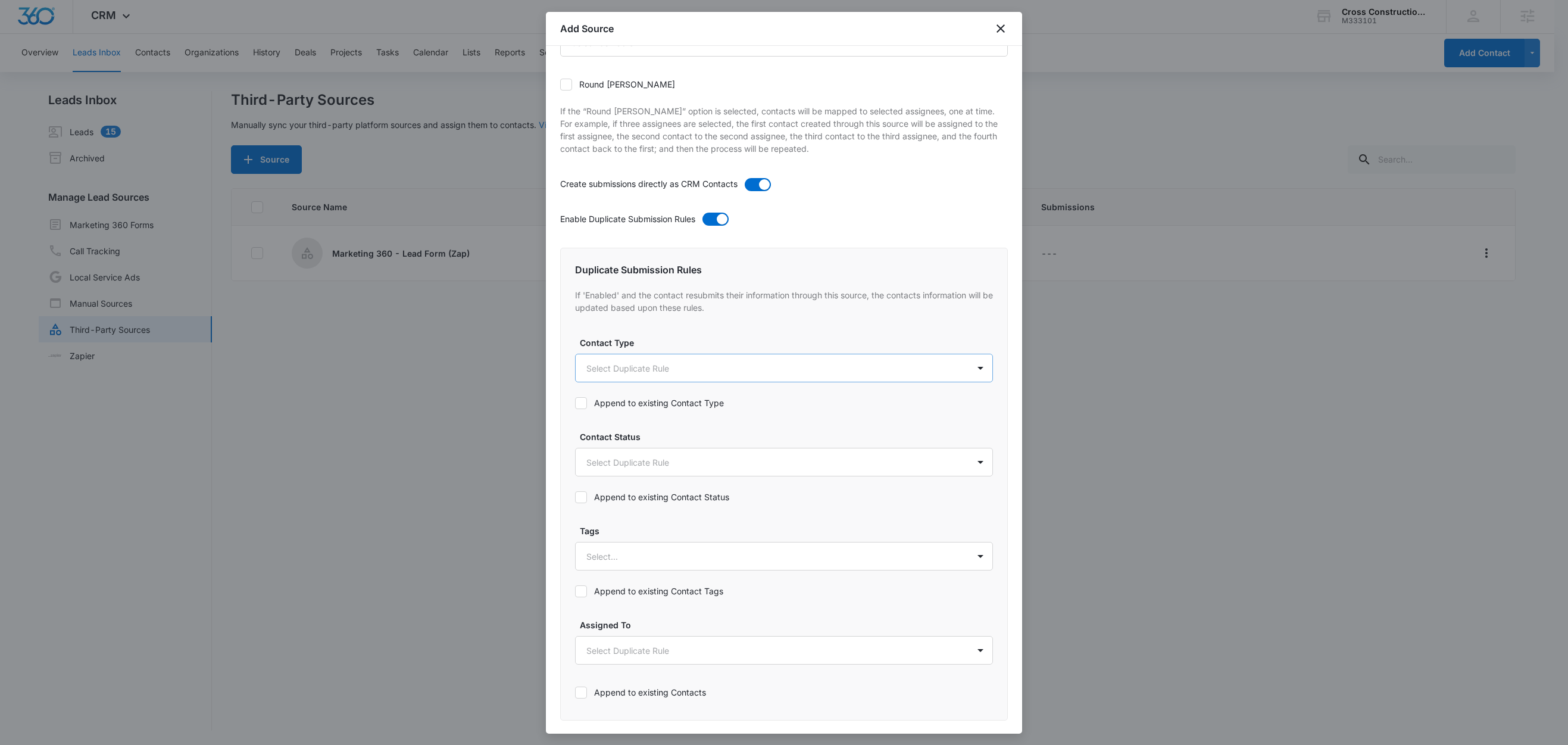
scroll to position [0, 0]
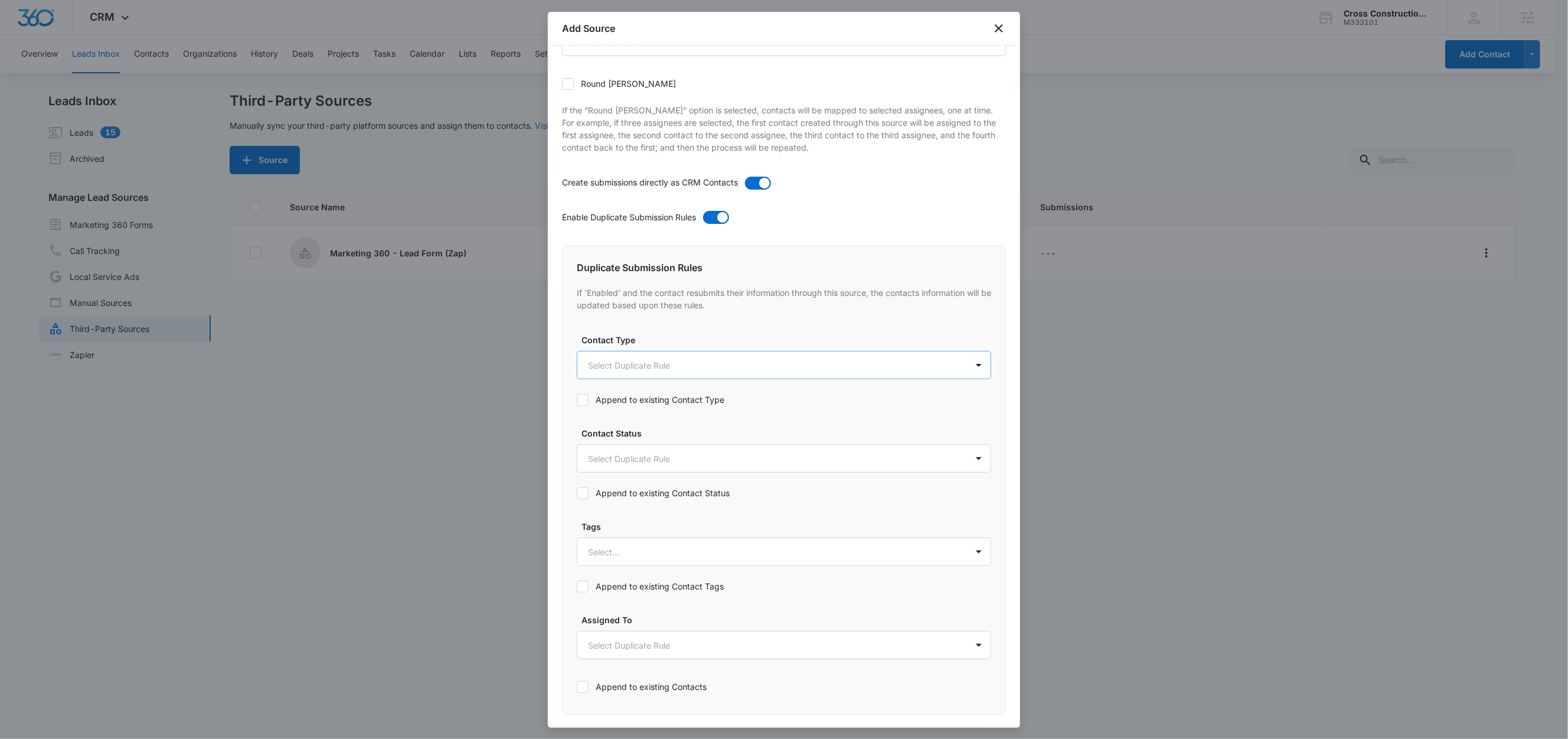
click at [622, 373] on body "CRM Apps Reputation Websites Forms CRM Email Social Content Ads Intelligence Fi…" at bounding box center [784, 370] width 1568 height 741
click at [608, 437] on div "Lead" at bounding box center [777, 430] width 400 height 22
click at [659, 342] on div at bounding box center [784, 369] width 1568 height 739
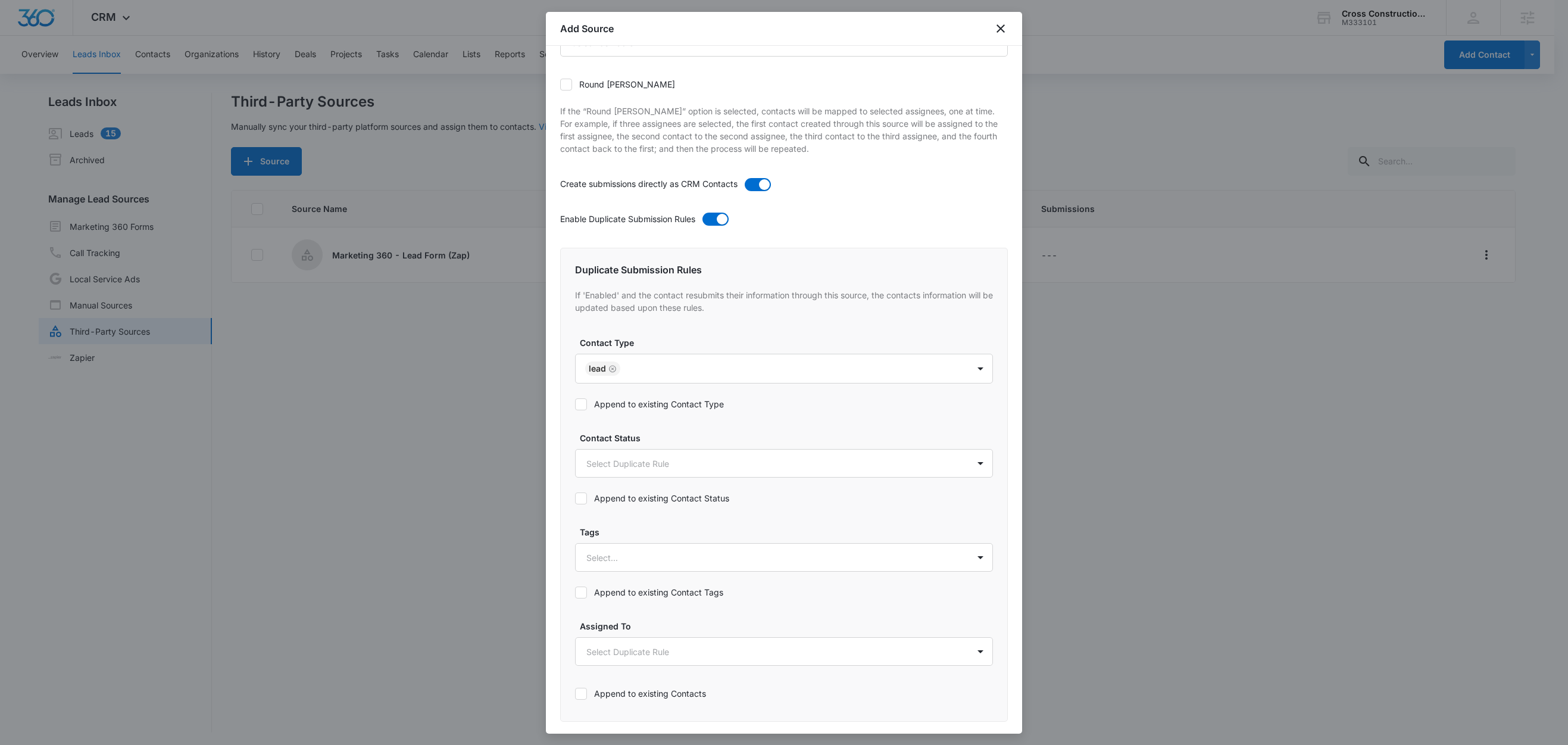
click at [666, 410] on label "Append to existing Contact Type" at bounding box center [784, 404] width 418 height 12
click at [575, 404] on input "Append to existing Contact Type" at bounding box center [575, 404] width 0 height 0
click at [651, 460] on body "CRM Apps Reputation Websites Forms CRM Email Social Content Ads Intelligence Fi…" at bounding box center [784, 373] width 1568 height 747
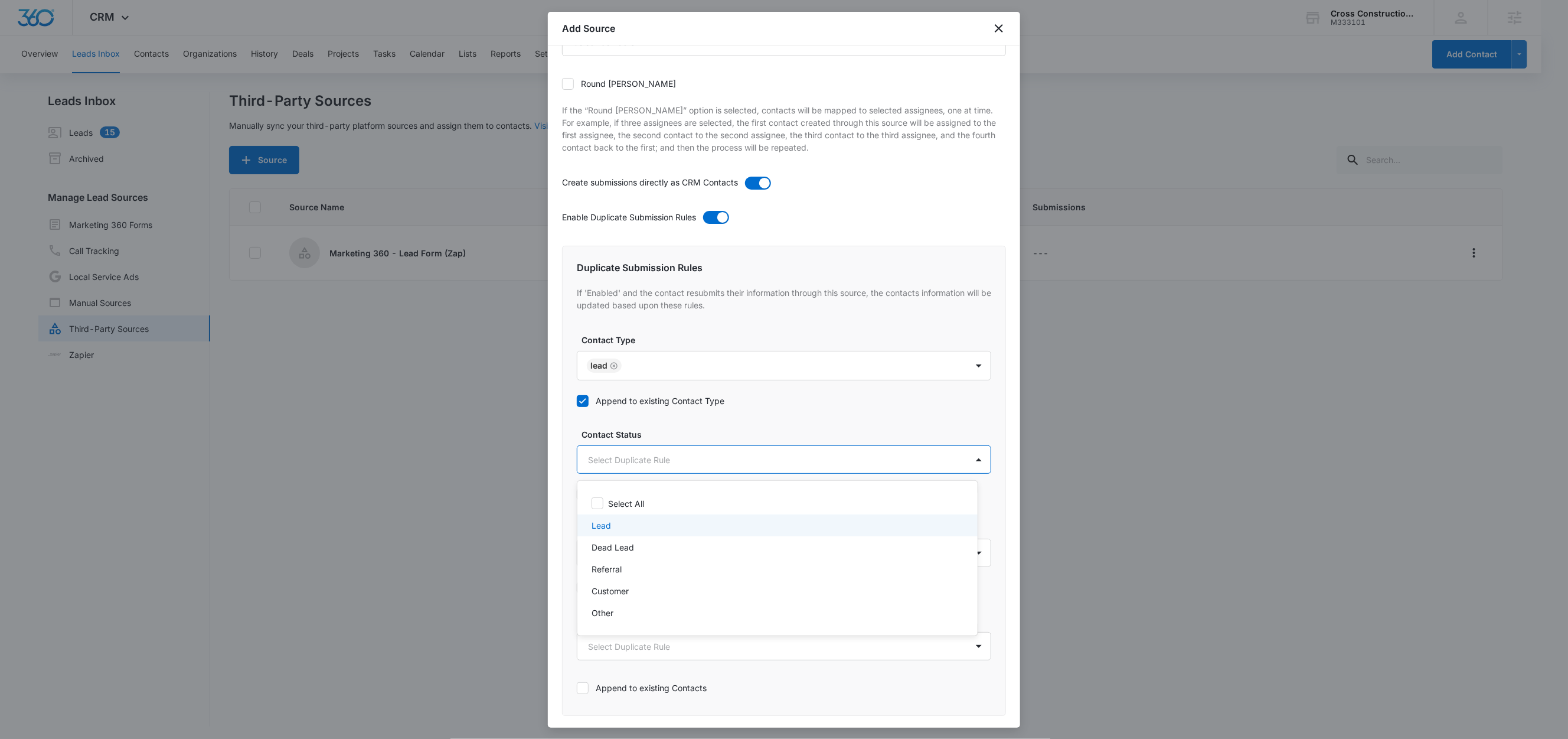
click at [614, 524] on div "Lead" at bounding box center [776, 525] width 370 height 12
click at [679, 437] on div at bounding box center [784, 369] width 1568 height 739
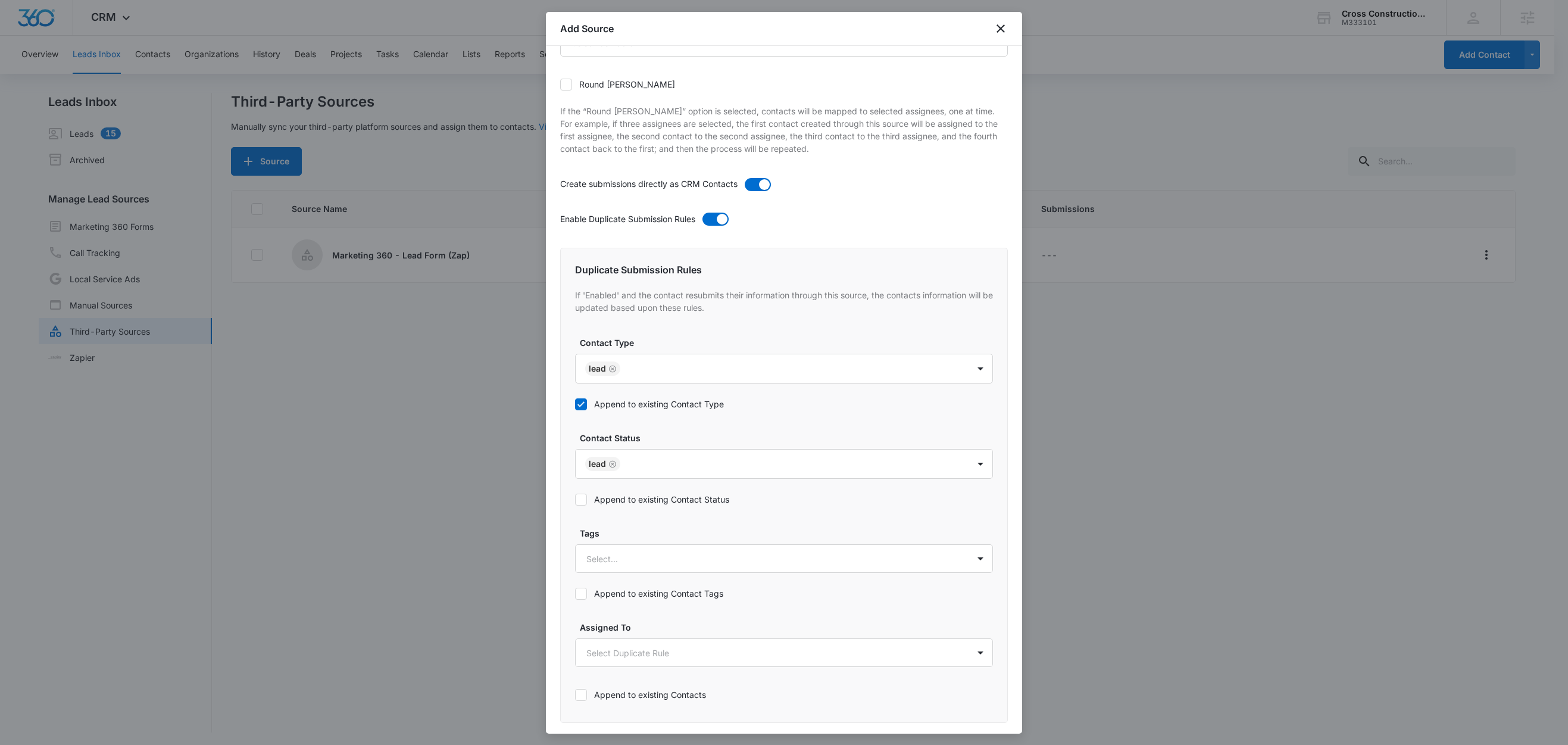
click at [677, 496] on label "Append to existing Contact Status" at bounding box center [784, 499] width 418 height 12
click at [575, 499] on input "Append to existing Contact Status" at bounding box center [575, 499] width 0 height 0
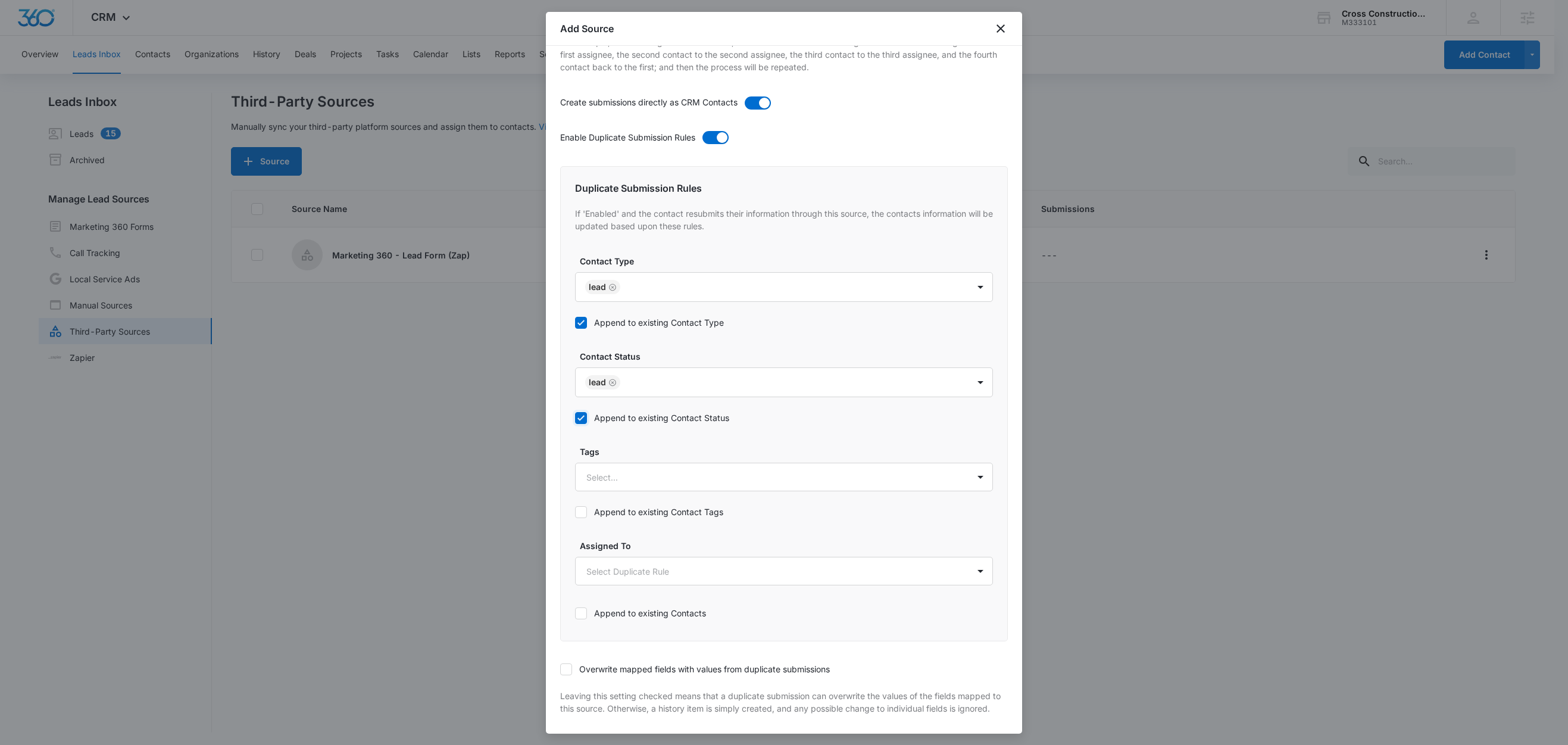
scroll to position [460, 0]
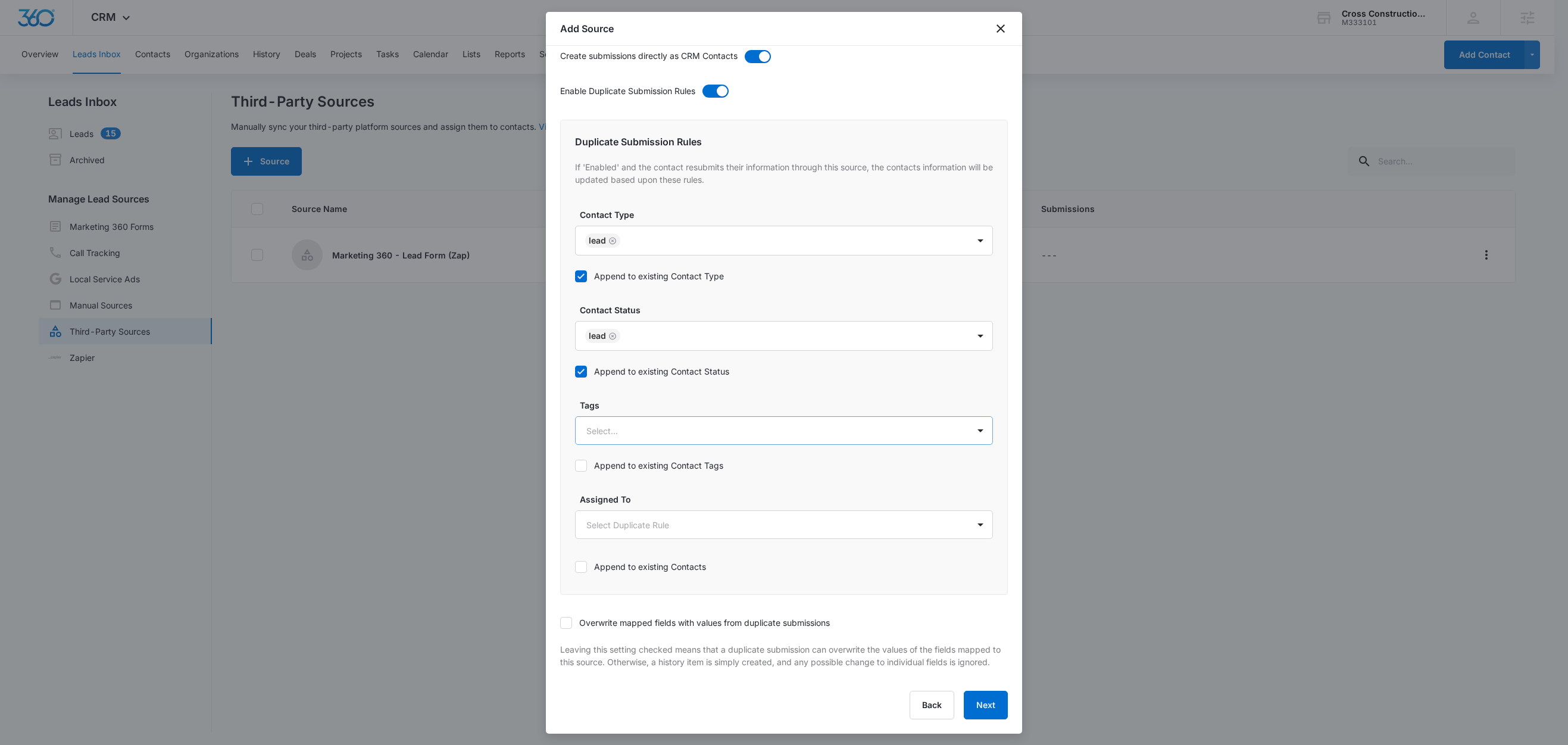
click at [623, 427] on div "Select..." at bounding box center [772, 430] width 393 height 27
type input "ma"
click at [630, 466] on p "Marketing 360 - Lead Form" at bounding box center [643, 472] width 109 height 12
click at [653, 398] on label "Tags" at bounding box center [788, 404] width 418 height 12
click at [739, 423] on div at bounding box center [835, 429] width 237 height 15
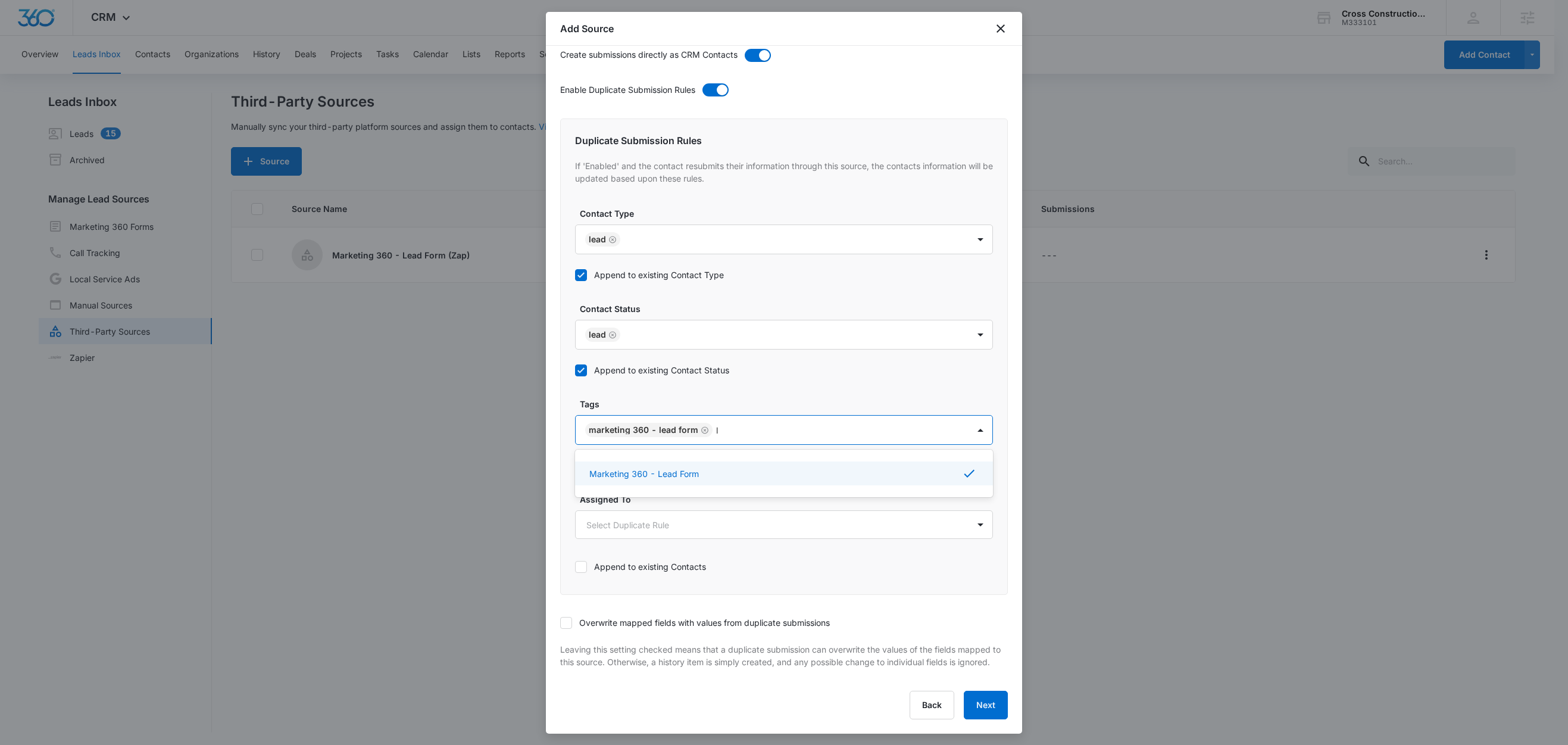
type input "le"
click at [656, 466] on div "Lead" at bounding box center [782, 472] width 387 height 12
drag, startPoint x: 719, startPoint y: 392, endPoint x: 727, endPoint y: 405, distance: 15.3
click at [719, 398] on label "Tags" at bounding box center [788, 404] width 418 height 12
click at [674, 459] on label "Append to existing Contact Tags" at bounding box center [784, 465] width 418 height 12
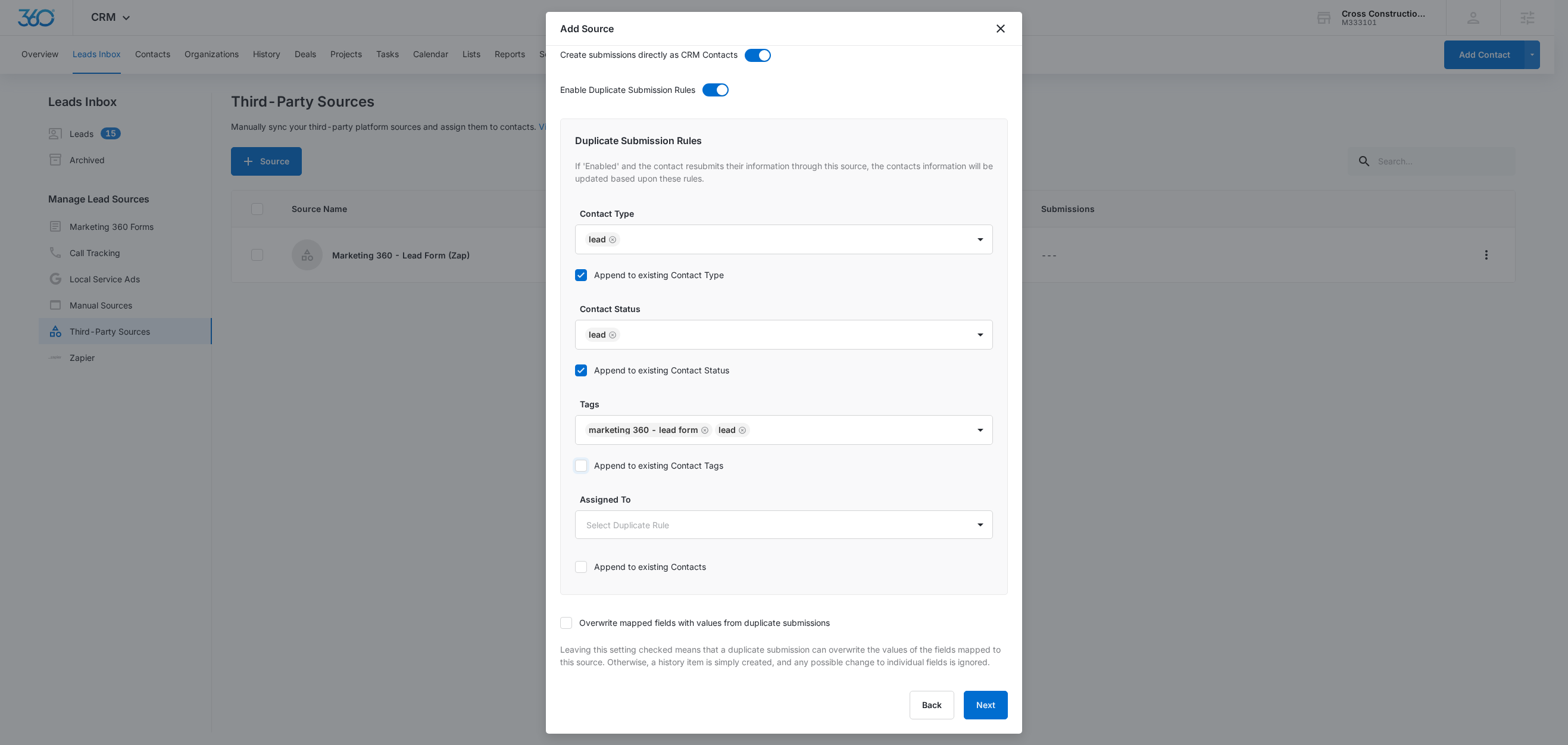
click at [575, 466] on input "Append to existing Contact Tags" at bounding box center [575, 466] width 0 height 0
click at [567, 617] on icon at bounding box center [566, 623] width 11 height 11
click at [560, 623] on input "Overwrite mapped fields with values from duplicate submissions" at bounding box center [560, 623] width 0 height 0
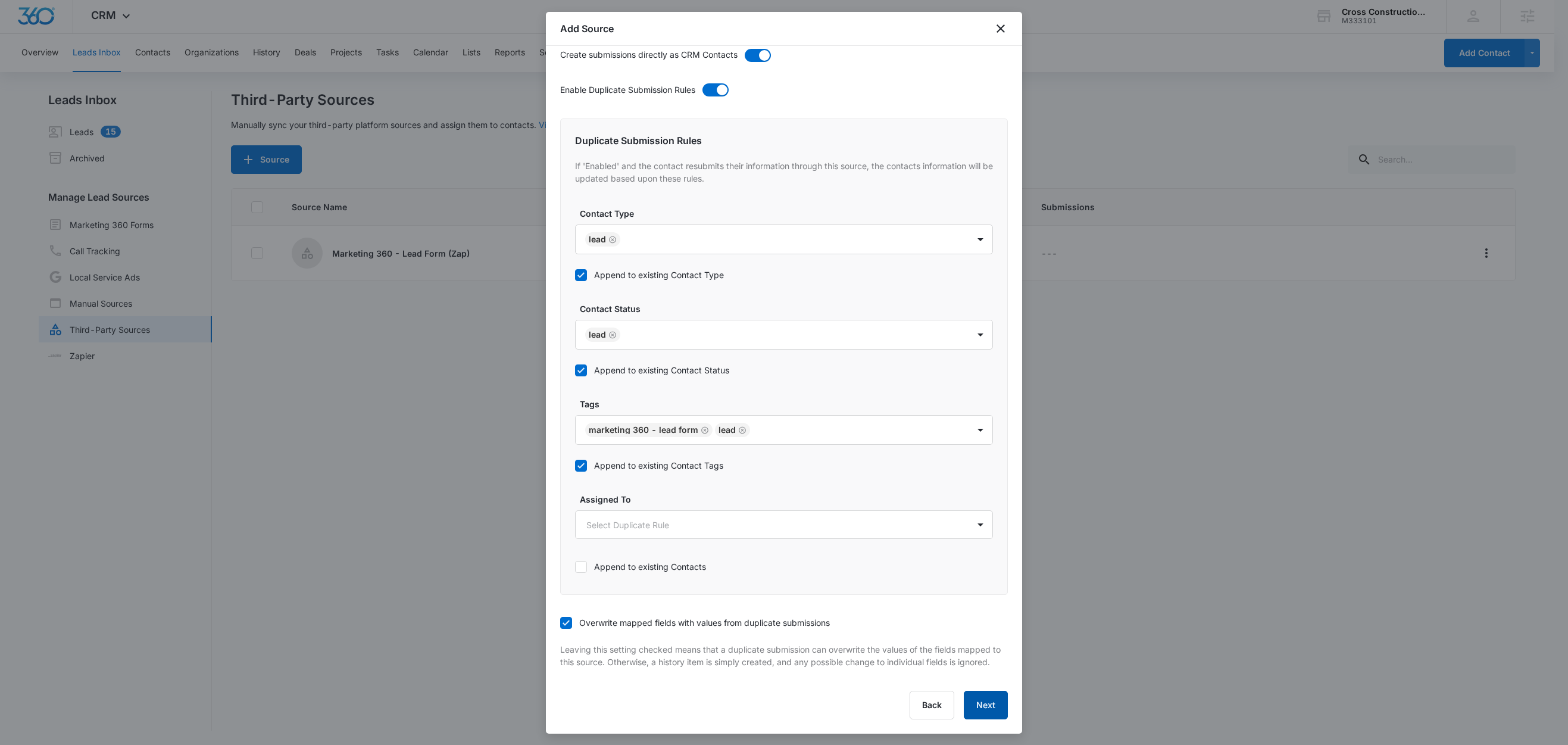
click at [966, 709] on button "Next" at bounding box center [985, 705] width 44 height 29
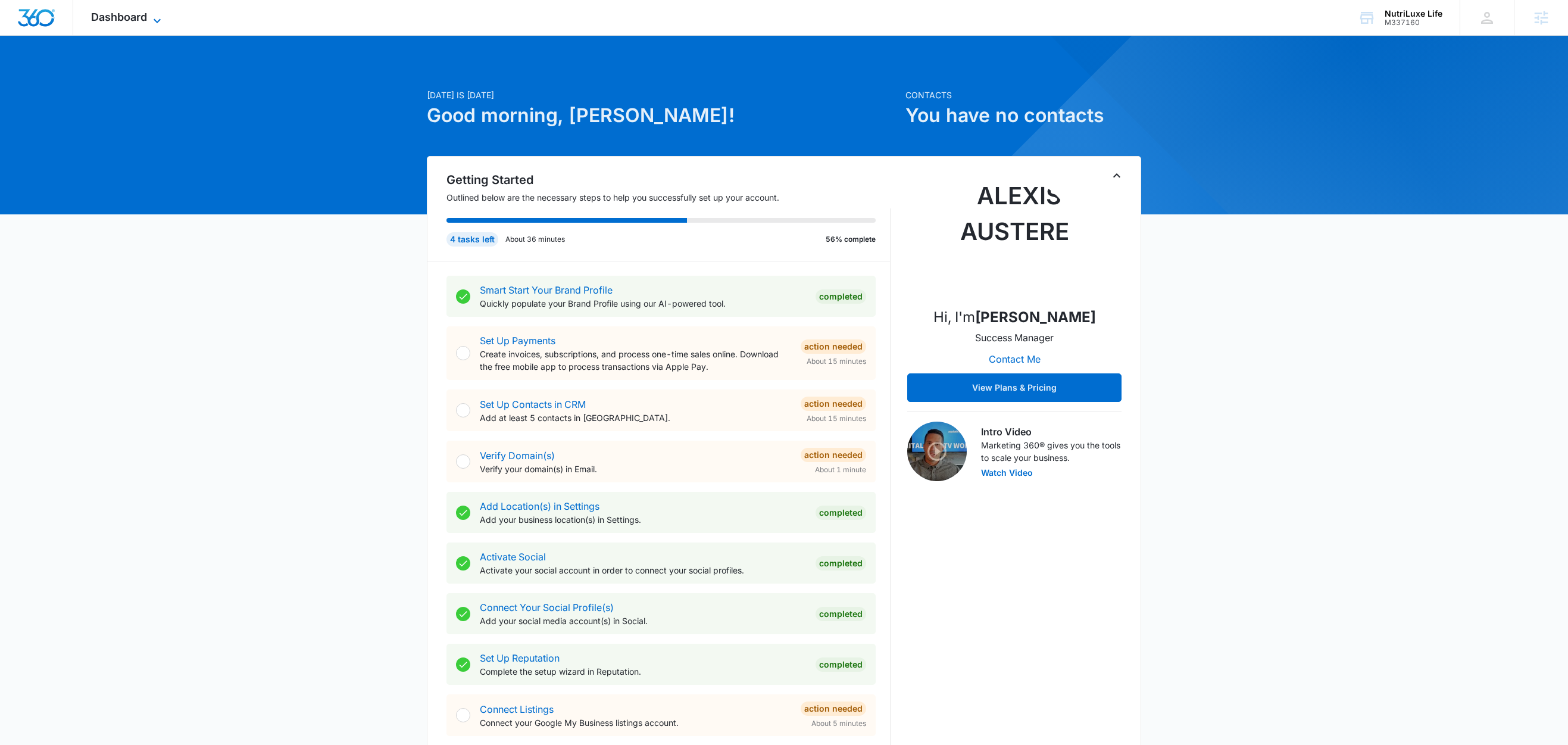
click at [157, 18] on icon at bounding box center [157, 21] width 14 height 14
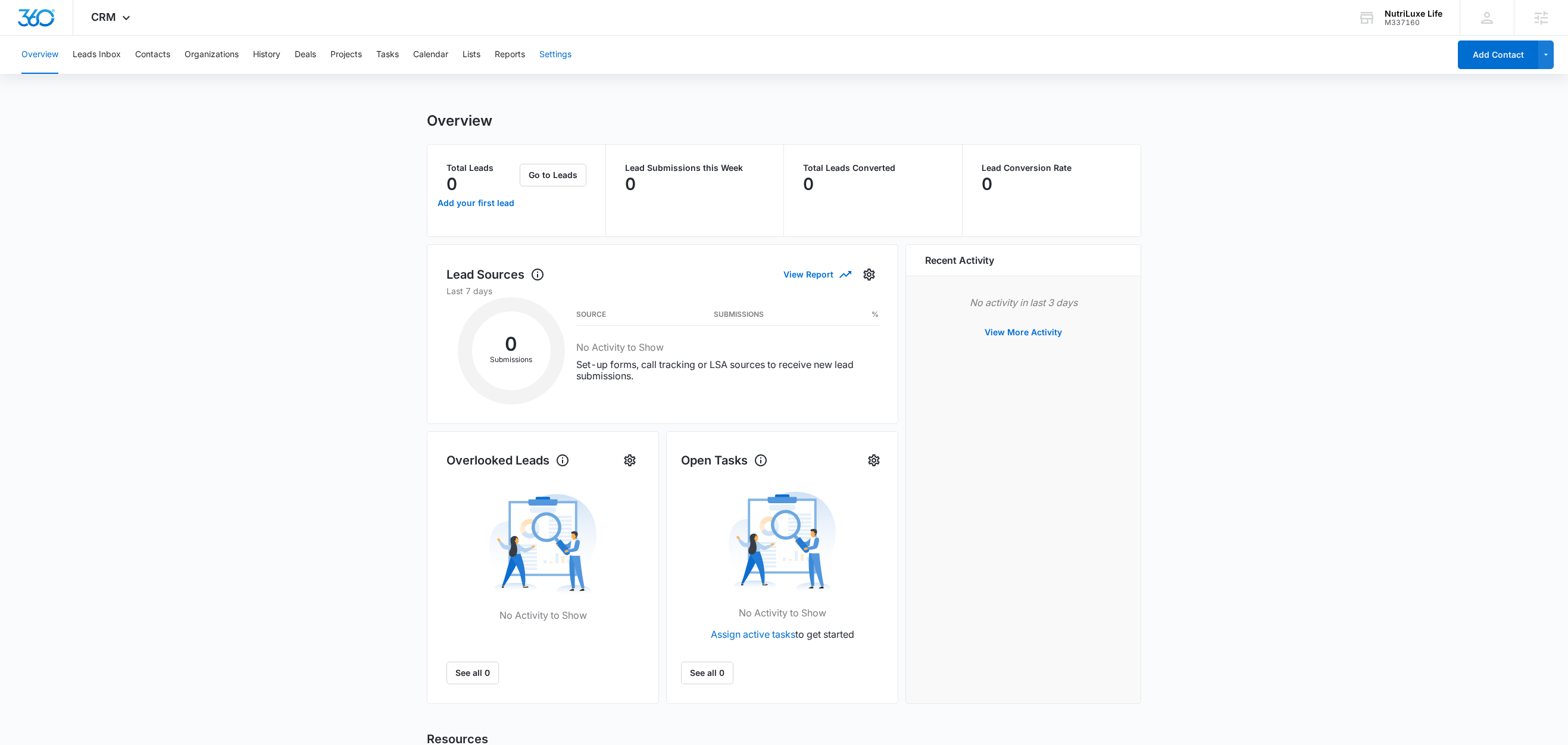
click at [563, 53] on button "Settings" at bounding box center [555, 54] width 32 height 38
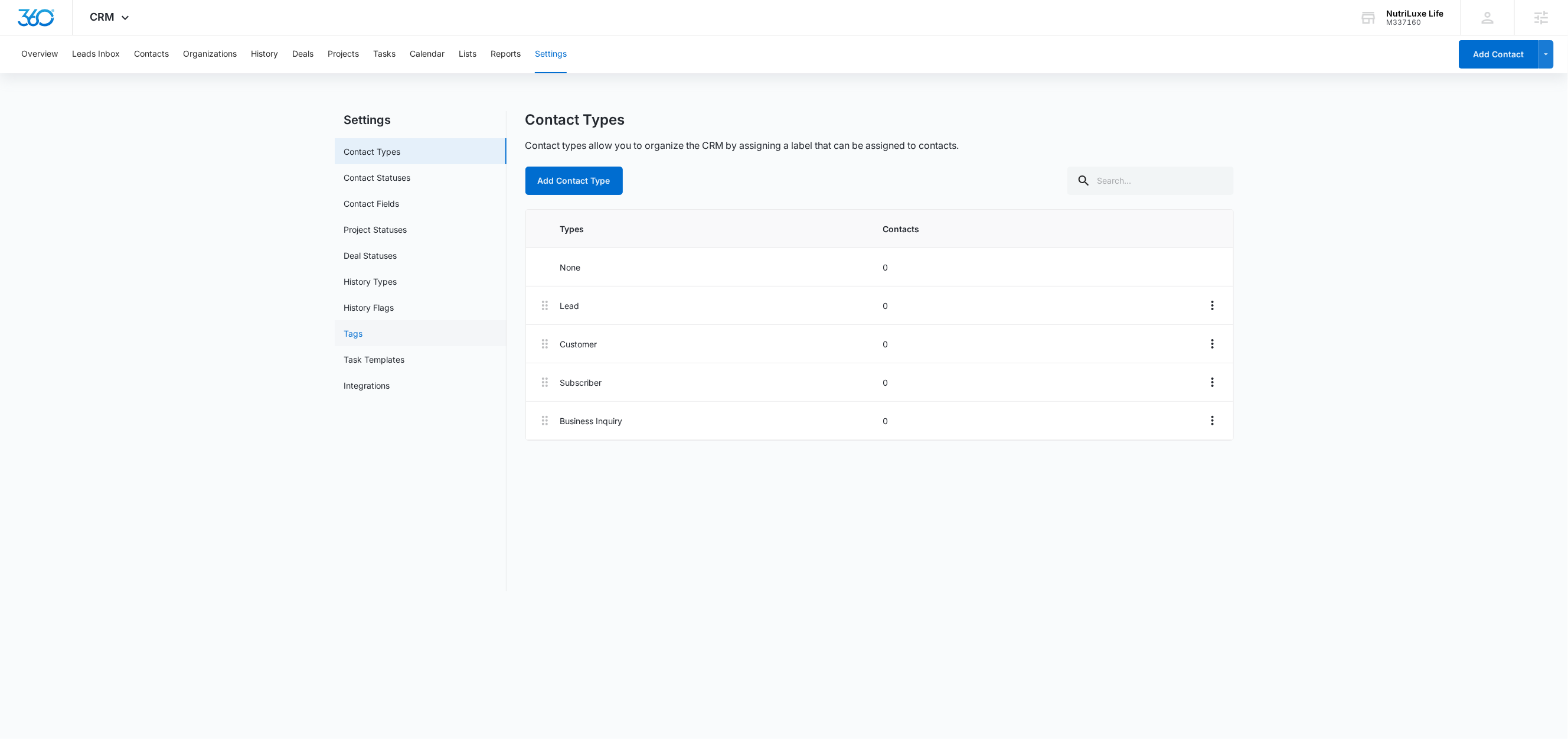
click at [363, 334] on link "Tags" at bounding box center [354, 333] width 19 height 12
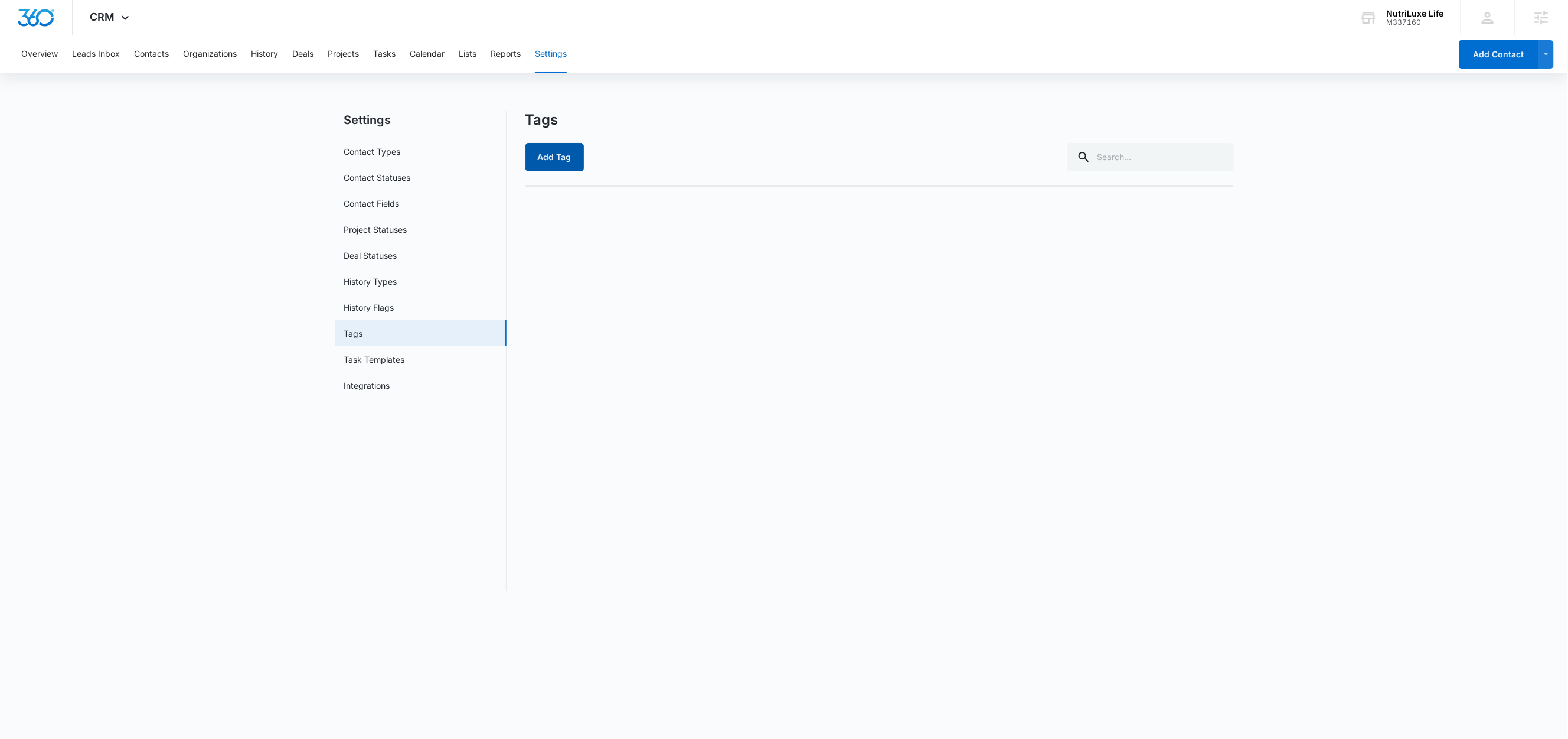
click at [560, 160] on button "Add Tag" at bounding box center [554, 157] width 58 height 28
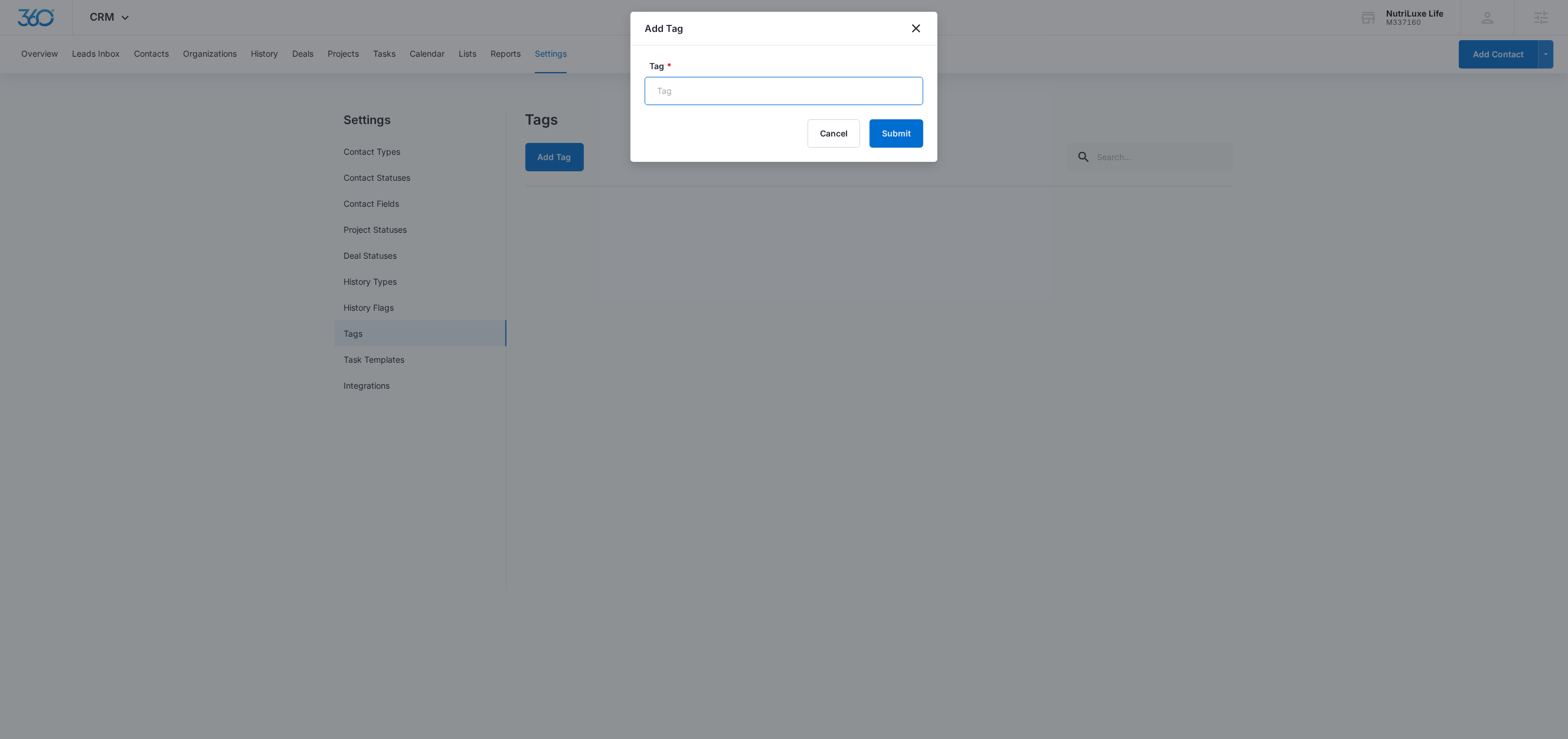
click at [683, 96] on input "Tag *" at bounding box center [784, 91] width 278 height 28
type input "Web Order"
click at [889, 133] on button "Submit" at bounding box center [896, 133] width 54 height 28
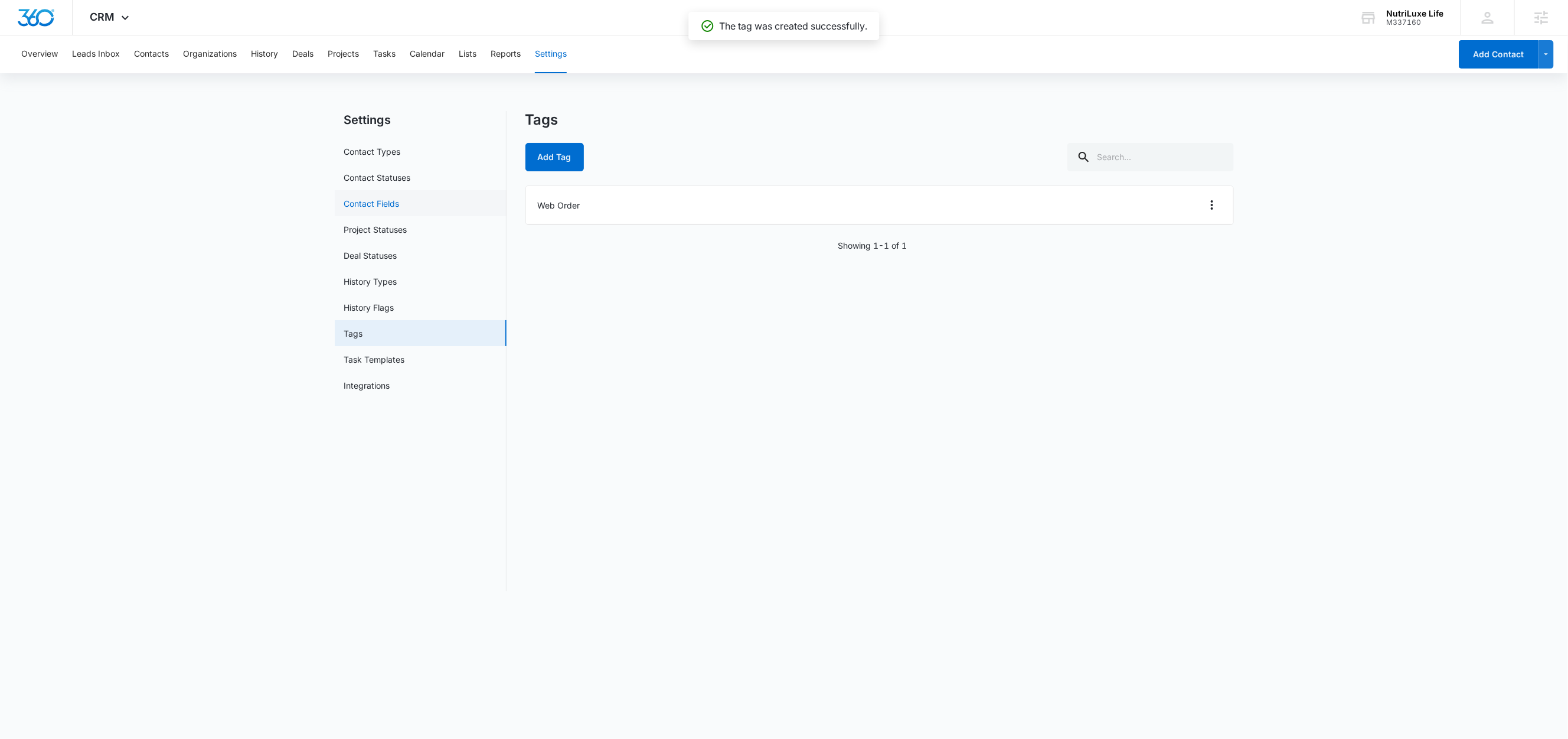
click at [390, 201] on link "Contact Fields" at bounding box center [372, 204] width 55 height 12
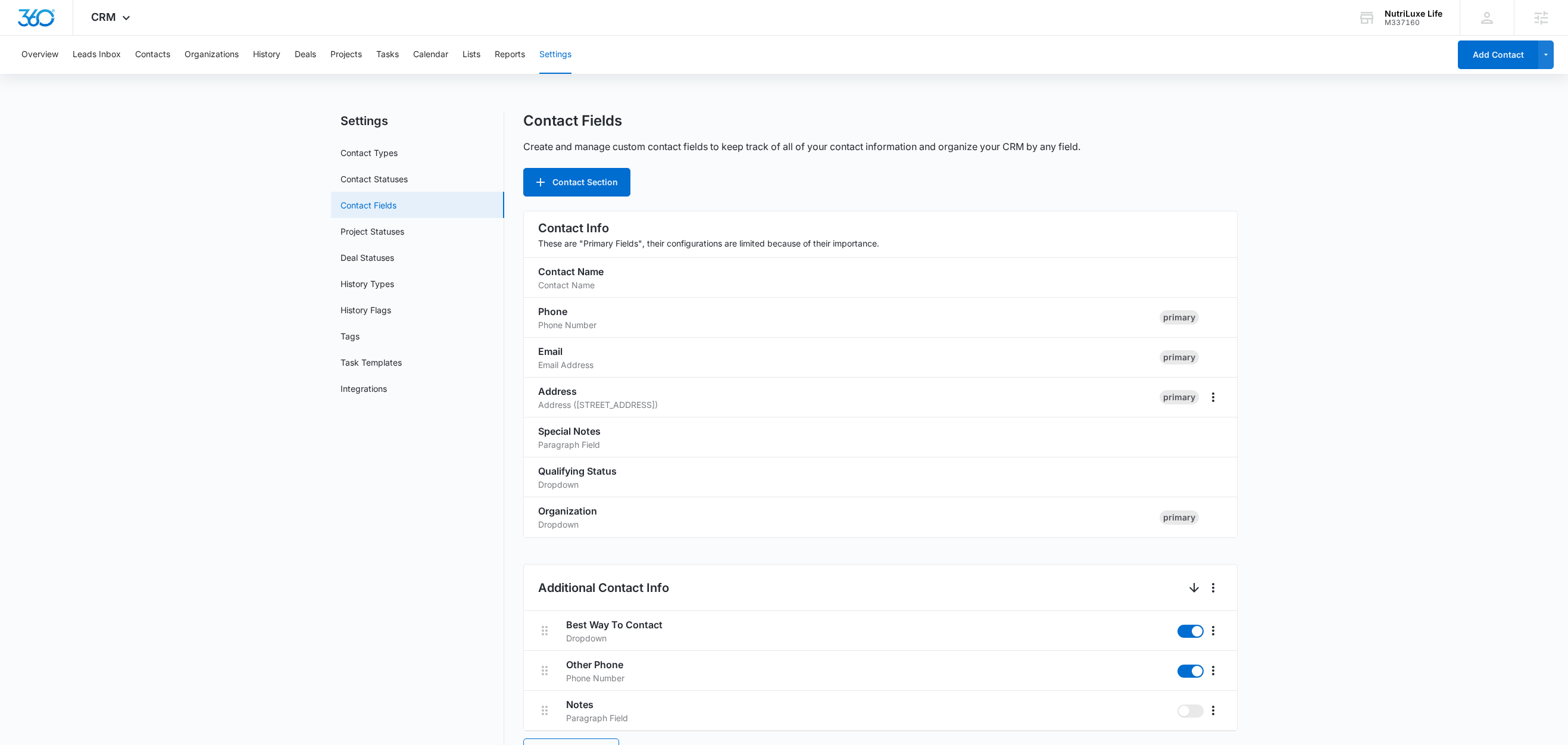
click at [396, 206] on link "Contact Fields" at bounding box center [368, 205] width 56 height 12
click at [611, 204] on div "Contact Fields Create and manage custom contact fields to keep track of all of …" at bounding box center [880, 723] width 715 height 1223
click at [603, 189] on button "Contact Section" at bounding box center [577, 182] width 107 height 29
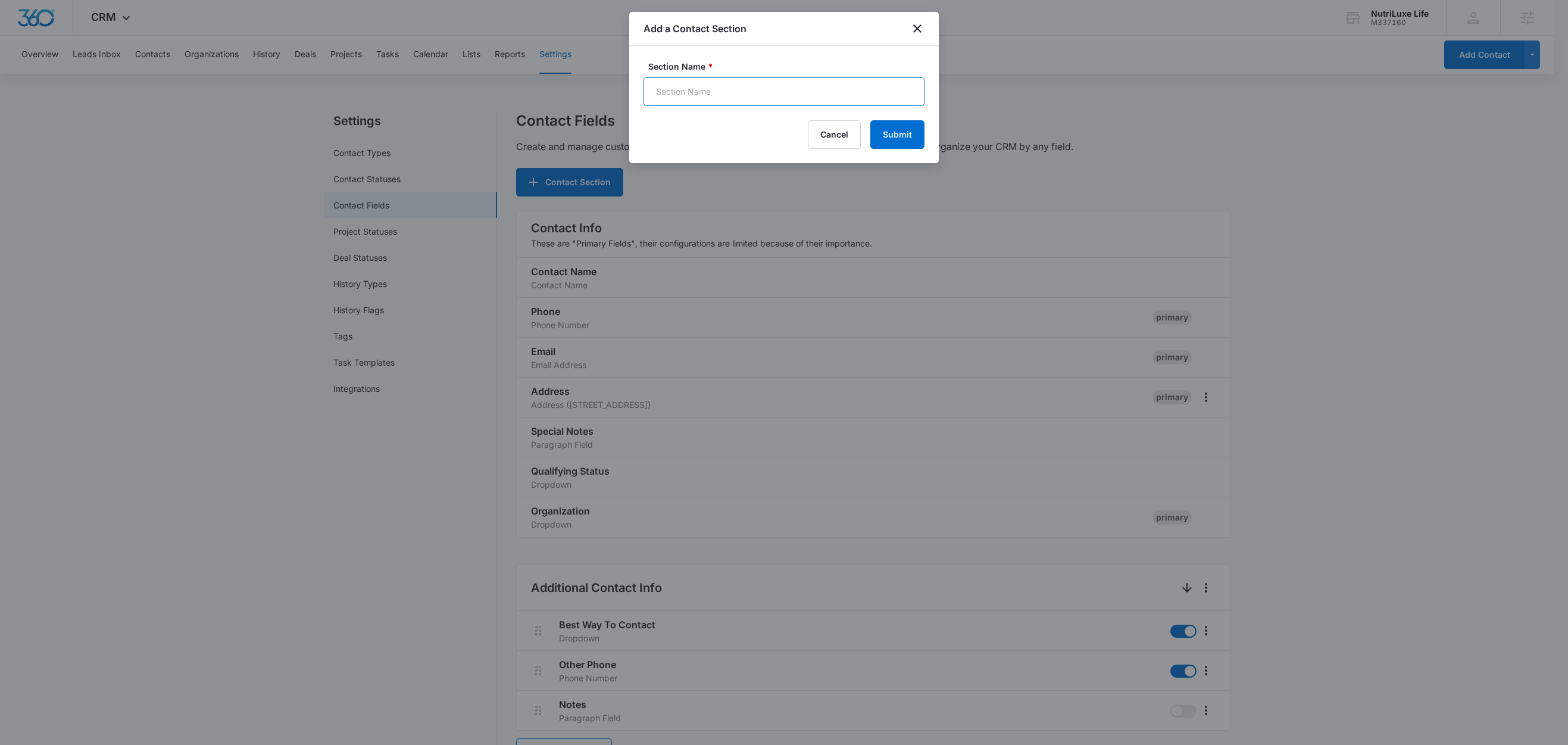
click at [707, 88] on input "Section Name *" at bounding box center [784, 91] width 281 height 29
type input "Order Information"
click at [916, 137] on button "Submit" at bounding box center [898, 134] width 54 height 29
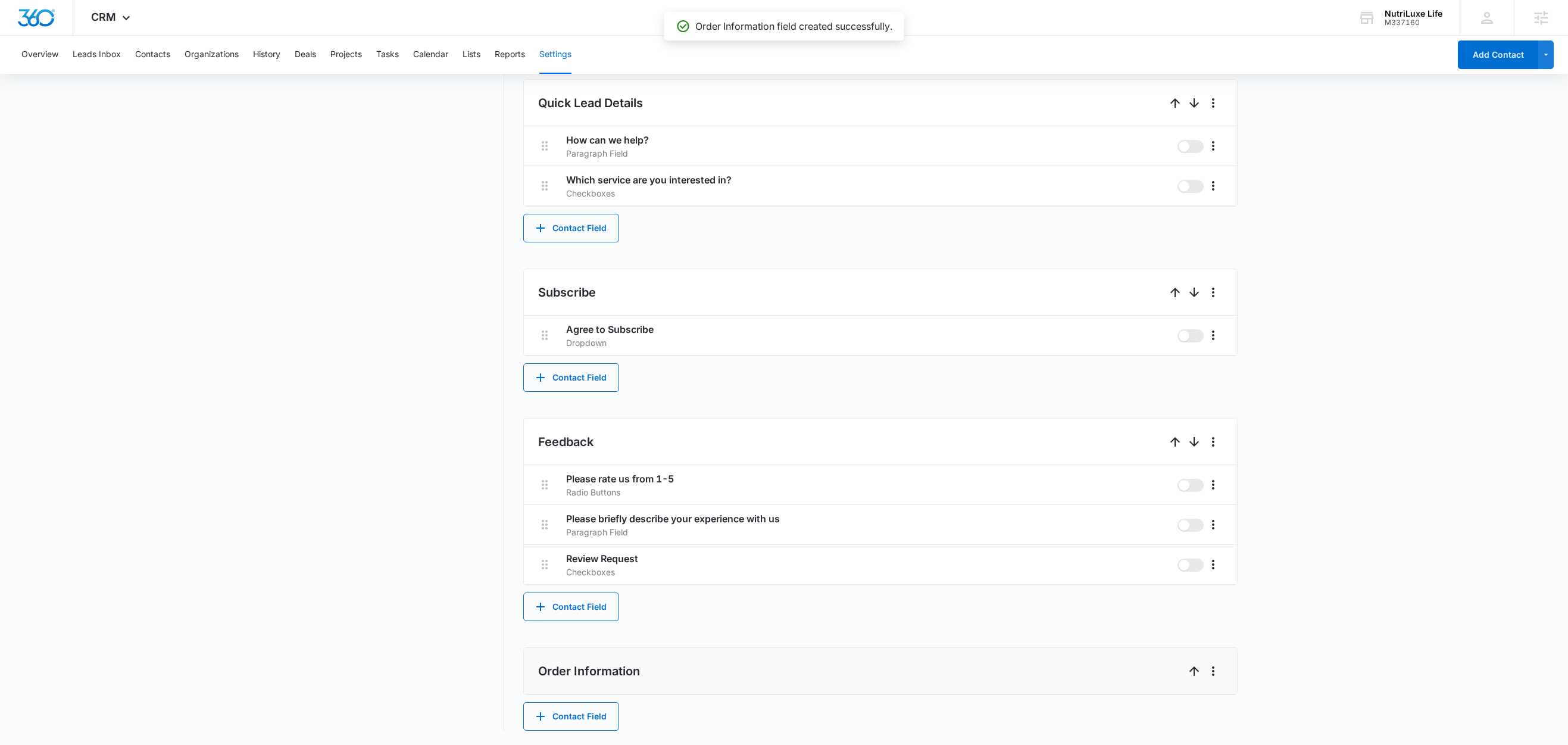
scroll to position [717, 0]
click at [584, 716] on button "Contact Field" at bounding box center [571, 716] width 96 height 29
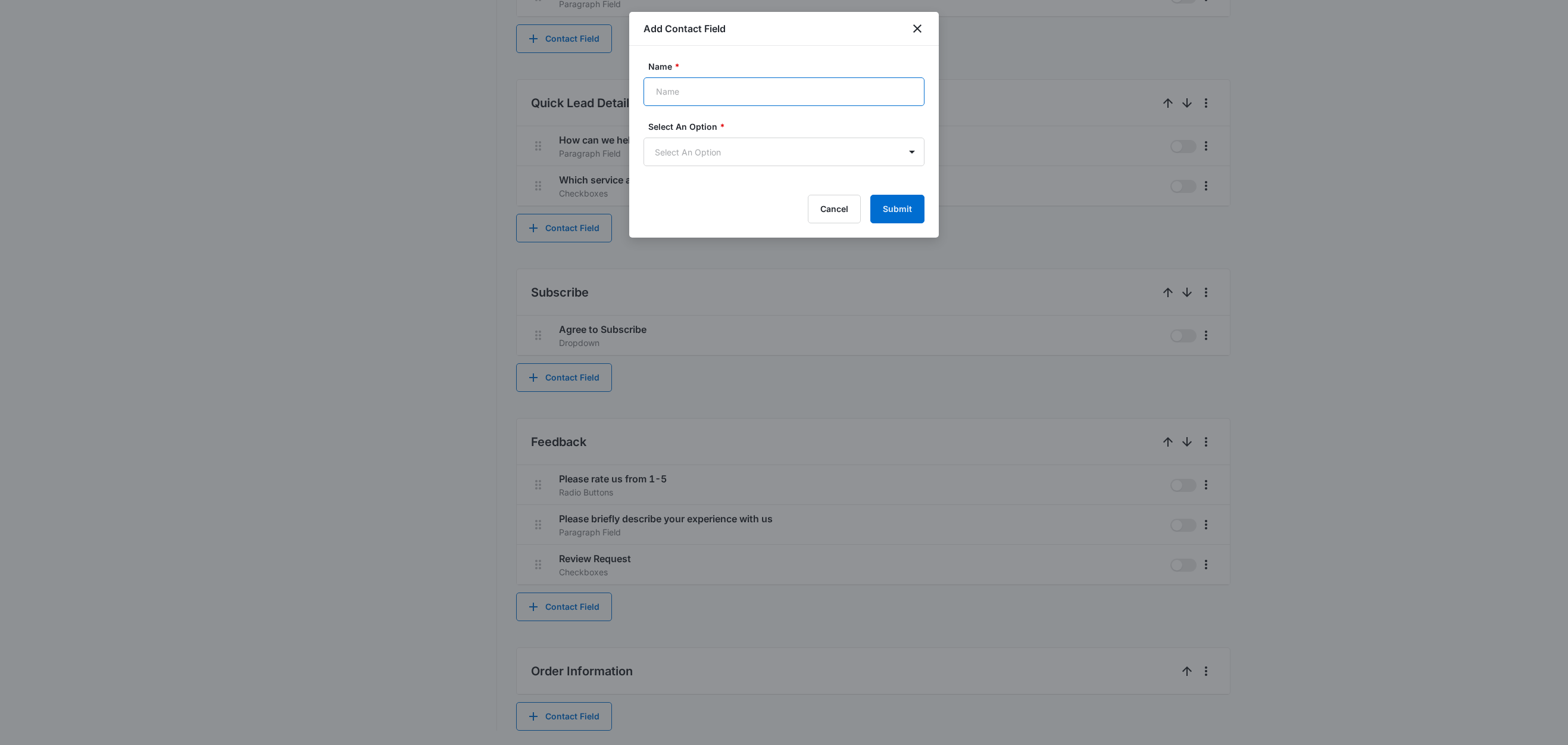
click at [678, 98] on input "Name *" at bounding box center [784, 91] width 281 height 29
type input "Company"
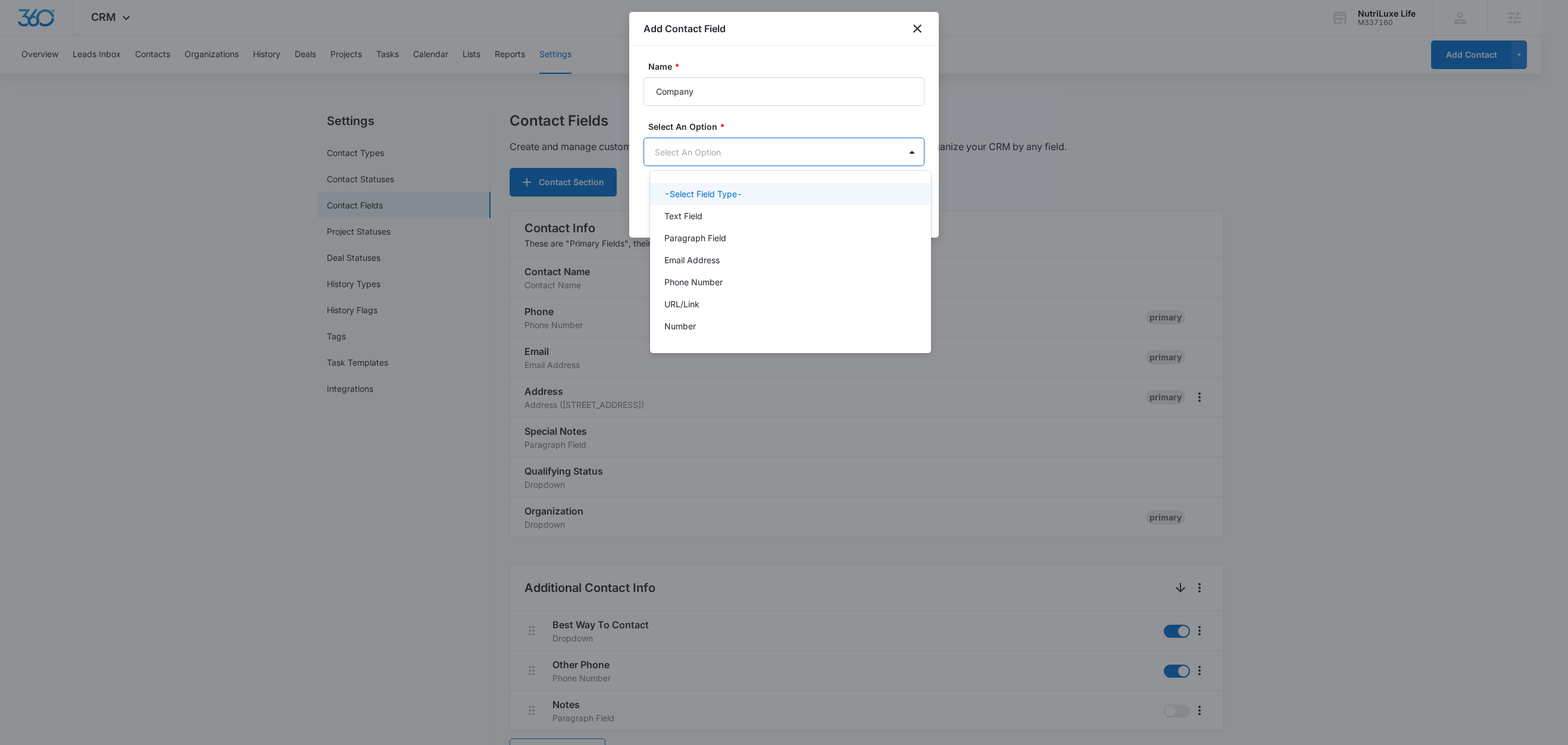
scroll to position [0, 0]
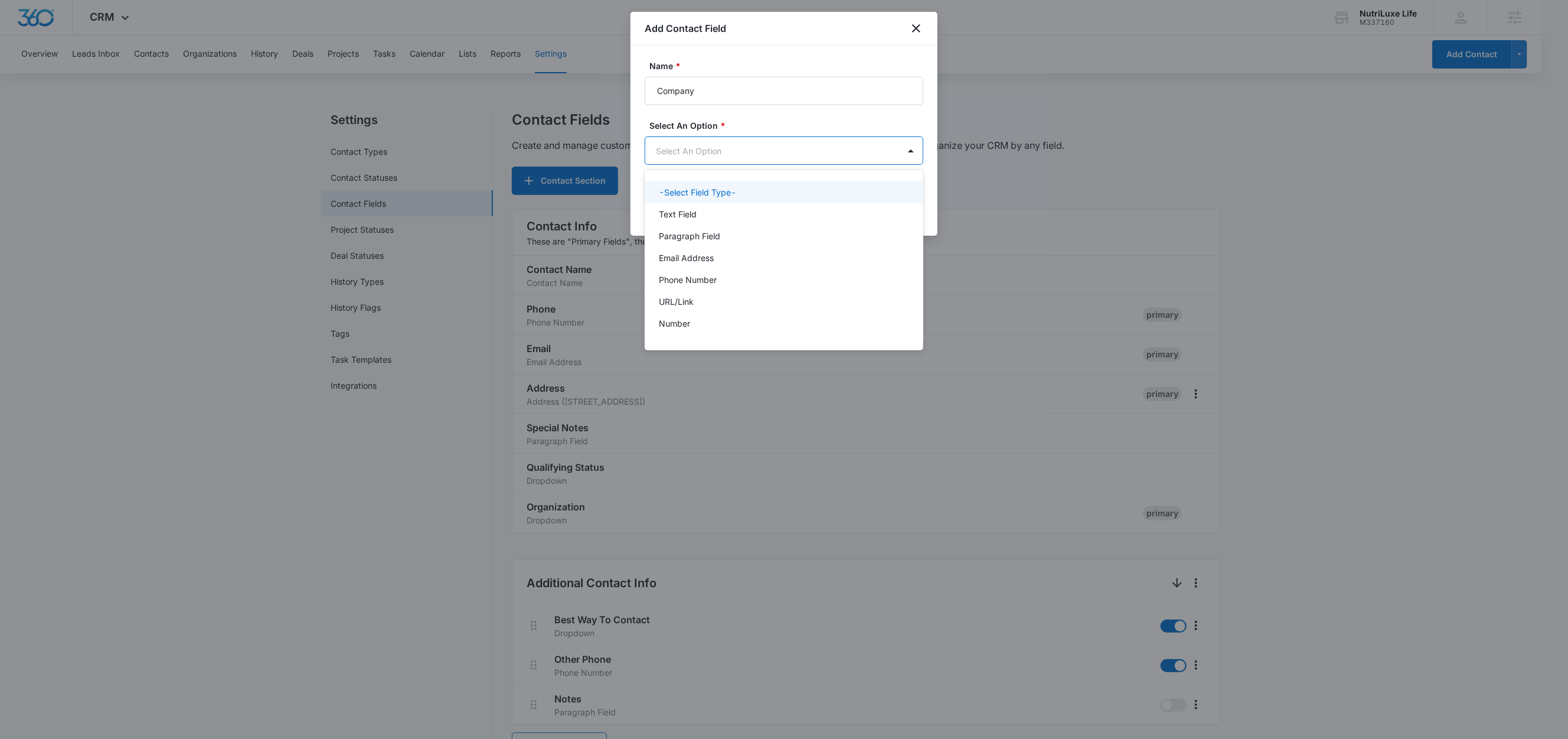
click at [696, 147] on body "CRM Apps Reputation Forms CRM Email Social Content Ads Intelligence Files Brand…" at bounding box center [784, 369] width 1568 height 739
click at [680, 218] on p "Text Field" at bounding box center [677, 214] width 38 height 12
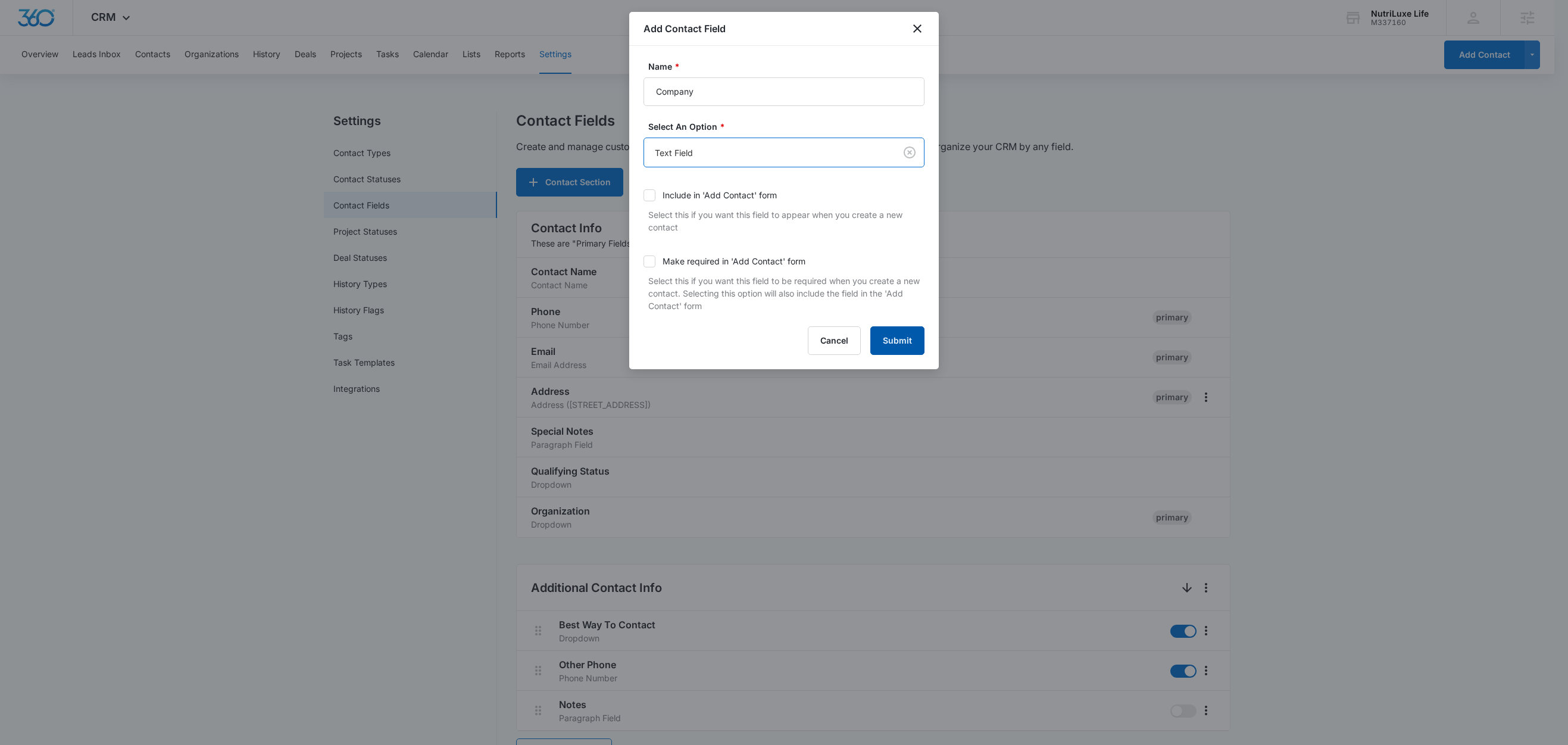
click at [912, 340] on button "Submit" at bounding box center [898, 340] width 54 height 29
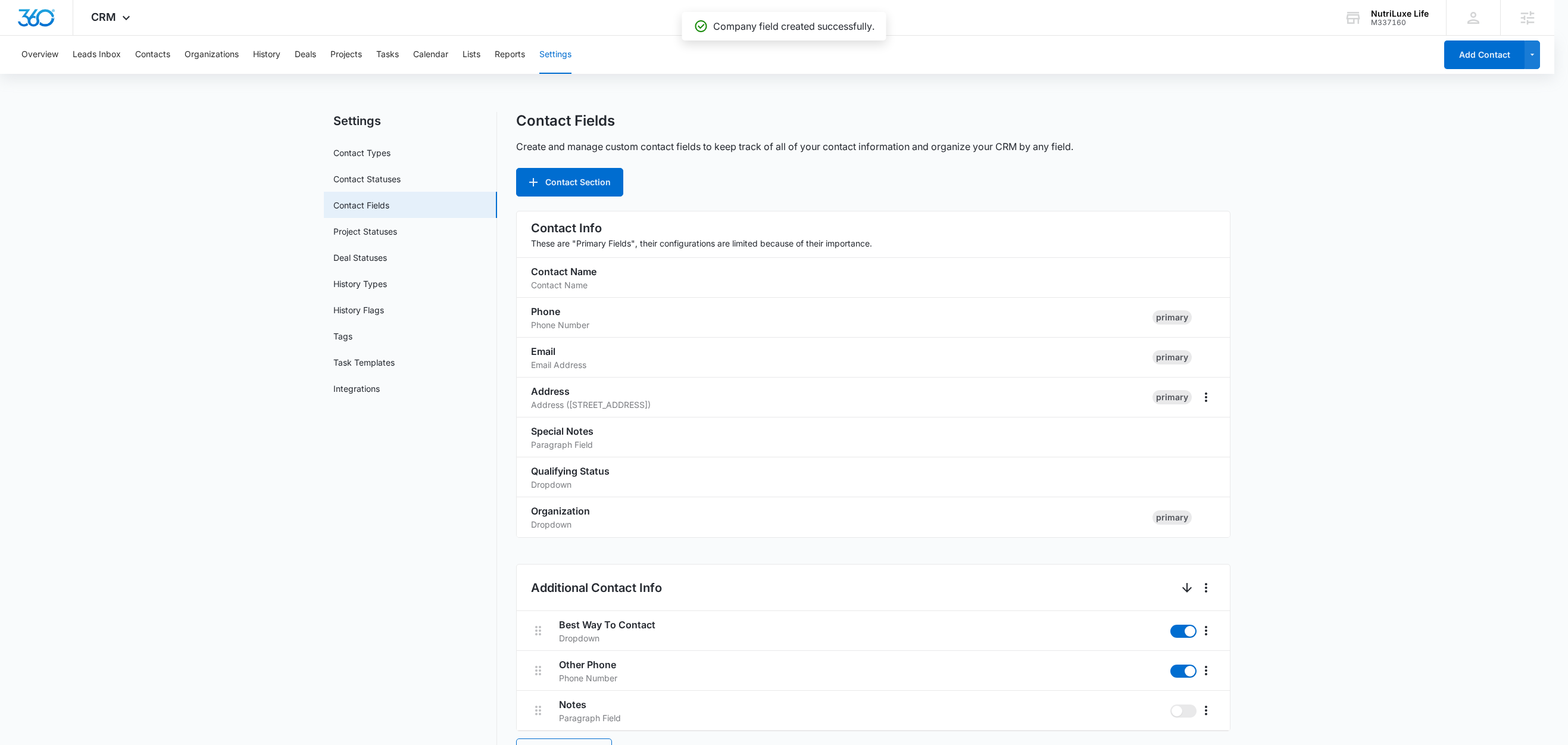
scroll to position [757, 0]
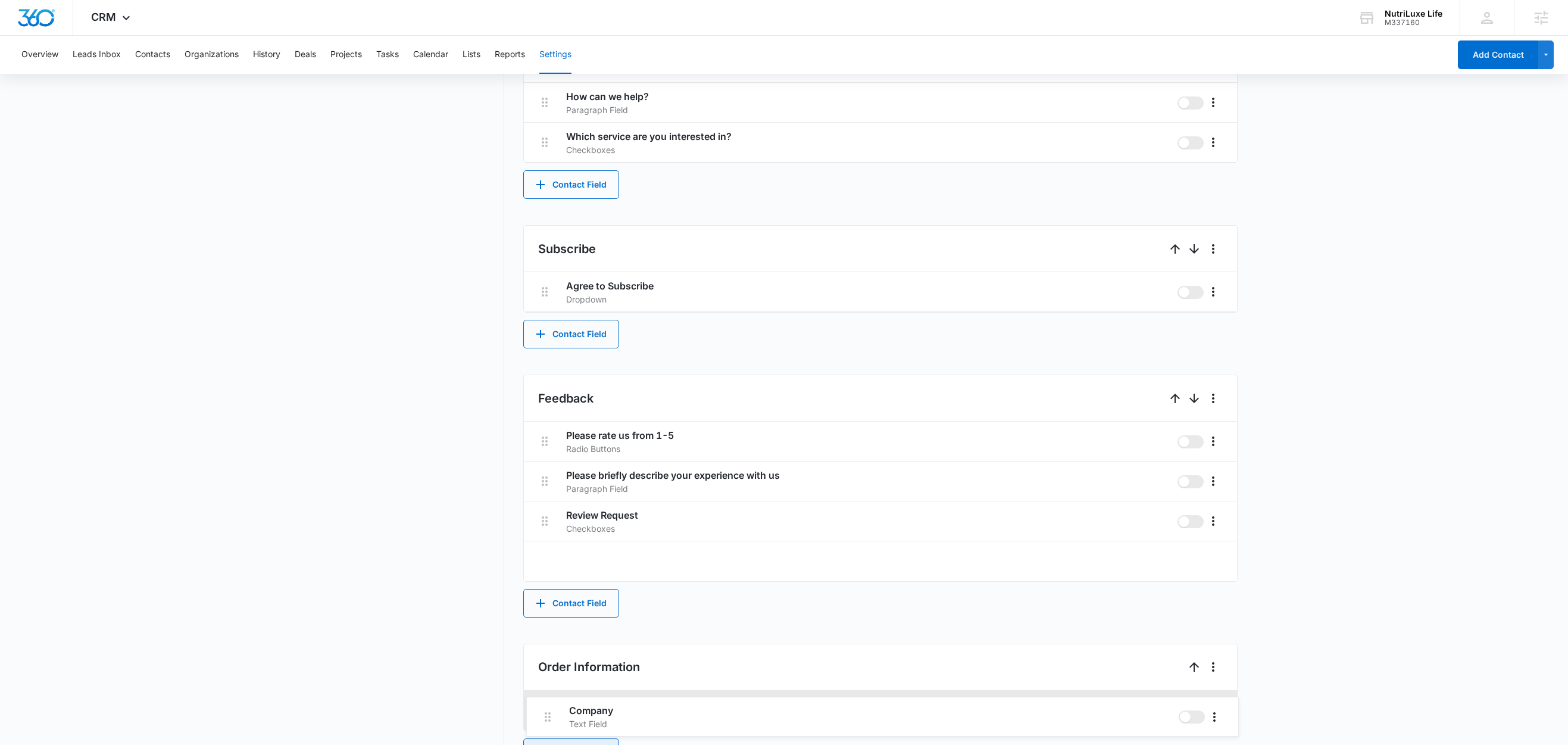
drag, startPoint x: 543, startPoint y: 567, endPoint x: 546, endPoint y: 725, distance: 158.0
click at [546, 725] on div "Contact Info These are "Primary Fields", their configurations are limited becau…" at bounding box center [880, 110] width 715 height 1313
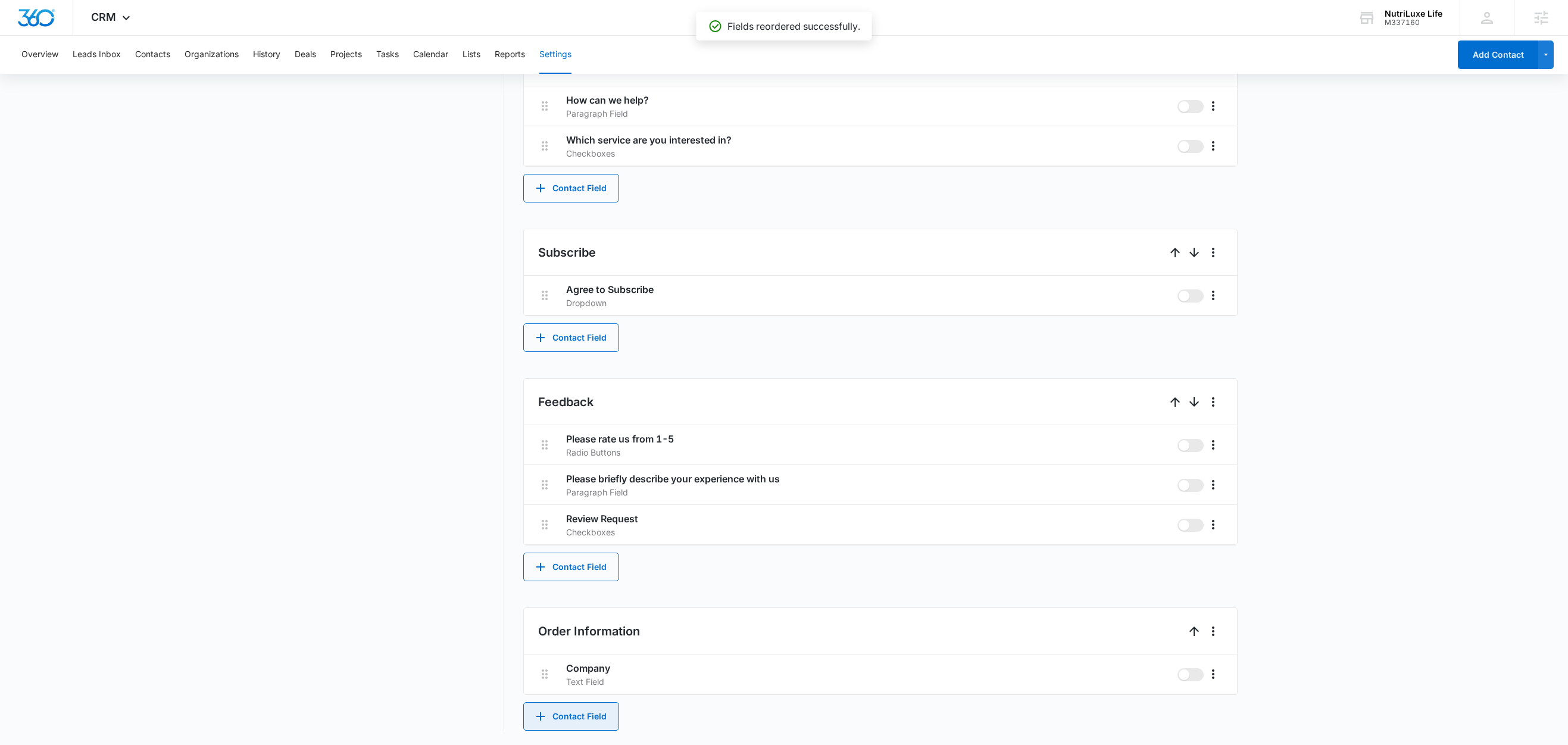
click at [597, 716] on button "Contact Field" at bounding box center [571, 716] width 96 height 29
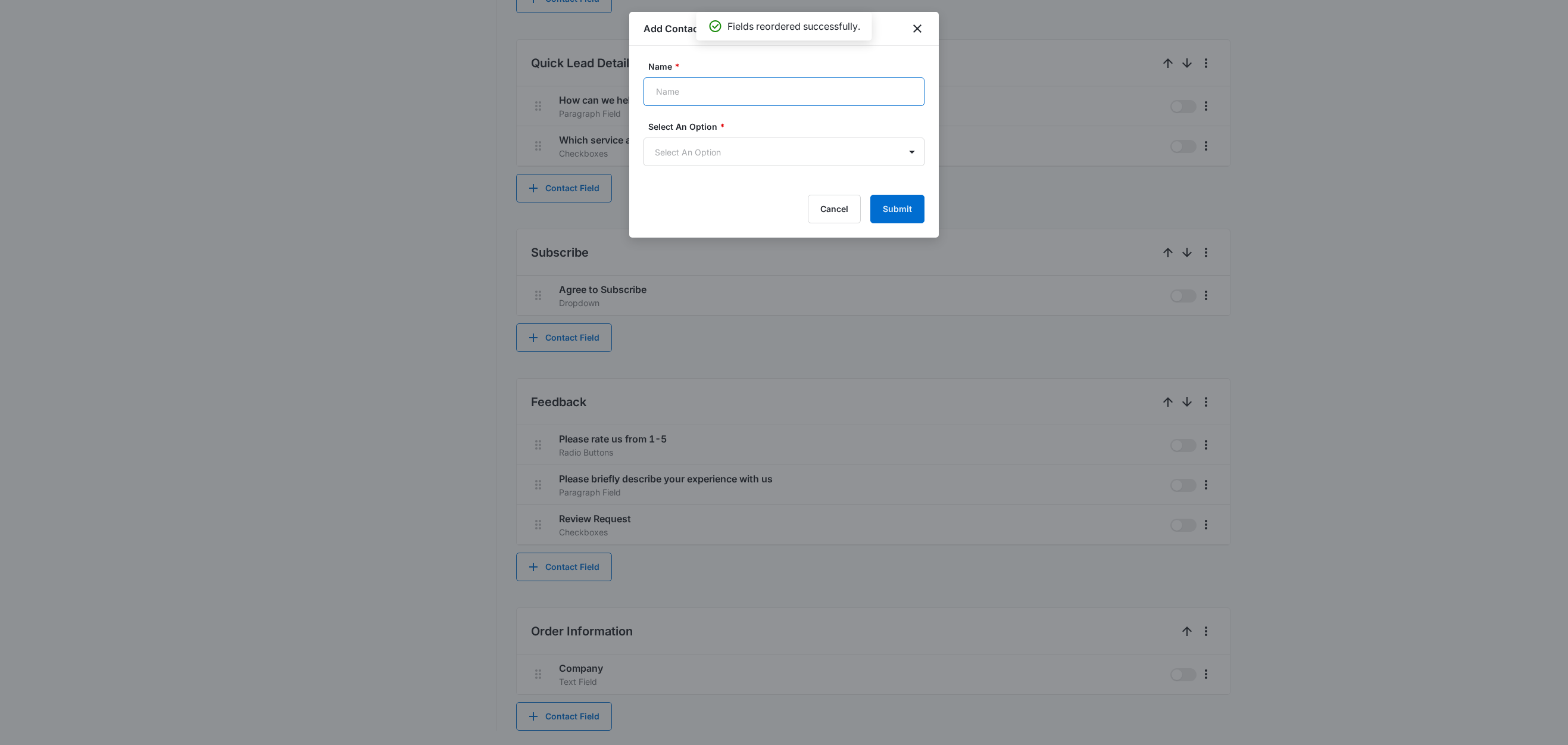
click at [708, 97] on input "Name *" at bounding box center [784, 91] width 281 height 29
type input "Order Number"
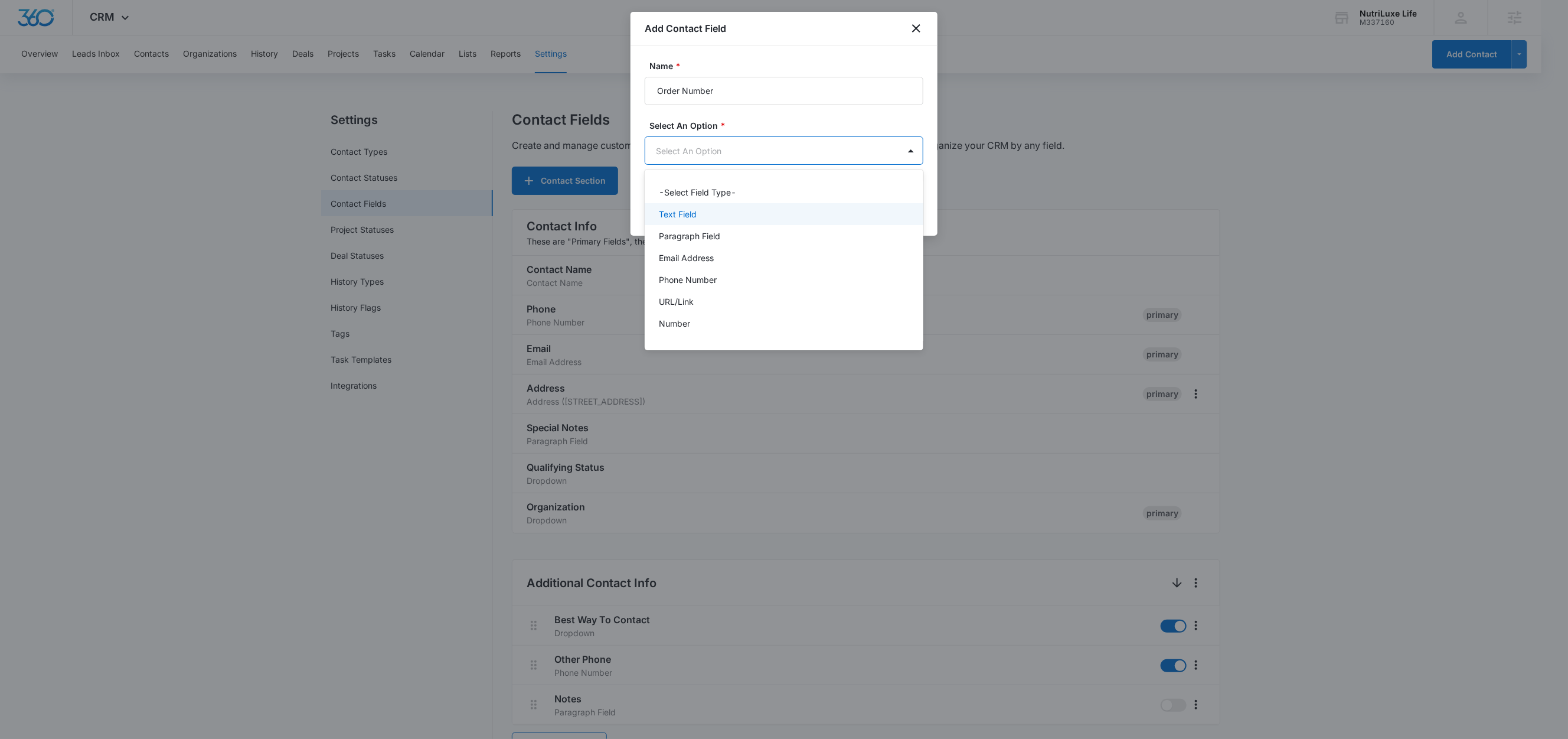
click at [689, 205] on div "Text Field" at bounding box center [784, 214] width 278 height 22
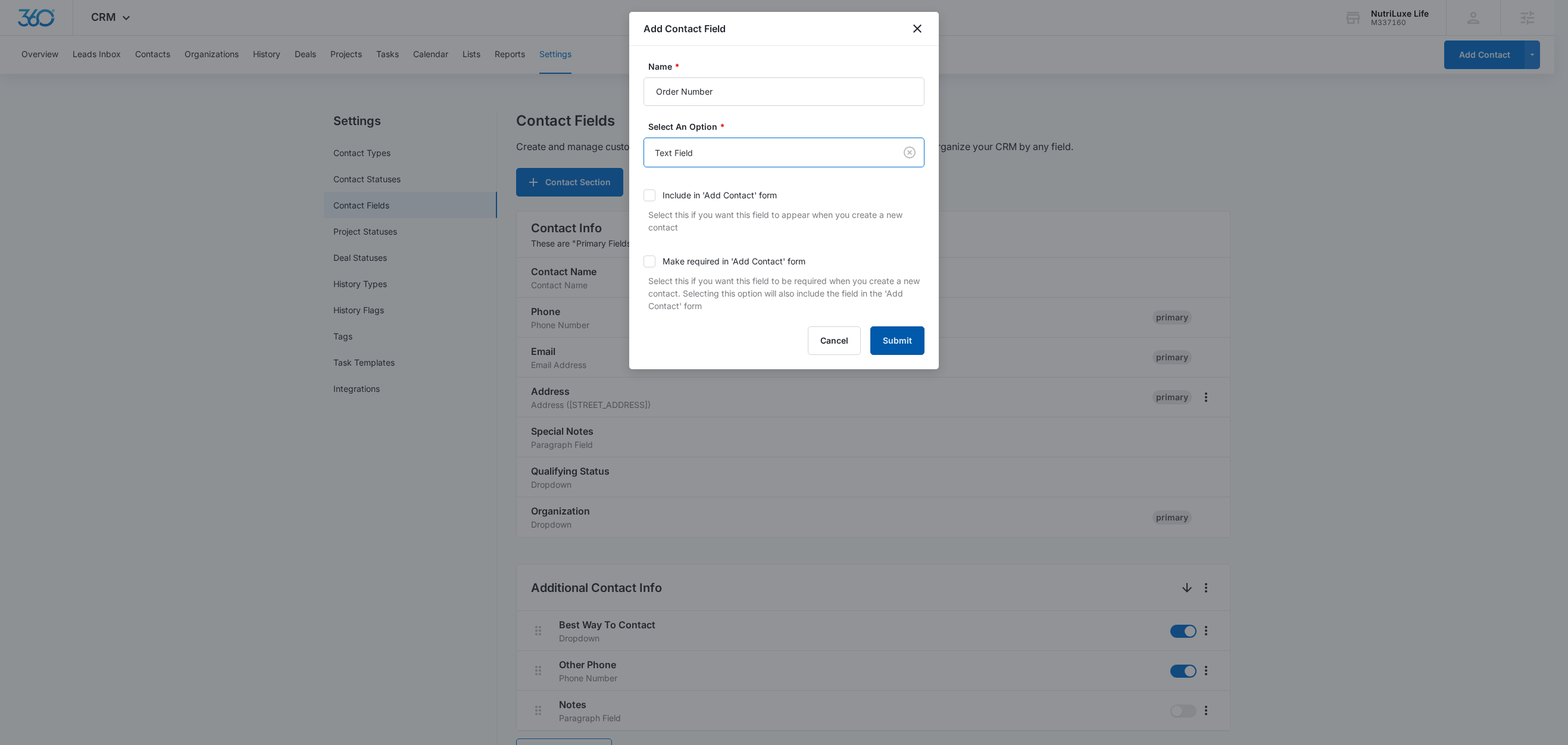
click at [901, 339] on button "Submit" at bounding box center [898, 340] width 54 height 29
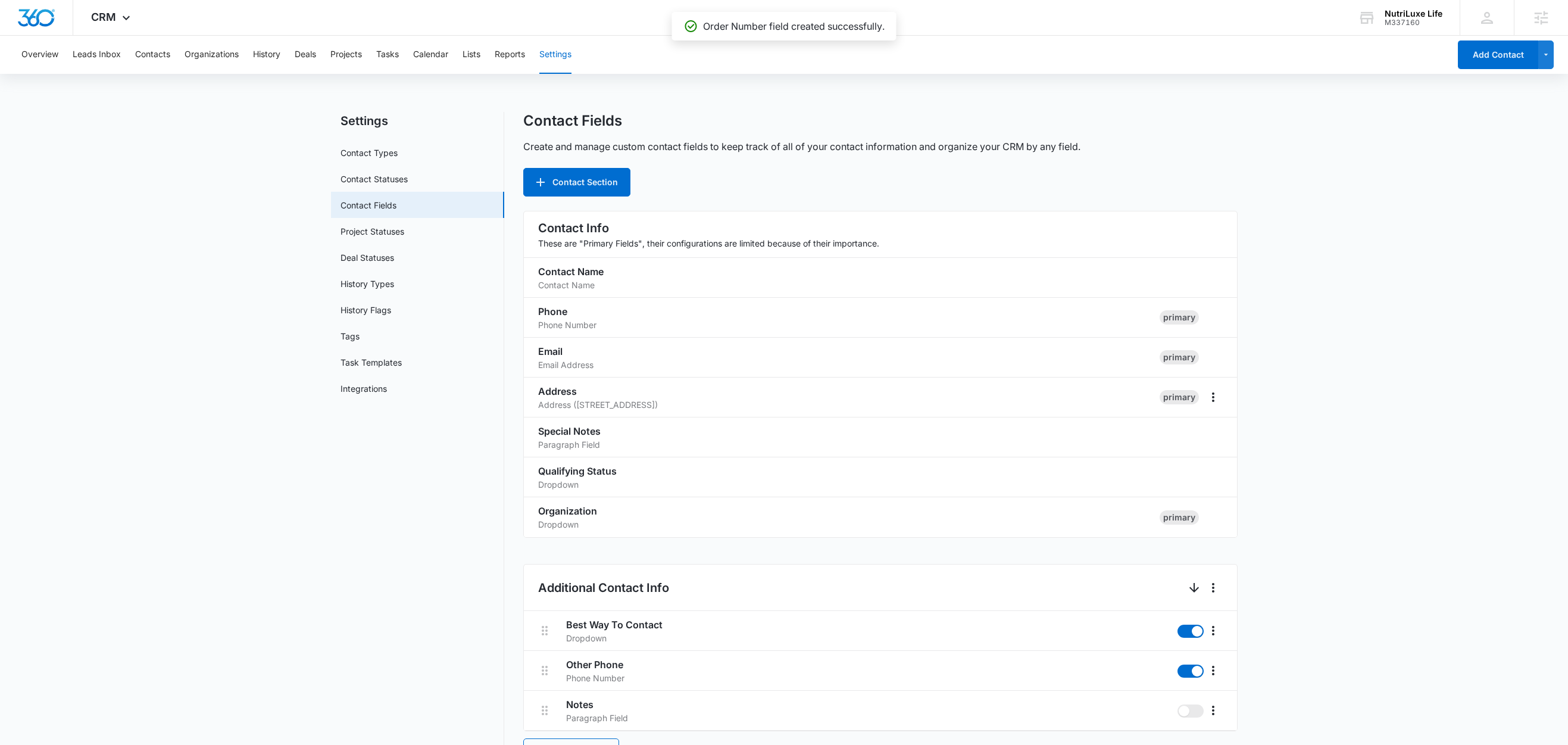
scroll to position [797, 0]
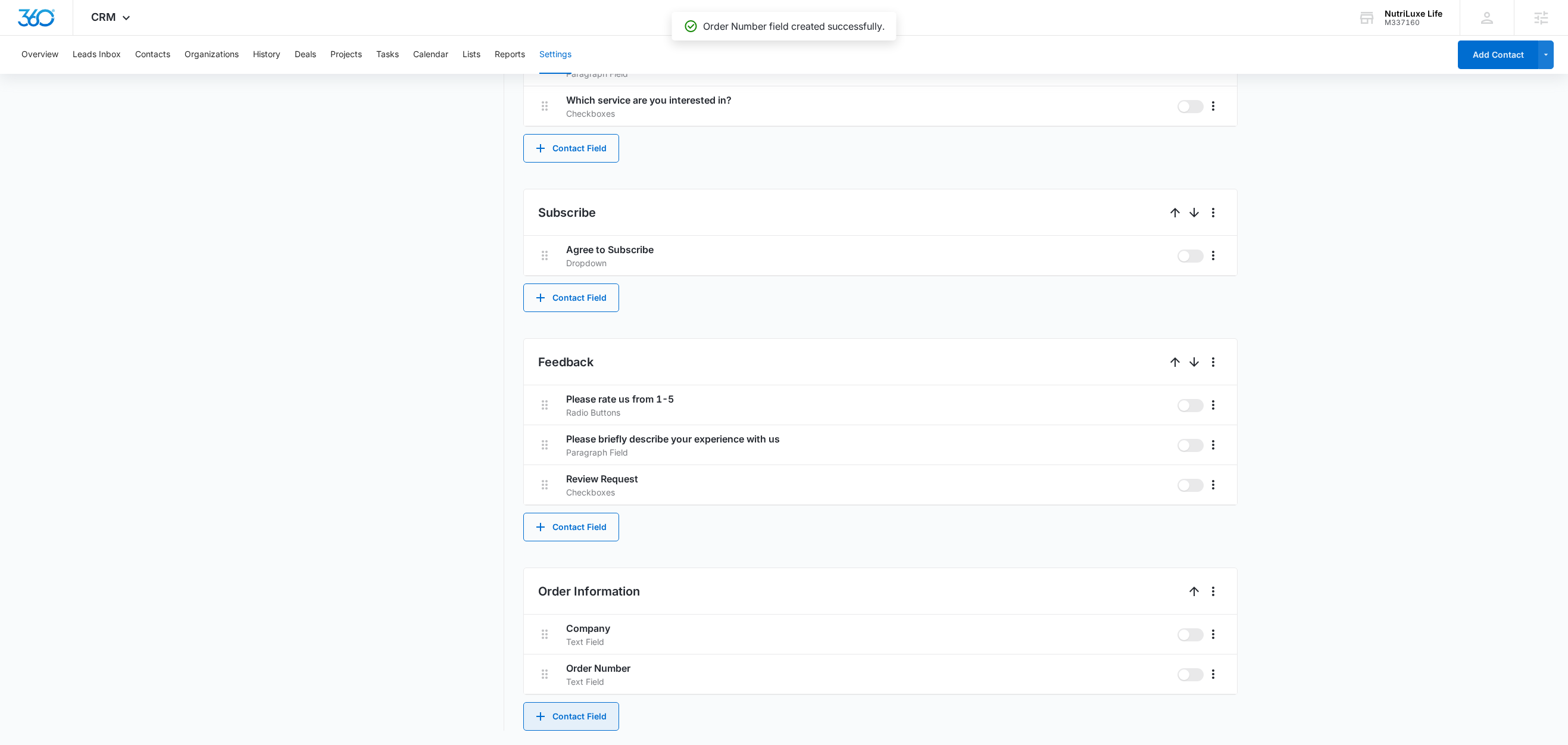
click at [587, 717] on button "Contact Field" at bounding box center [571, 716] width 96 height 29
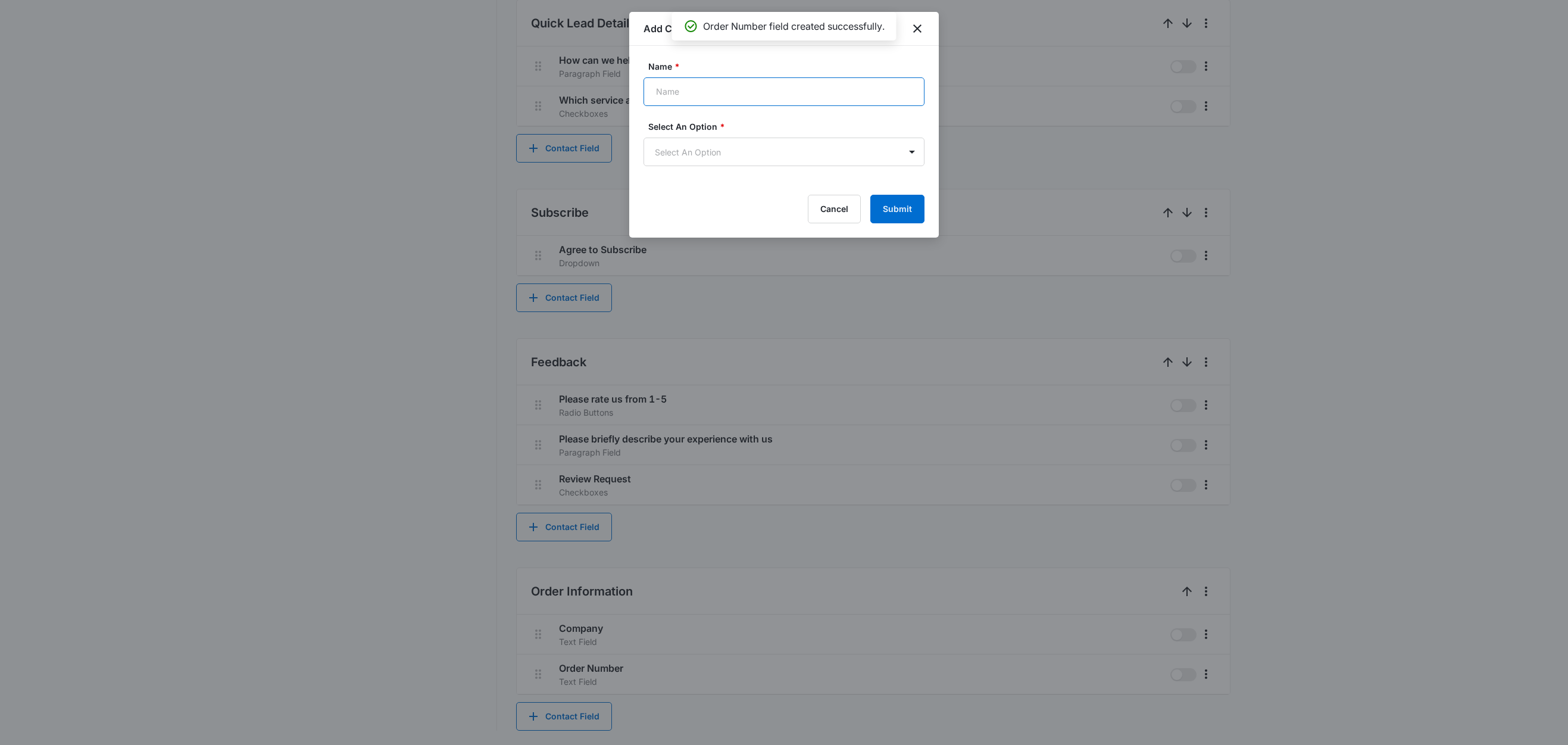
click at [683, 100] on input "Name *" at bounding box center [784, 91] width 281 height 29
type input "Order Date"
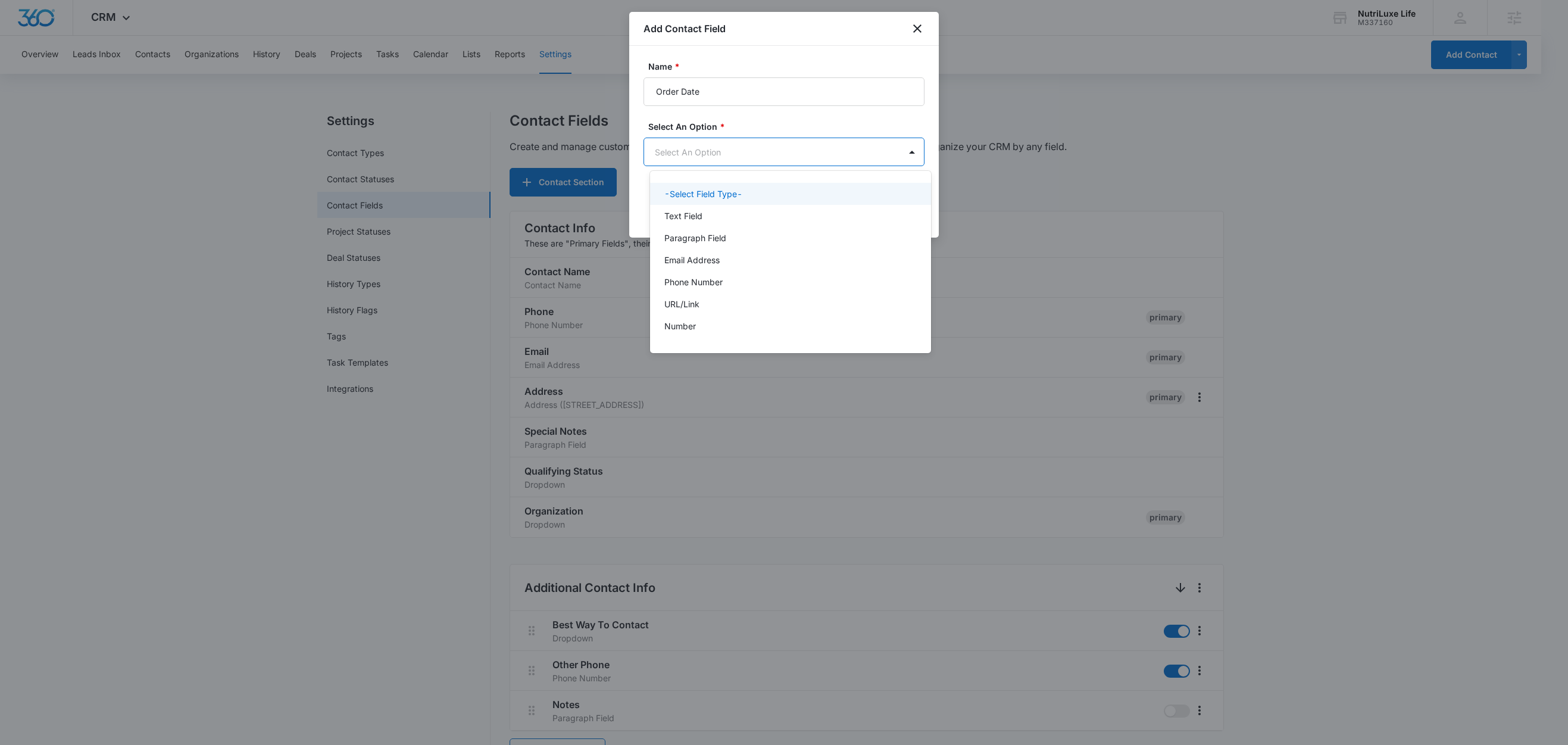
click at [707, 154] on body "CRM Apps Reputation Forms CRM Email Social Content Ads Intelligence Files Brand…" at bounding box center [784, 372] width 1568 height 745
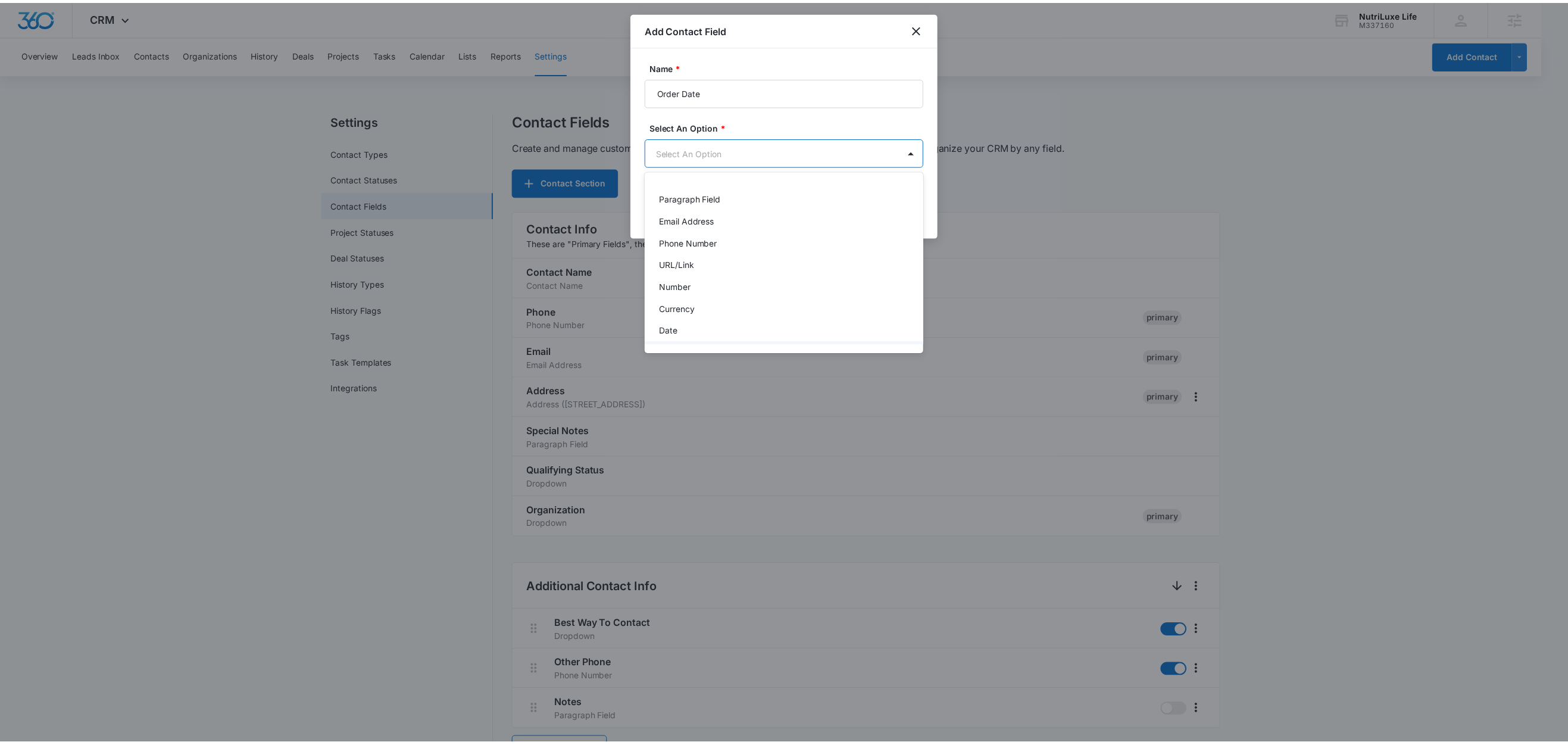
scroll to position [119, 0]
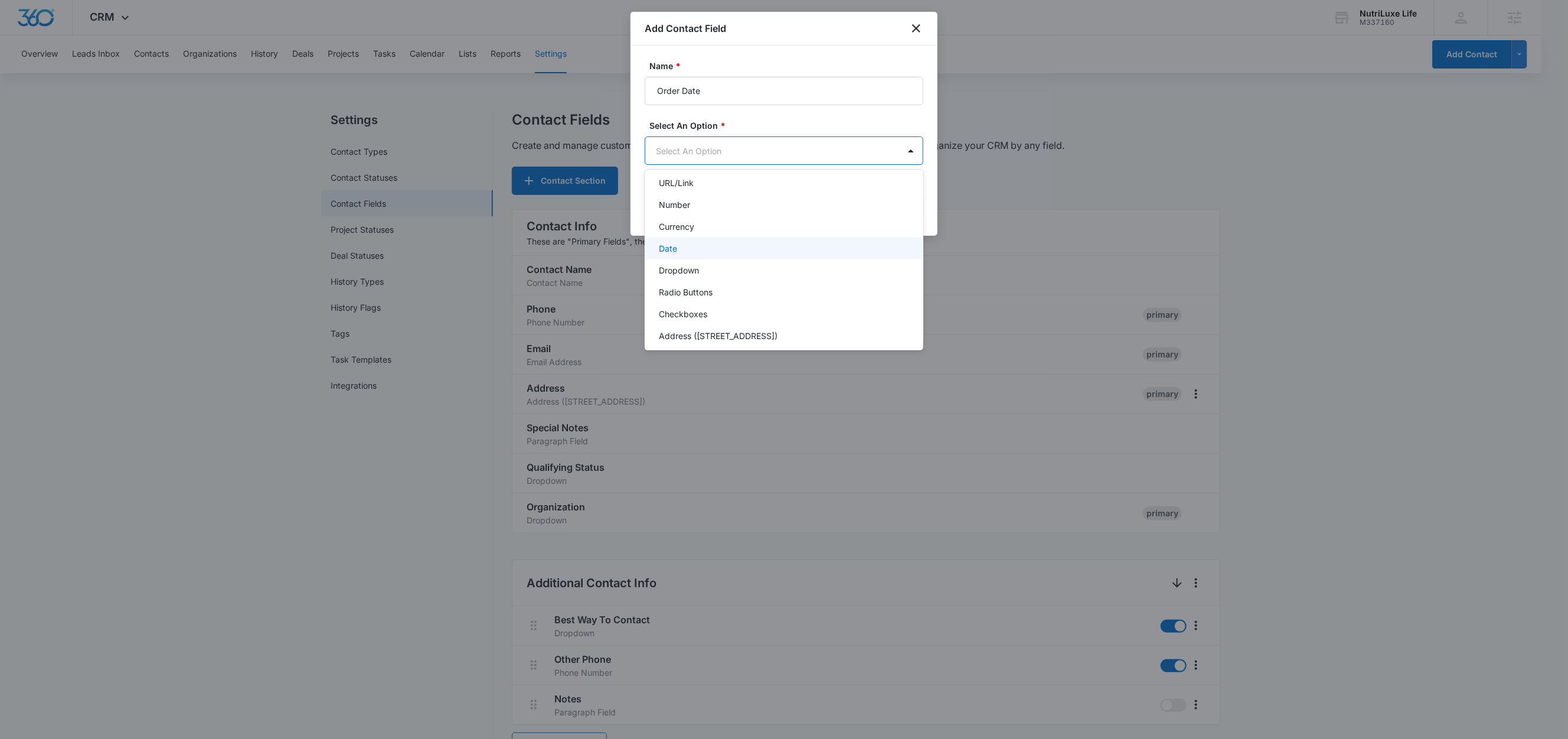
click at [672, 250] on p "Date" at bounding box center [668, 248] width 18 height 12
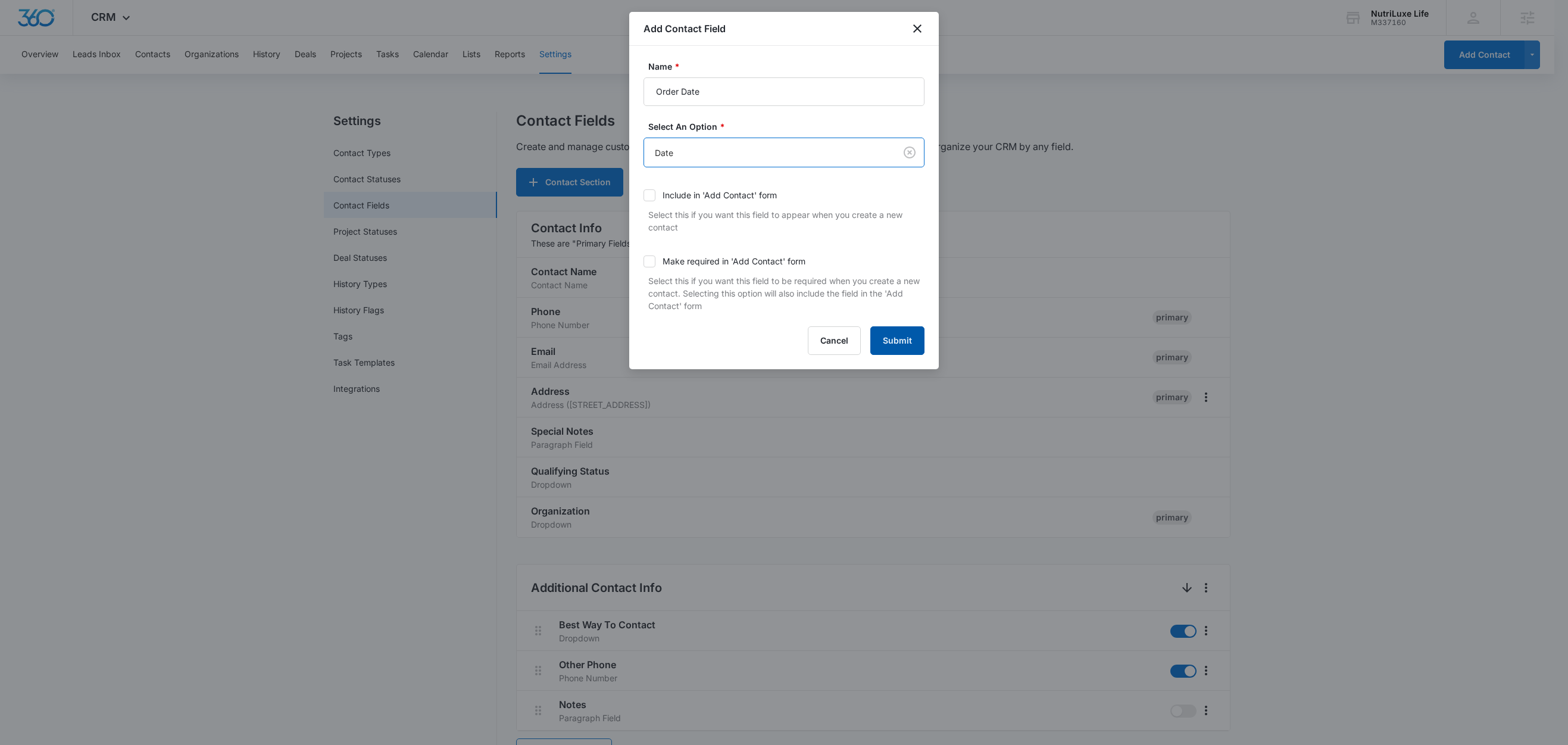
click at [907, 341] on button "Submit" at bounding box center [898, 340] width 54 height 29
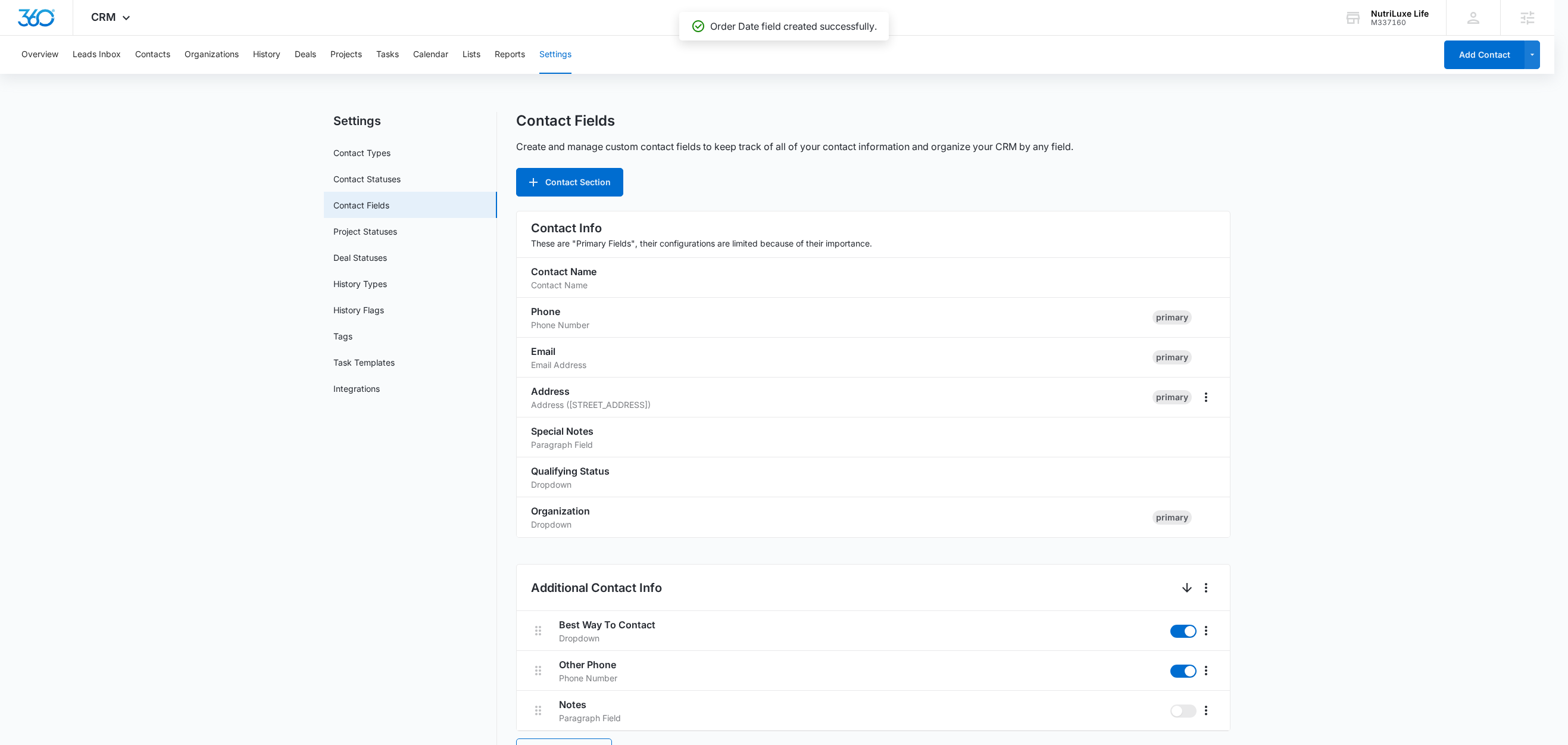
scroll to position [836, 0]
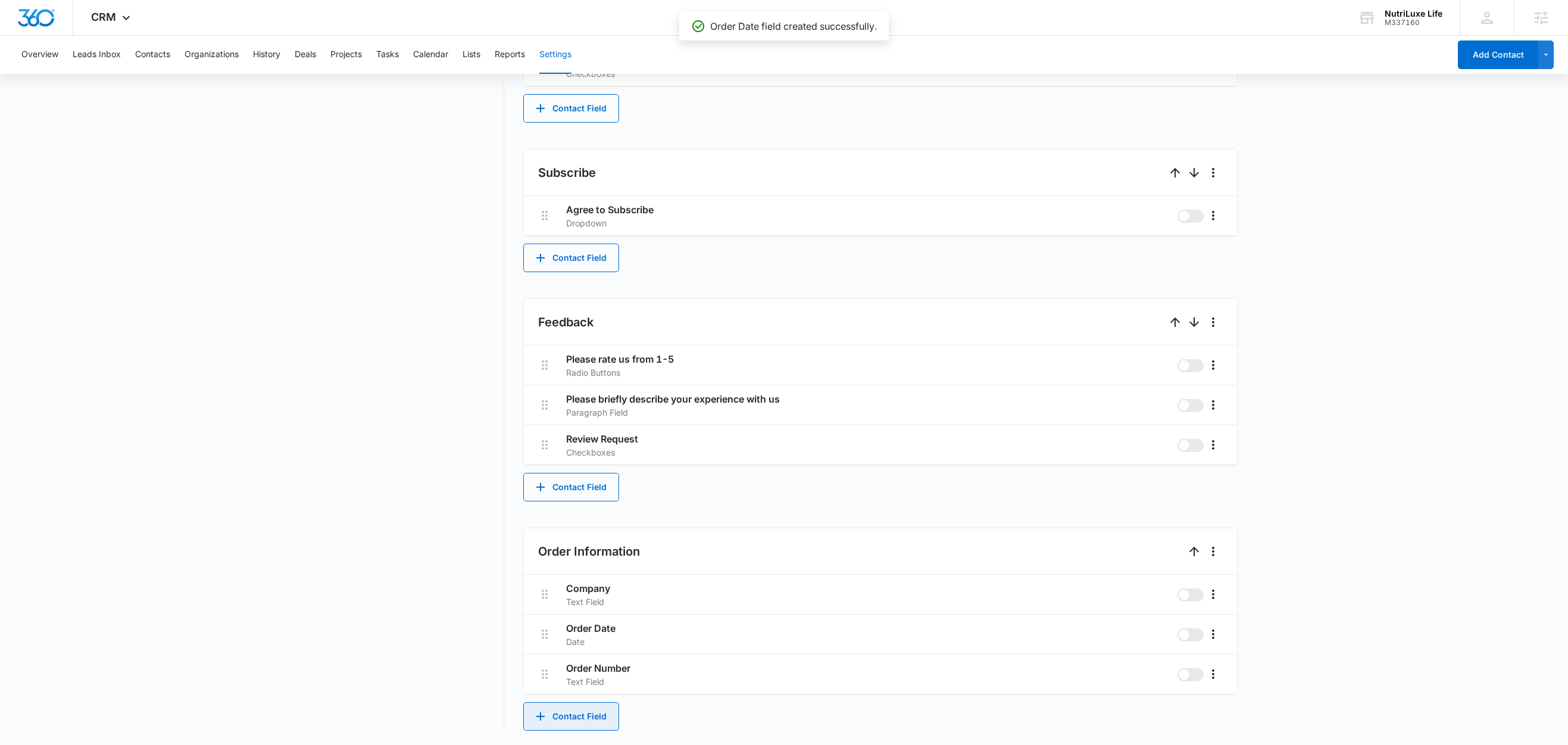
click at [560, 716] on button "Contact Field" at bounding box center [571, 716] width 96 height 29
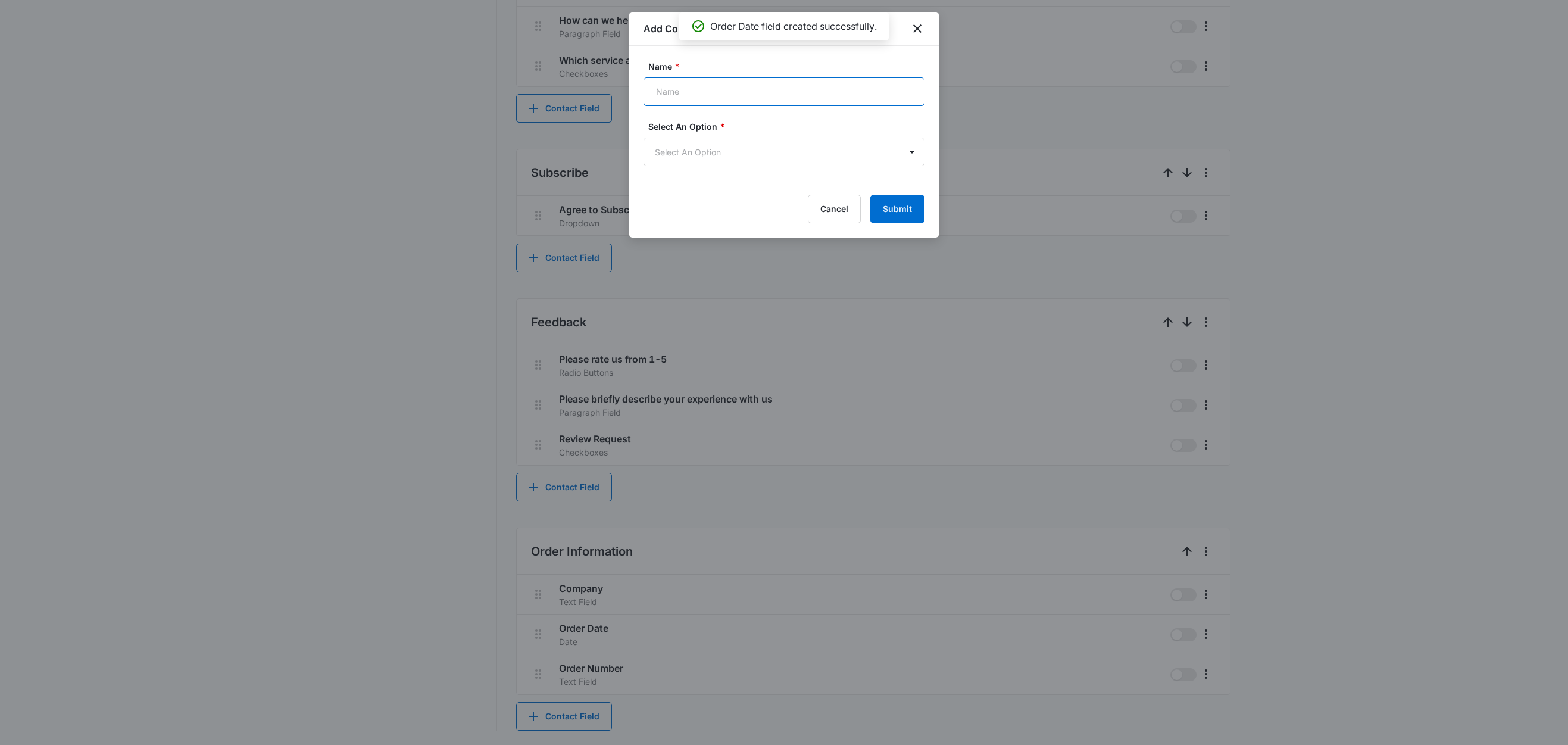
click at [726, 102] on input "Name *" at bounding box center [784, 91] width 281 height 29
type input "Order Total"
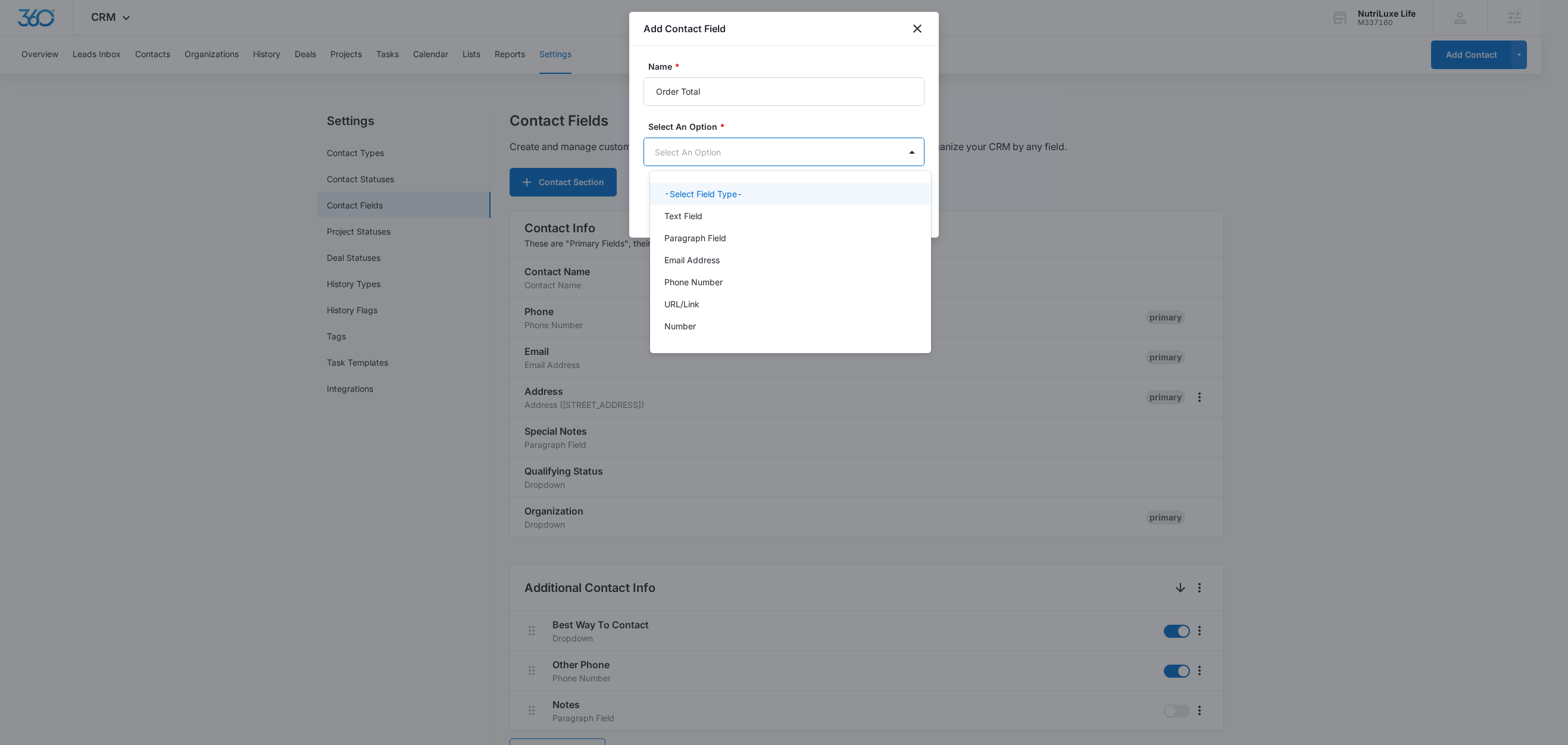
click at [718, 145] on body "CRM Apps Reputation Forms CRM Email Social Content Ads Intelligence Files Brand…" at bounding box center [784, 372] width 1568 height 745
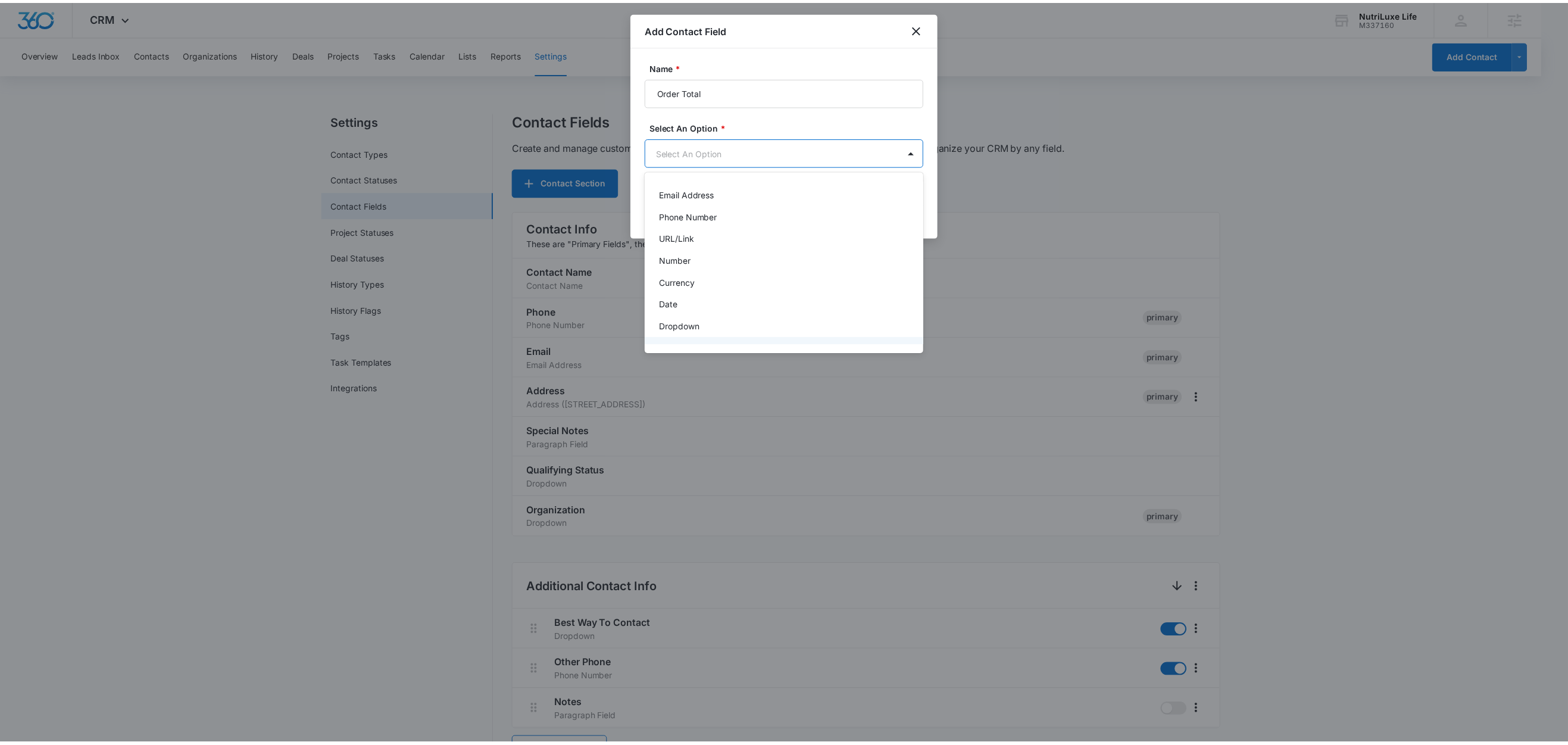
scroll to position [53, 0]
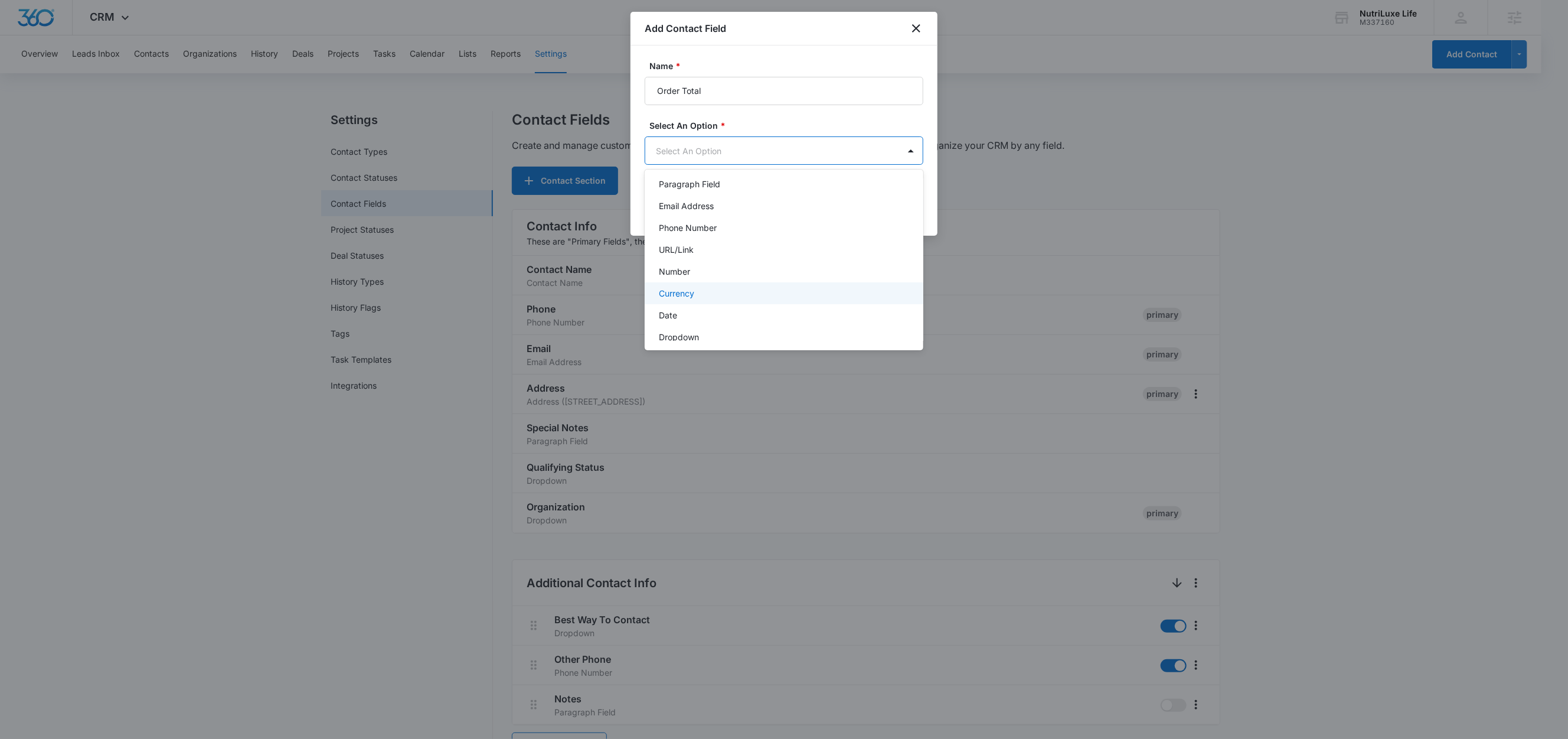
click at [688, 291] on p "Currency" at bounding box center [676, 293] width 35 height 12
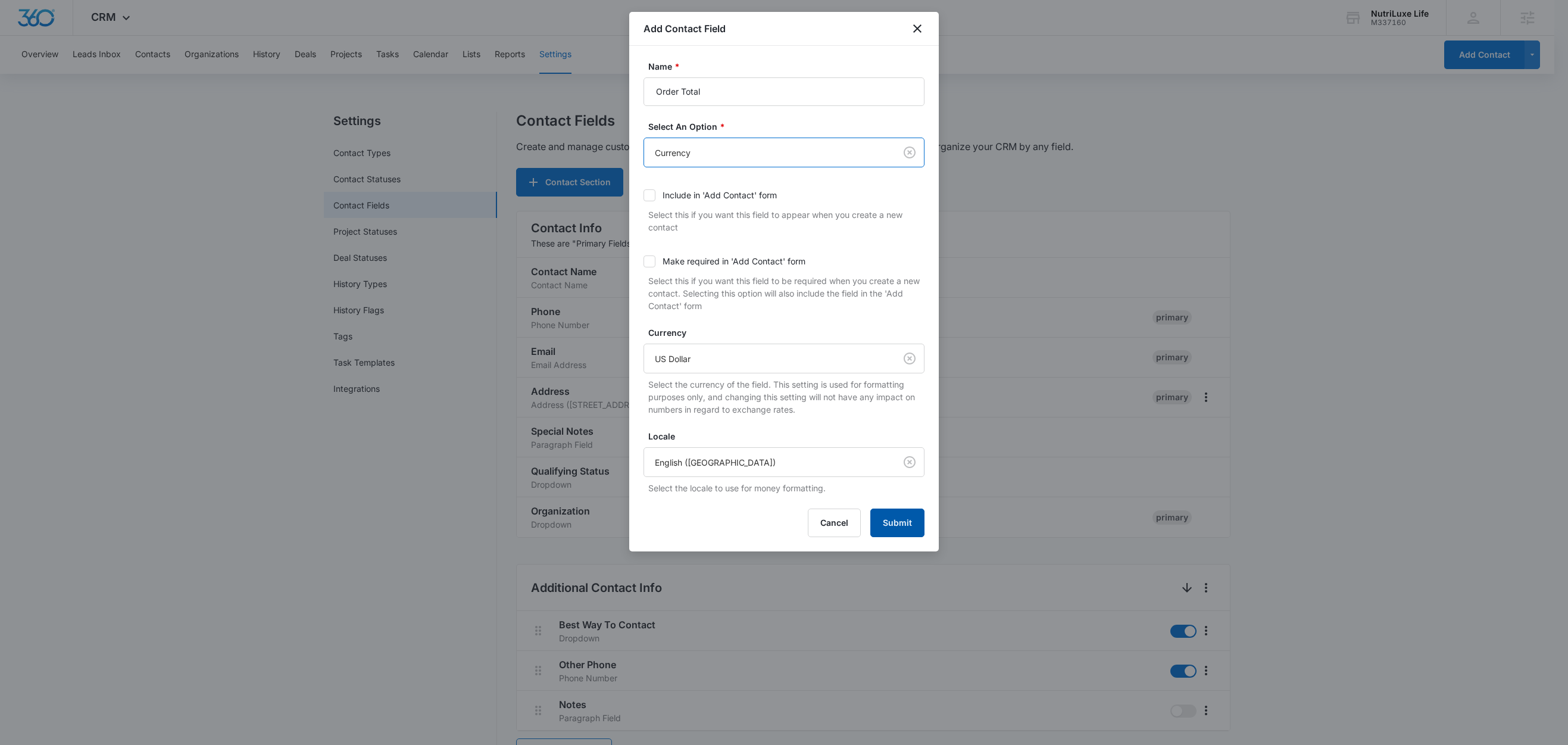
click at [908, 525] on button "Submit" at bounding box center [898, 523] width 54 height 29
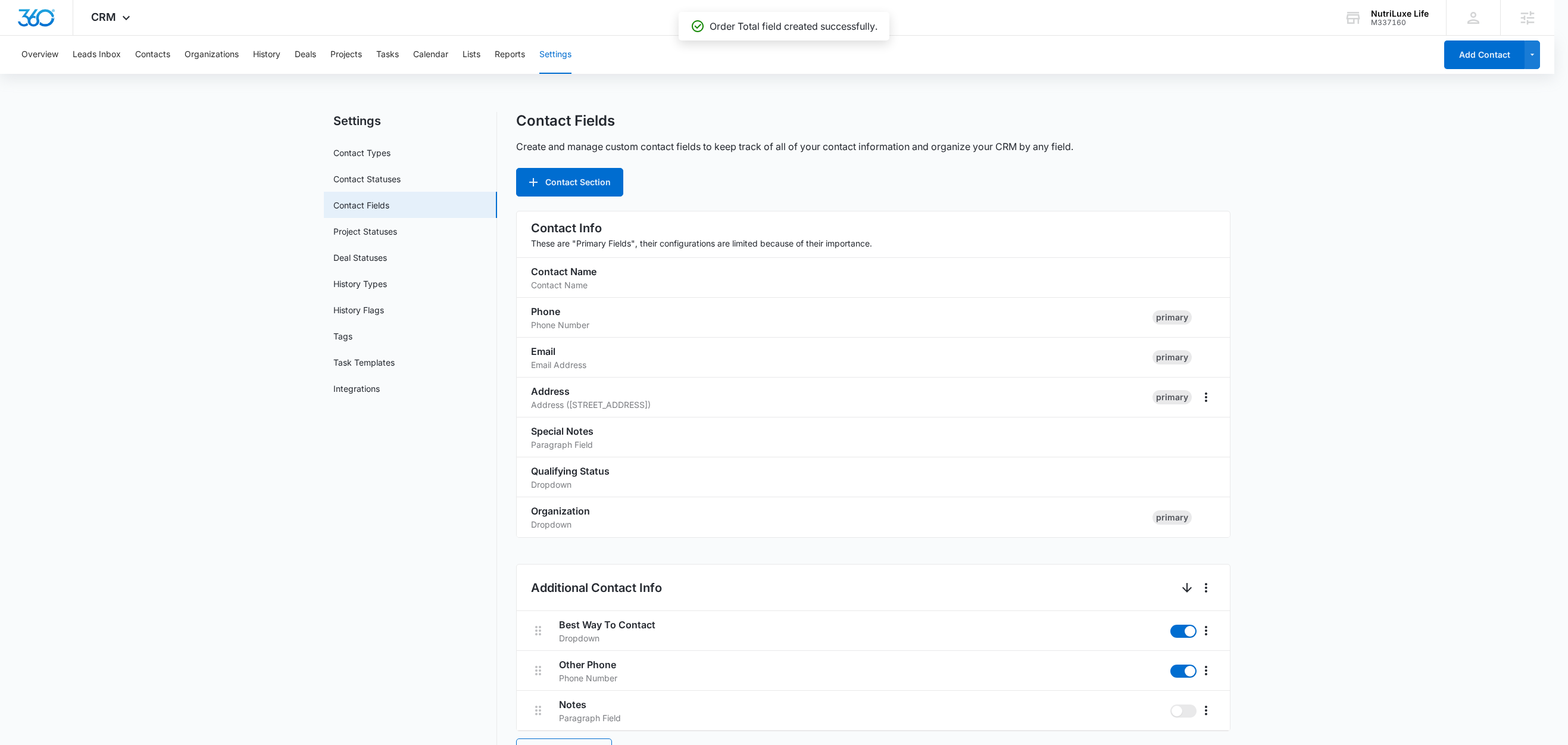
scroll to position [877, 0]
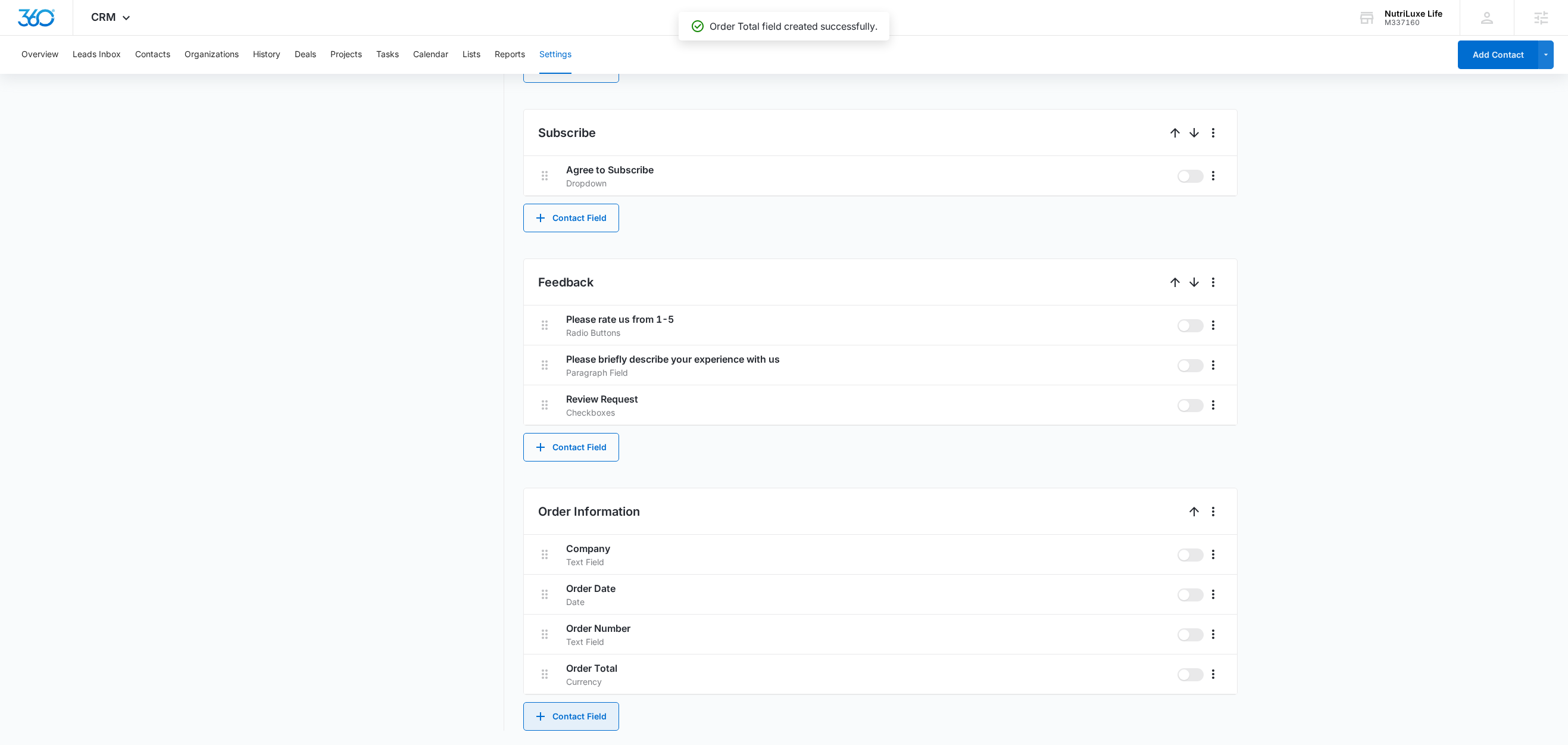
click at [567, 717] on button "Contact Field" at bounding box center [571, 716] width 96 height 29
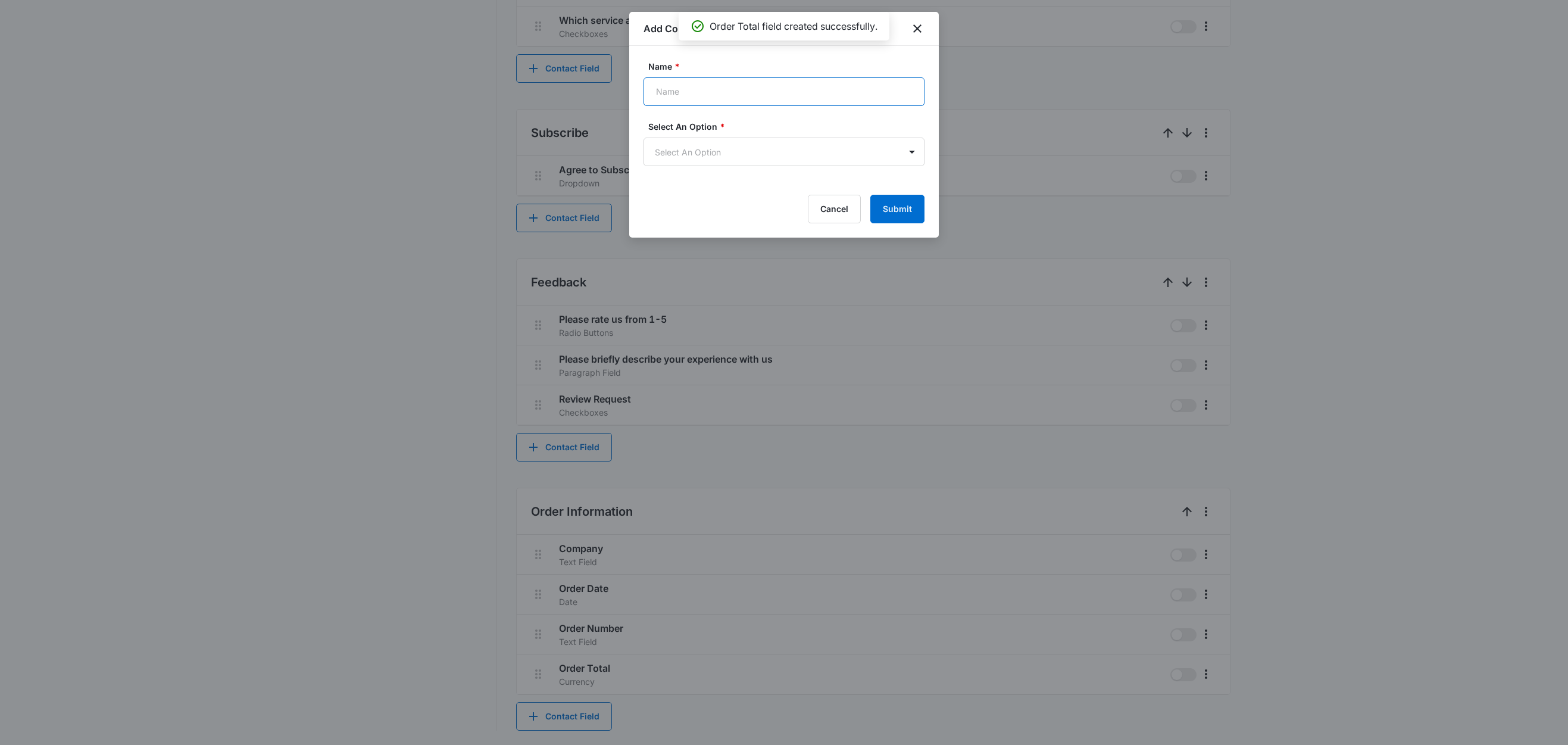
click at [653, 91] on input "Name *" at bounding box center [784, 91] width 281 height 29
type input "Items"
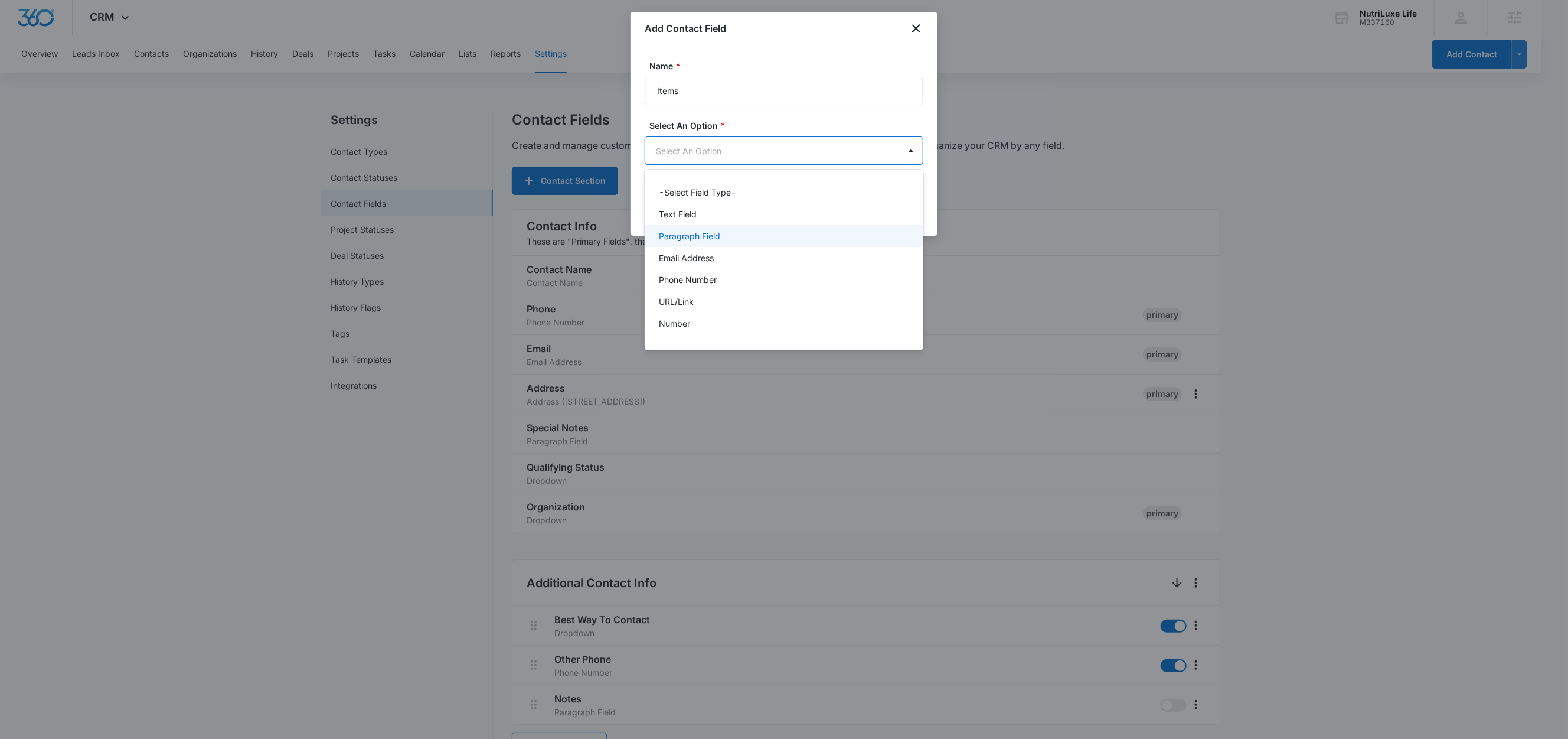
click at [696, 241] on p "Paragraph Field" at bounding box center [689, 236] width 61 height 12
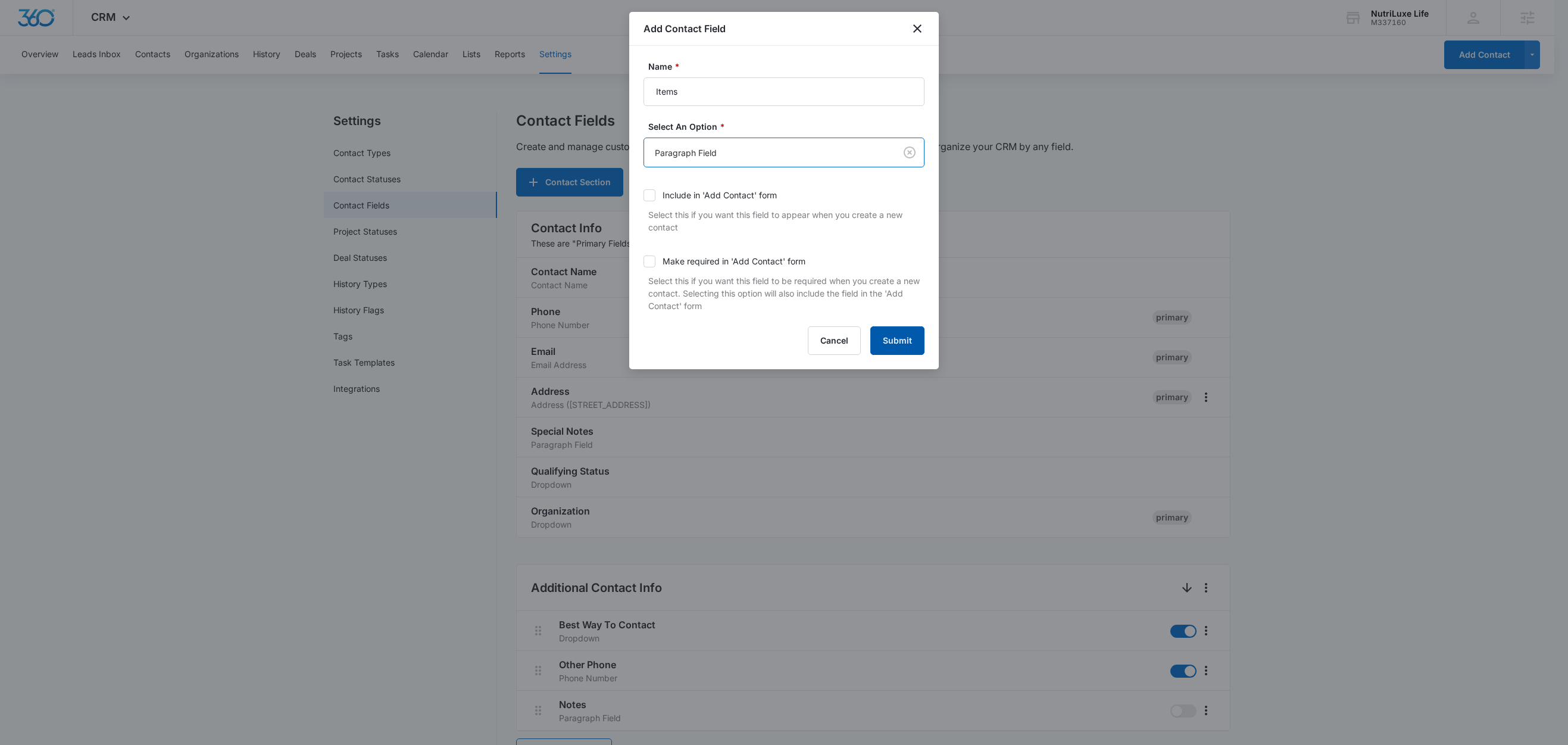
click at [902, 343] on button "Submit" at bounding box center [898, 340] width 54 height 29
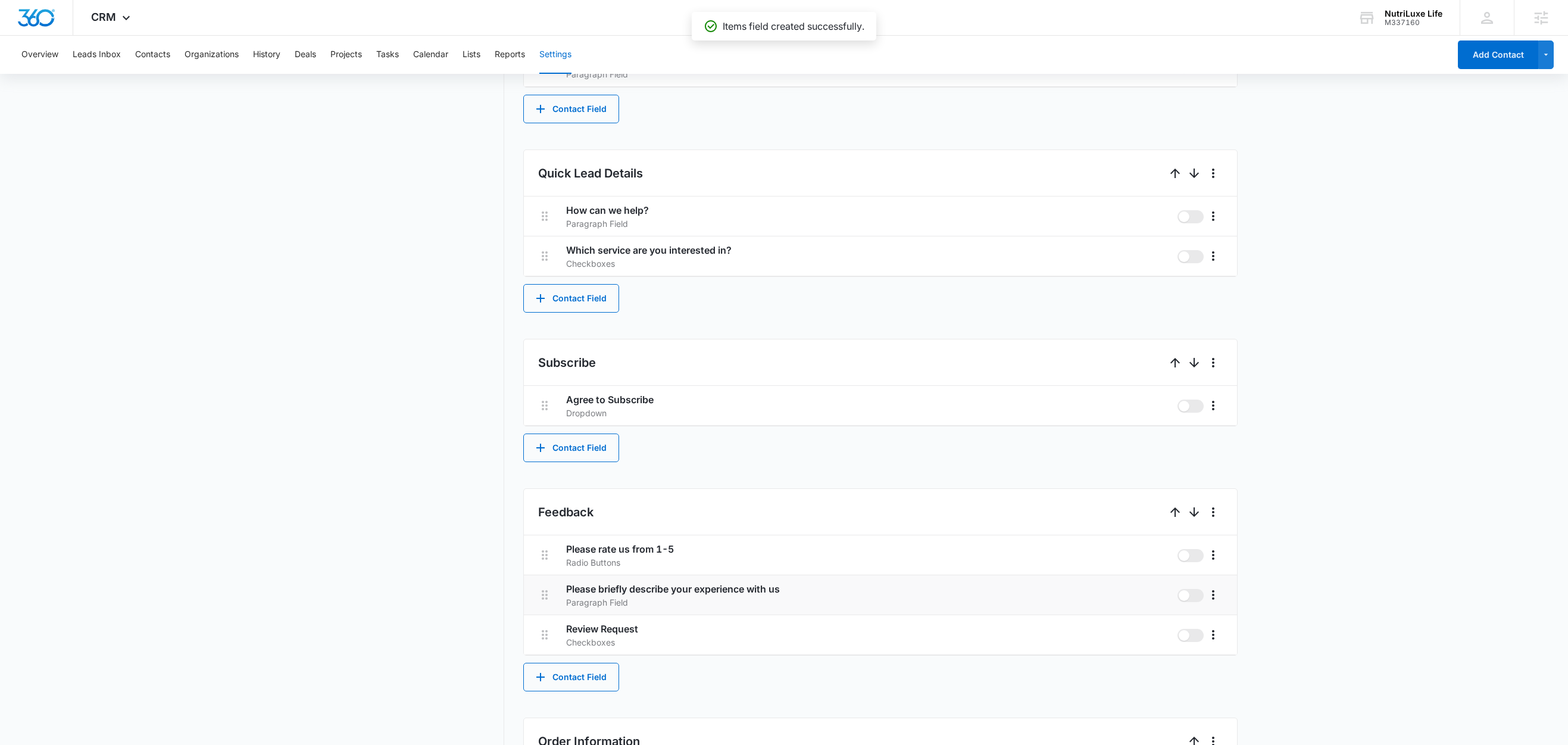
scroll to position [916, 0]
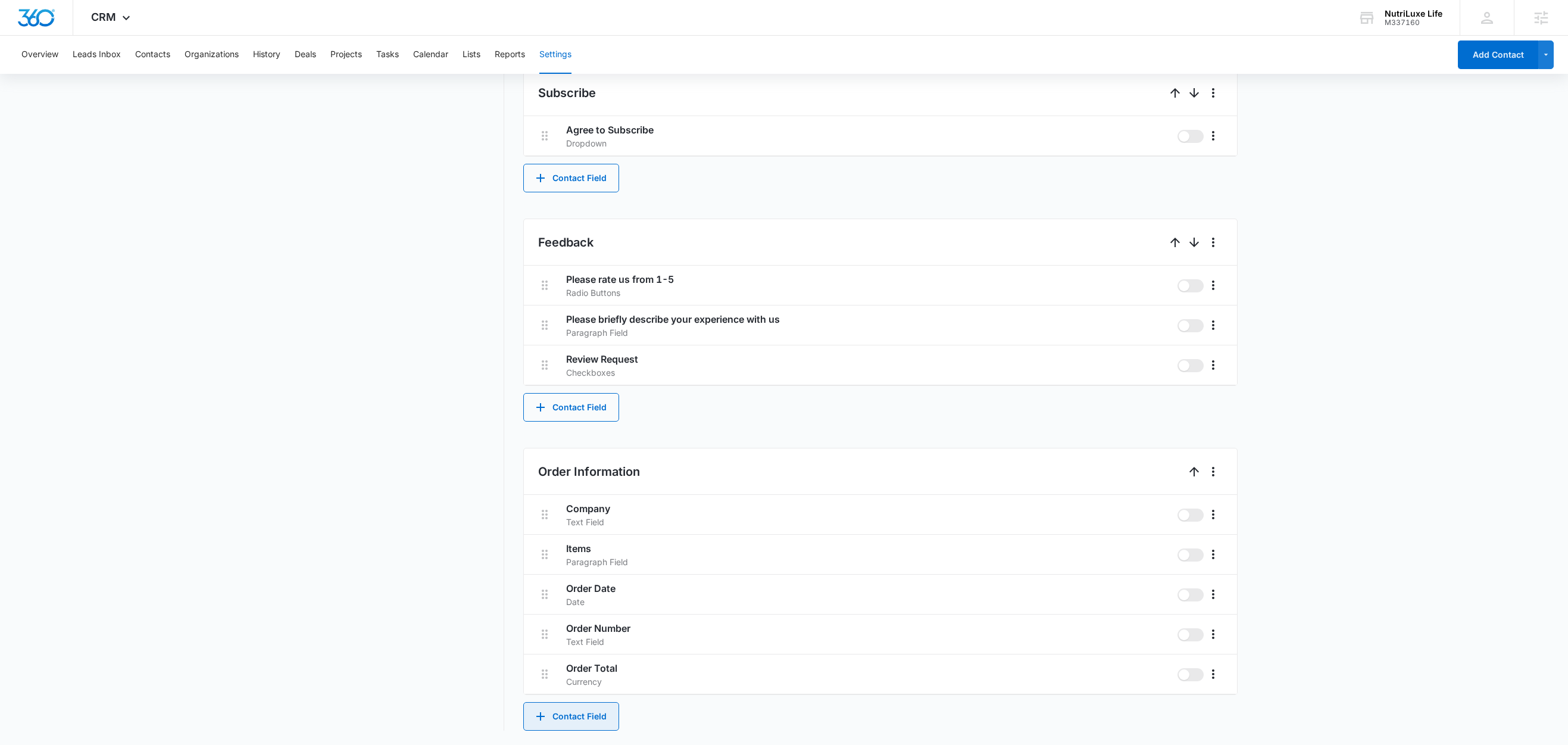
click at [581, 706] on button "Contact Field" at bounding box center [571, 716] width 96 height 29
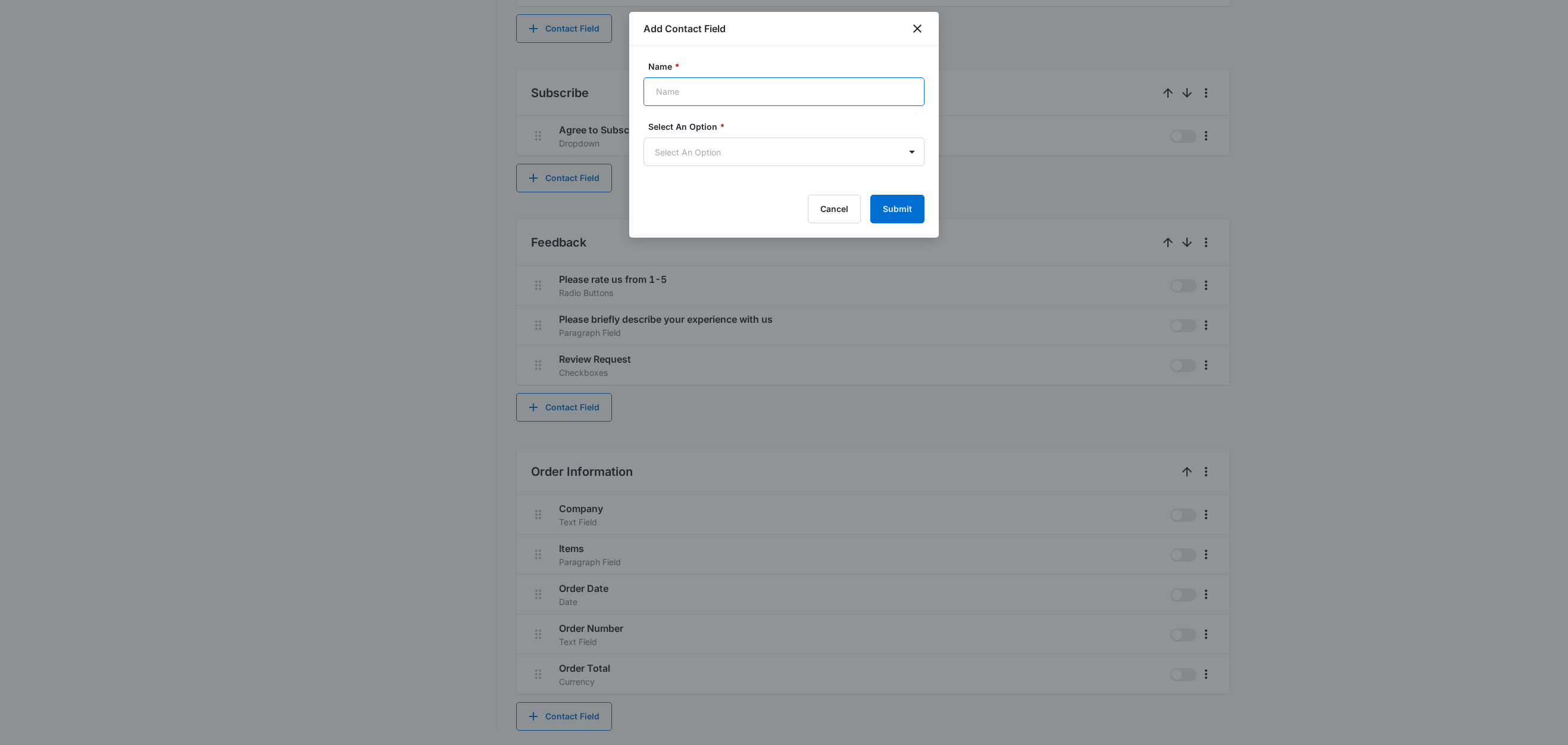
click at [699, 88] on input "Name *" at bounding box center [784, 91] width 281 height 29
type input "Billing Address"
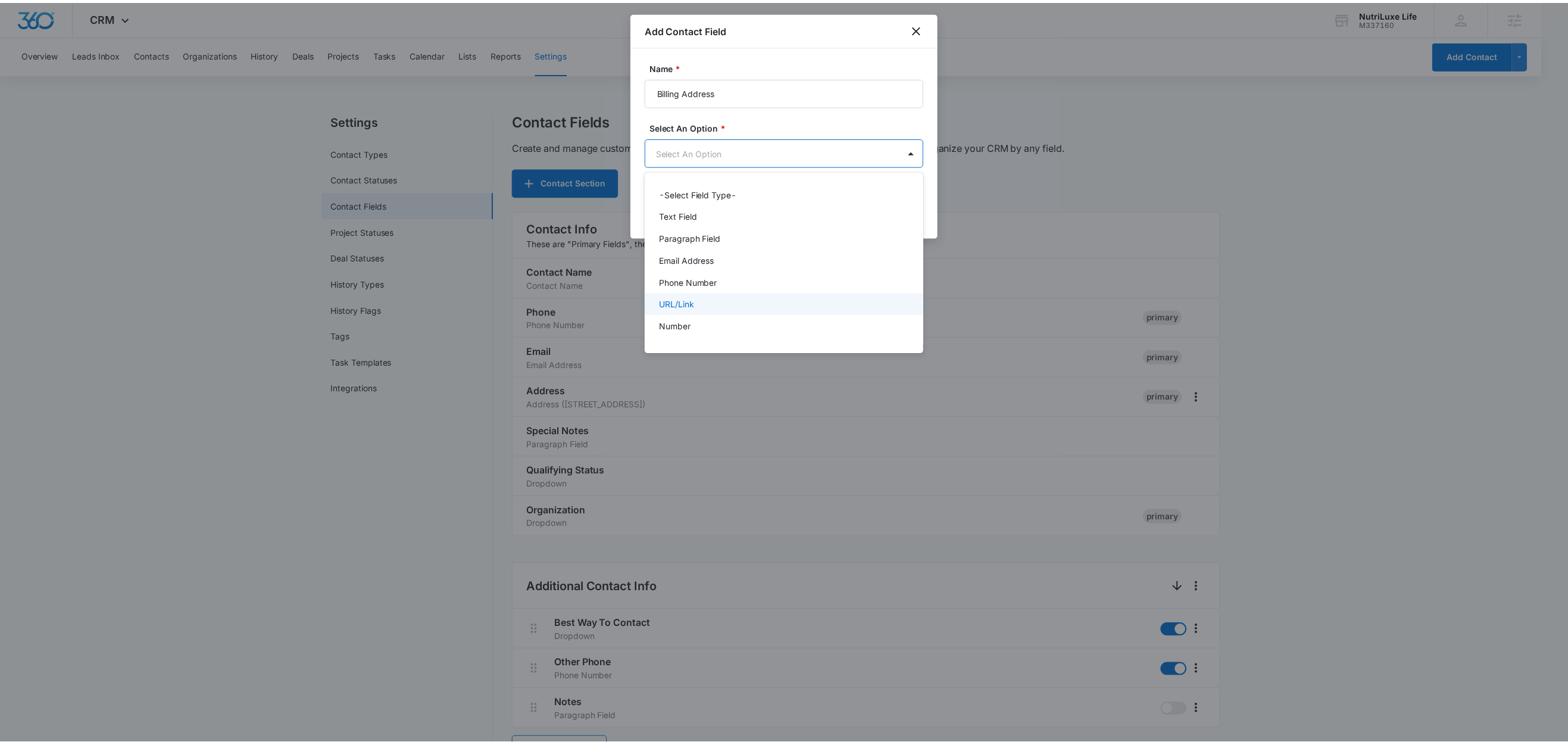
scroll to position [149, 0]
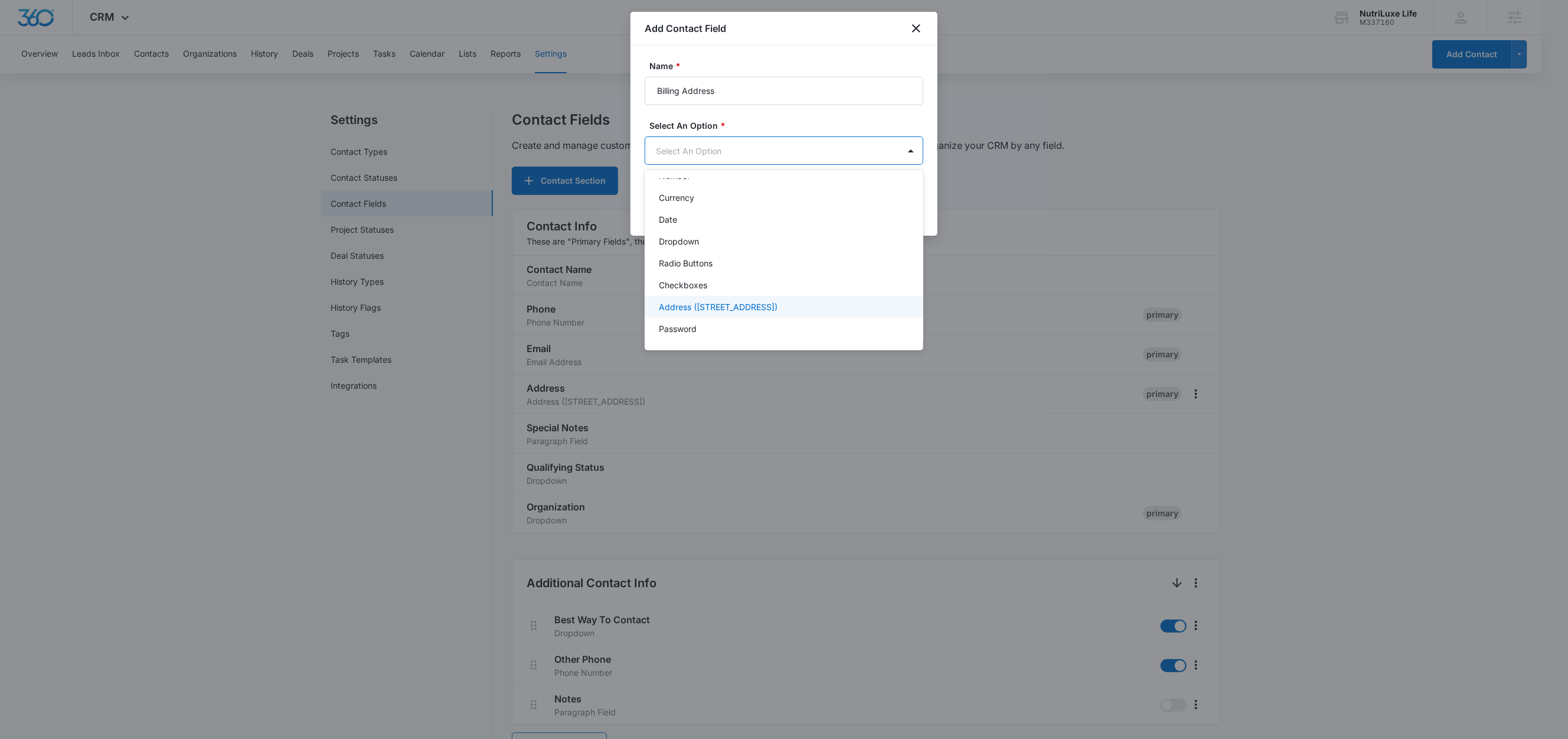
click at [718, 309] on p "Address (Street, Street 2, City, ST, Zip, Country)" at bounding box center [718, 307] width 118 height 12
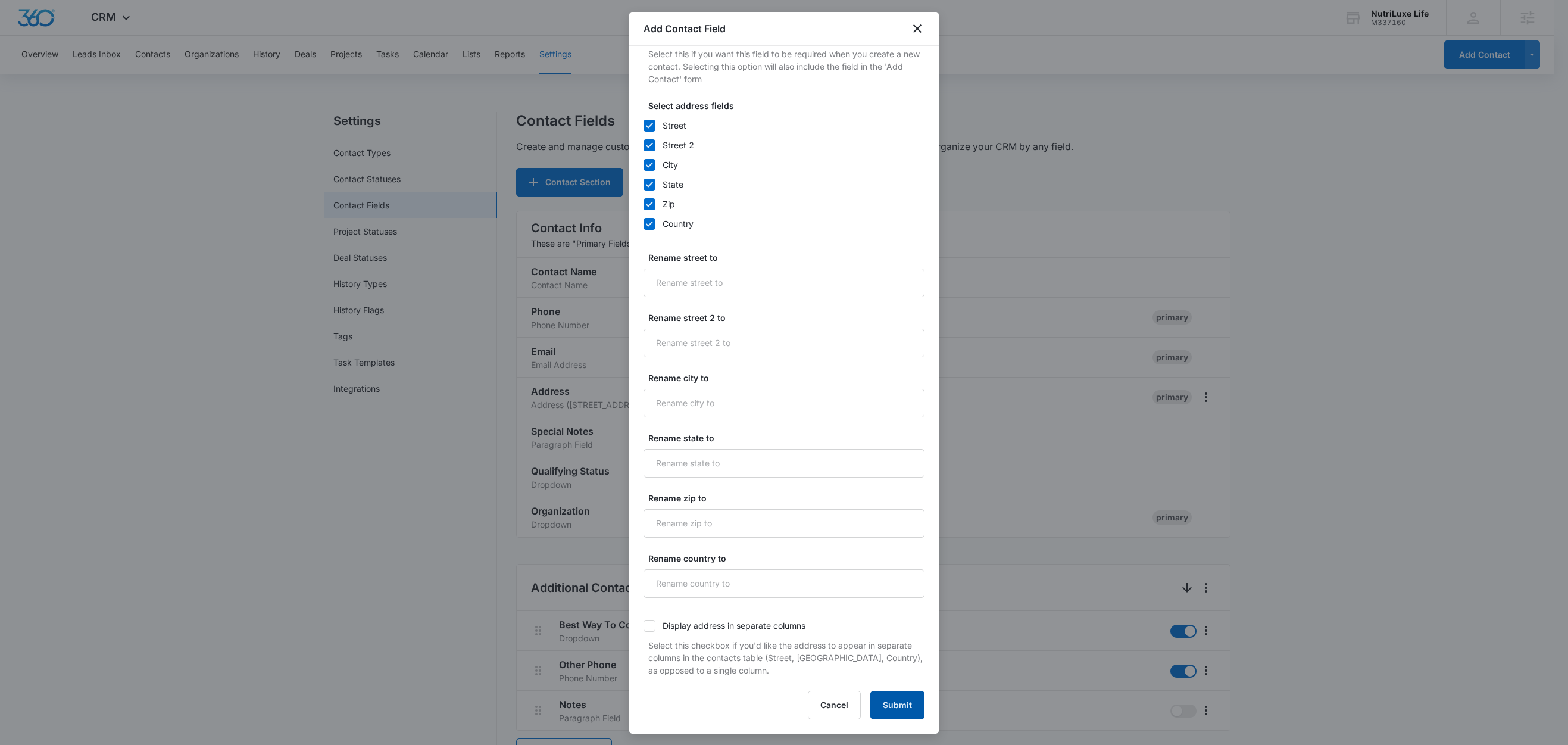
scroll to position [347, 0]
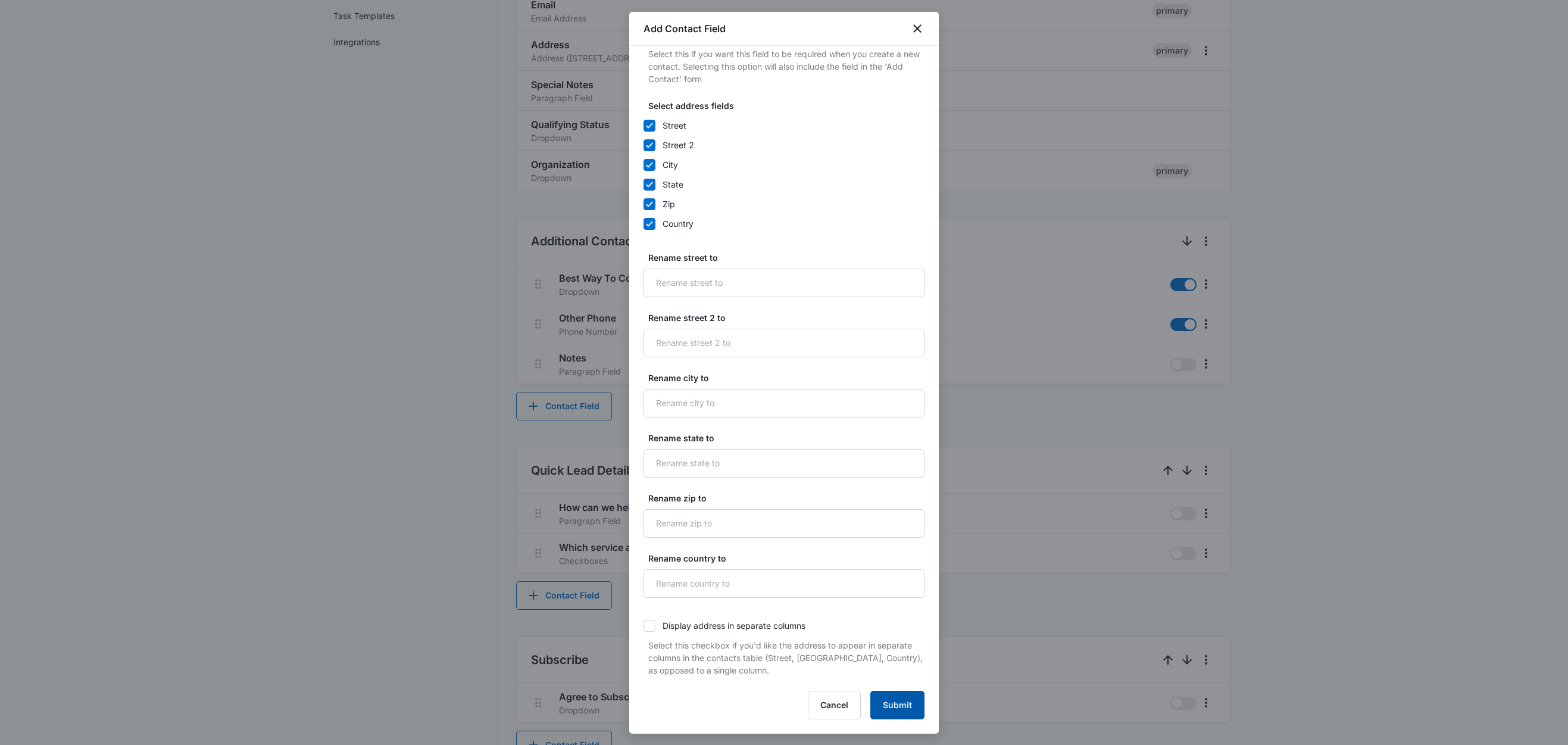
click at [881, 707] on button "Submit" at bounding box center [898, 705] width 54 height 29
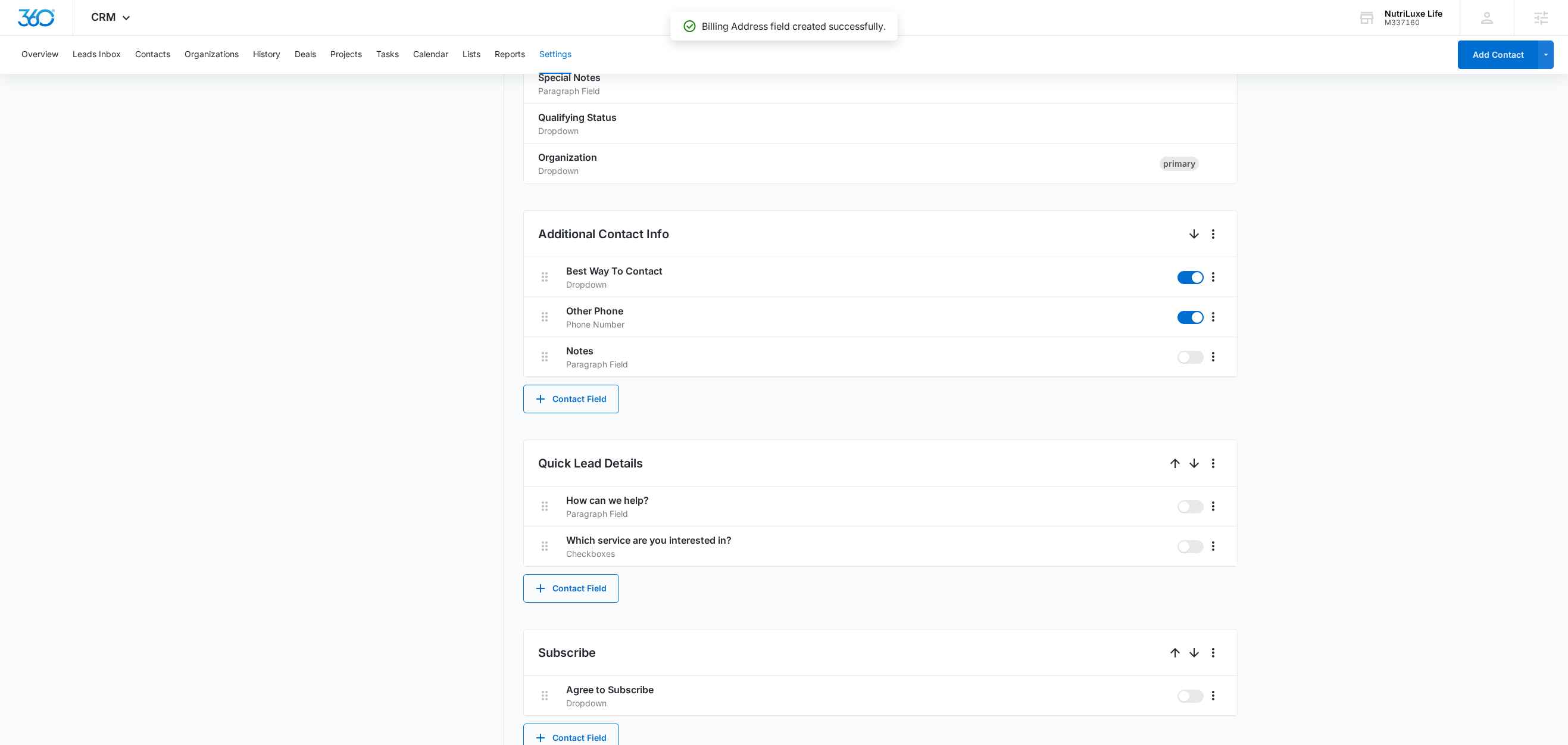
scroll to position [956, 0]
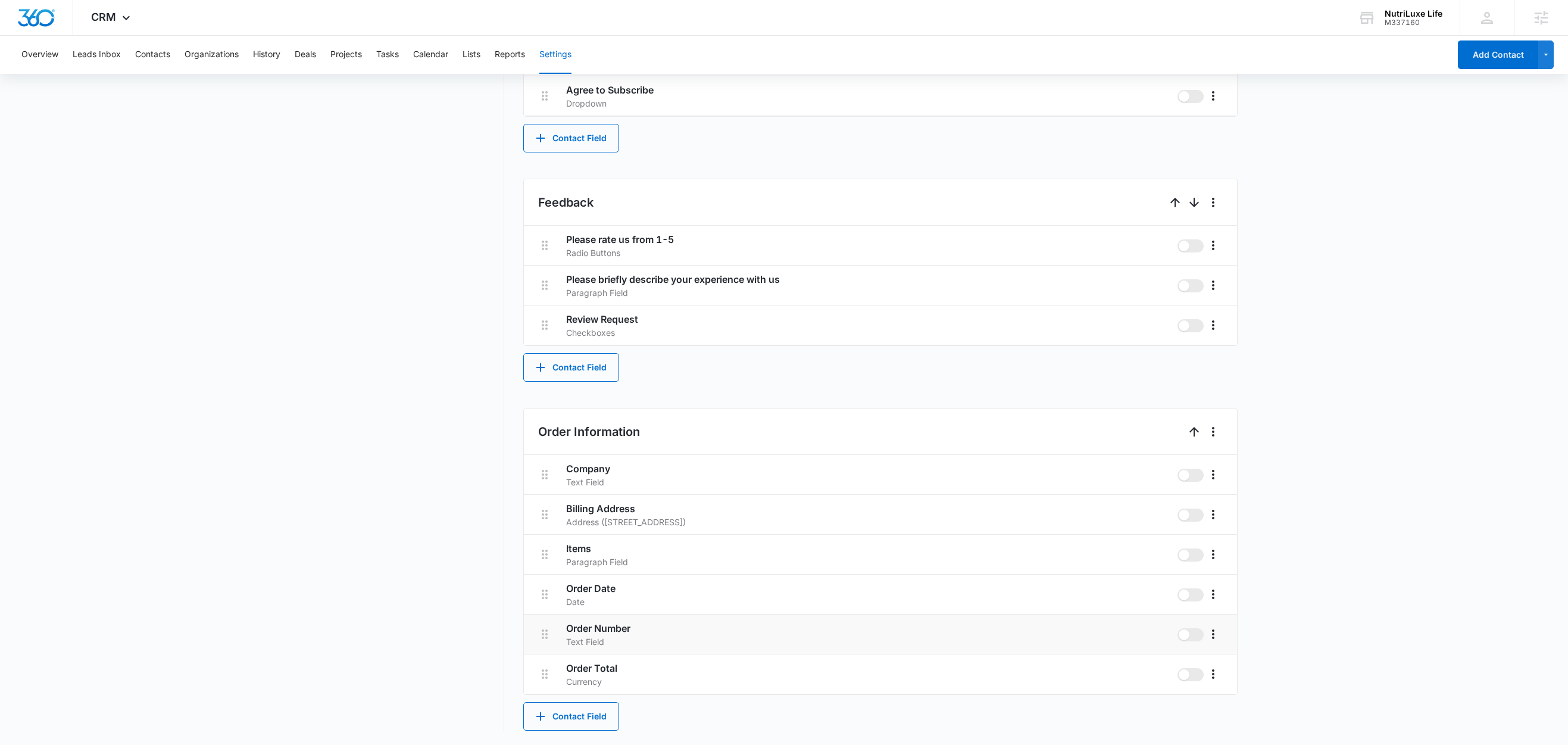
click at [562, 629] on li "Order Number Text Field" at bounding box center [880, 634] width 713 height 40
drag, startPoint x: 546, startPoint y: 631, endPoint x: 550, endPoint y: 581, distance: 50.2
click at [544, 517] on div "Company Text Field Billing Address Address (Street, Street 2, City, ST, Zip, Co…" at bounding box center [880, 574] width 713 height 240
drag, startPoint x: 550, startPoint y: 631, endPoint x: 545, endPoint y: 549, distance: 82.2
click at [545, 549] on div "Company Text Field Order Number Text Field Billing Address Address (Street, Str…" at bounding box center [880, 574] width 713 height 240
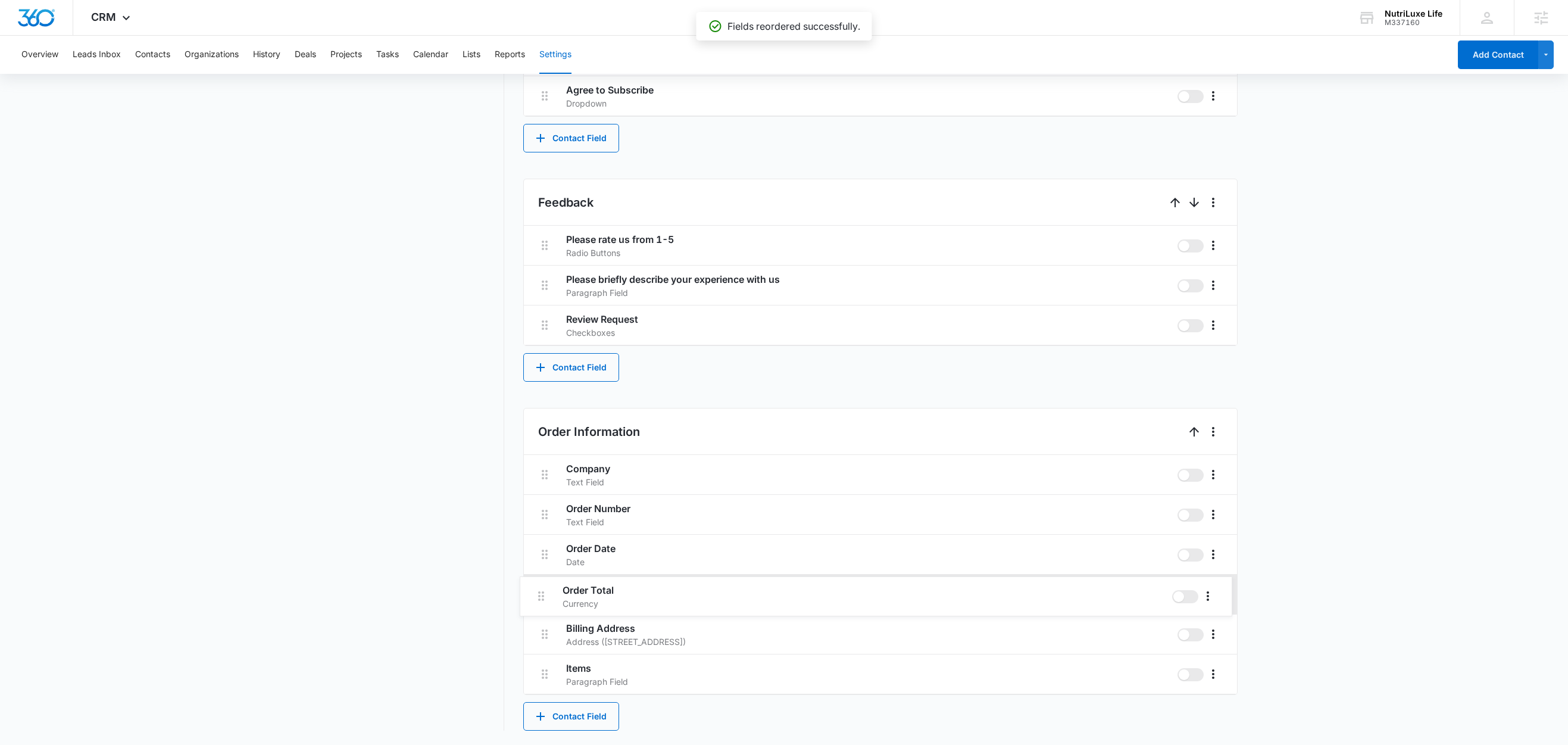
drag, startPoint x: 550, startPoint y: 671, endPoint x: 546, endPoint y: 591, distance: 80.1
click at [546, 591] on div "Company Text Field Order Number Text Field Order Date Date Billing Address Addr…" at bounding box center [880, 574] width 713 height 240
drag, startPoint x: 540, startPoint y: 632, endPoint x: 535, endPoint y: 672, distance: 40.3
click at [535, 672] on div "Company Text Field Order Number Text Field Order Date Date Order Total Currency…" at bounding box center [880, 574] width 713 height 240
click at [573, 722] on button "Contact Field" at bounding box center [571, 716] width 96 height 29
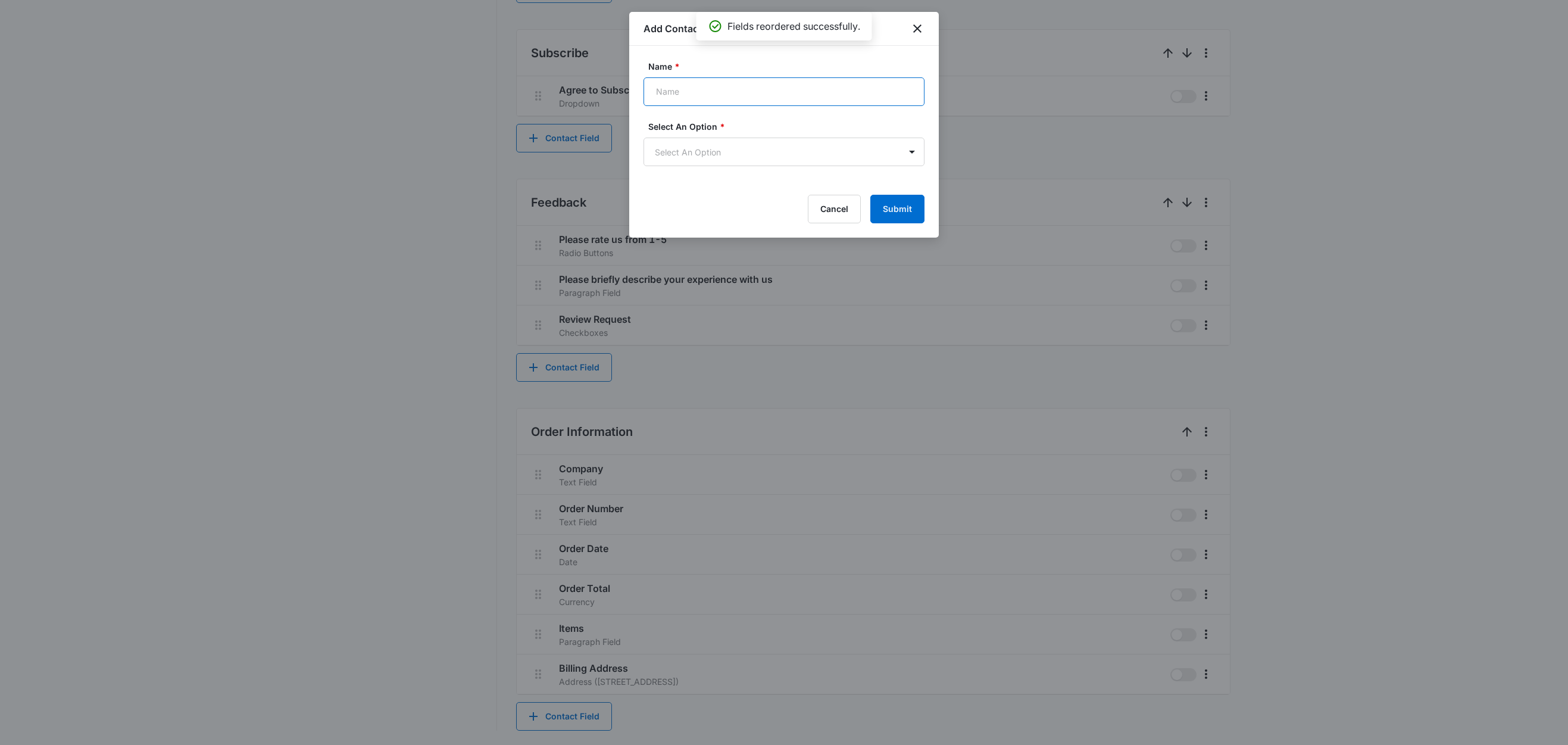
click at [691, 95] on input "Name *" at bounding box center [784, 91] width 281 height 29
type input "Ship To Name"
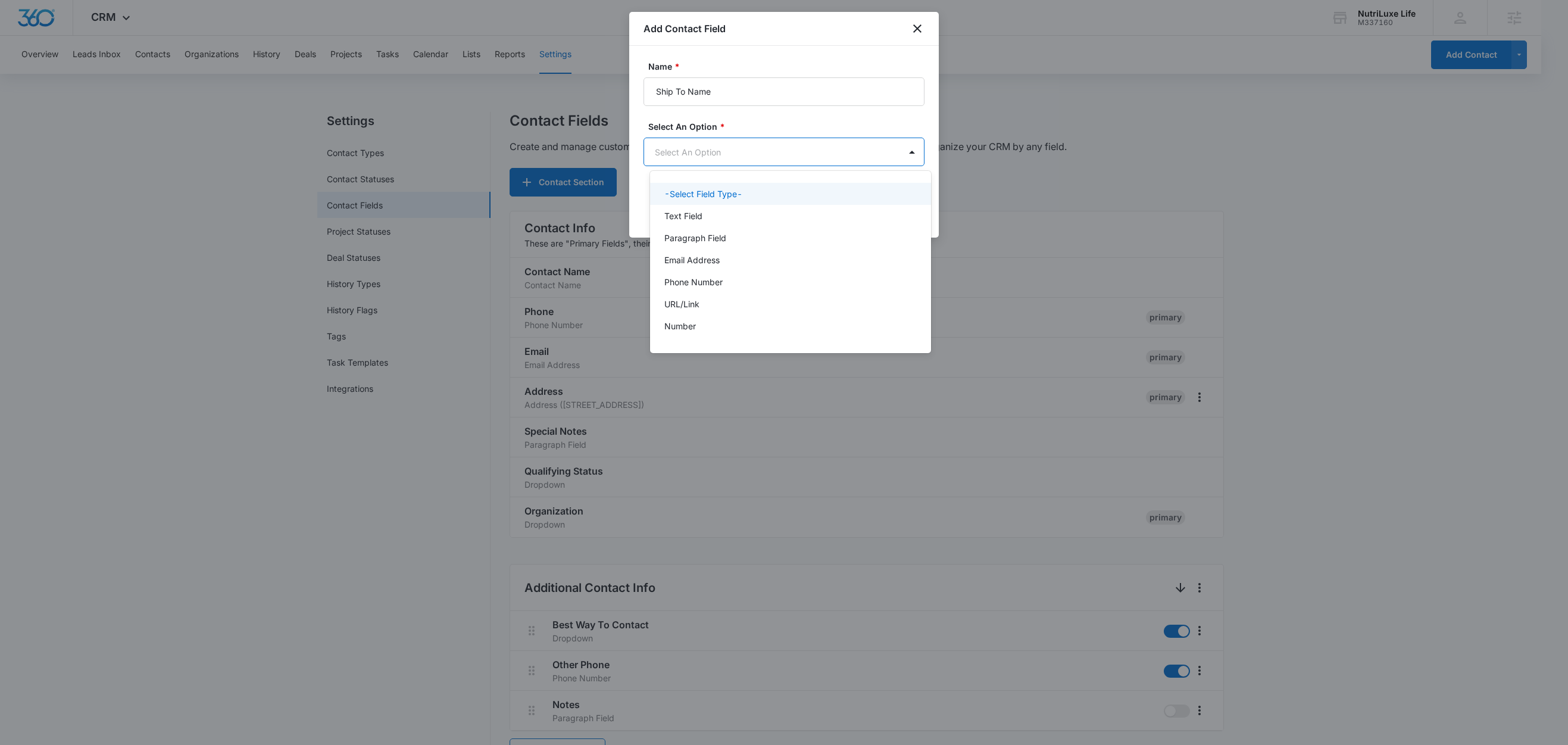
scroll to position [0, 0]
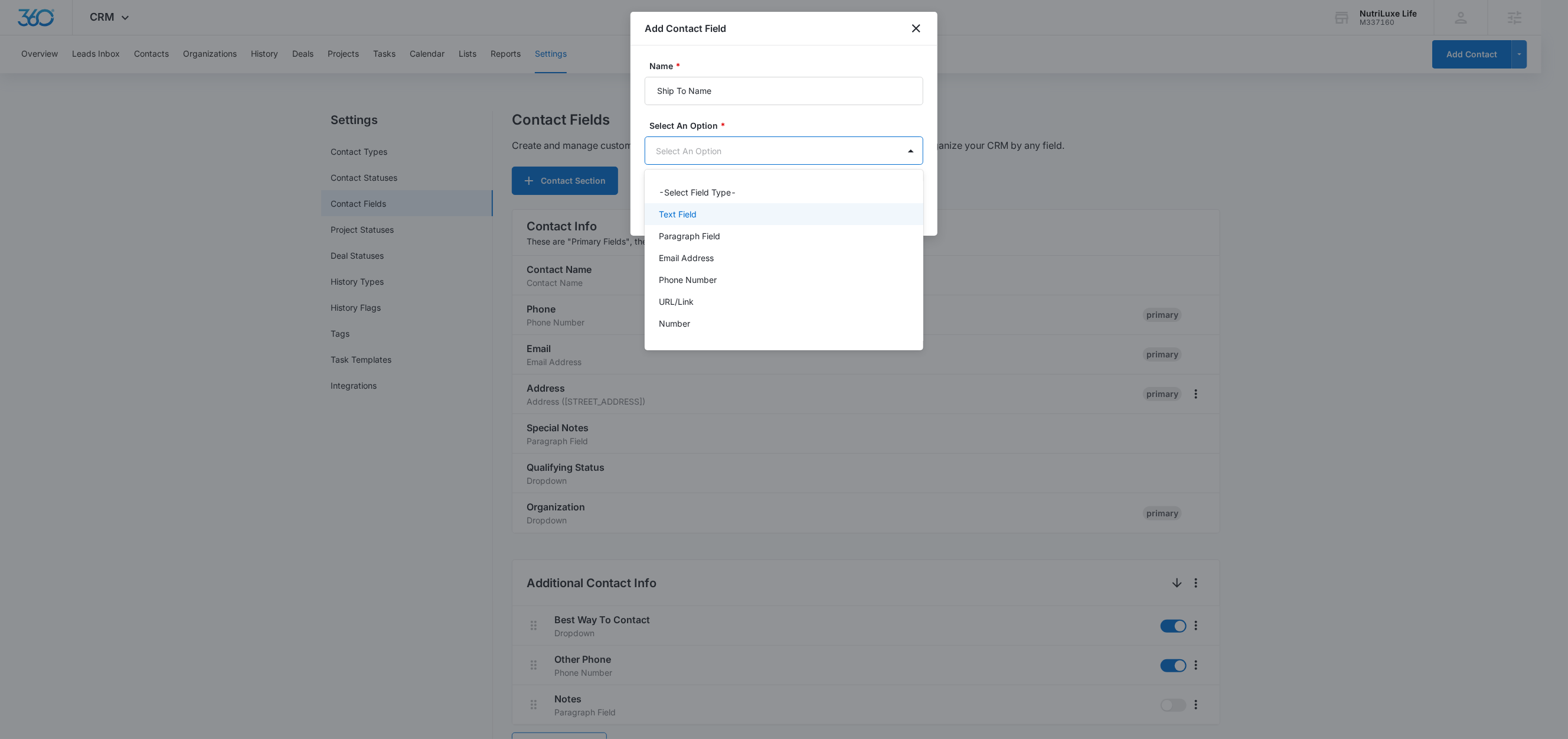
click at [694, 209] on p "Text Field" at bounding box center [677, 214] width 38 height 12
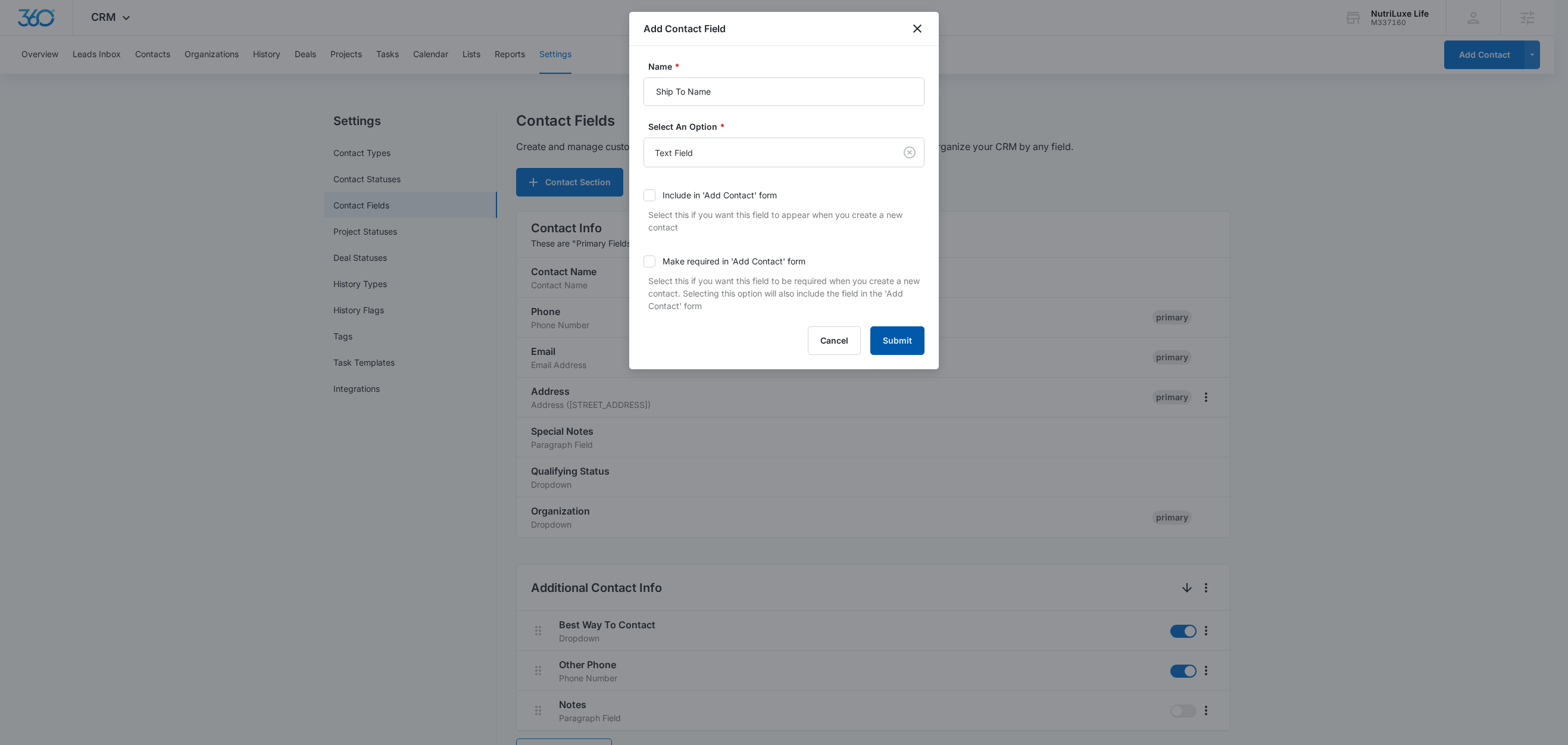
click at [901, 341] on button "Submit" at bounding box center [898, 340] width 54 height 29
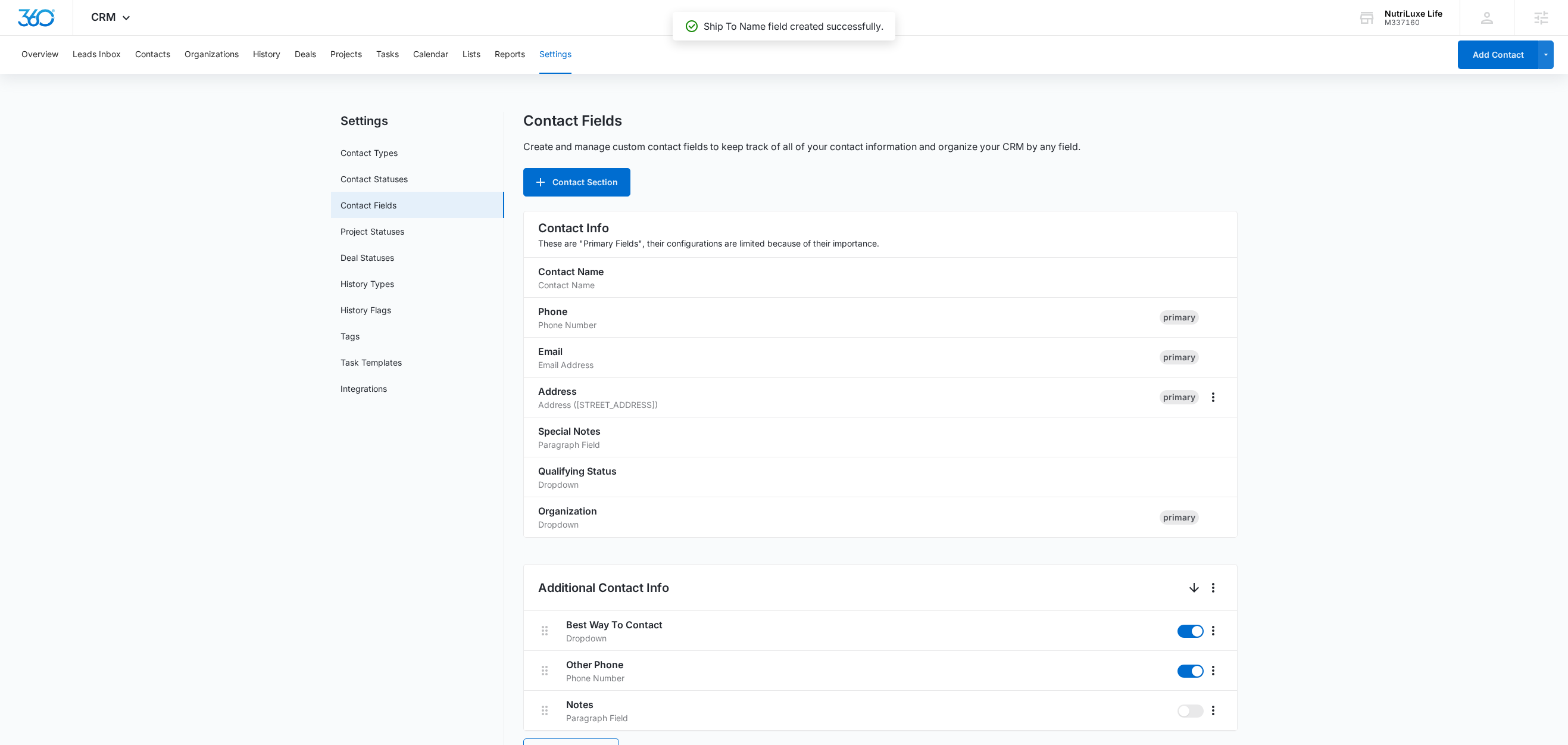
scroll to position [997, 0]
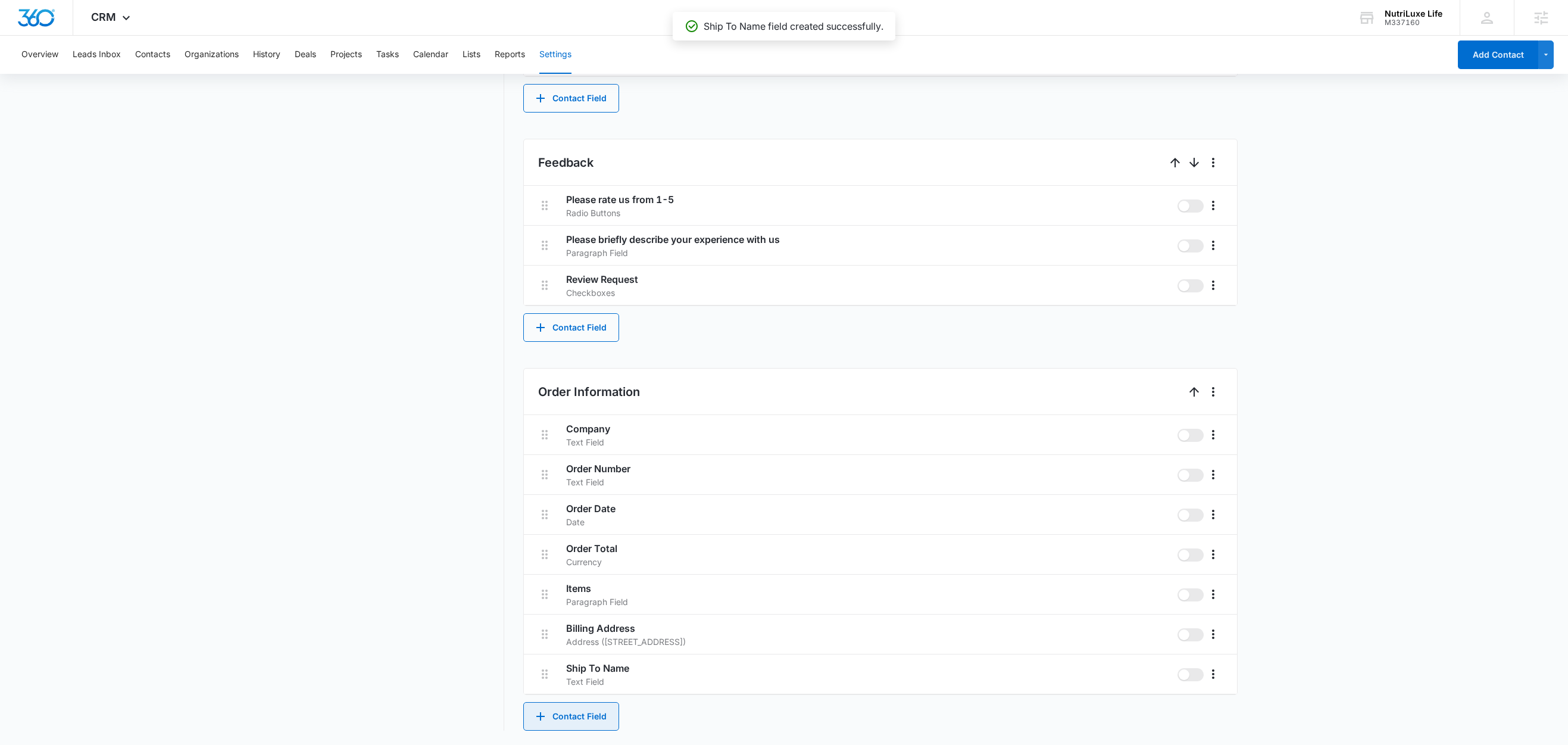
click at [583, 712] on button "Contact Field" at bounding box center [571, 716] width 96 height 29
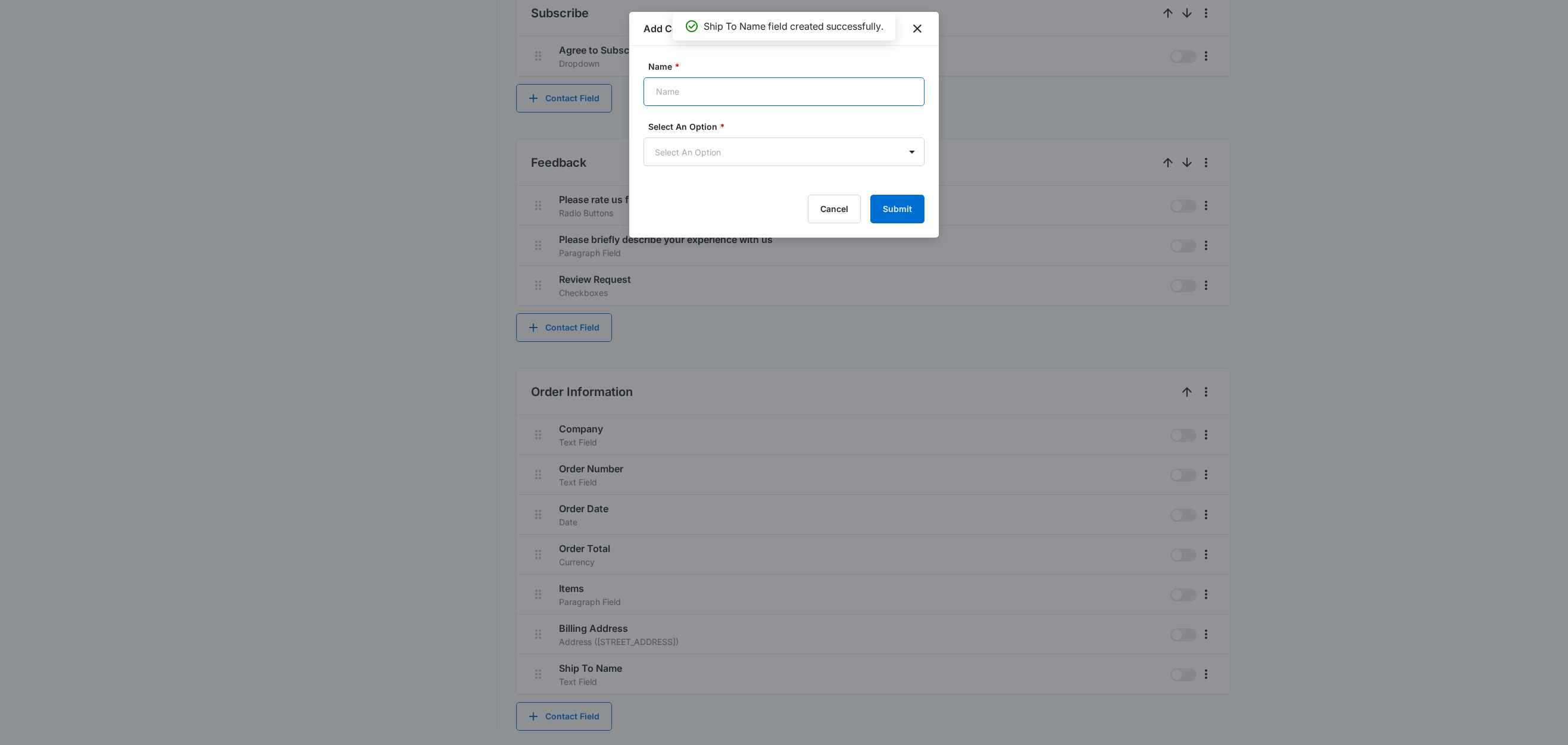
click at [705, 96] on input "Name *" at bounding box center [784, 91] width 281 height 29
type input "Shipping Address"
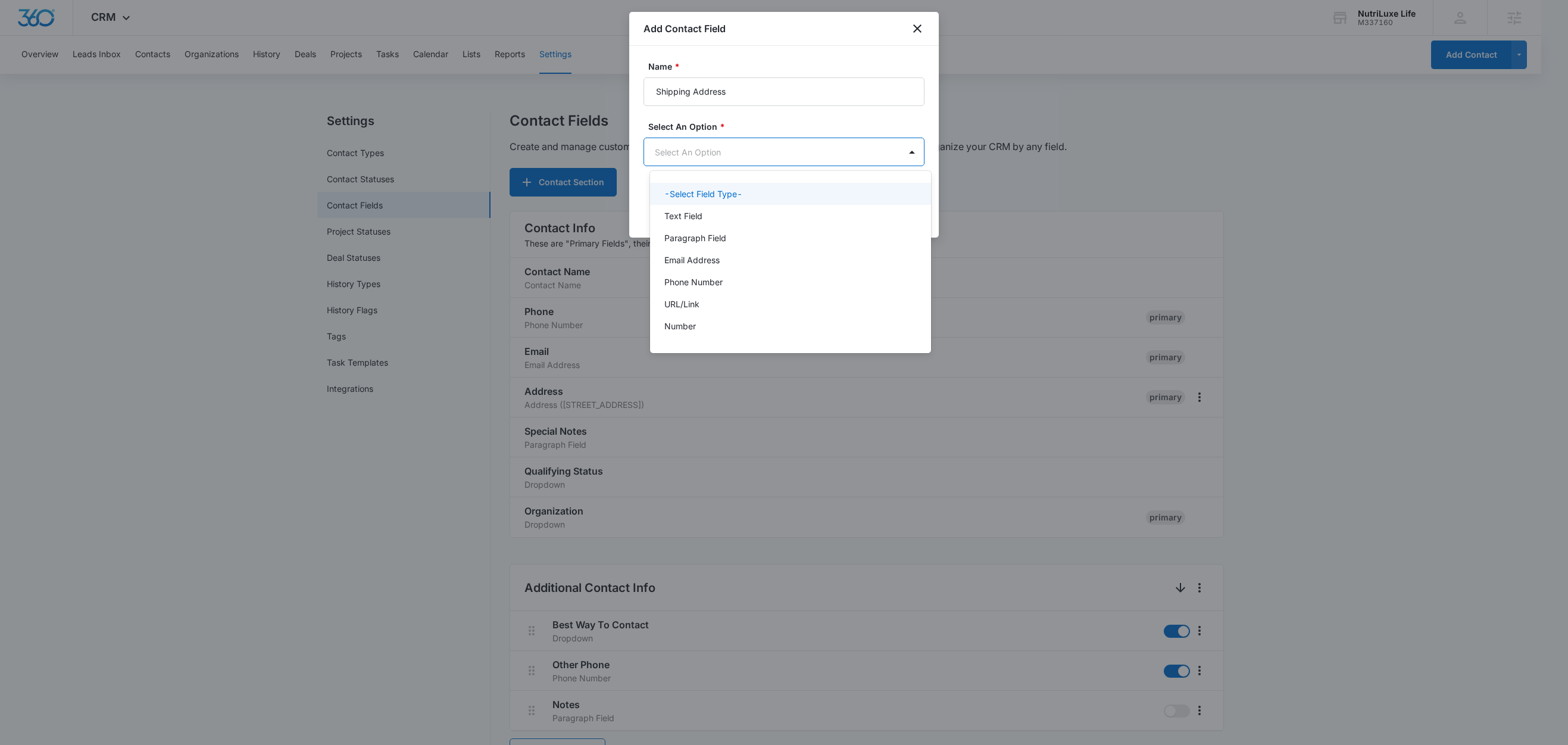
click at [734, 153] on body "CRM Apps Reputation Forms CRM Email Social Content Ads Intelligence Files Brand…" at bounding box center [784, 372] width 1568 height 745
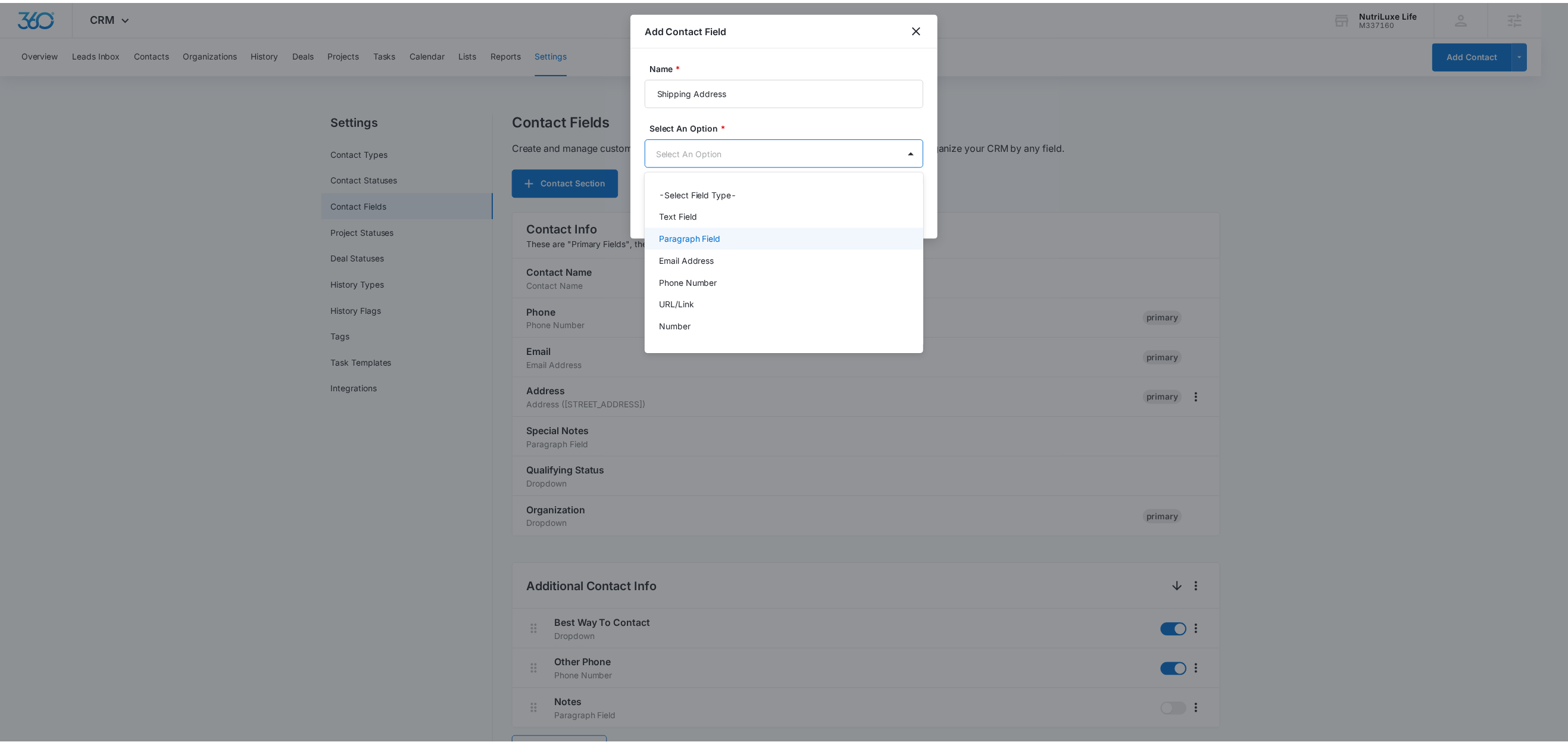
scroll to position [149, 0]
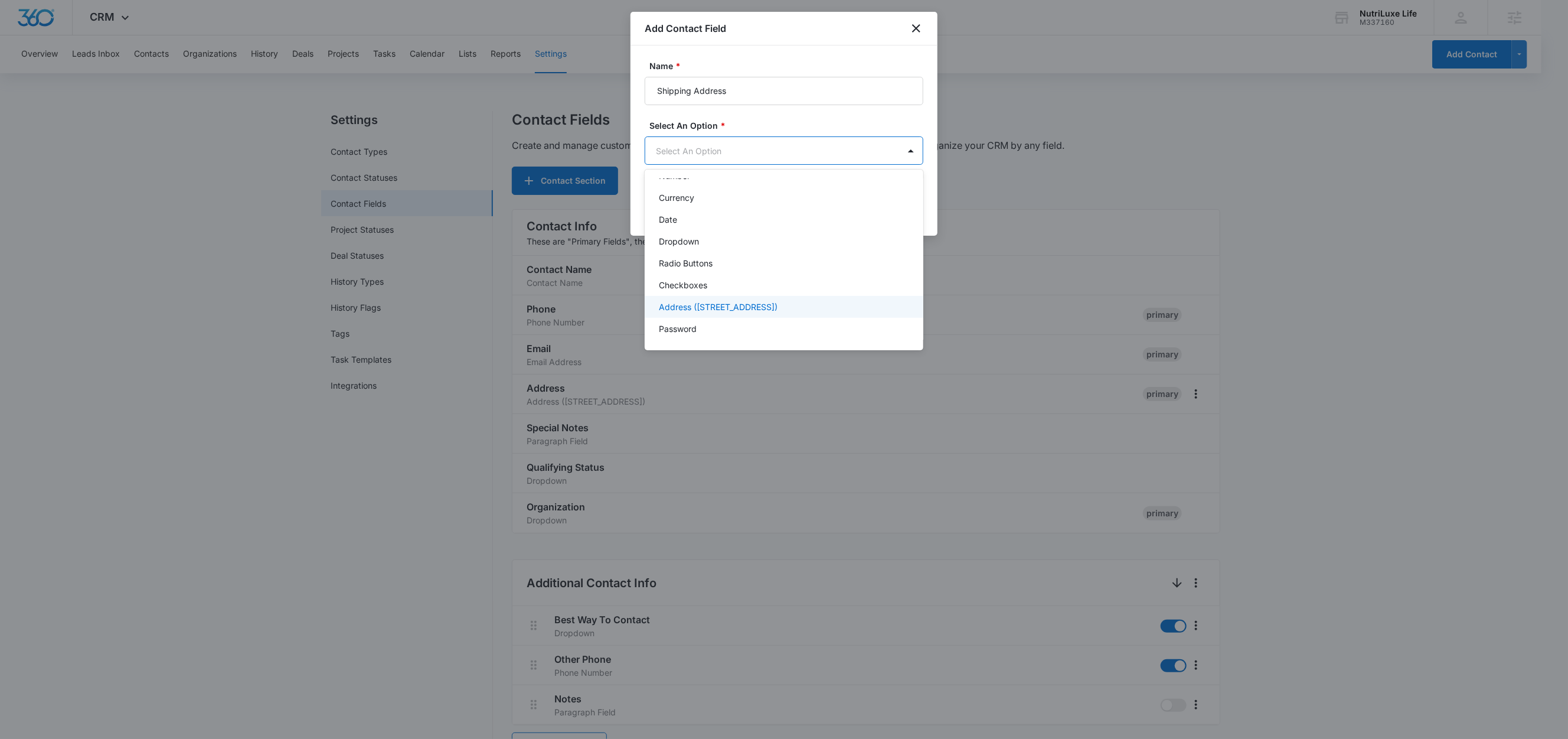
click at [730, 301] on p "Address (Street, Street 2, City, ST, Zip, Country)" at bounding box center [718, 307] width 118 height 12
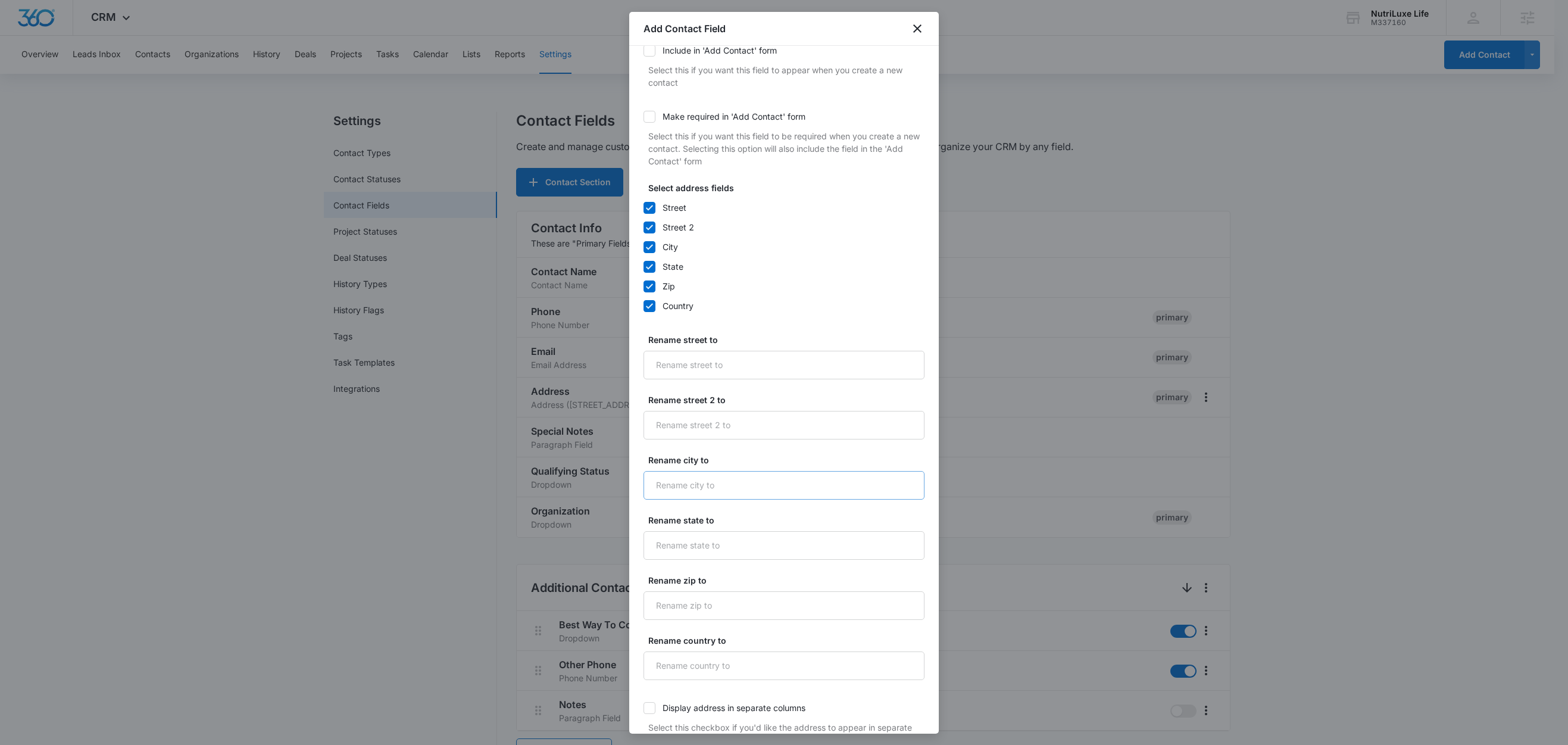
scroll to position [227, 0]
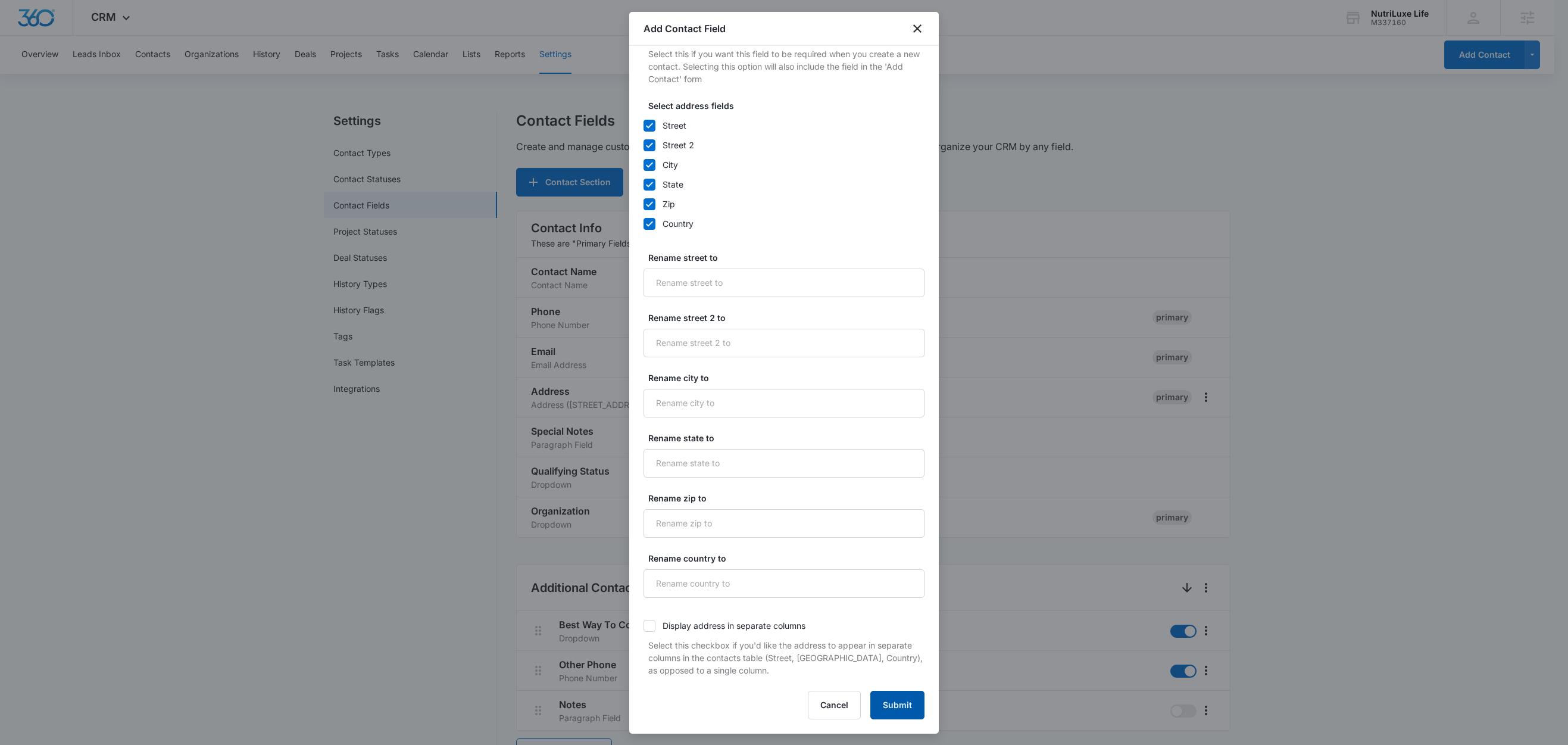
click at [884, 709] on button "Submit" at bounding box center [898, 705] width 54 height 29
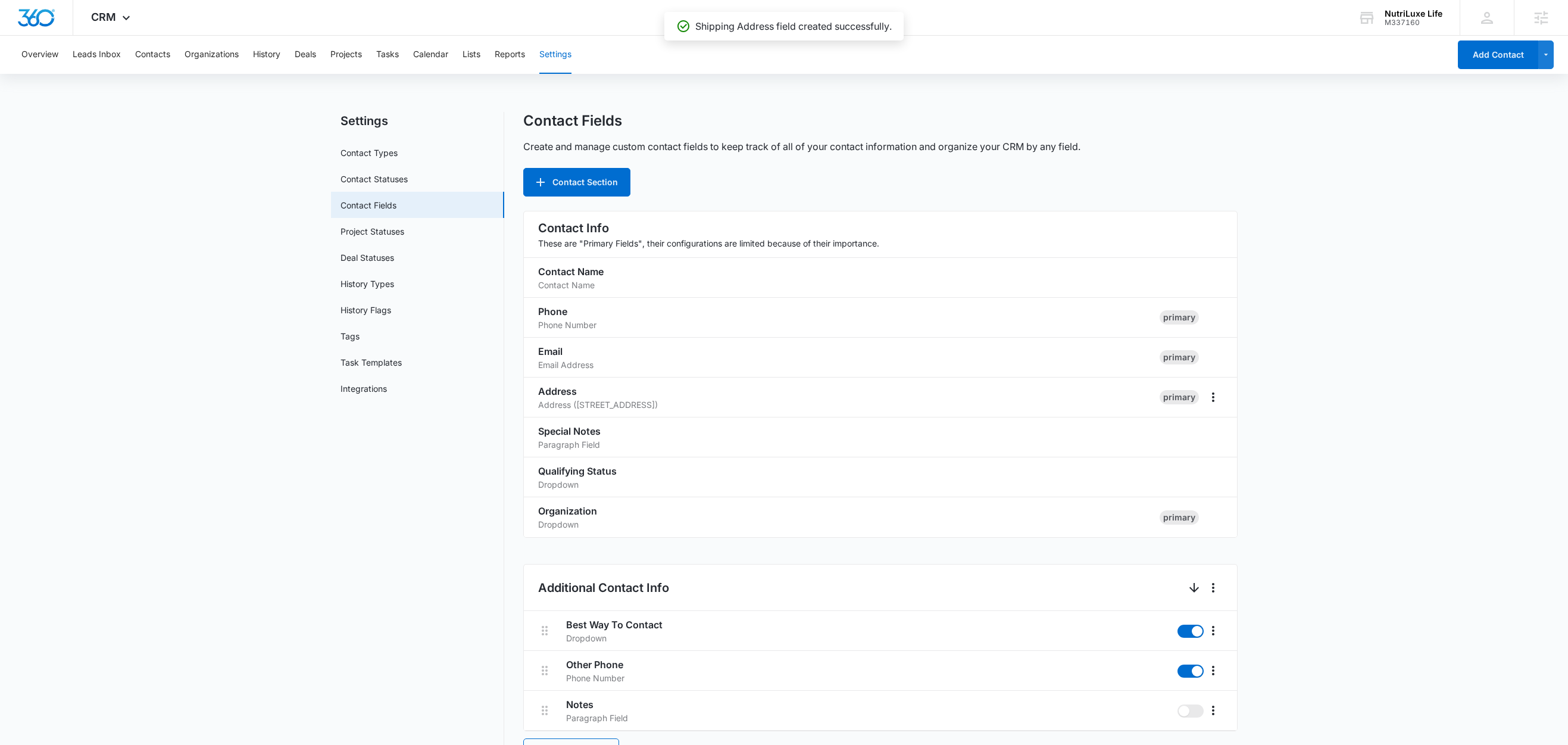
scroll to position [1036, 0]
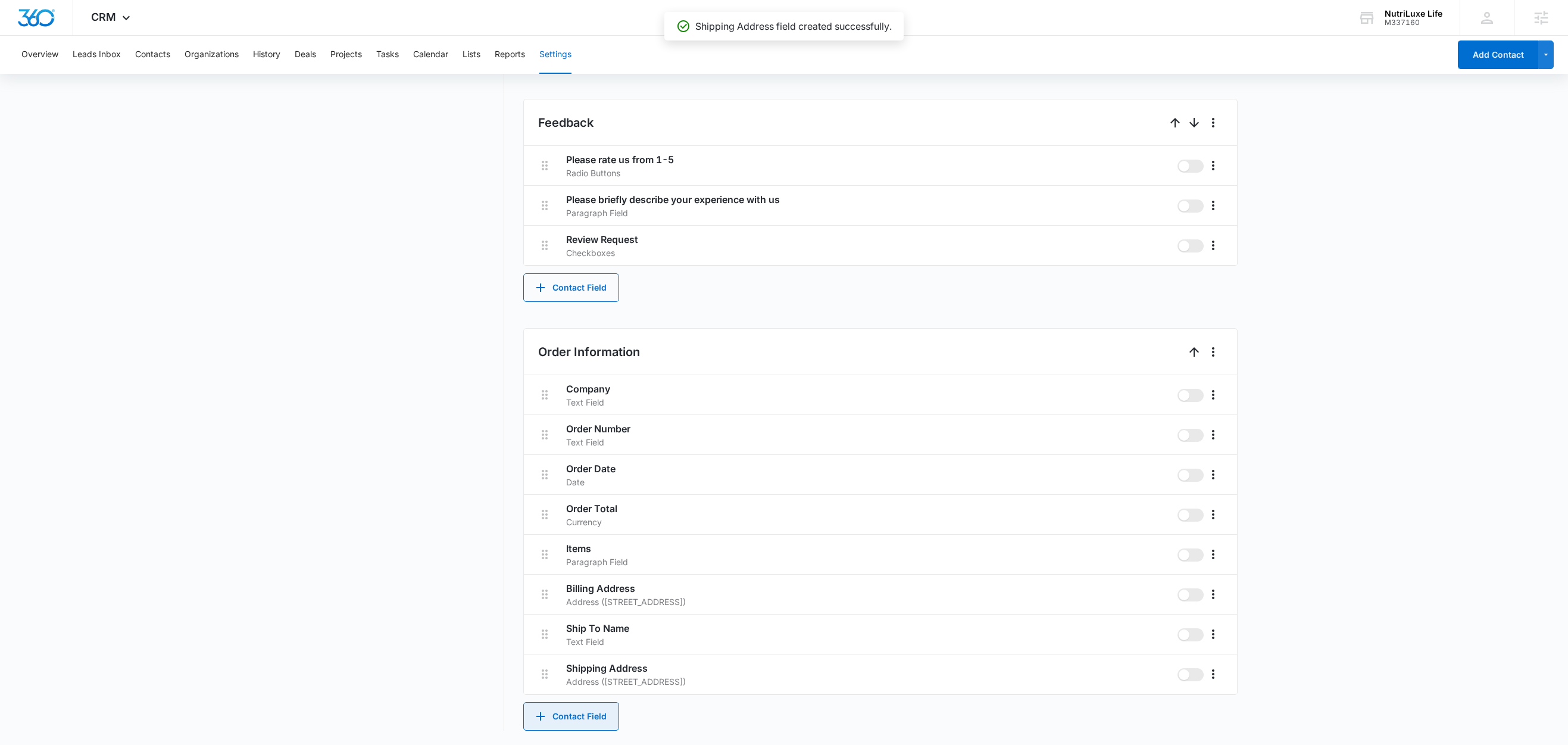
click at [584, 714] on button "Contact Field" at bounding box center [571, 716] width 96 height 29
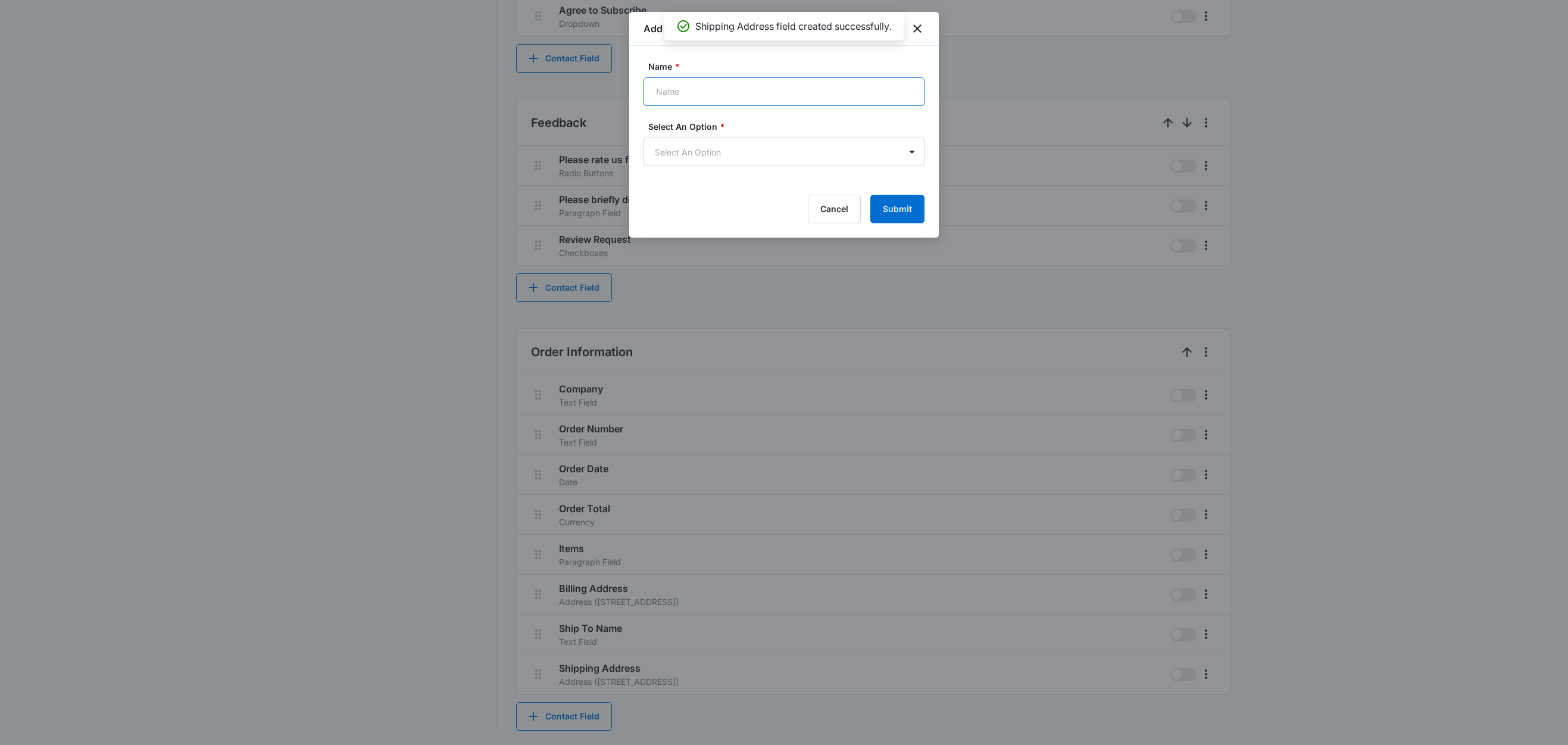
click at [727, 104] on input "Name *" at bounding box center [784, 91] width 281 height 29
type input "Order Status URL"
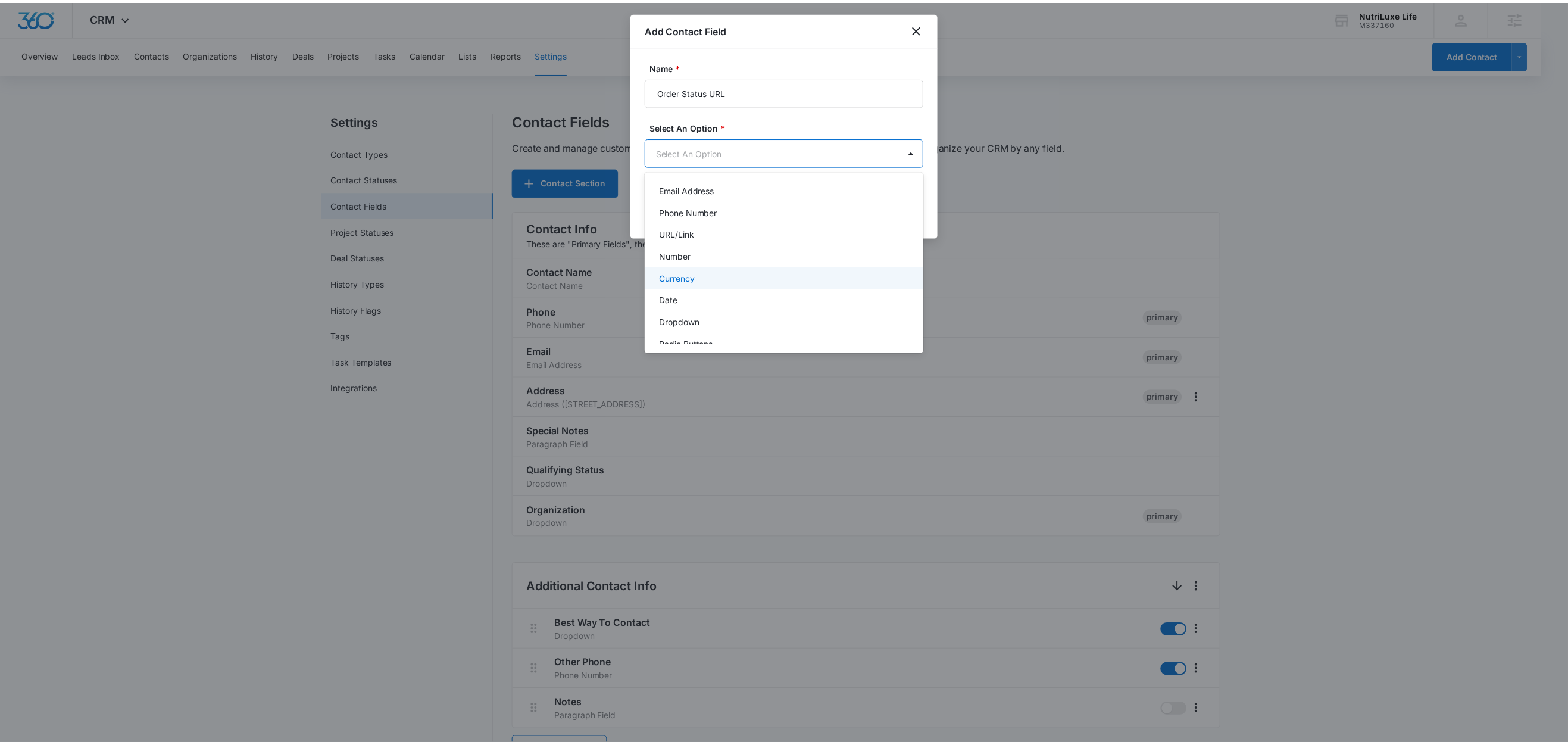
scroll to position [53, 0]
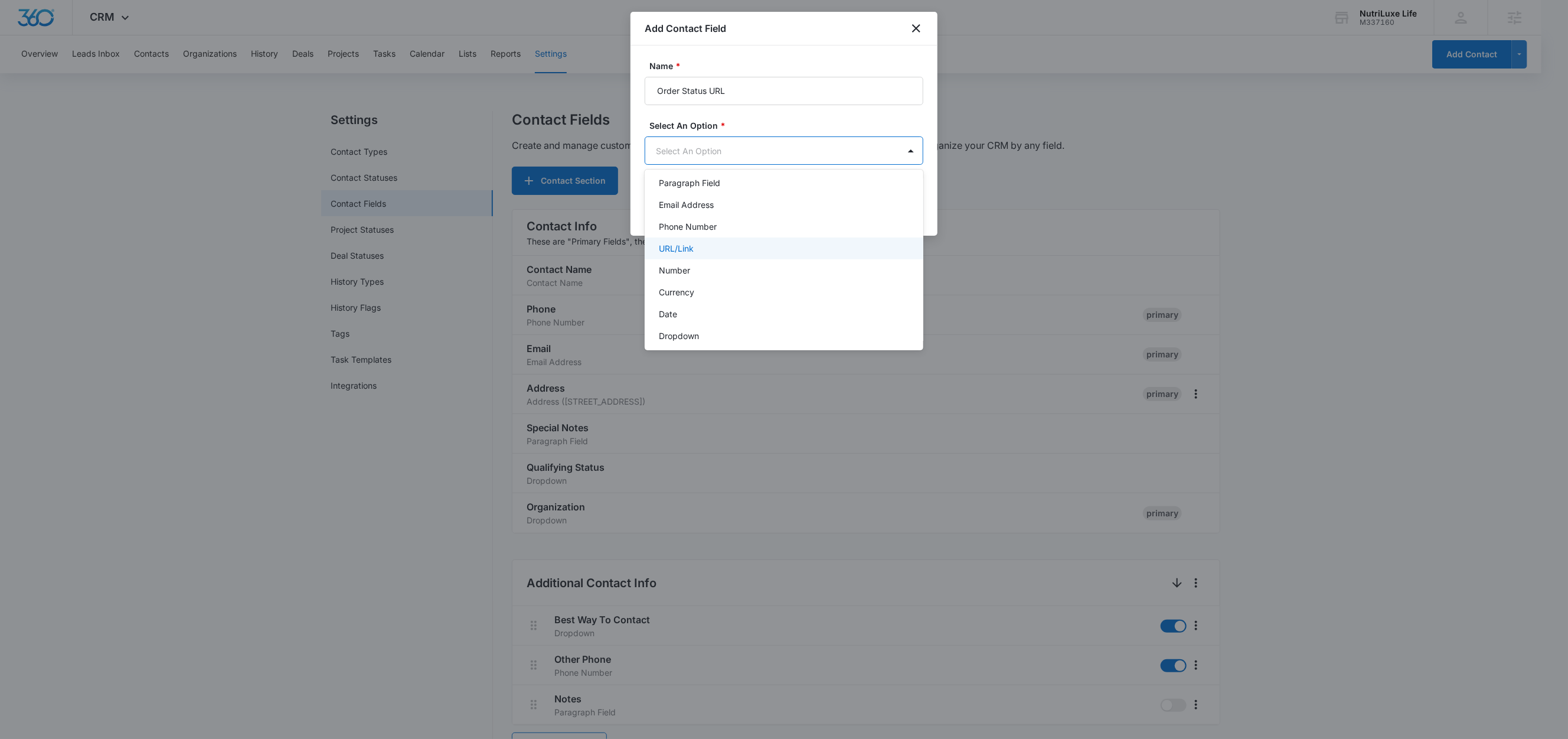
click at [696, 243] on div "URL/Link" at bounding box center [782, 248] width 248 height 12
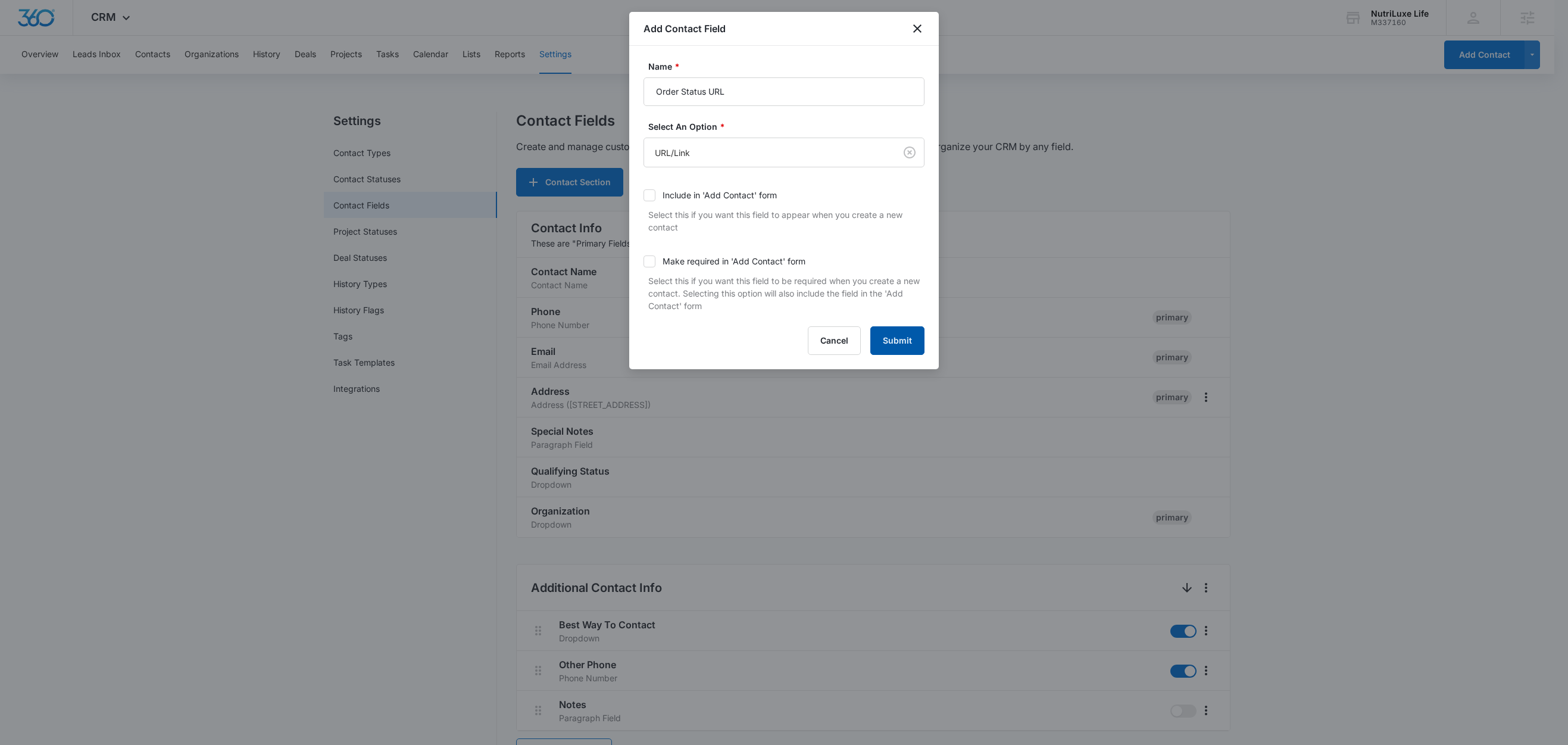
drag, startPoint x: 895, startPoint y: 340, endPoint x: 888, endPoint y: 343, distance: 7.6
click at [895, 339] on button "Submit" at bounding box center [898, 340] width 54 height 29
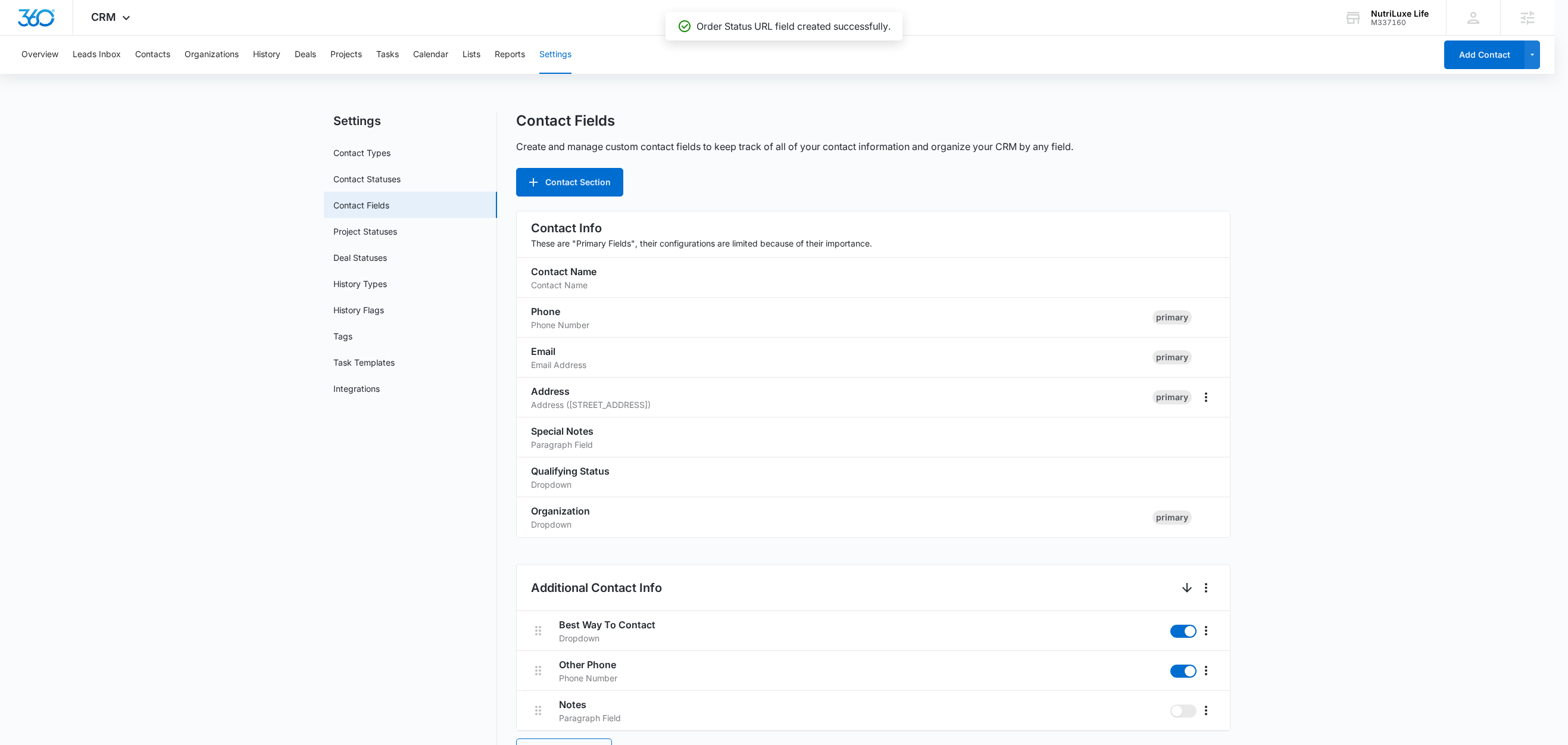
scroll to position [1076, 0]
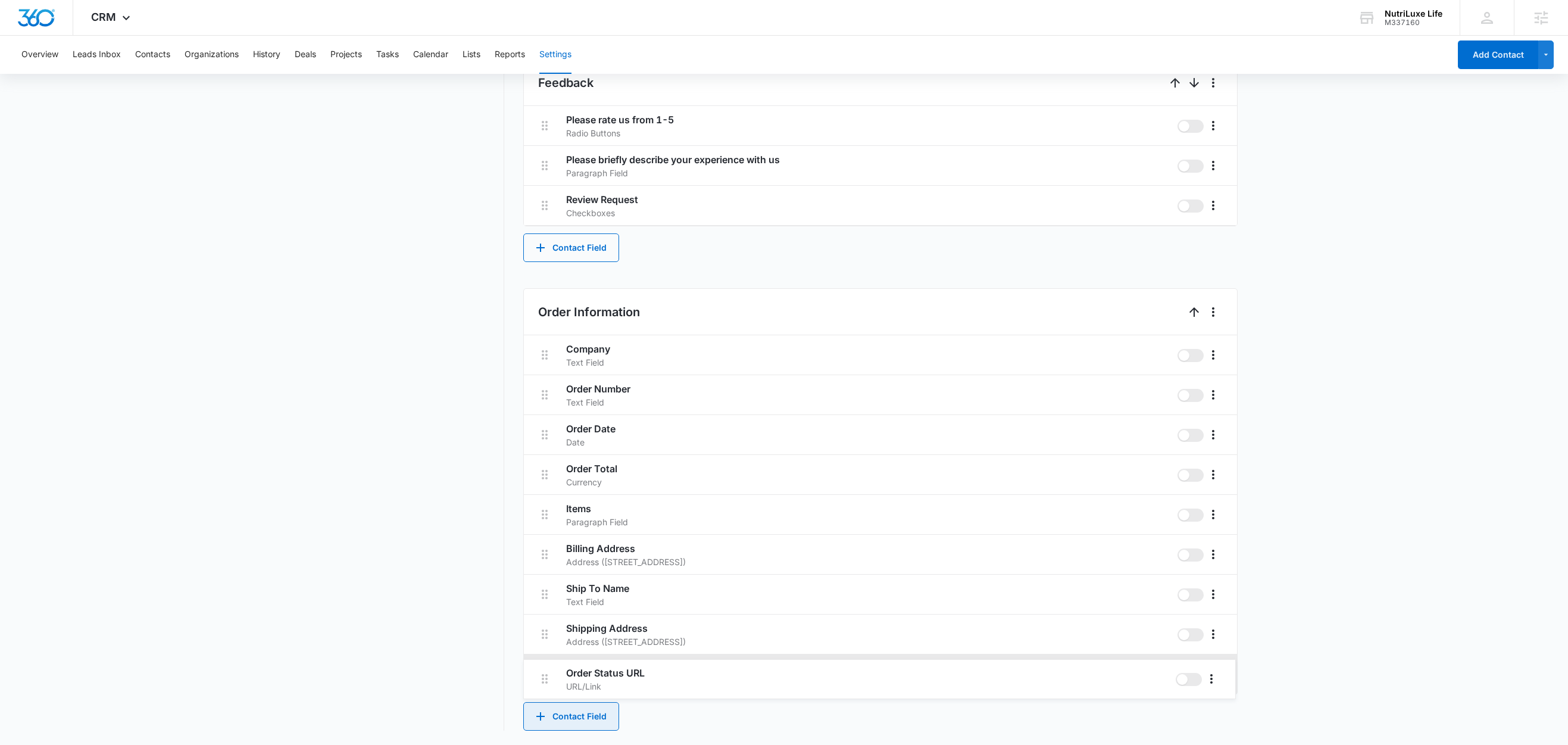
drag, startPoint x: 548, startPoint y: 592, endPoint x: 546, endPoint y: 681, distance: 89.0
click at [546, 681] on div "Company Text Field Order Number Text Field Order Date Date Order Total Currency…" at bounding box center [880, 514] width 713 height 359
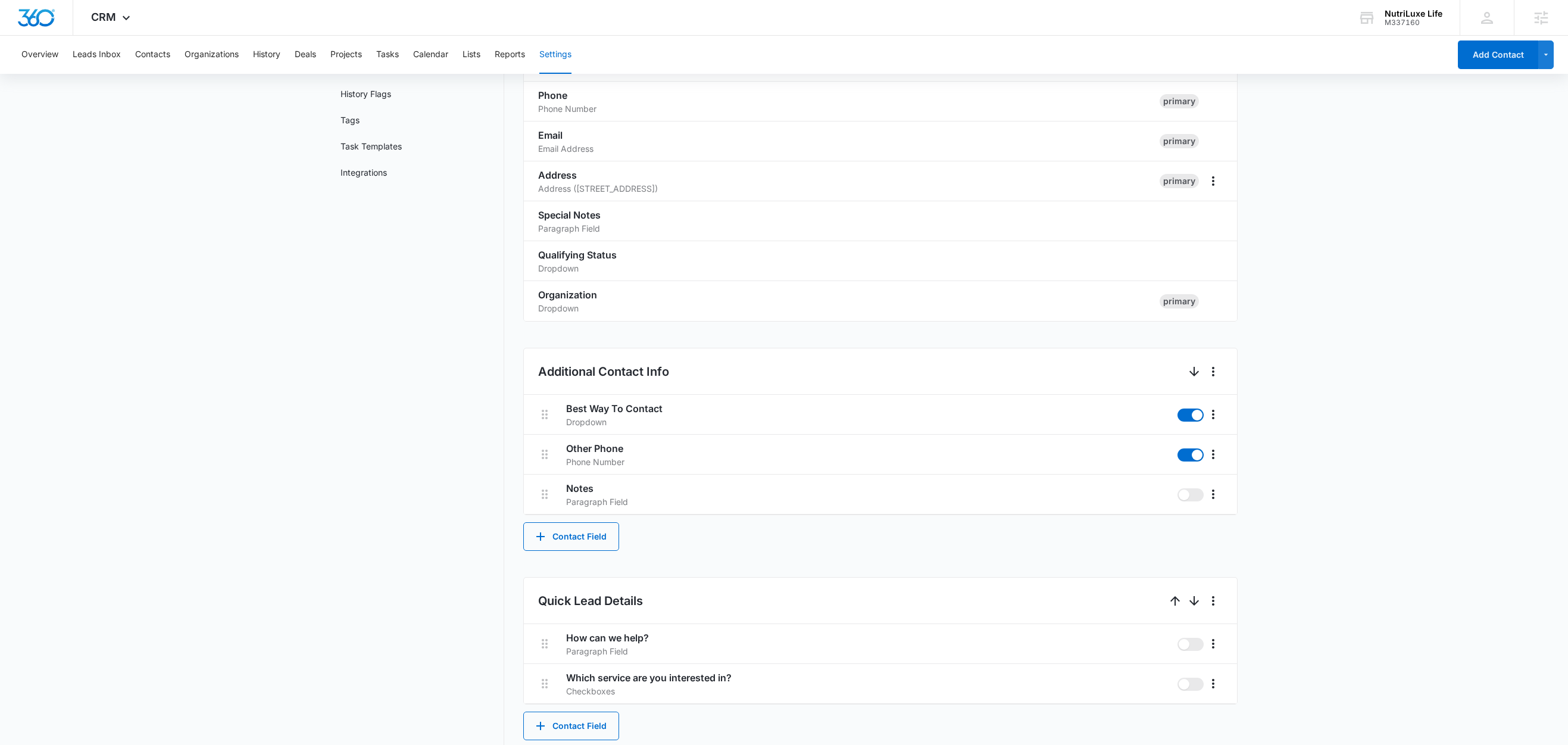
scroll to position [0, 0]
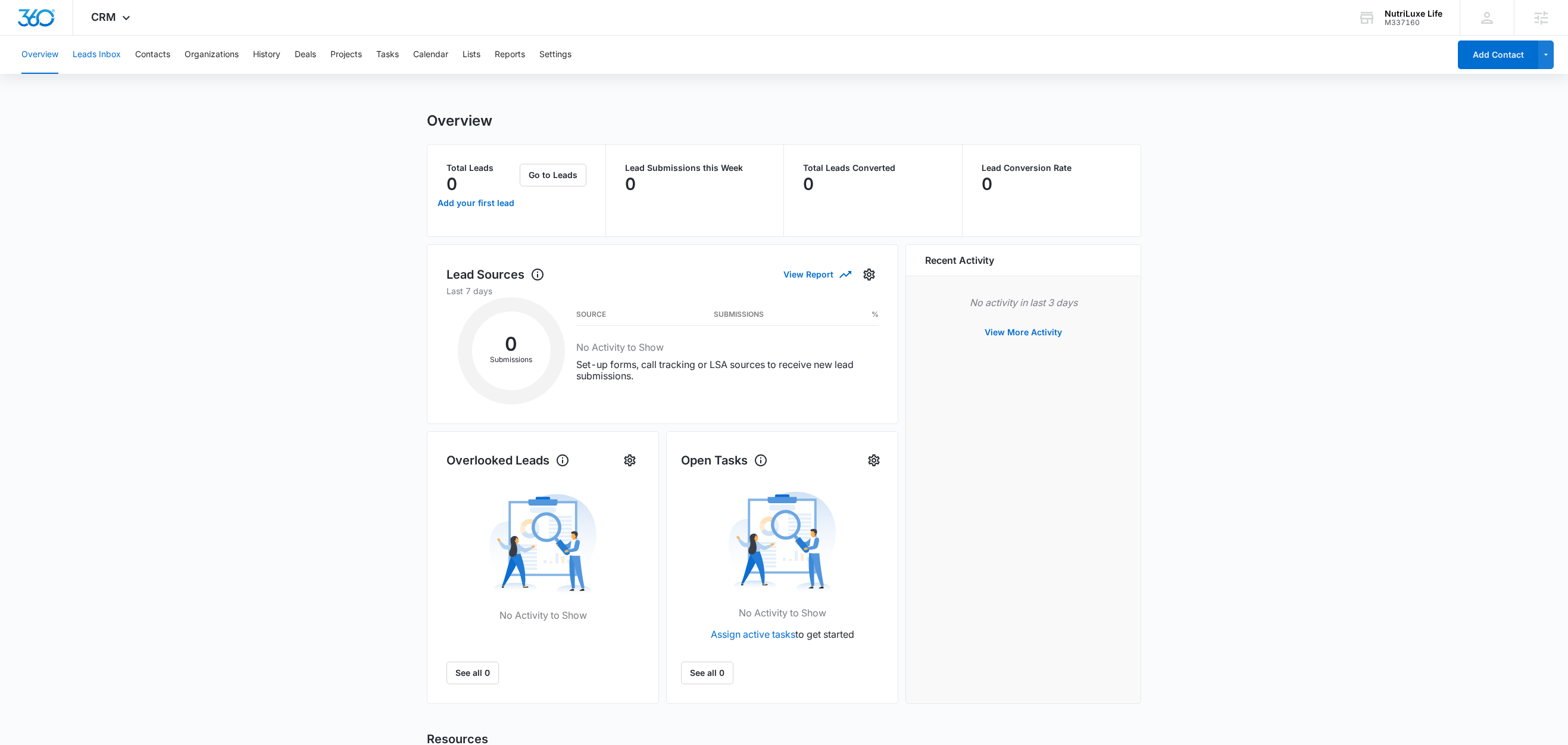
click at [109, 56] on button "Leads Inbox" at bounding box center [97, 54] width 48 height 38
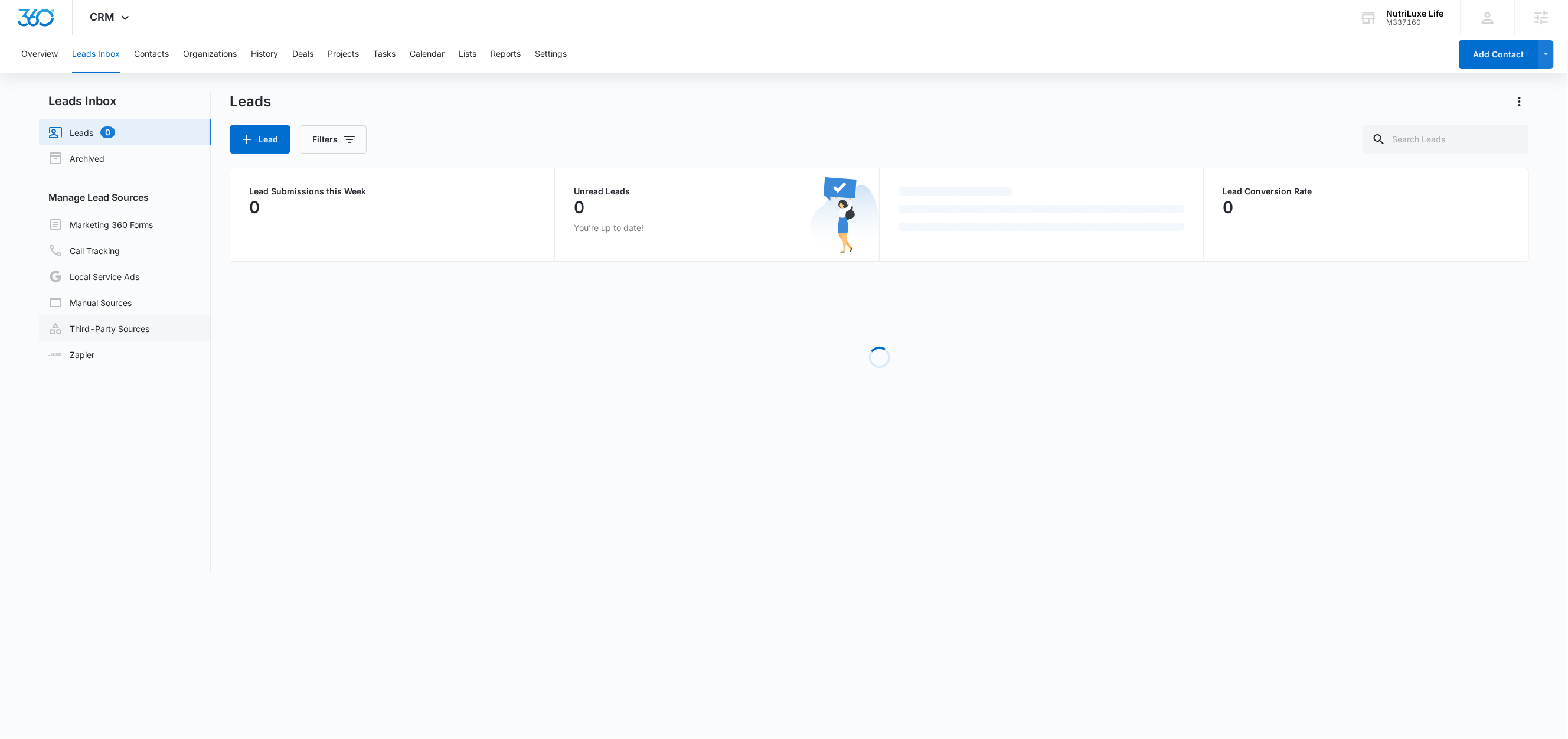
click at [128, 321] on link "Third-Party Sources" at bounding box center [98, 328] width 101 height 14
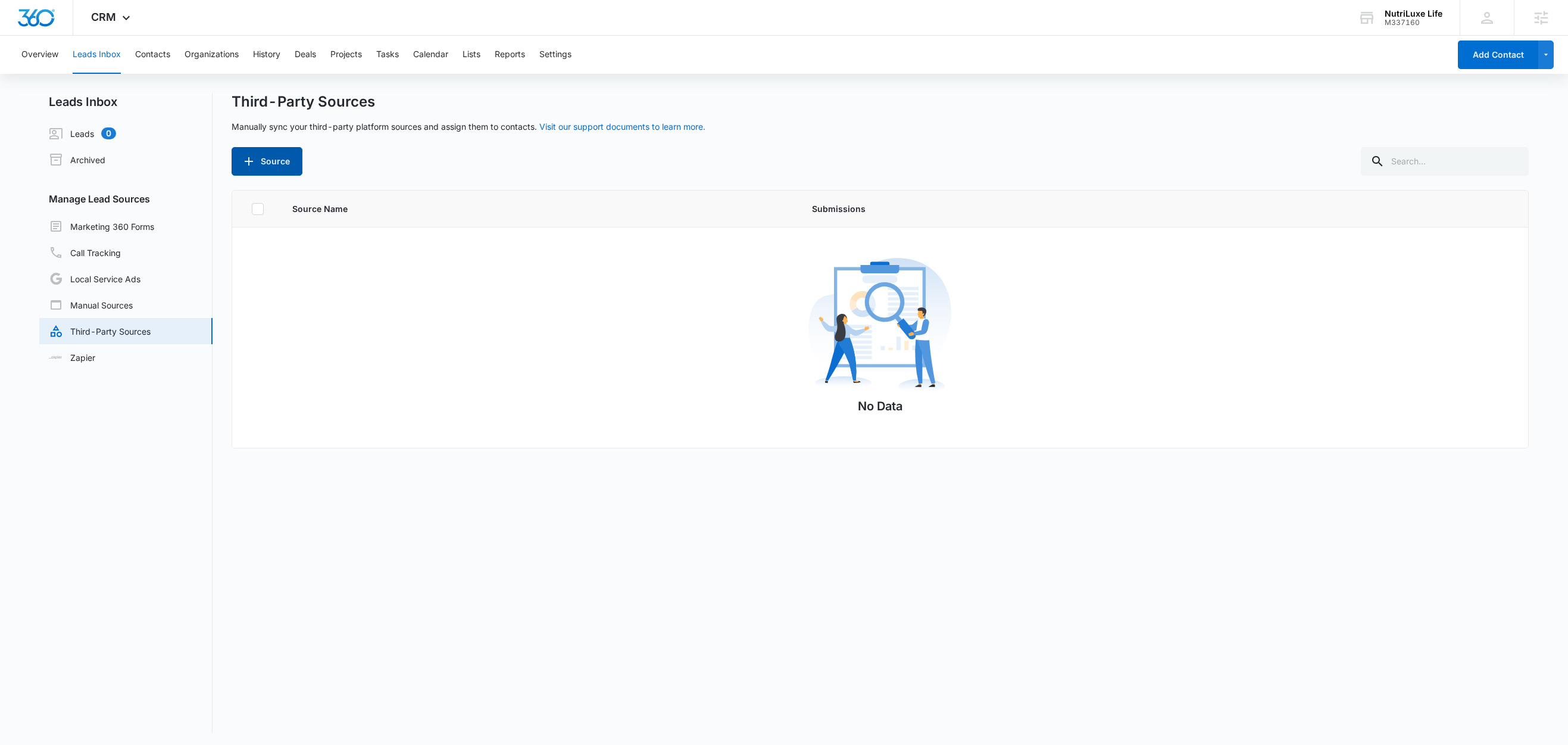
click at [284, 163] on button "Source" at bounding box center [267, 161] width 71 height 29
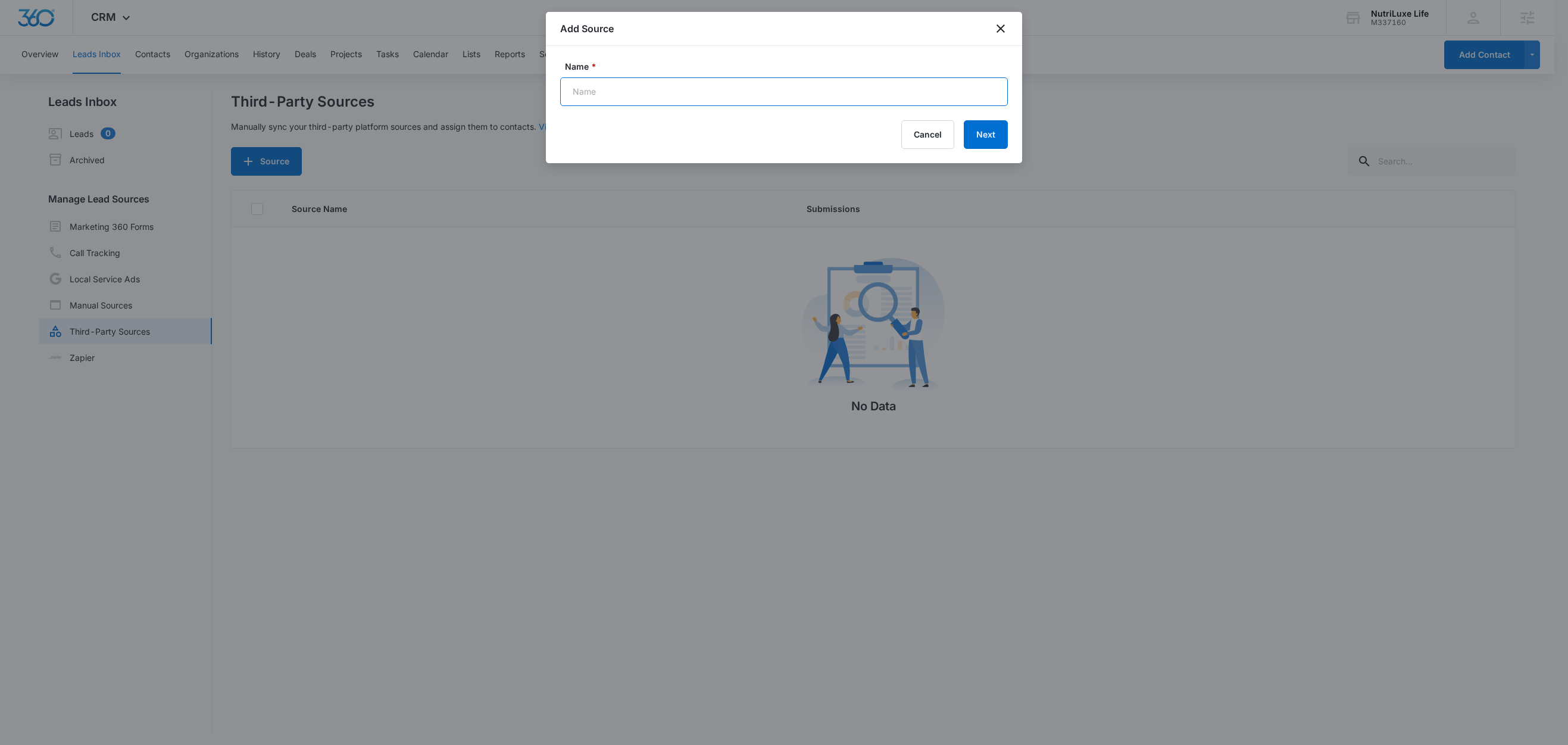
click at [638, 95] on input "Name *" at bounding box center [784, 91] width 448 height 29
type input "Shopify Web Order"
click at [994, 140] on button "Next" at bounding box center [985, 134] width 44 height 29
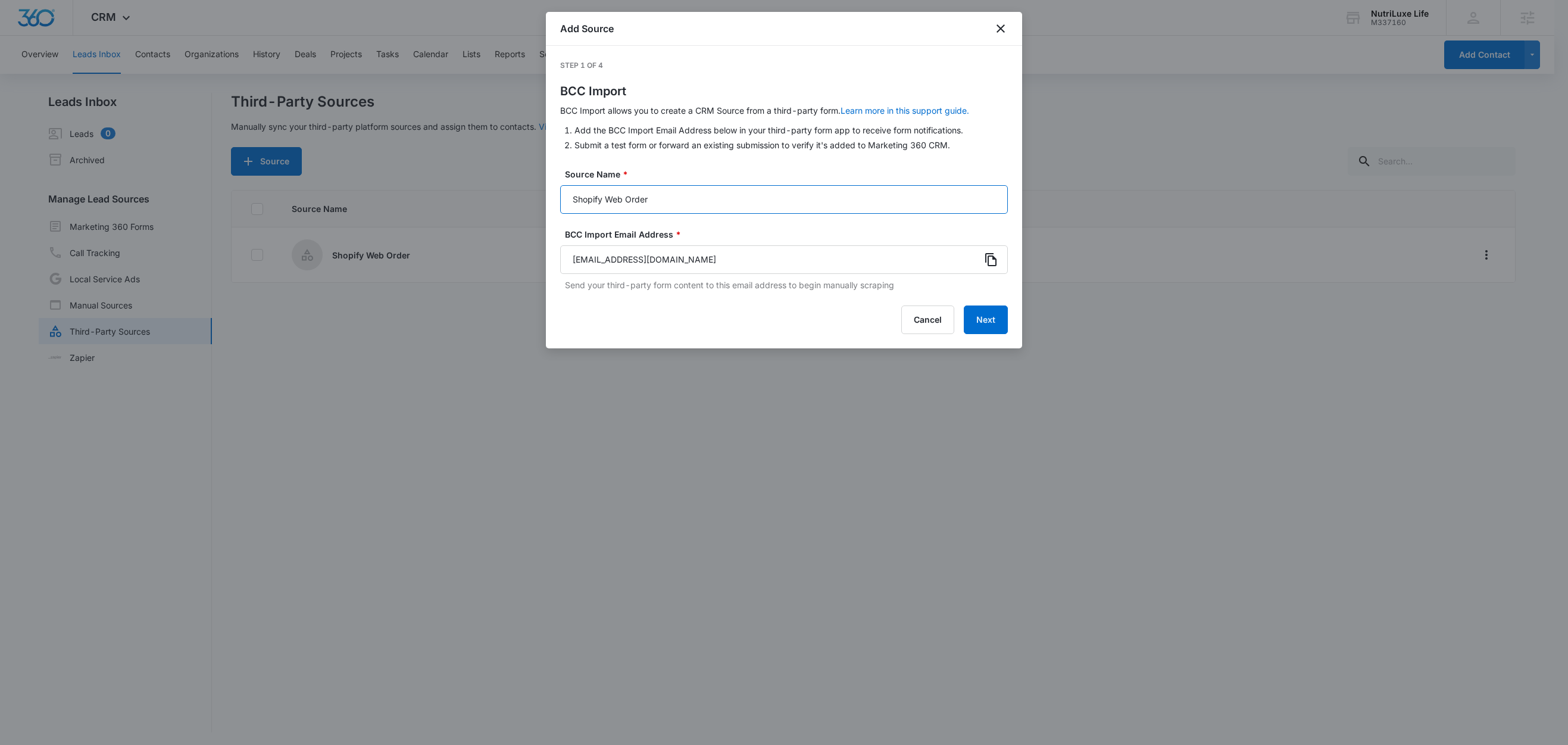
click at [727, 202] on input "Shopify Web Order" at bounding box center [784, 199] width 448 height 29
type input "Shopify Web Order (Zap)"
click at [994, 260] on icon at bounding box center [991, 260] width 14 height 14
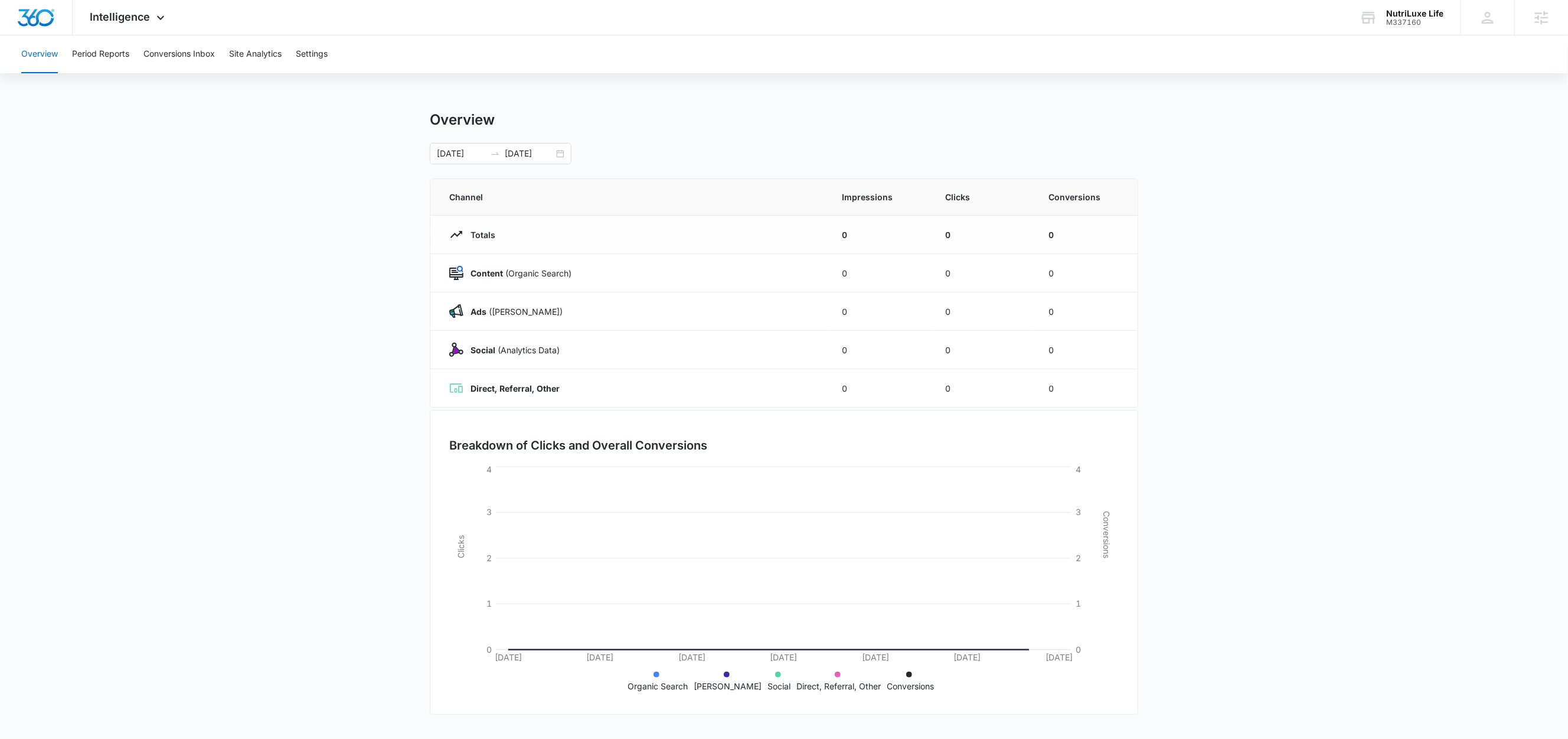
click at [337, 55] on div "Overview Period Reports Conversions Inbox Site Analytics Settings" at bounding box center [783, 54] width 1540 height 38
click at [314, 58] on button "Settings" at bounding box center [311, 54] width 32 height 38
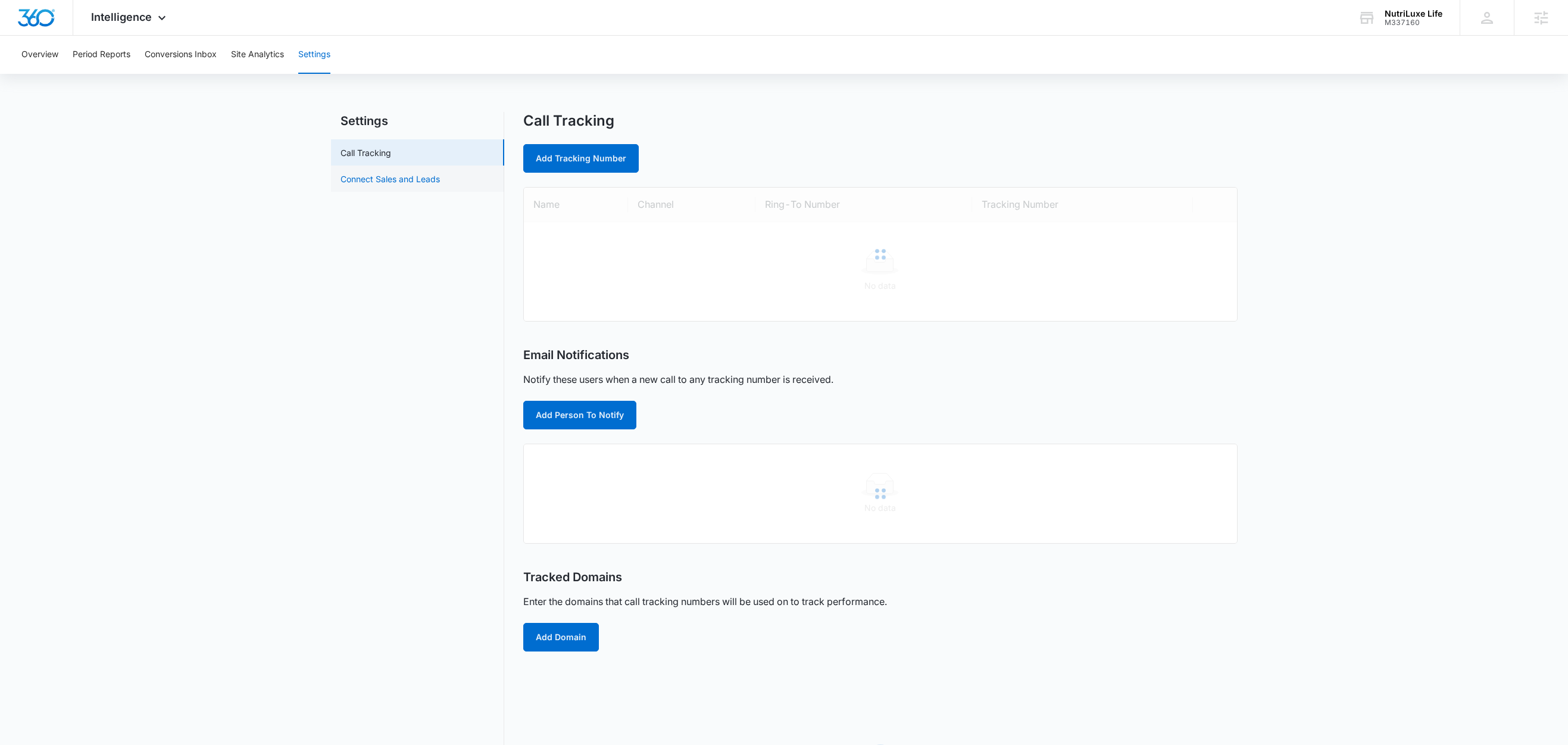
click at [386, 178] on link "Connect Sales and Leads" at bounding box center [390, 179] width 99 height 12
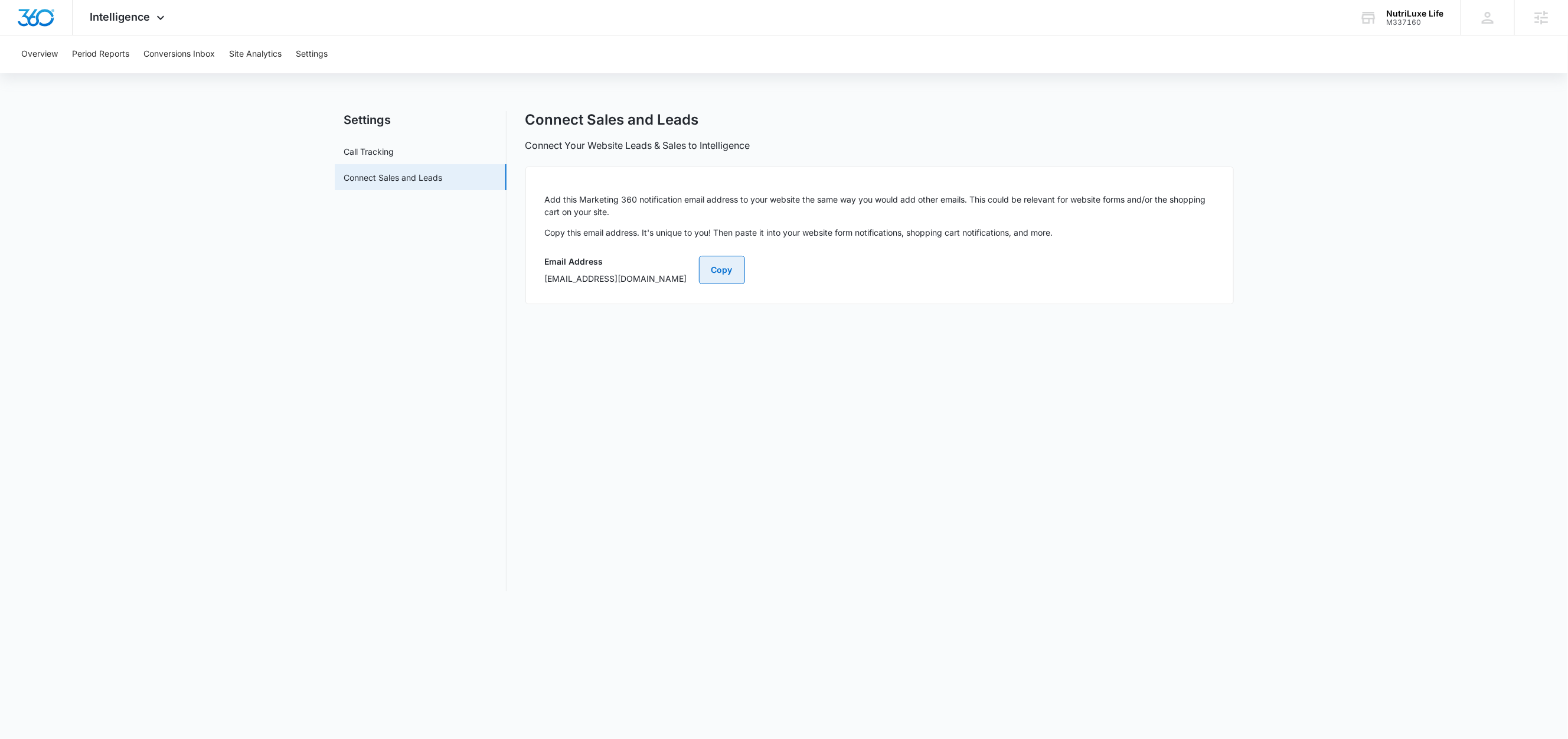
click at [745, 266] on button "Copy" at bounding box center [722, 270] width 46 height 28
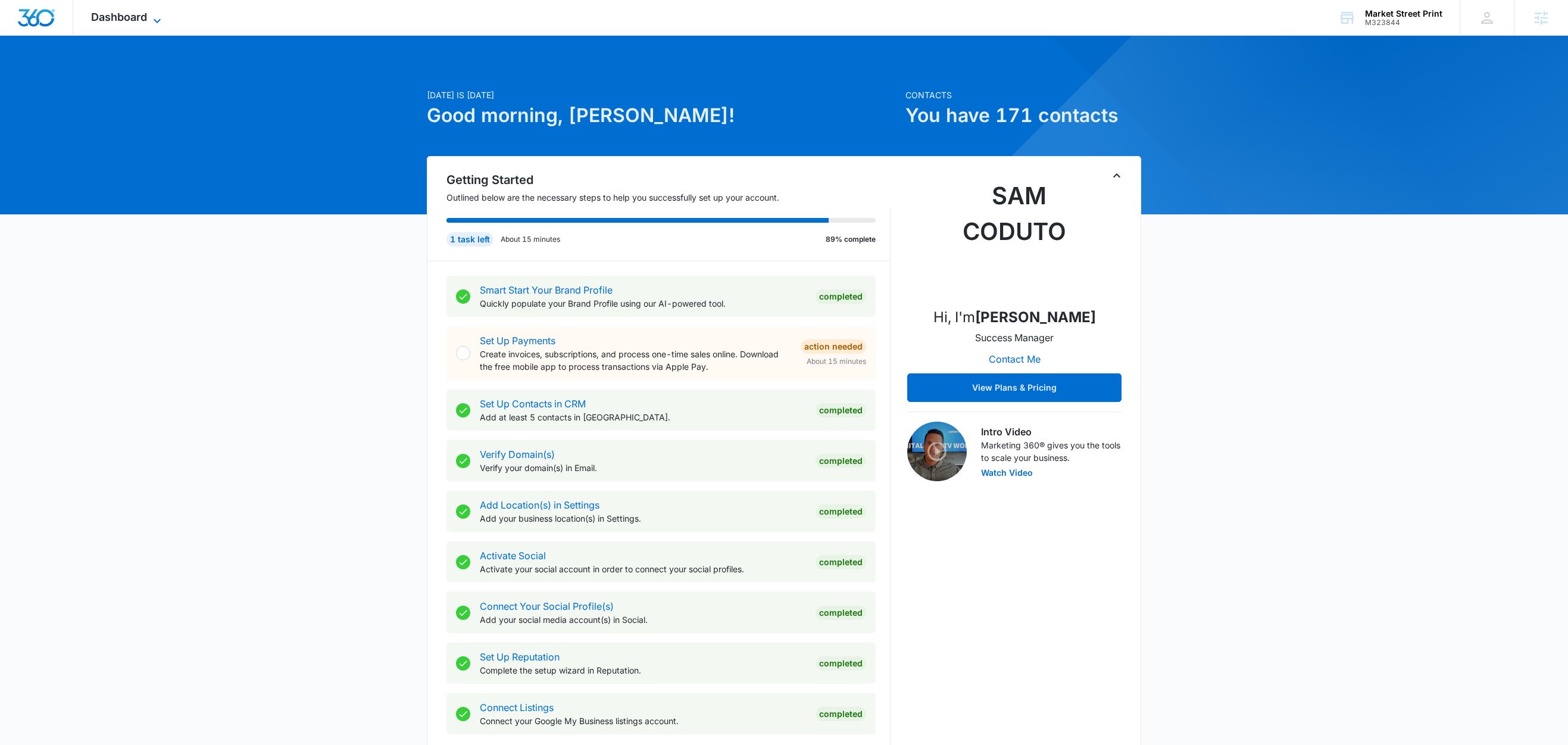
click at [160, 16] on icon at bounding box center [157, 21] width 14 height 14
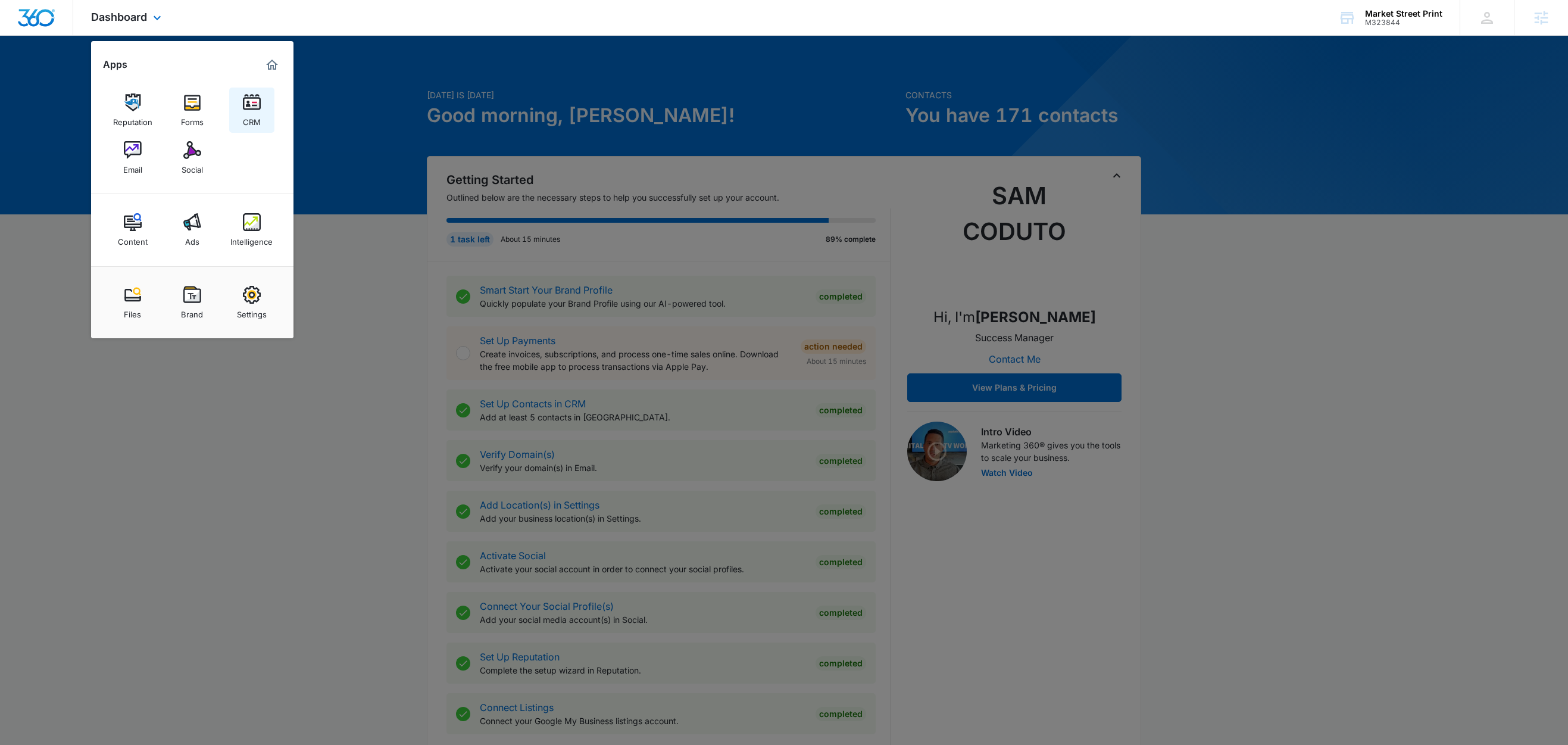
click at [253, 104] on img at bounding box center [251, 102] width 18 height 18
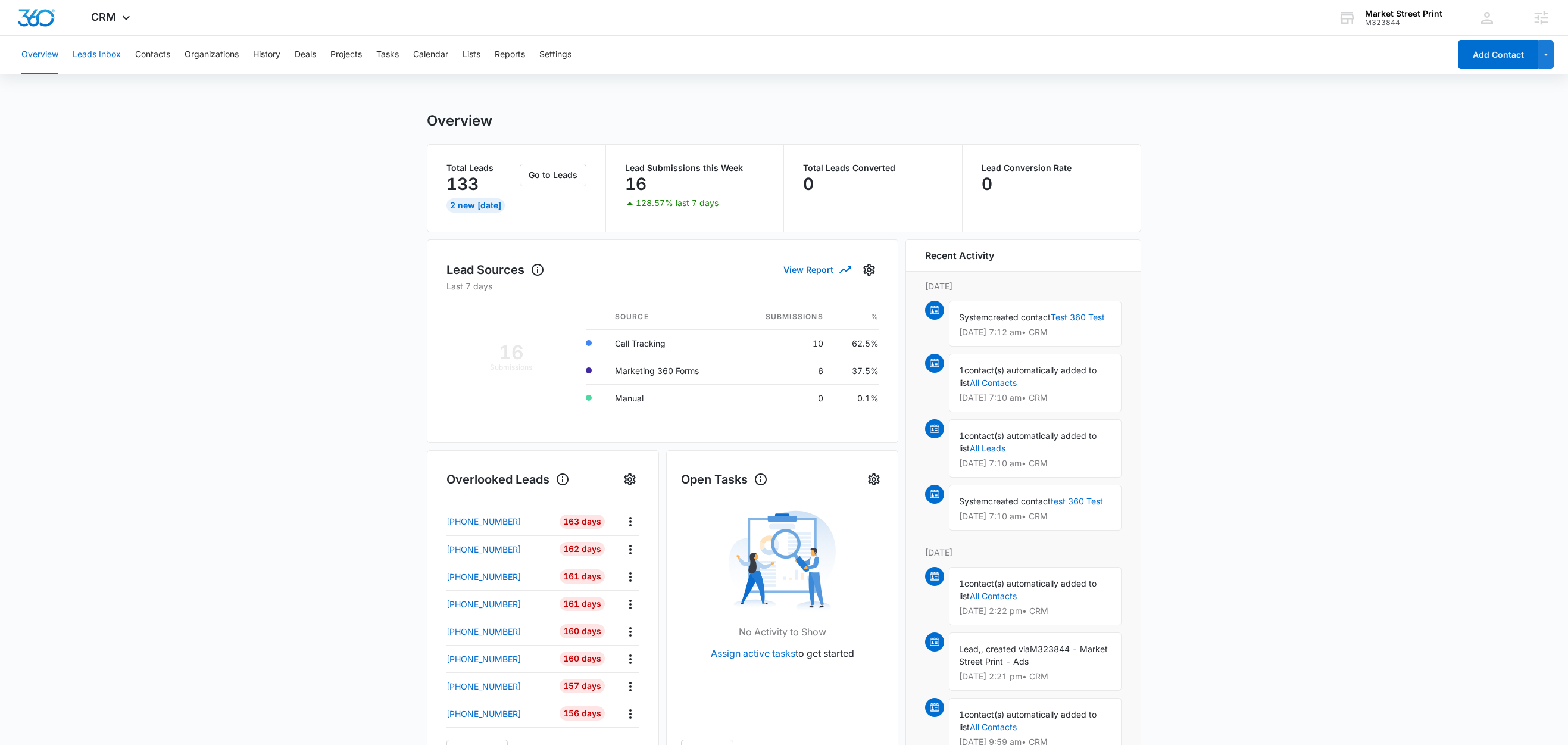
click at [107, 52] on button "Leads Inbox" at bounding box center [97, 54] width 48 height 38
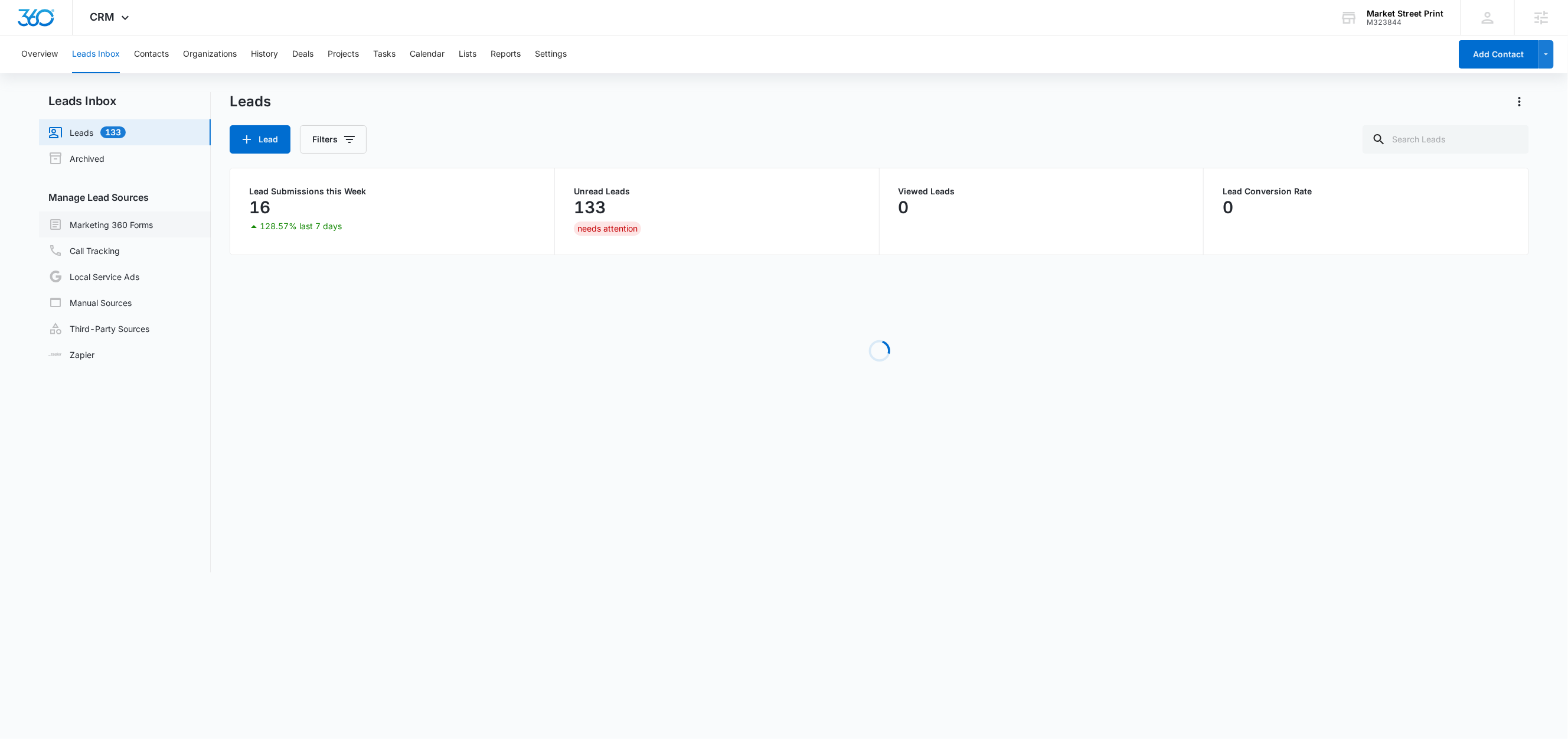
click at [136, 218] on link "Marketing 360 Forms" at bounding box center [101, 225] width 105 height 14
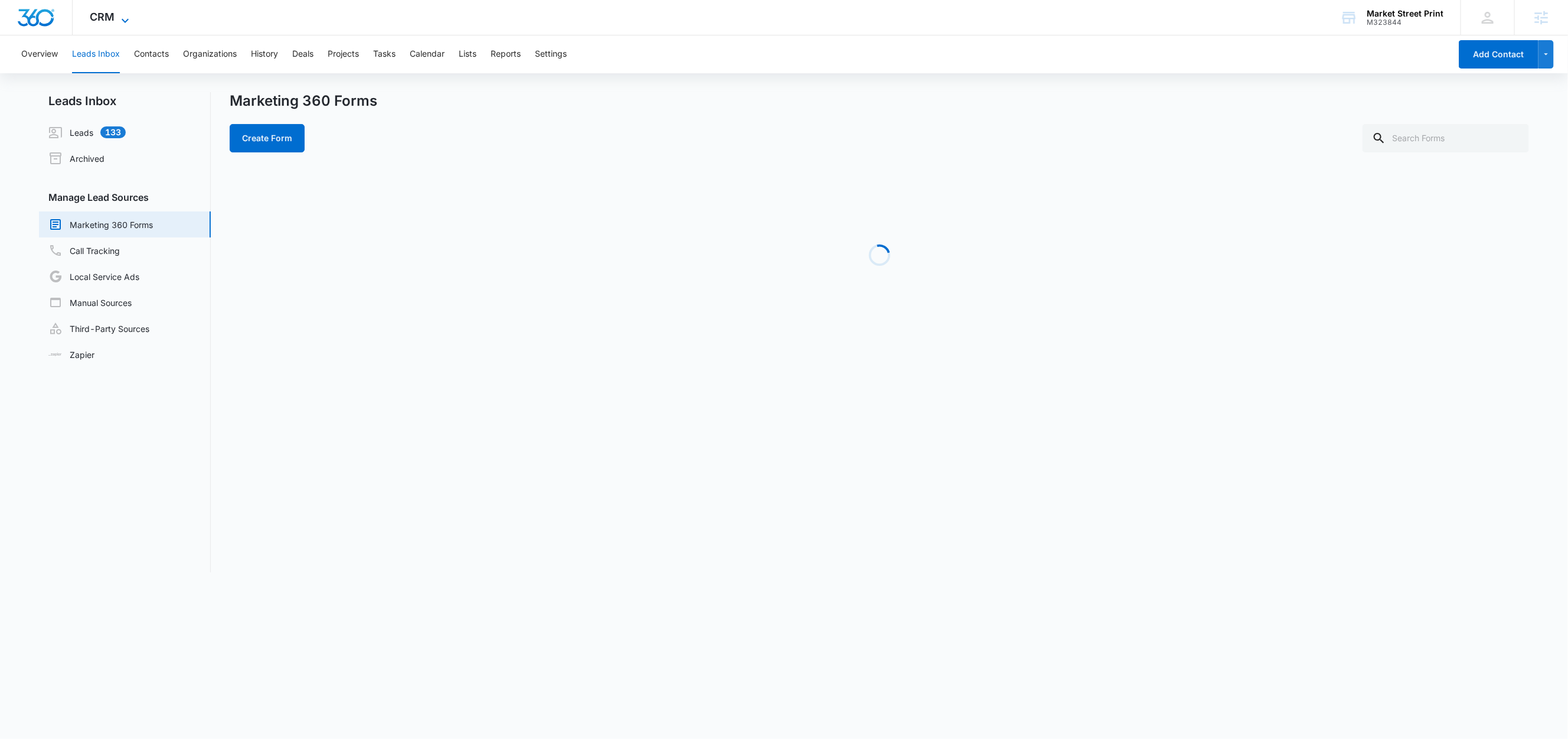
click at [113, 18] on span "CRM" at bounding box center [103, 17] width 25 height 12
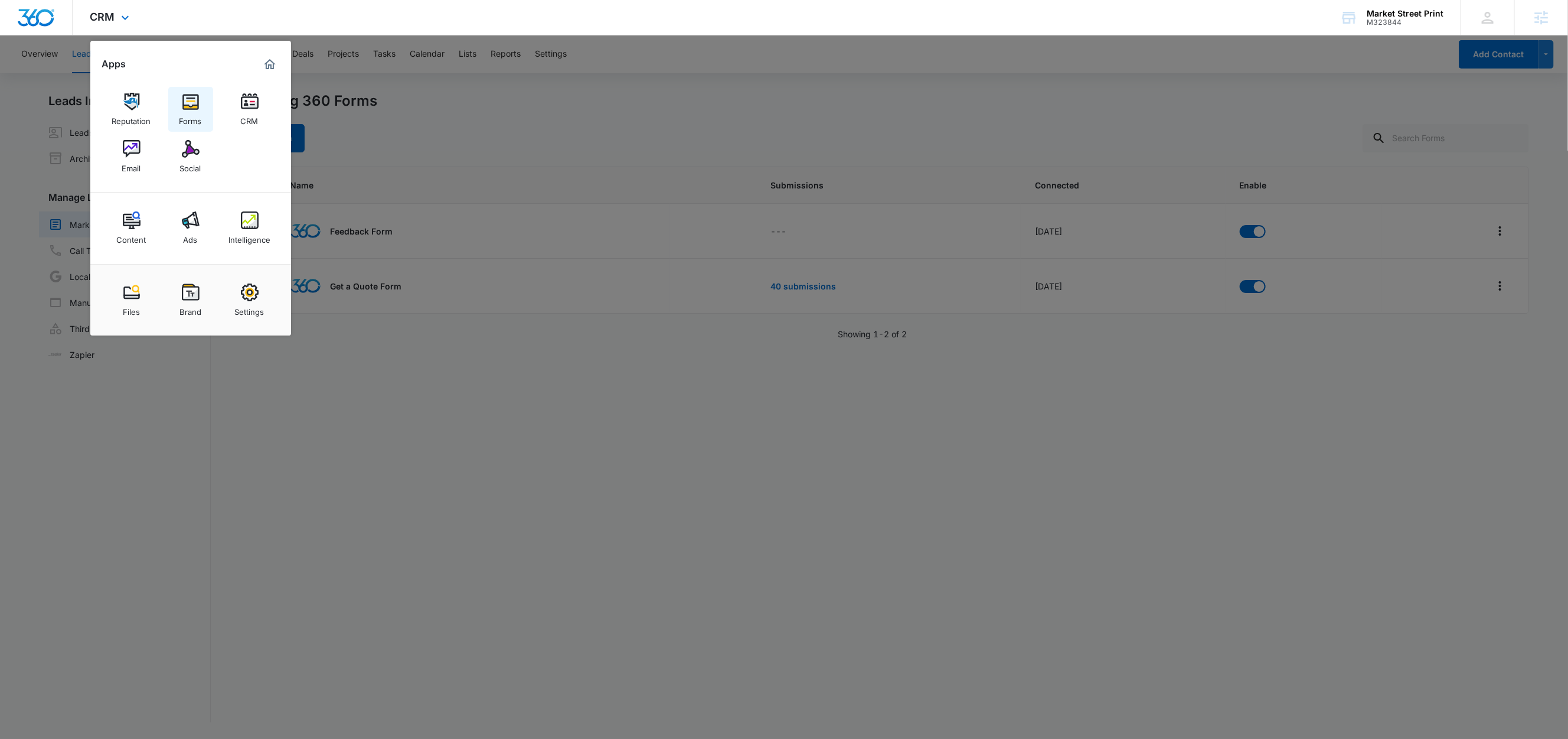
click at [197, 109] on img at bounding box center [191, 102] width 18 height 18
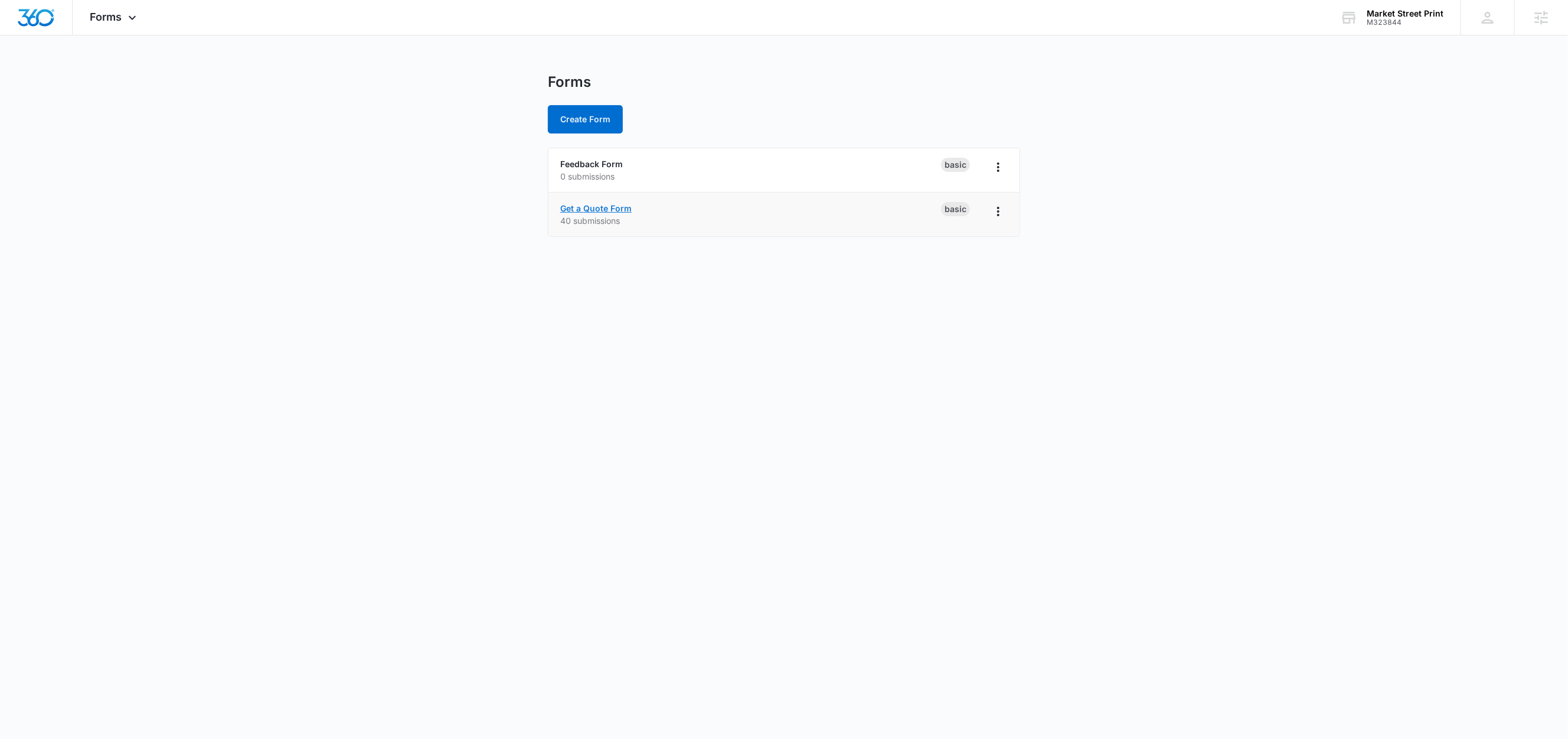
click at [586, 205] on link "Get a Quote Form" at bounding box center [596, 208] width 71 height 10
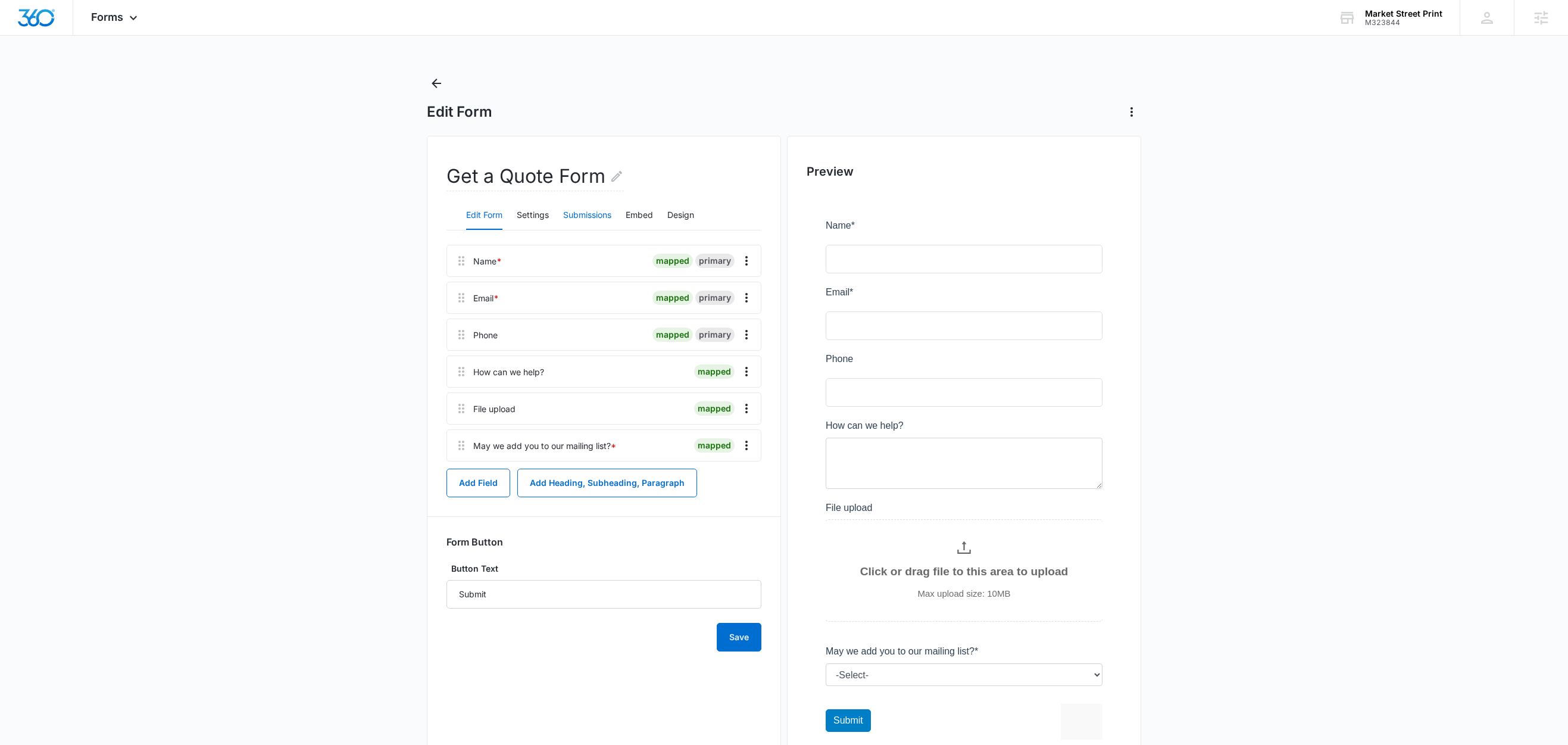
click at [599, 213] on button "Submissions" at bounding box center [588, 216] width 48 height 29
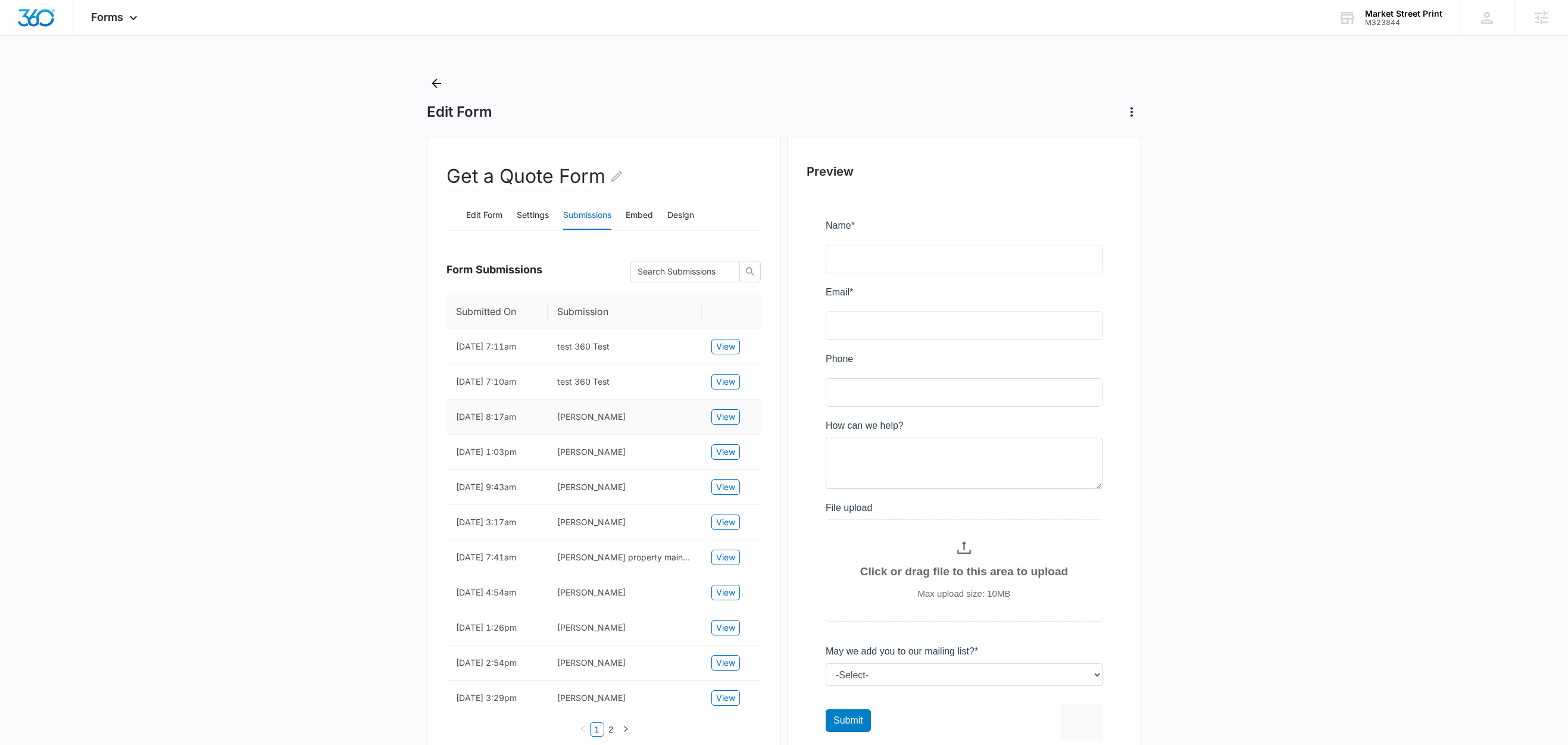
drag, startPoint x: 449, startPoint y: 416, endPoint x: 531, endPoint y: 416, distance: 82.0
click at [531, 416] on td "[DATE] 8:17am" at bounding box center [497, 416] width 102 height 35
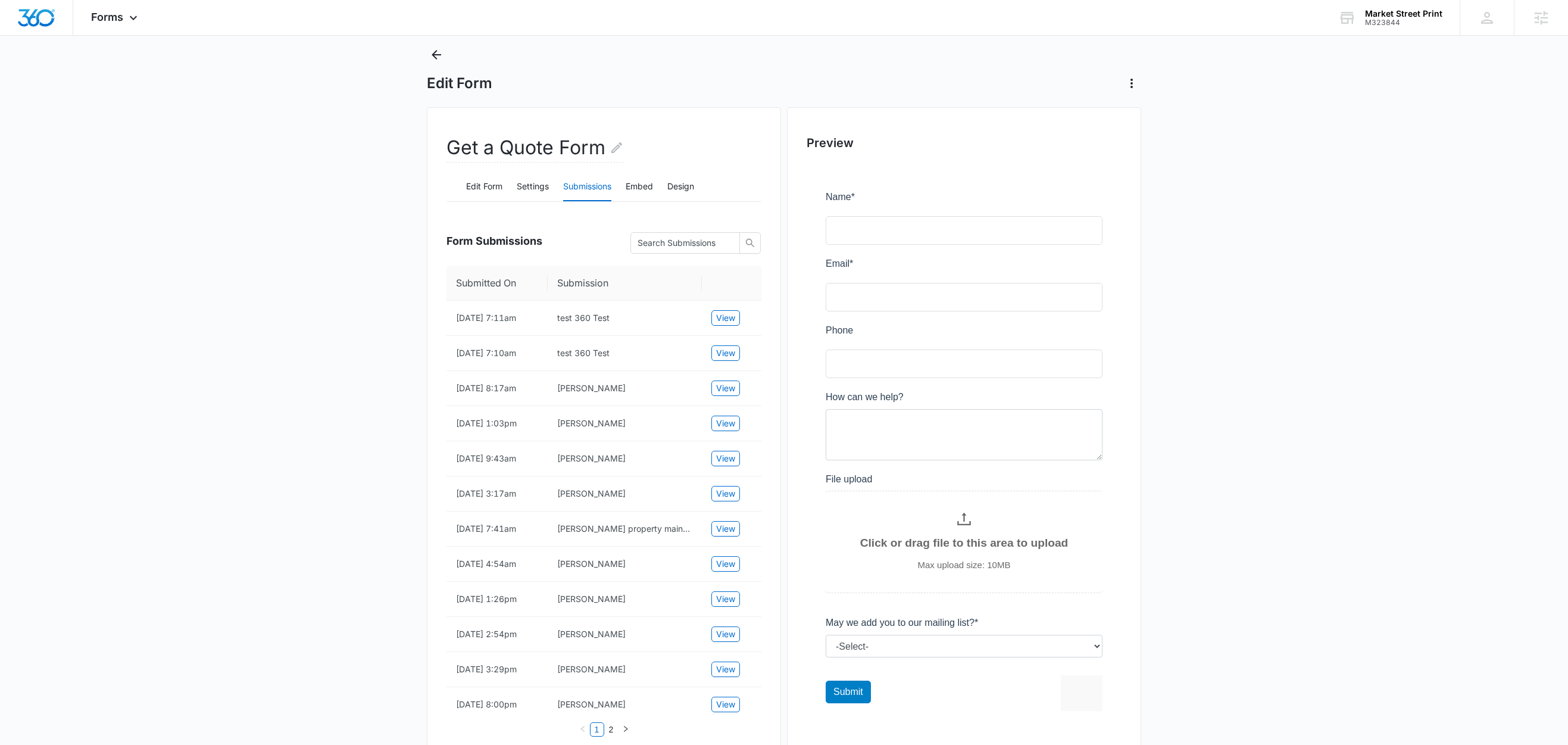
scroll to position [25, 0]
